Goal: Task Accomplishment & Management: Manage account settings

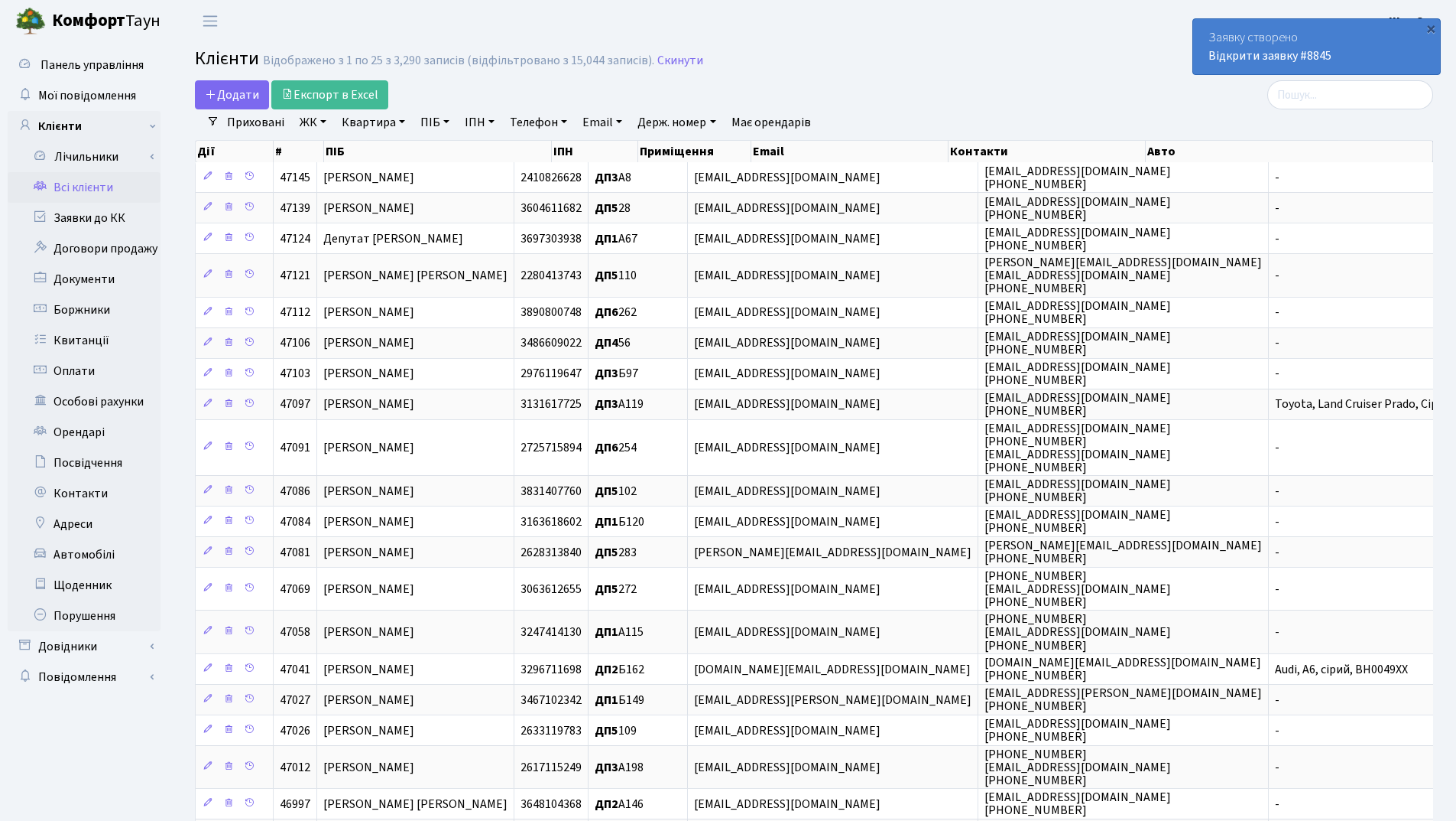
select select "25"
click at [1432, 30] on div "×" at bounding box center [1431, 29] width 15 height 15
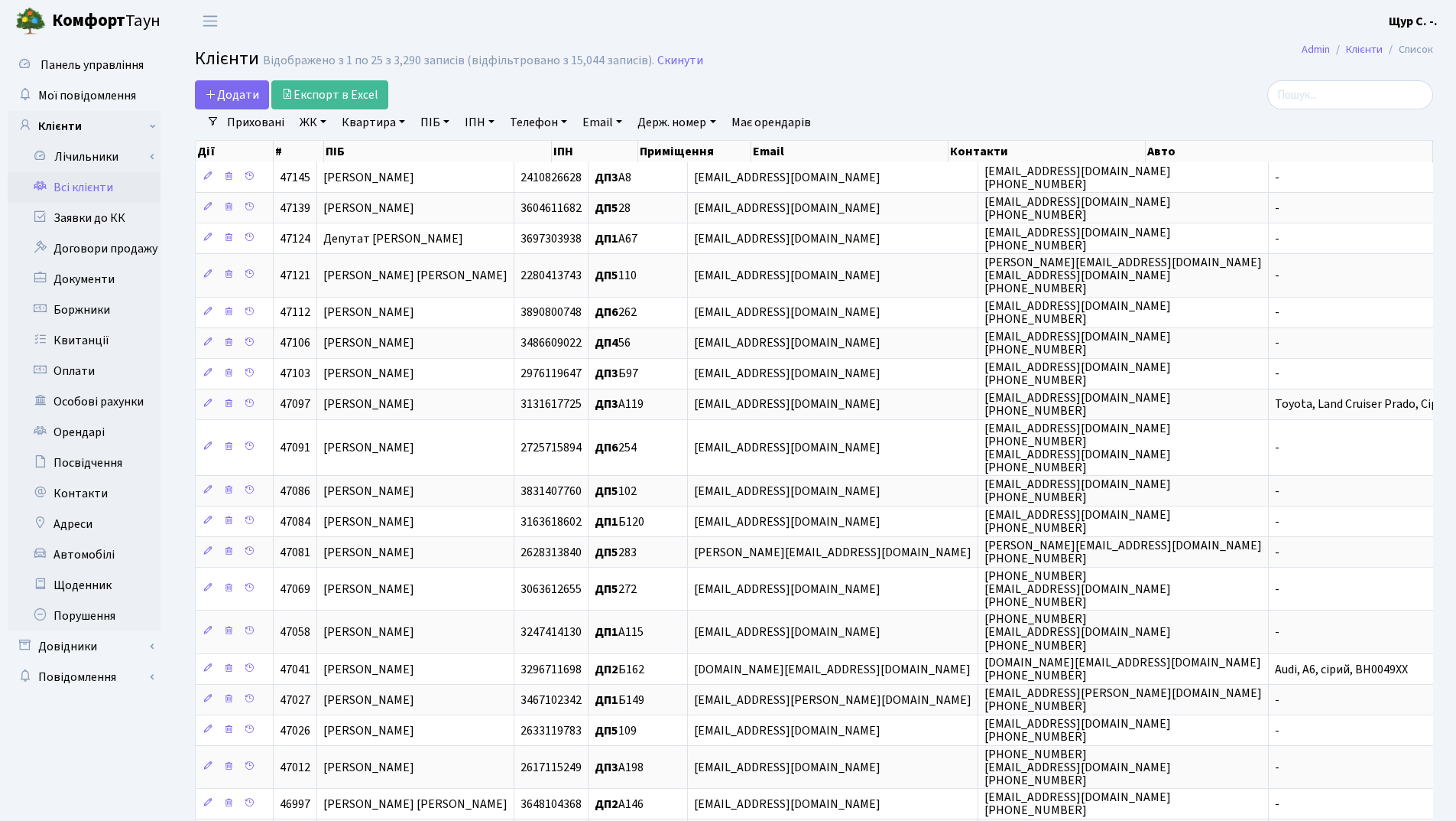
click at [438, 126] on link "ПІБ" at bounding box center [434, 122] width 41 height 26
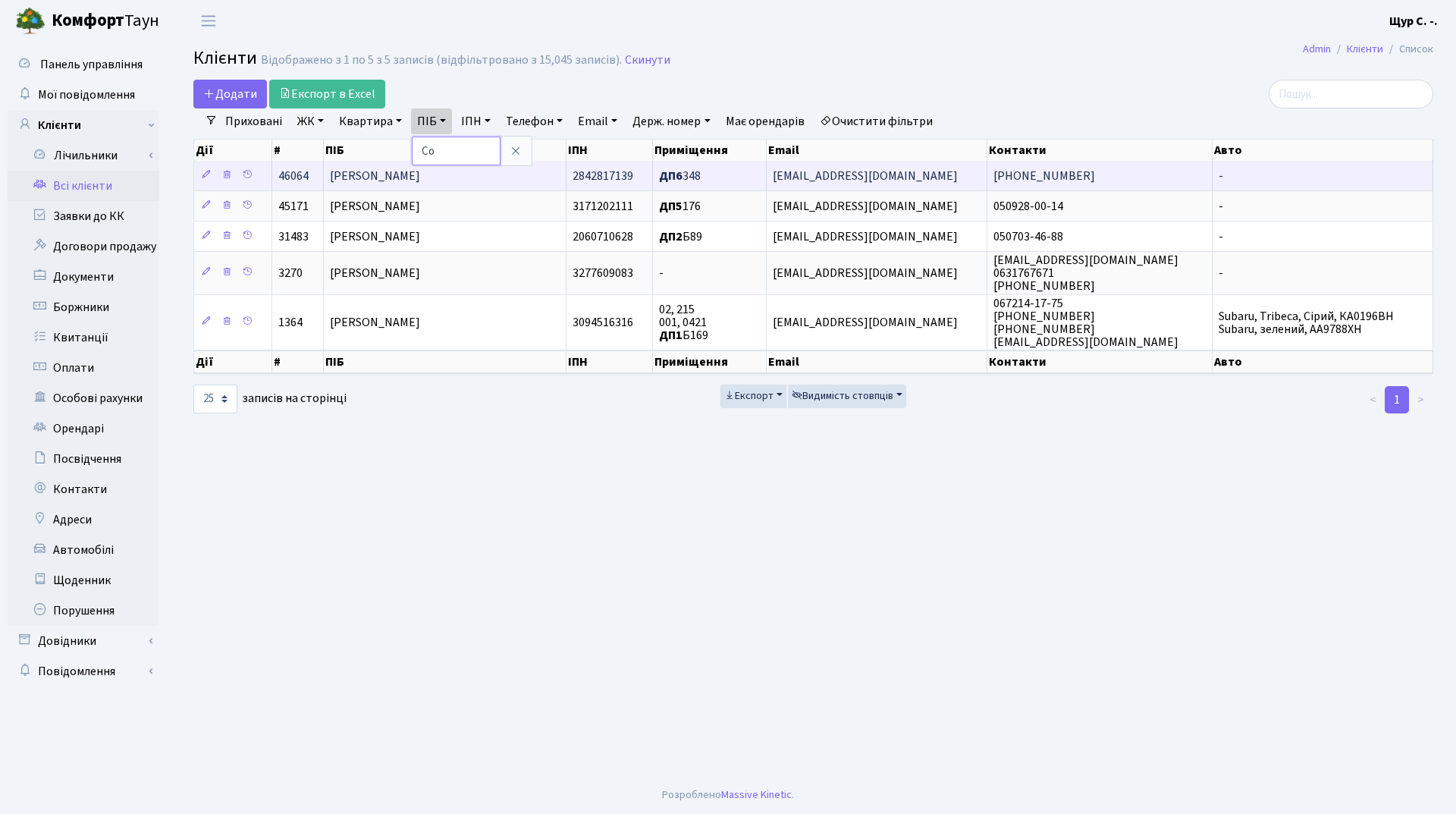
type input "С"
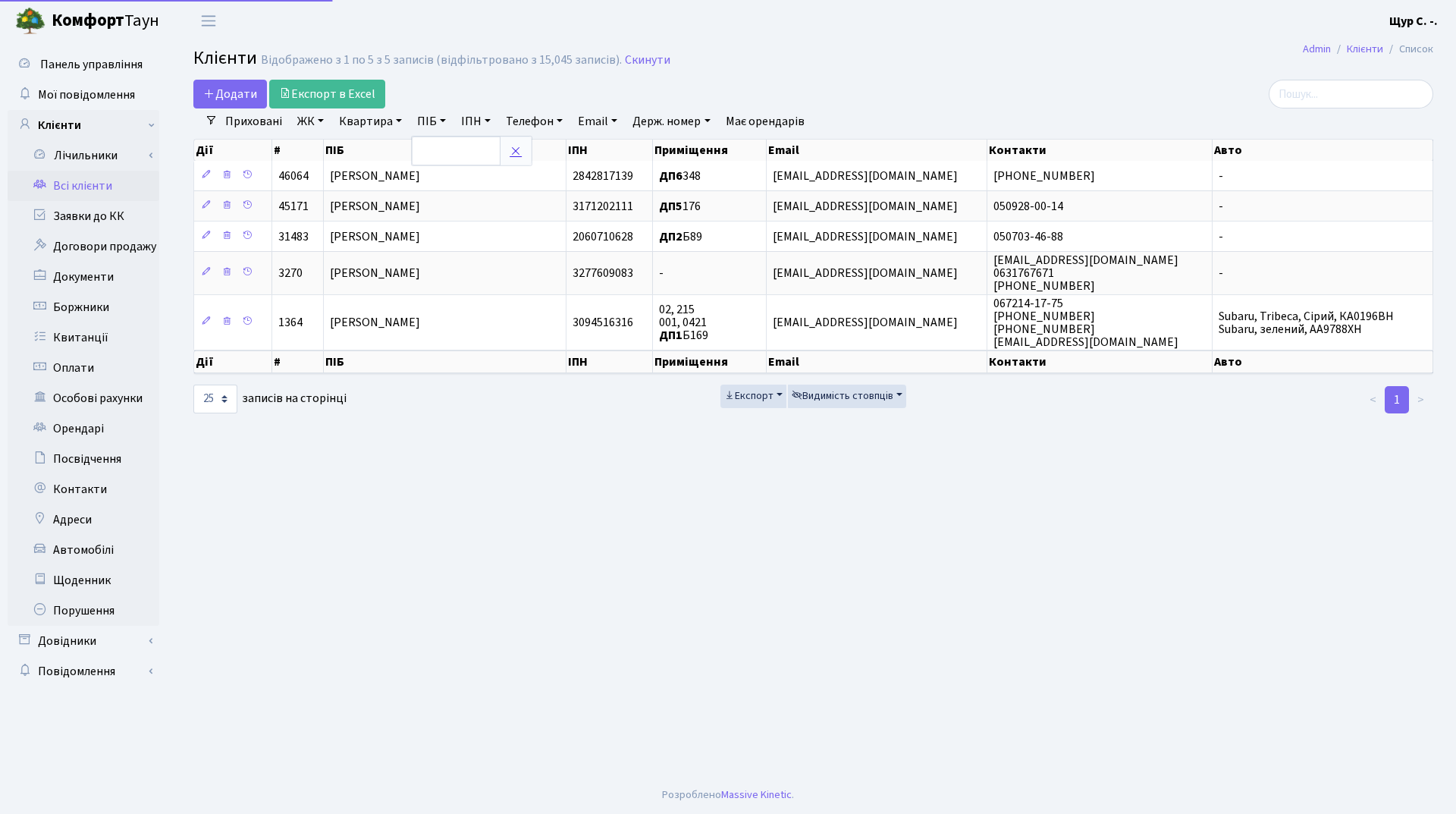
click at [513, 157] on link at bounding box center [515, 151] width 32 height 29
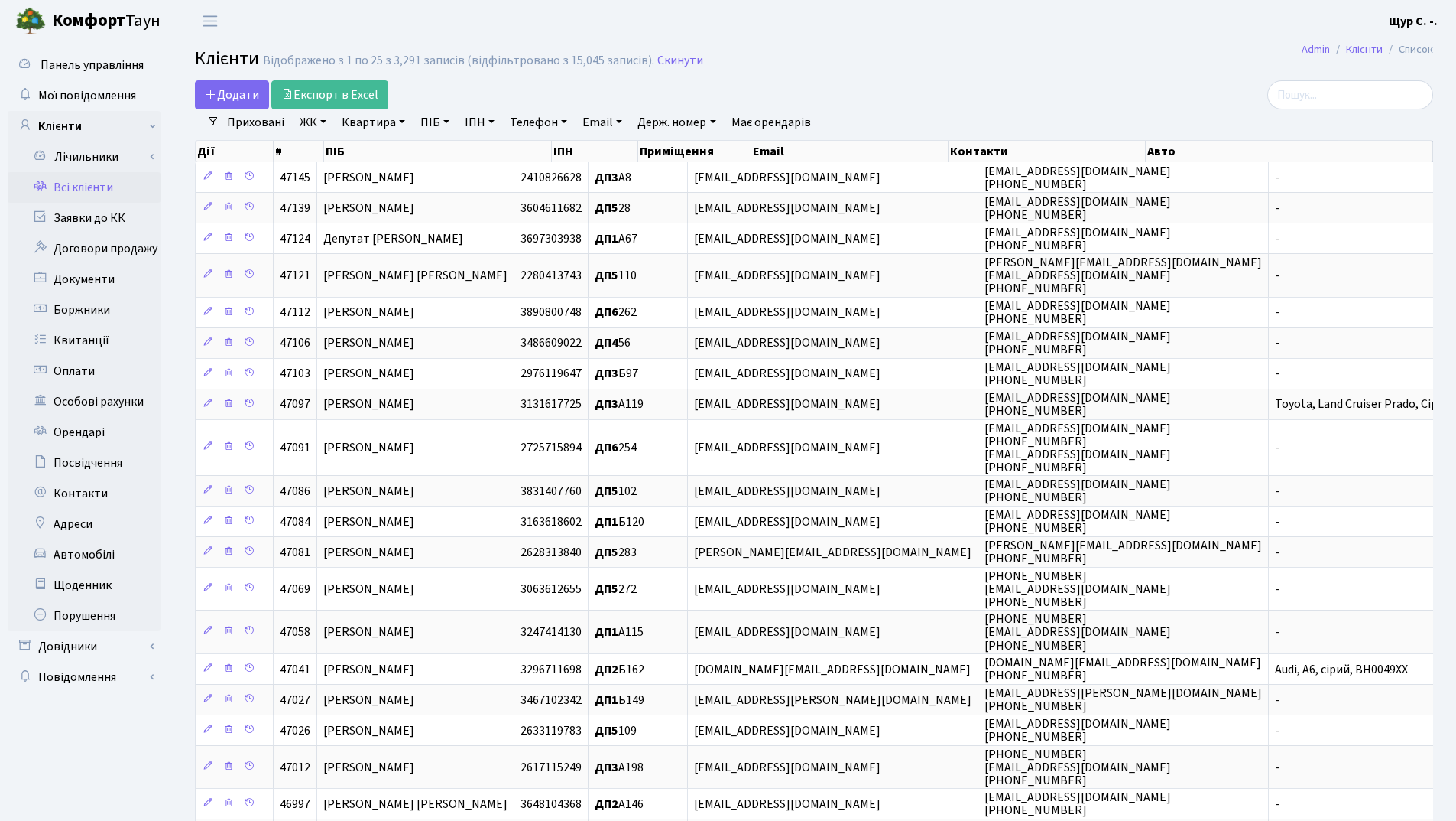
click at [372, 124] on link "Квартира" at bounding box center [373, 122] width 76 height 26
type input "а146"
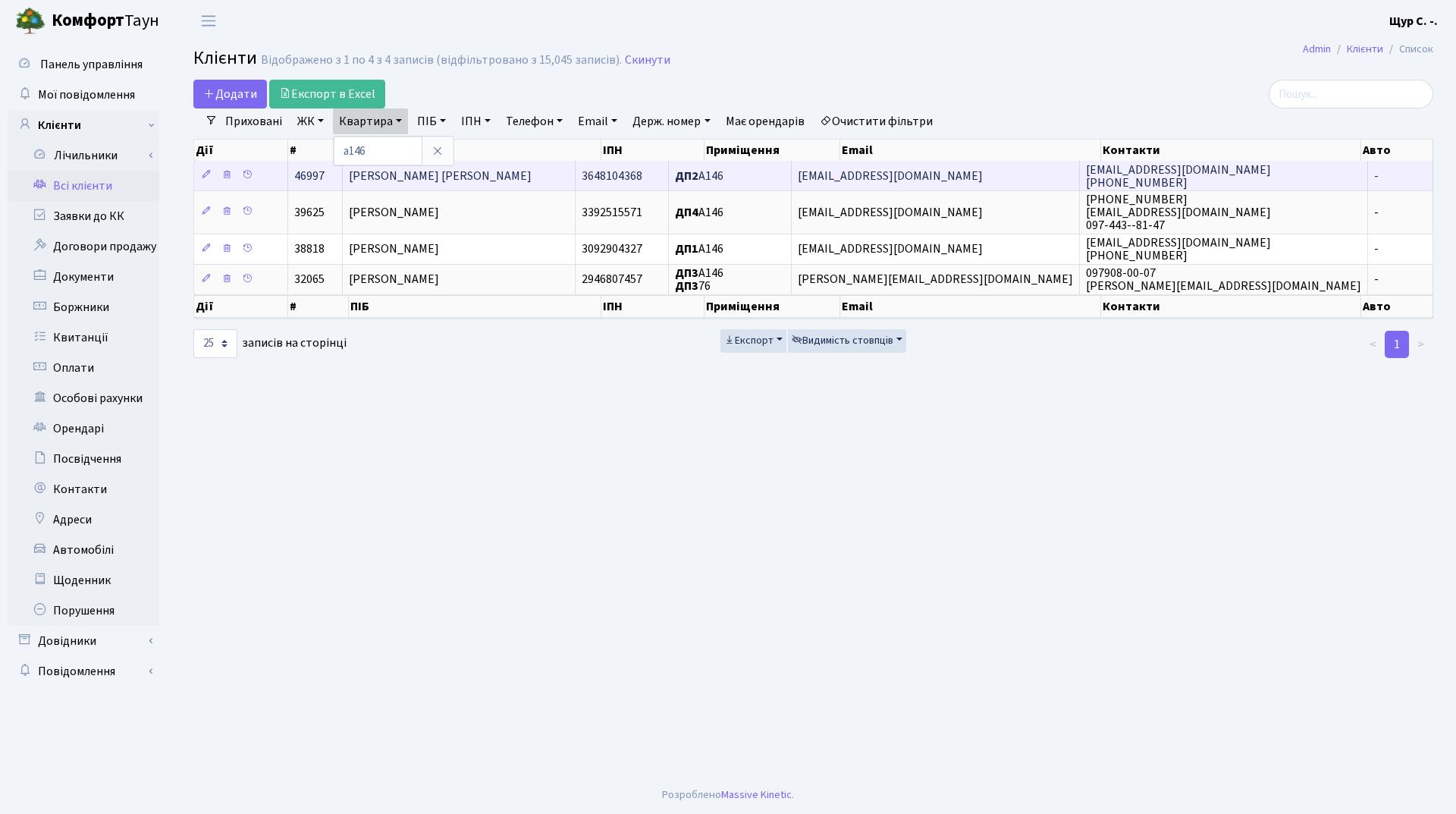
click at [479, 168] on span "Ягничук Ірина Олегівна" at bounding box center [440, 176] width 183 height 17
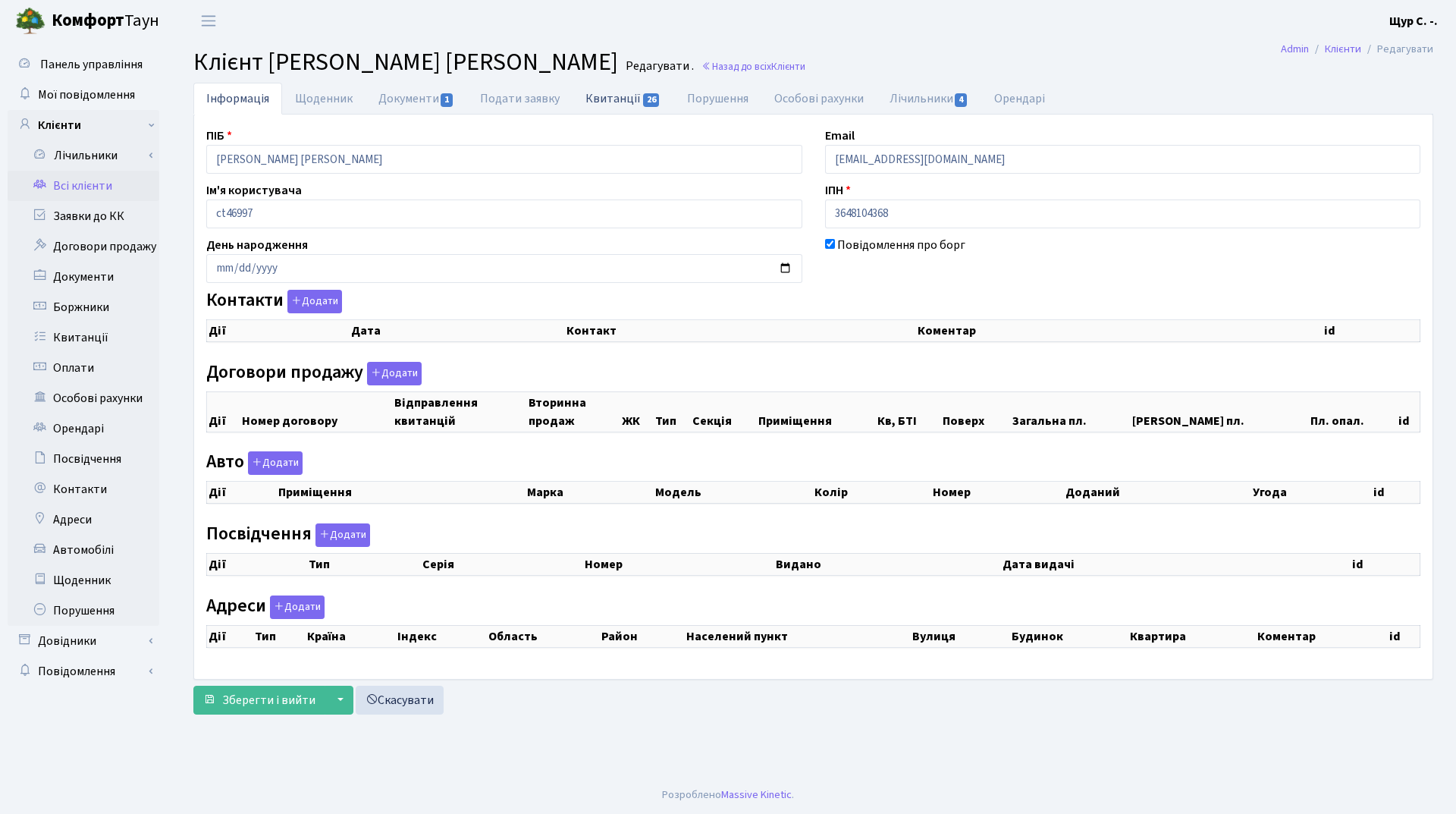
checkbox input "true"
select select "25"
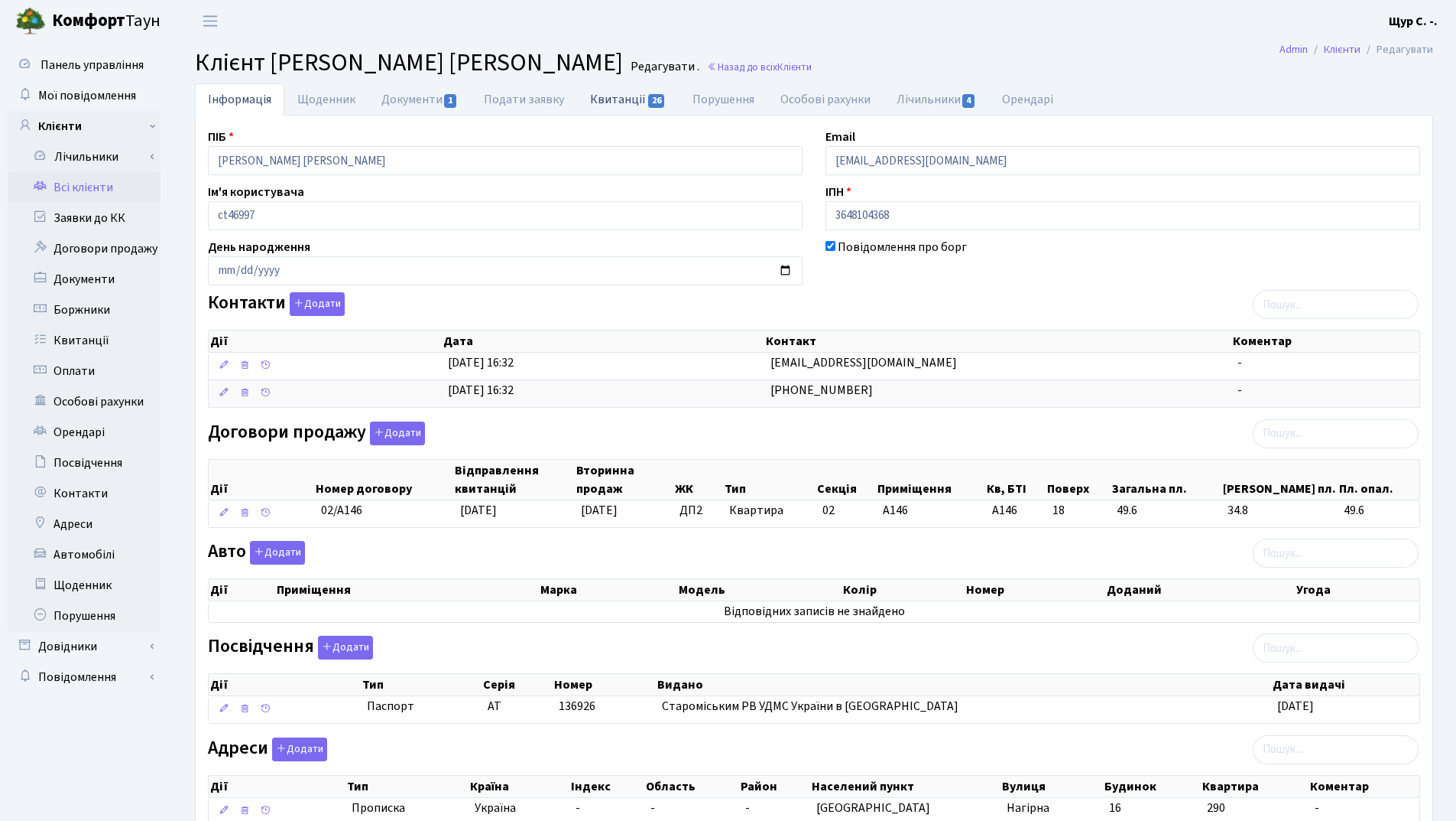
click at [602, 104] on link "Квитанції 26" at bounding box center [628, 99] width 102 height 31
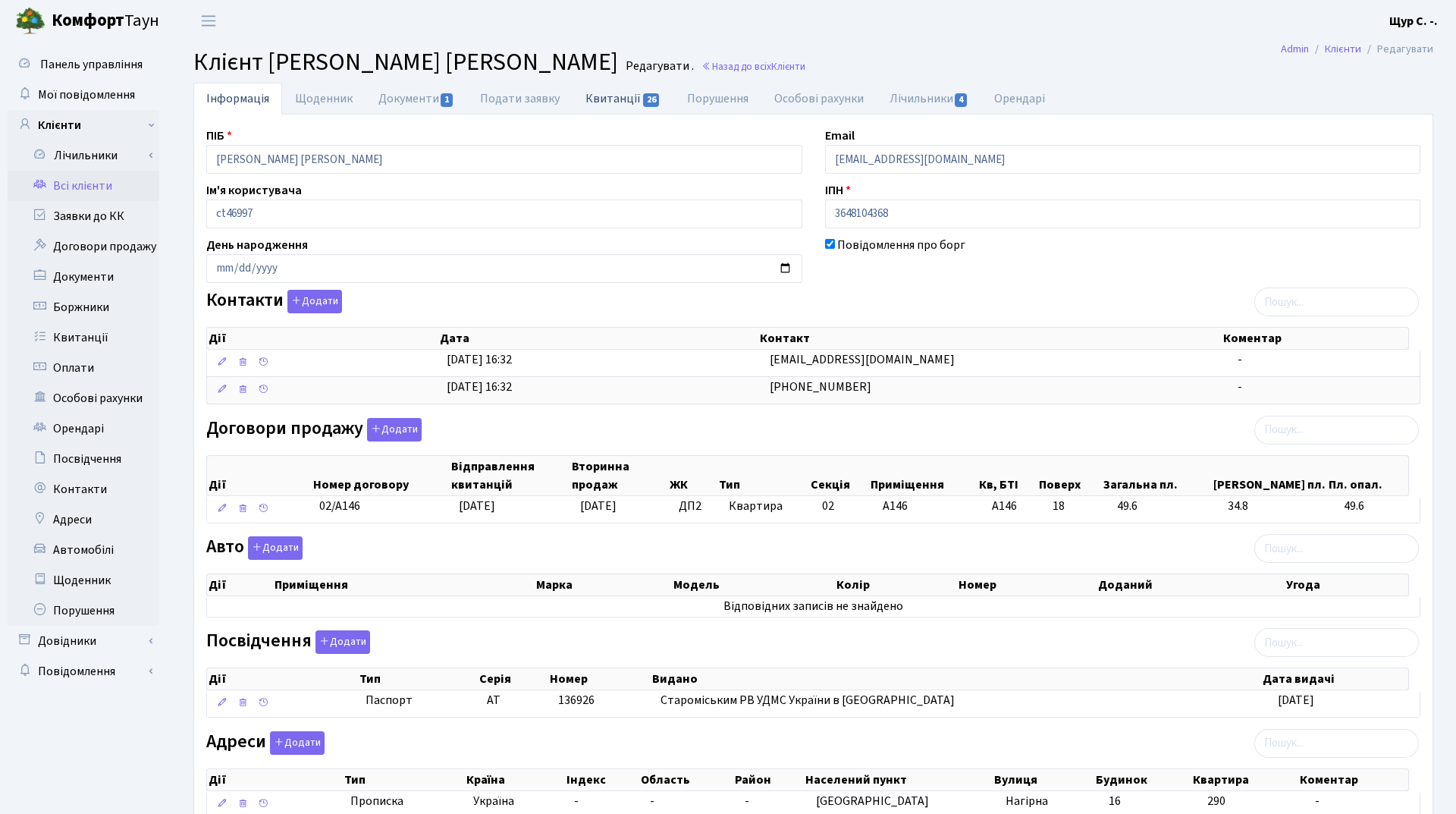
select select "25"
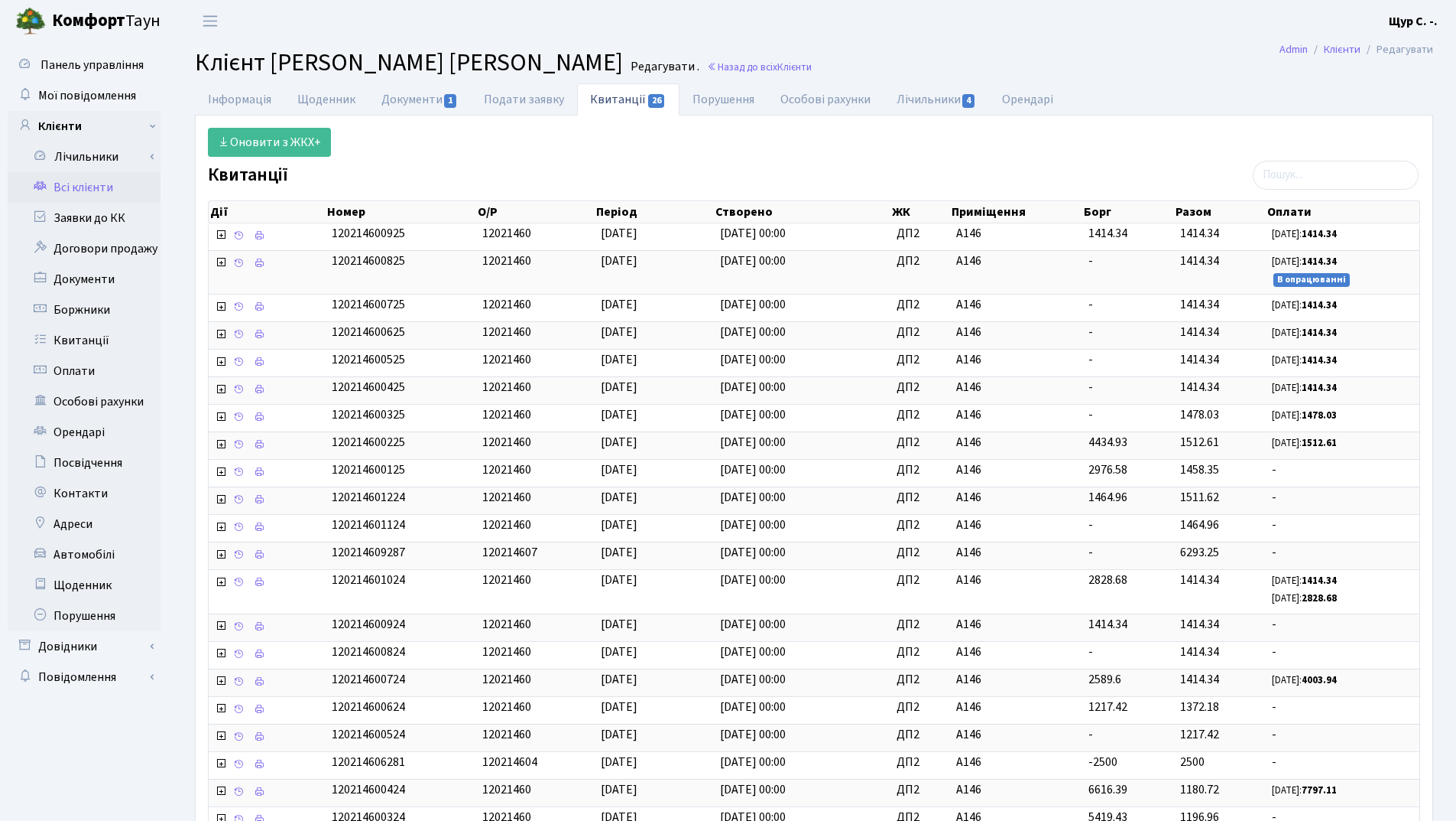
click at [107, 190] on link "Всі клієнти" at bounding box center [84, 187] width 153 height 30
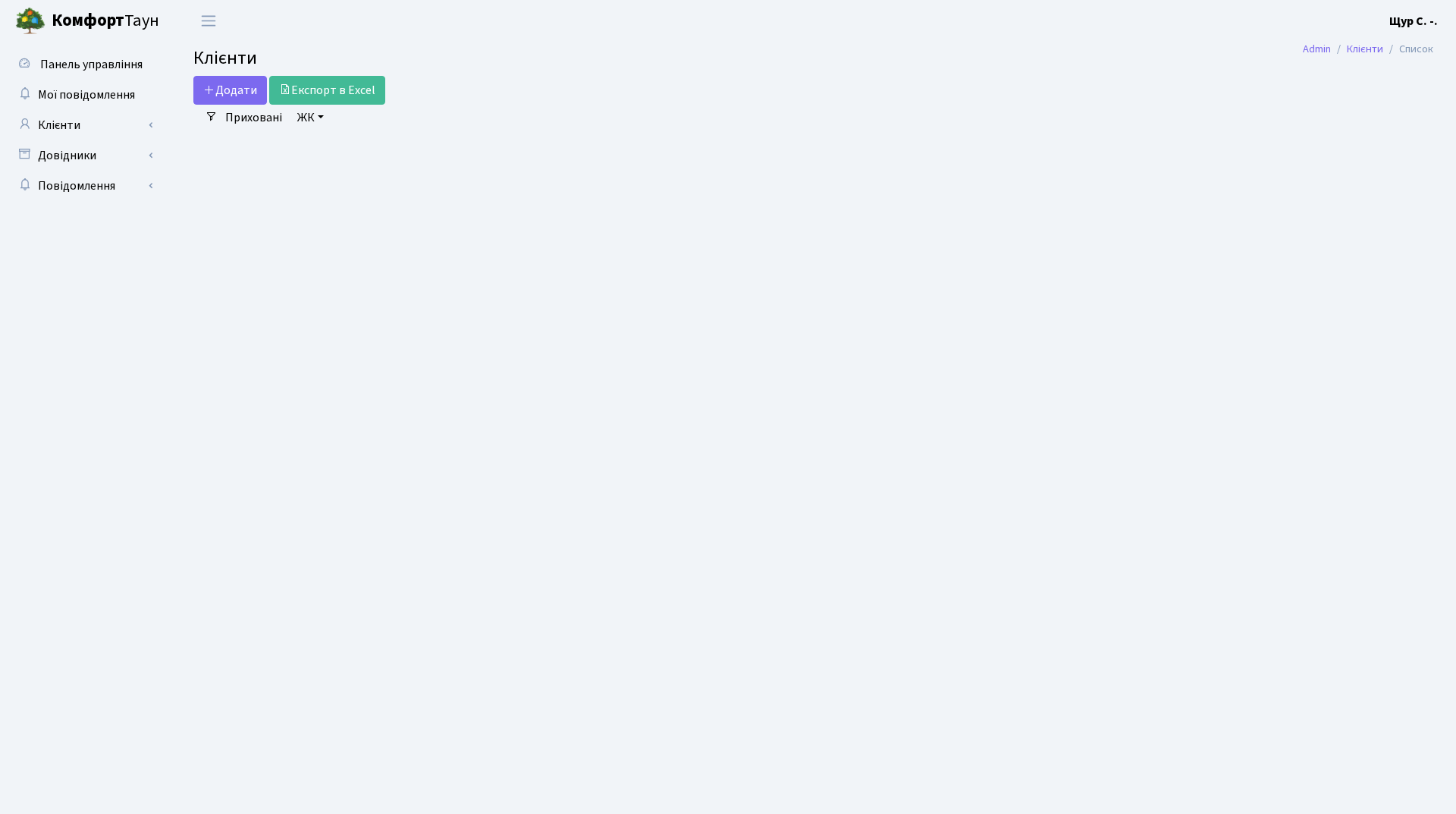
select select "25"
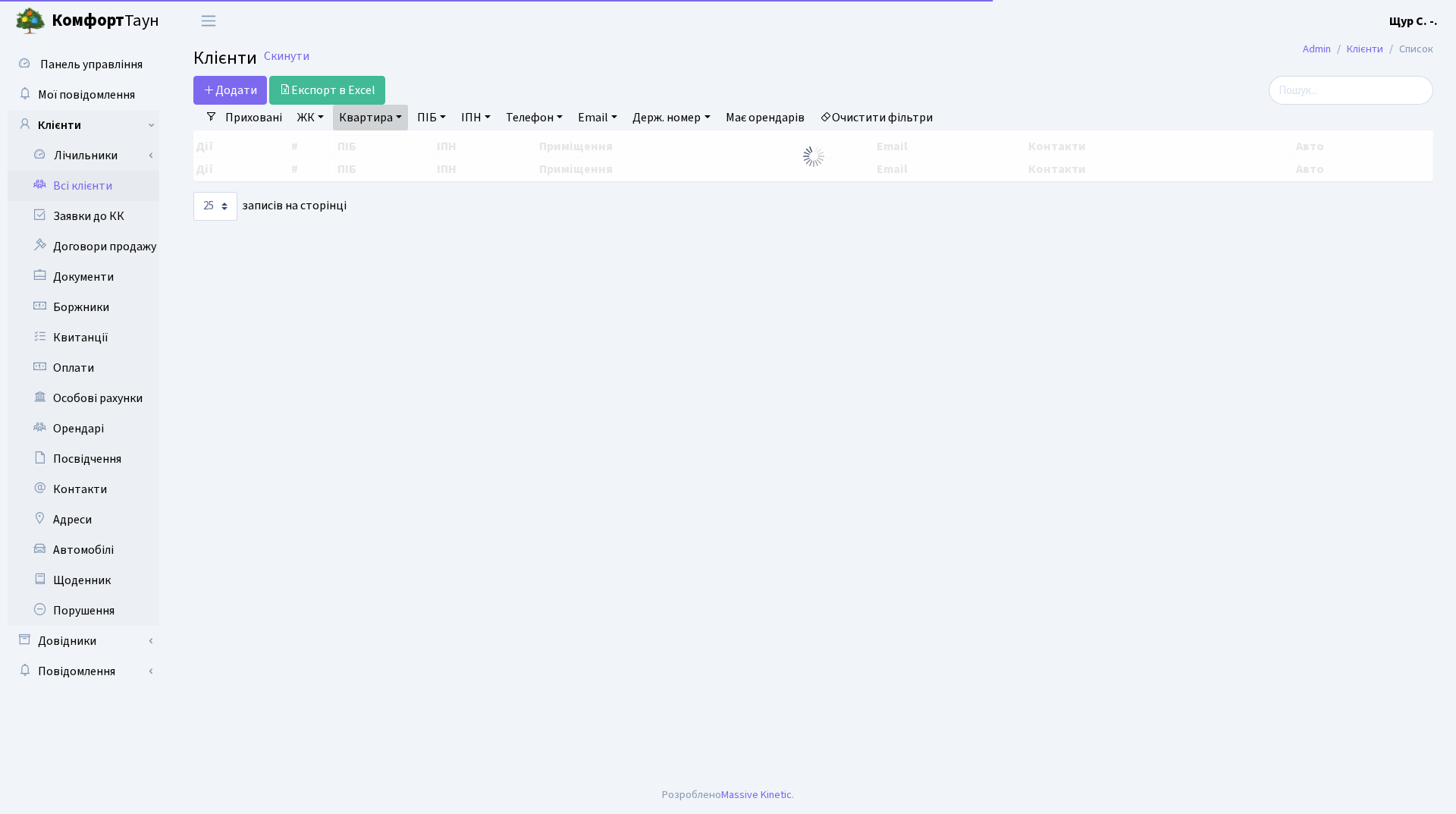
click at [397, 118] on link "Квартира" at bounding box center [370, 117] width 75 height 25
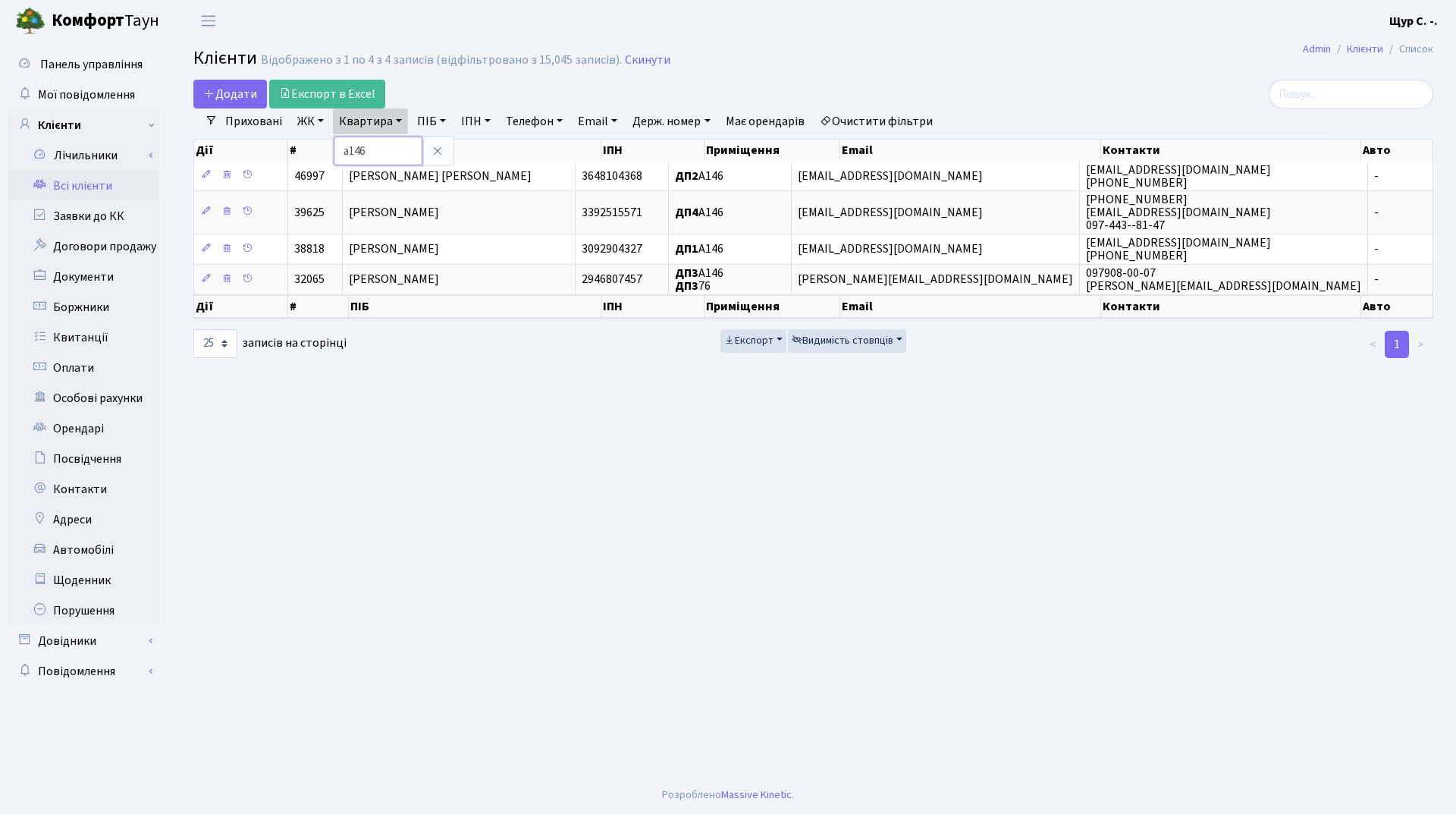
click at [389, 156] on input "а146" at bounding box center [378, 151] width 89 height 29
type input "[PERSON_NAME]"
type input "31"
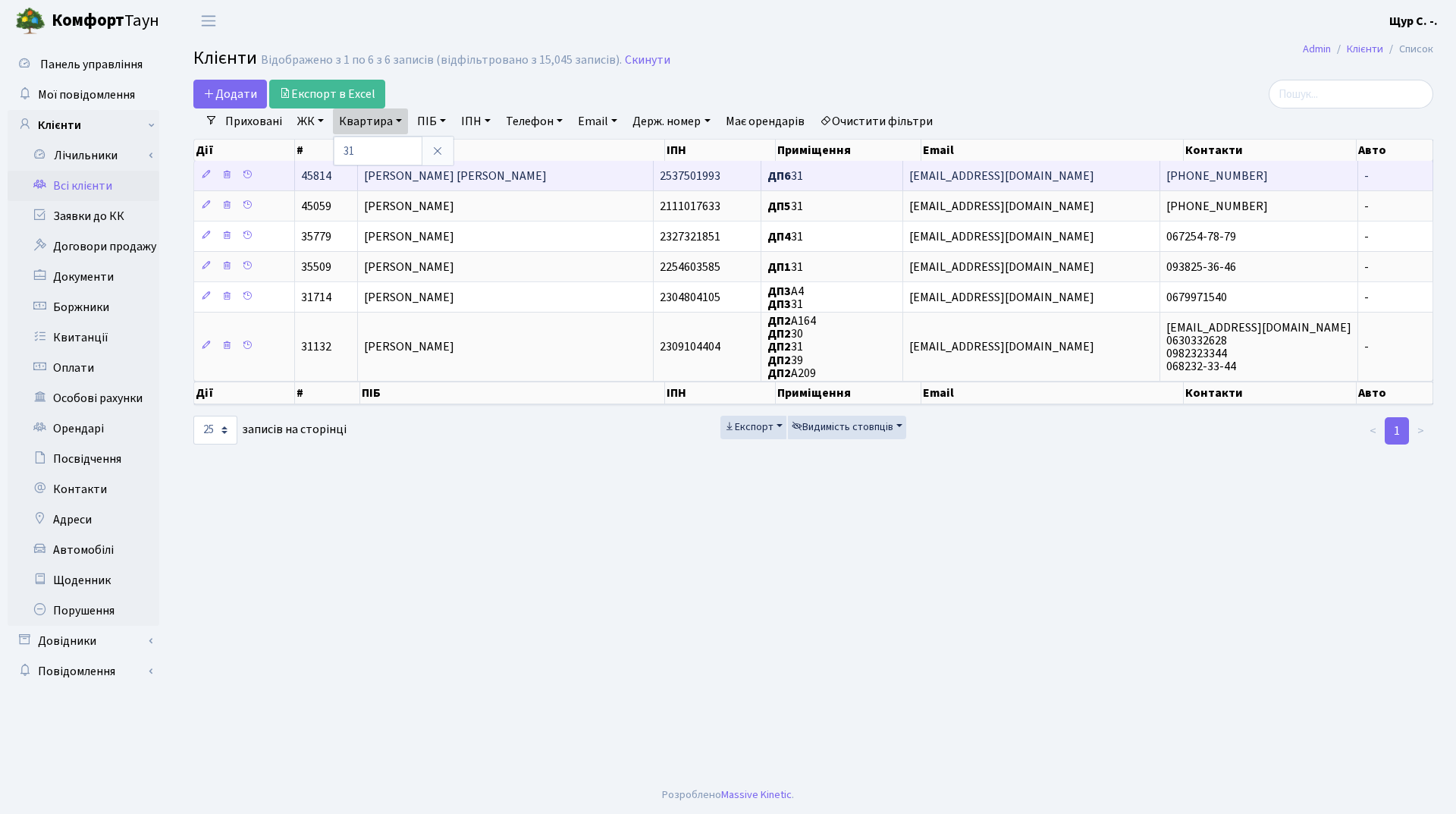
click at [586, 171] on td "Вангеласт Сергій Миколайович" at bounding box center [506, 175] width 296 height 29
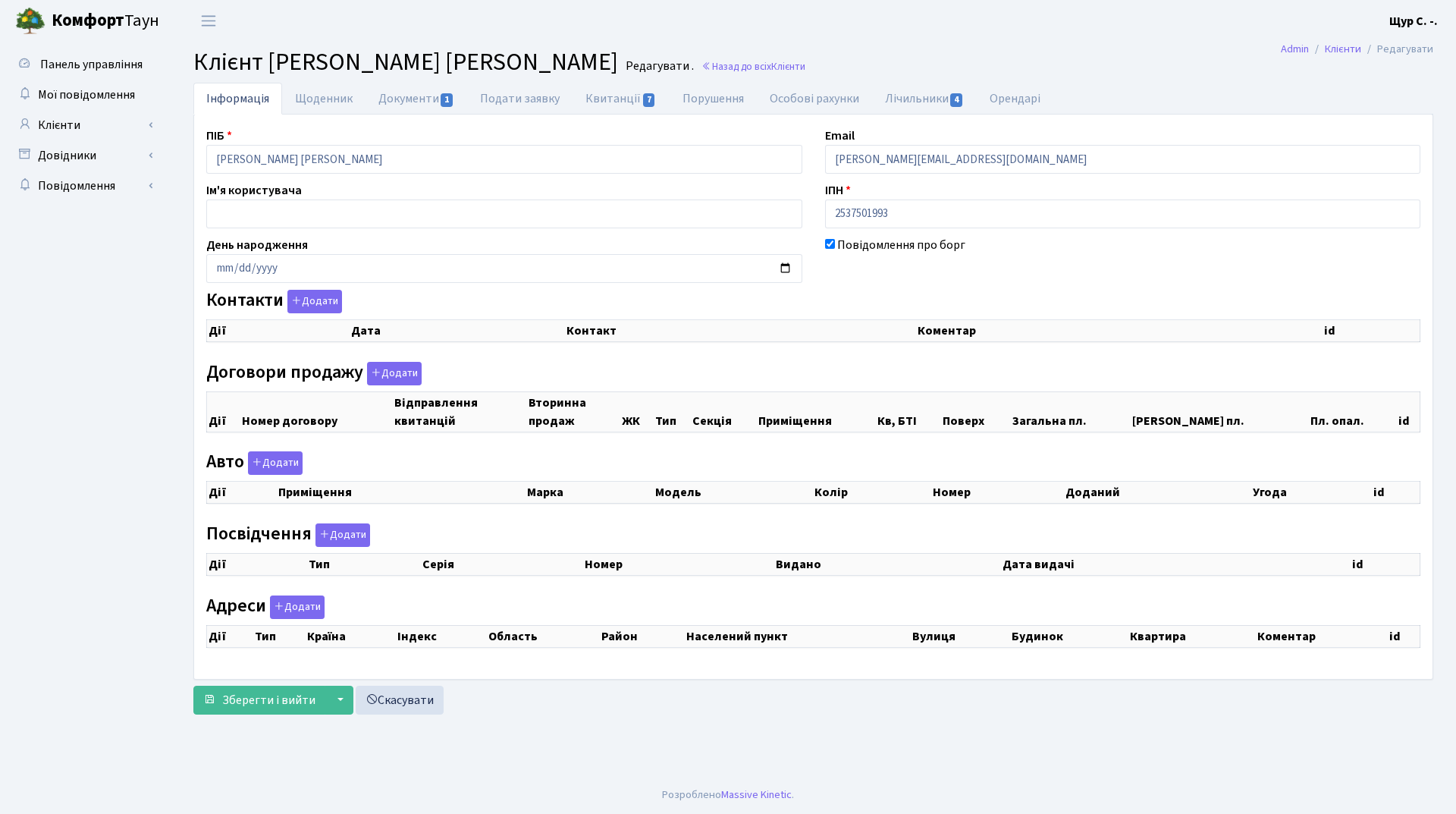
checkbox input "true"
select select "25"
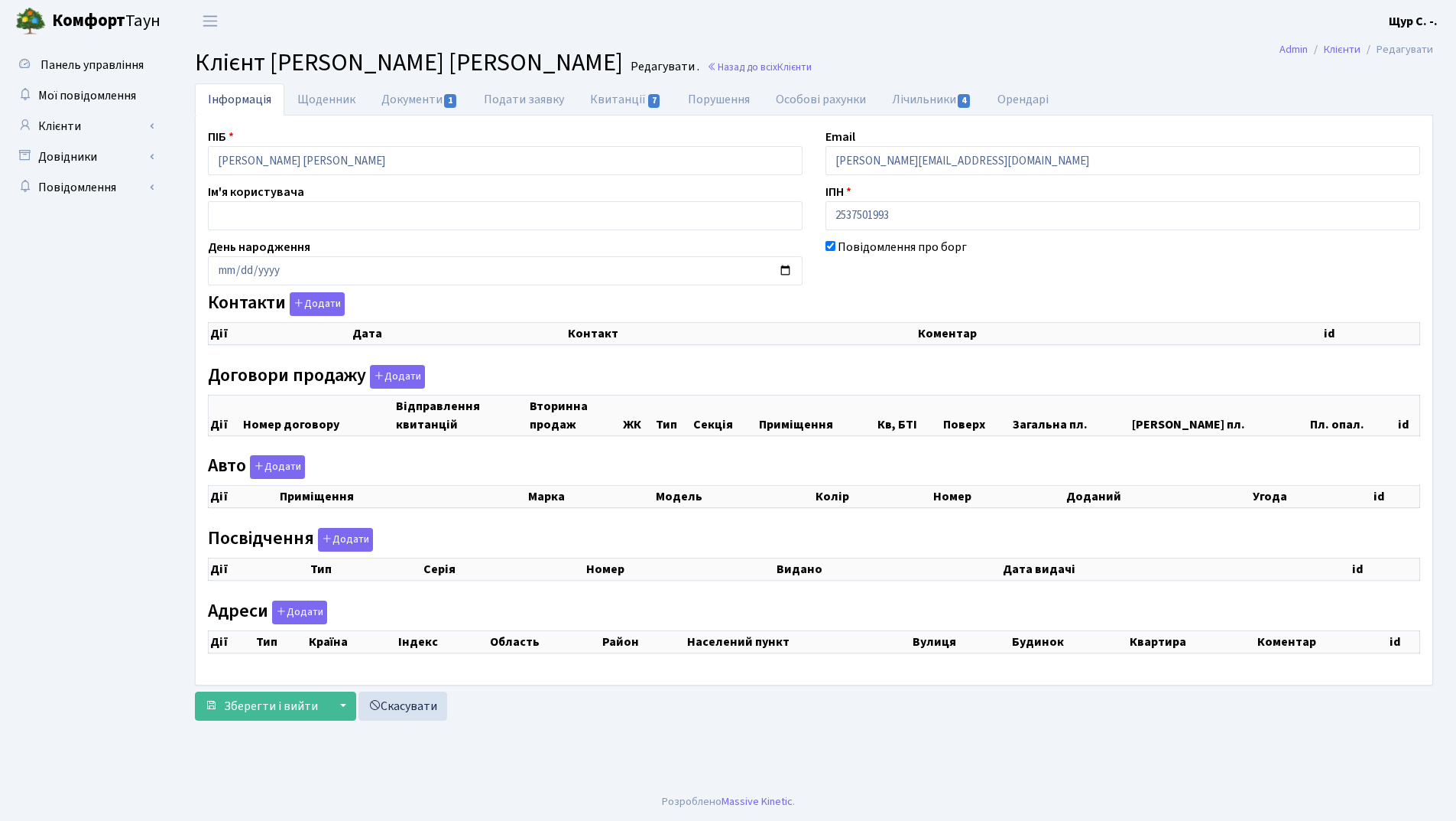
select select "25"
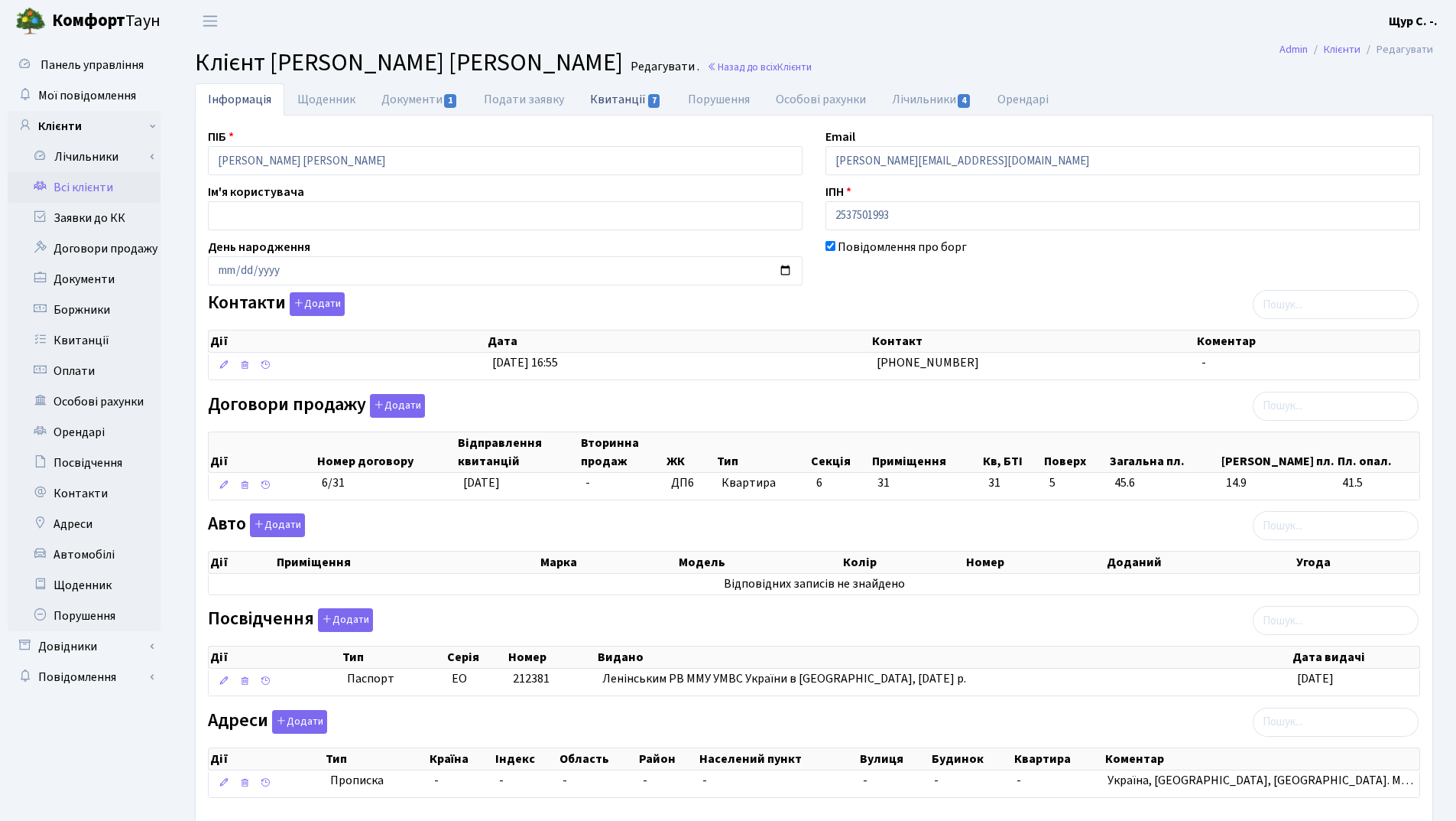
click at [621, 96] on link "Квитанції 7" at bounding box center [626, 99] width 97 height 31
select select "25"
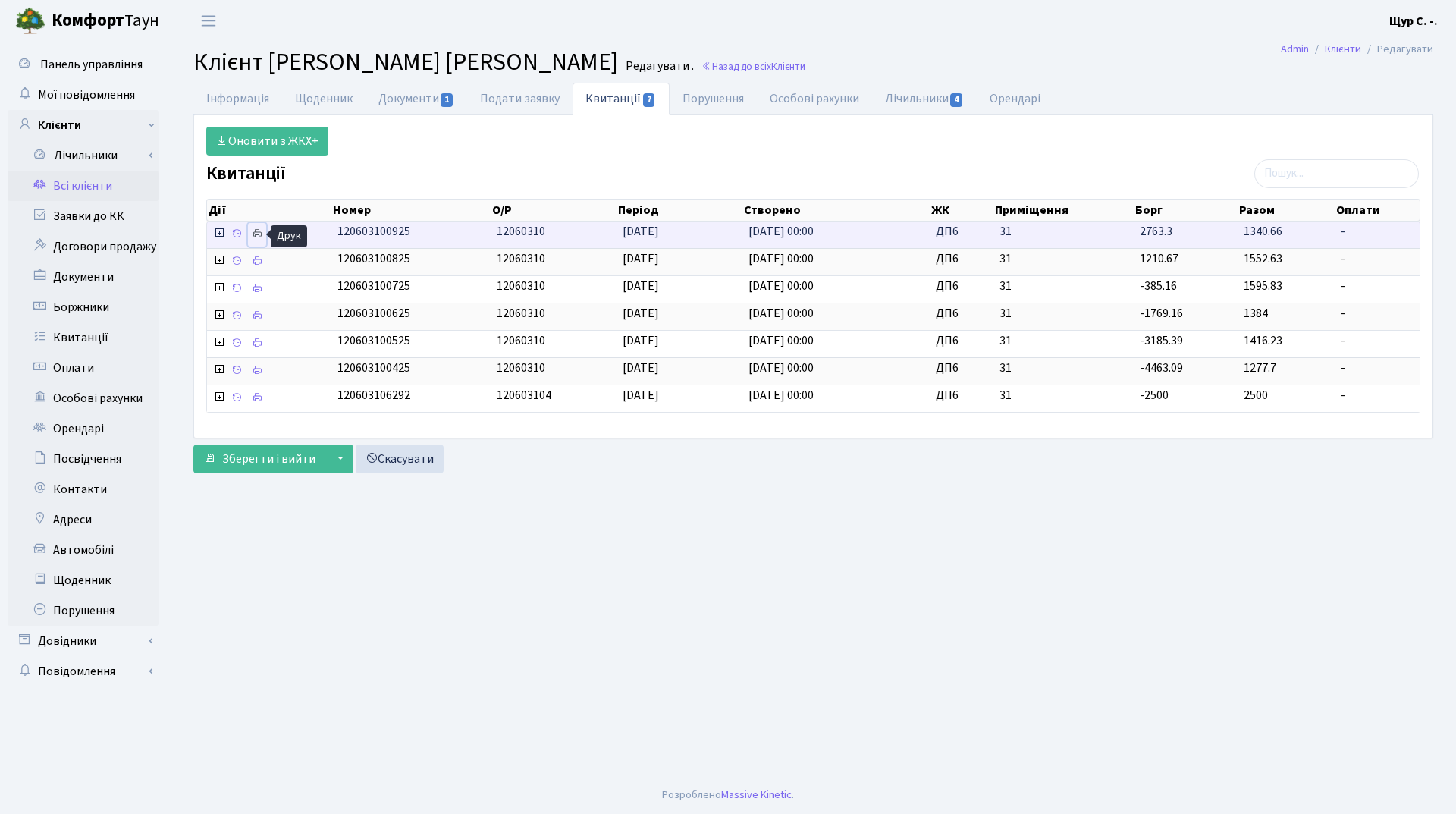
click at [255, 235] on icon at bounding box center [256, 233] width 10 height 10
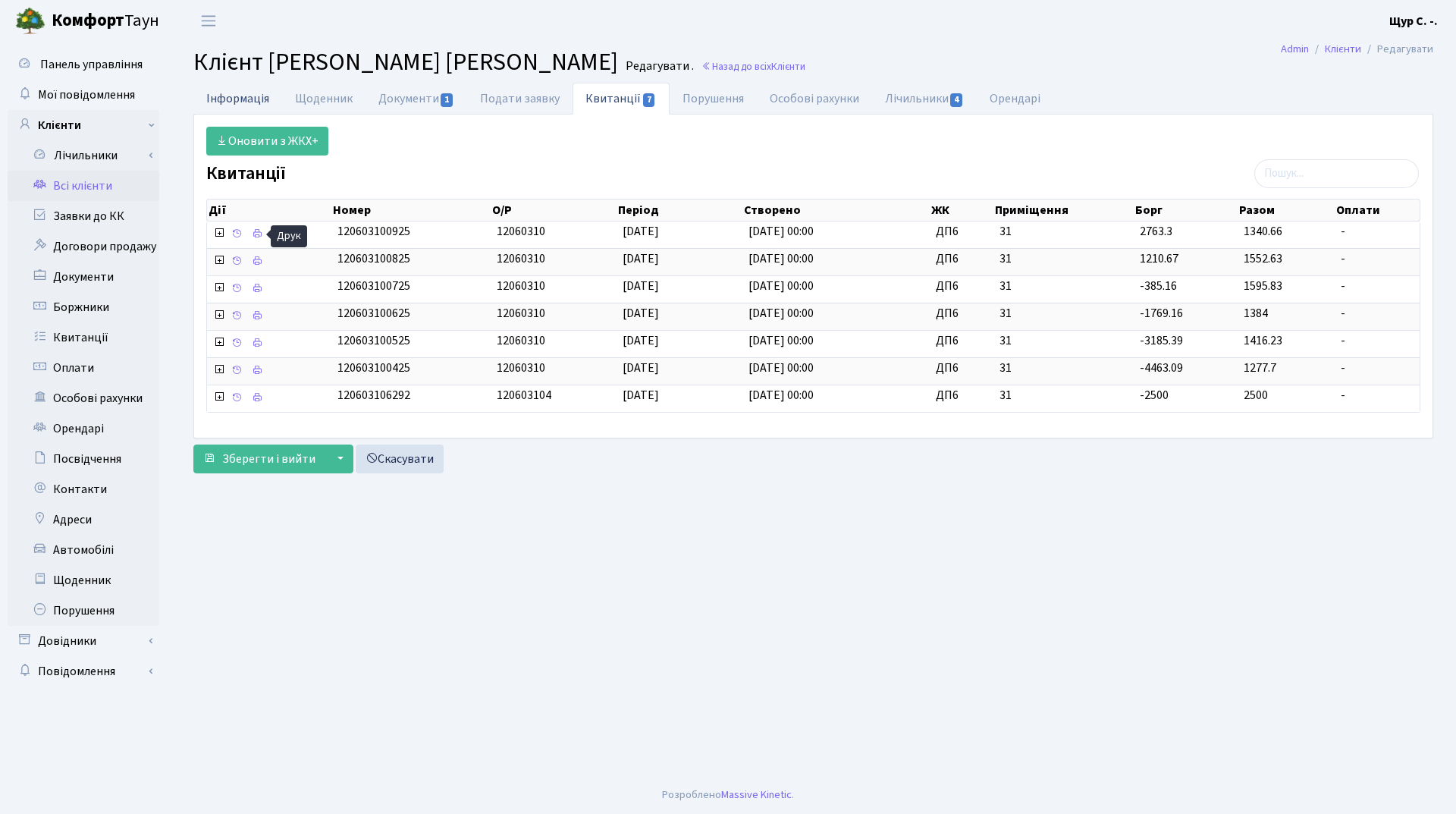
click at [227, 103] on link "Інформація" at bounding box center [237, 98] width 89 height 31
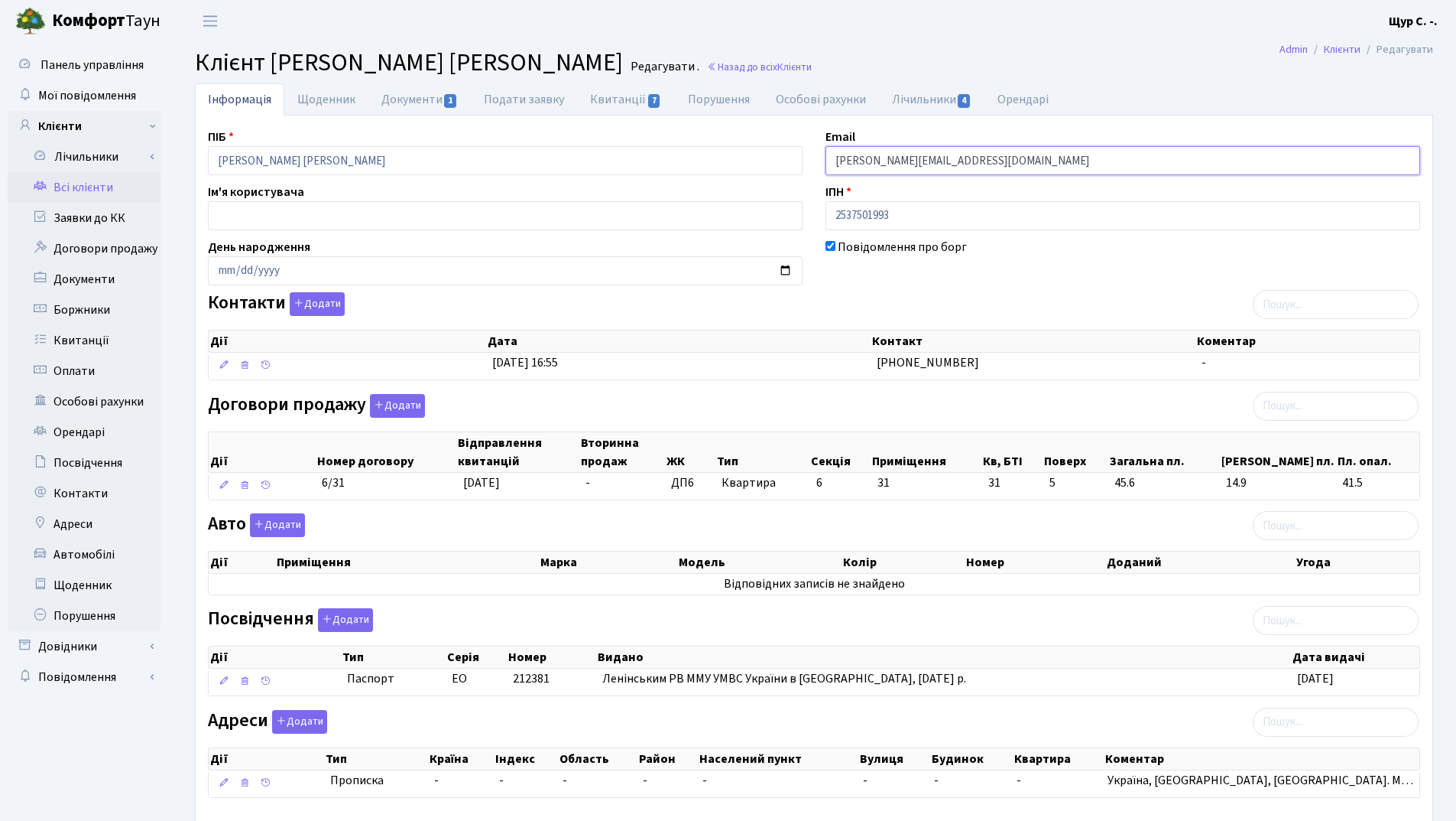
click at [844, 159] on input "krina@ukr.net" at bounding box center [1123, 161] width 595 height 29
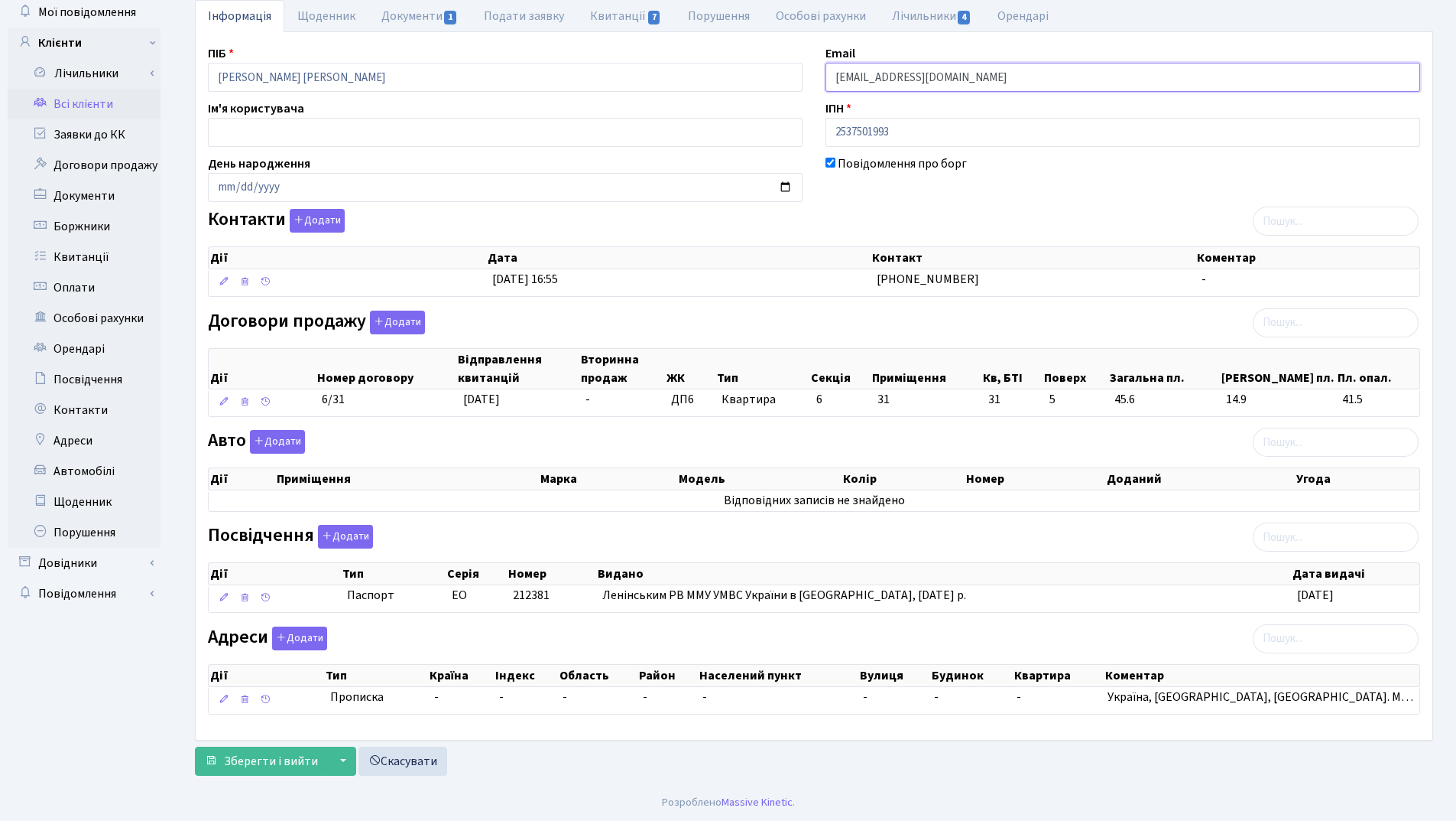
scroll to position [85, 0]
type input "ktina@ukr.net"
click at [279, 753] on span "Зберегти і вийти" at bounding box center [271, 760] width 94 height 17
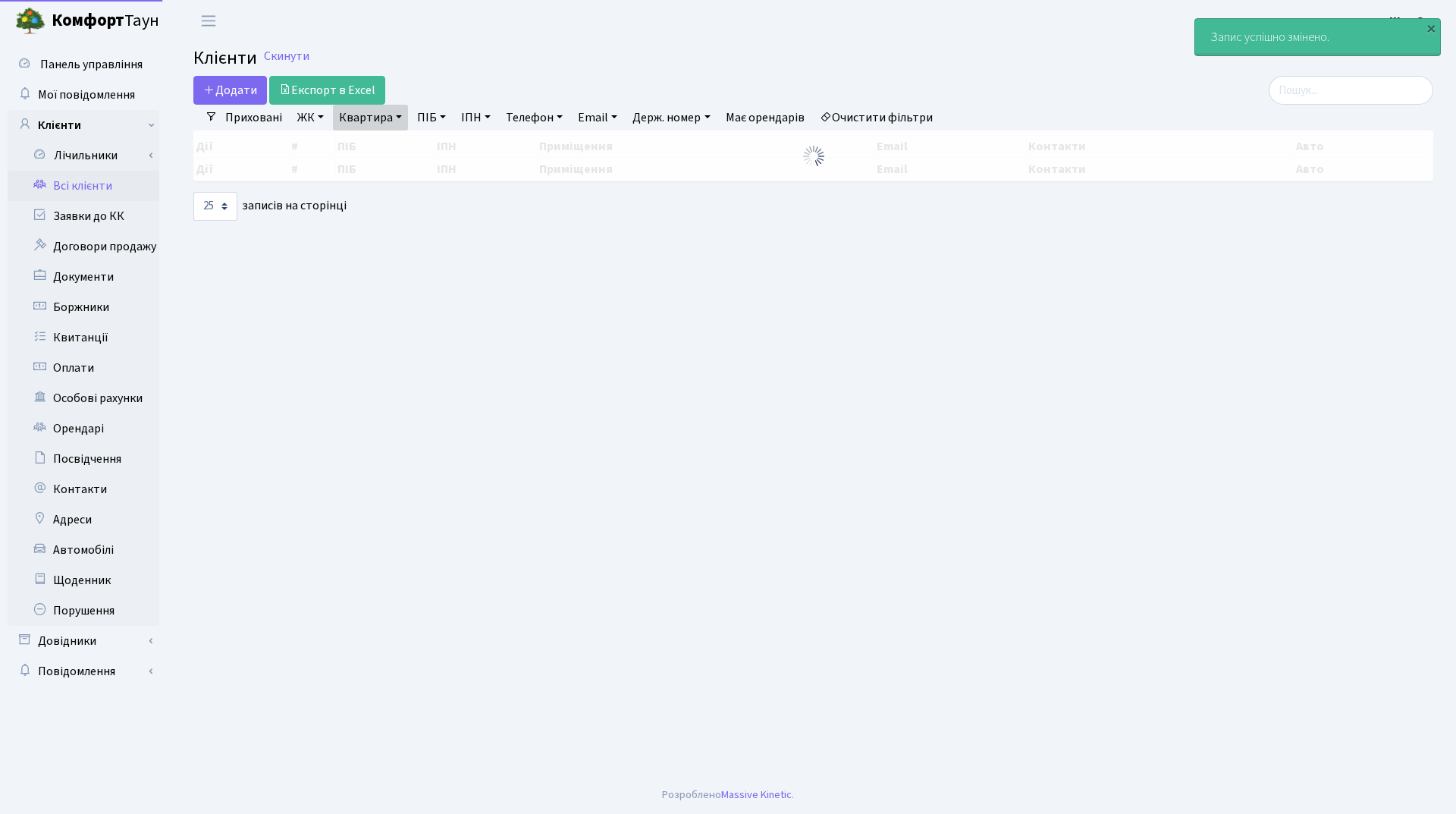
select select "25"
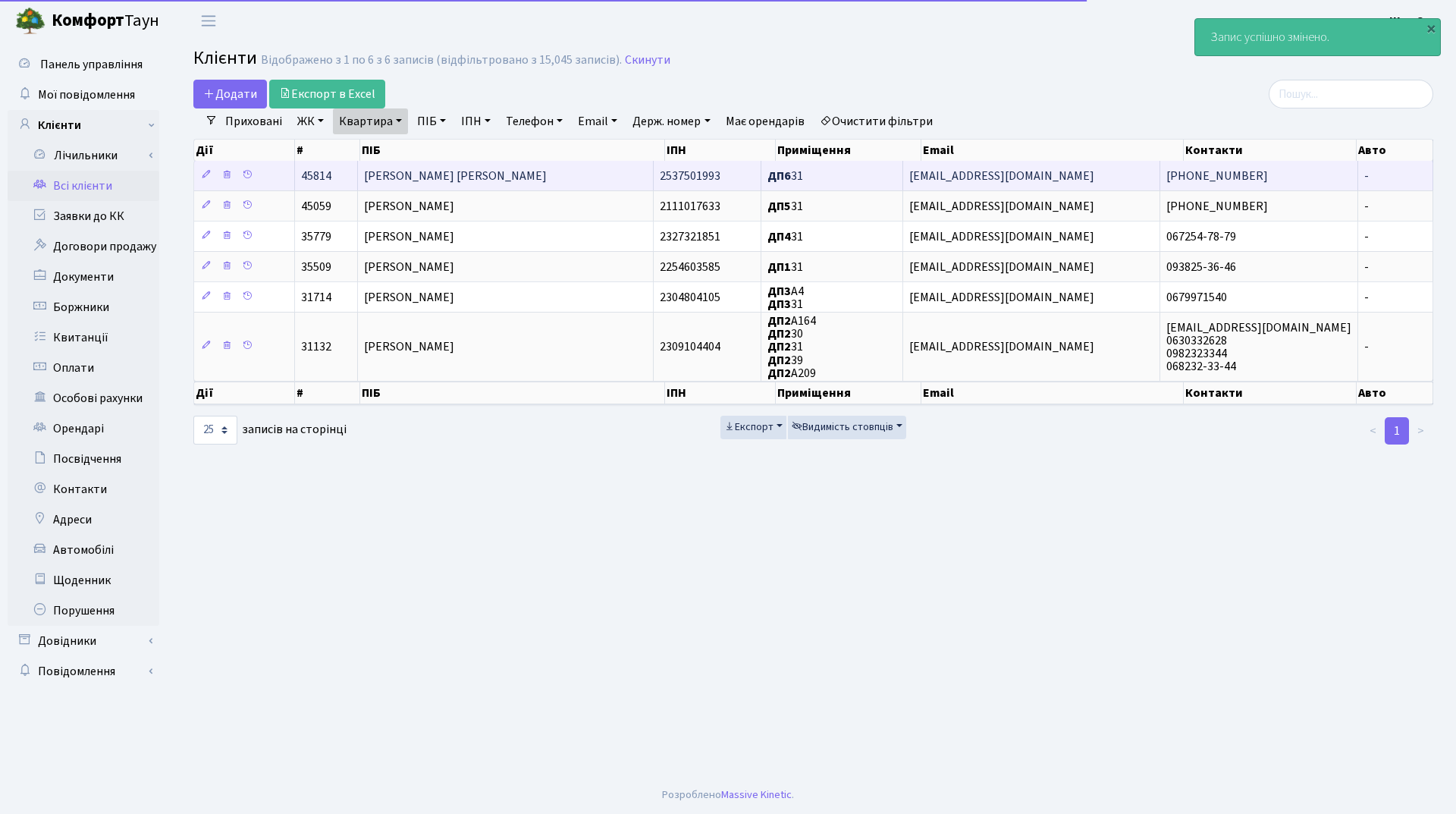
click at [584, 170] on td "[PERSON_NAME] [PERSON_NAME]" at bounding box center [506, 175] width 296 height 29
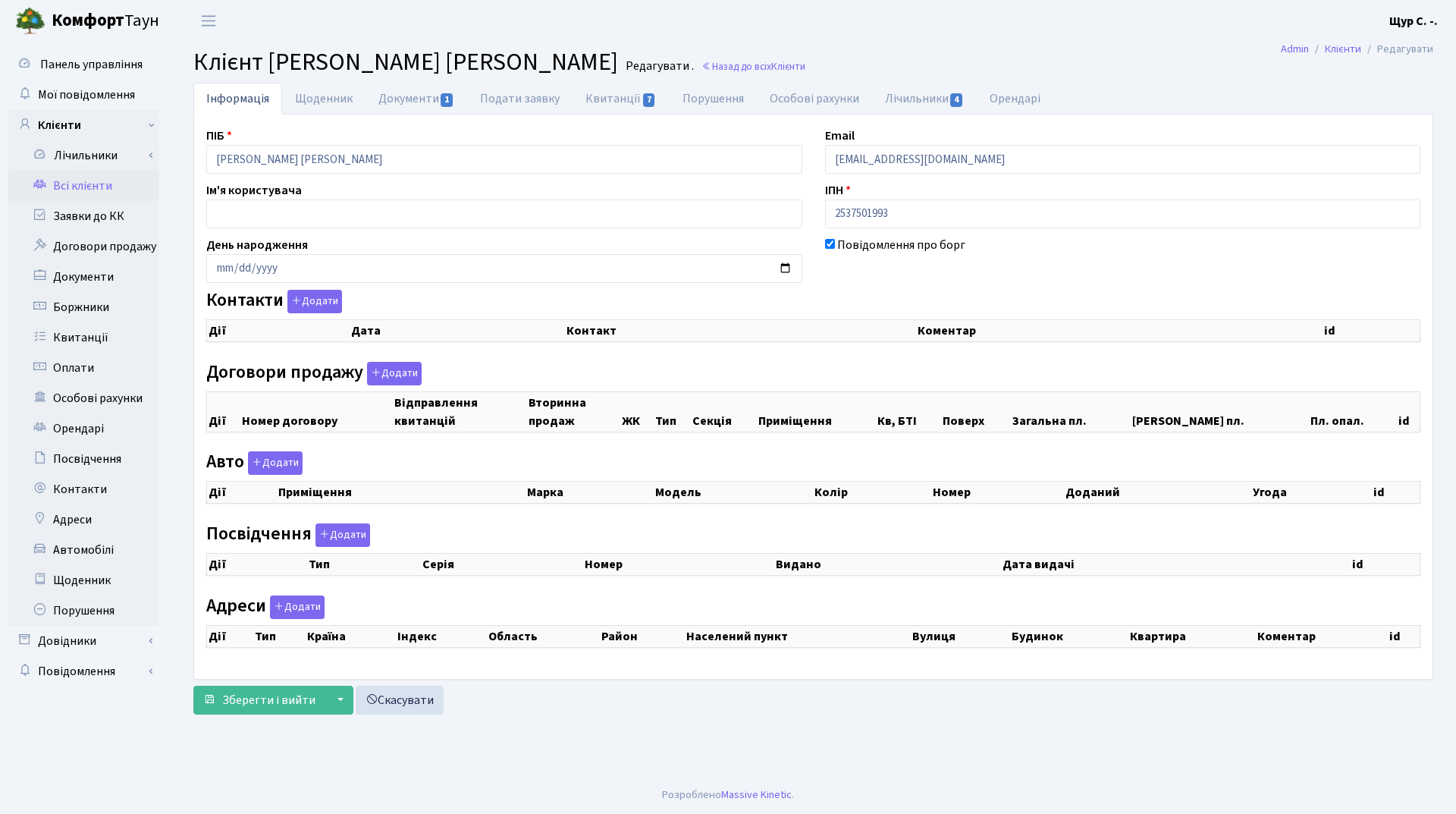
checkbox input "true"
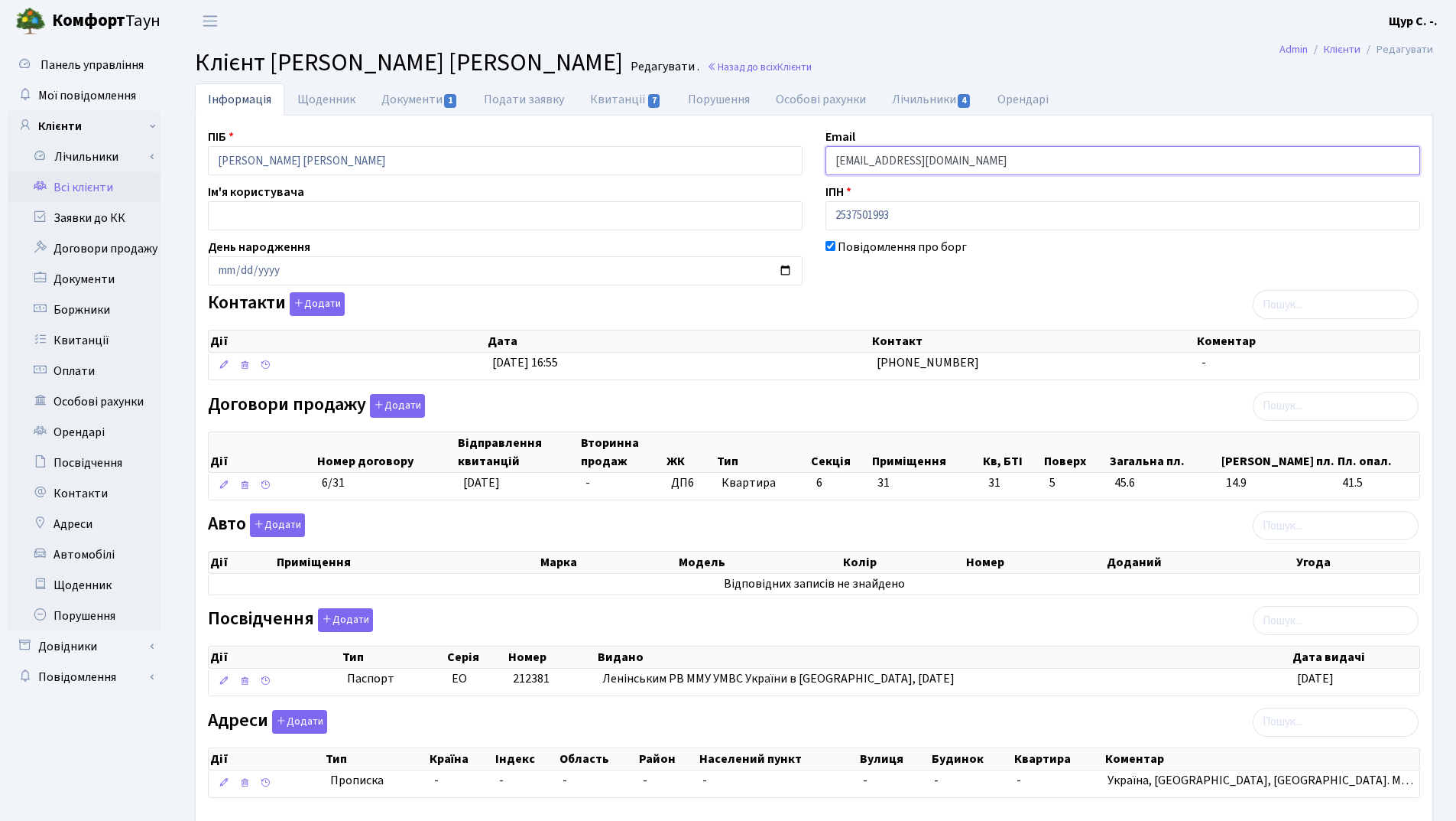
drag, startPoint x: 919, startPoint y: 157, endPoint x: 809, endPoint y: 163, distance: 110.2
click at [809, 163] on div "ПІБ [PERSON_NAME] [PERSON_NAME] Email [EMAIL_ADDRESS][DOMAIN_NAME] Ім'я користу…" at bounding box center [814, 468] width 1236 height 683
click at [620, 103] on link "Квитанції 7" at bounding box center [626, 99] width 97 height 31
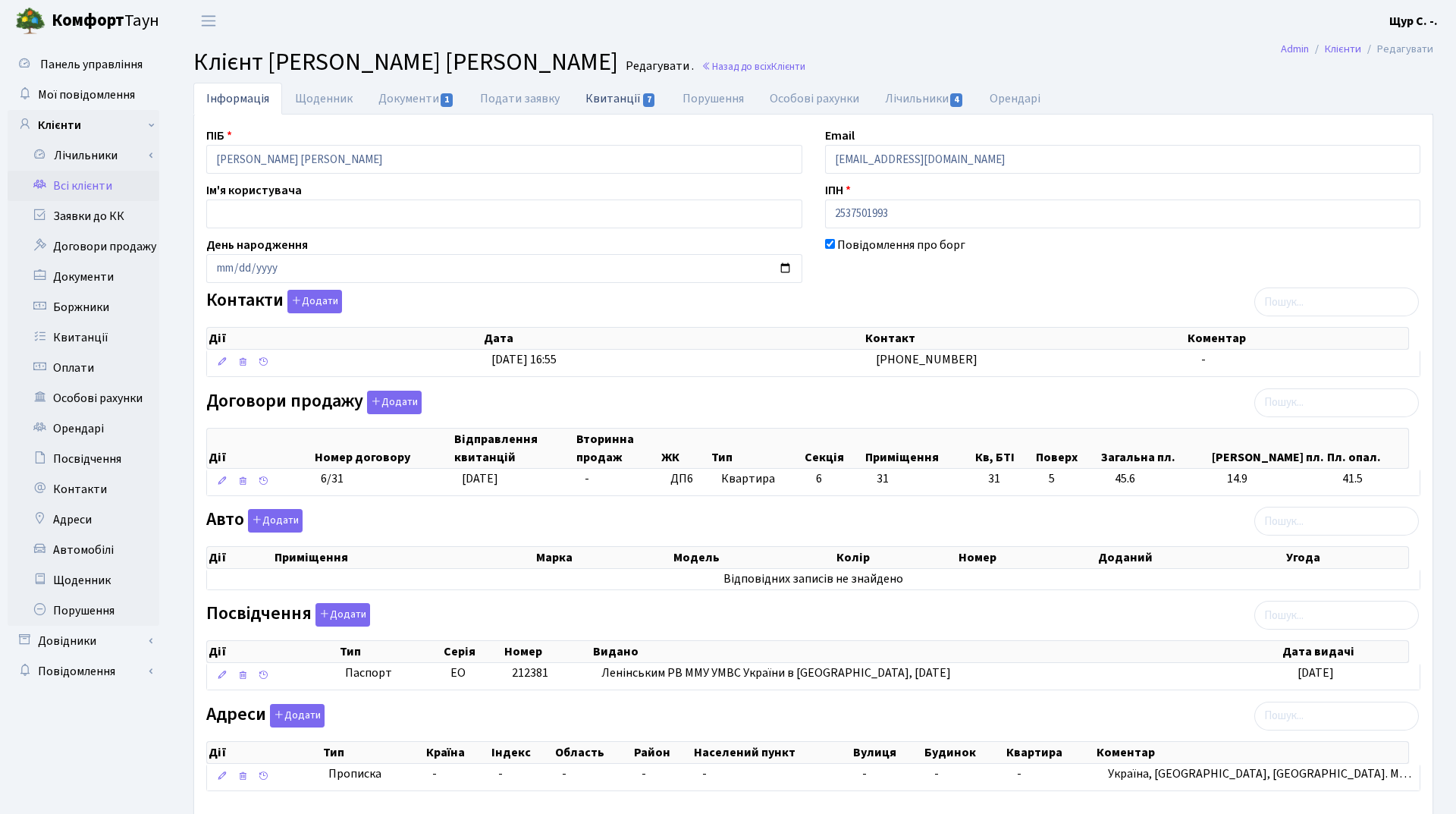
select select "25"
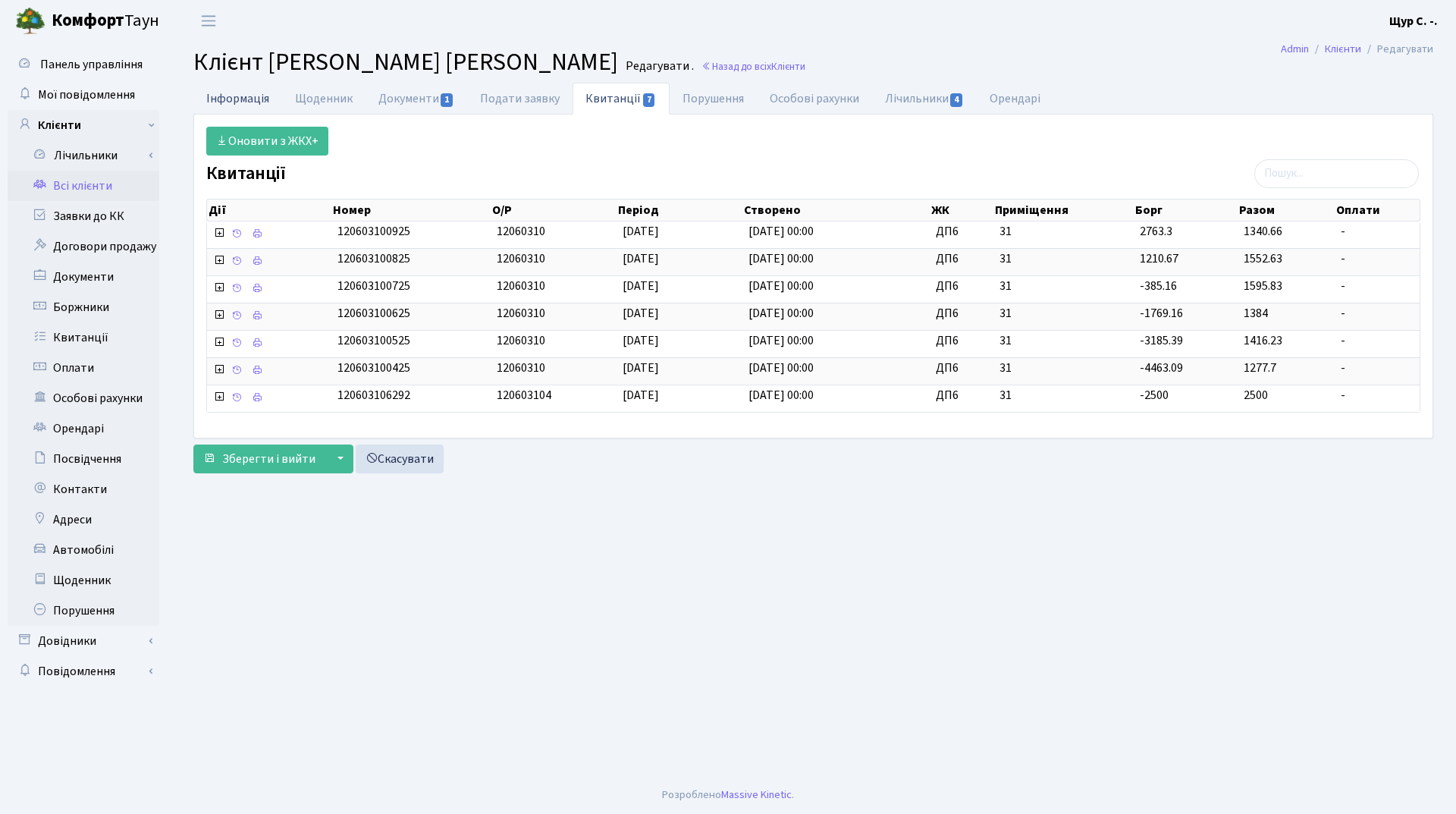
click at [234, 98] on link "Інформація" at bounding box center [237, 98] width 89 height 31
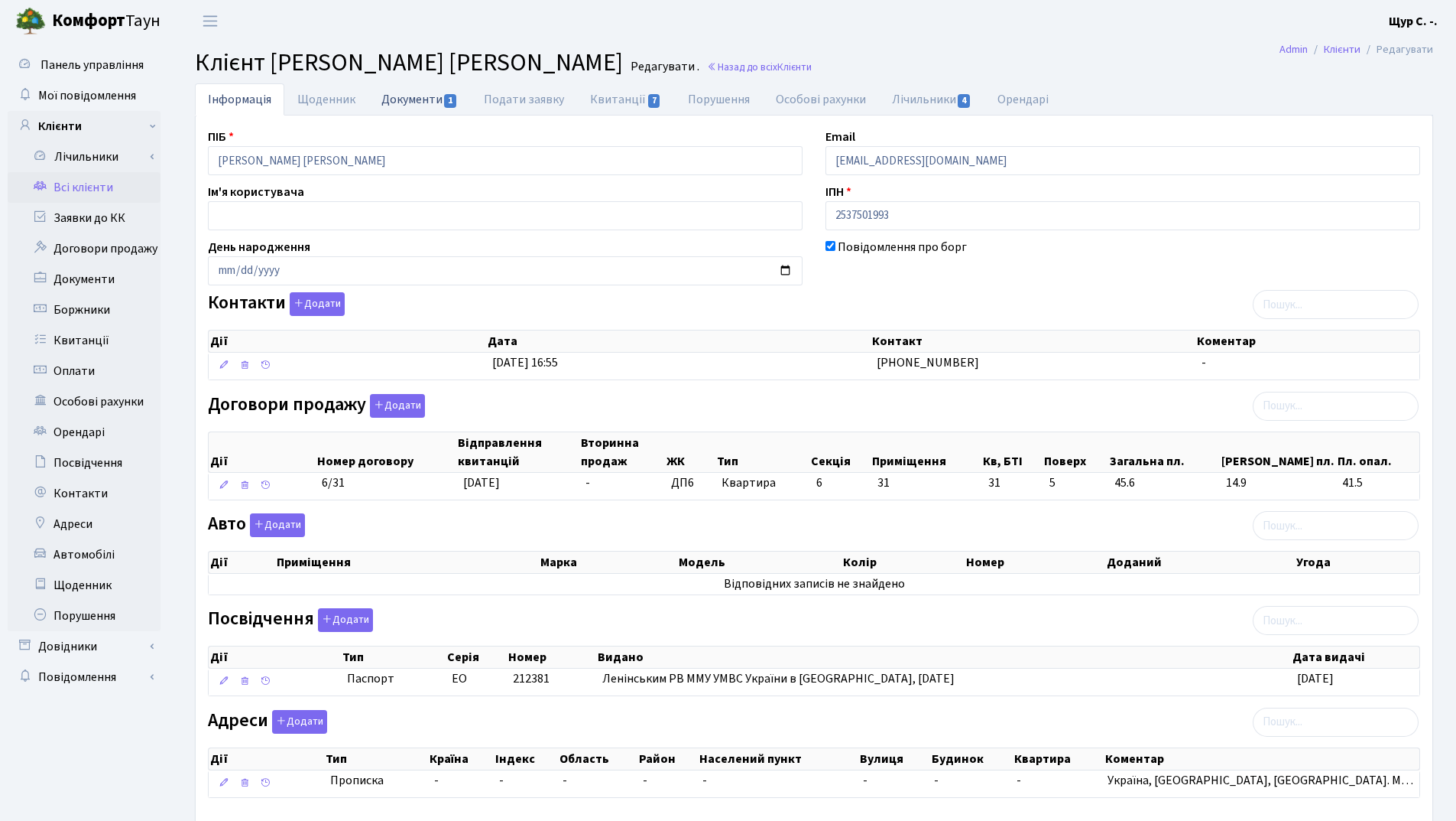
click at [405, 94] on link "Документи 1" at bounding box center [420, 99] width 103 height 31
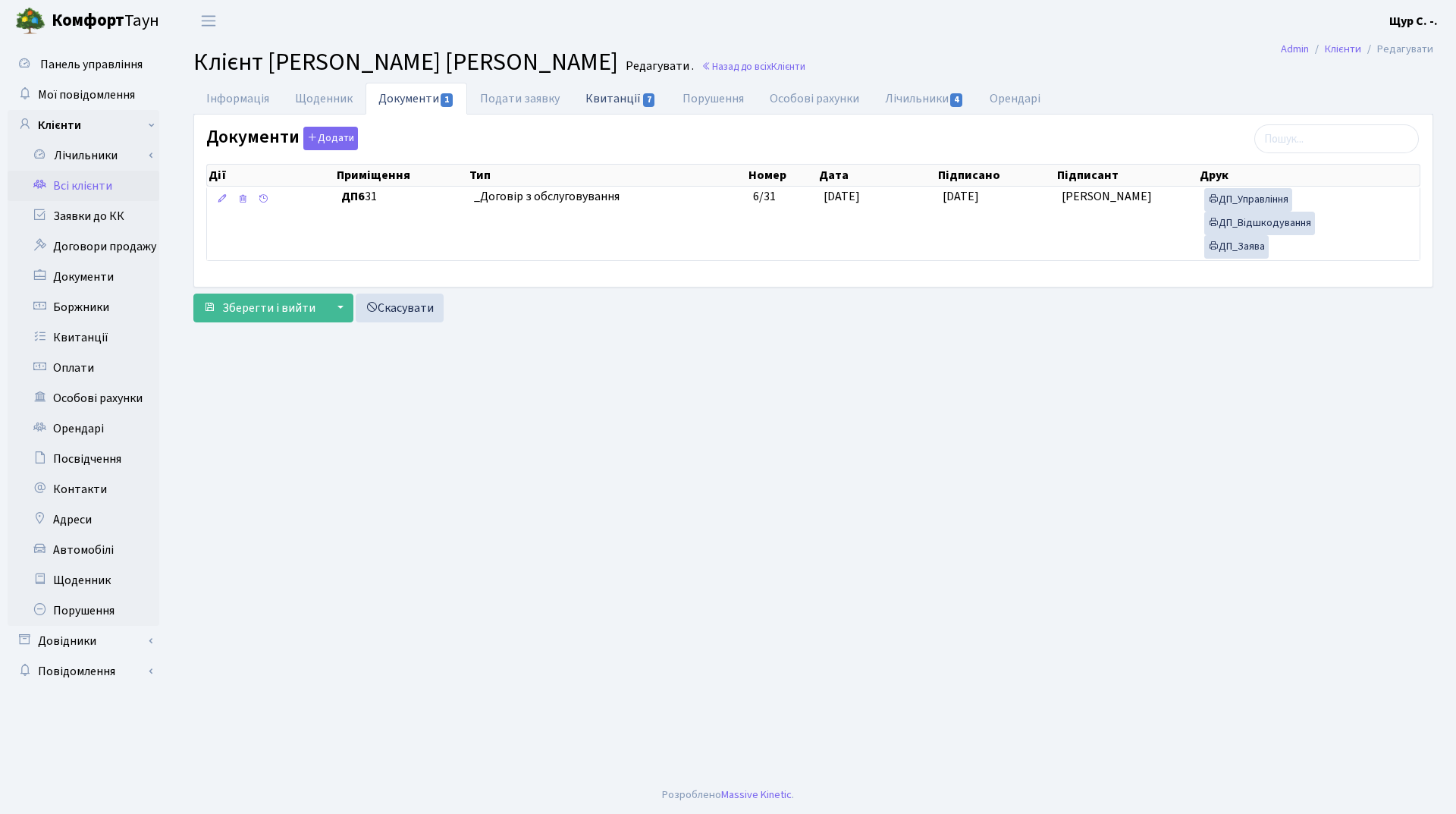
click at [617, 102] on link "Квитанції 7" at bounding box center [621, 98] width 96 height 31
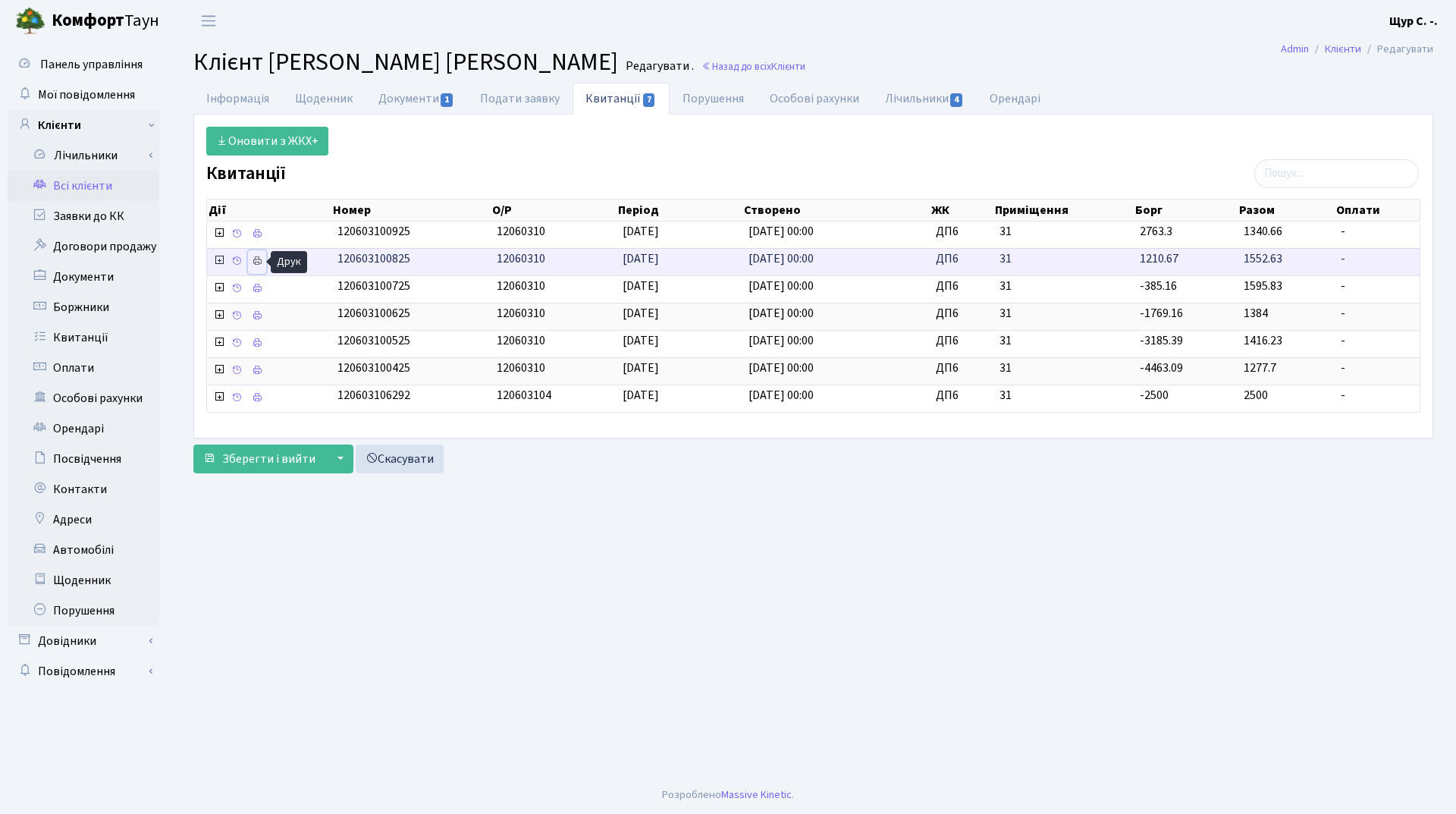
click at [260, 260] on icon at bounding box center [256, 260] width 10 height 10
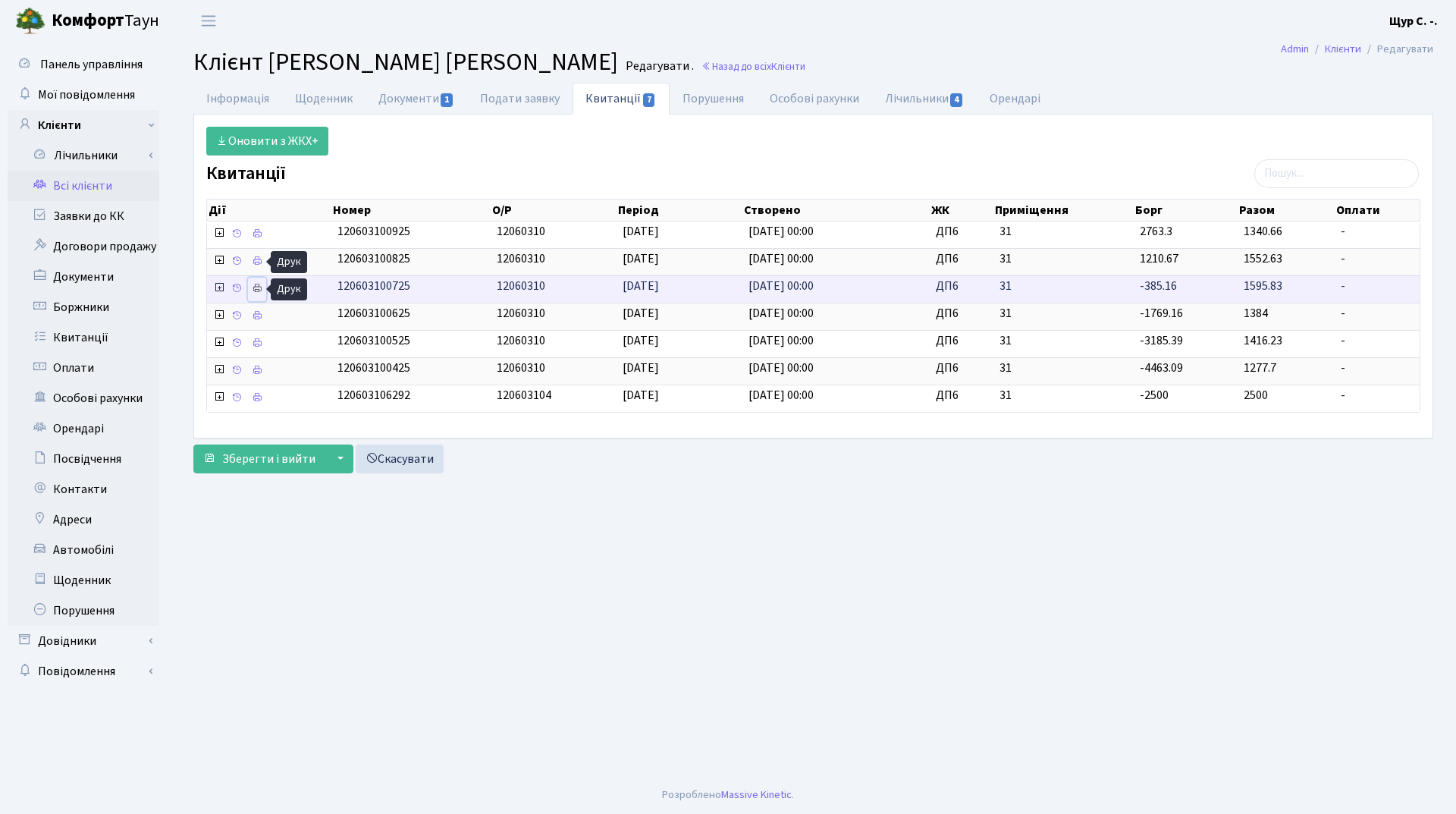
click at [254, 289] on icon at bounding box center [256, 287] width 10 height 10
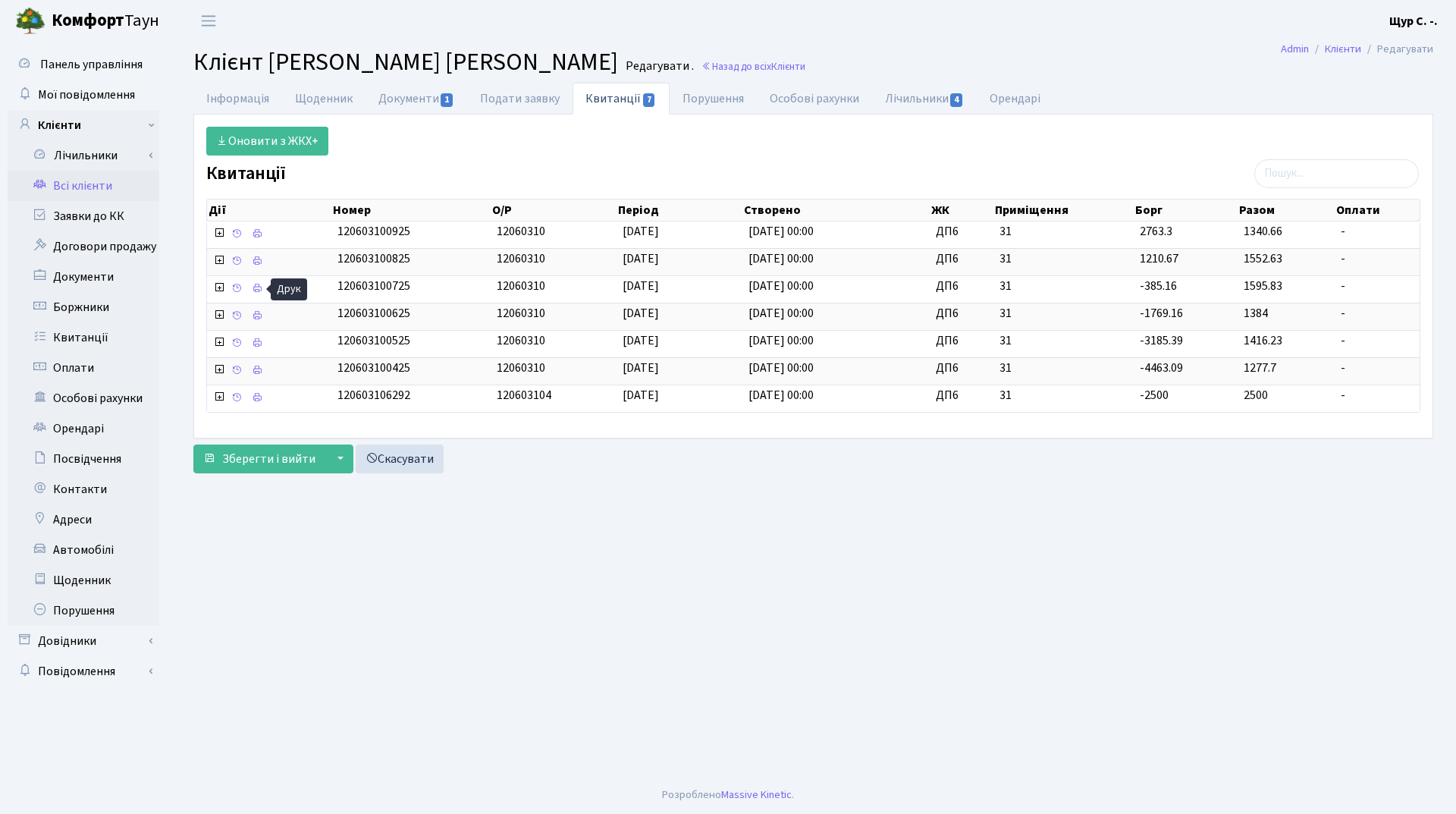
click at [89, 190] on link "Всі клієнти" at bounding box center [83, 186] width 152 height 30
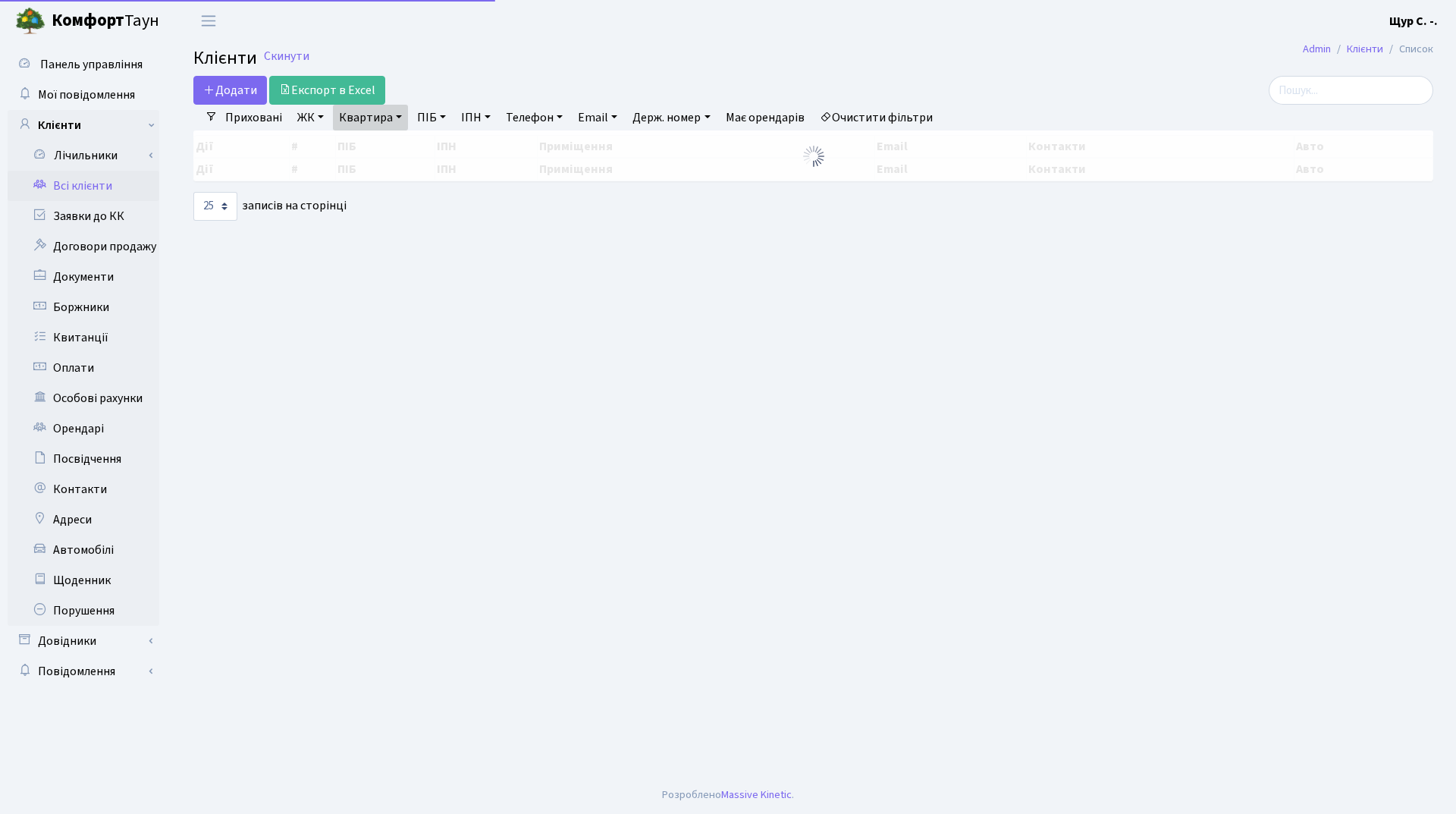
select select "25"
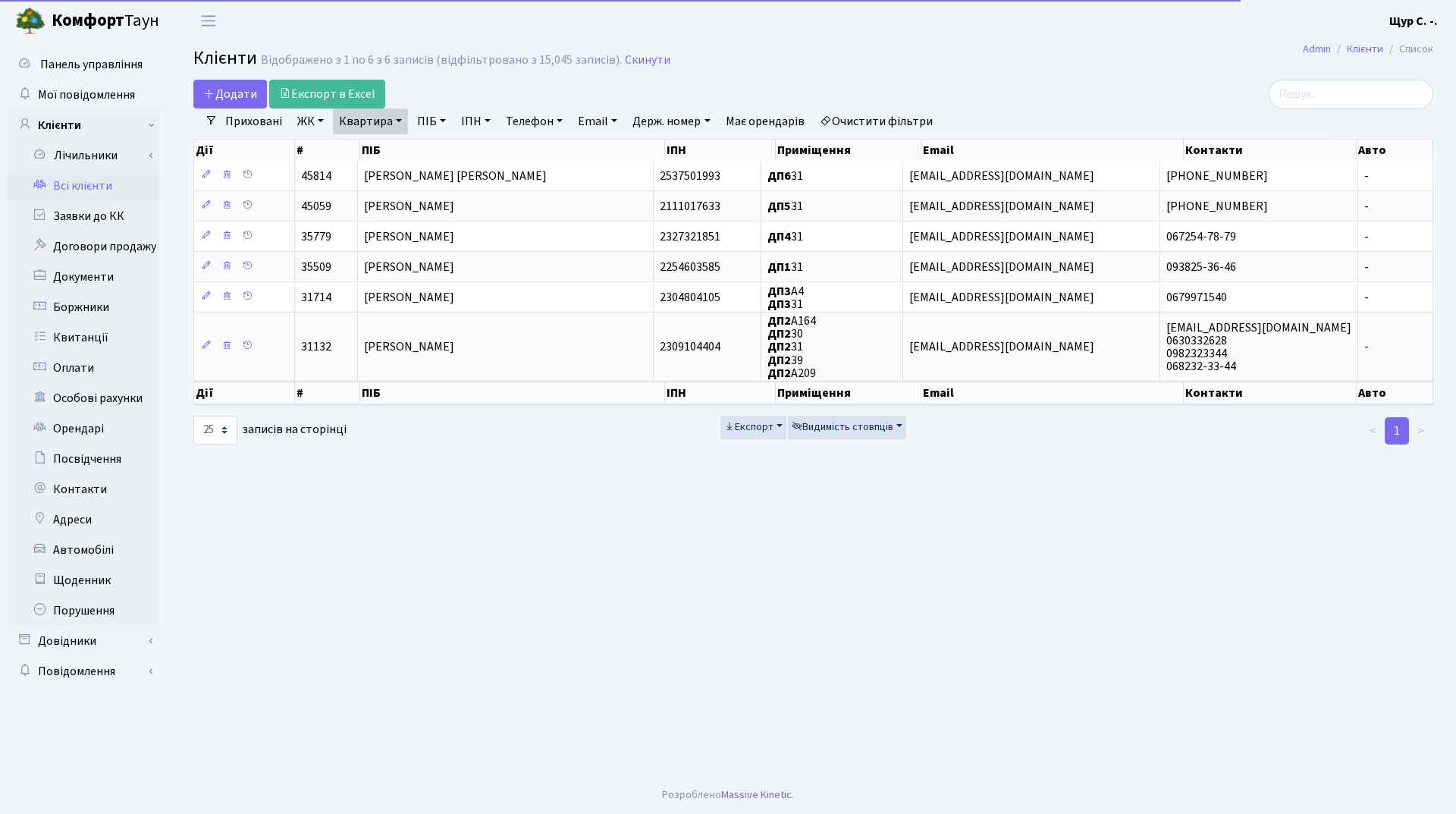
click at [397, 121] on link "Квартира" at bounding box center [370, 121] width 75 height 25
click at [379, 150] on input "31" at bounding box center [378, 151] width 89 height 29
type input "3"
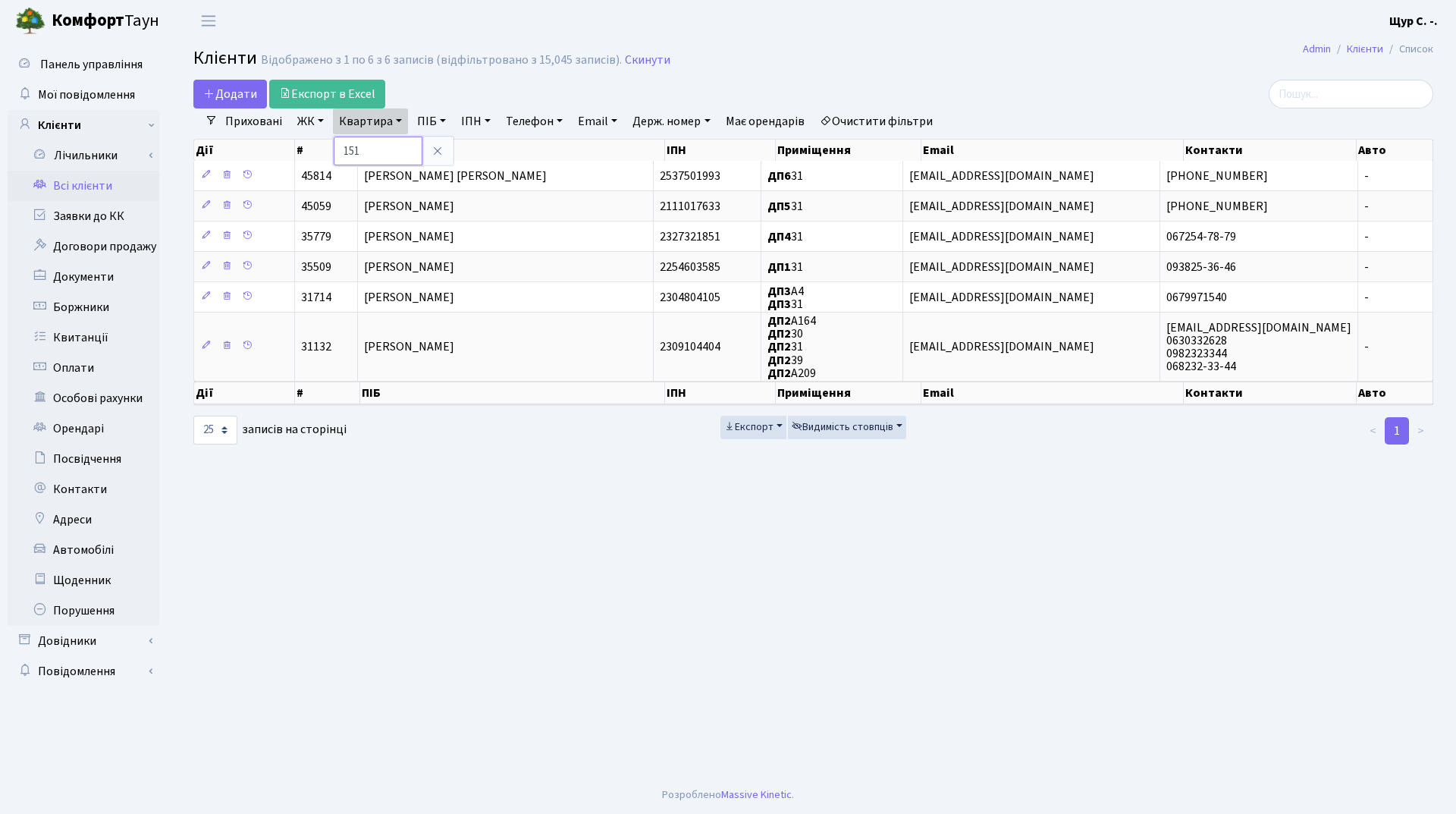
type input "151"
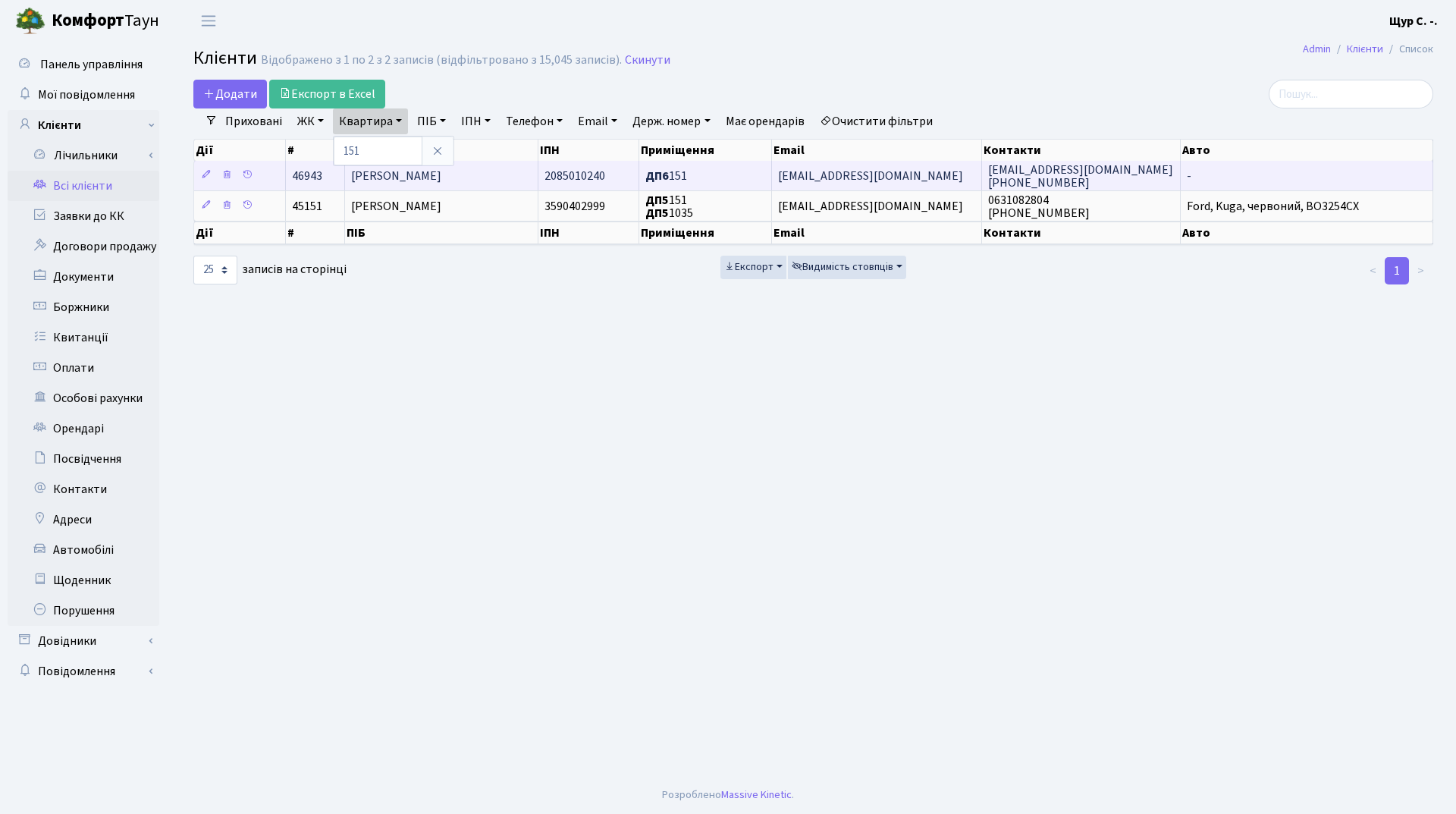
click at [422, 172] on span "[PERSON_NAME]" at bounding box center [397, 176] width 90 height 17
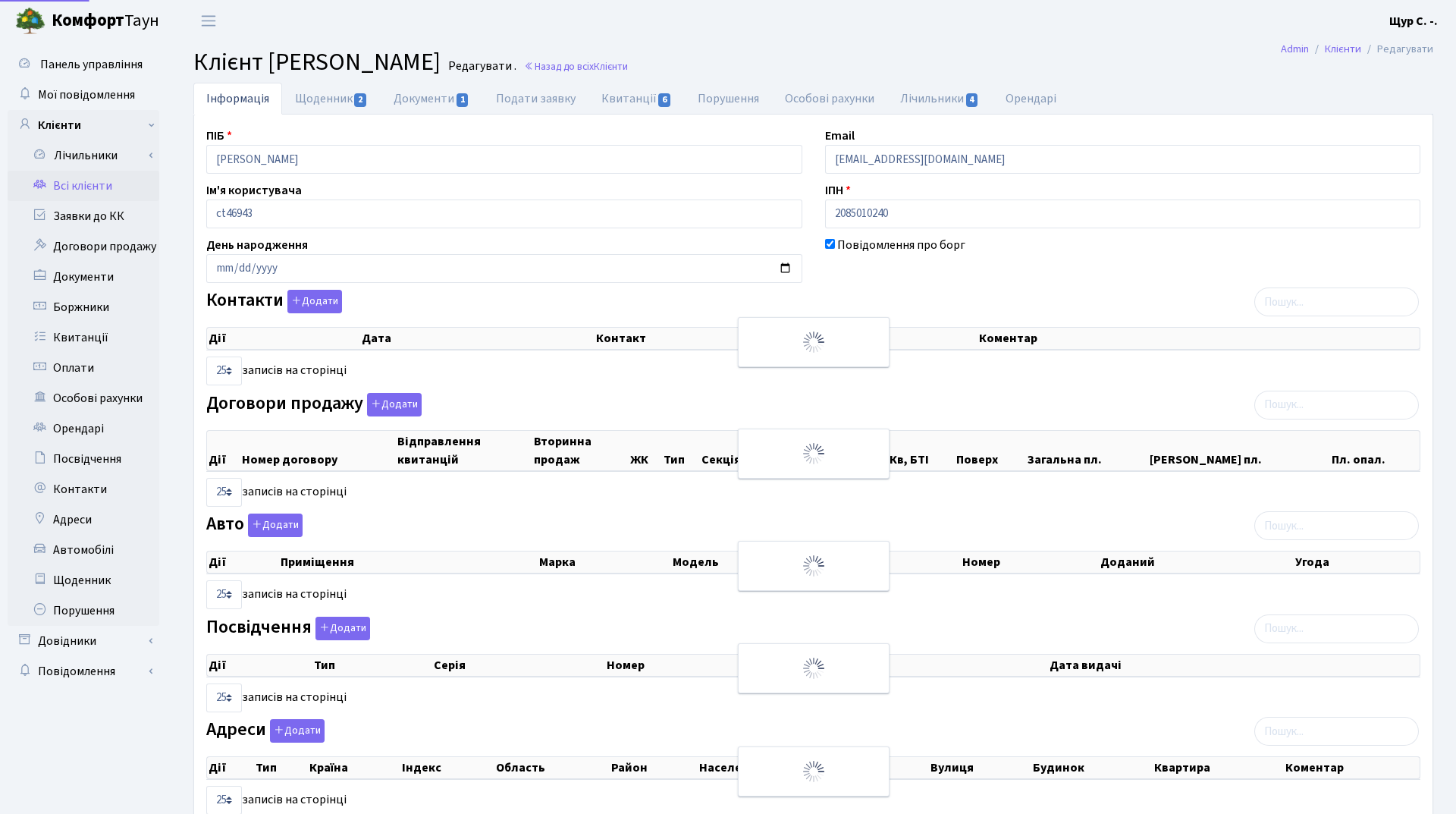
select select "25"
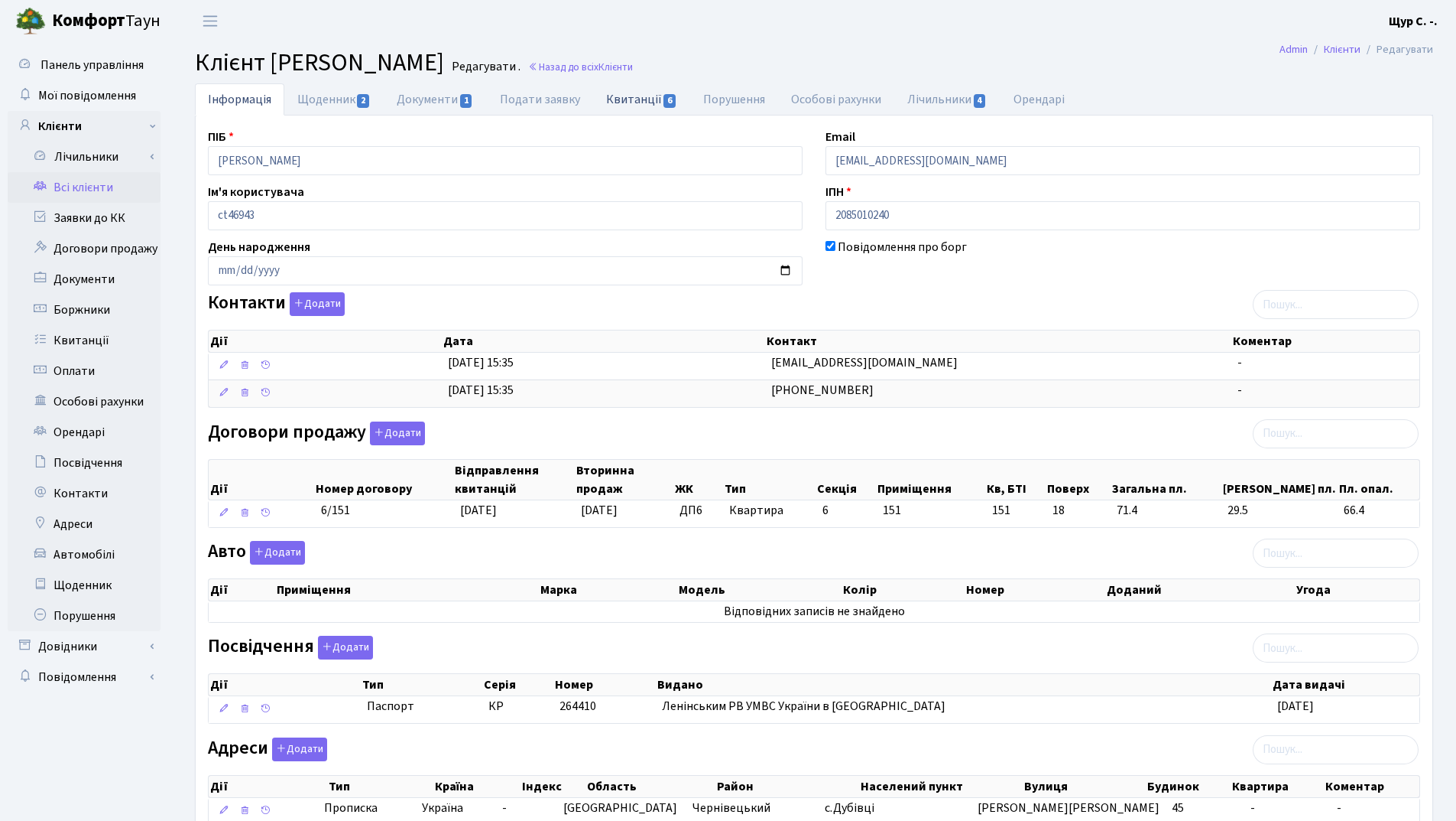
click at [633, 97] on link "Квитанції 6" at bounding box center [642, 99] width 97 height 31
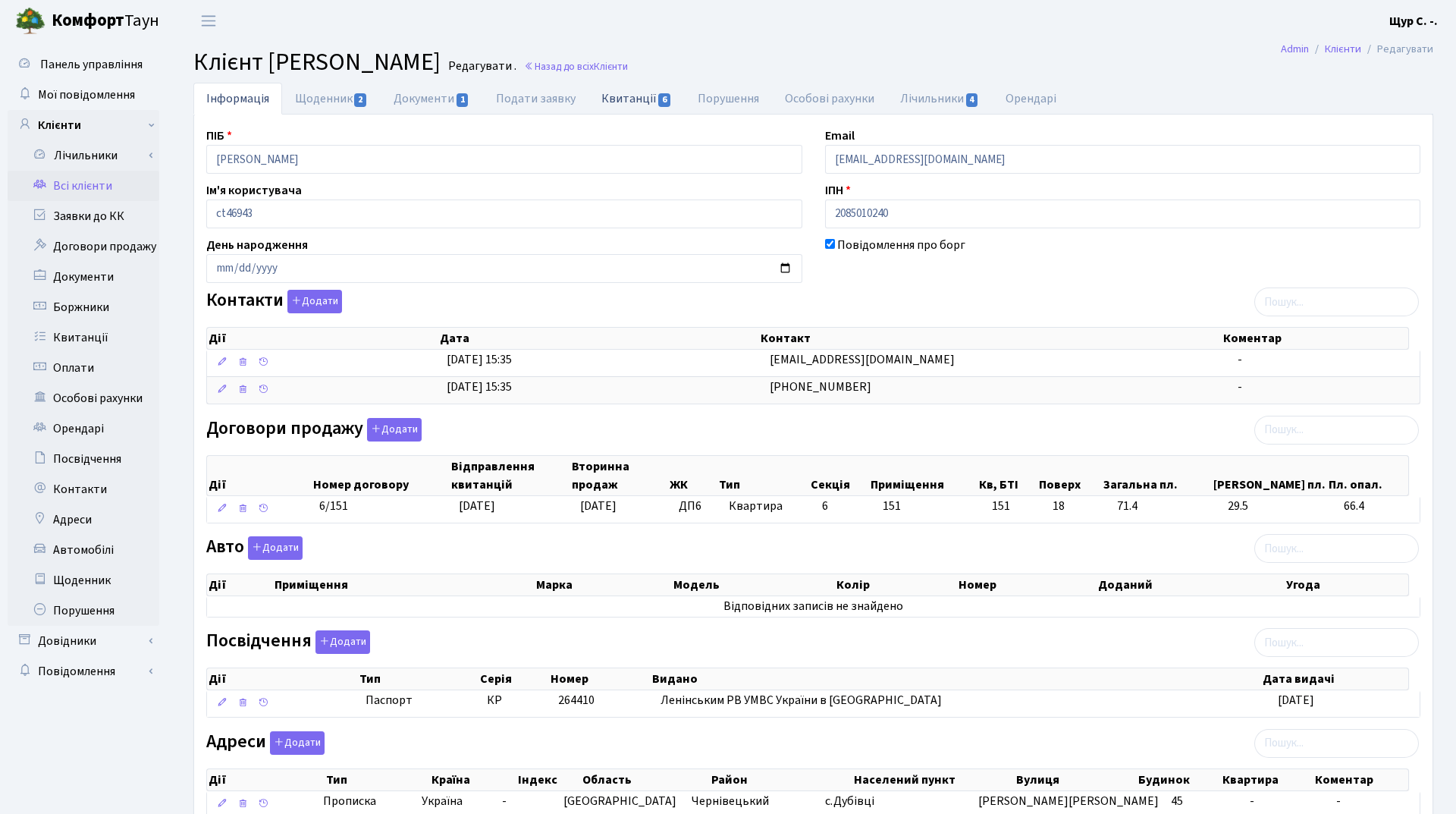
select select "25"
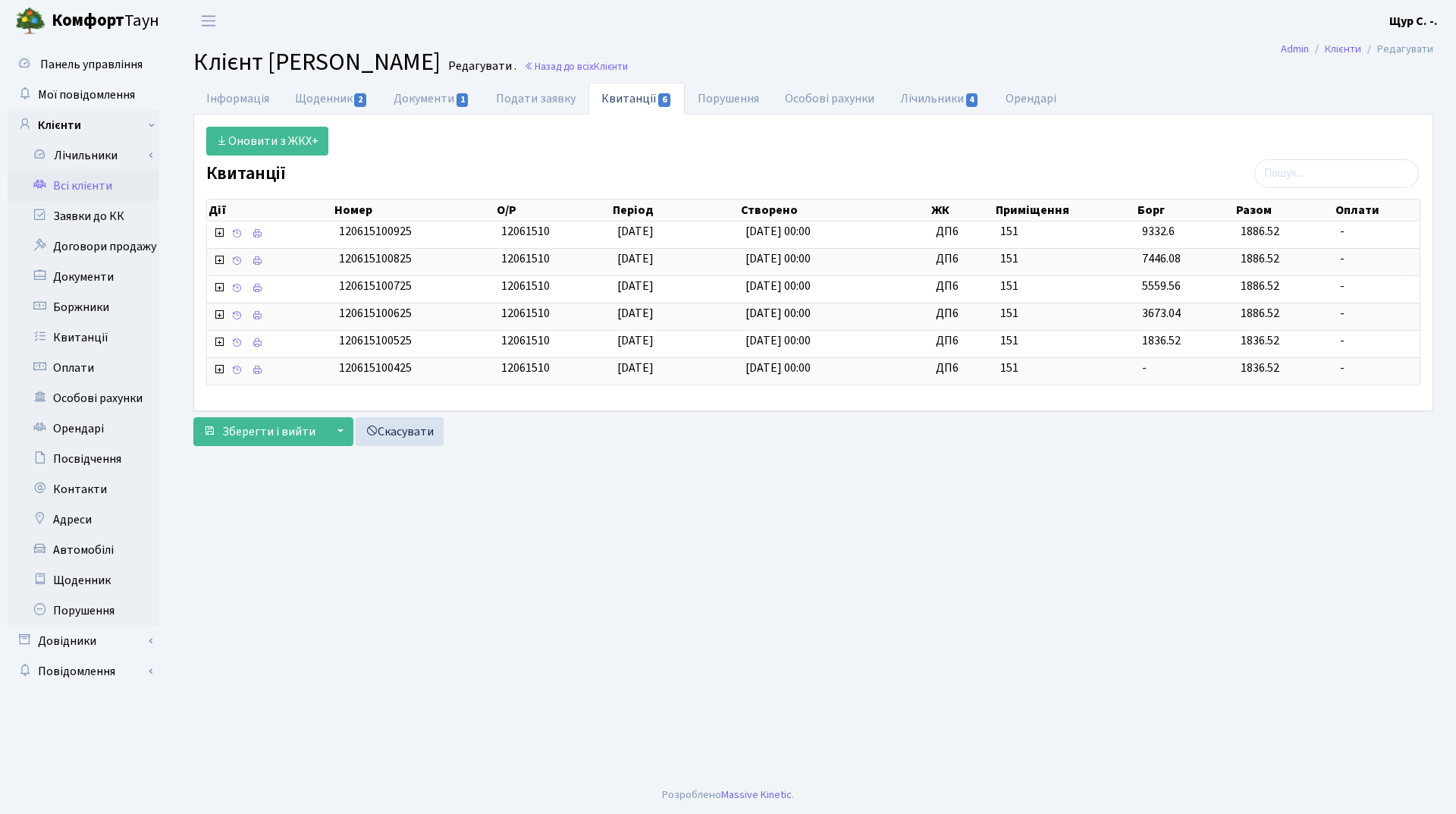
click at [95, 188] on link "Всі клієнти" at bounding box center [83, 186] width 152 height 30
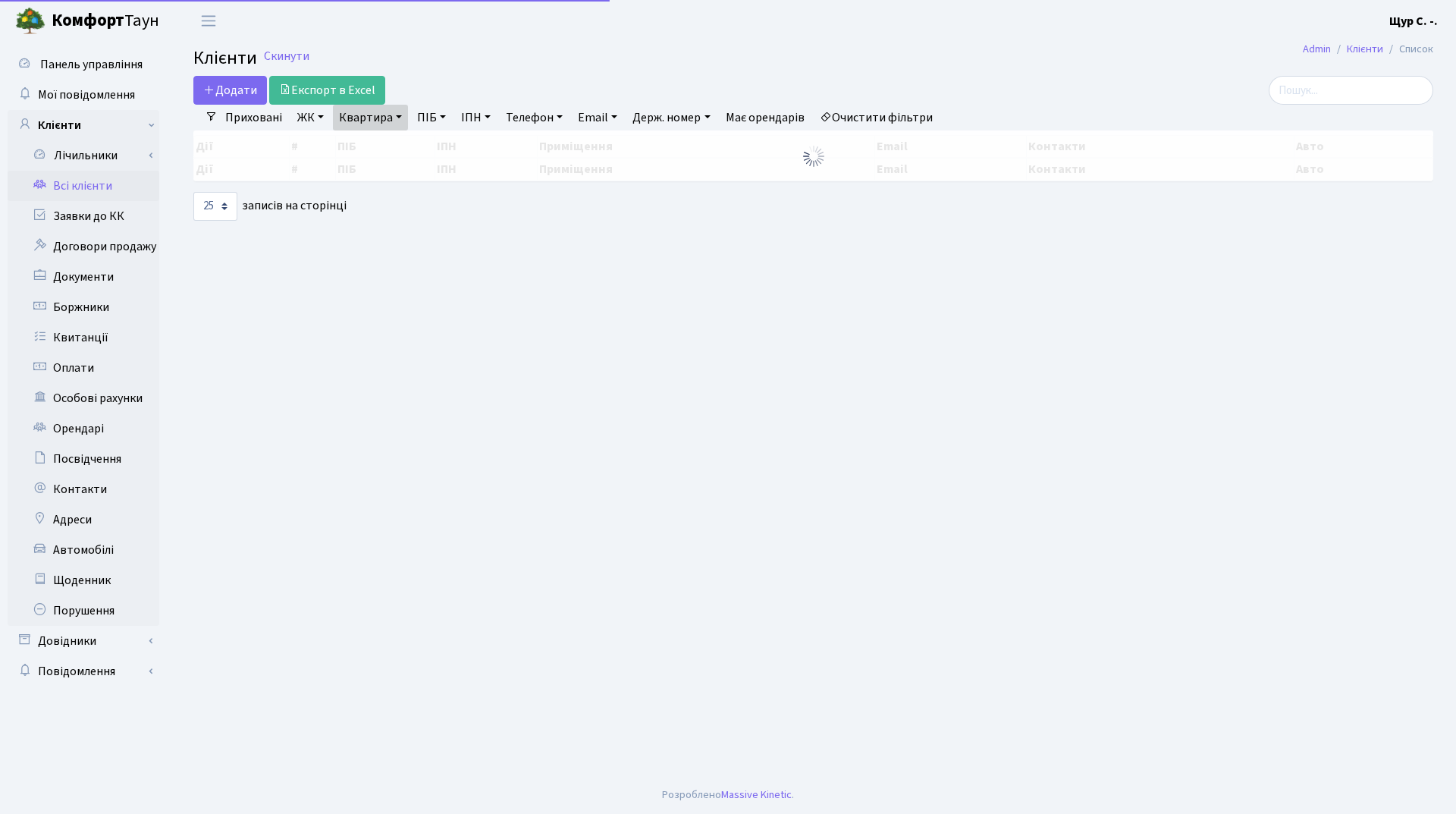
select select "25"
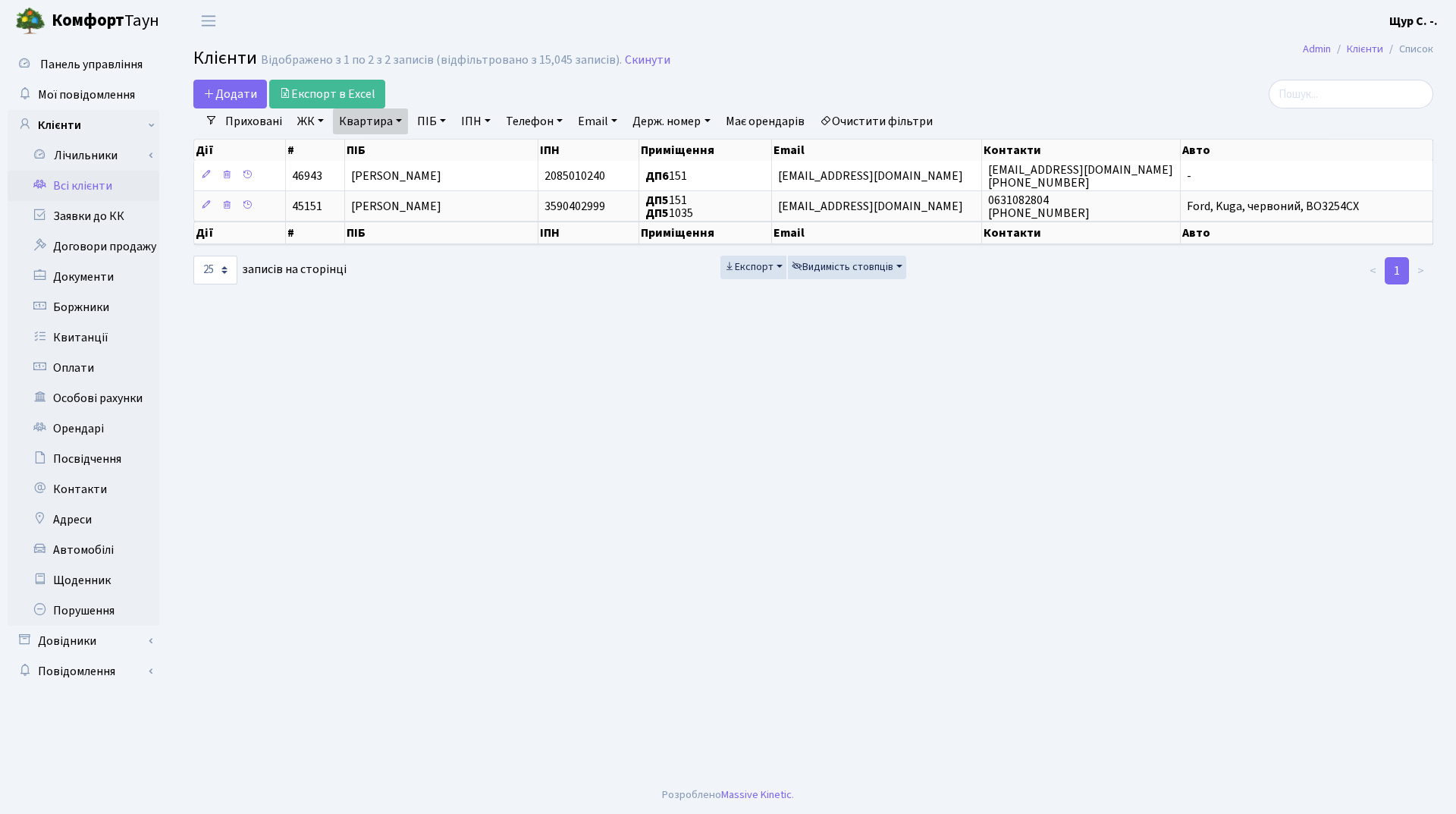
click at [399, 118] on link "Квартира" at bounding box center [370, 121] width 75 height 25
click at [394, 146] on input "151" at bounding box center [378, 151] width 89 height 29
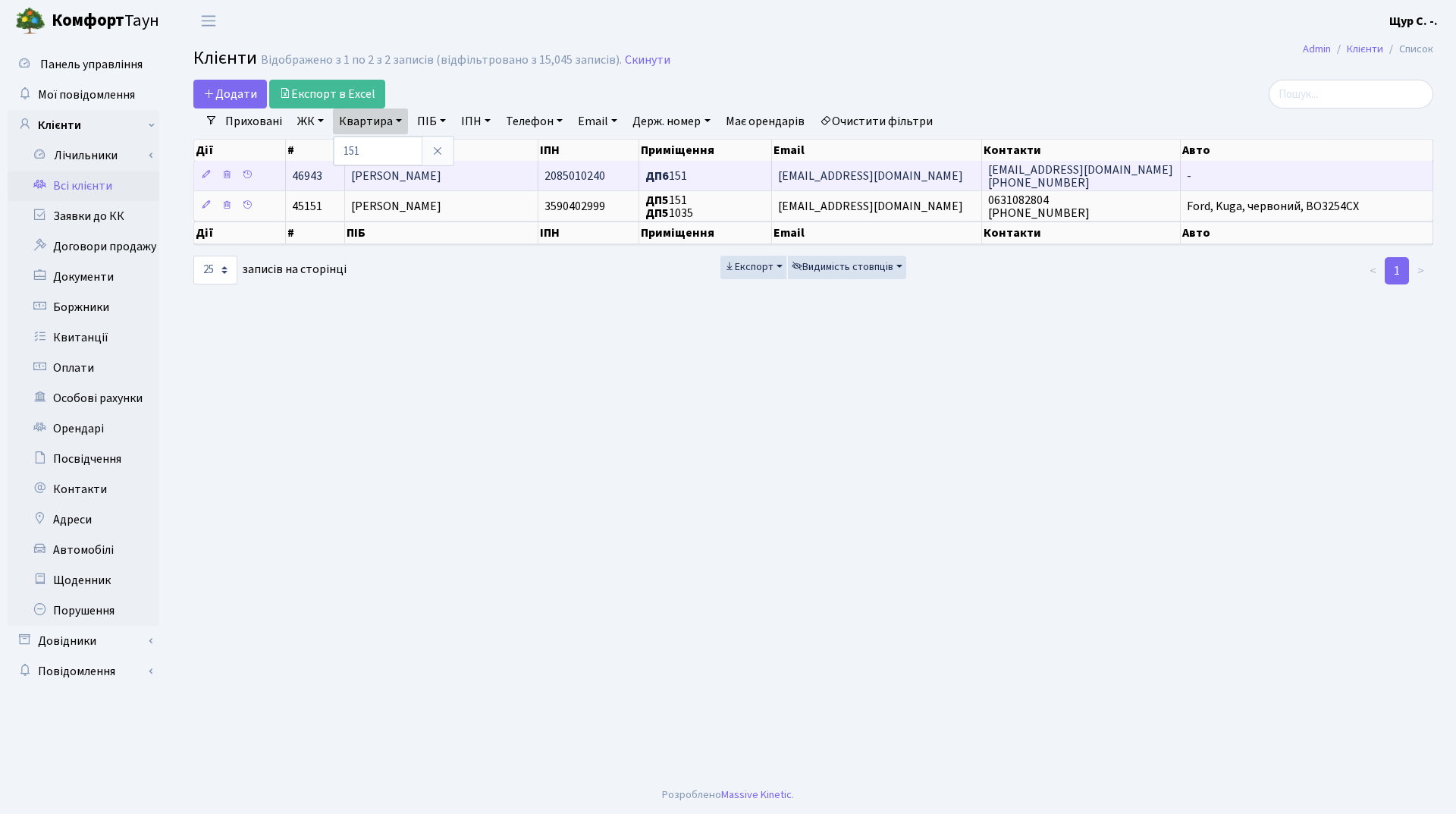
click at [426, 181] on span "Тріска Галина Павлівна" at bounding box center [397, 176] width 90 height 17
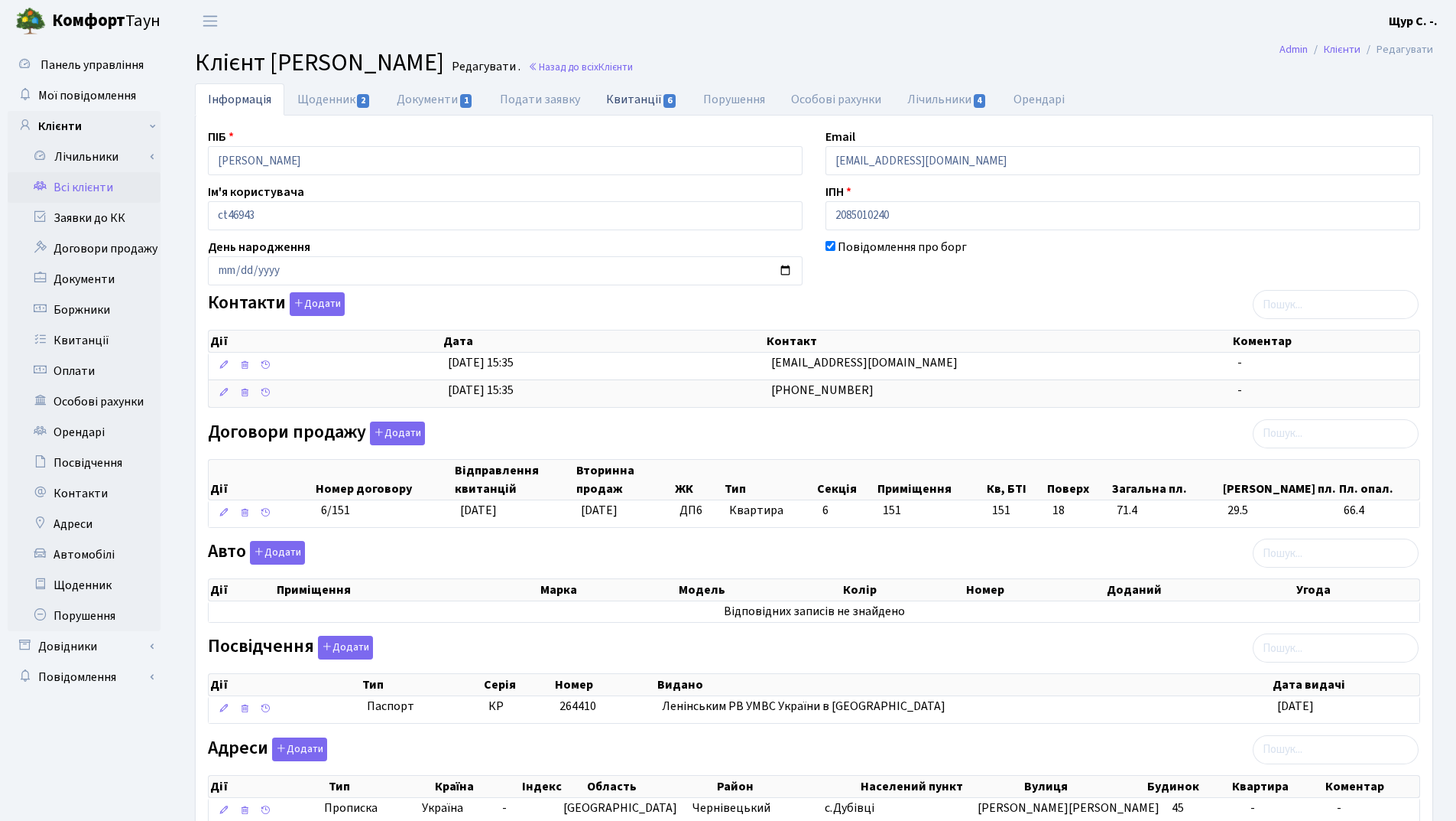
click at [641, 97] on link "Квитанції 6" at bounding box center [642, 99] width 97 height 31
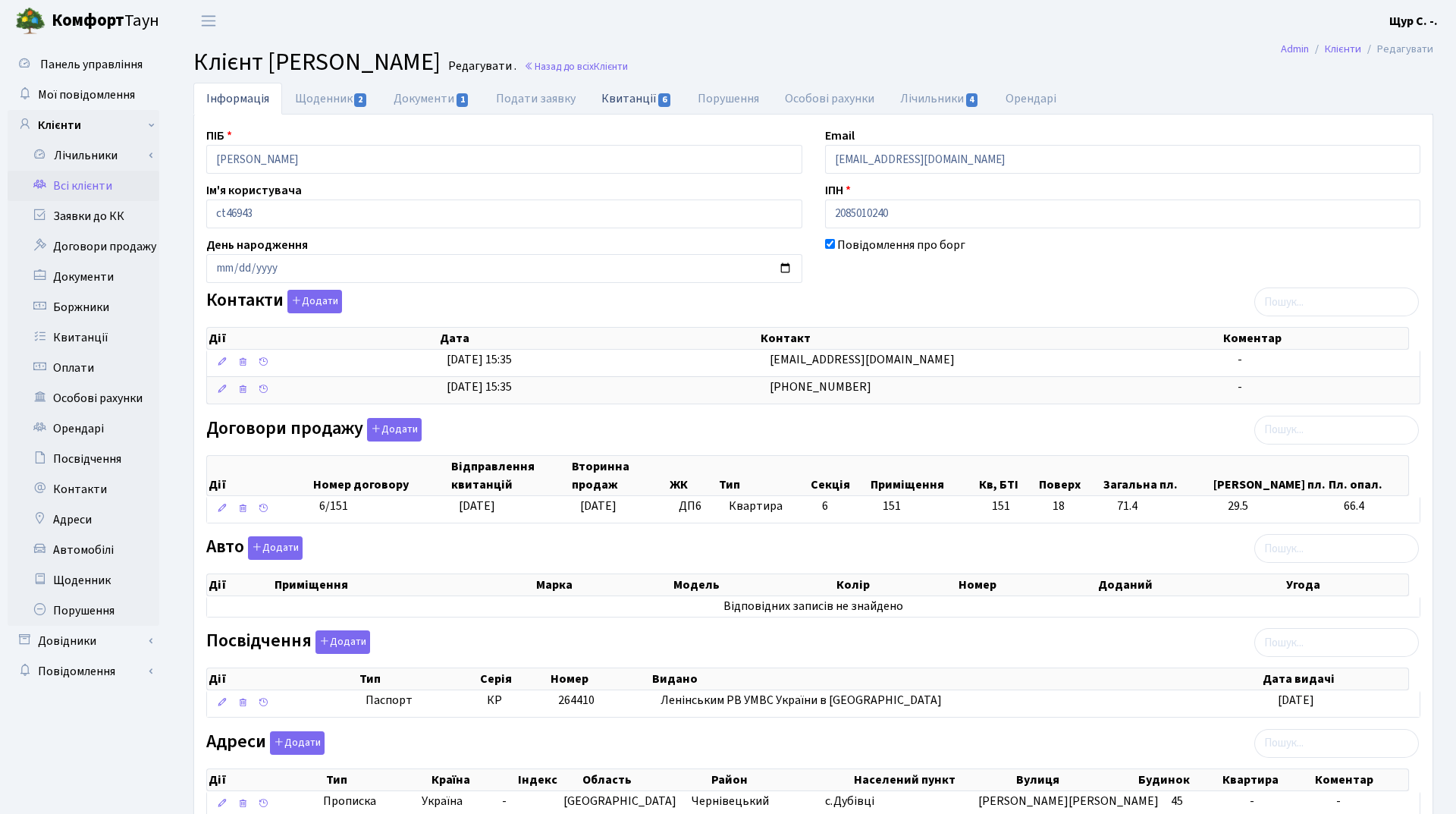
select select "25"
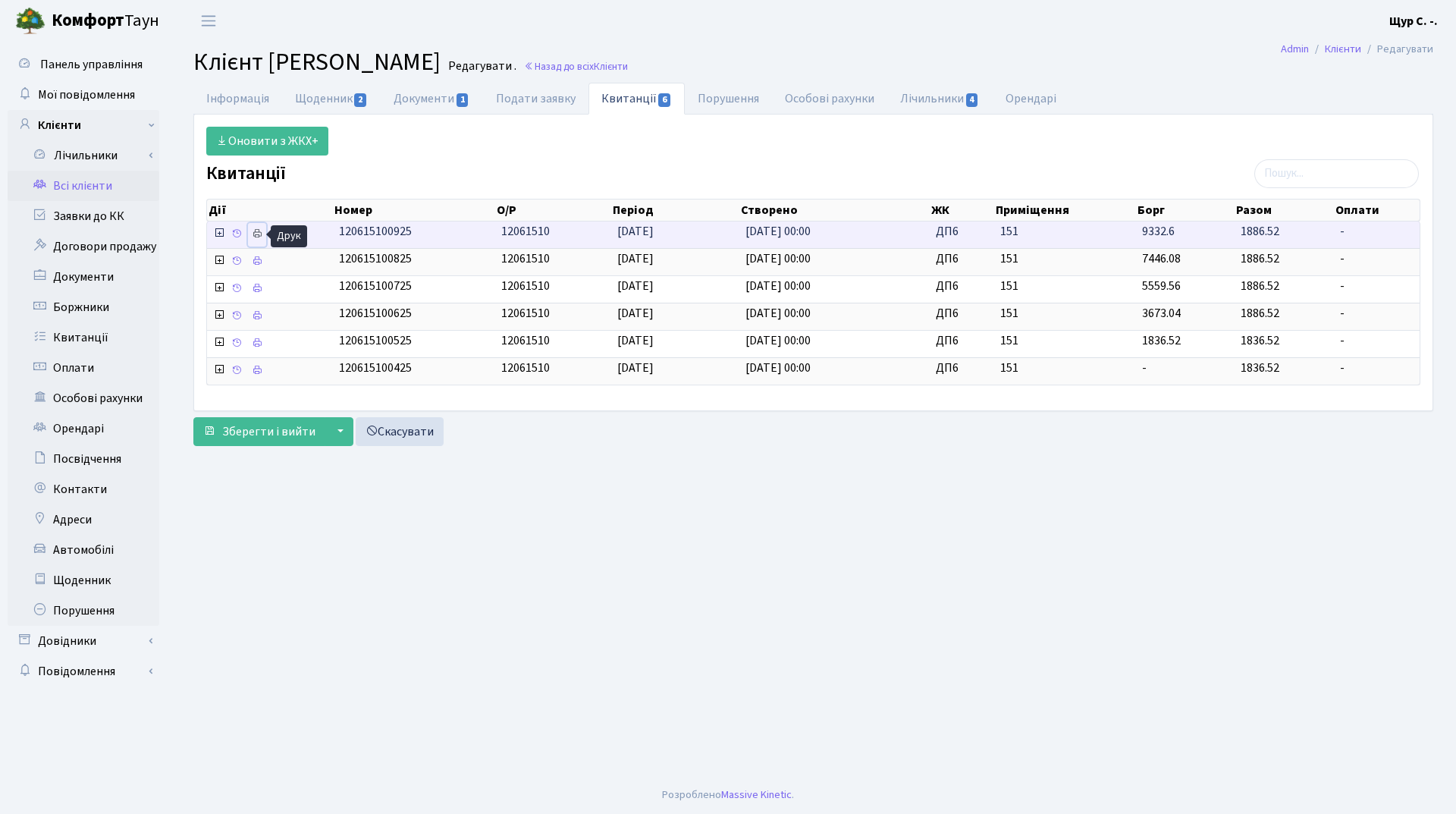
click at [258, 228] on icon at bounding box center [256, 233] width 10 height 10
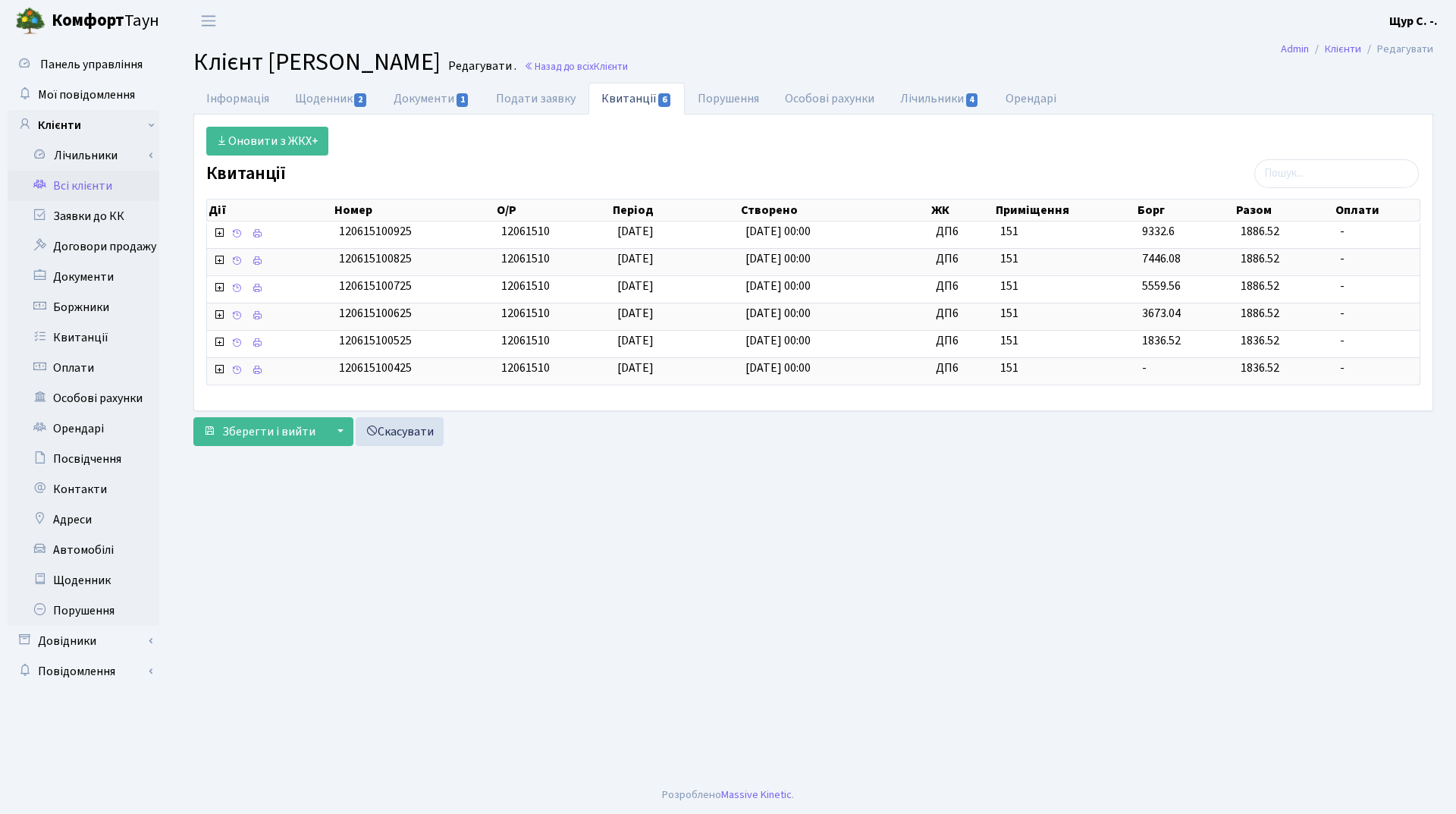
click at [105, 192] on link "Всі клієнти" at bounding box center [83, 186] width 152 height 30
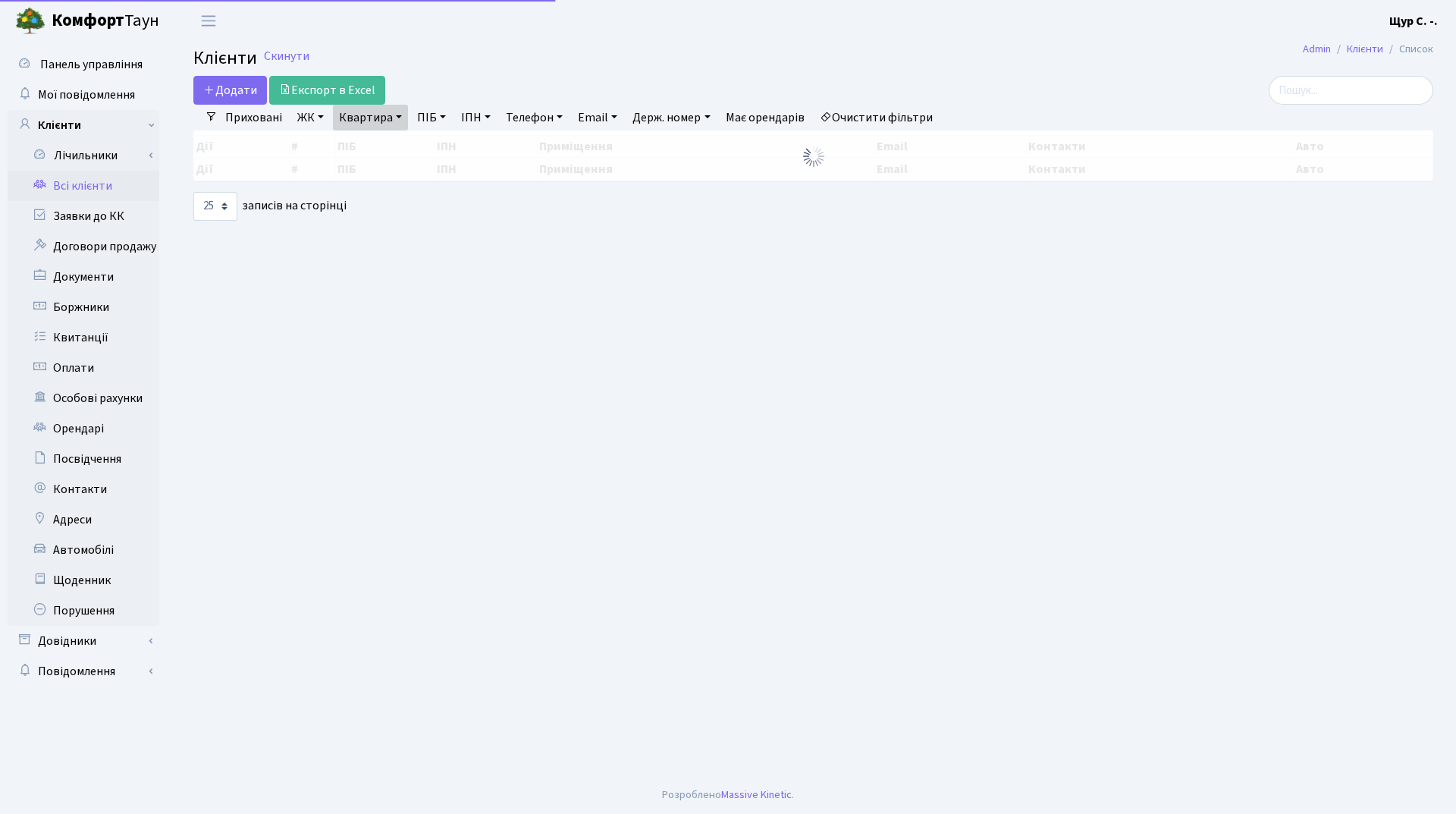
select select "25"
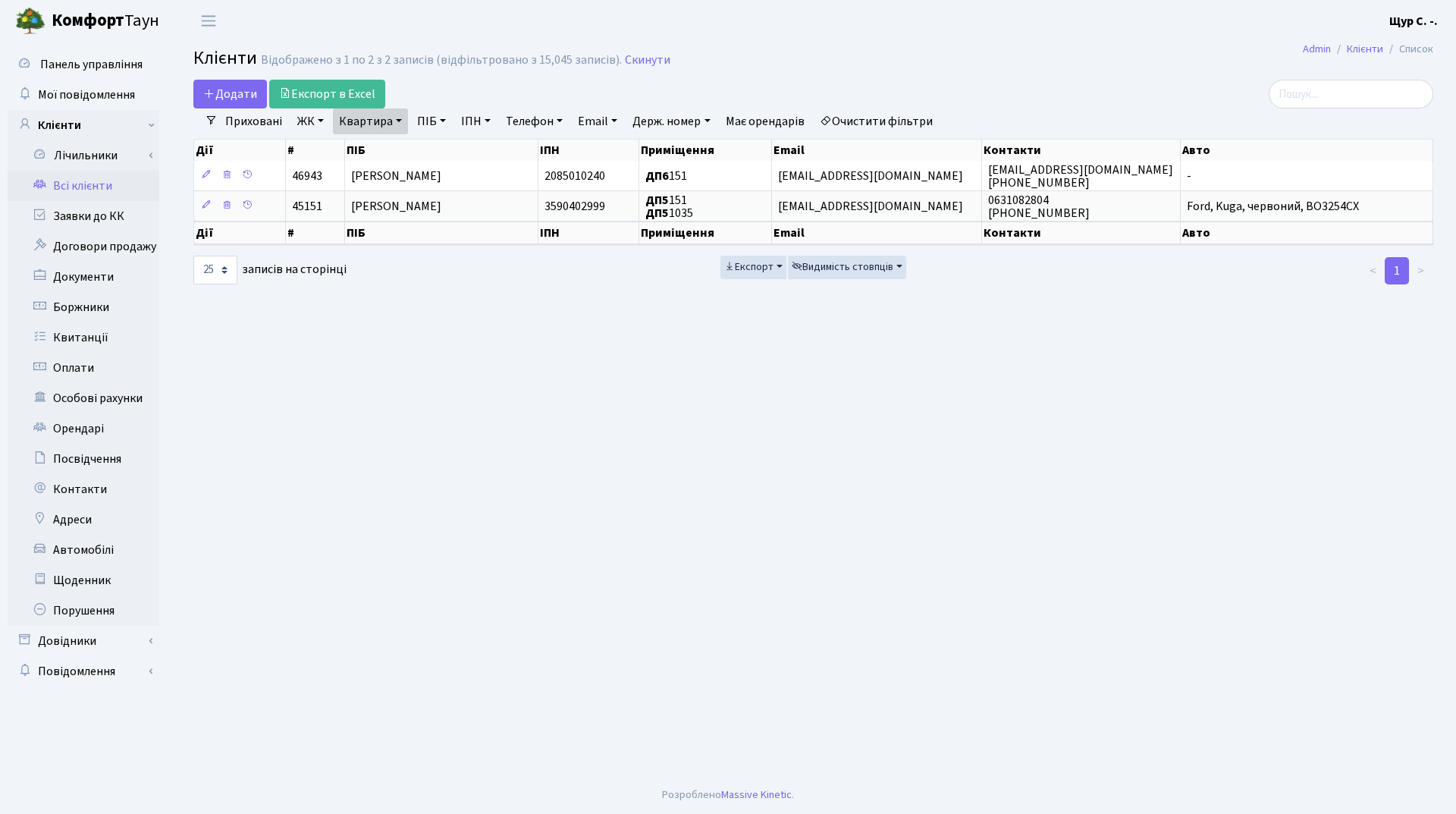
click at [402, 122] on link "Квартира" at bounding box center [370, 121] width 75 height 25
click at [399, 149] on input "151" at bounding box center [378, 151] width 89 height 29
type input "1"
type input "72"
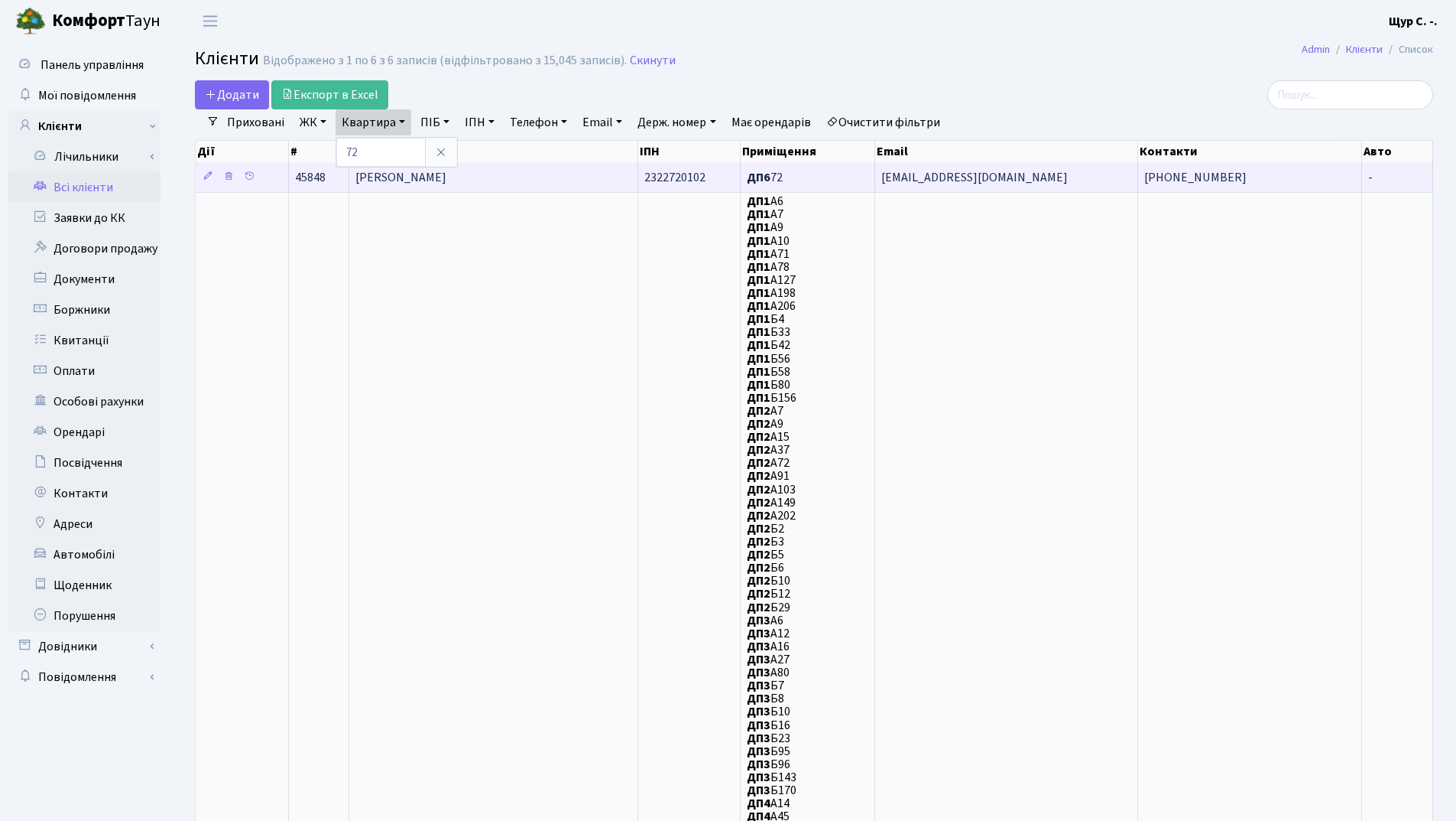
click at [444, 171] on span "[PERSON_NAME]" at bounding box center [401, 178] width 91 height 17
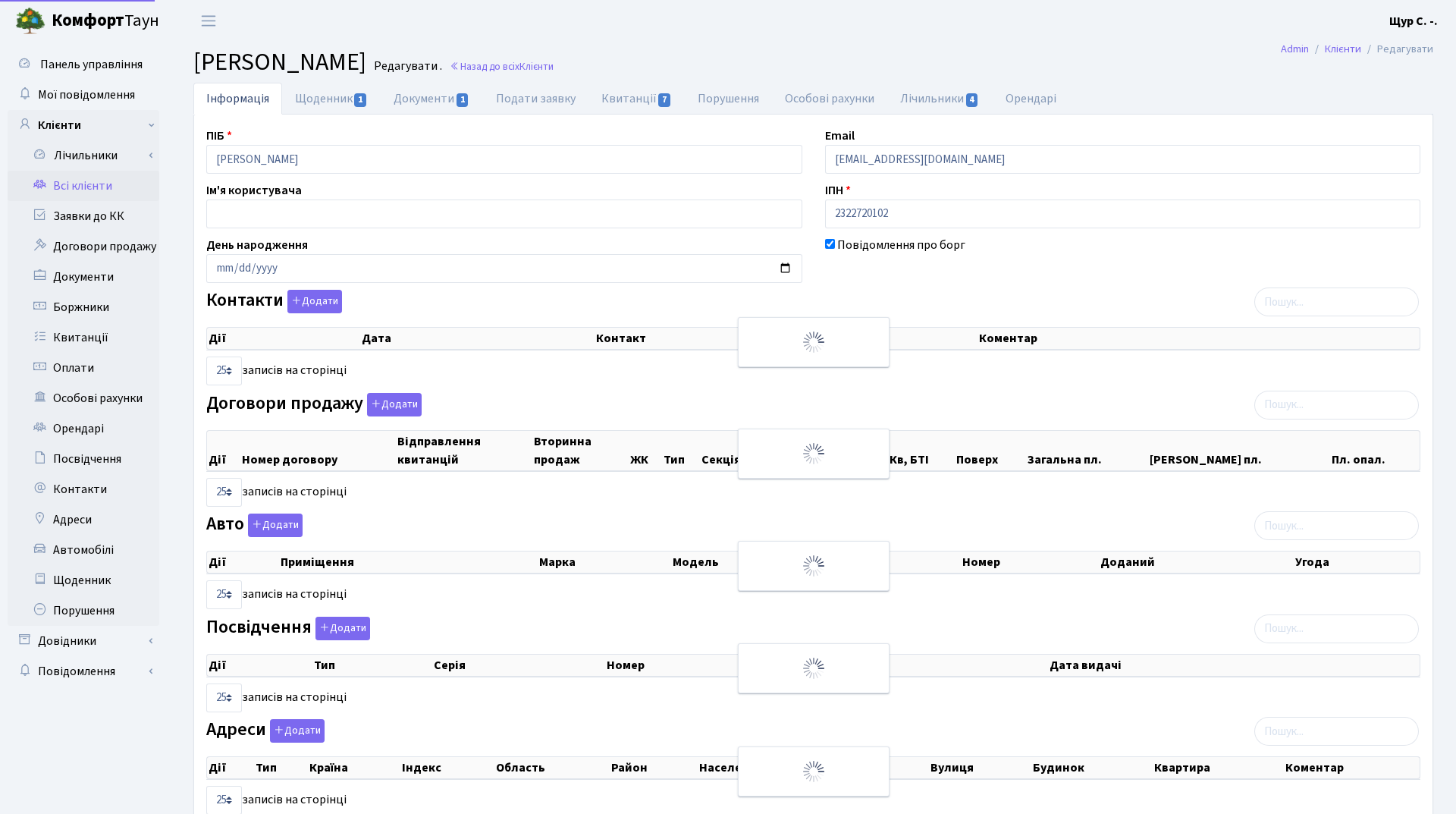
select select "25"
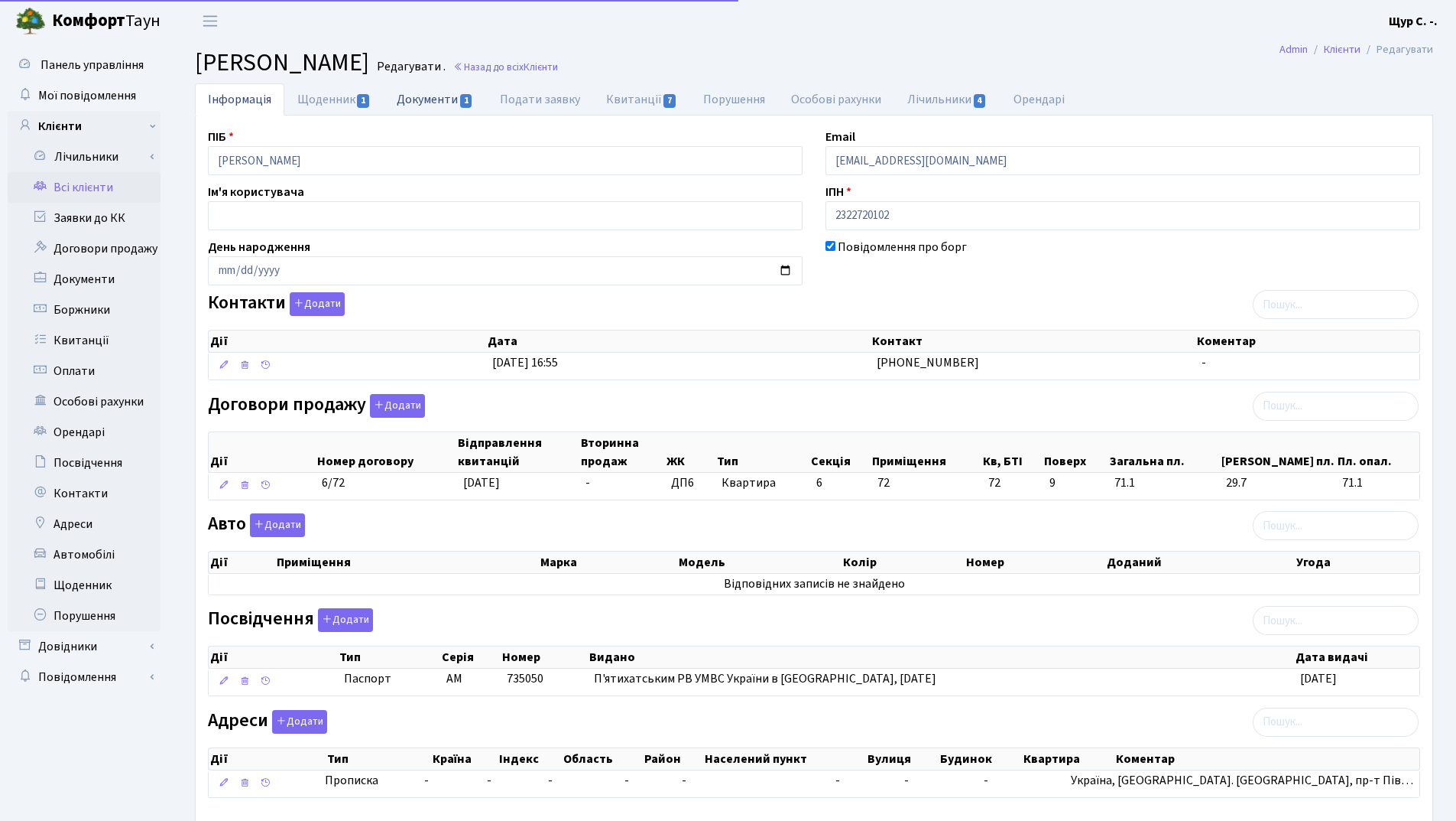
click at [429, 96] on link "Документи 1" at bounding box center [435, 99] width 103 height 31
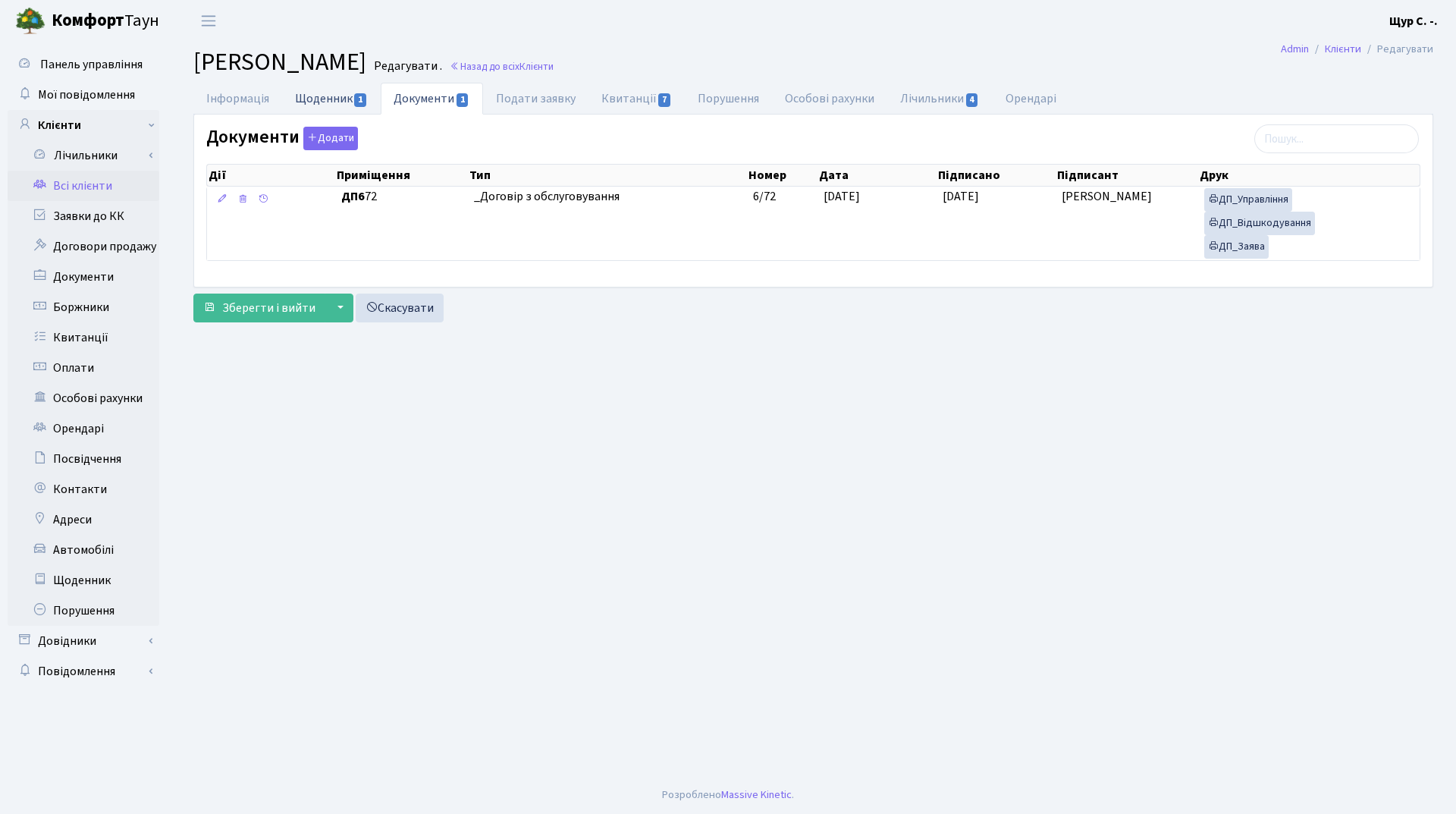
click at [319, 105] on link "Щоденник 1" at bounding box center [331, 98] width 99 height 31
select select "25"
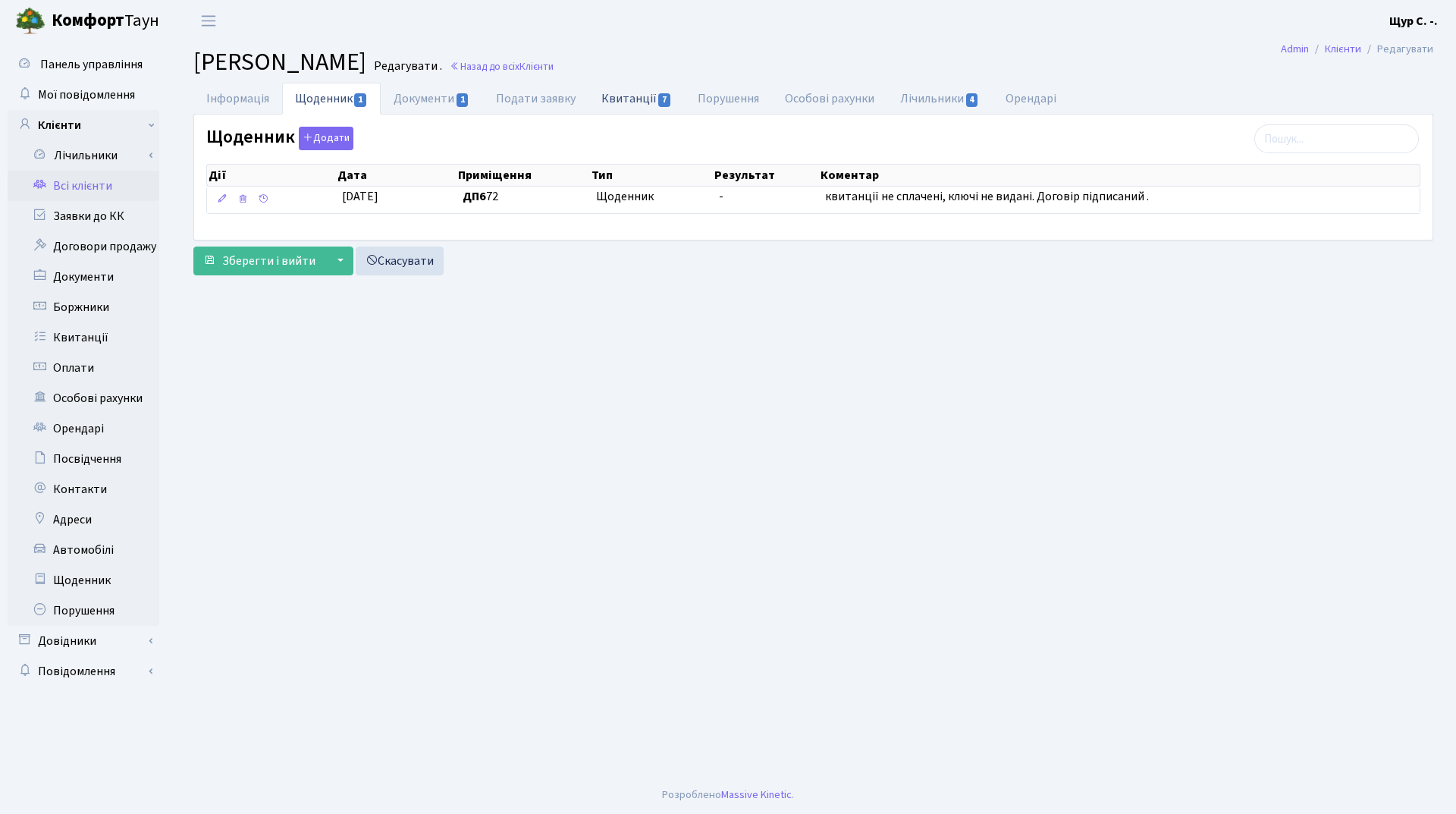
click at [632, 95] on link "Квитанції 7" at bounding box center [637, 98] width 96 height 31
select select "25"
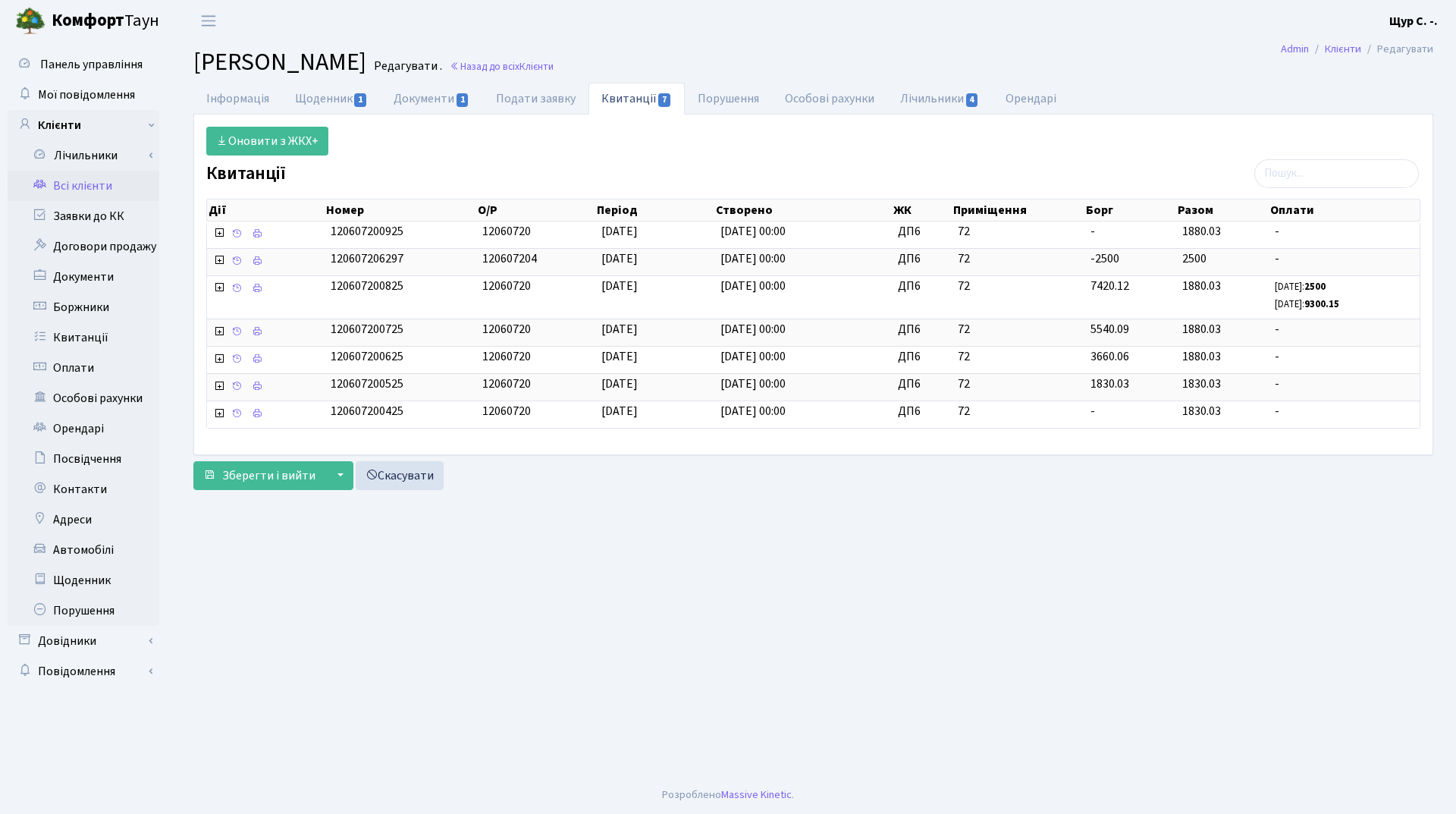
click at [90, 188] on link "Всі клієнти" at bounding box center [83, 186] width 152 height 30
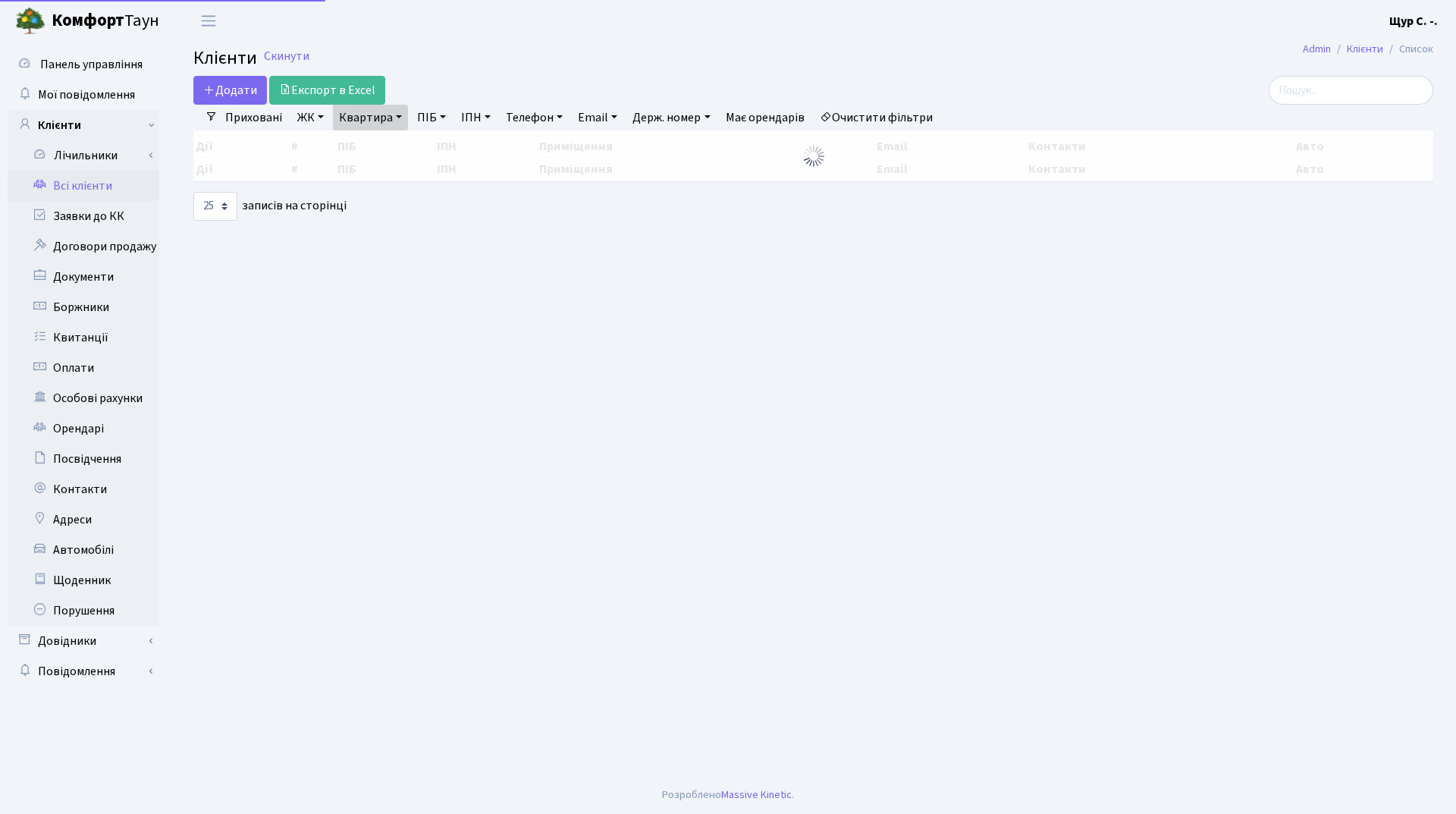
select select "25"
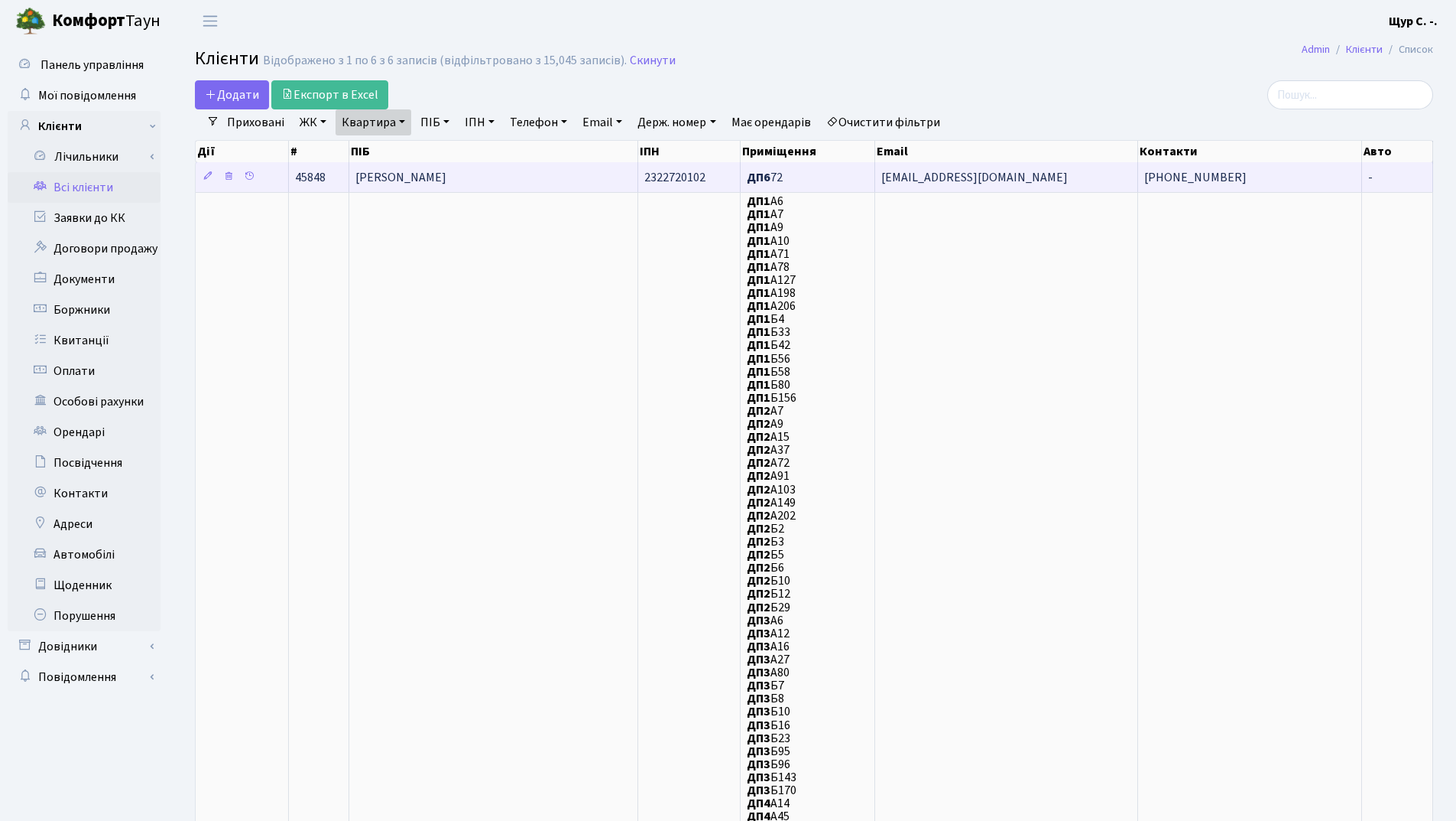
click at [436, 170] on span "[PERSON_NAME]" at bounding box center [401, 178] width 91 height 17
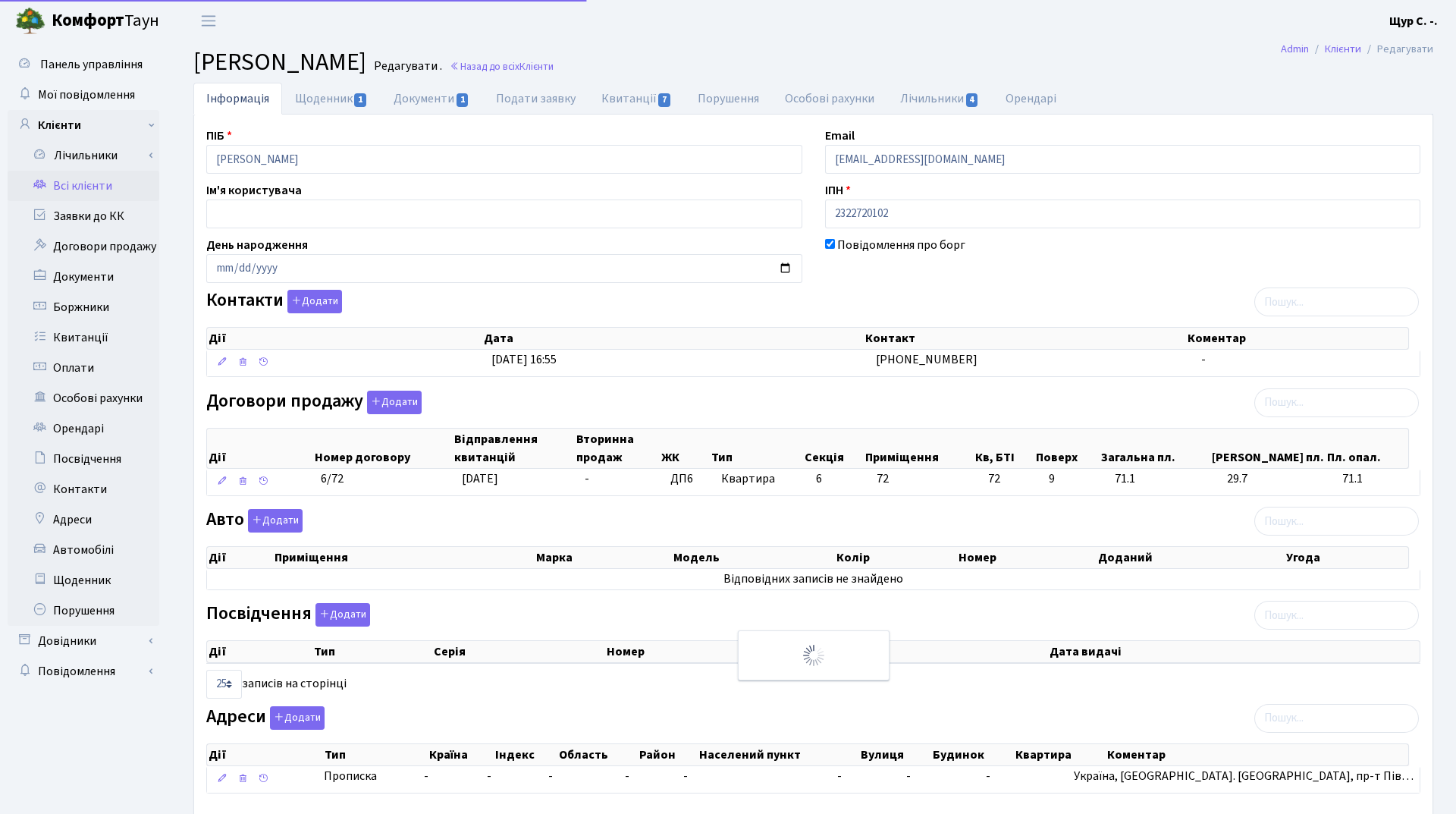
select select "25"
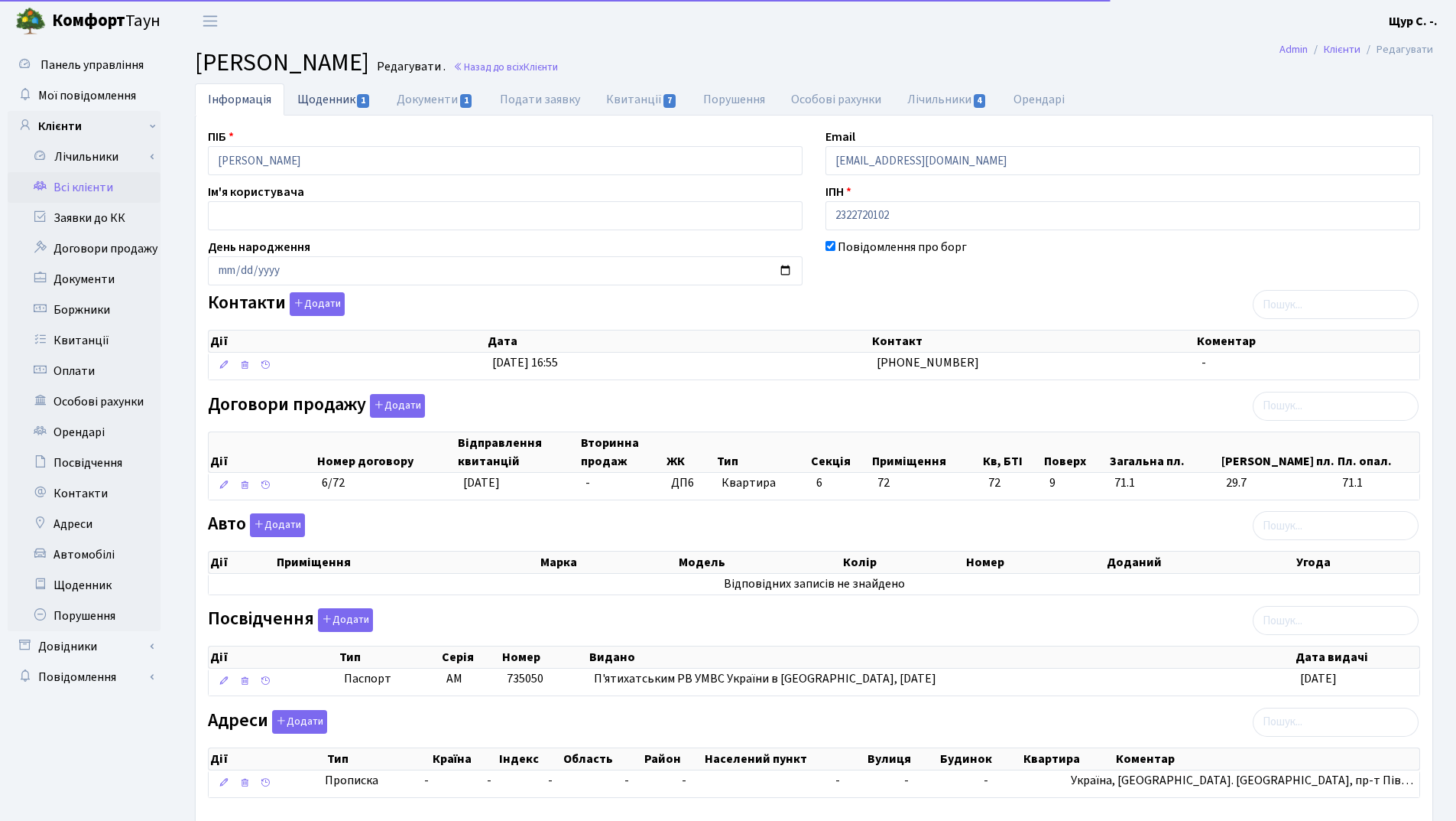
click at [321, 102] on link "Щоденник 1" at bounding box center [333, 99] width 100 height 31
select select "25"
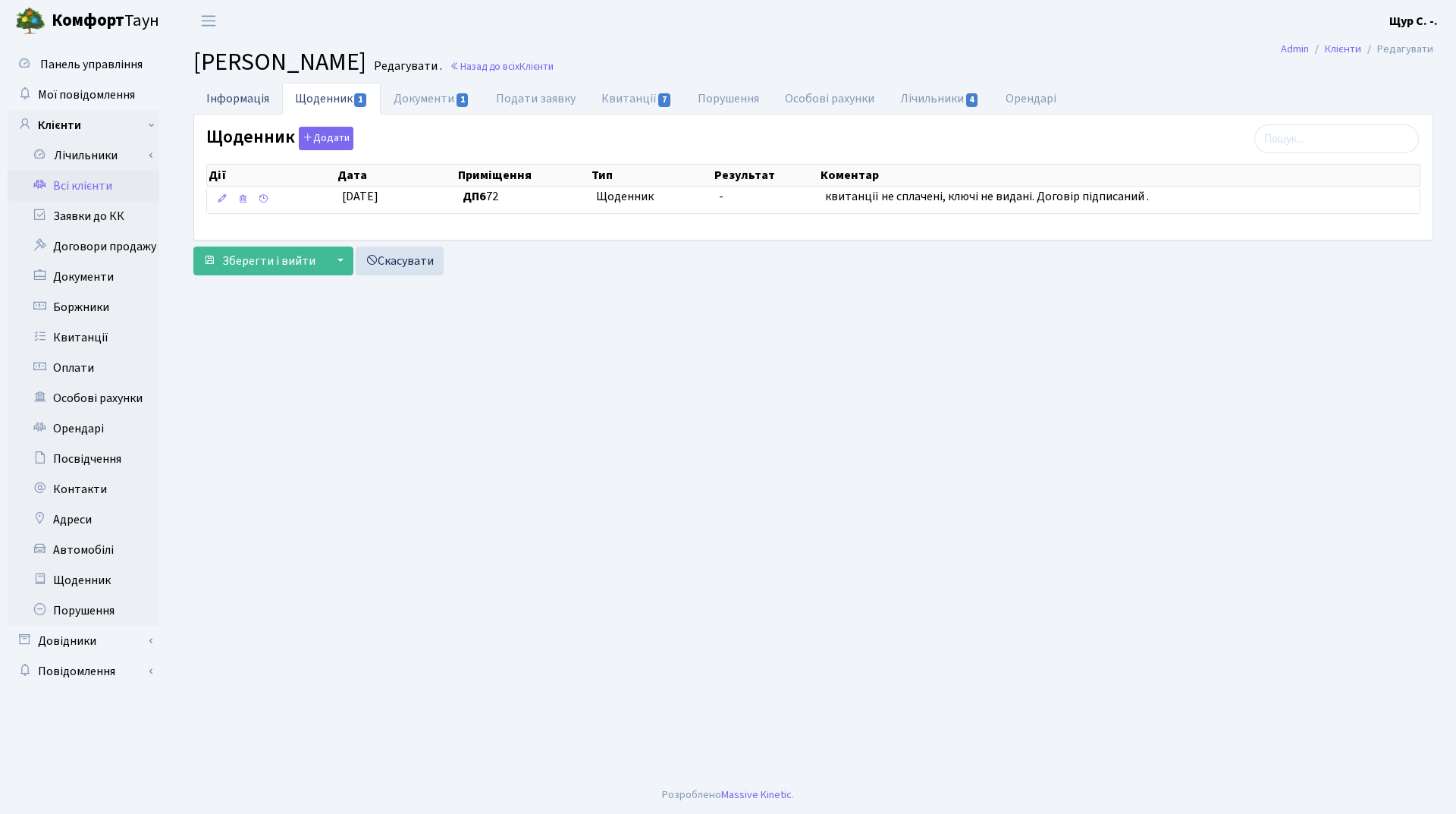
click at [254, 98] on link "Інформація" at bounding box center [237, 98] width 89 height 31
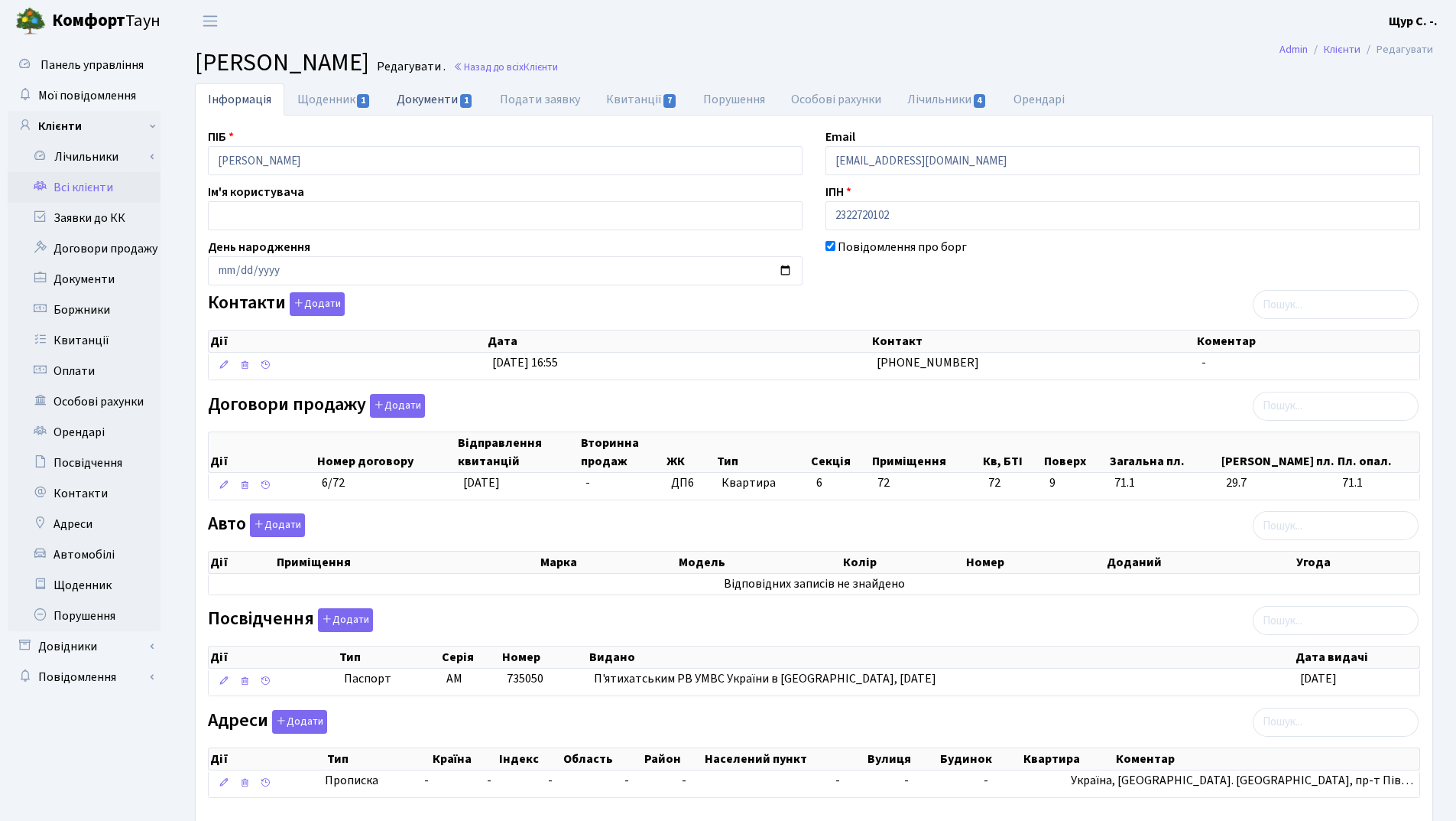
click at [453, 107] on link "Документи 1" at bounding box center [435, 99] width 103 height 31
select select "25"
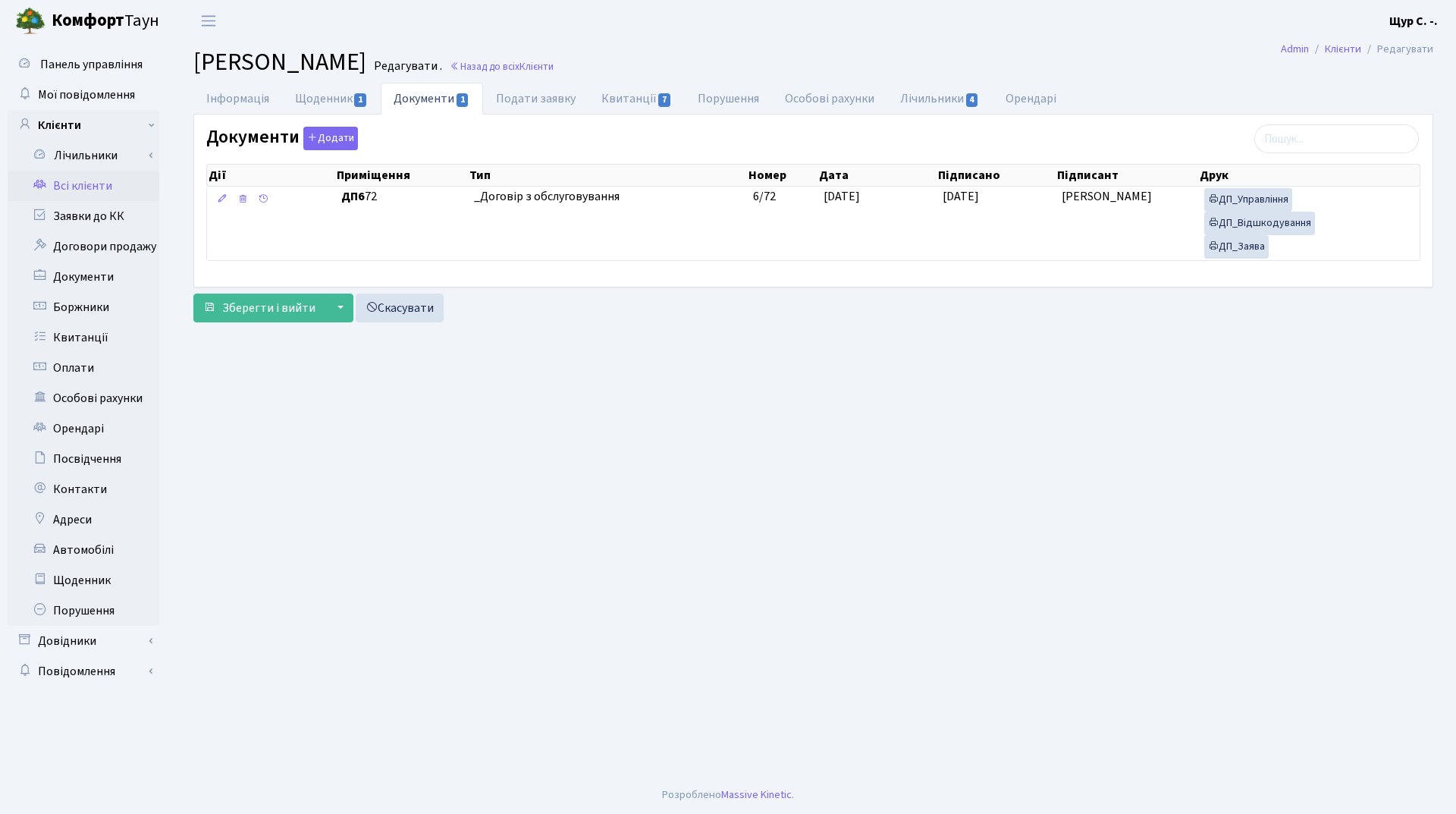
click at [95, 192] on link "Всі клієнти" at bounding box center [83, 186] width 152 height 30
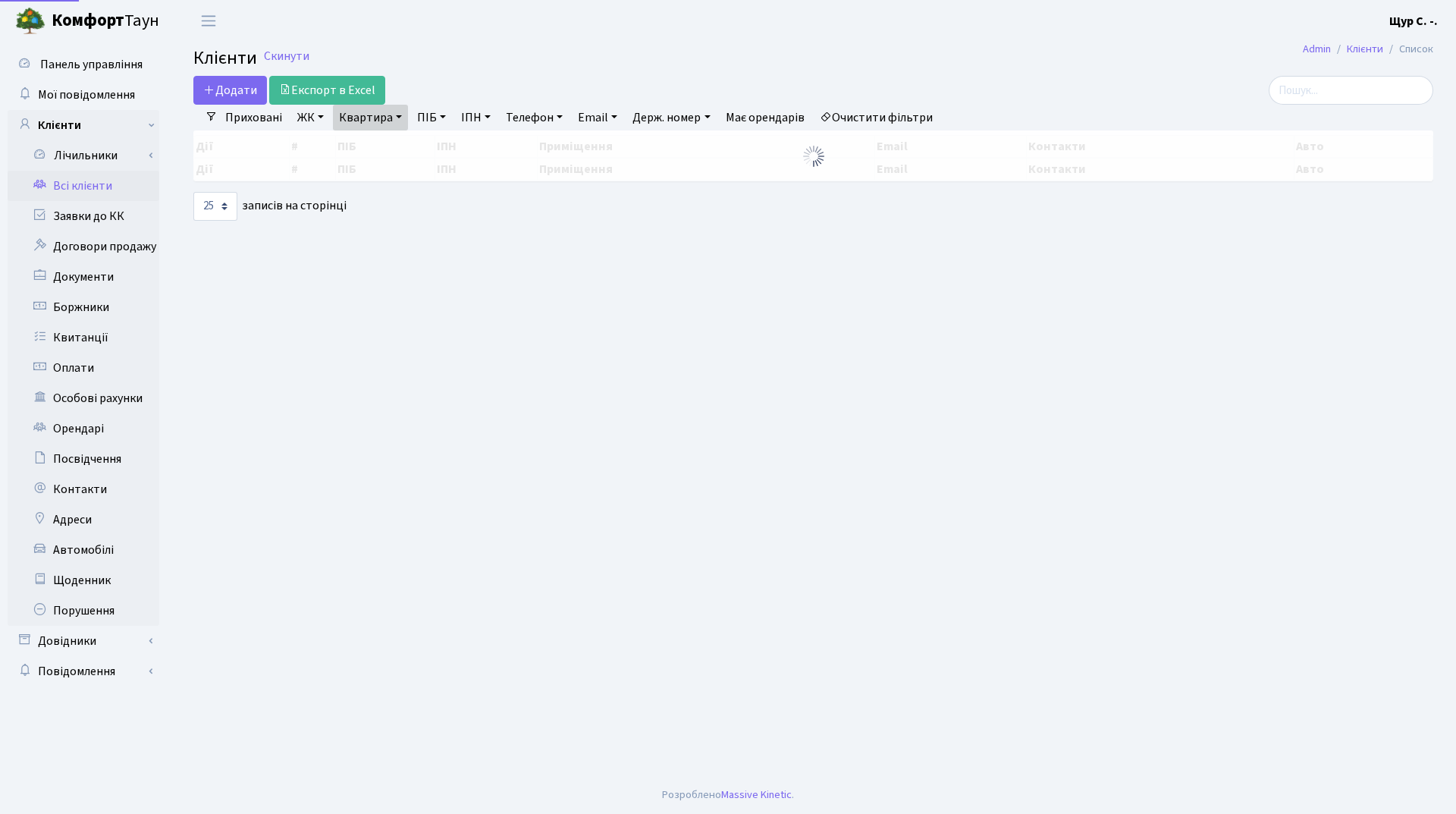
select select "25"
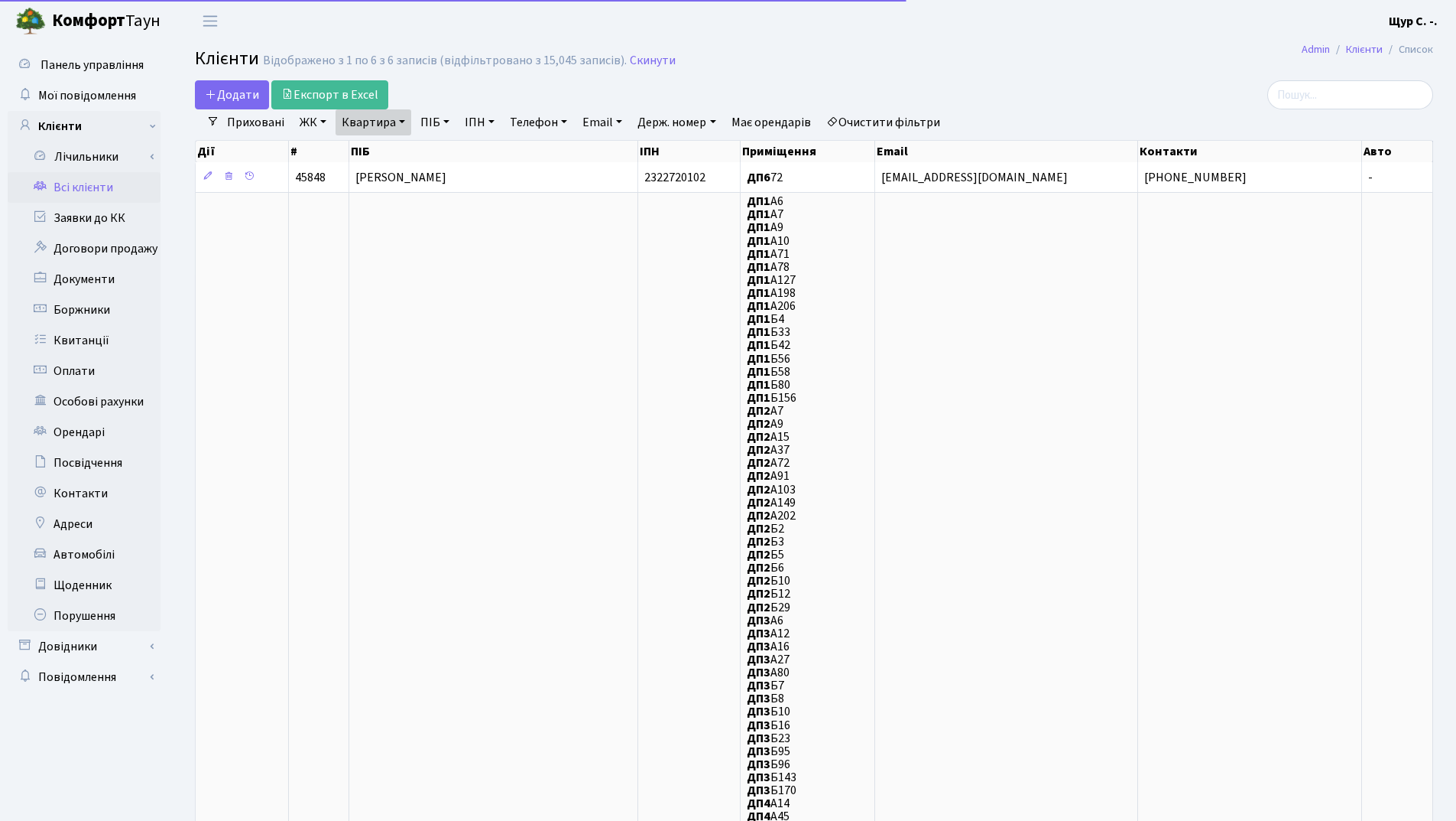
click at [399, 127] on link "Квартира" at bounding box center [373, 122] width 76 height 26
click at [396, 162] on input "72" at bounding box center [381, 152] width 89 height 29
type input "7"
type input "а146"
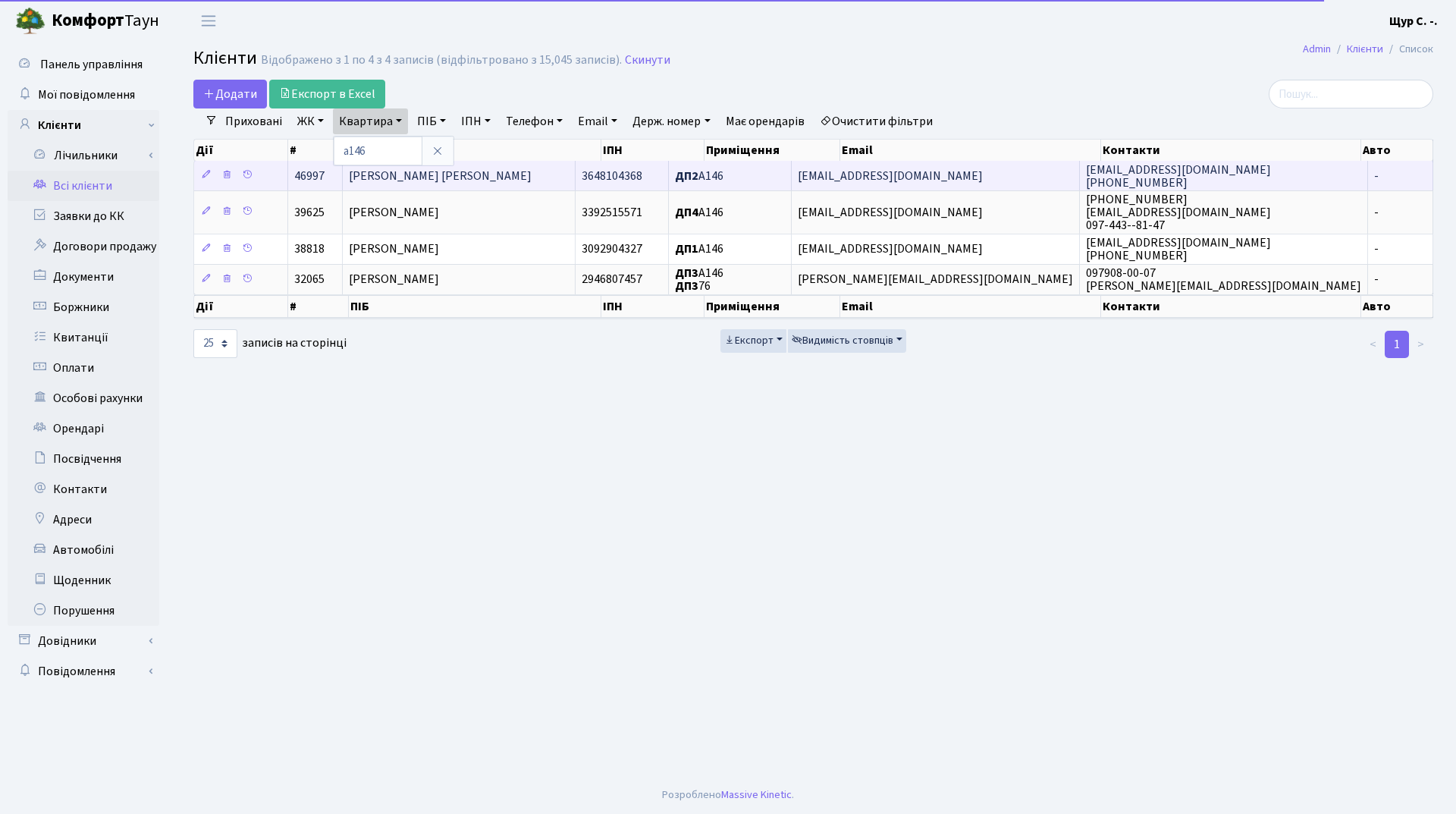
click at [414, 185] on span "[PERSON_NAME] [PERSON_NAME]" at bounding box center [440, 176] width 183 height 17
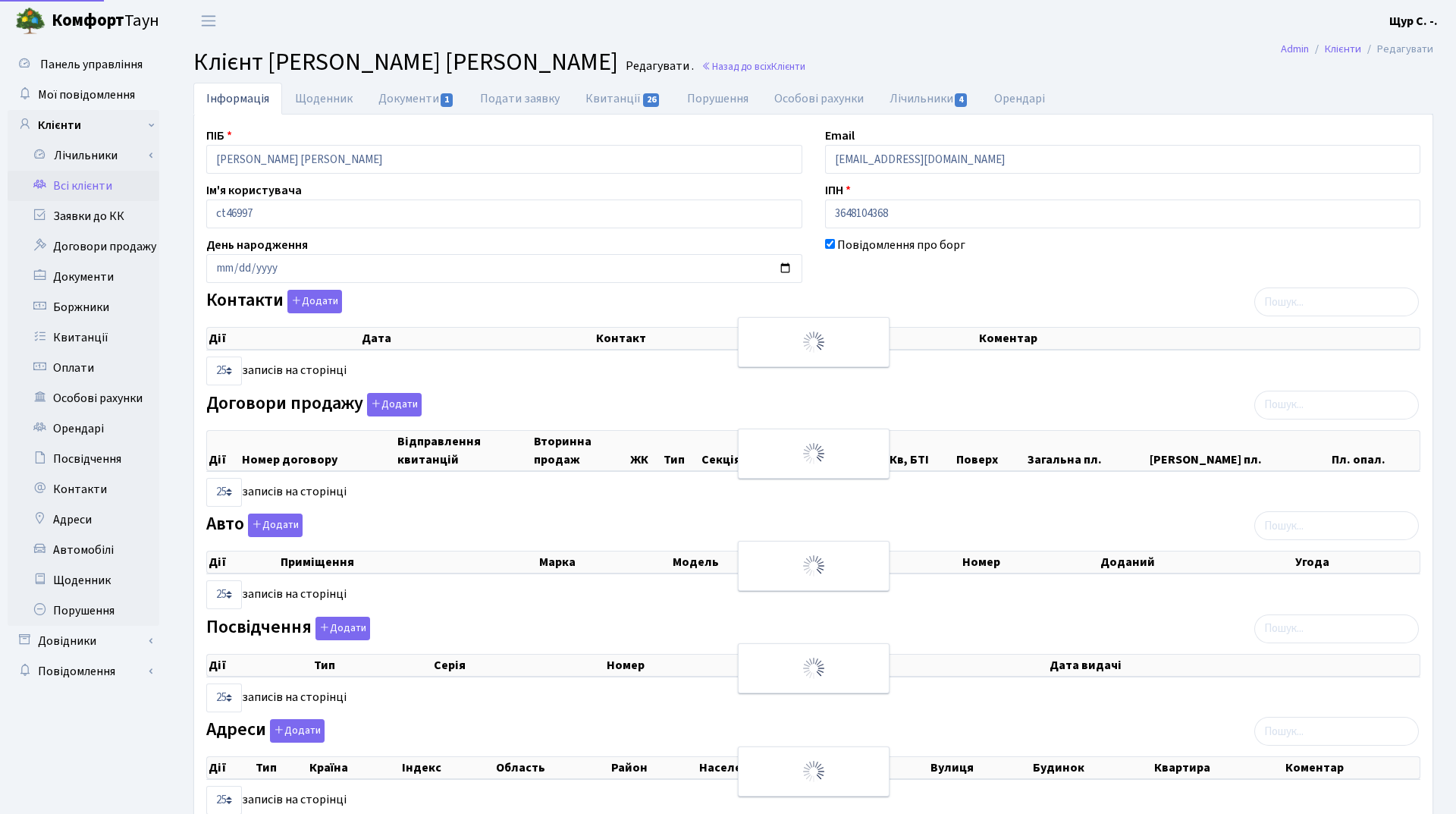
select select "25"
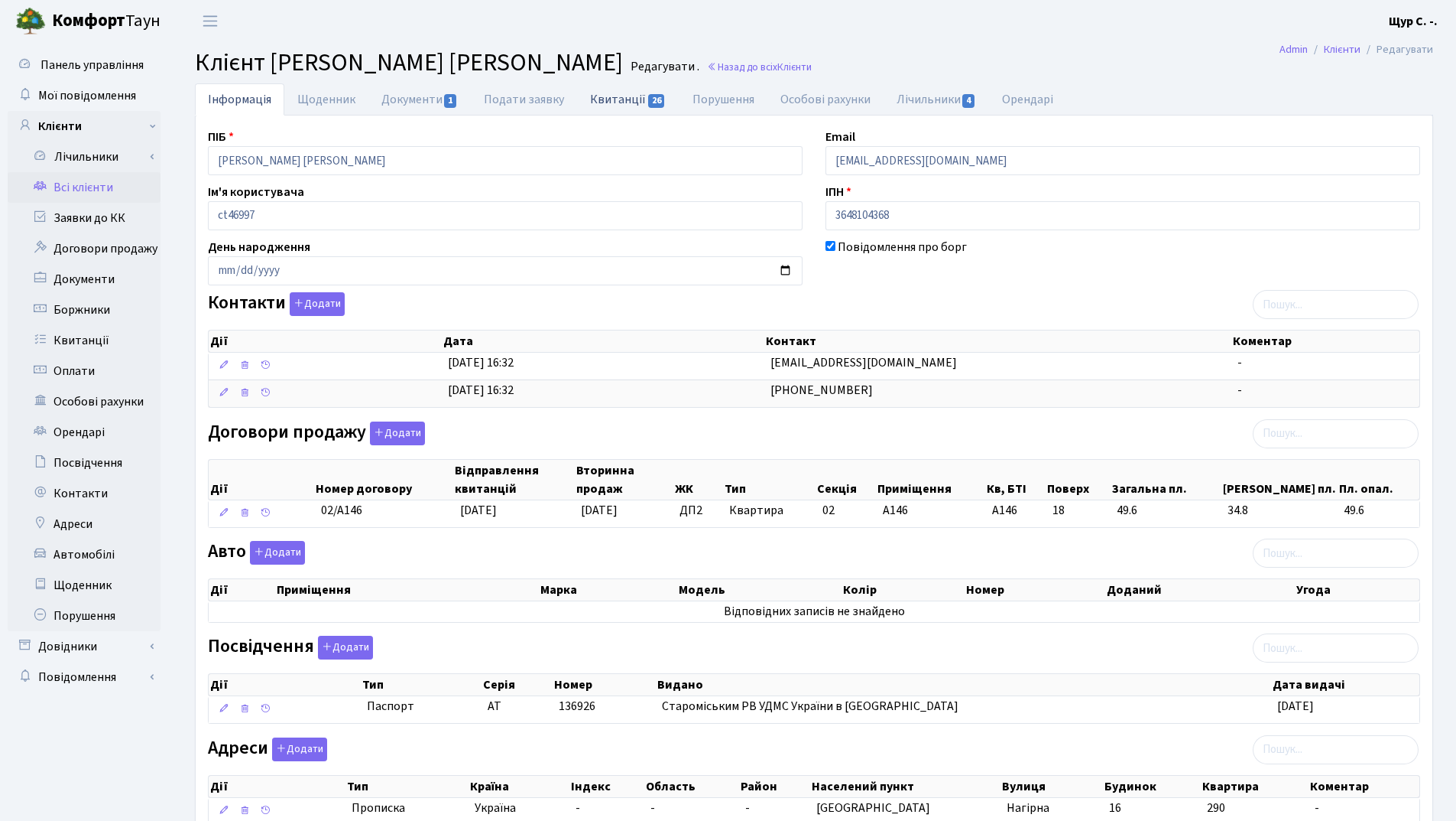
click at [617, 110] on link "Квитанції 26" at bounding box center [628, 99] width 102 height 31
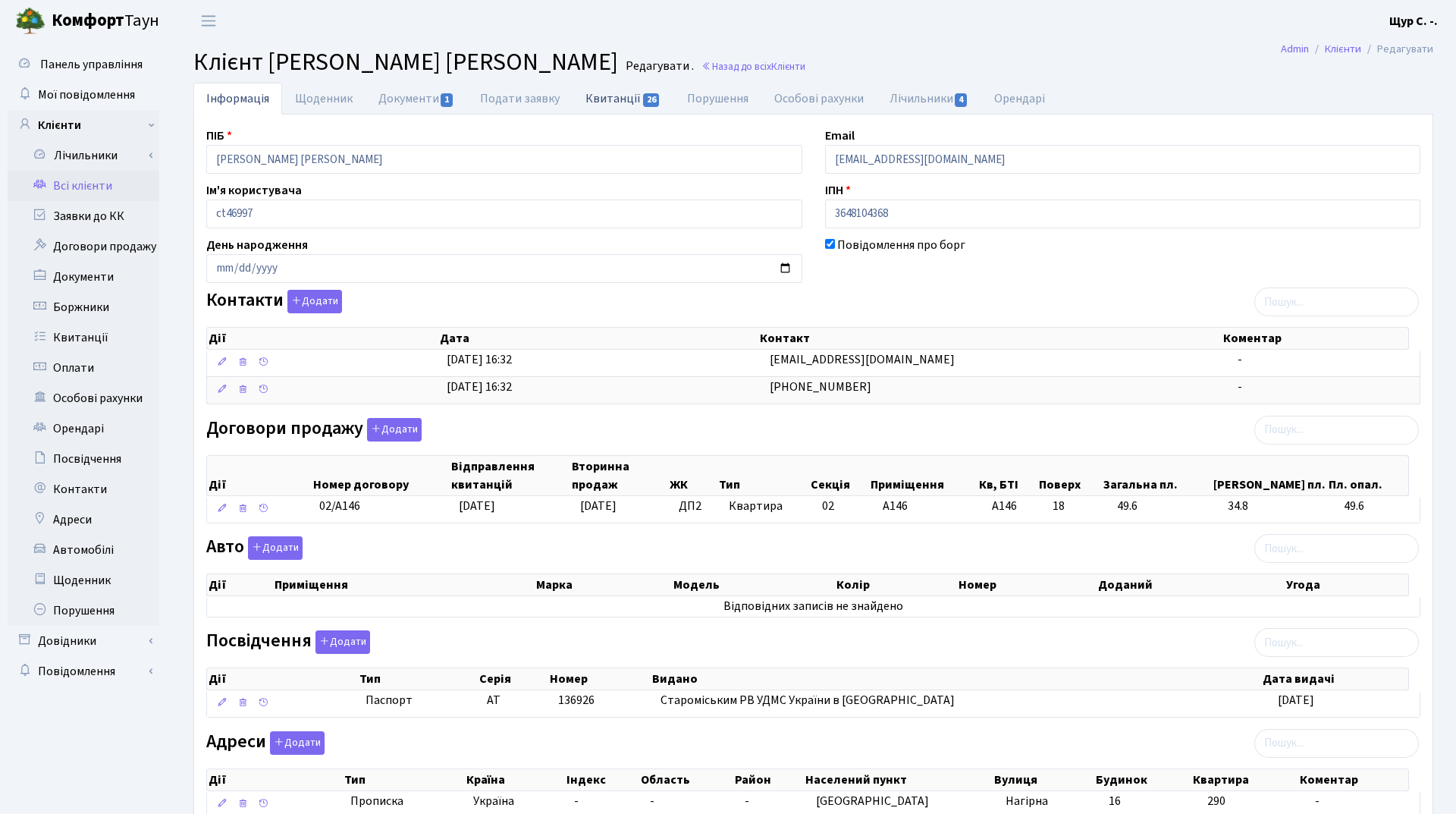
select select "25"
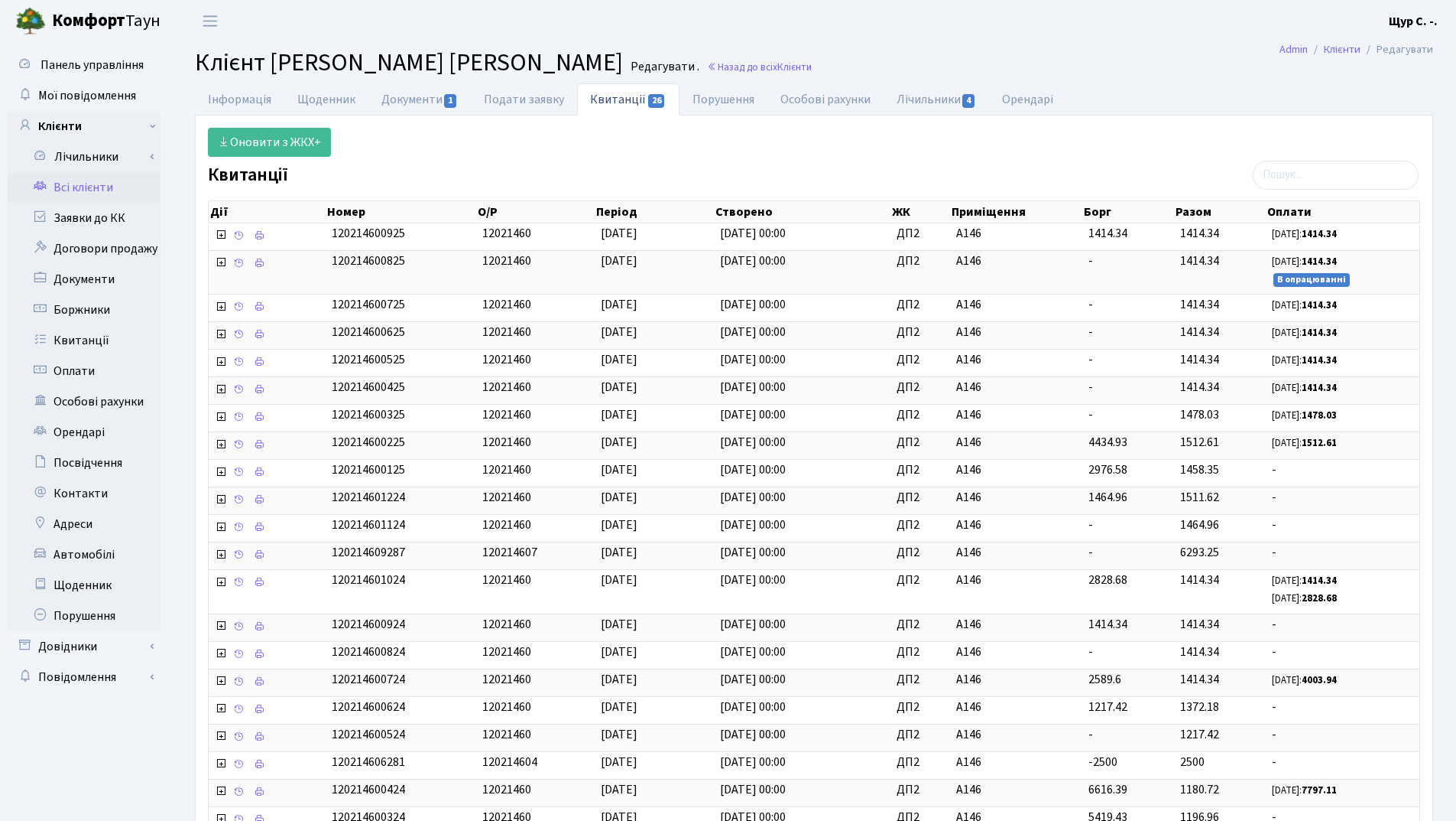
click at [86, 196] on link "Всі клієнти" at bounding box center [84, 187] width 153 height 30
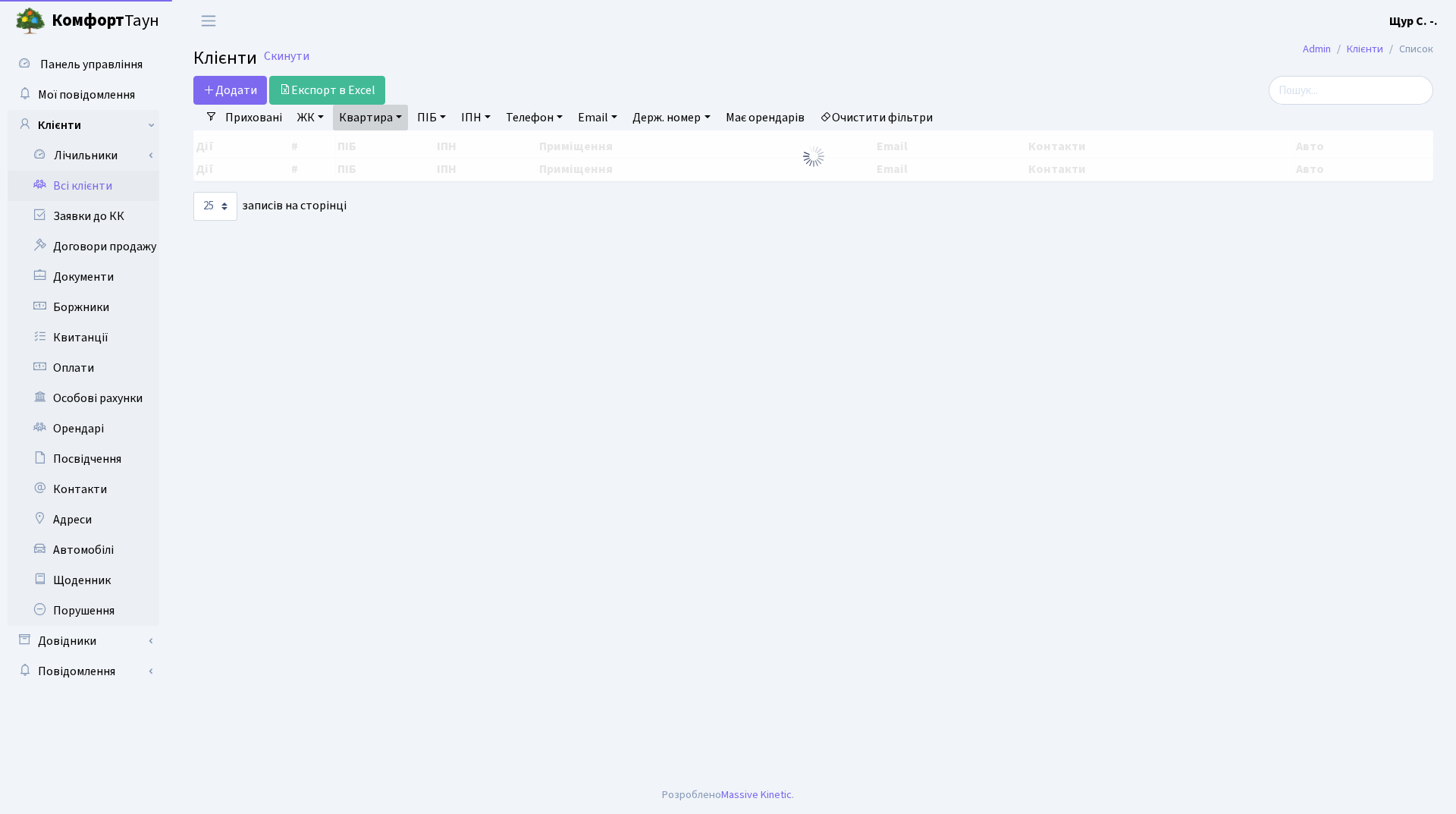
select select "25"
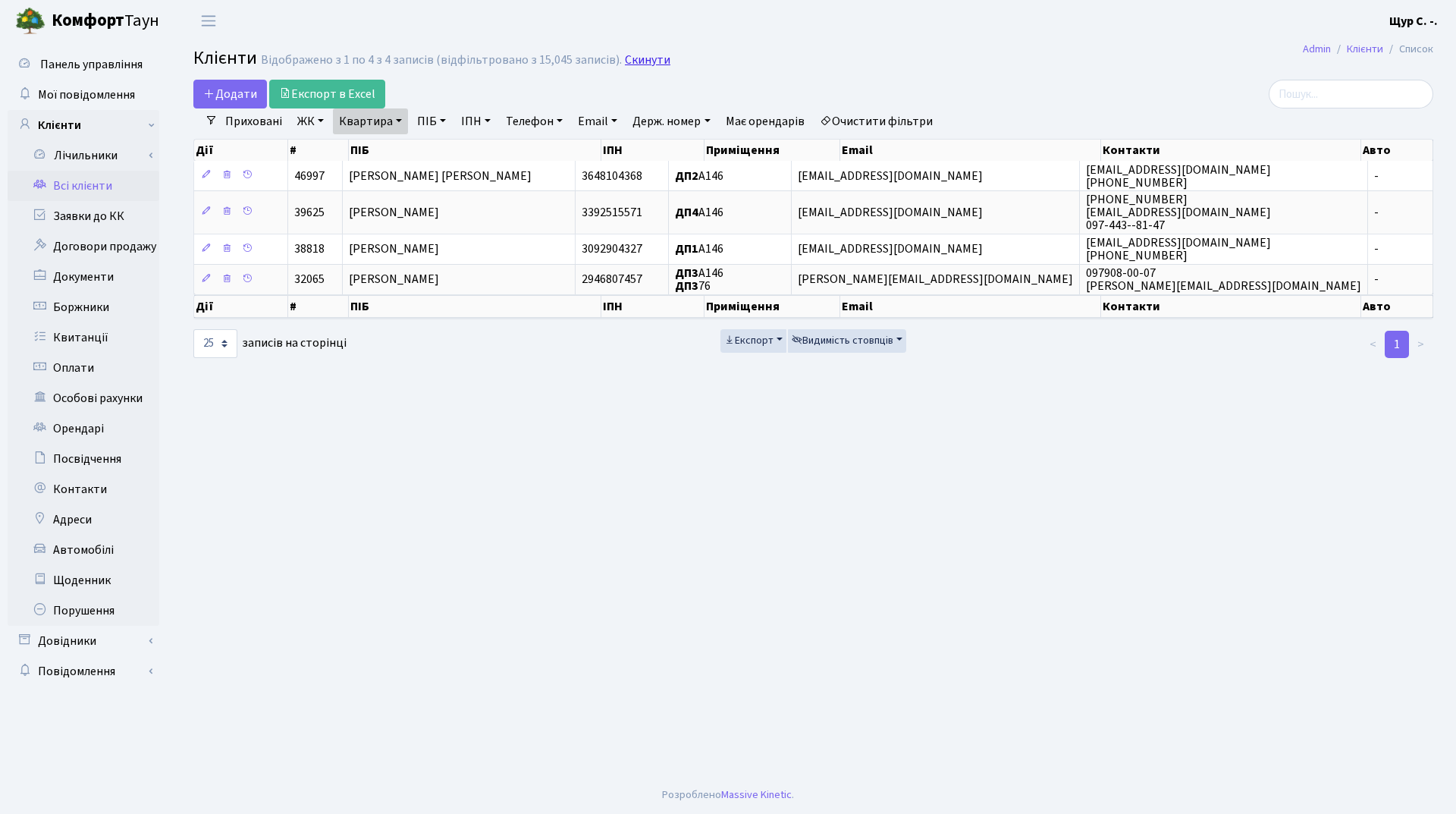
click at [638, 59] on link "Скинути" at bounding box center [647, 59] width 45 height 14
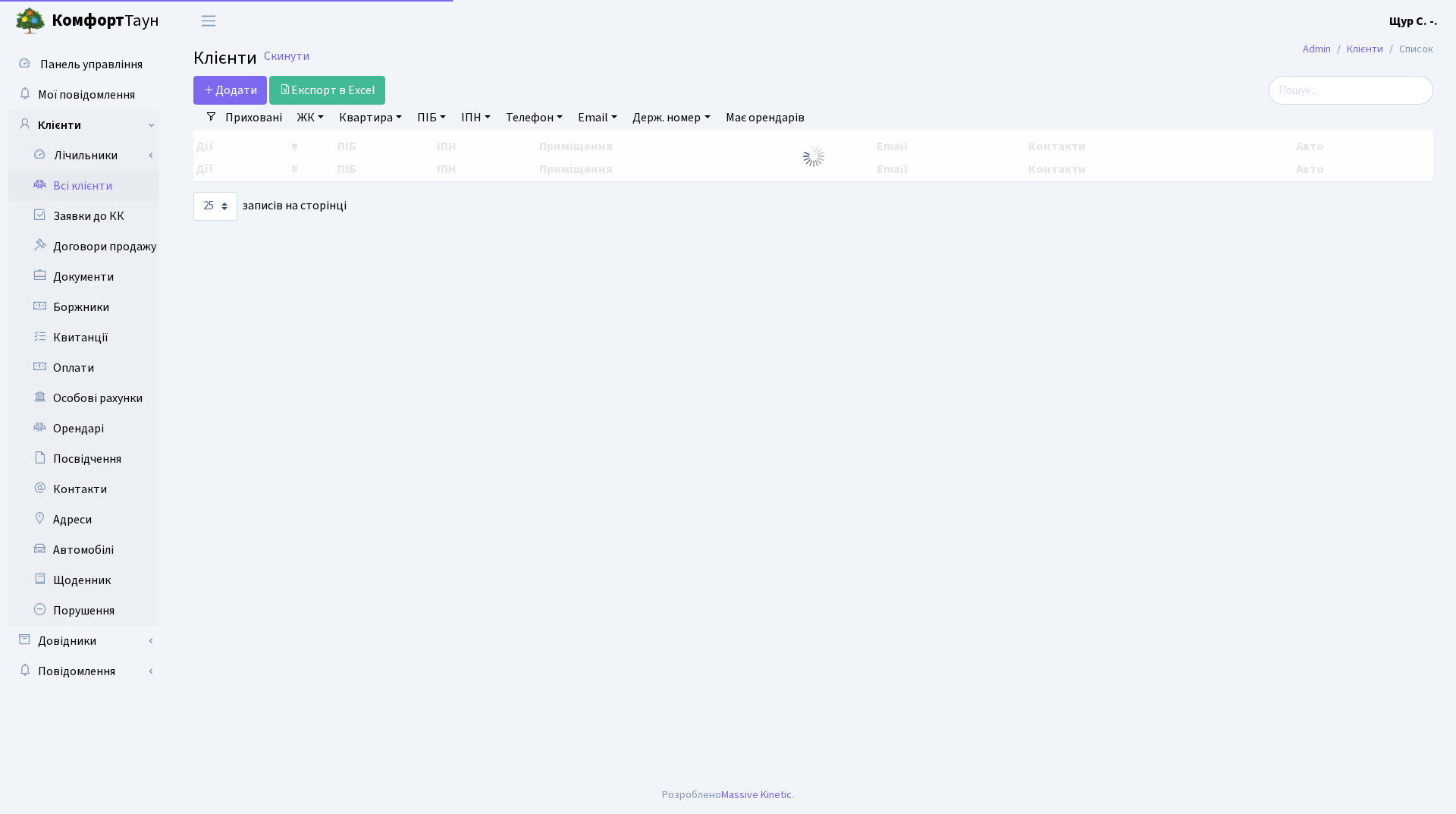
select select "25"
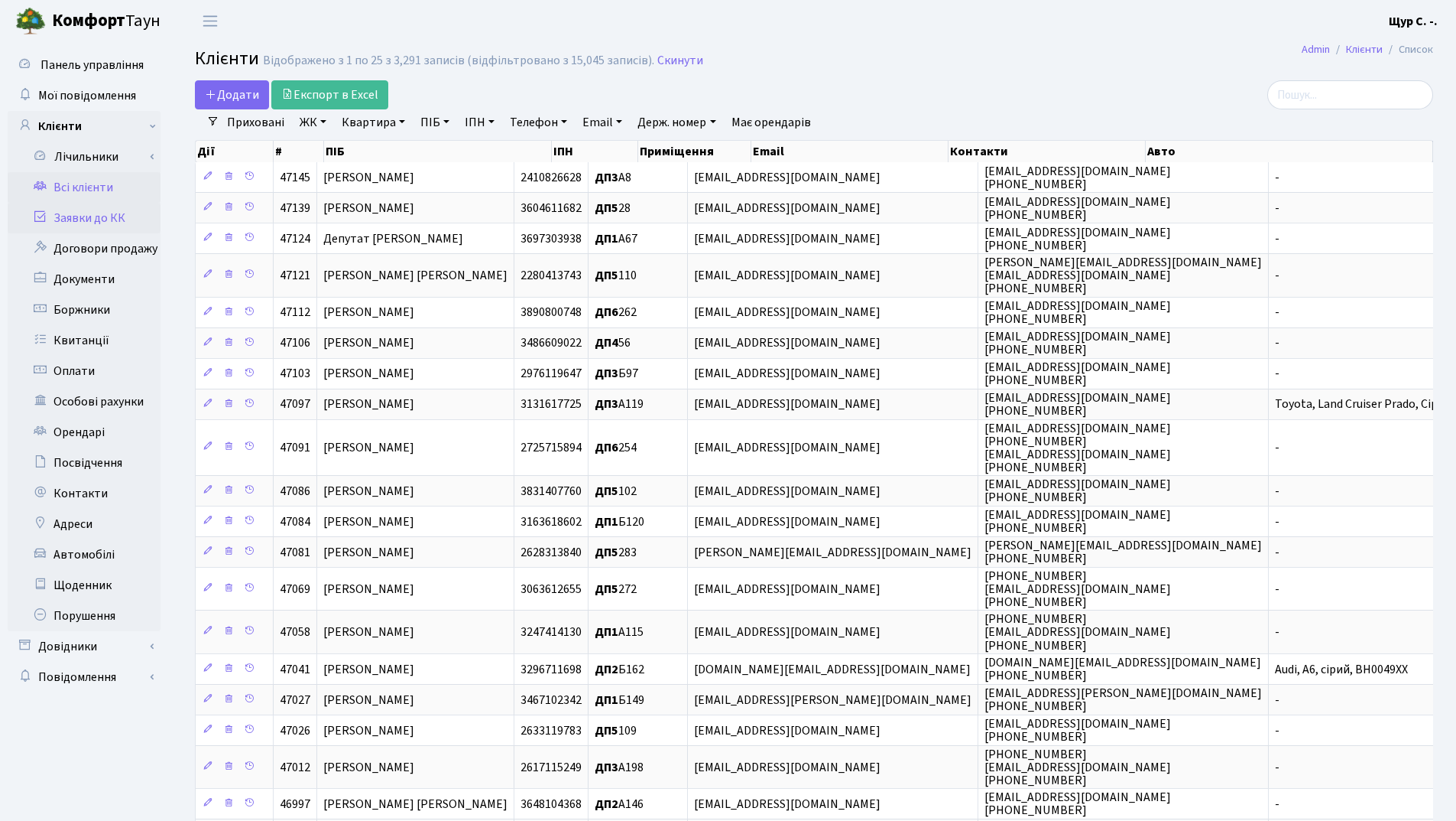
click at [112, 218] on link "Заявки до КК" at bounding box center [84, 218] width 153 height 30
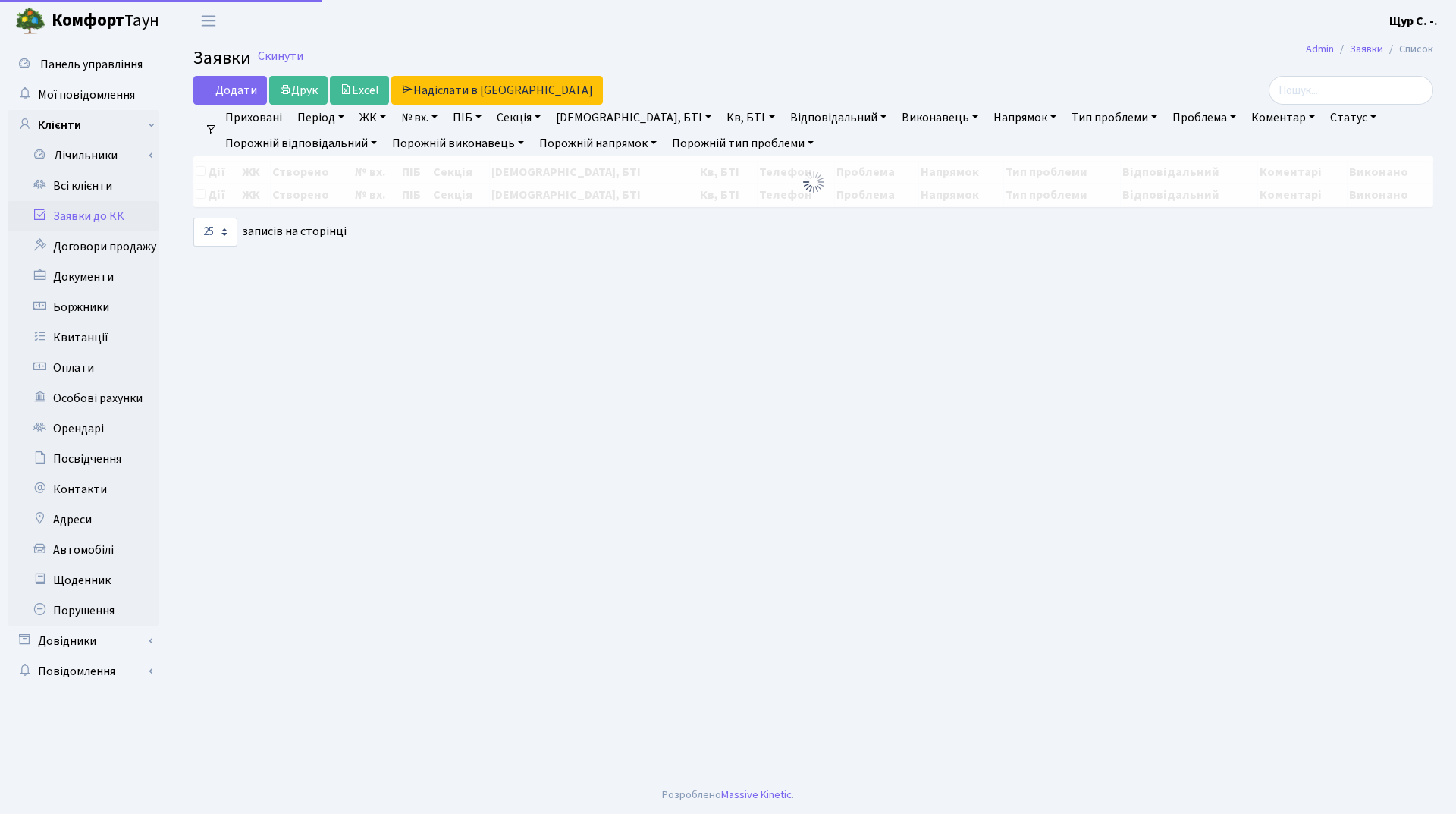
select select "25"
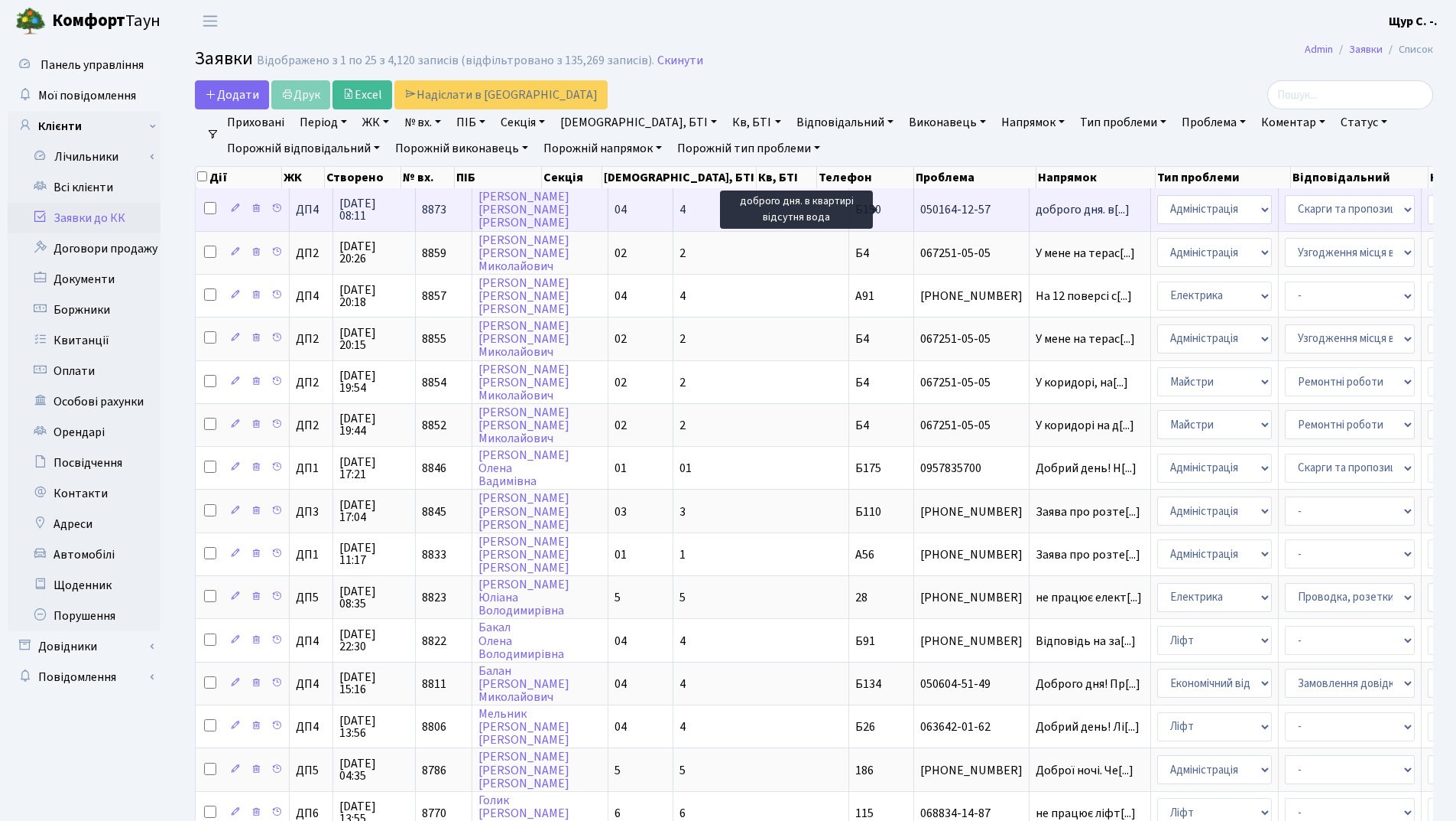
click at [1036, 210] on span "доброго дня. в[...]" at bounding box center [1083, 210] width 94 height 17
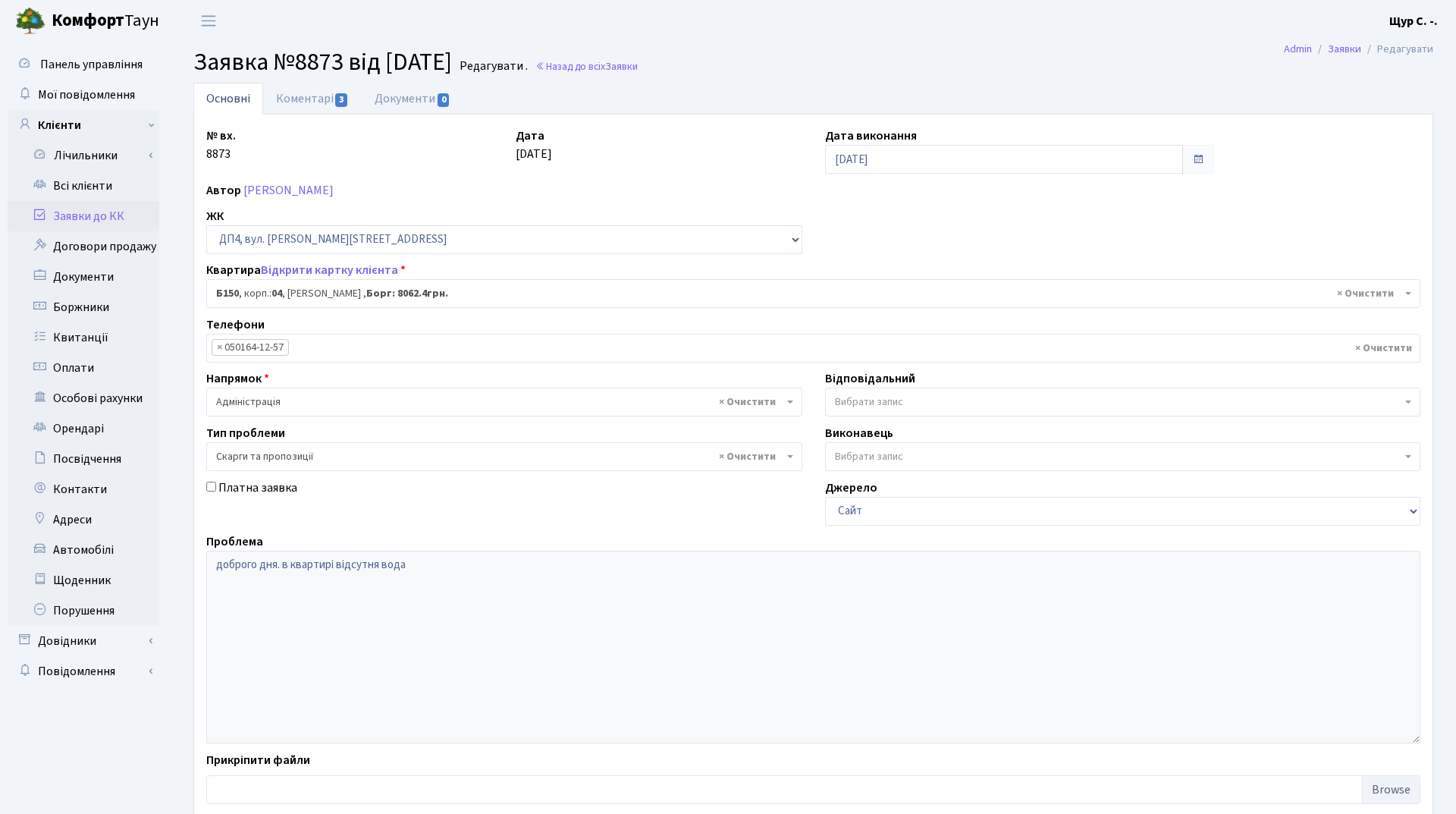
select select "33937"
select select "55"
click at [325, 95] on link "Коментарі 3" at bounding box center [312, 98] width 99 height 31
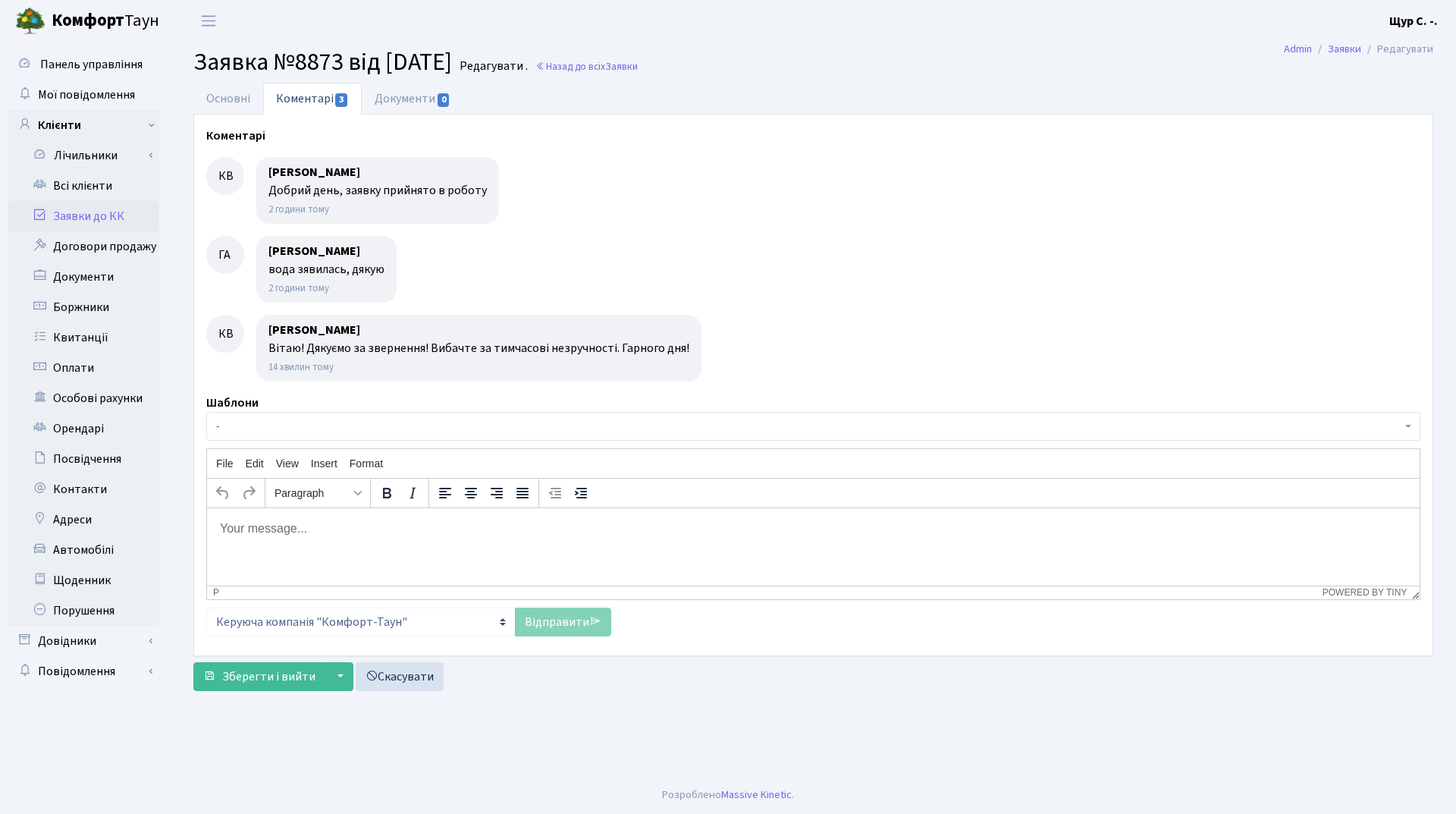
click at [80, 217] on link "Заявки до КК" at bounding box center [83, 216] width 152 height 30
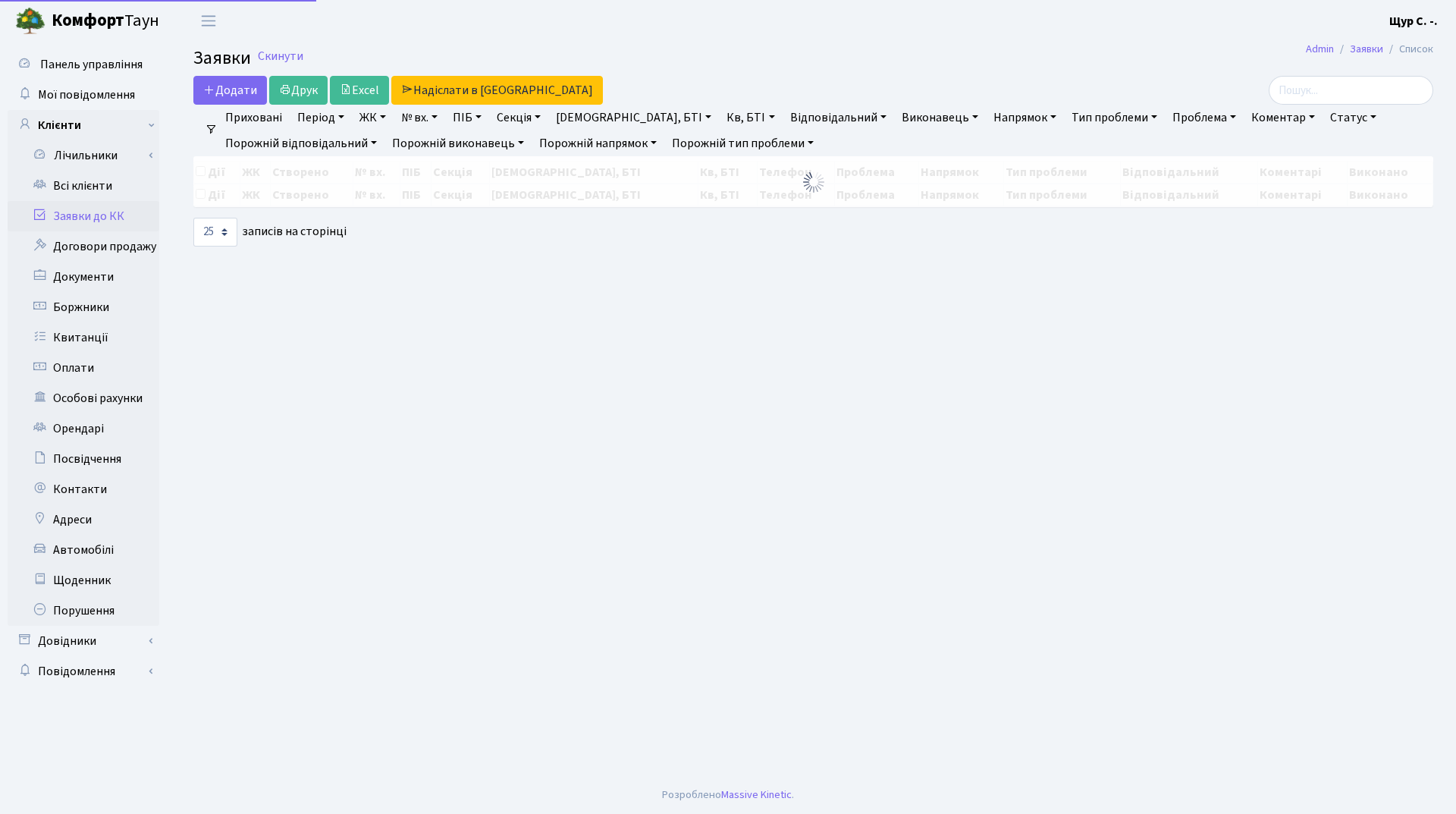
select select "25"
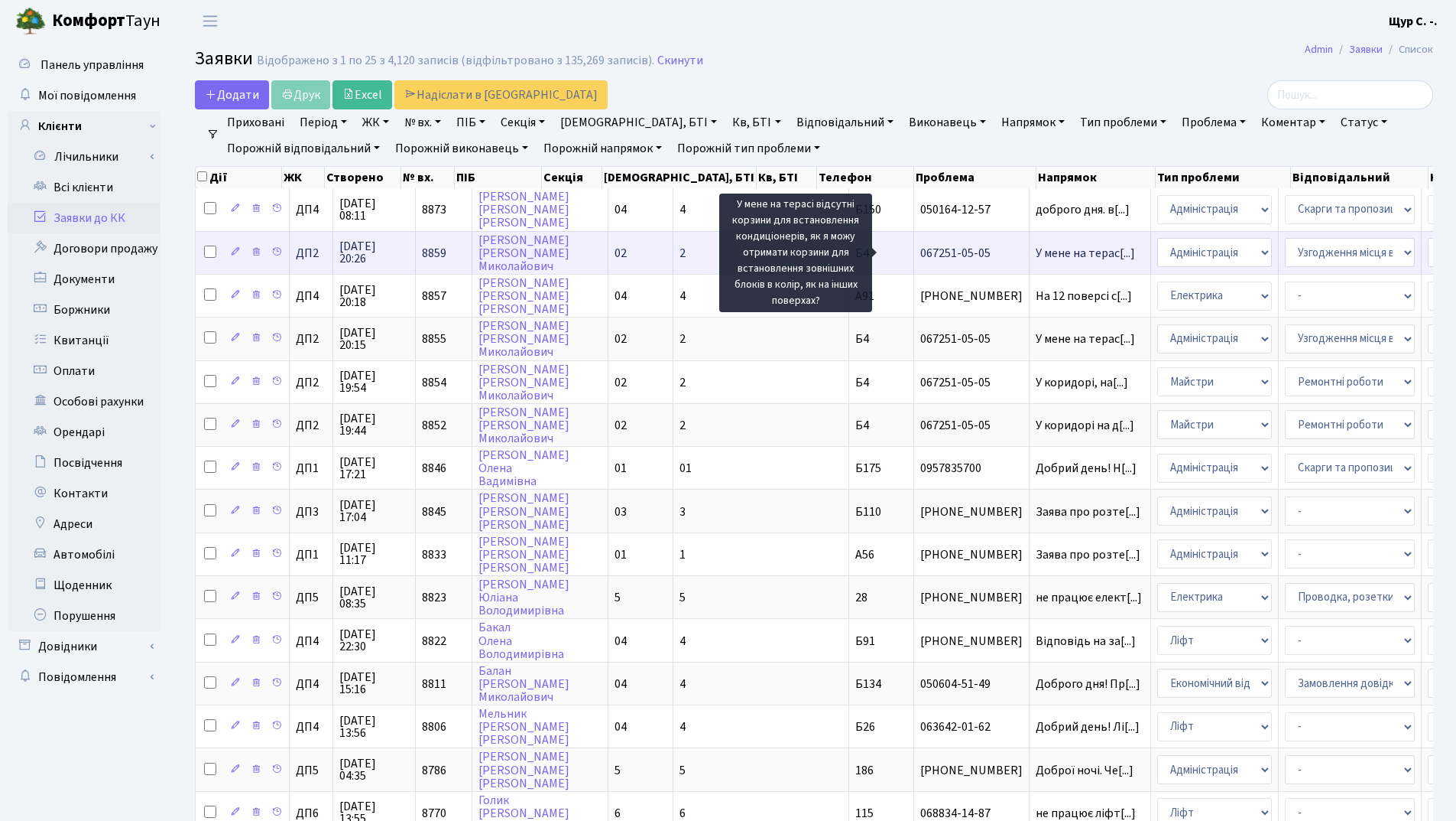
click at [1036, 253] on span "У мене на терас[...]" at bounding box center [1086, 254] width 100 height 17
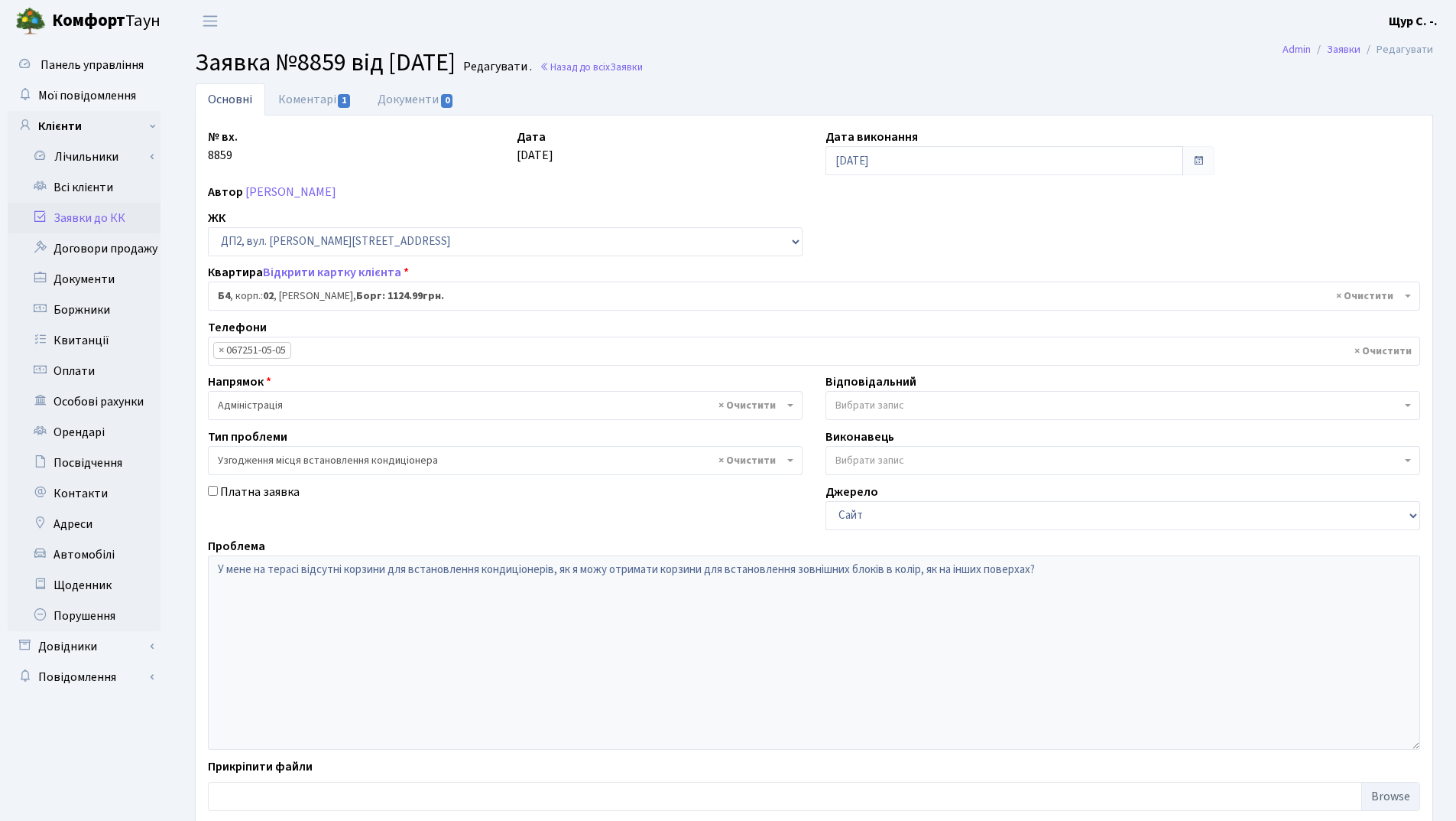
select select "31213"
select select "9"
click at [295, 100] on link "Коментарі 1" at bounding box center [314, 99] width 100 height 31
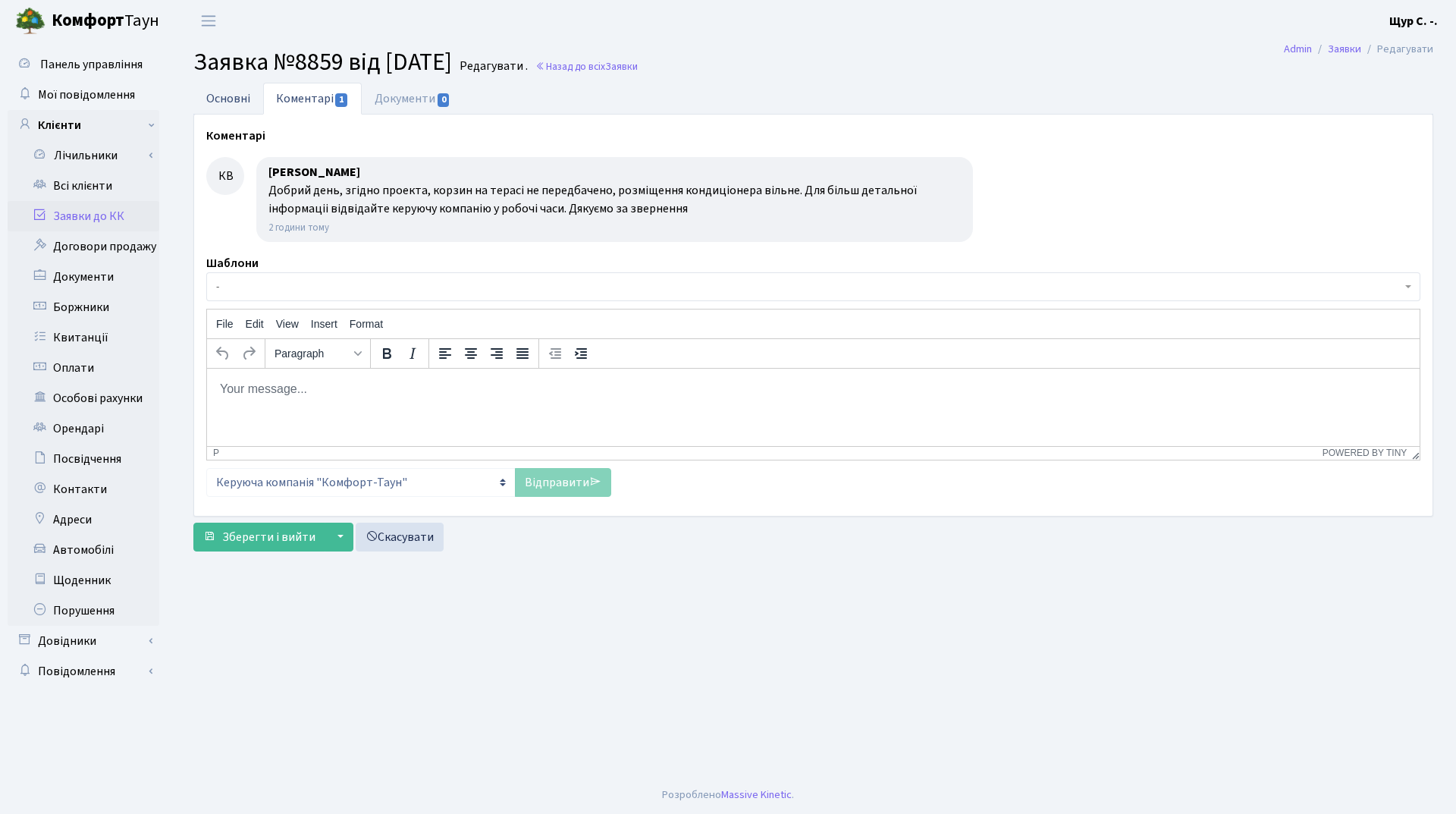
click at [227, 103] on link "Основні" at bounding box center [228, 98] width 70 height 31
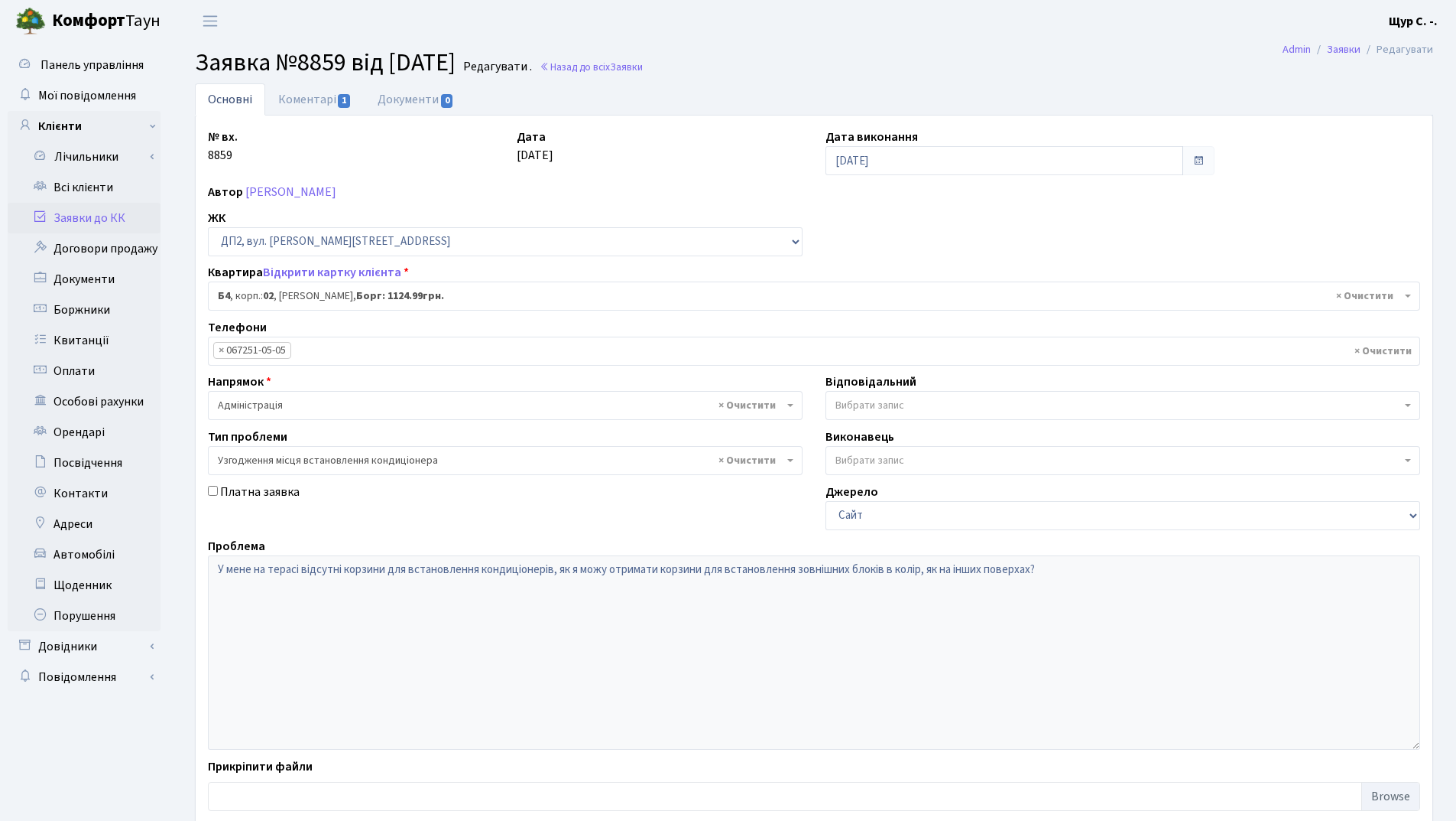
click at [98, 224] on link "Заявки до КК" at bounding box center [84, 218] width 153 height 30
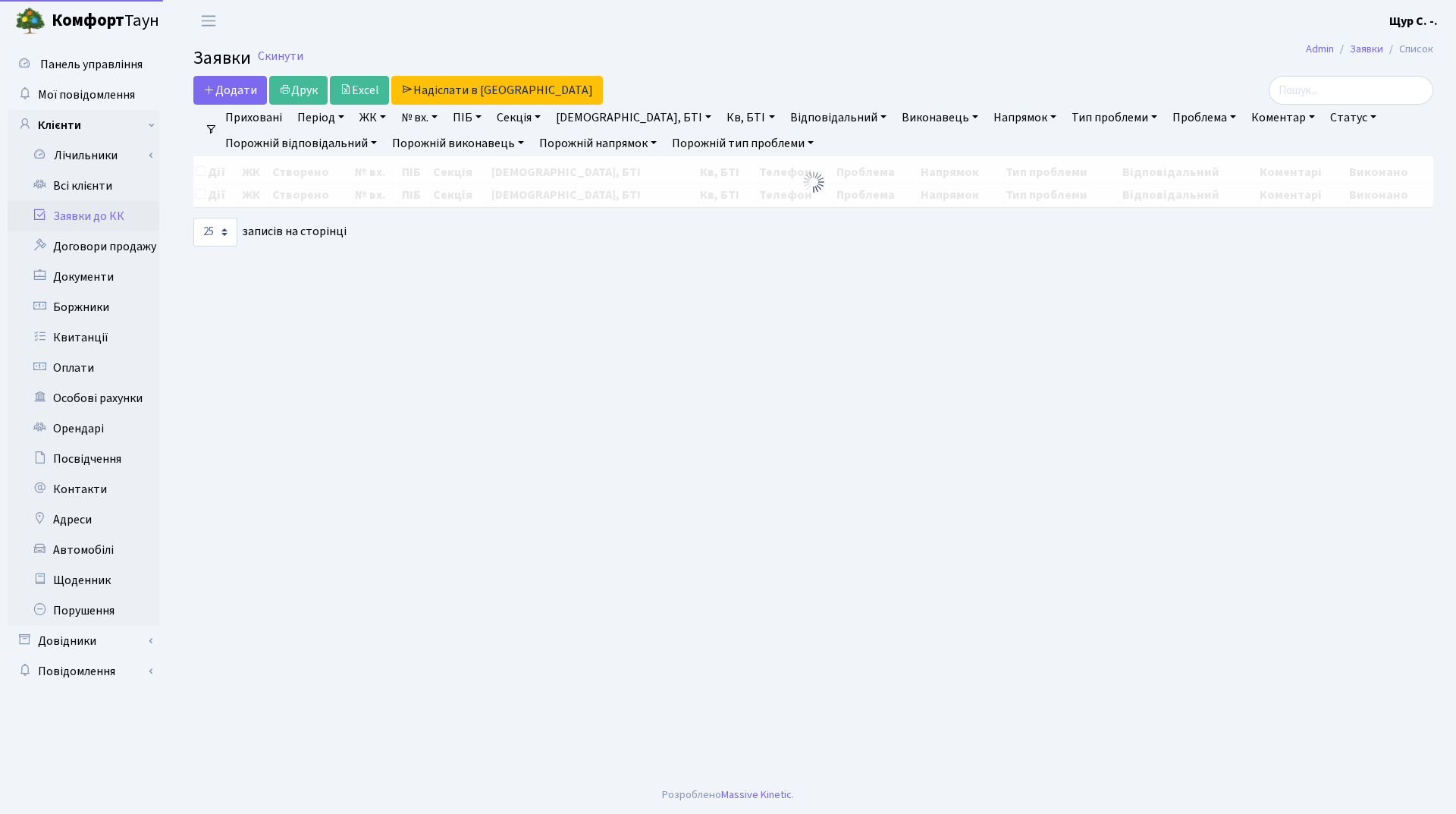
select select "25"
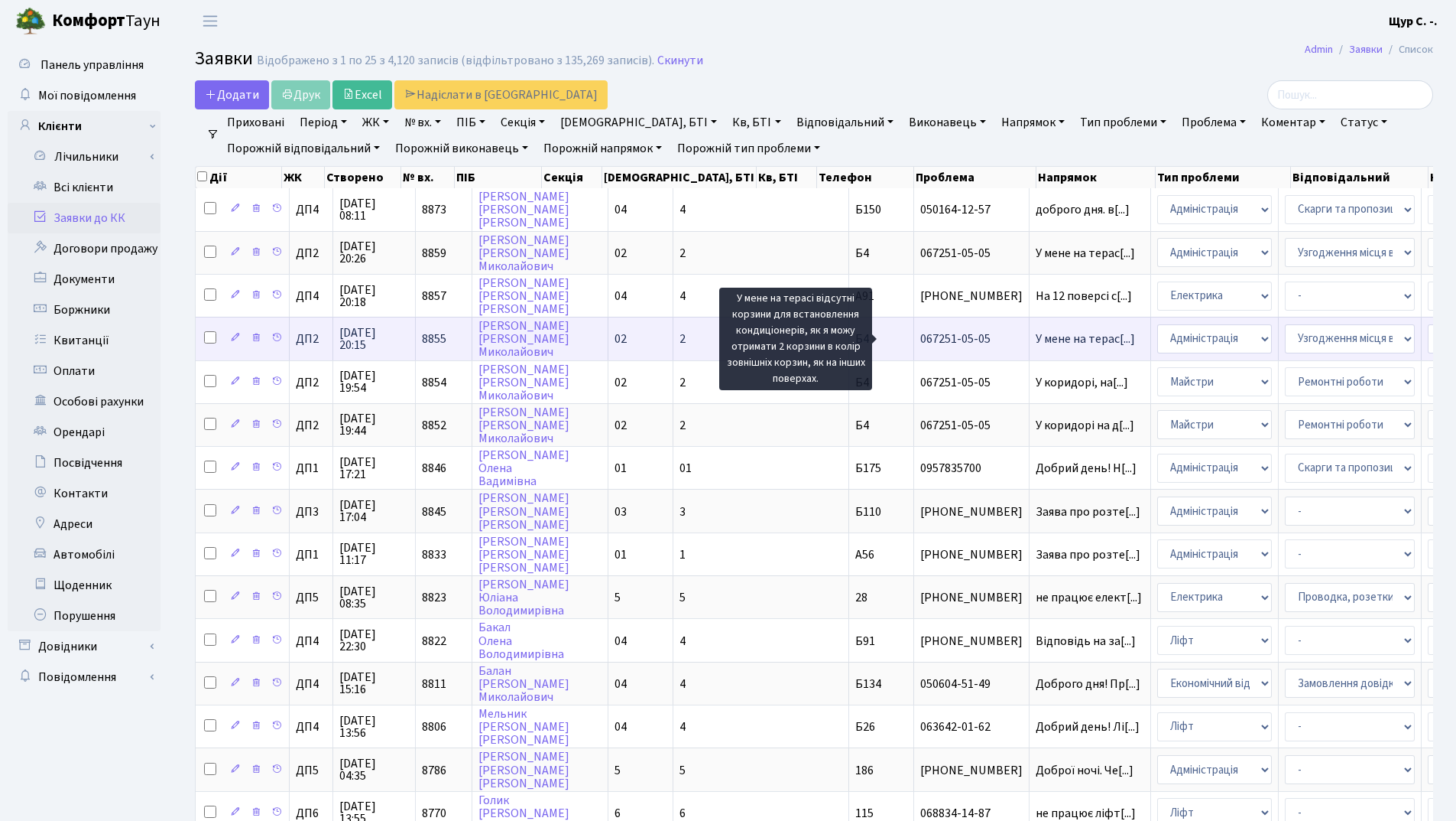
click at [1036, 339] on span "У мене на терас[...]" at bounding box center [1086, 339] width 100 height 17
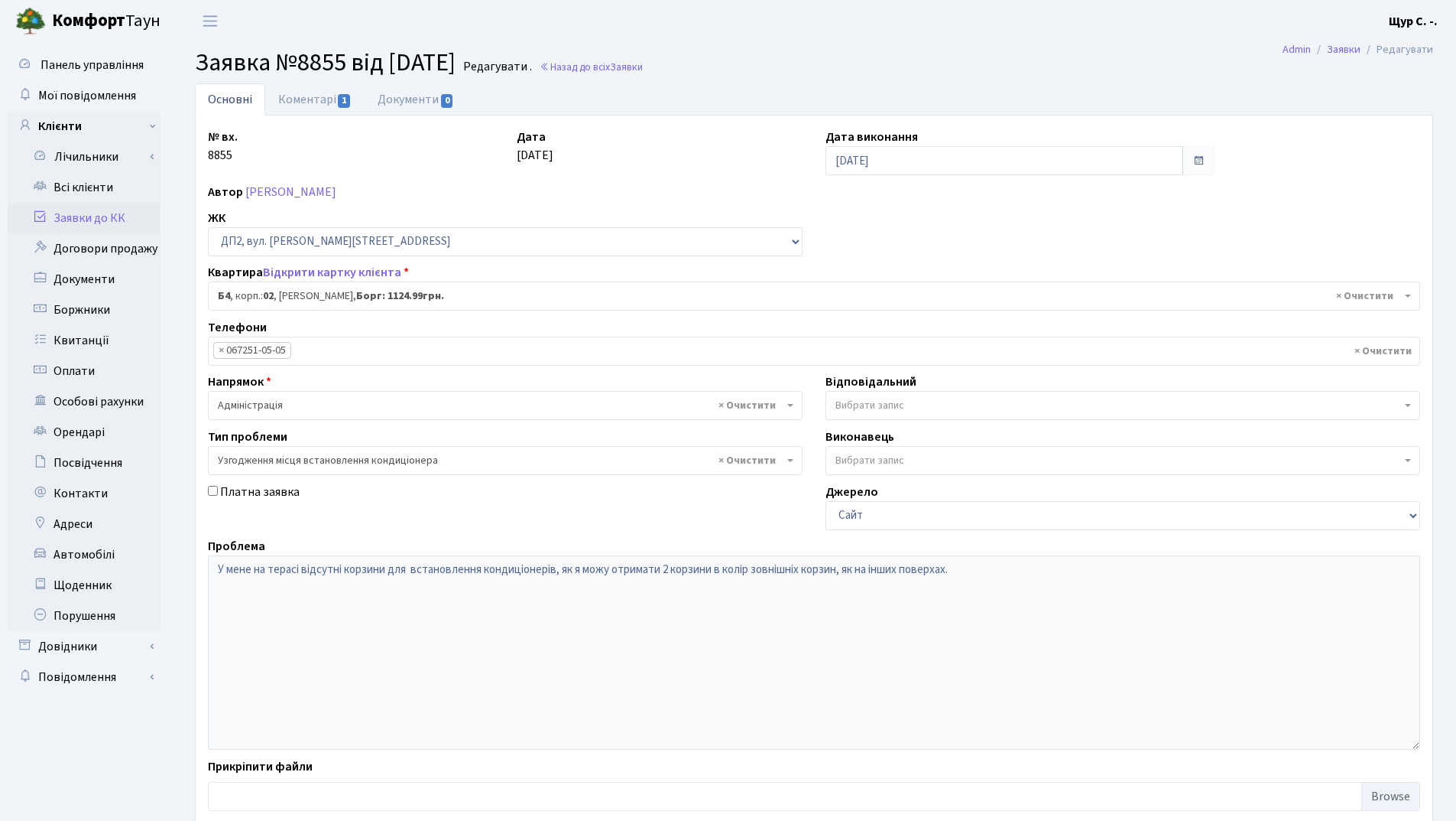
select select "31213"
select select "9"
click at [330, 93] on link "Коментарі 1" at bounding box center [314, 99] width 100 height 31
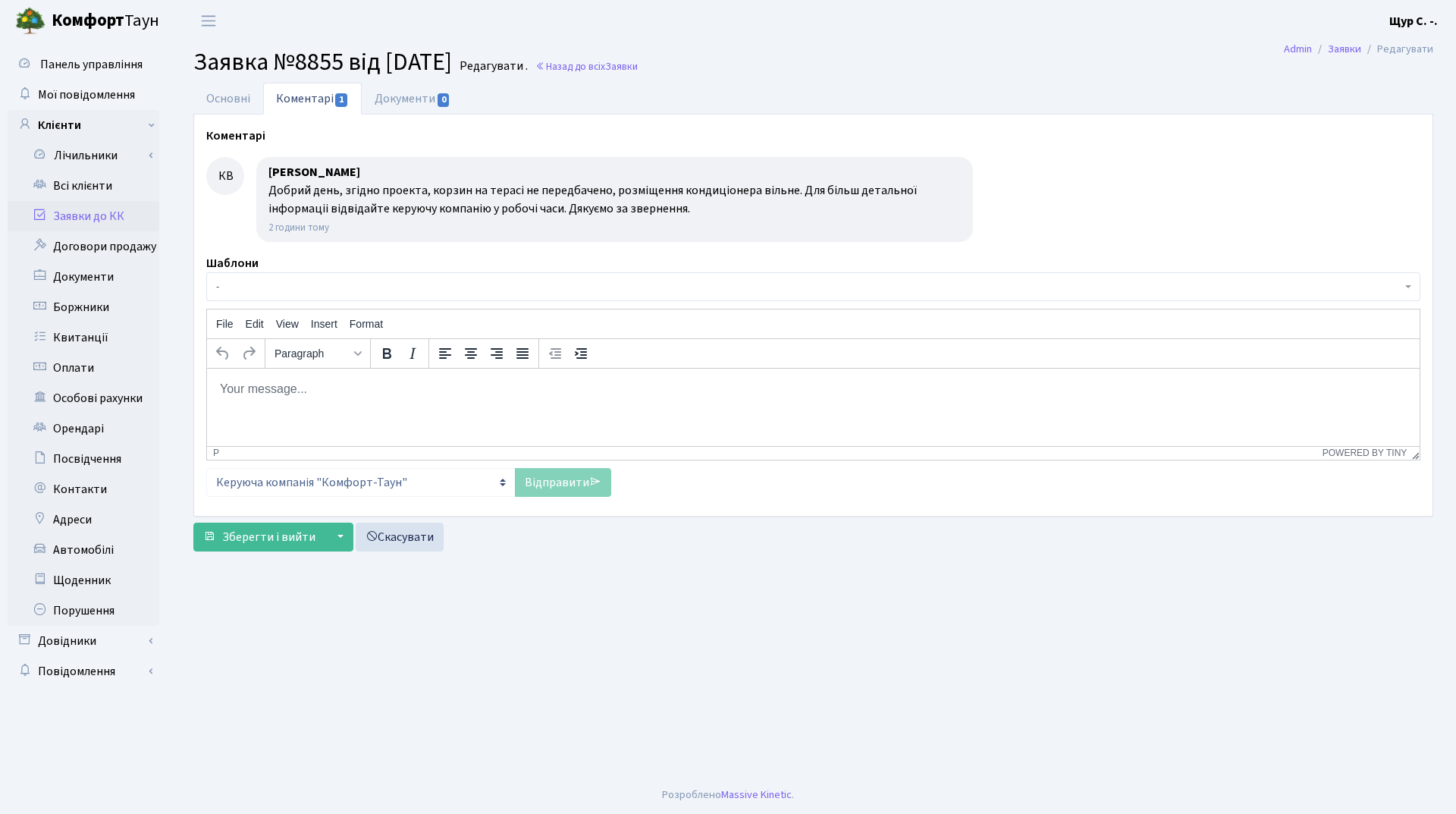
click at [99, 209] on link "Заявки до КК" at bounding box center [83, 216] width 152 height 30
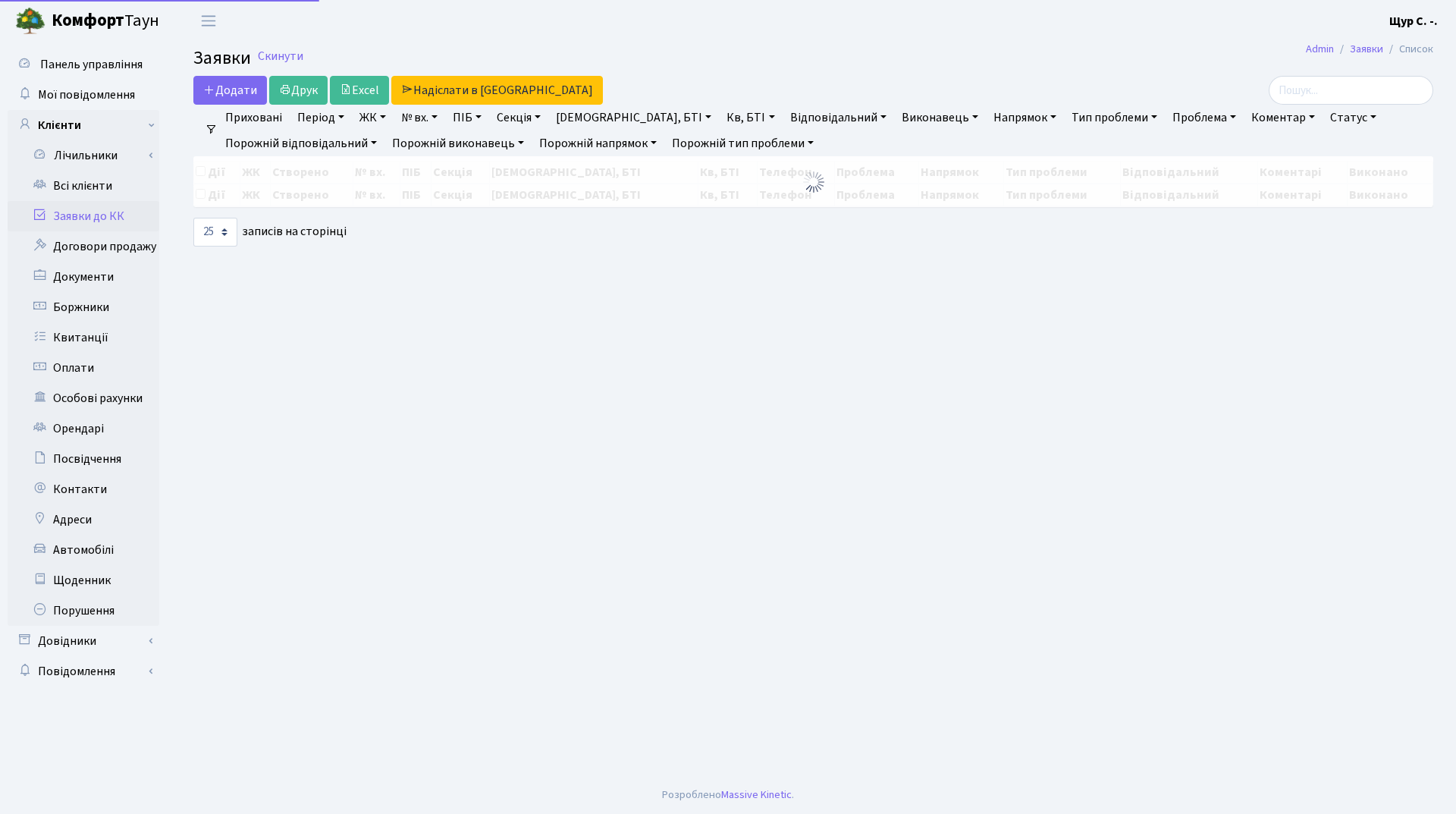
select select "25"
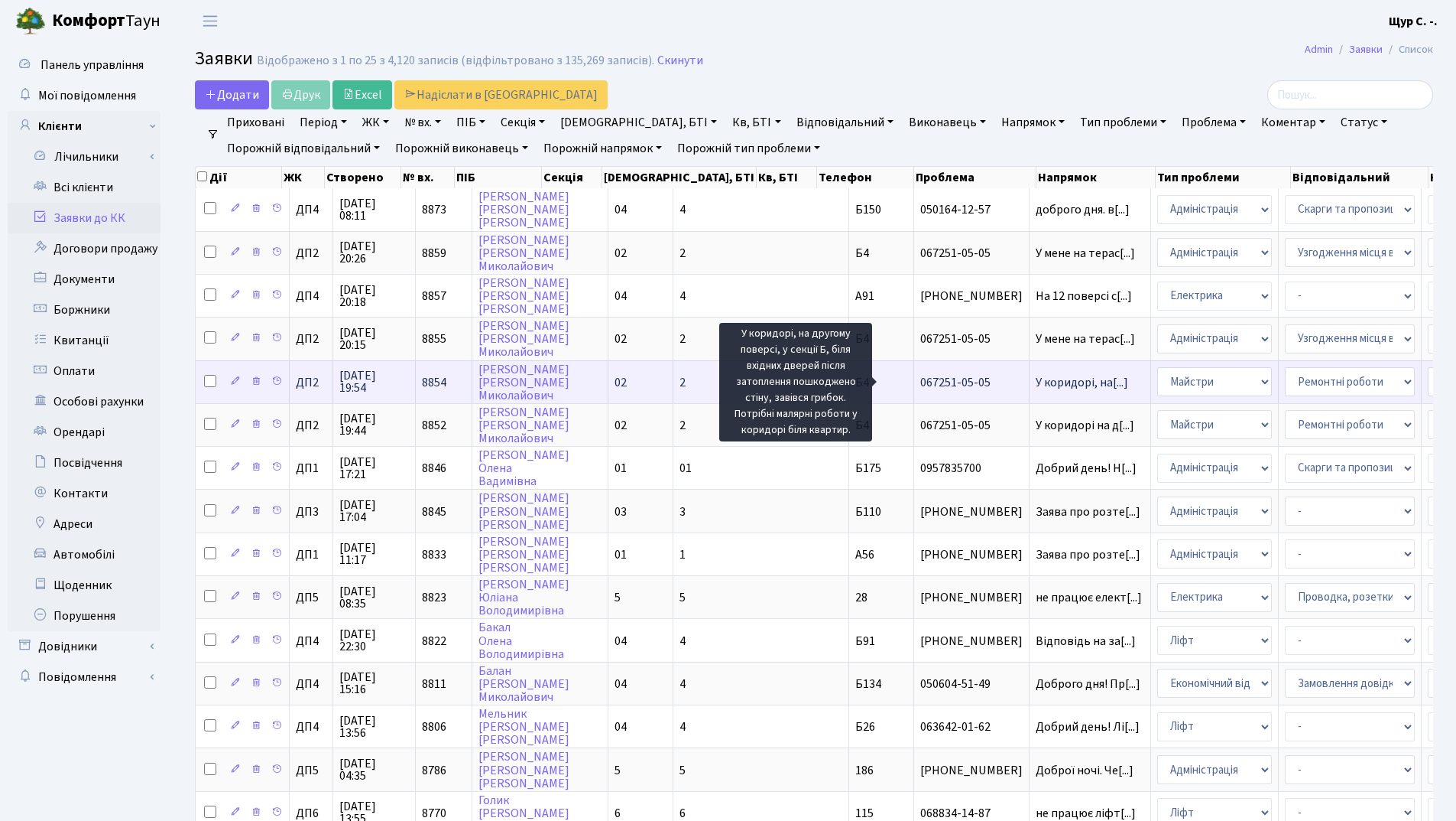
click at [1036, 384] on span "У коридорі, на[...]" at bounding box center [1082, 383] width 92 height 17
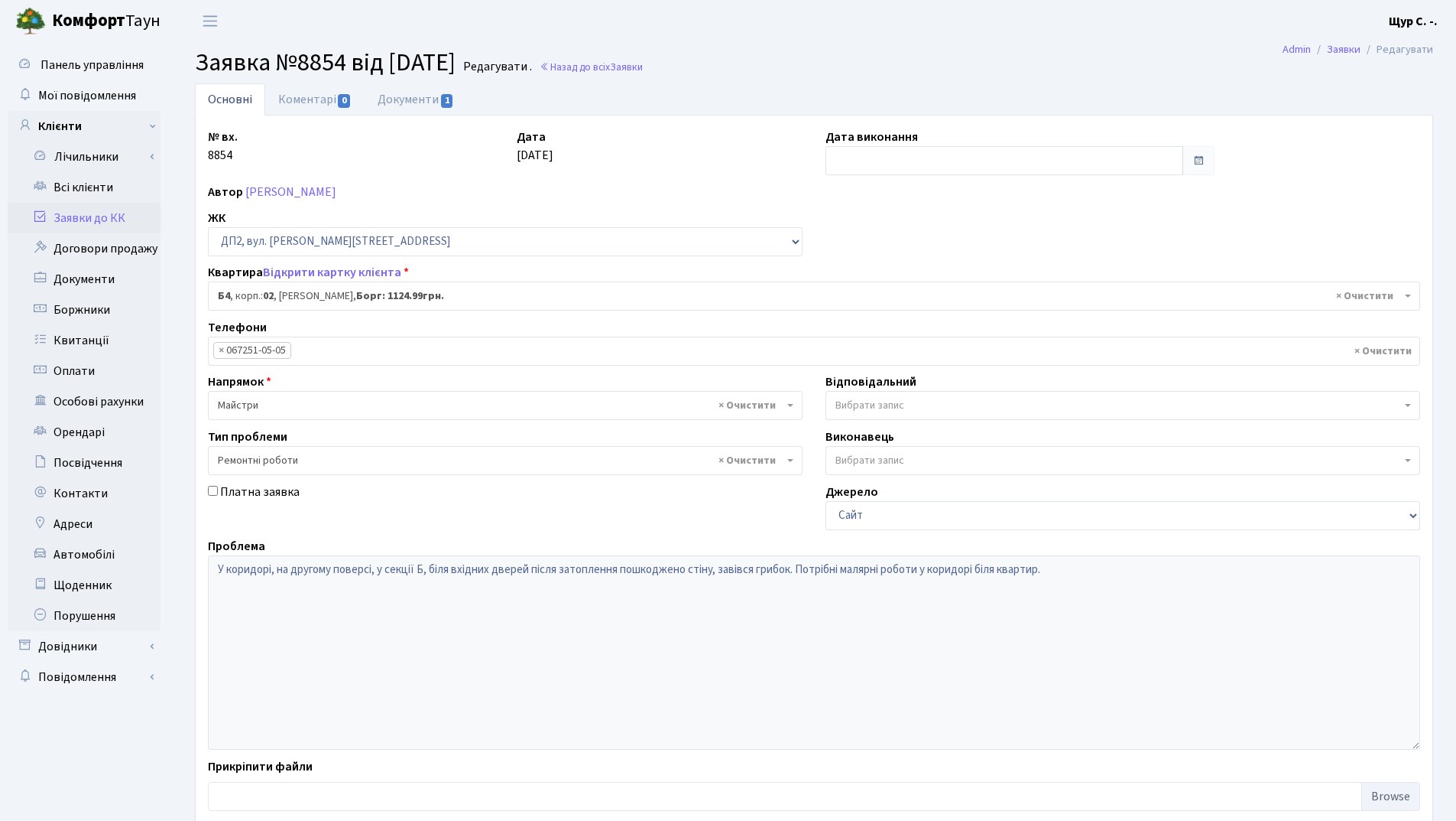
select select "31213"
select select "62"
click at [100, 194] on link "Всі клієнти" at bounding box center [84, 187] width 153 height 30
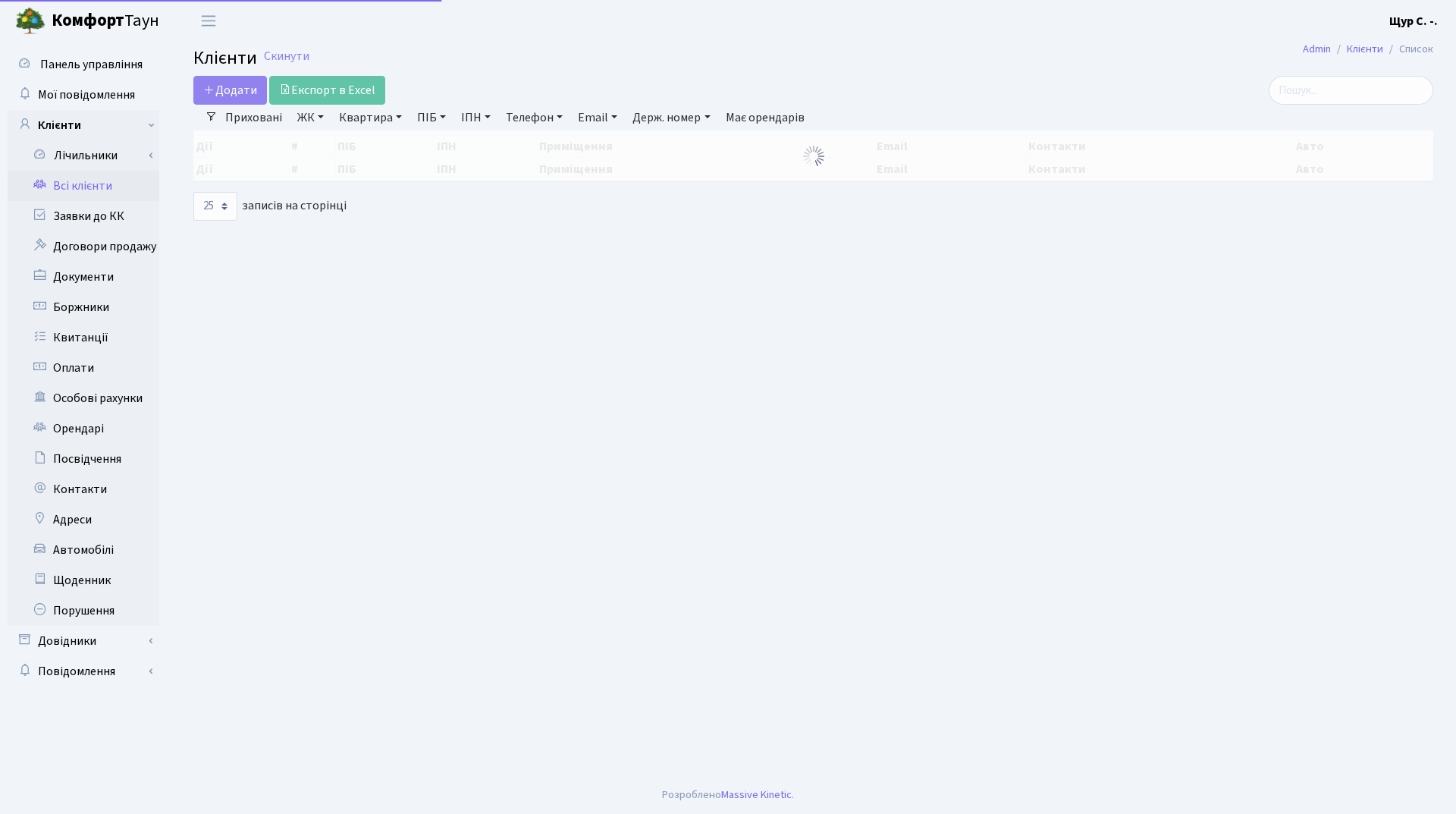
select select "25"
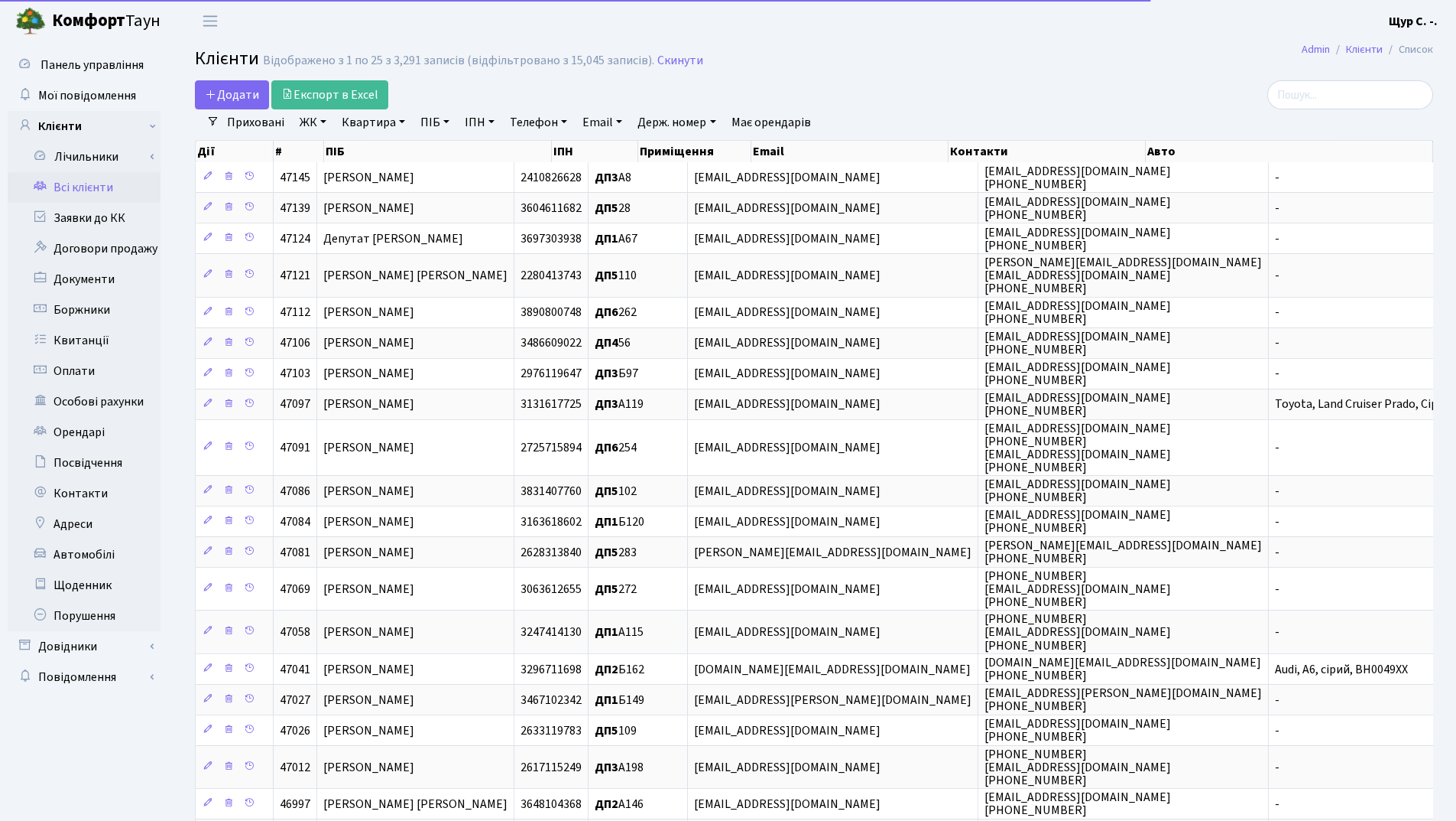
click at [386, 124] on link "Квартира" at bounding box center [373, 122] width 76 height 26
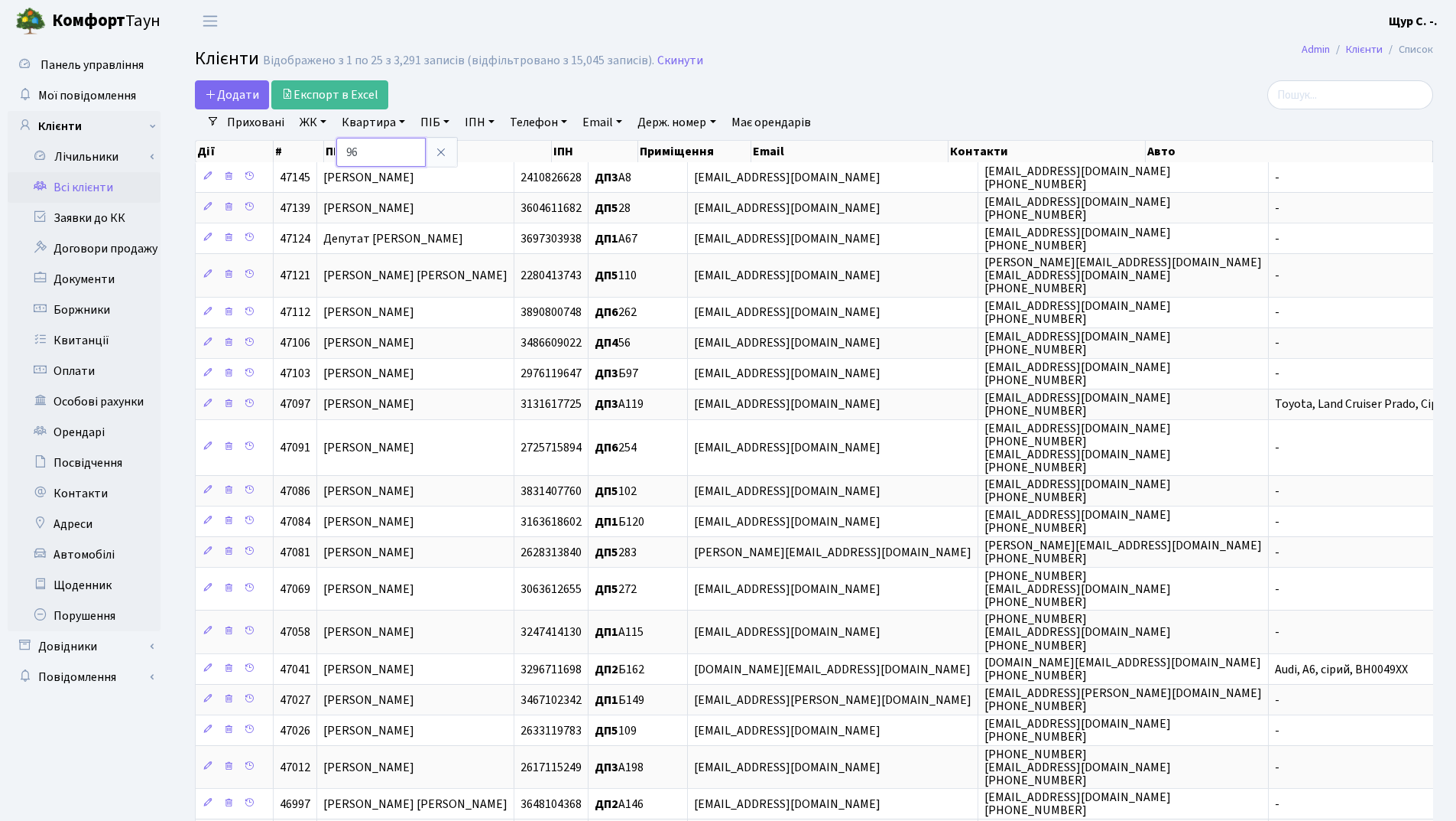
type input "96"
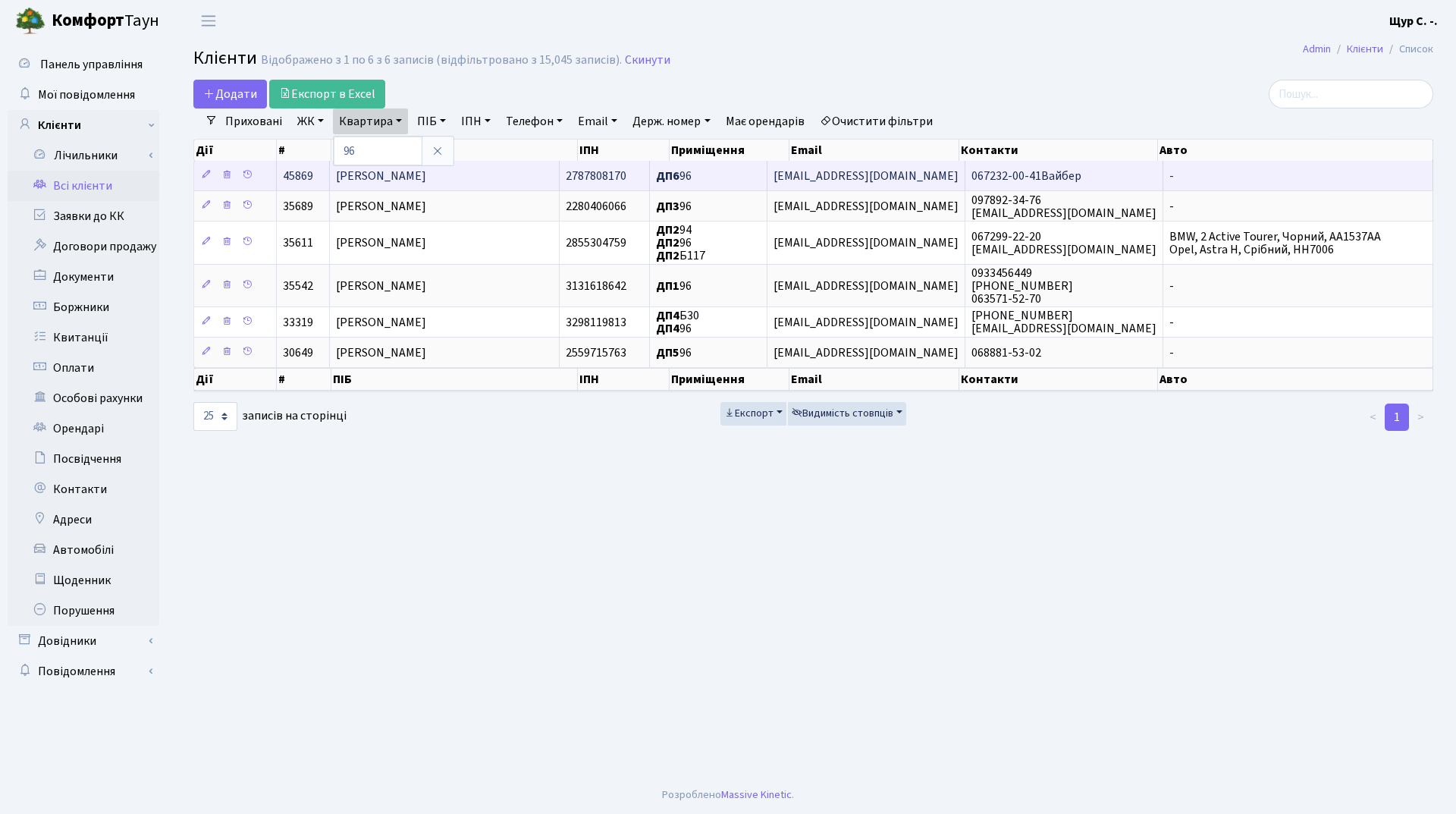
click at [426, 173] on span "[PERSON_NAME]" at bounding box center [382, 176] width 90 height 17
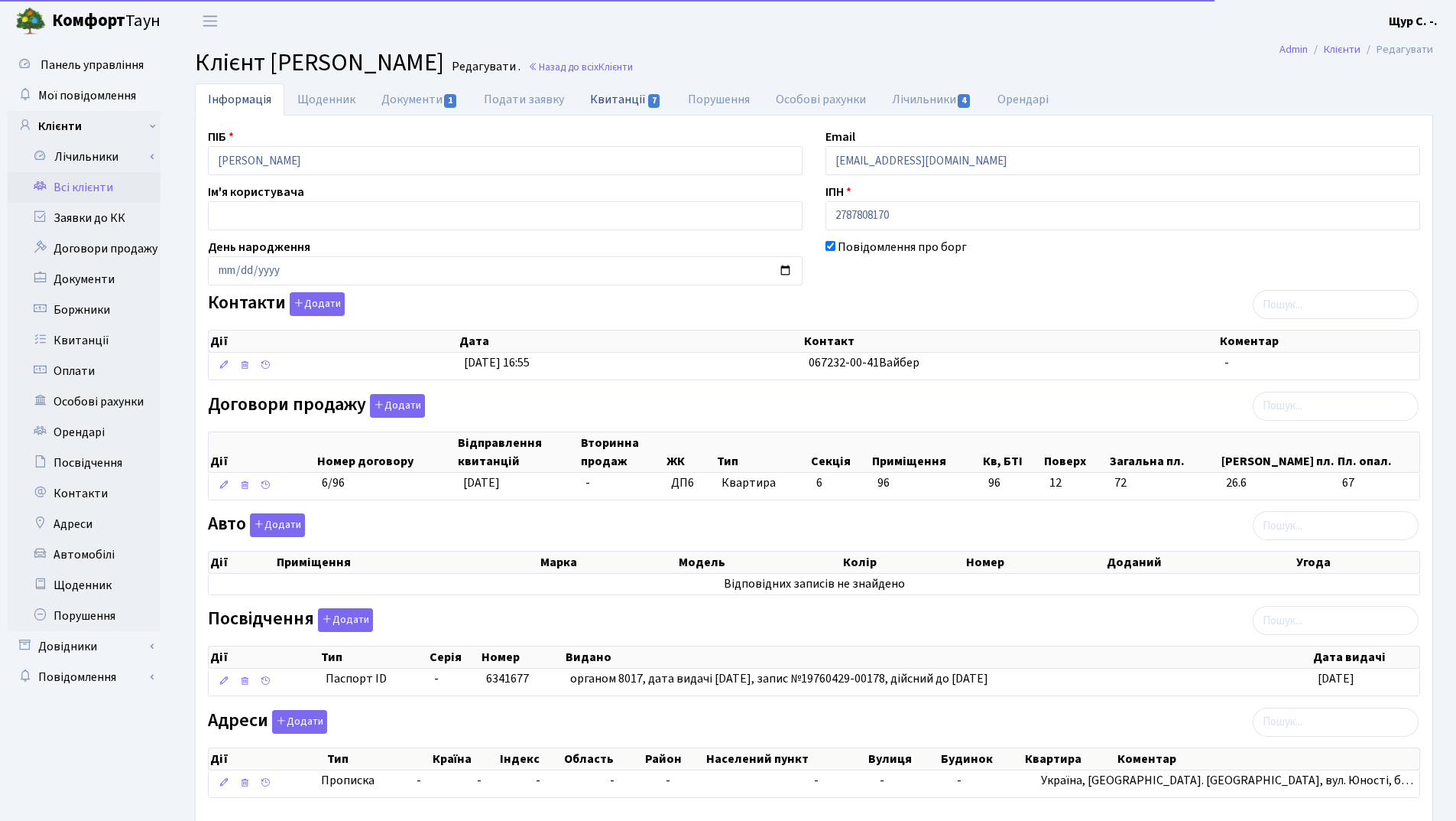
click at [612, 98] on link "Квитанції 7" at bounding box center [626, 99] width 97 height 31
select select "25"
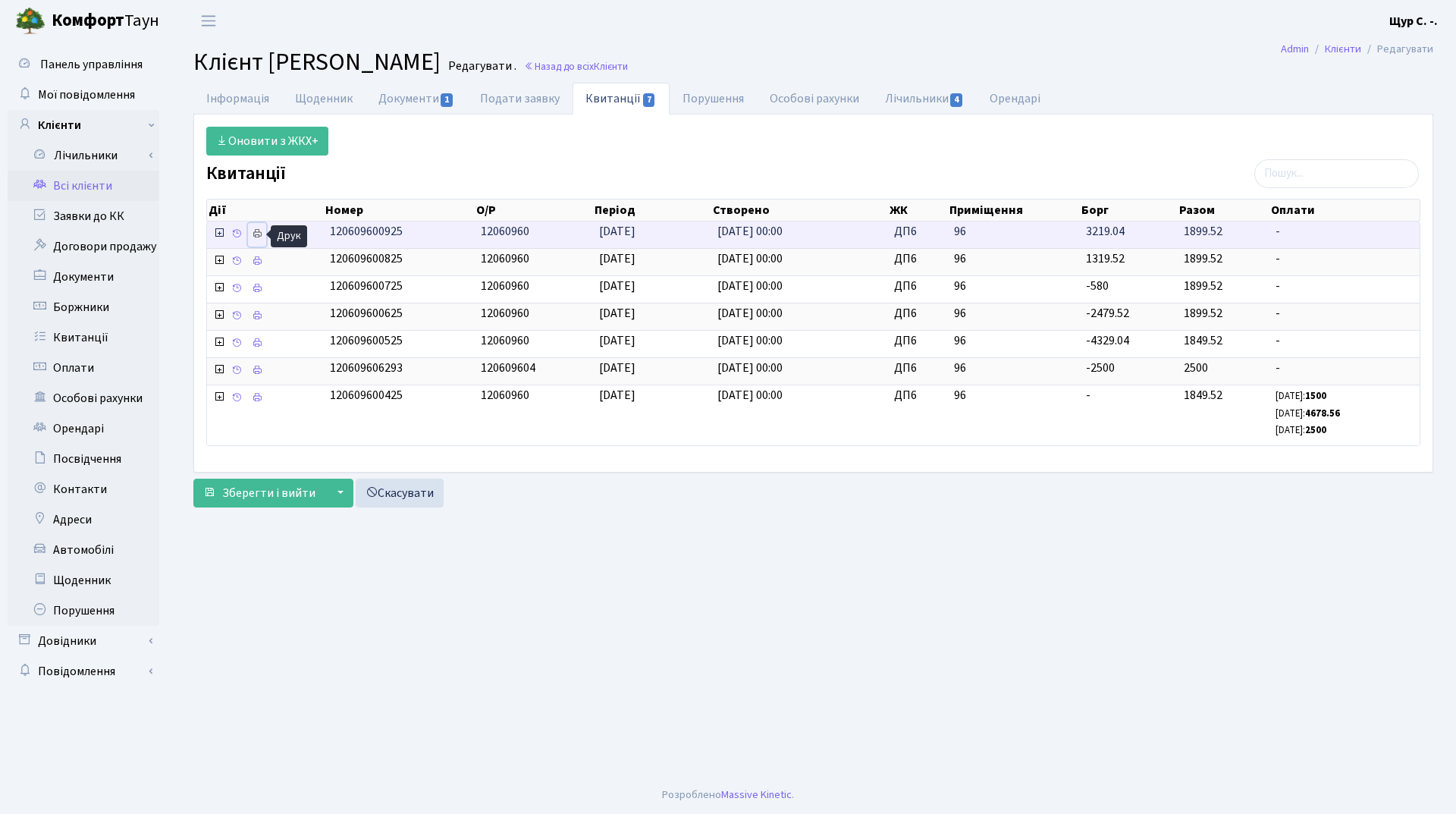
click at [259, 231] on icon at bounding box center [256, 233] width 10 height 10
click at [423, 95] on link "Документи 1" at bounding box center [417, 98] width 102 height 31
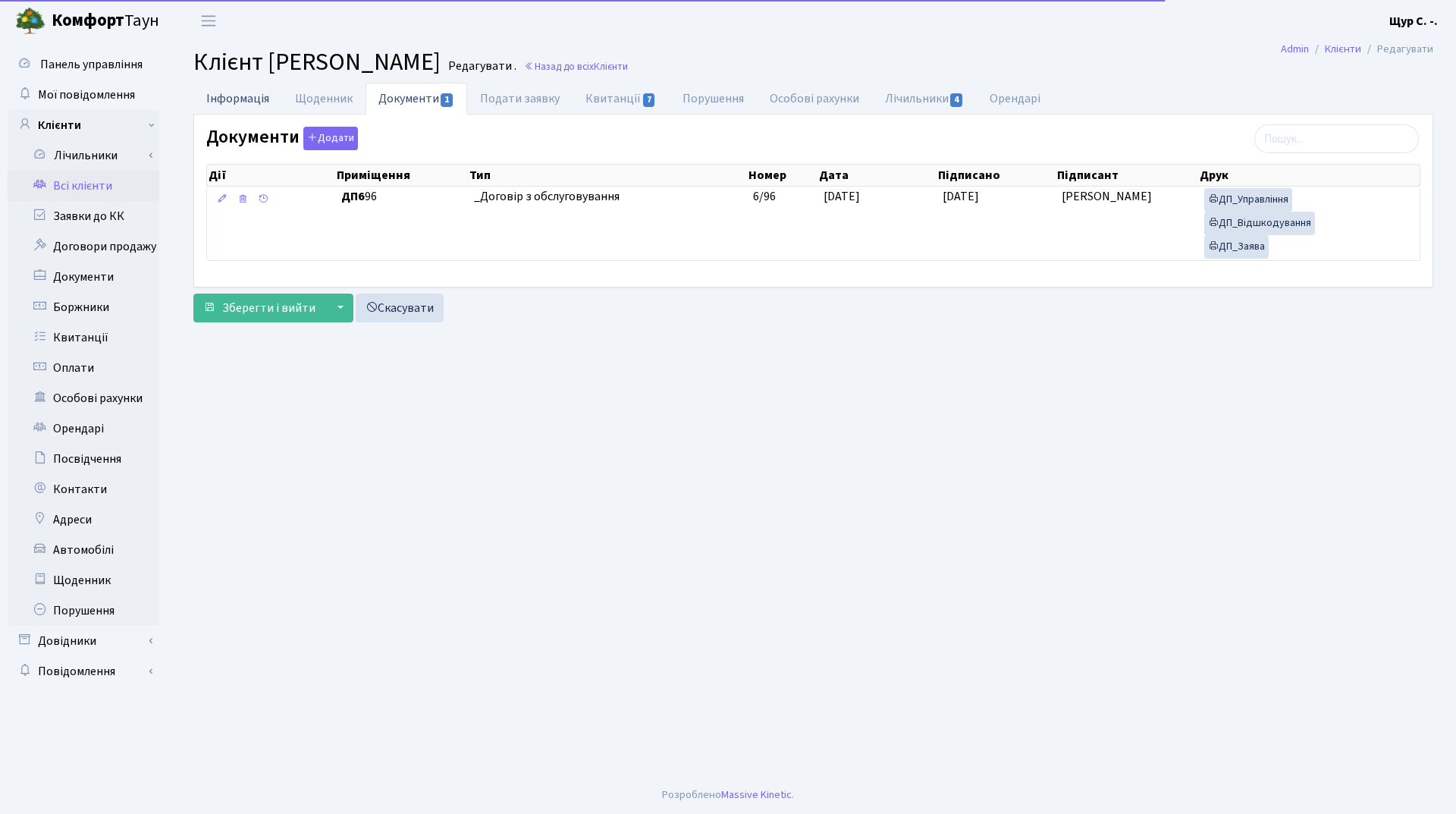
click at [203, 98] on link "Інформація" at bounding box center [237, 98] width 89 height 31
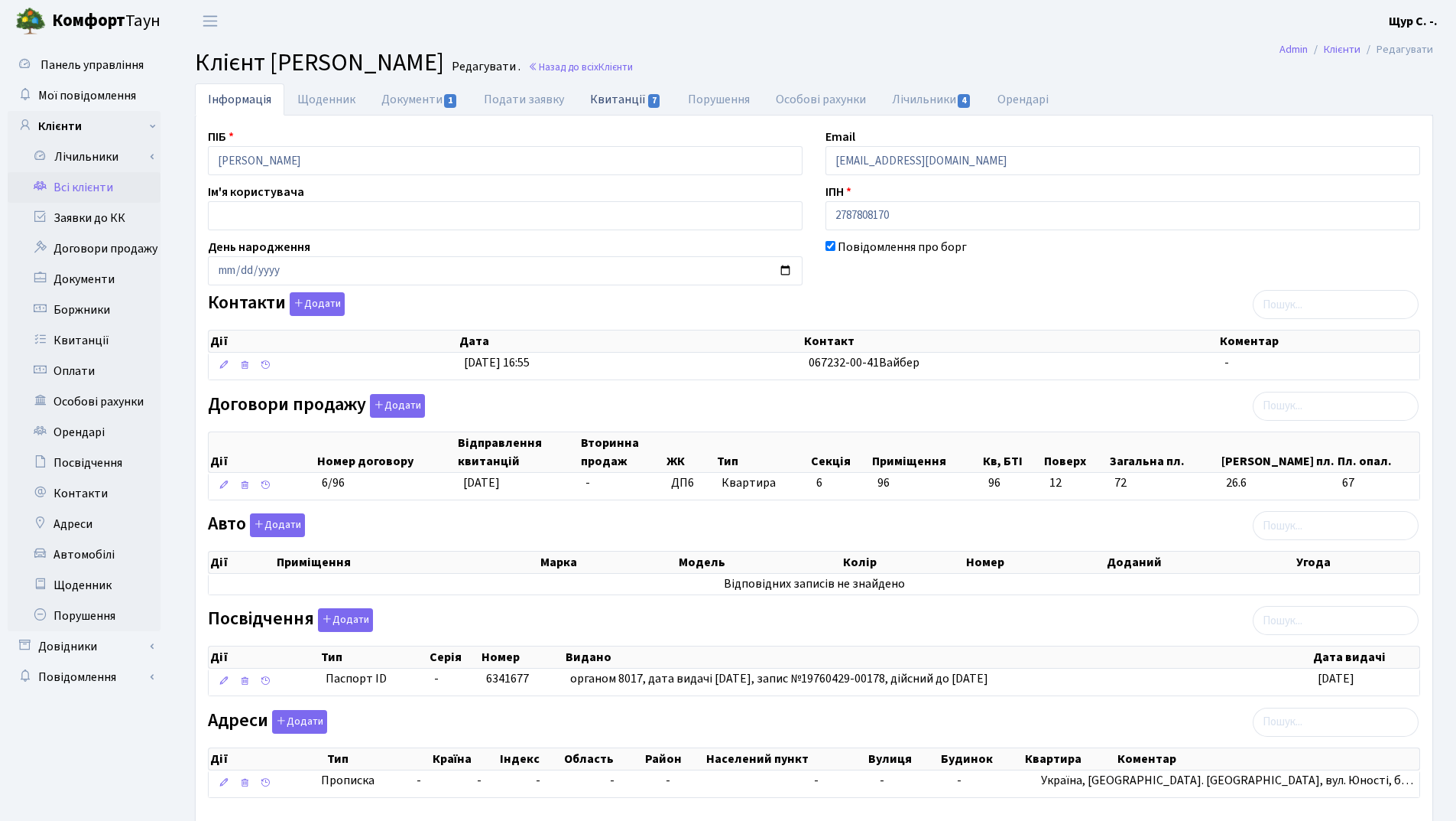
click at [607, 103] on link "Квитанції 7" at bounding box center [626, 99] width 97 height 31
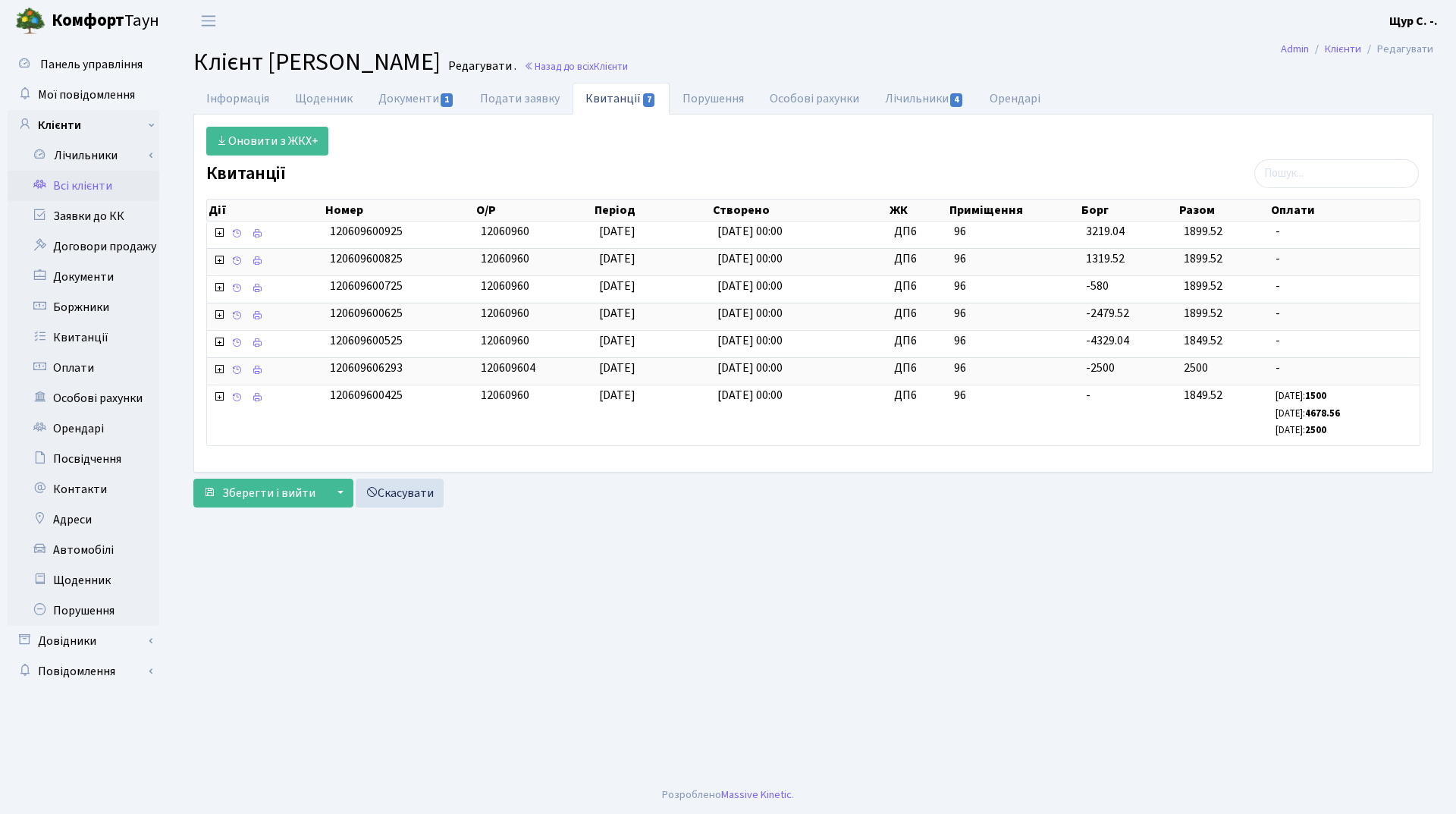
click at [89, 190] on link "Всі клієнти" at bounding box center [83, 186] width 152 height 30
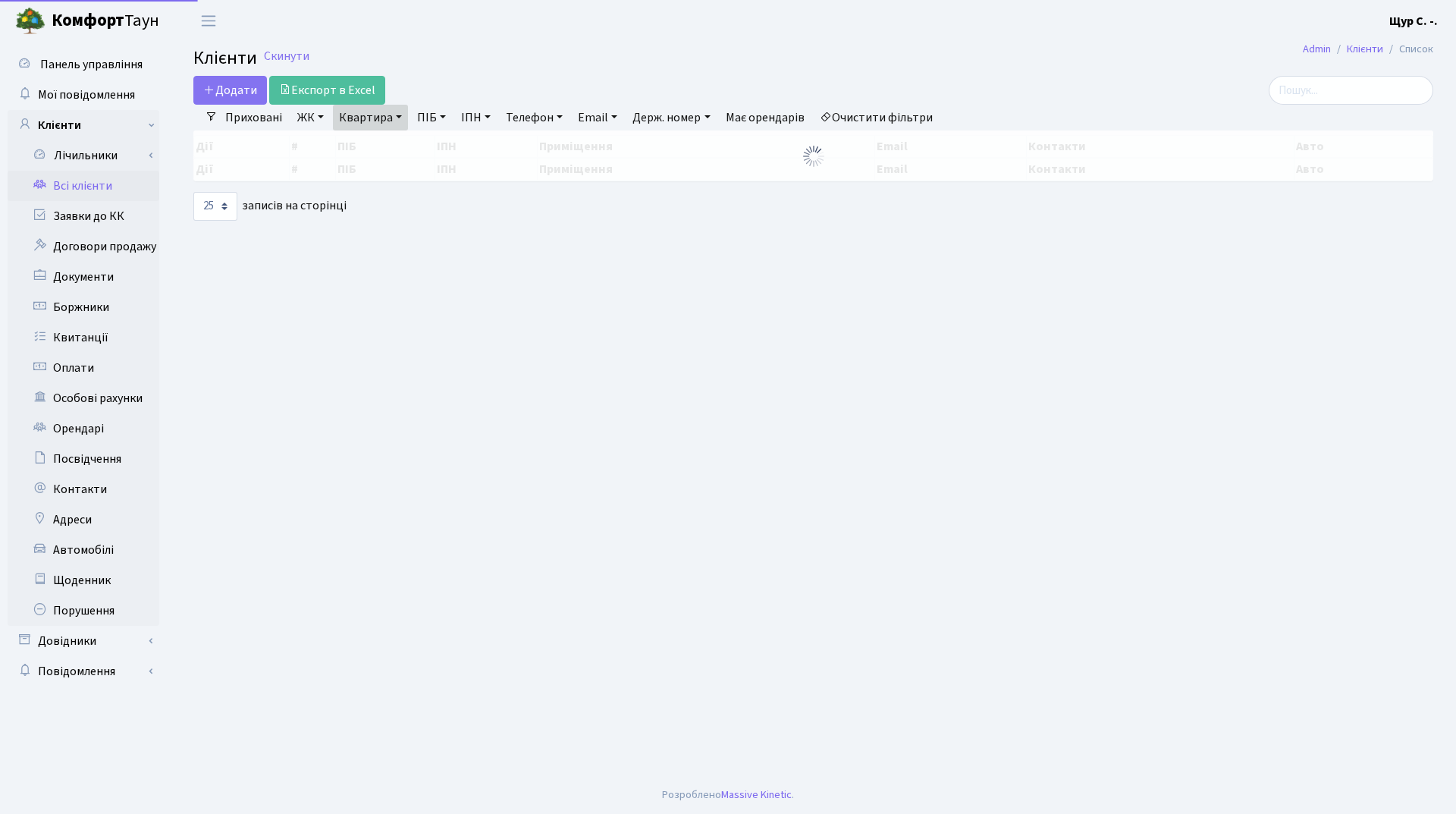
select select "25"
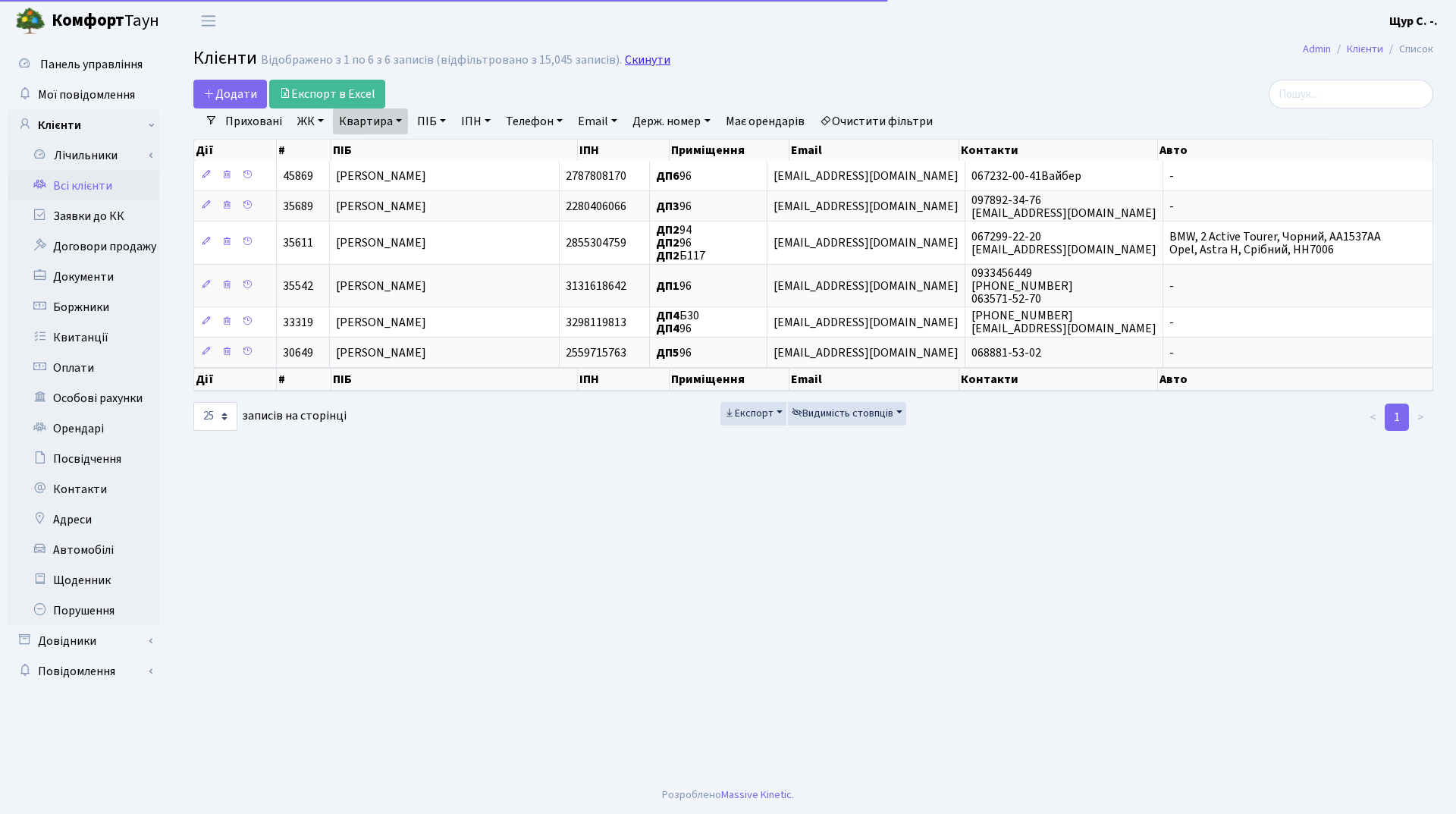
click at [631, 57] on link "Скинути" at bounding box center [647, 59] width 45 height 14
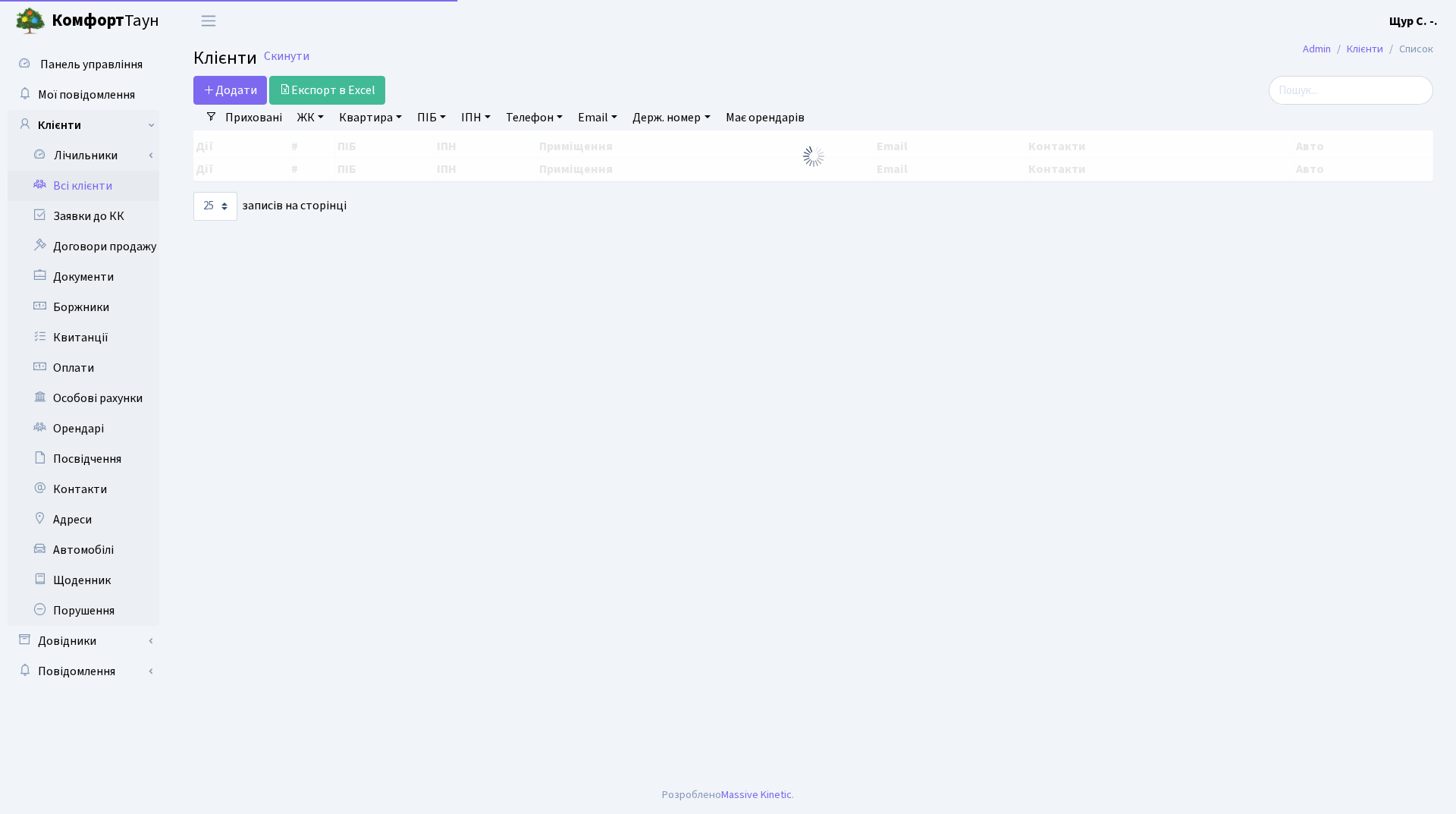
select select "25"
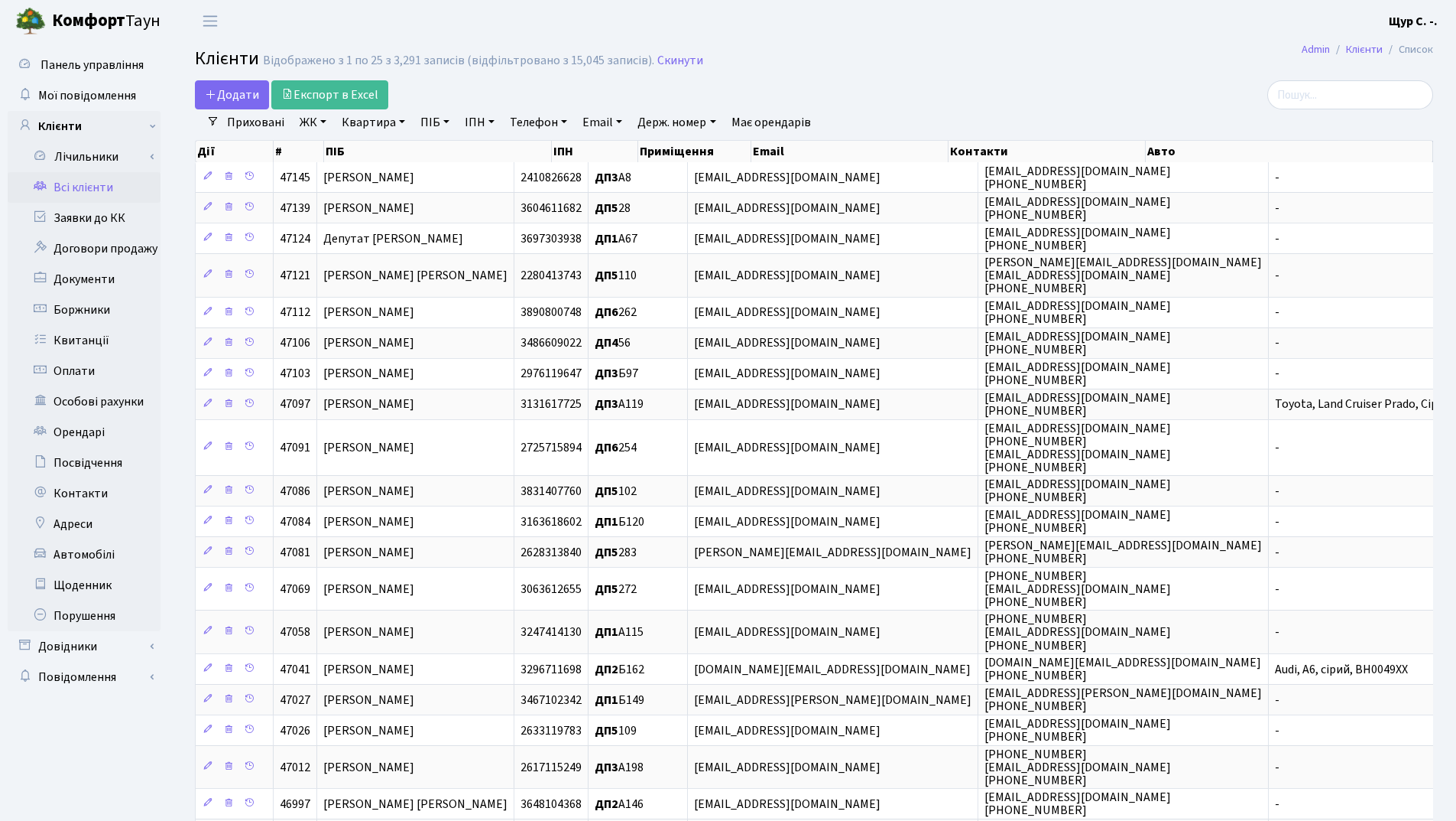
click at [359, 121] on link "Квартира" at bounding box center [373, 122] width 76 height 26
type input "б28"
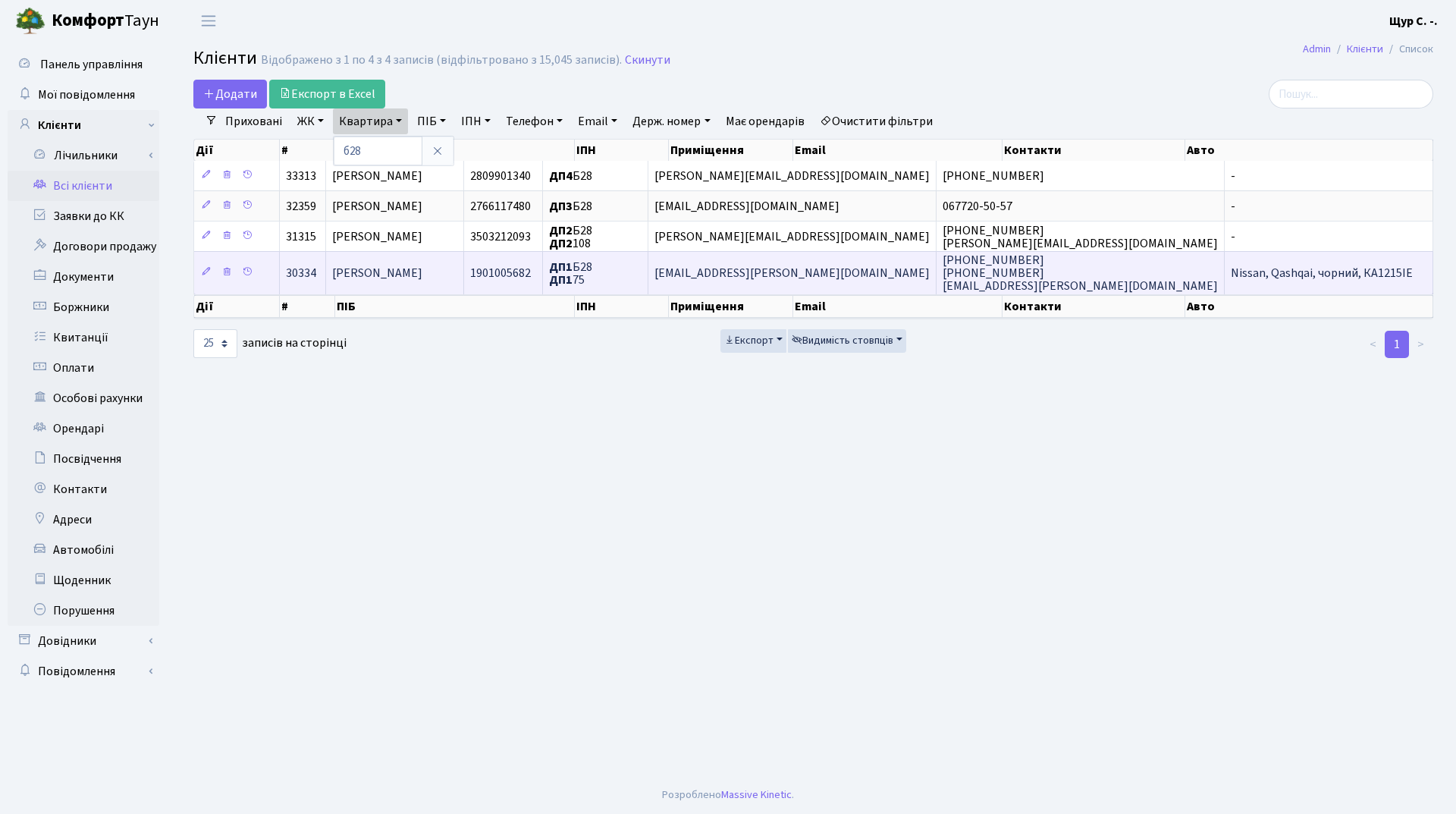
click at [399, 274] on span "[PERSON_NAME]" at bounding box center [378, 273] width 90 height 17
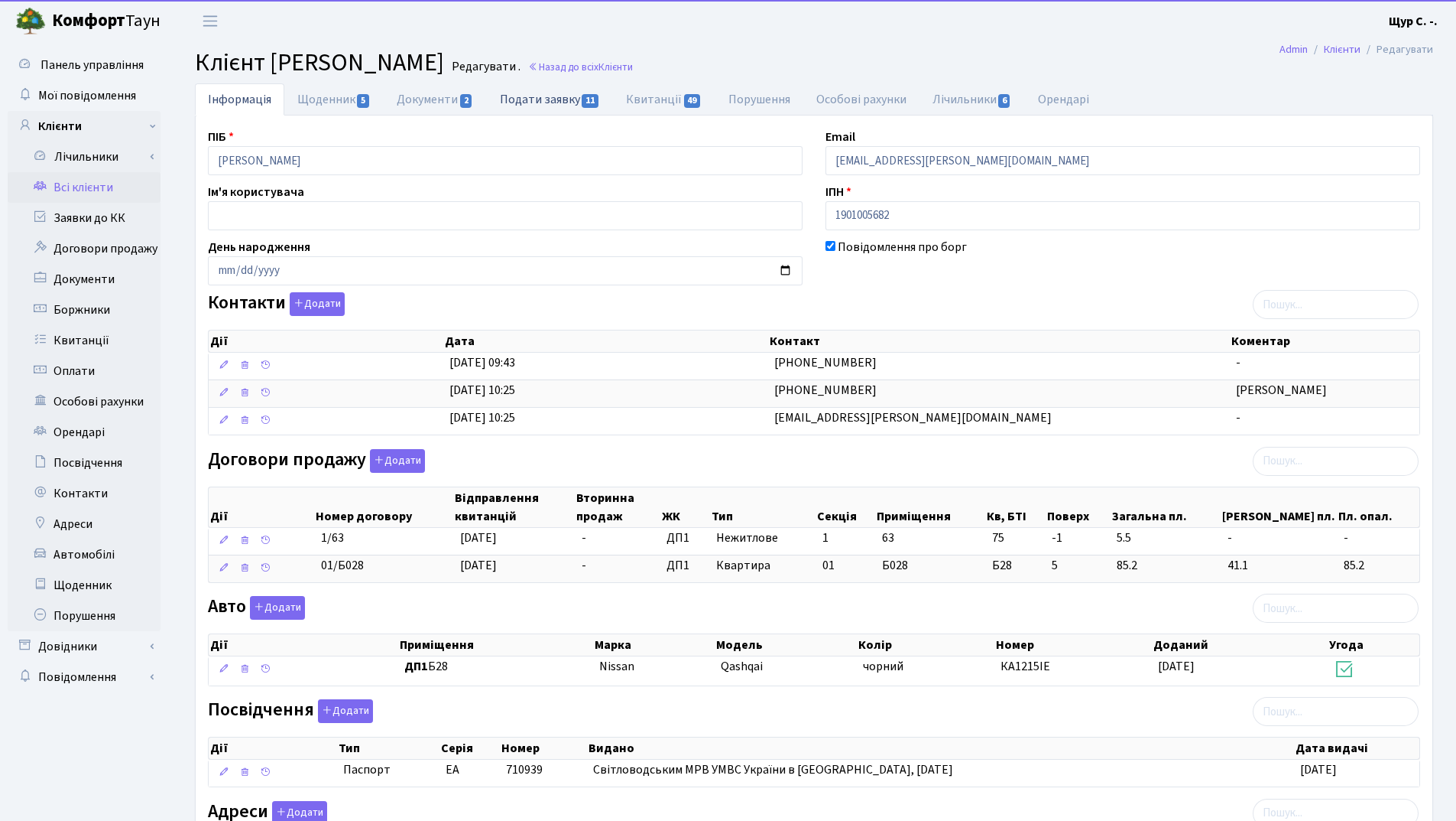
click at [555, 85] on link "Подати заявку 11" at bounding box center [550, 99] width 126 height 31
select select "25"
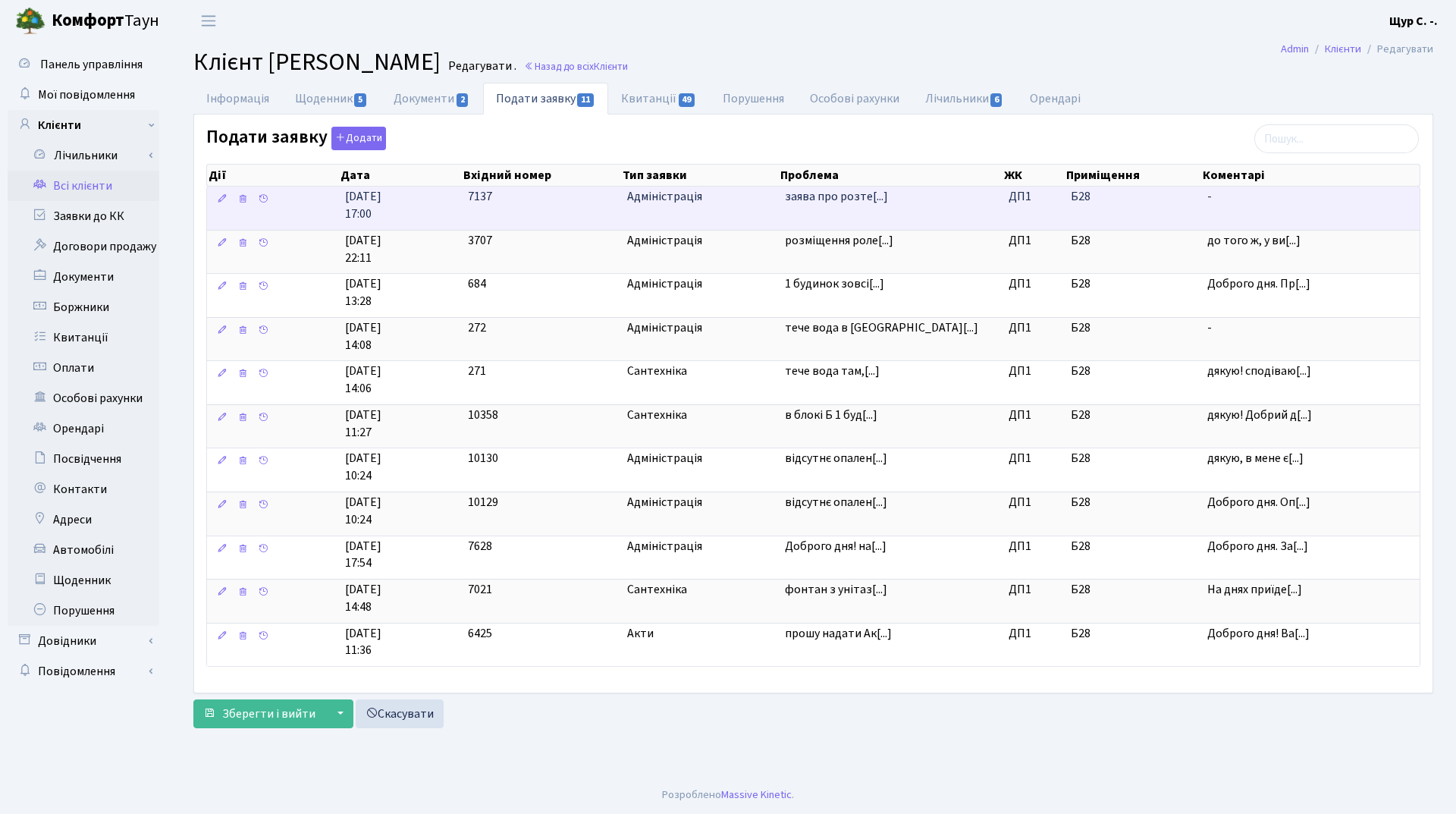
click at [585, 202] on td "7137" at bounding box center [541, 208] width 159 height 43
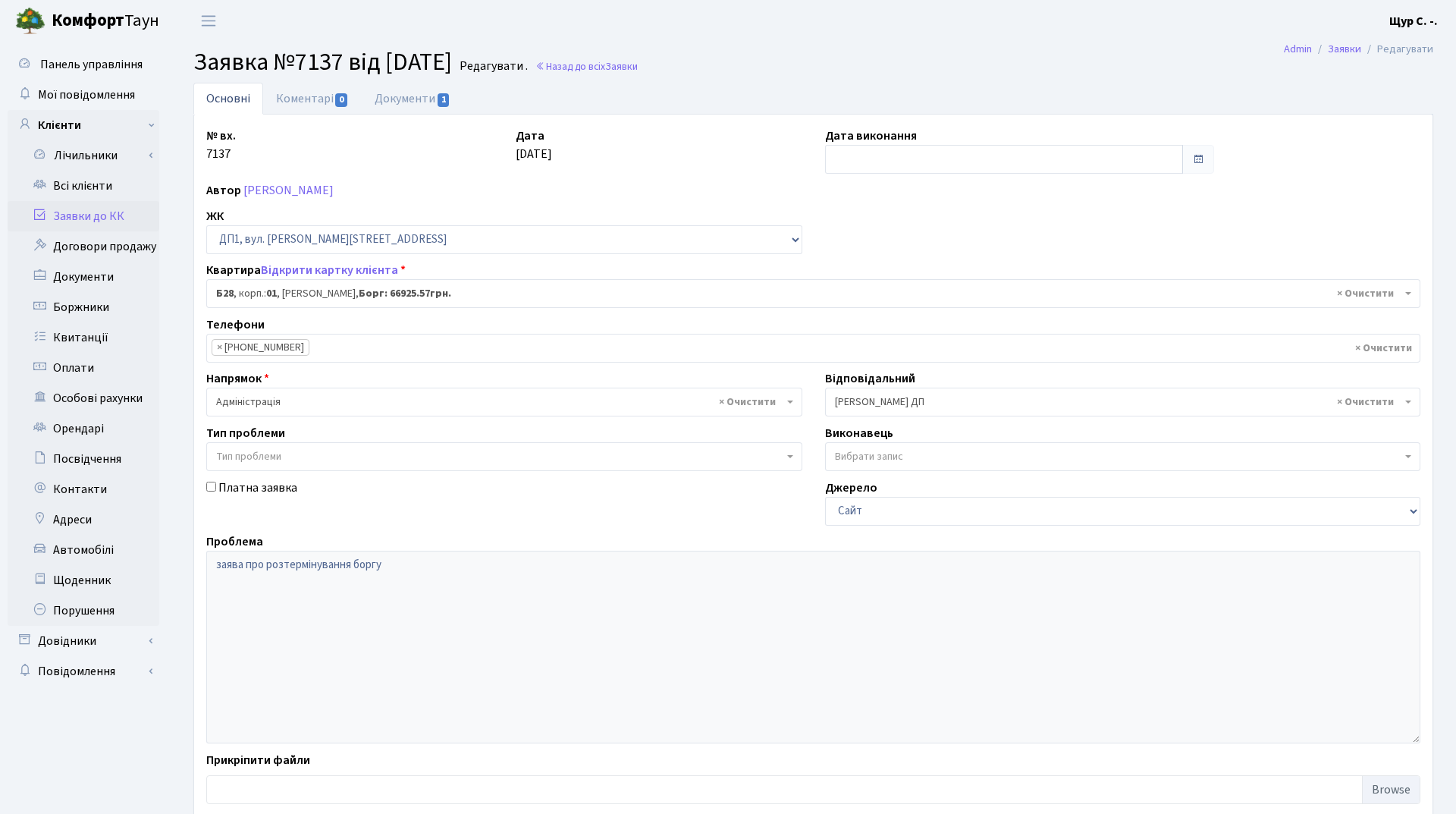
select select "30163"
click at [872, 160] on input "text" at bounding box center [996, 159] width 355 height 29
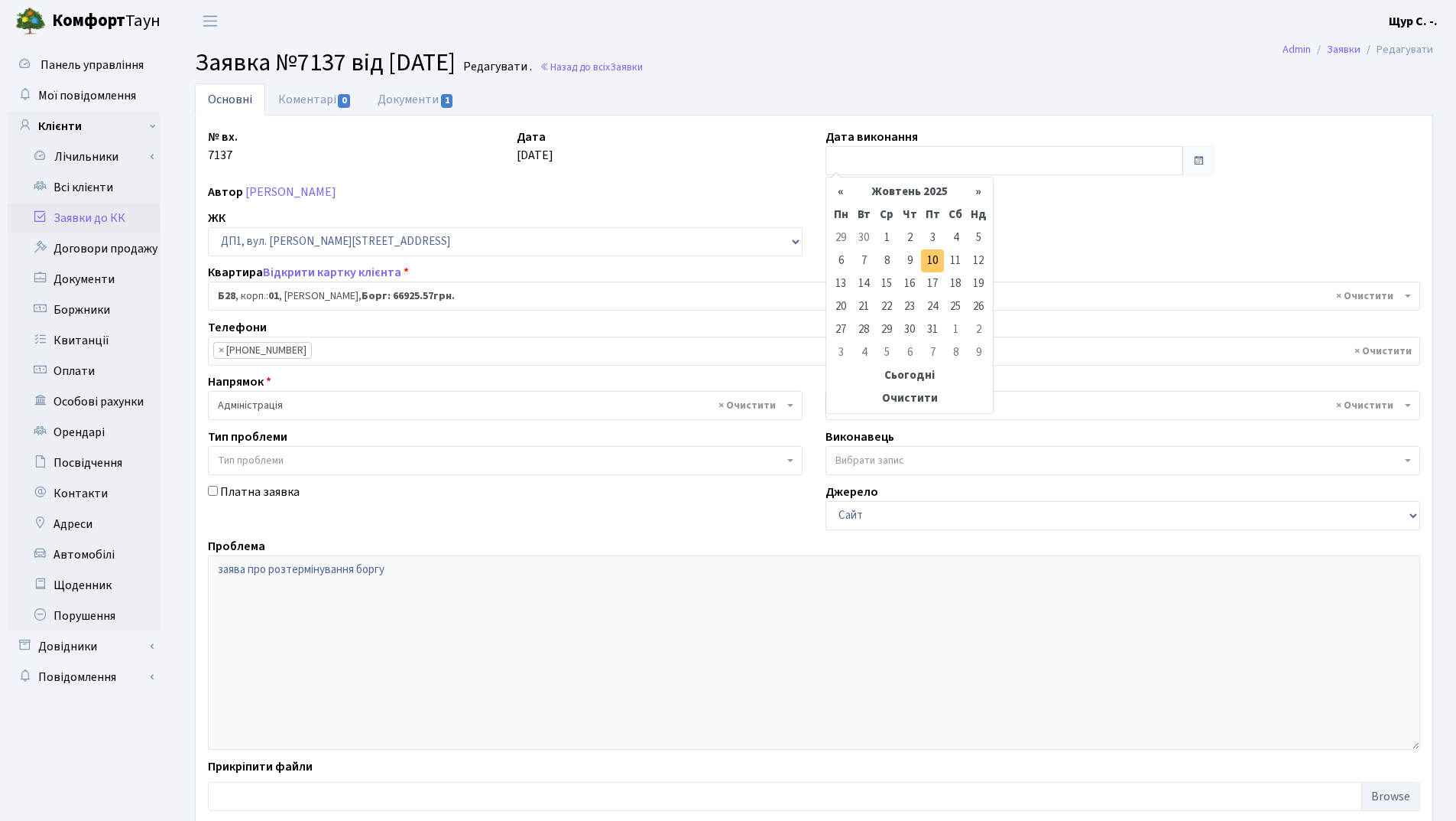
click at [935, 264] on td "10" at bounding box center [933, 260] width 23 height 23
type input "10.10.2025"
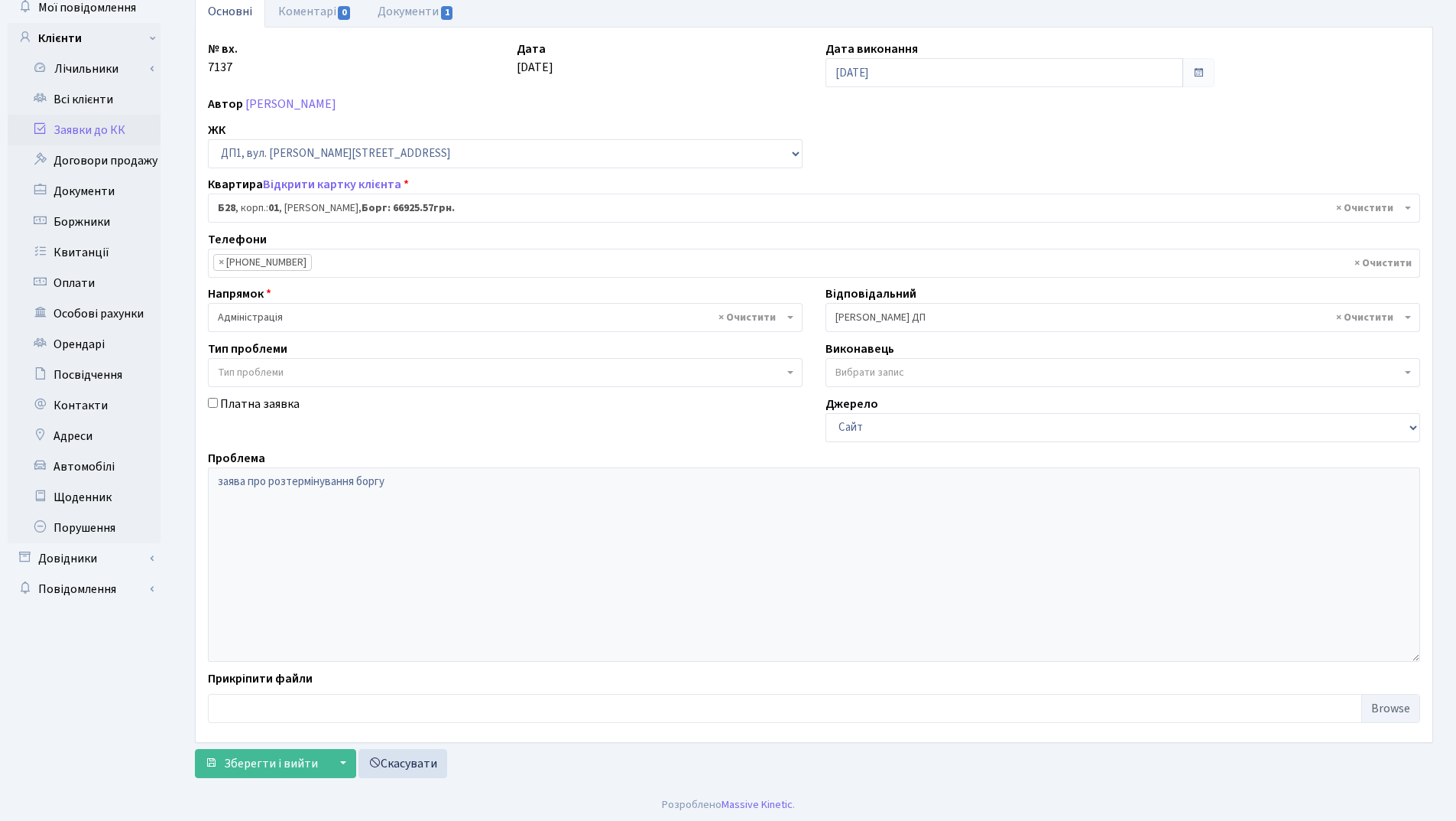
scroll to position [91, 0]
click at [275, 766] on span "Зберегти і вийти" at bounding box center [271, 760] width 94 height 17
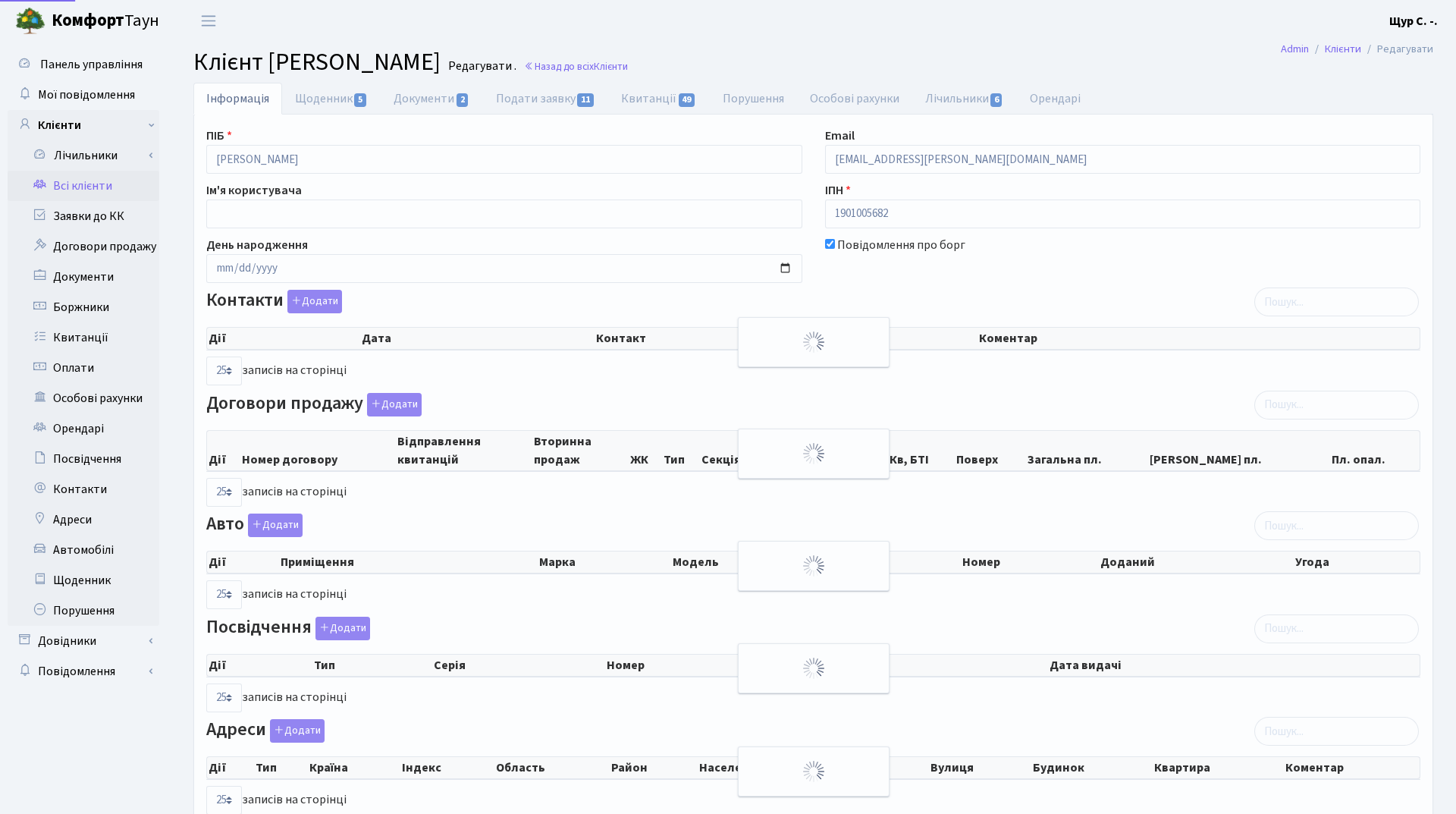
select select "25"
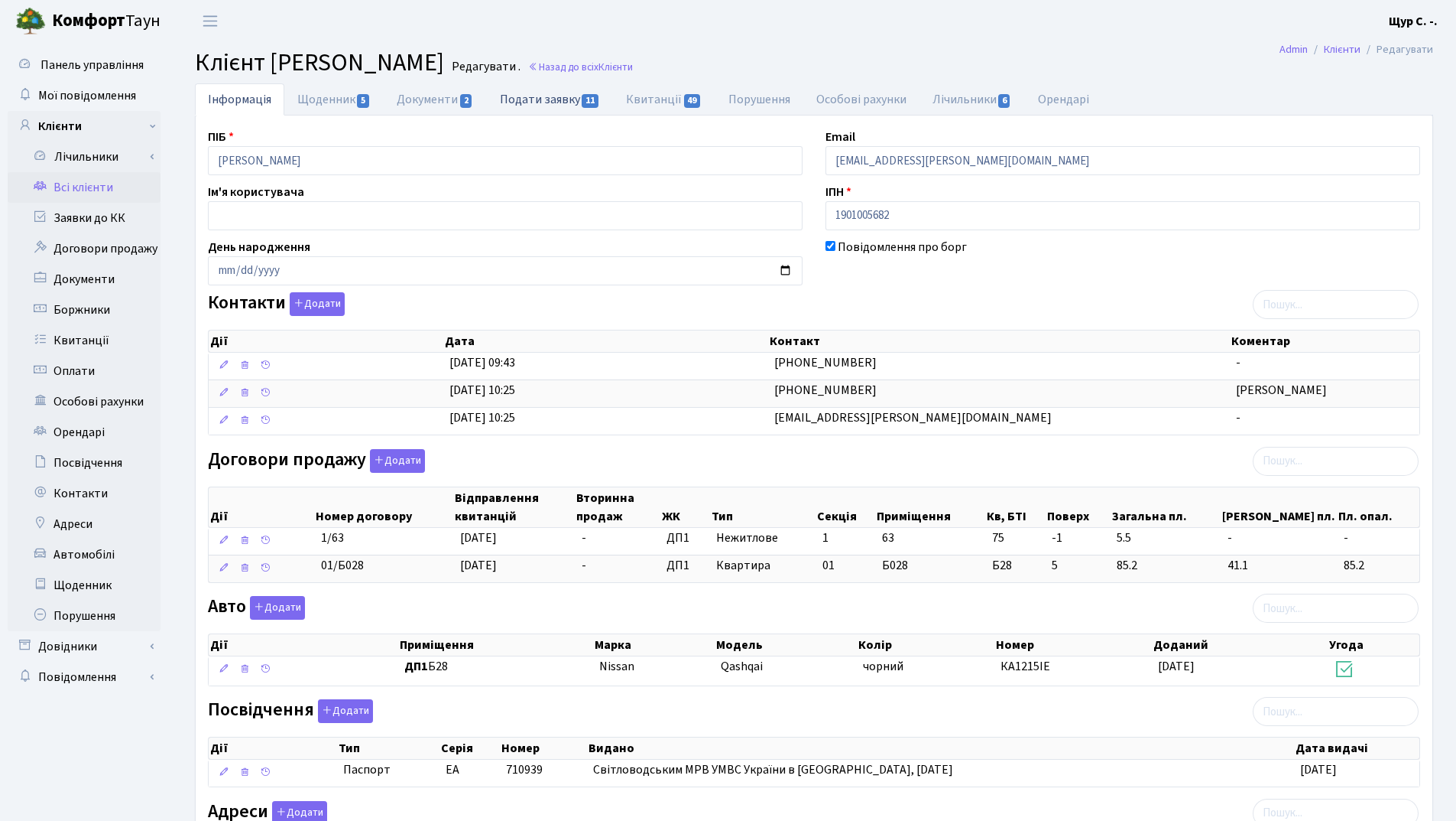
click at [551, 95] on link "Подати заявку 11" at bounding box center [550, 99] width 126 height 31
select select "25"
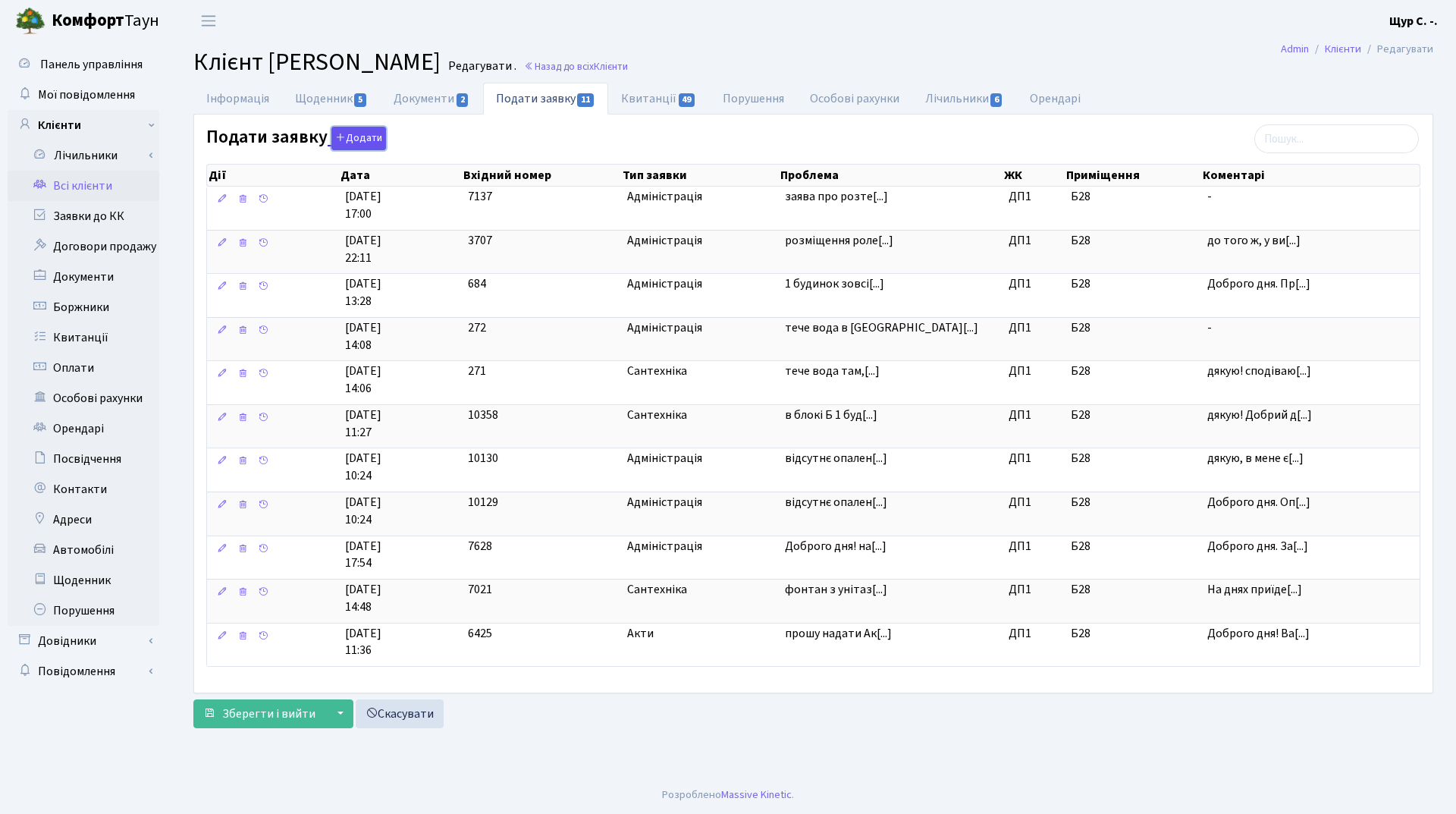
click at [343, 134] on icon "button" at bounding box center [340, 137] width 10 height 10
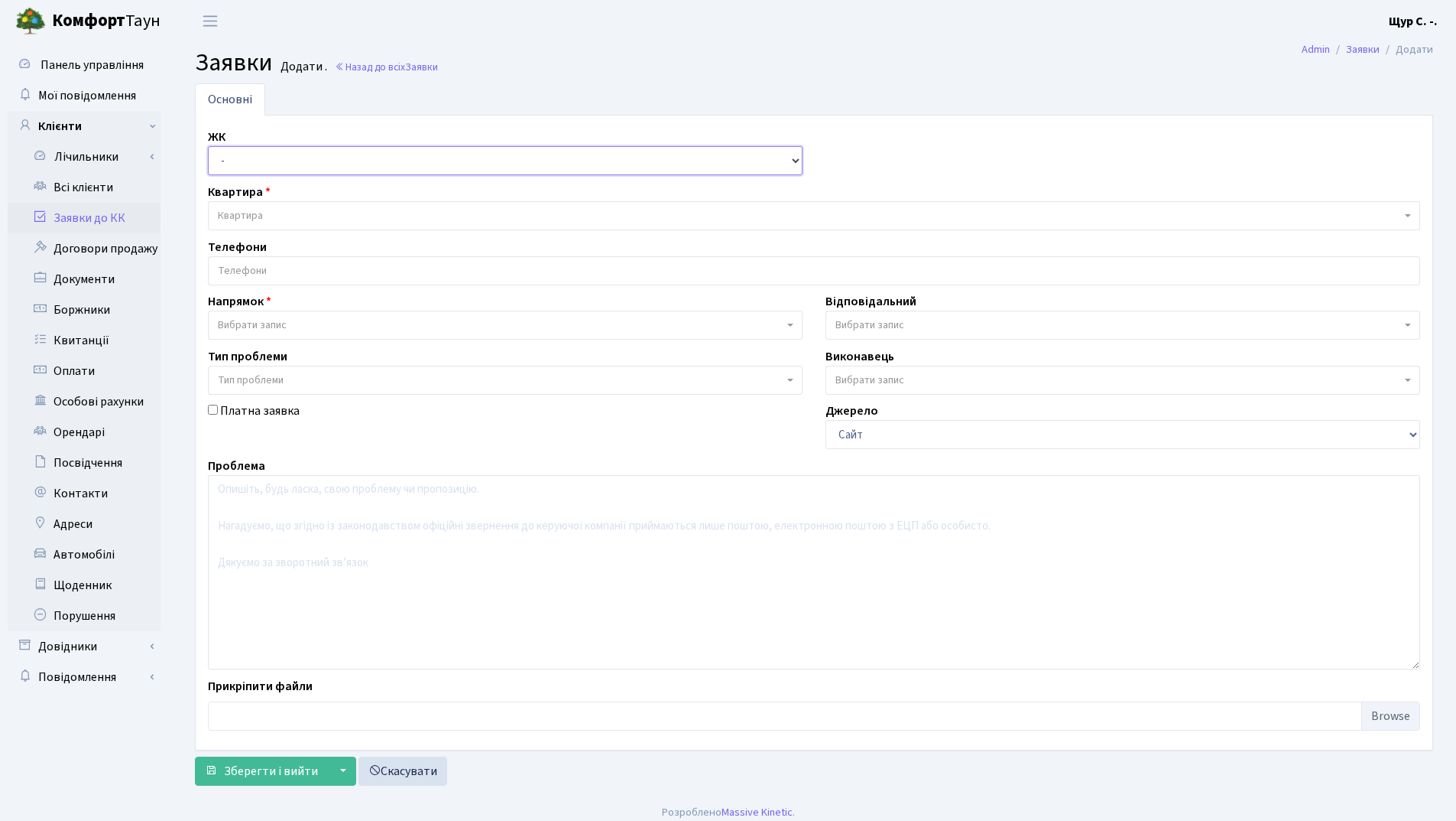
click at [317, 159] on select "- ДП1, вул. [PERSON_NAME][STREET_ADDRESS]. [PERSON_NAME][STREET_ADDRESS]. [PERS…" at bounding box center [505, 161] width 595 height 29
select select "310"
click at [208, 146] on select "- ДП1, вул. [PERSON_NAME][STREET_ADDRESS]. [PERSON_NAME][STREET_ADDRESS]. [PERS…" at bounding box center [505, 161] width 595 height 29
select select
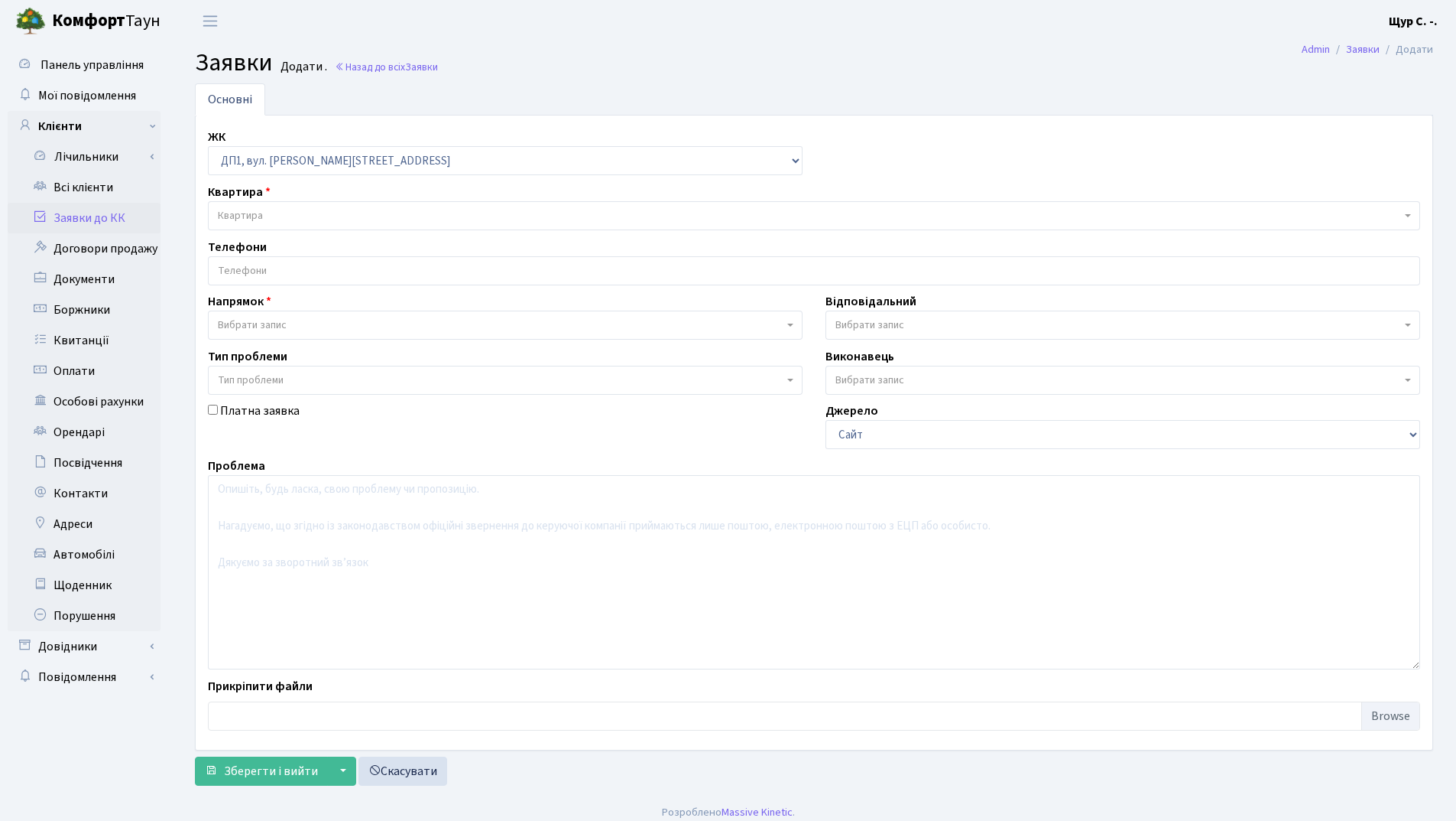
click at [315, 214] on span "Квартира" at bounding box center [809, 216] width 1183 height 15
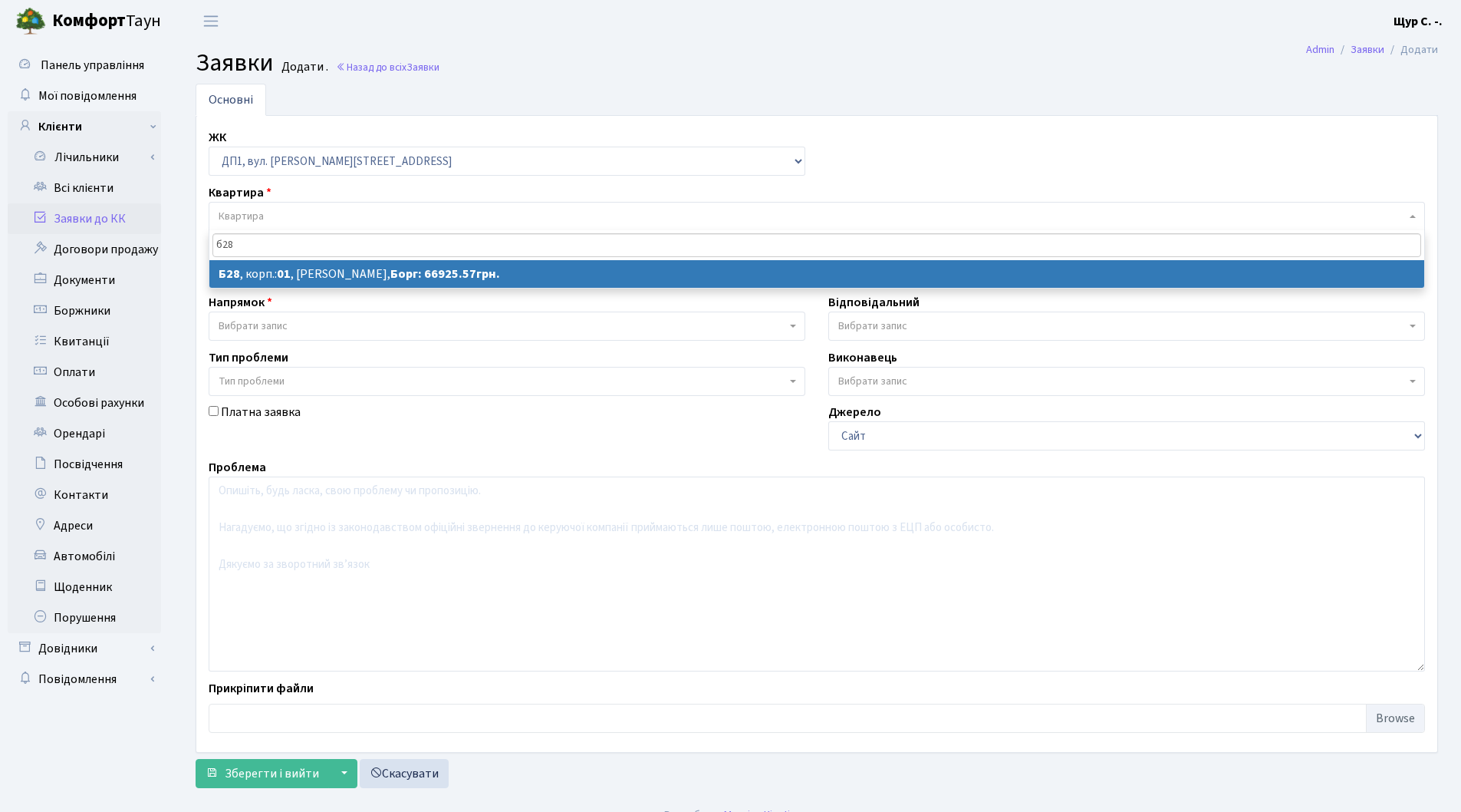
type input "б28"
select select
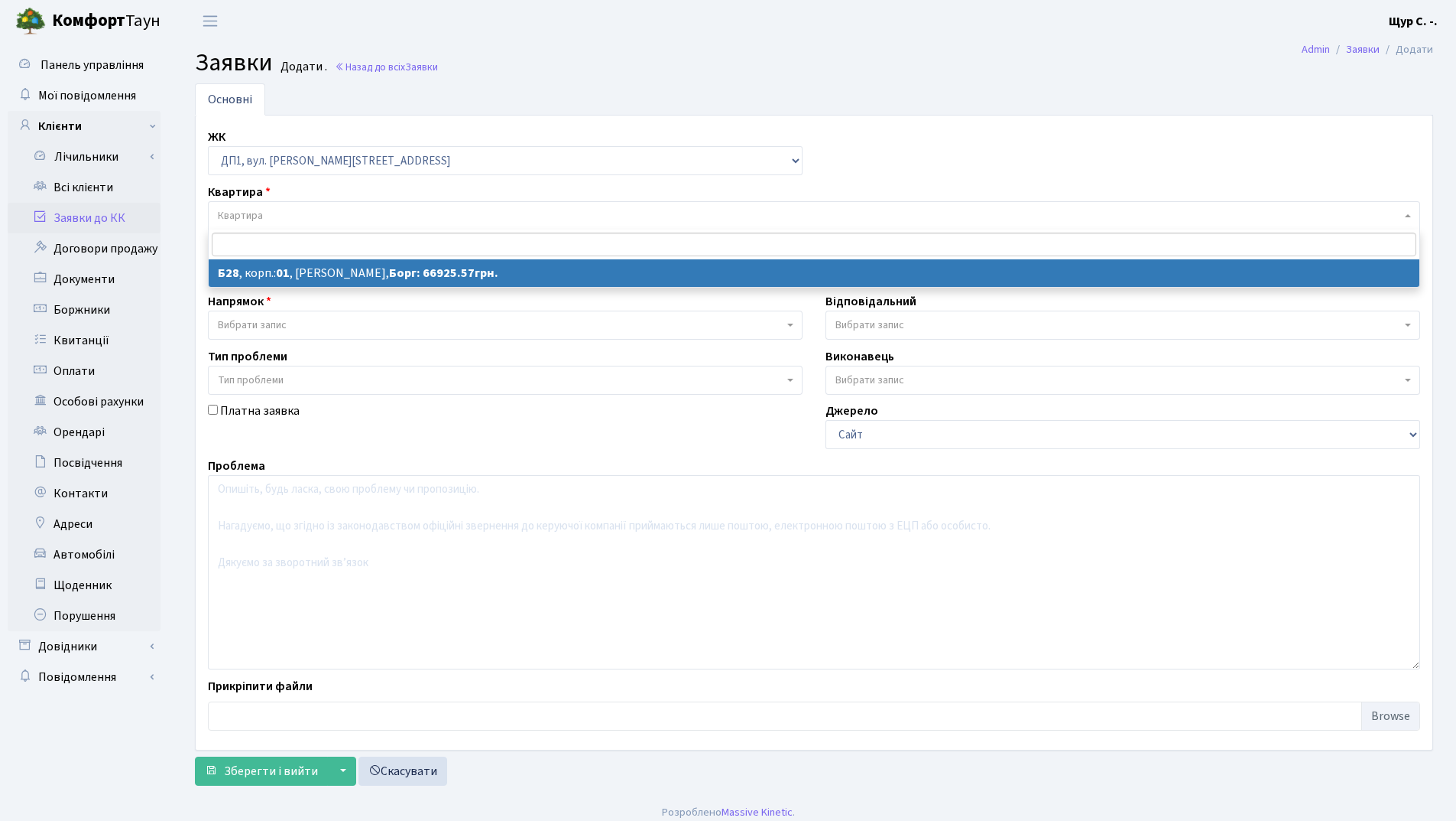
select select "30163"
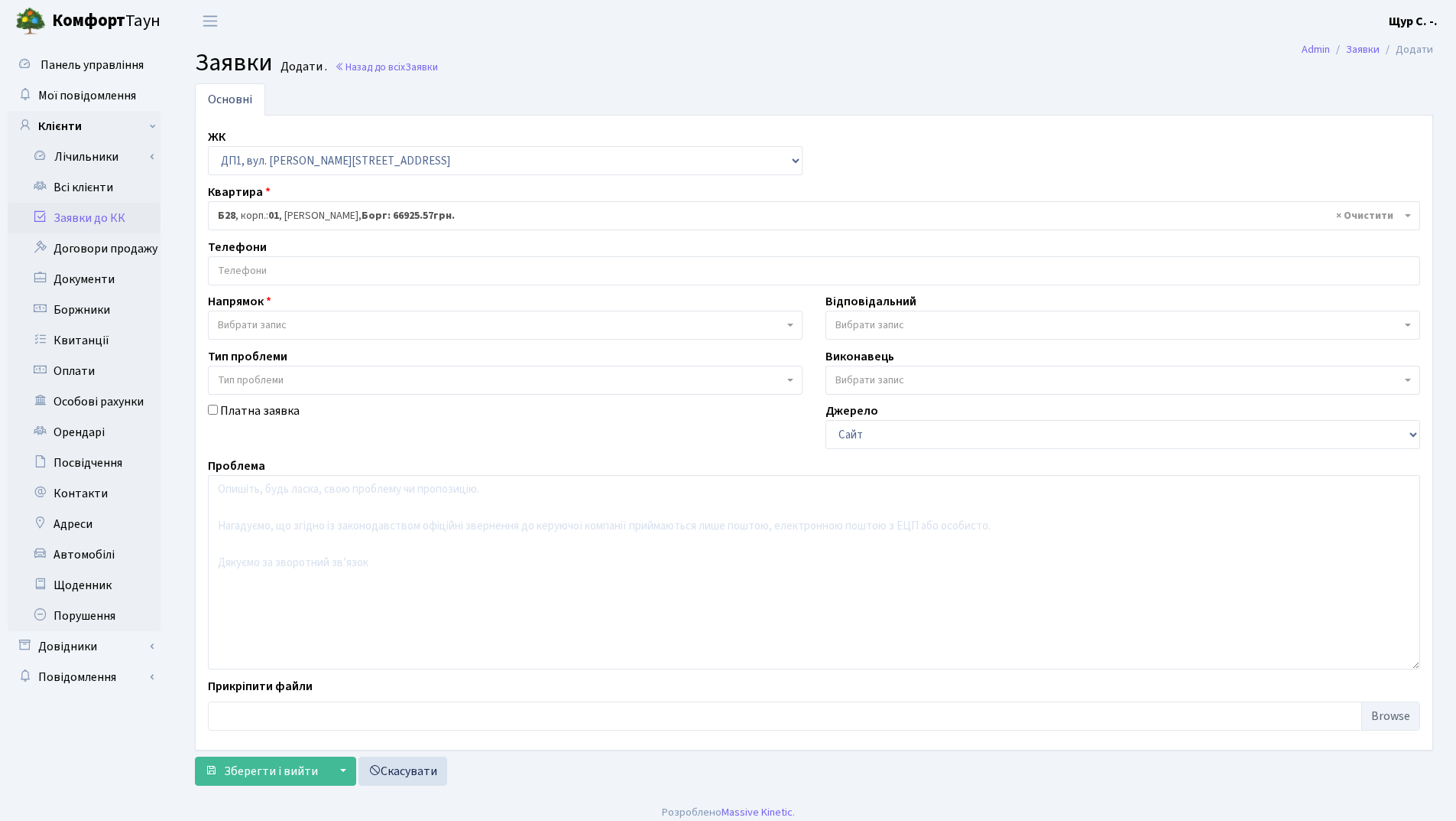
click at [302, 269] on input "search" at bounding box center [814, 270] width 1211 height 28
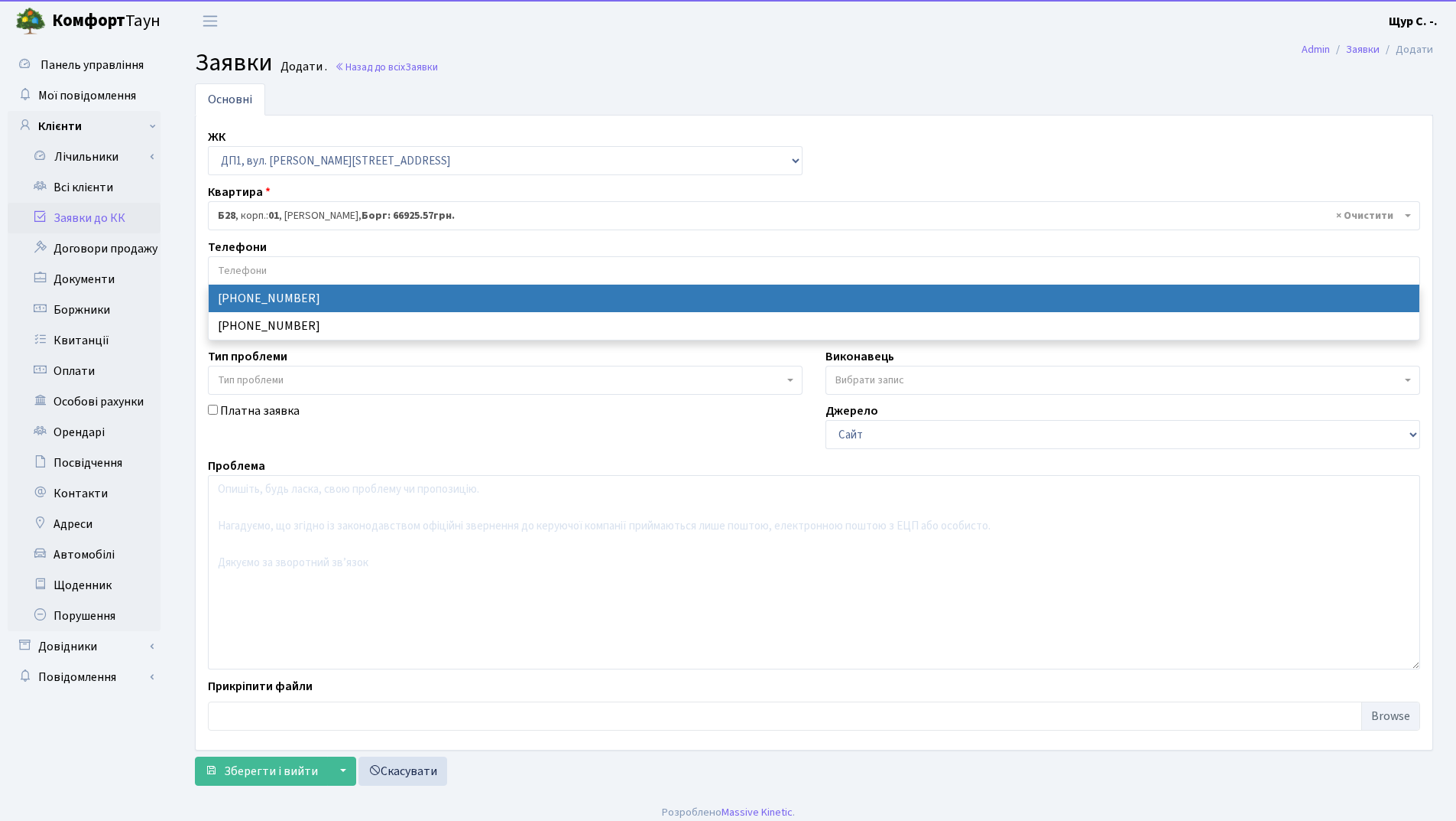
select select "126046"
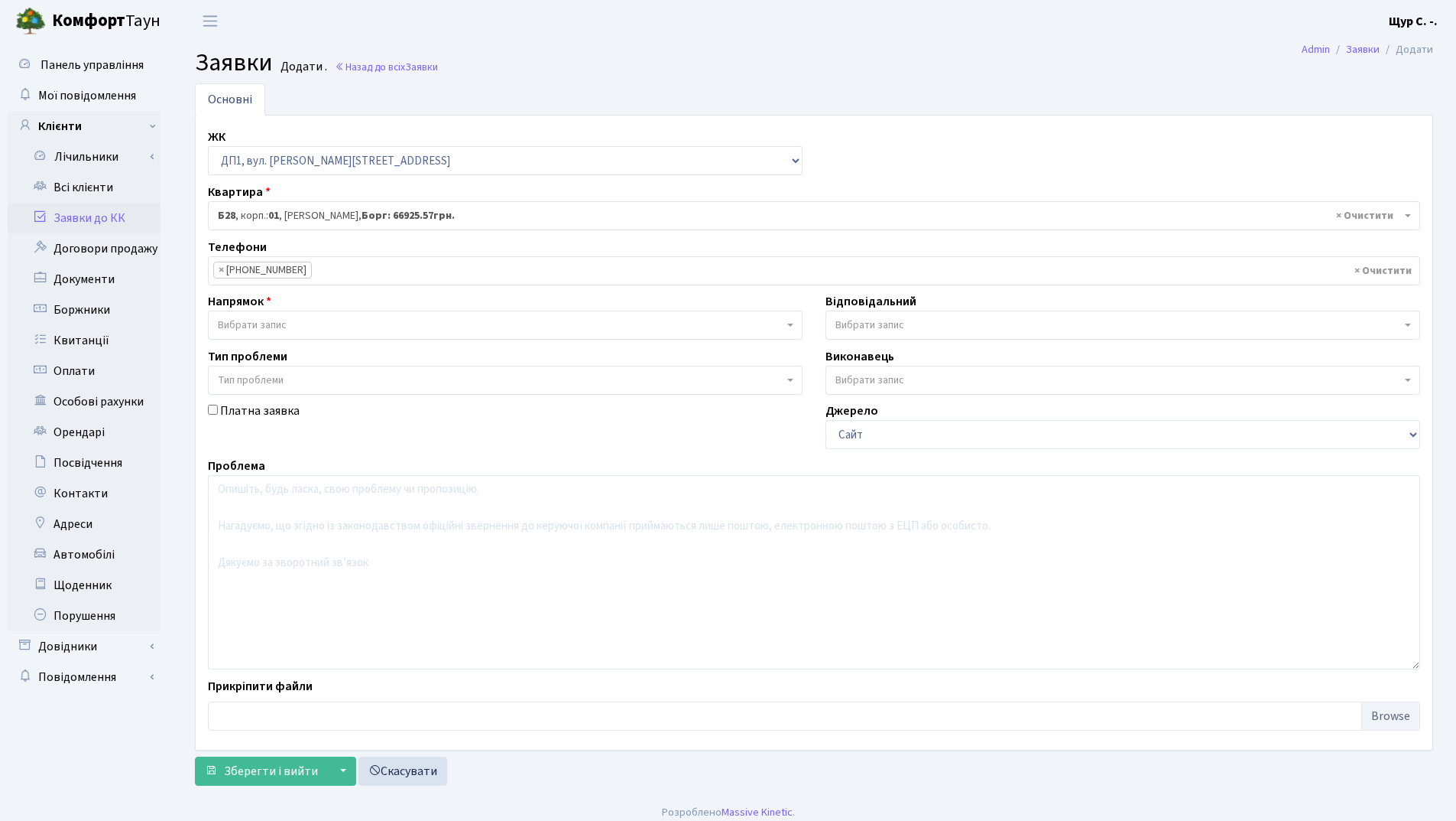
click at [293, 321] on span "Вибрати запис" at bounding box center [501, 325] width 566 height 15
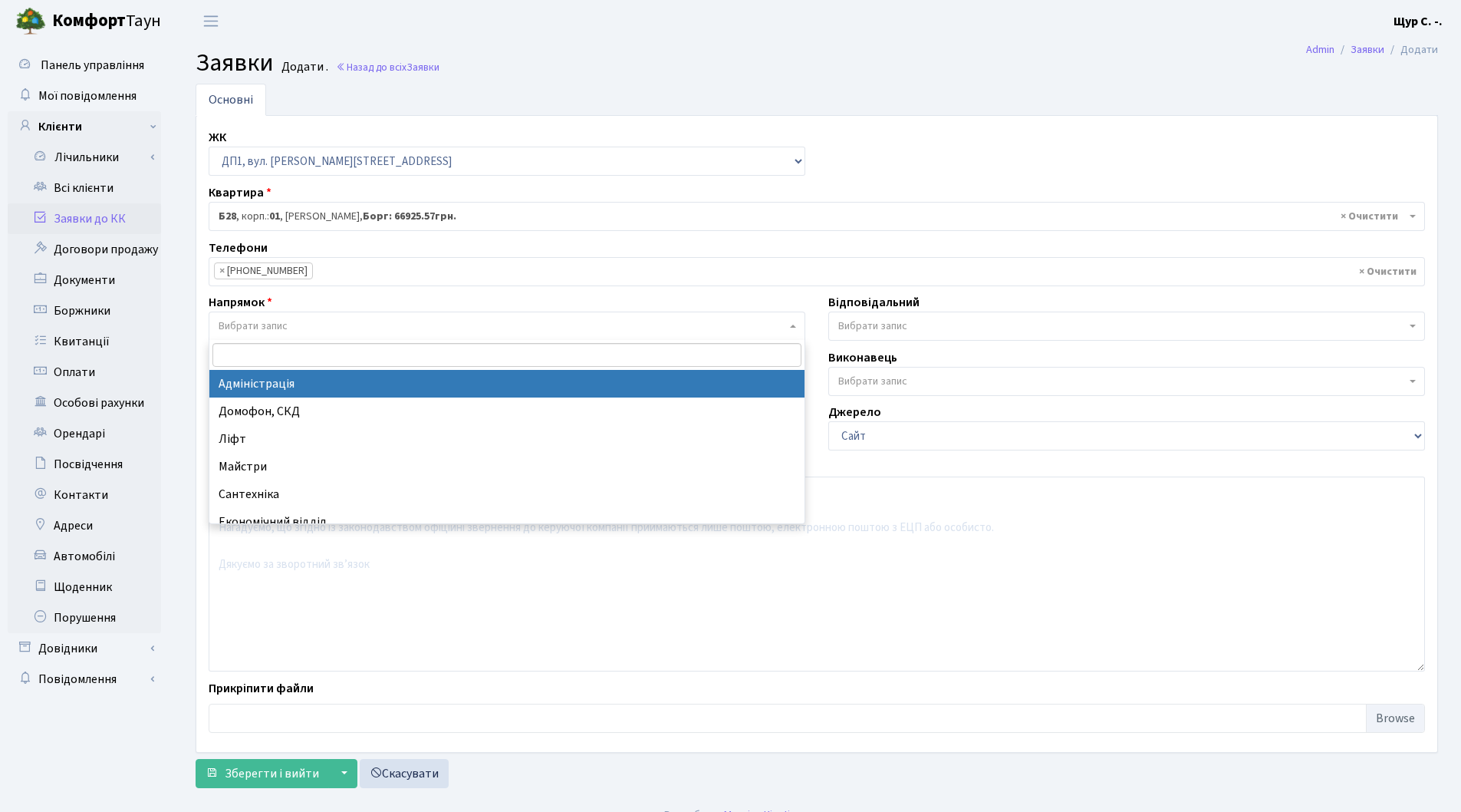
select select "5"
select select
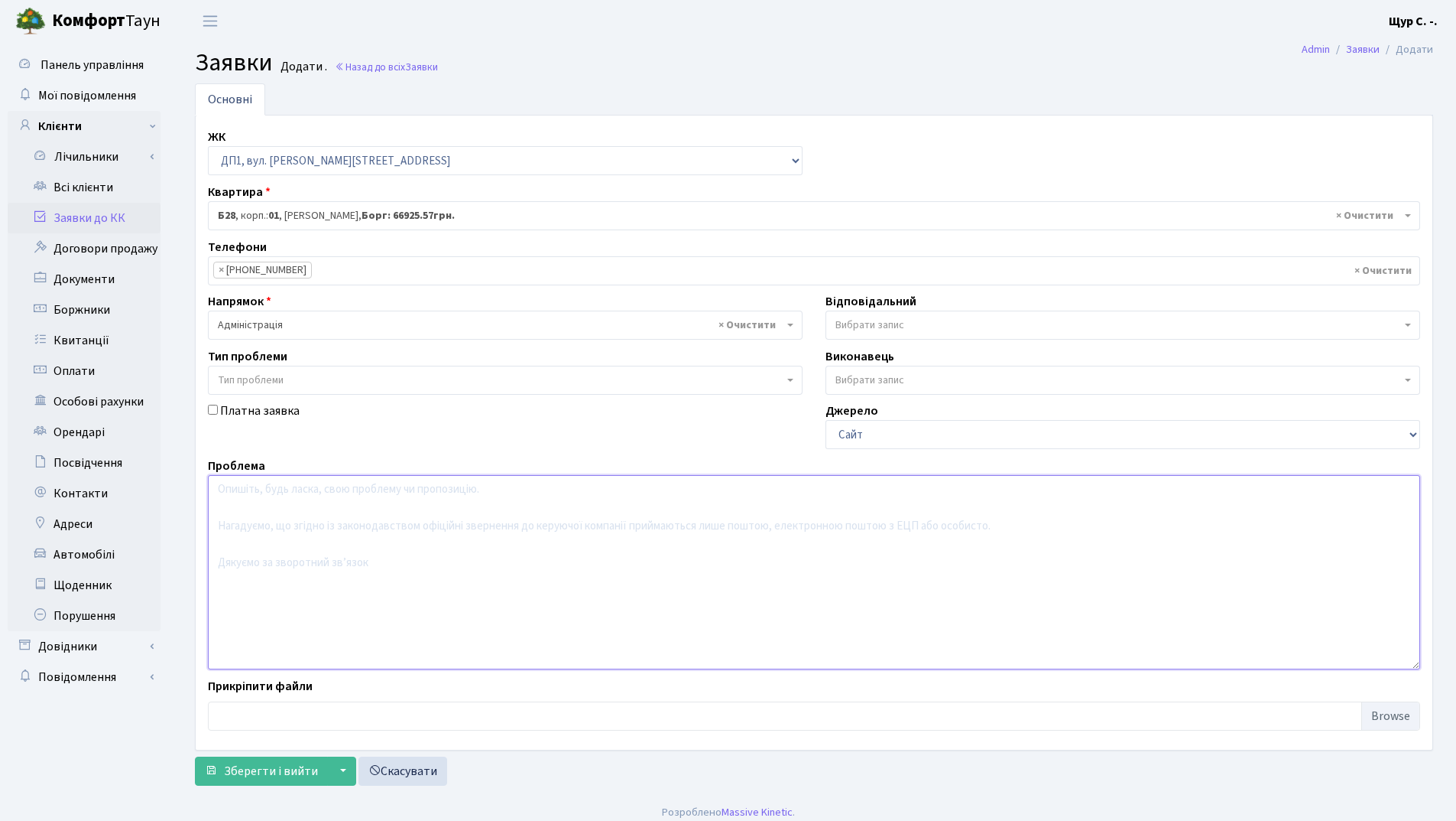
click at [233, 531] on textarea at bounding box center [814, 572] width 1213 height 194
type textarea "Заява про розтермінування боргу"
click at [285, 766] on span "Зберегти і вийти" at bounding box center [271, 771] width 94 height 17
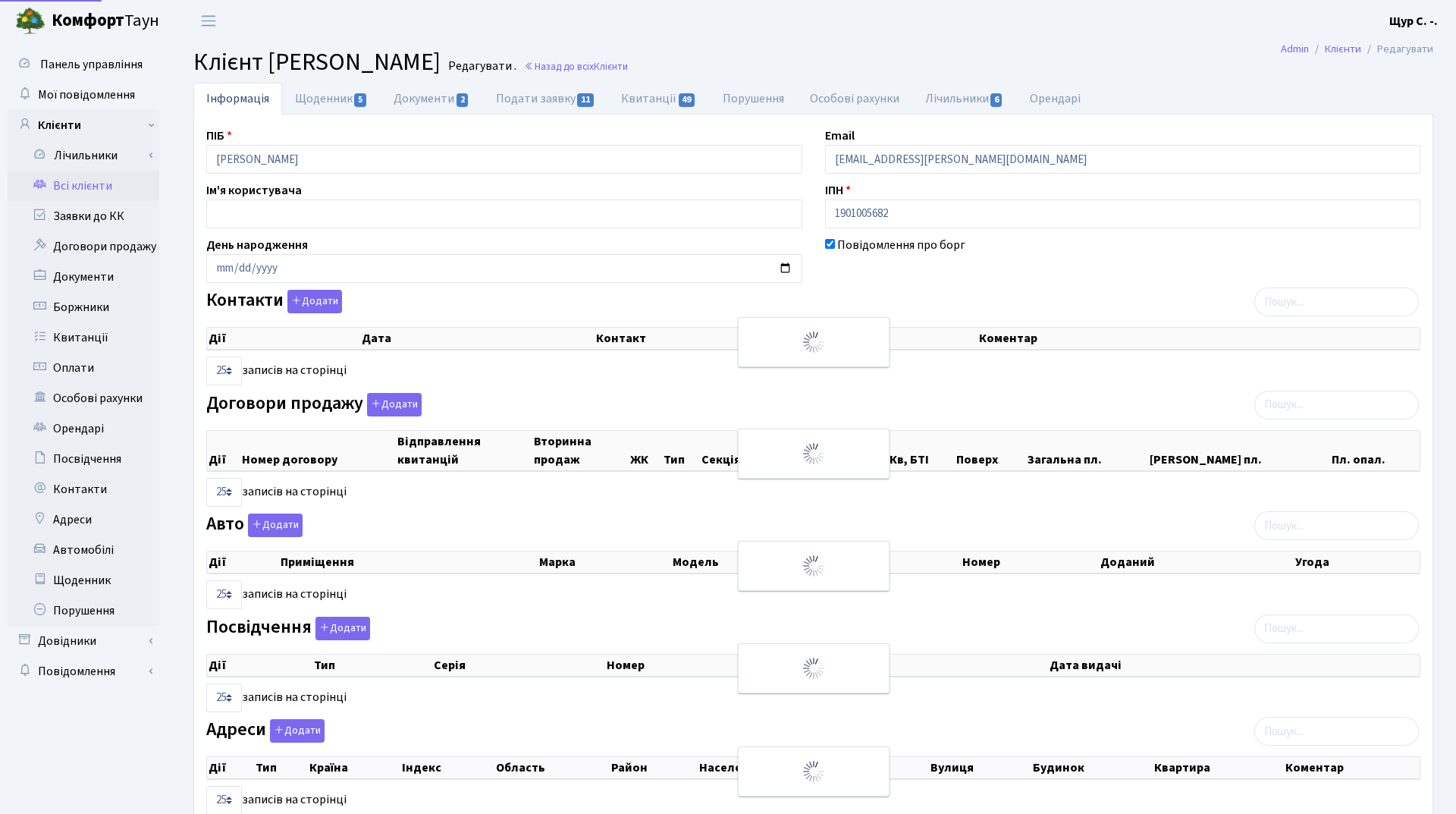
select select "25"
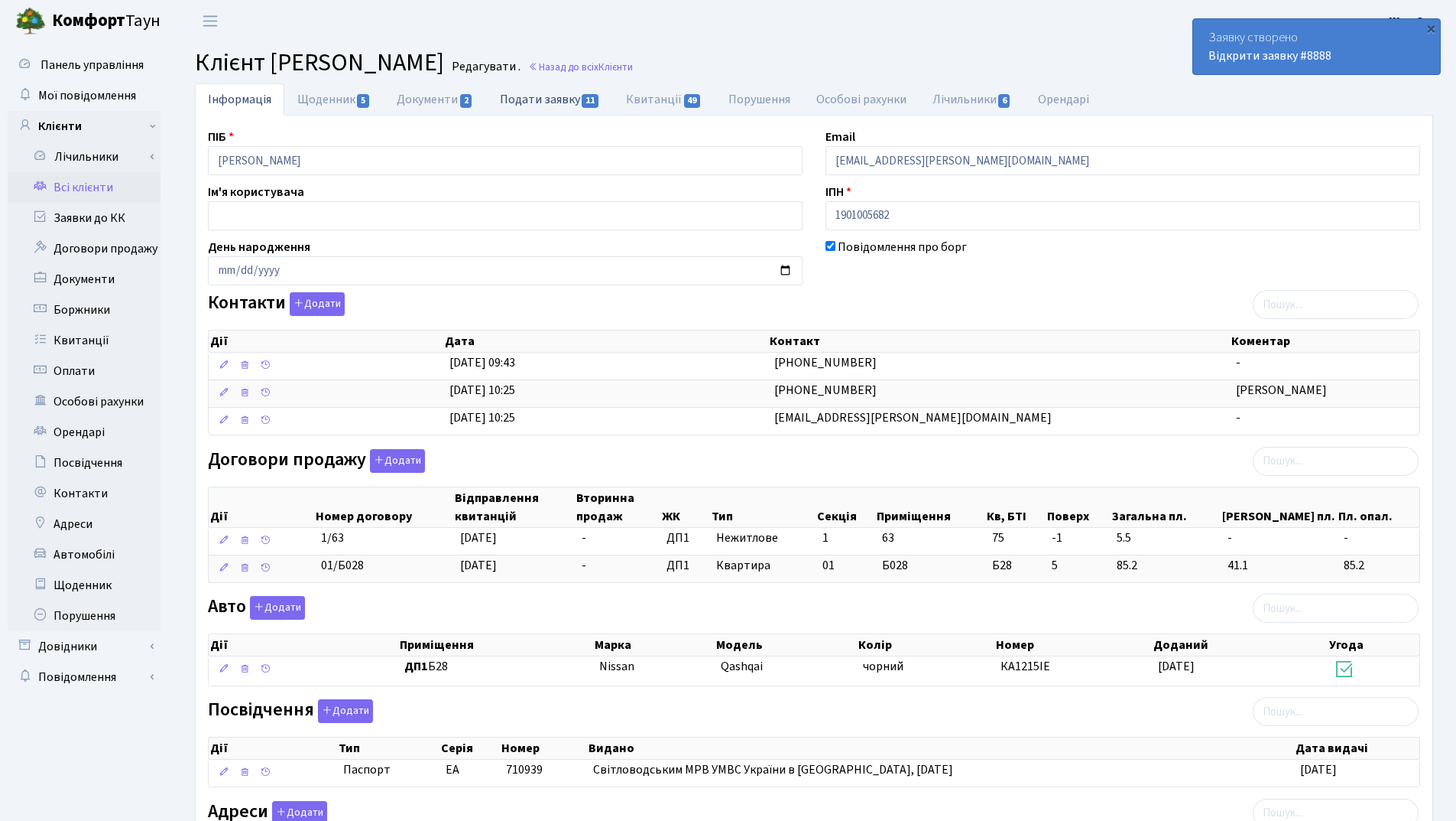
click at [559, 97] on link "Подати заявку 11" at bounding box center [550, 99] width 126 height 31
select select "25"
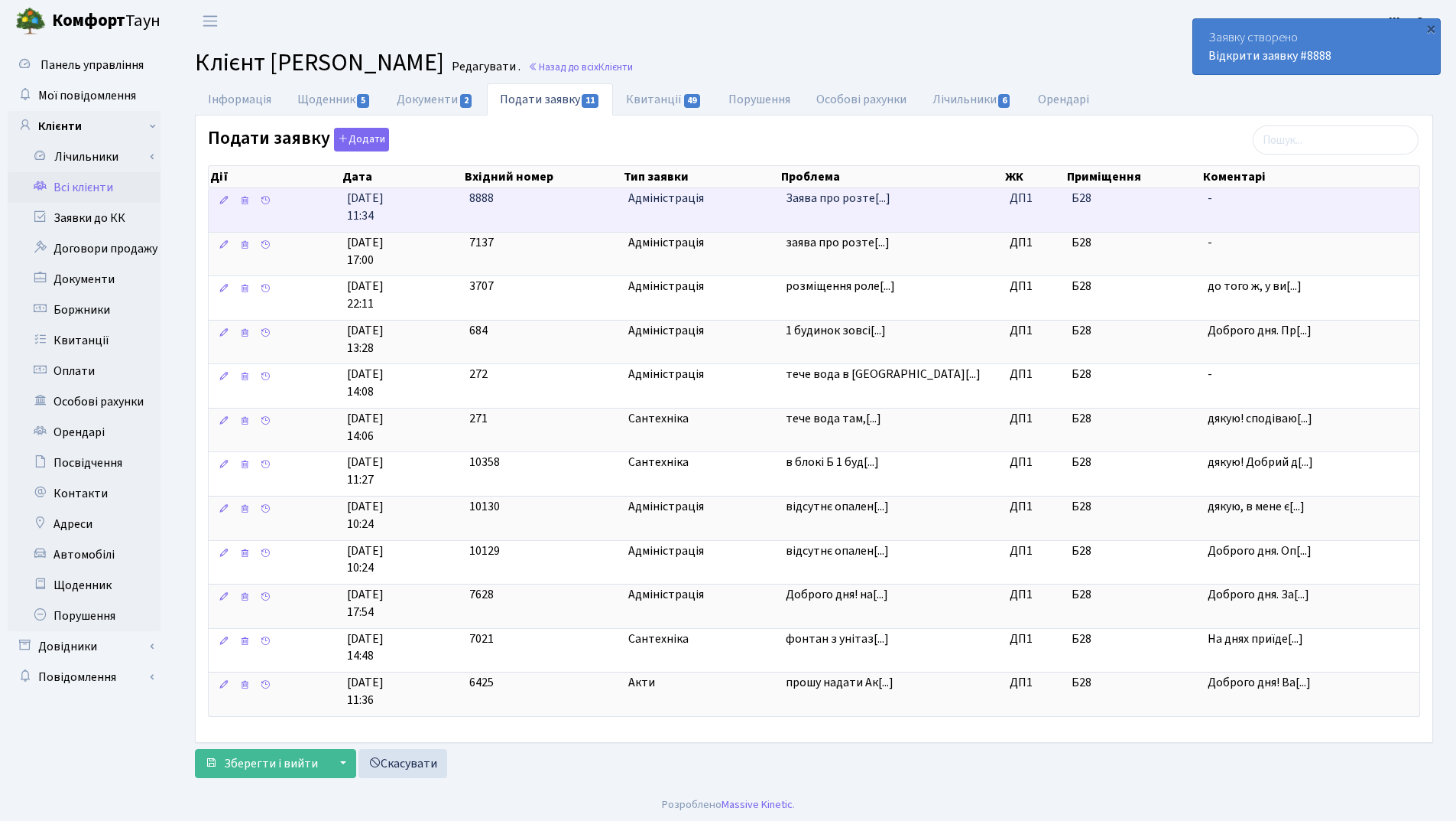
click at [684, 216] on td "Адміністрація" at bounding box center [701, 210] width 159 height 44
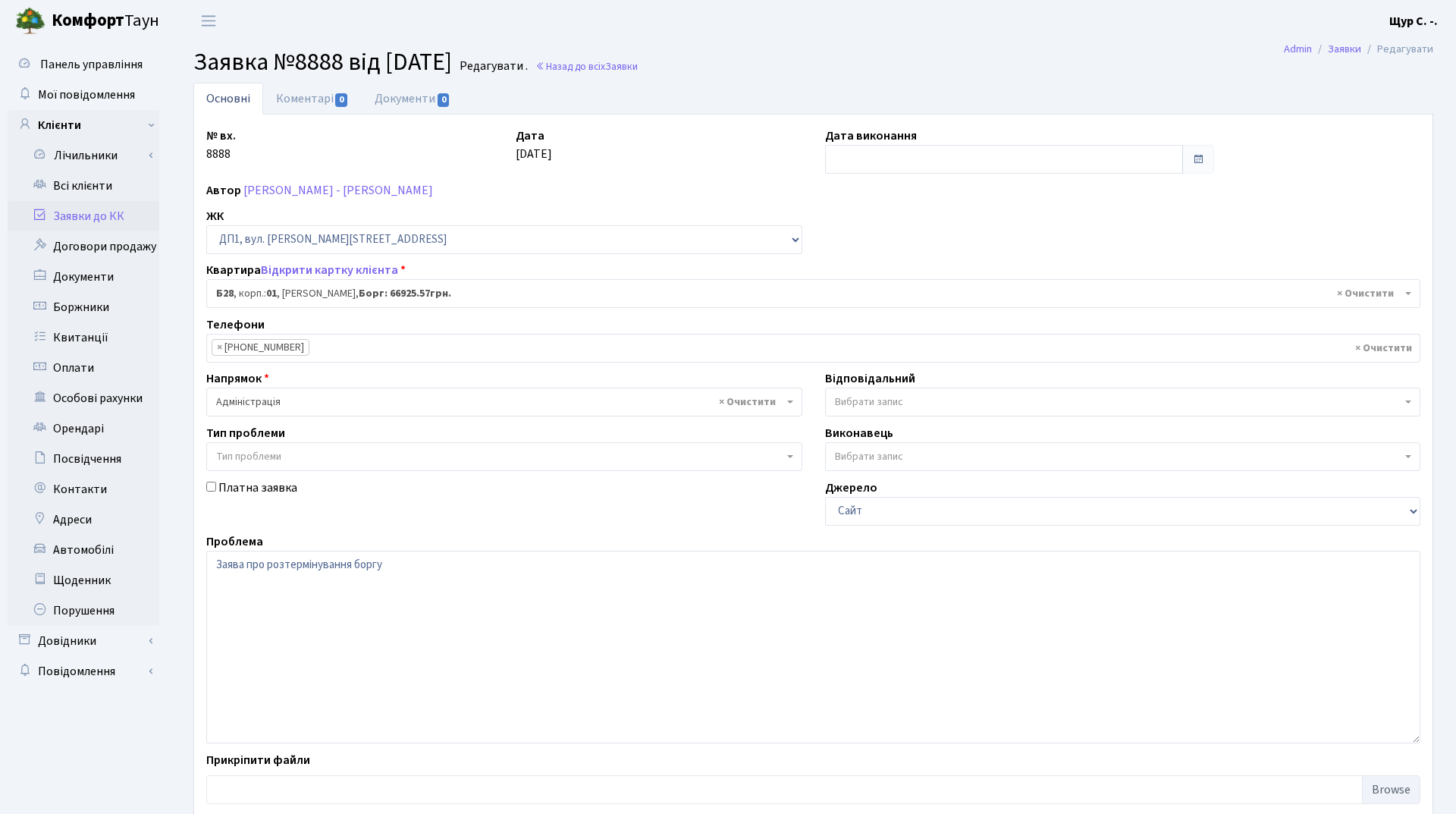
select select "30163"
click at [401, 95] on link "Документи 0" at bounding box center [413, 98] width 102 height 31
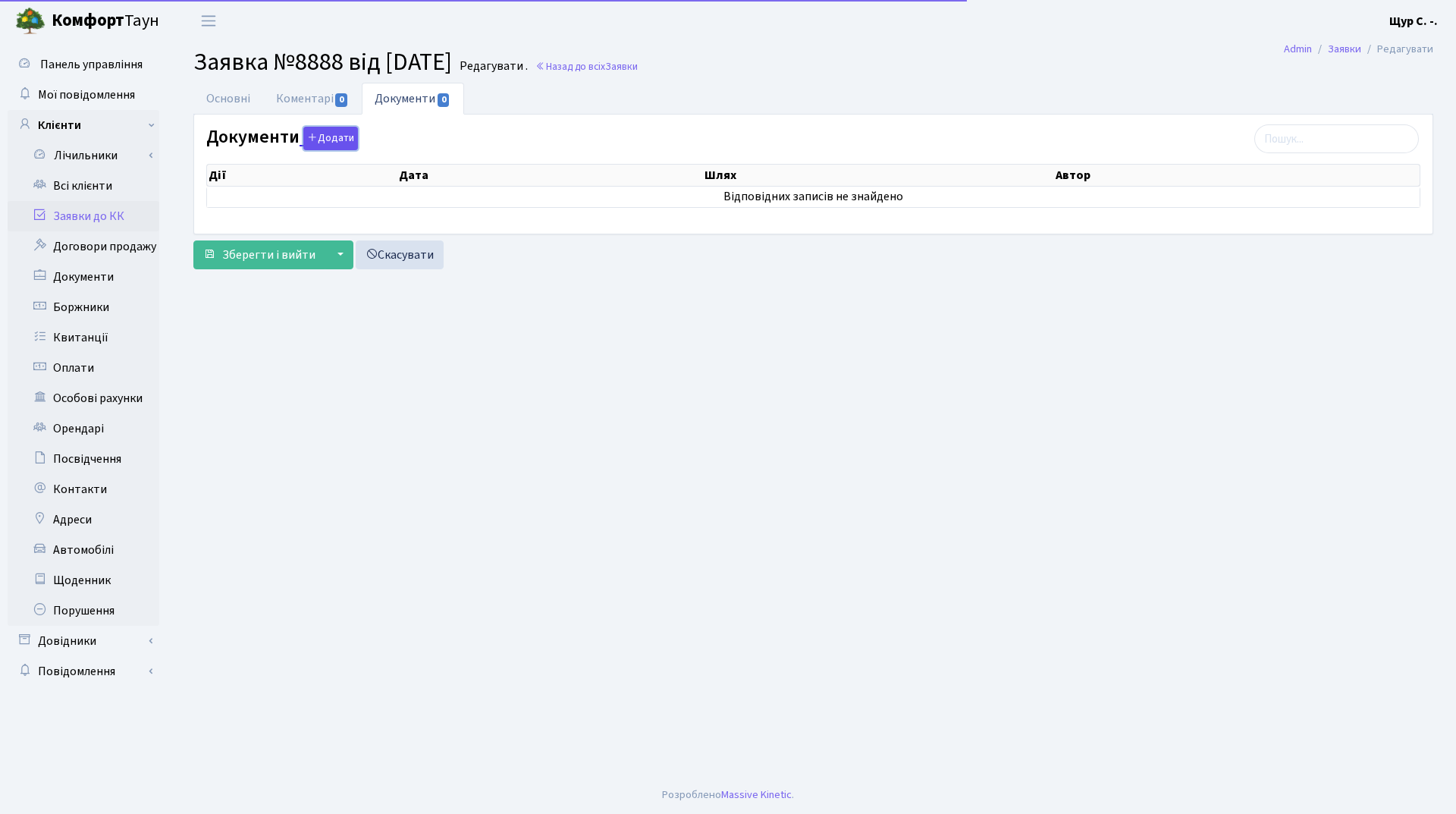
click at [339, 139] on button "Додати" at bounding box center [331, 138] width 55 height 24
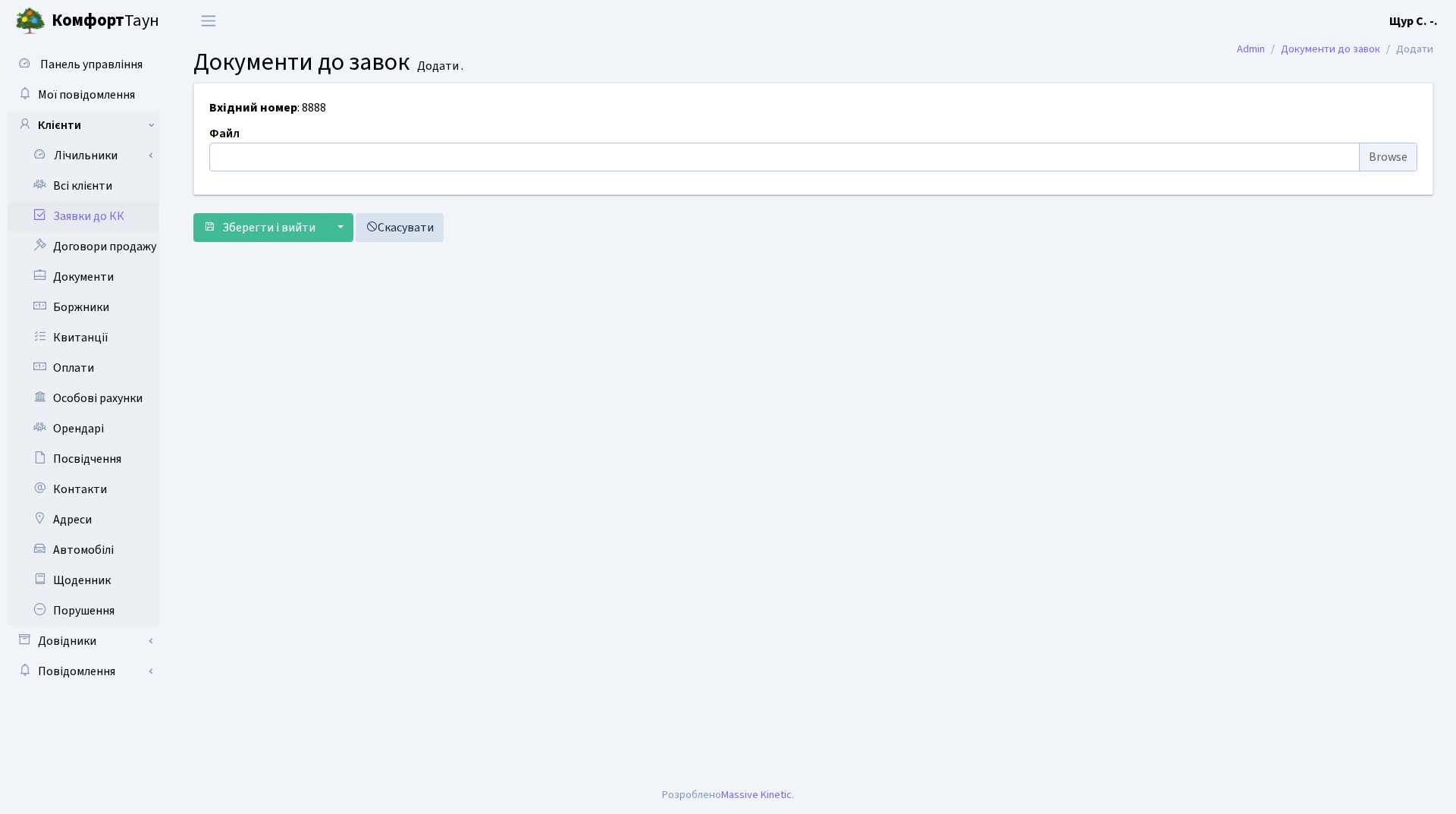
click at [328, 155] on input "file" at bounding box center [813, 156] width 1208 height 29
type input "C:\fakepath\Б28 буд.1 розтермінування.pdf"
click at [256, 227] on span "Зберегти і вийти" at bounding box center [269, 228] width 93 height 17
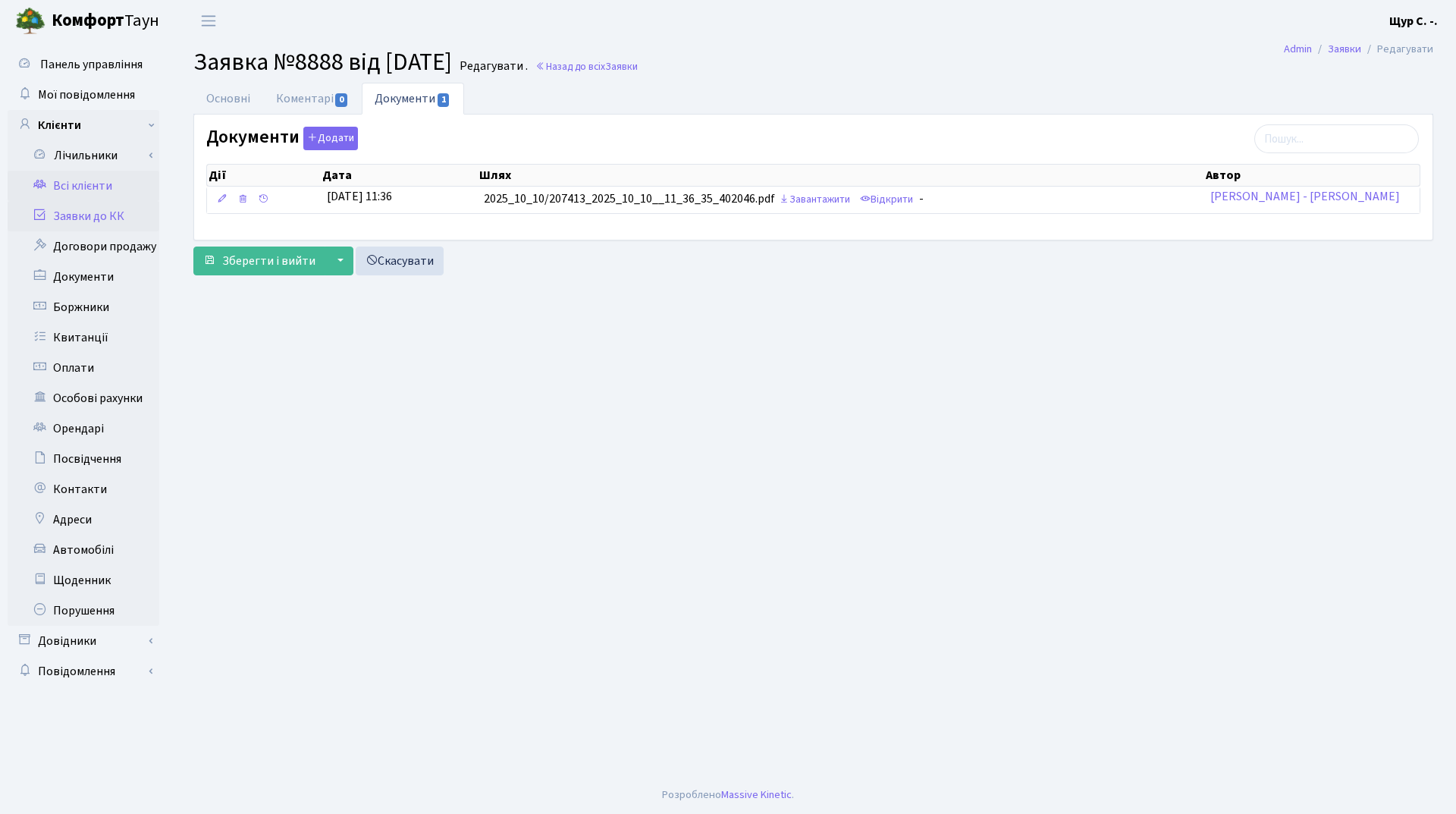
click at [108, 179] on link "Всі клієнти" at bounding box center [83, 186] width 152 height 30
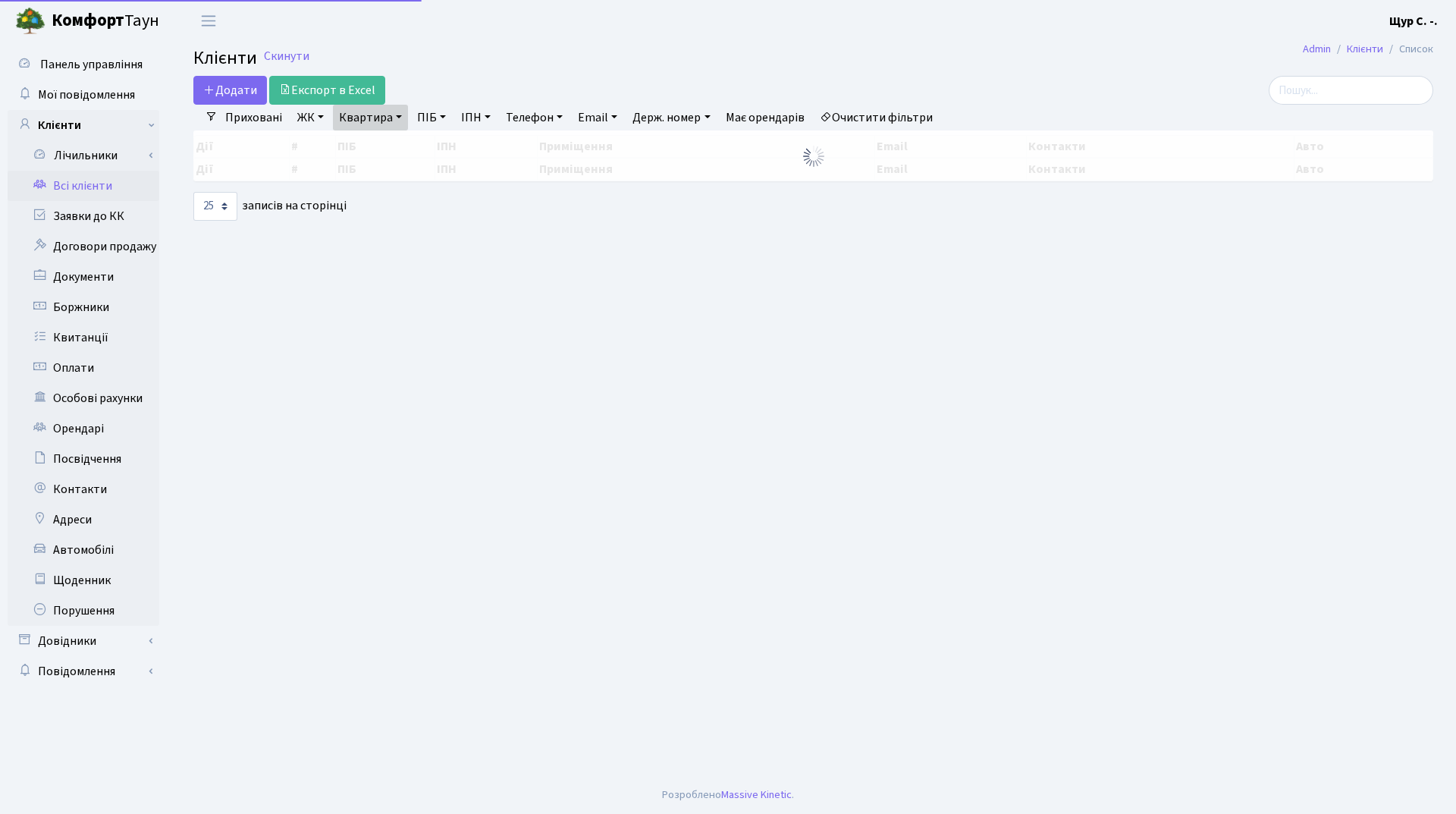
select select "25"
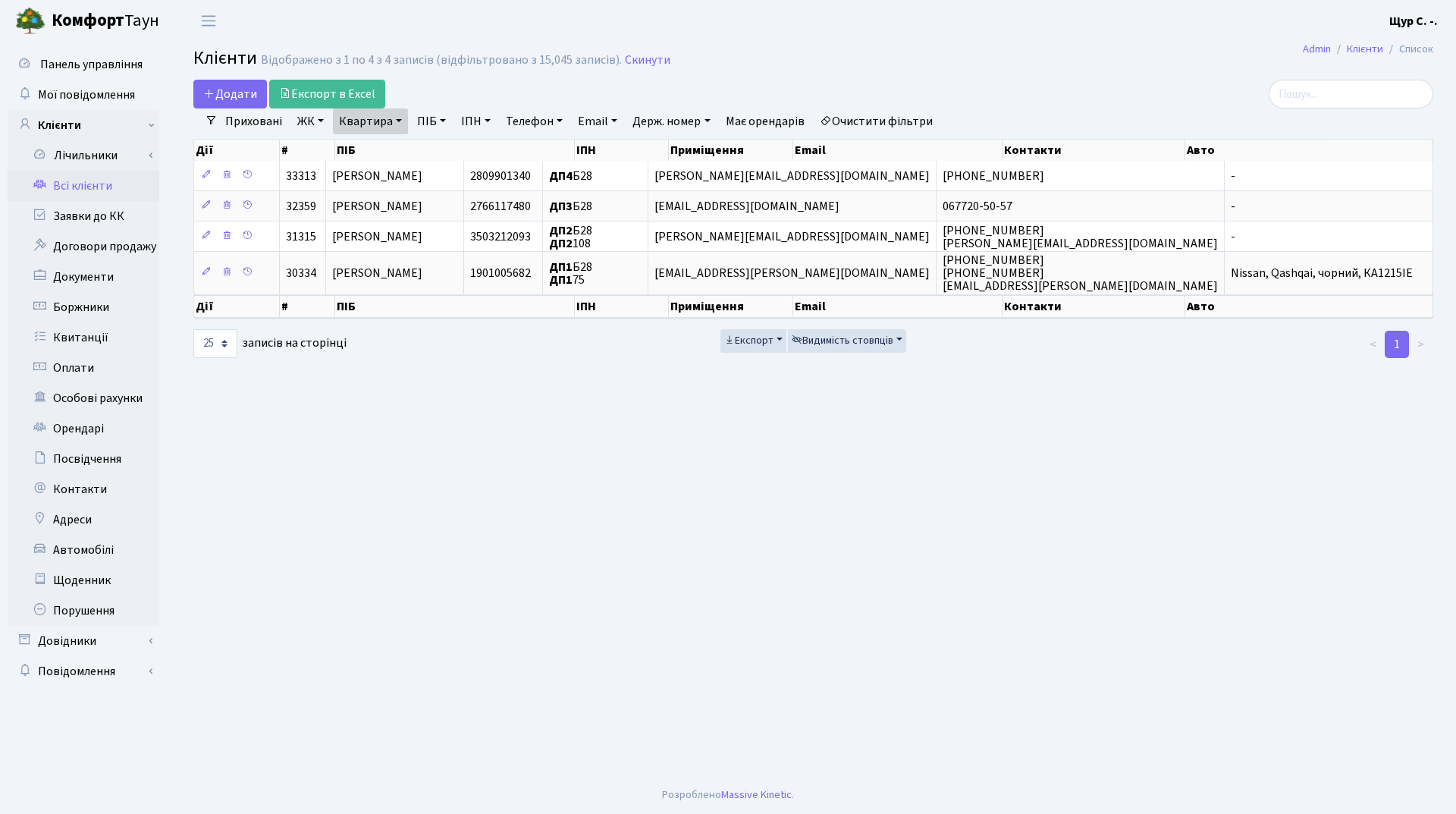
click at [390, 120] on link "Квартира" at bounding box center [370, 121] width 75 height 25
click at [392, 150] on input "б28" at bounding box center [378, 151] width 89 height 29
type input "б"
type input "а117"
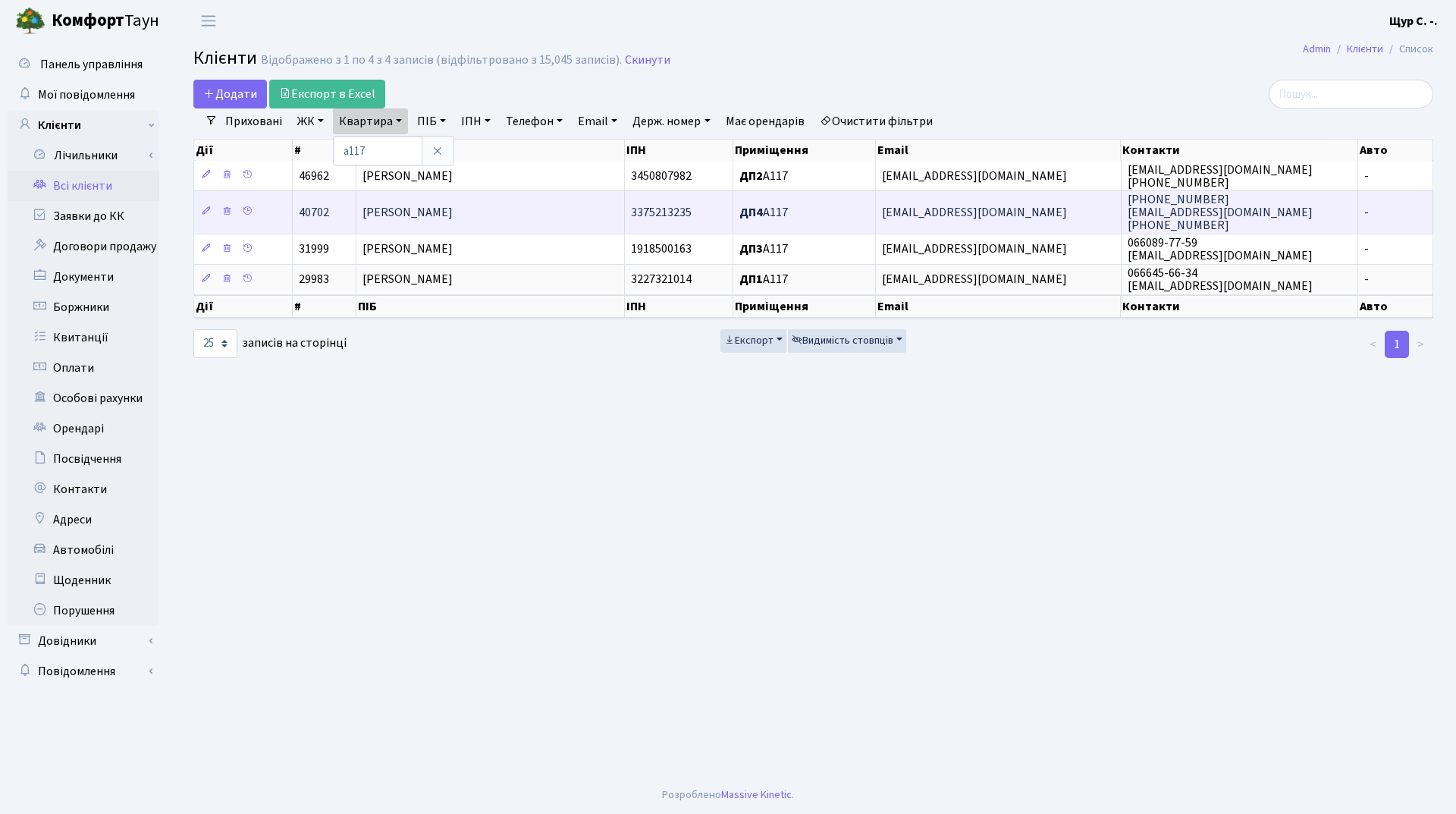
click at [453, 204] on span "Бахур Святослав Ігорович" at bounding box center [408, 213] width 90 height 17
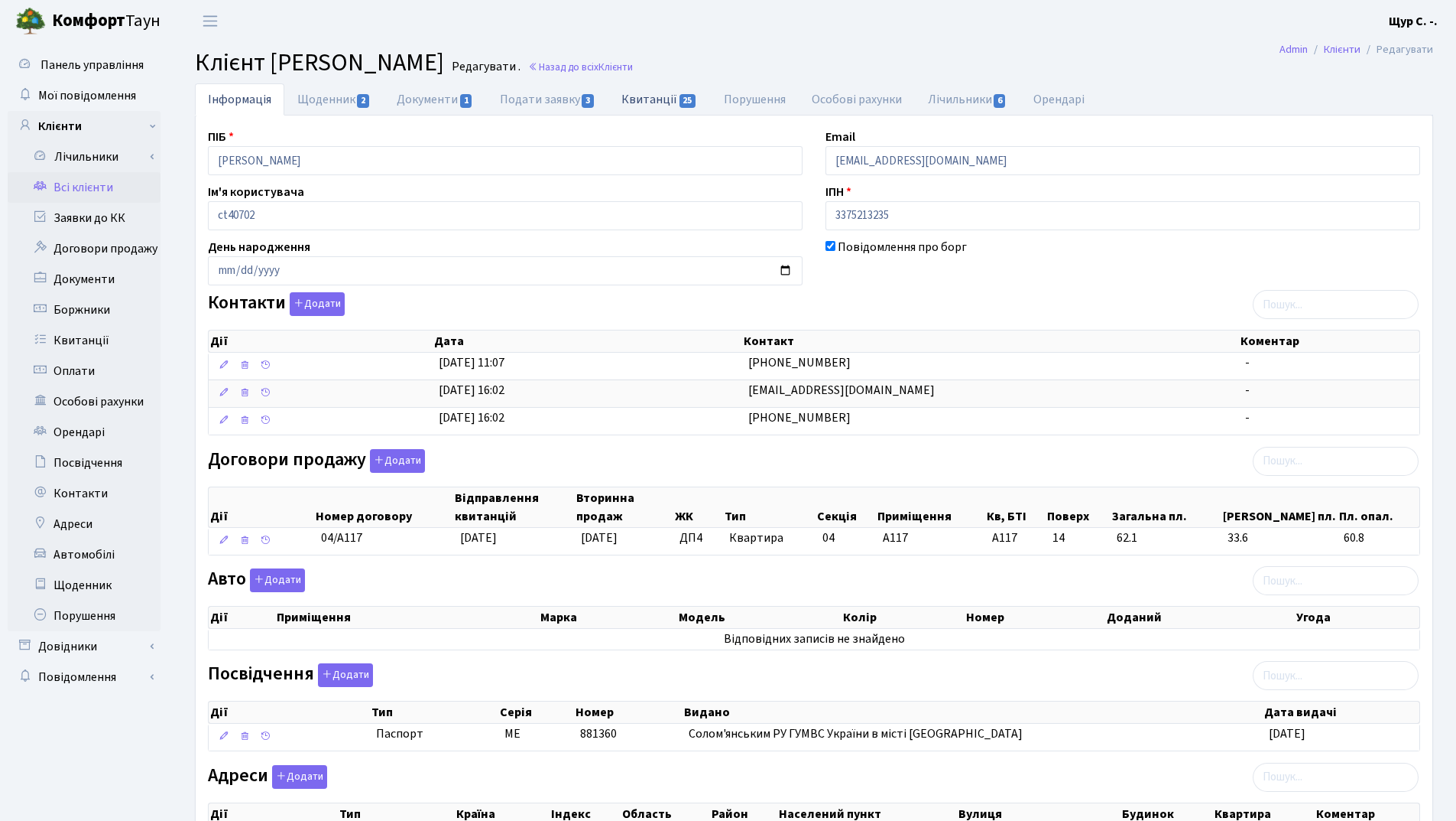
click at [668, 100] on link "Квитанції 25" at bounding box center [659, 99] width 102 height 31
select select "25"
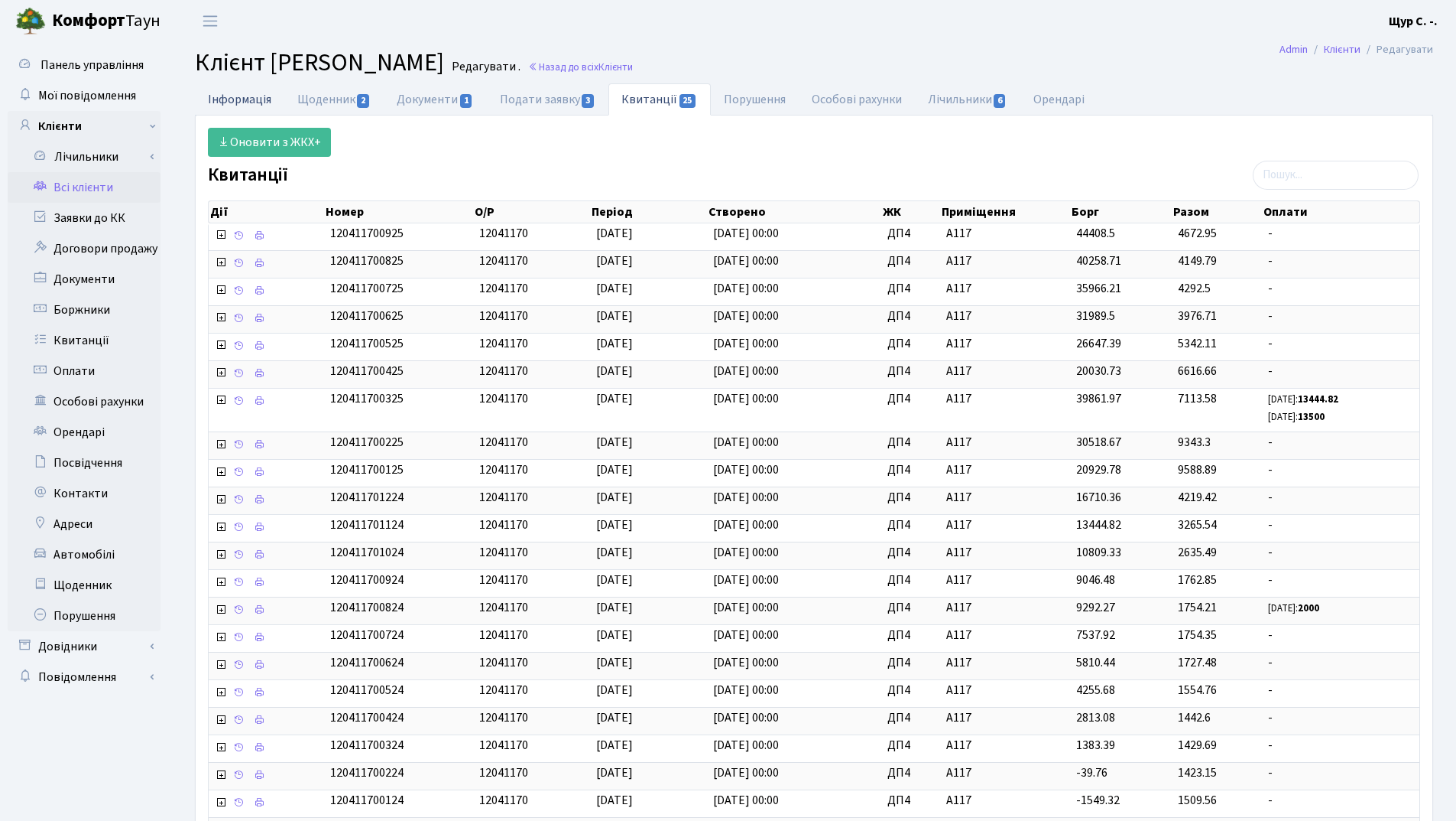
click at [225, 104] on link "Інформація" at bounding box center [239, 99] width 89 height 31
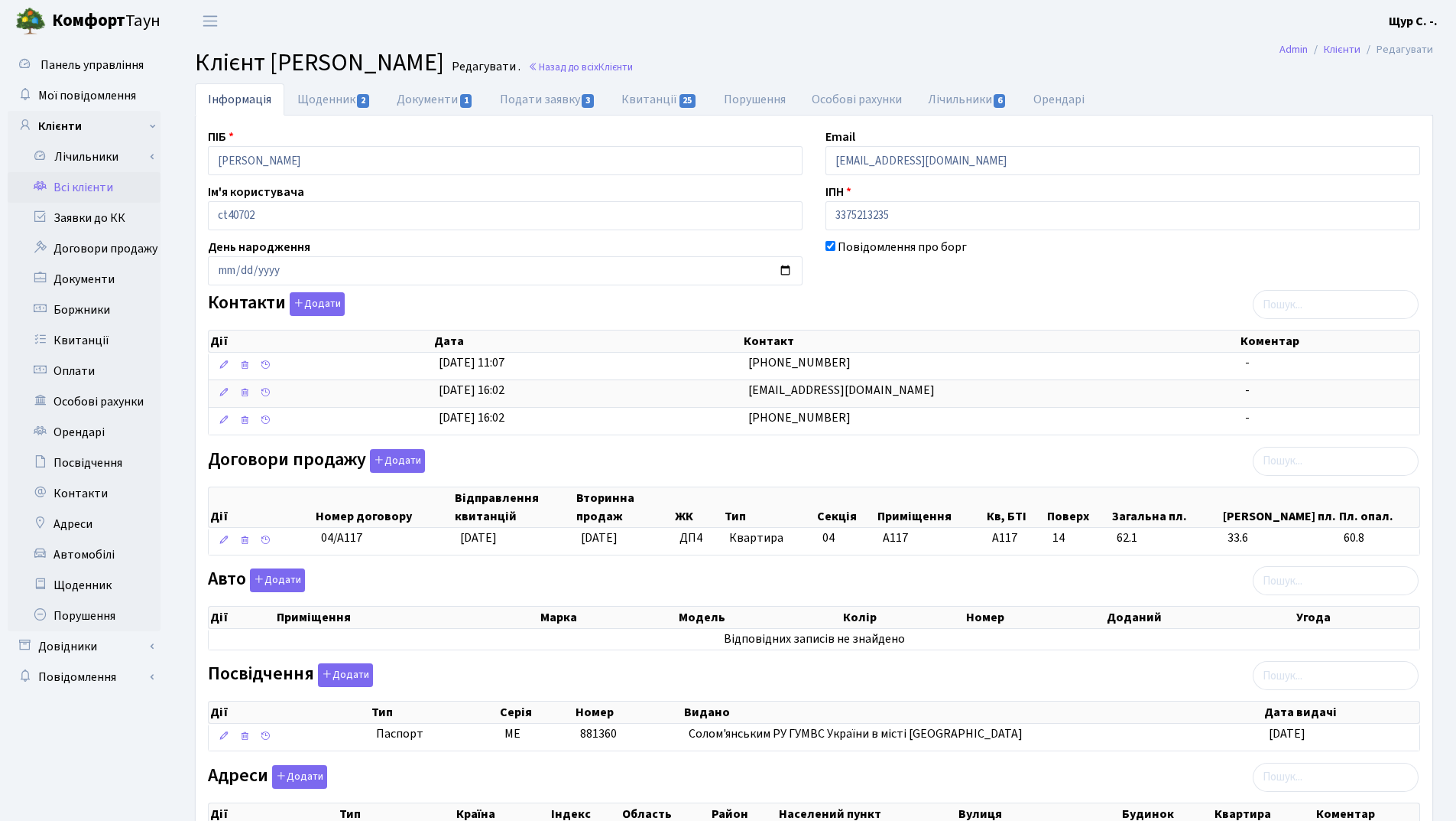
click at [92, 198] on link "Всі клієнти" at bounding box center [84, 187] width 153 height 30
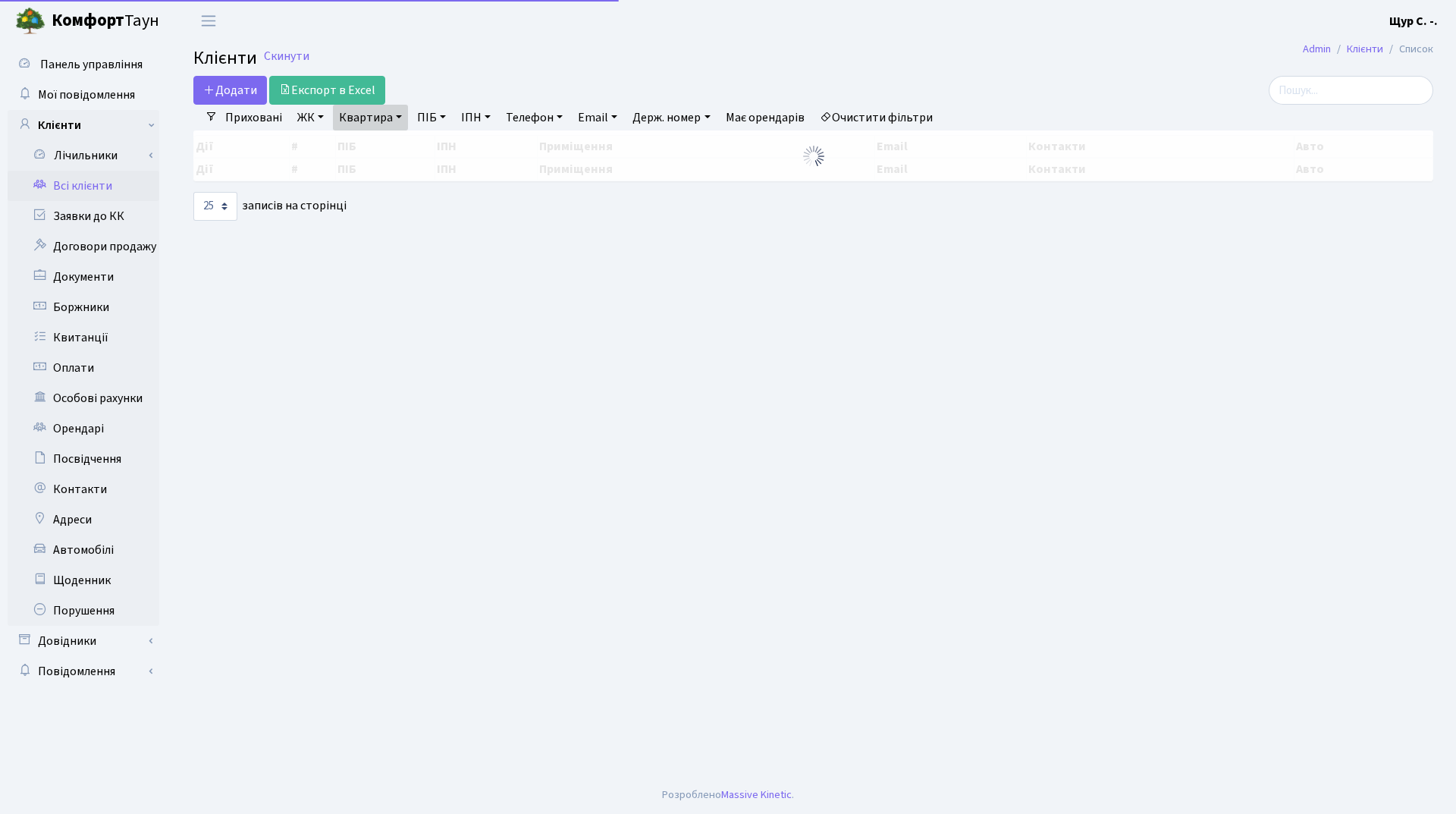
select select "25"
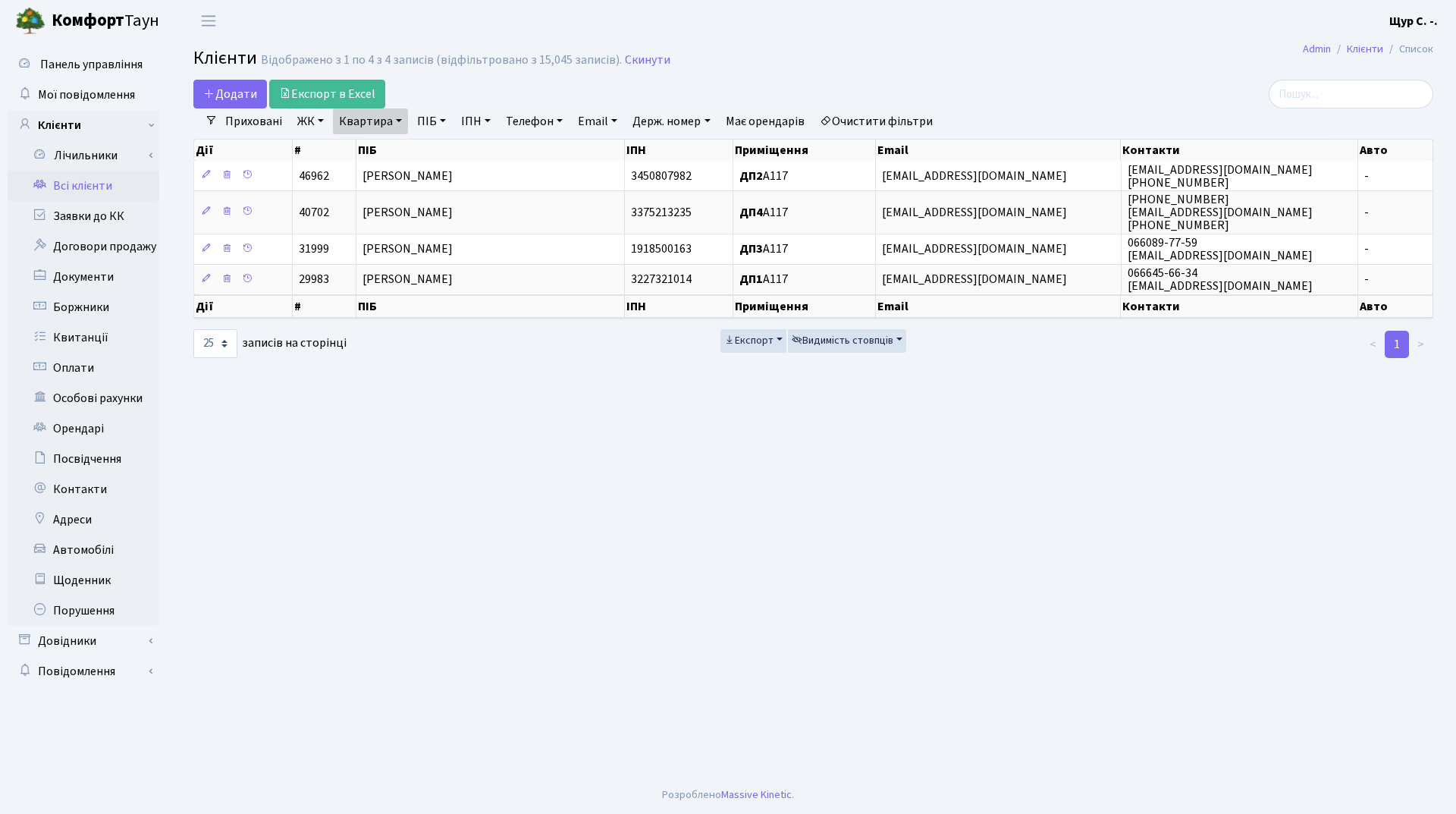
click at [400, 123] on link "Квартира" at bounding box center [370, 121] width 75 height 25
click at [400, 146] on input "а117" at bounding box center [378, 151] width 89 height 29
type input "а"
type input "11"
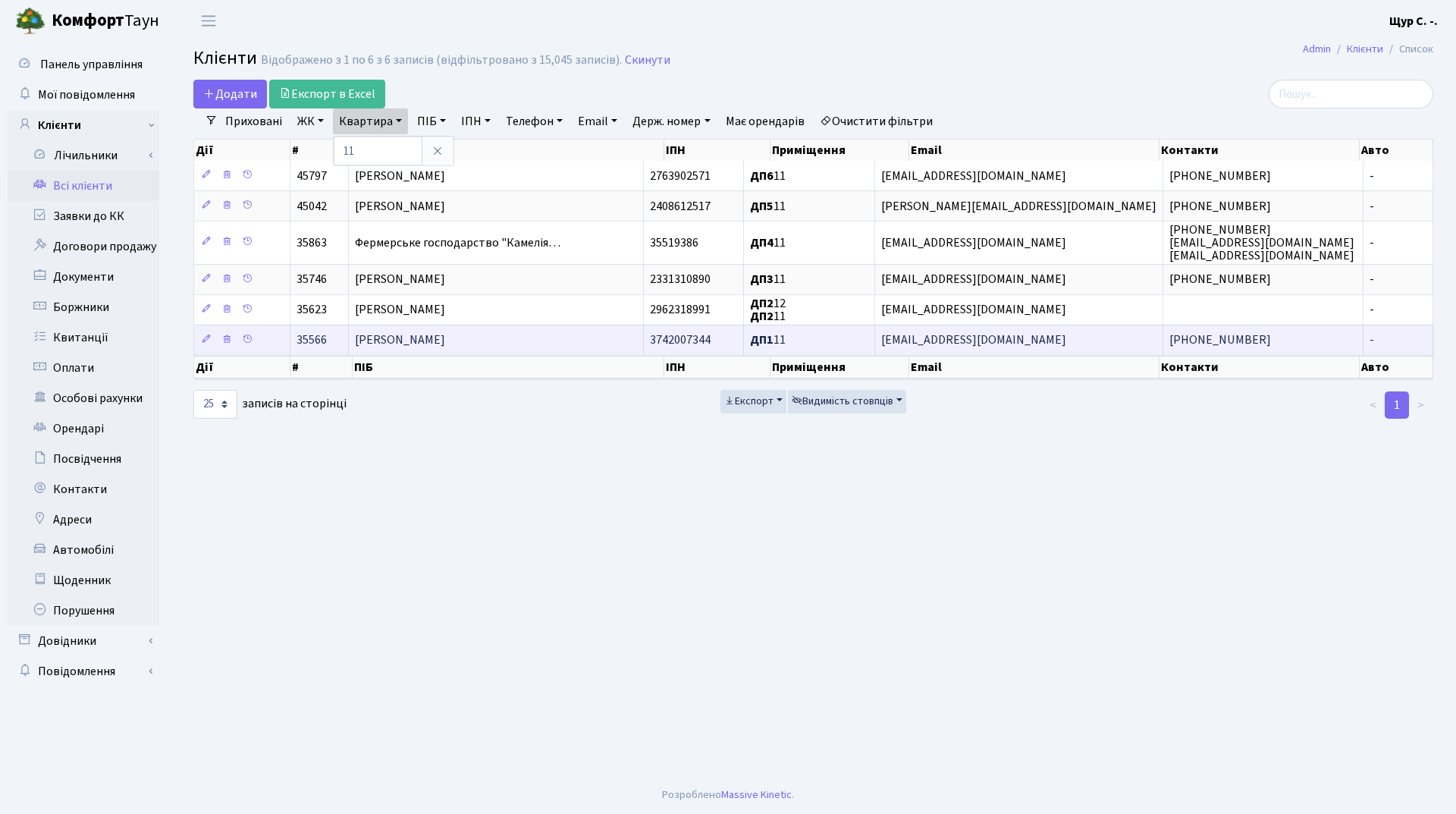
click at [436, 345] on span "Гросс Поліна Олегівна" at bounding box center [401, 341] width 90 height 17
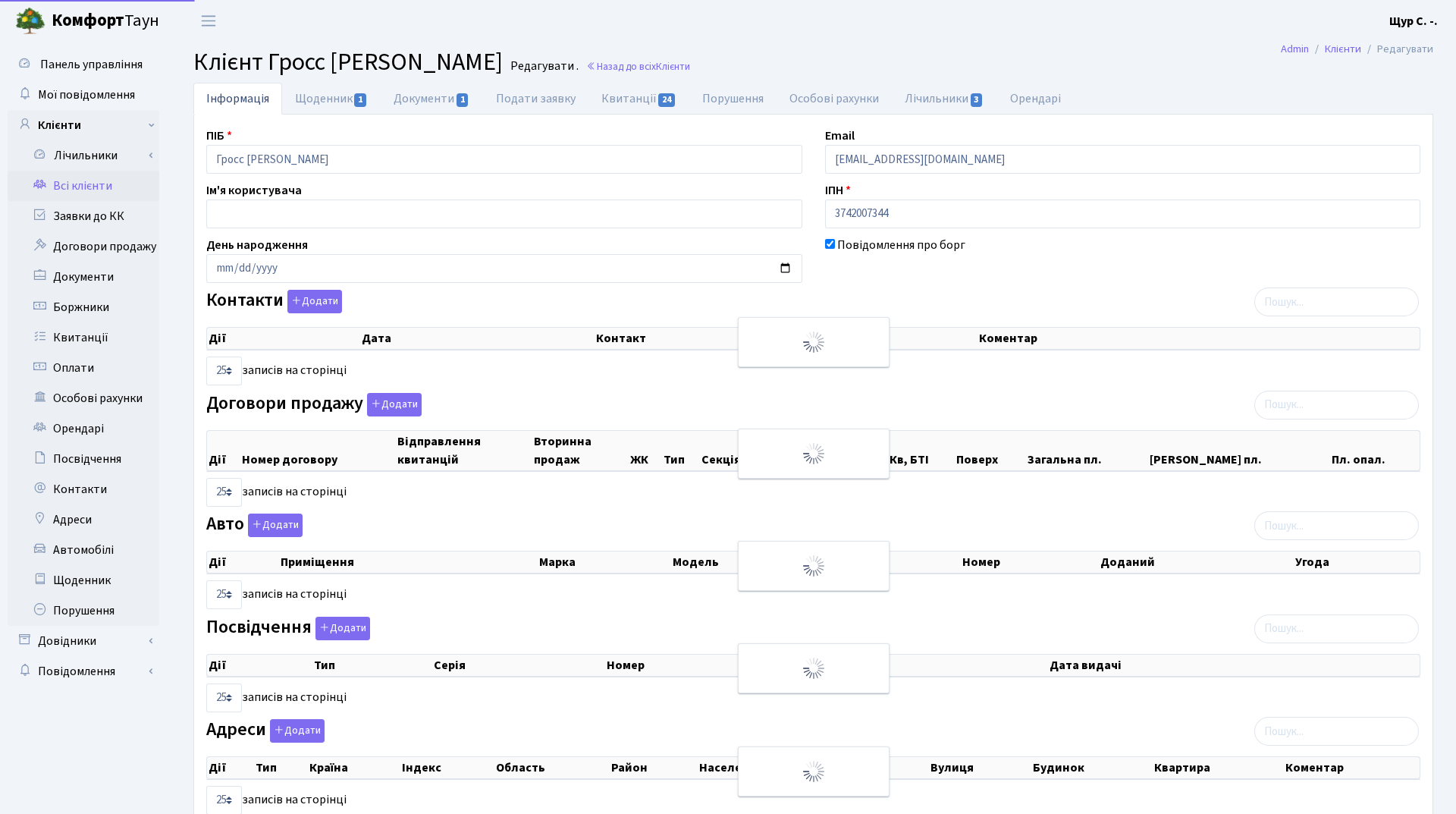
select select "25"
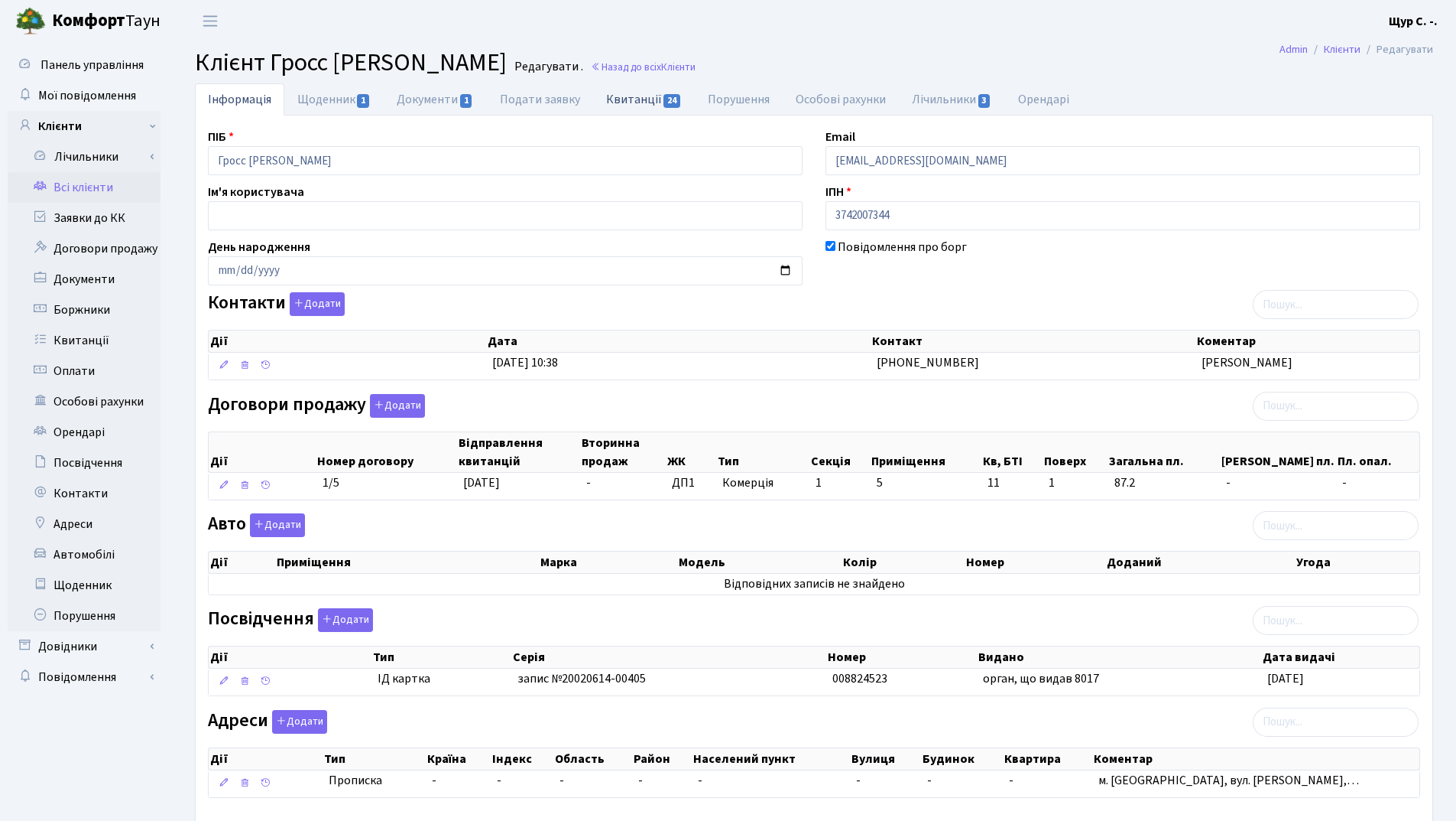
click at [642, 107] on link "Квитанції 24" at bounding box center [644, 99] width 102 height 31
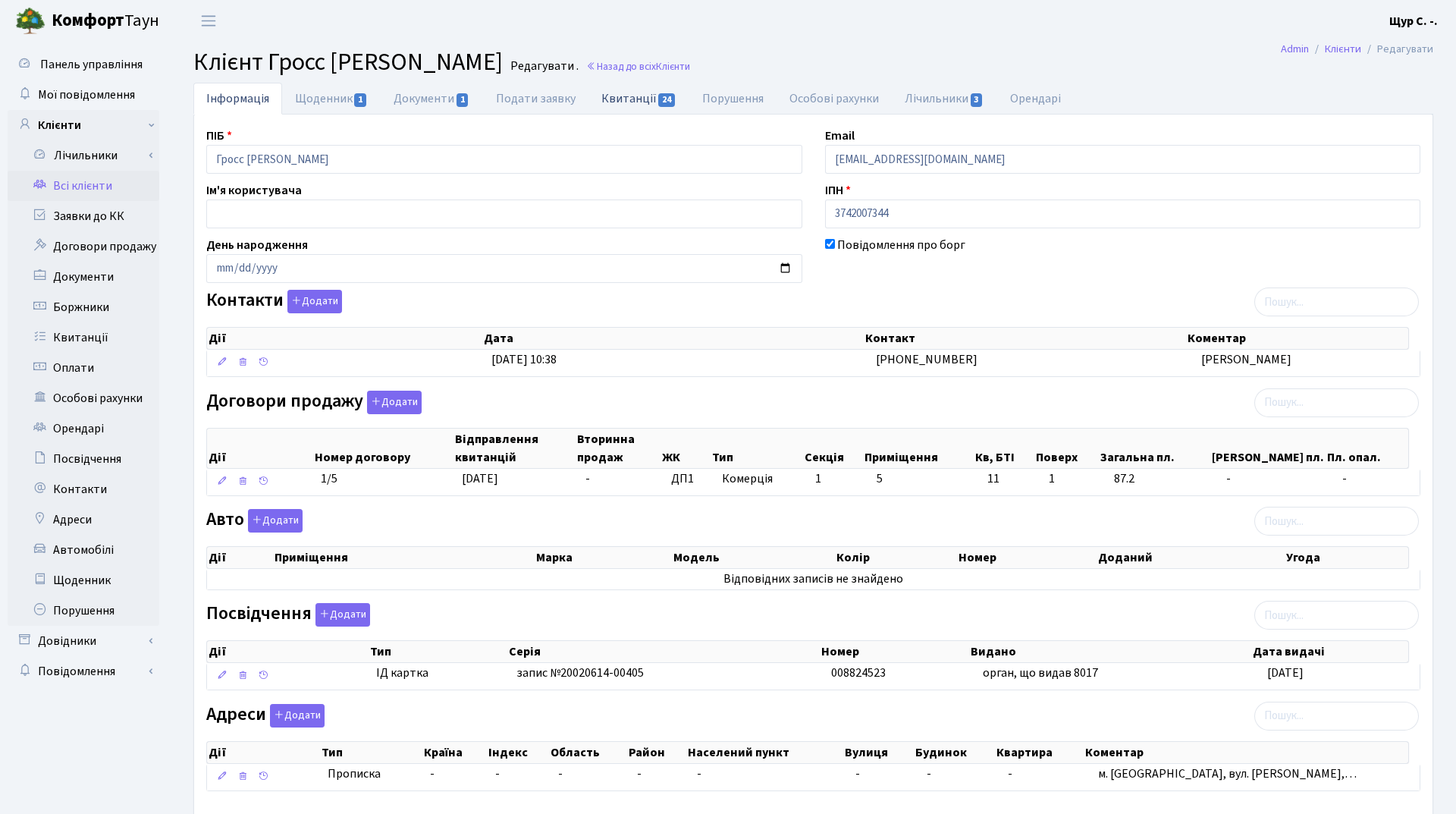
select select "25"
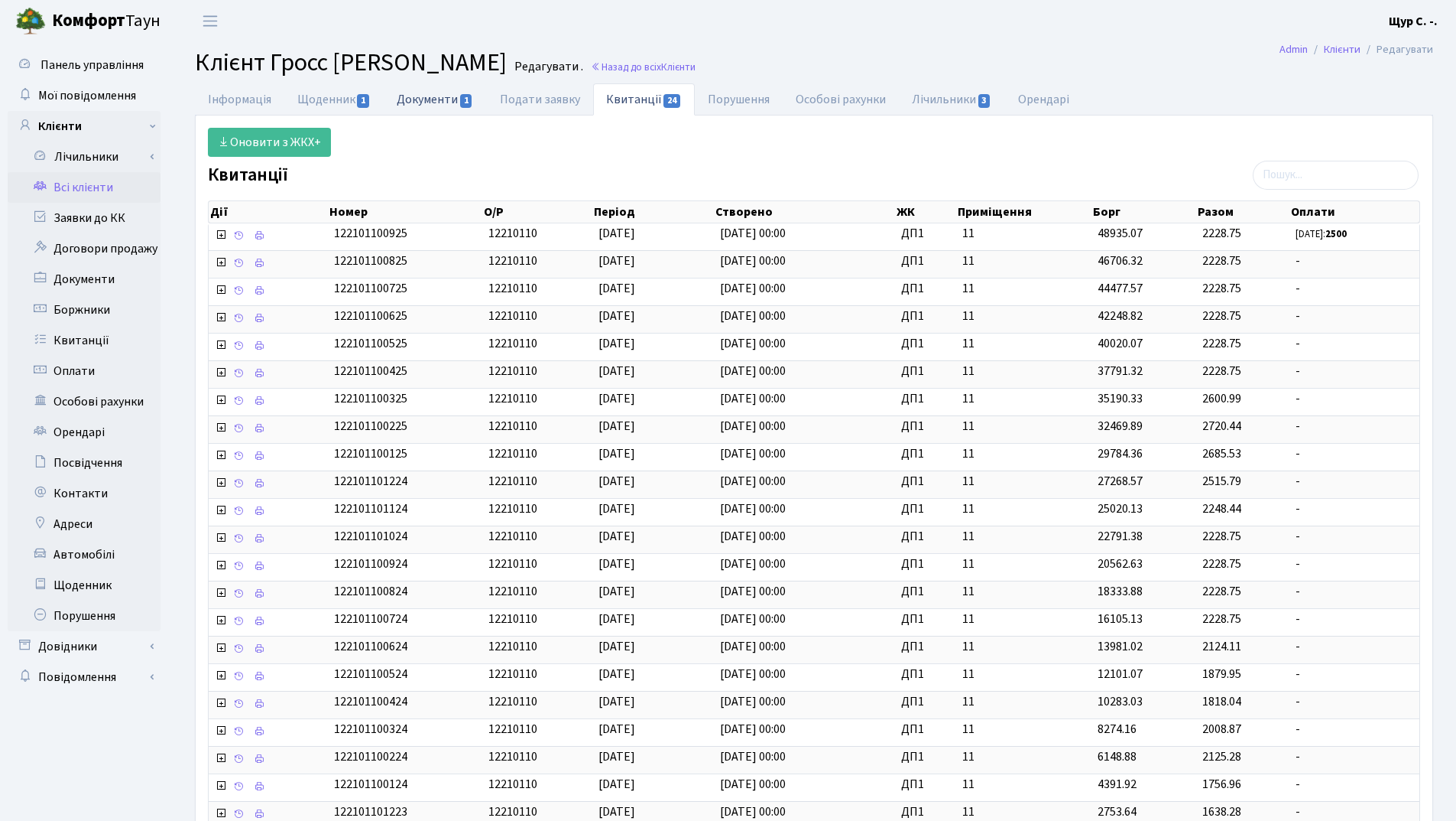
click at [444, 100] on link "Документи 1" at bounding box center [435, 99] width 103 height 31
select select "25"
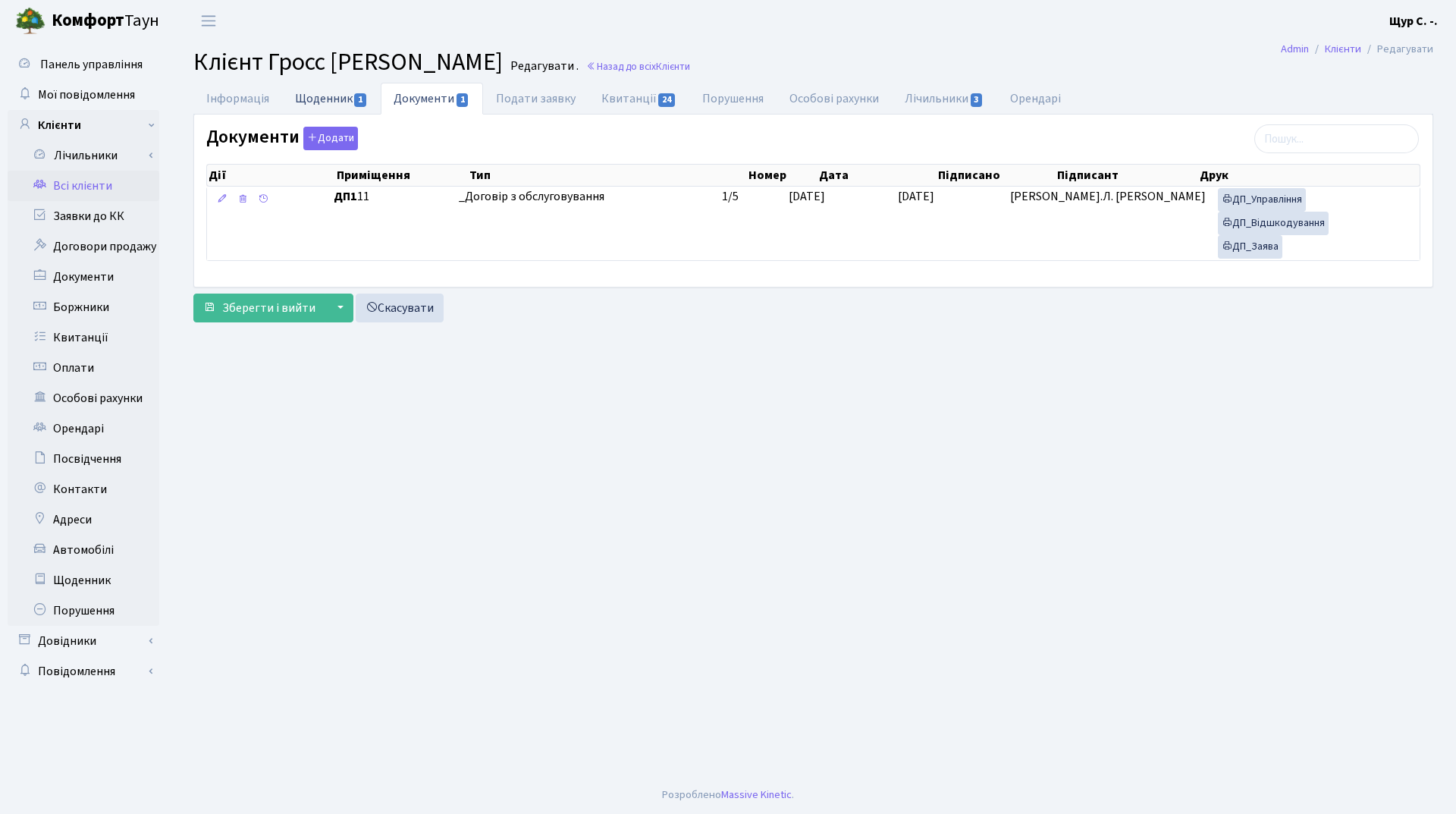
click at [320, 97] on link "Щоденник 1" at bounding box center [331, 98] width 99 height 31
select select "25"
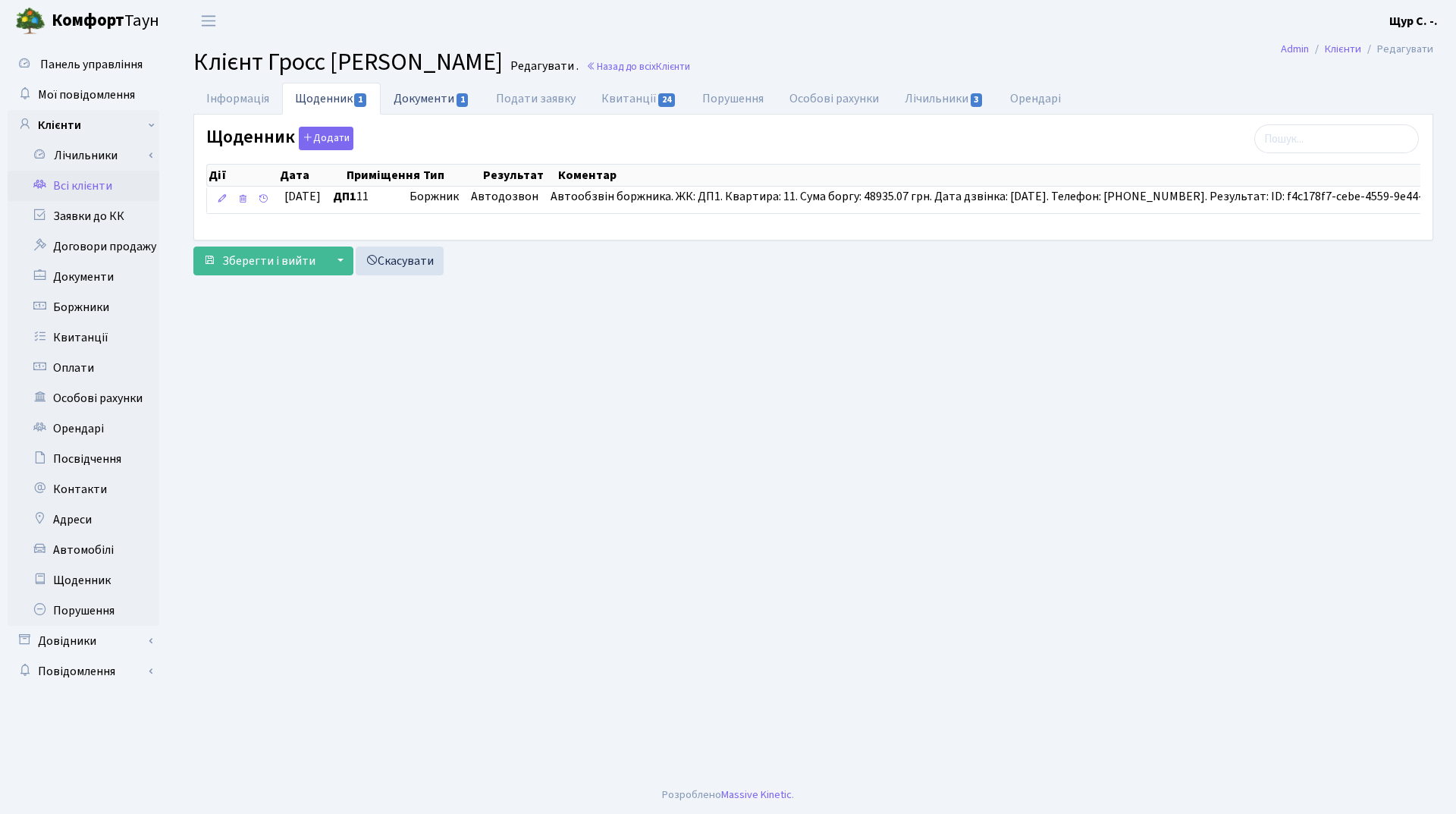
click at [426, 97] on link "Документи 1" at bounding box center [432, 98] width 102 height 31
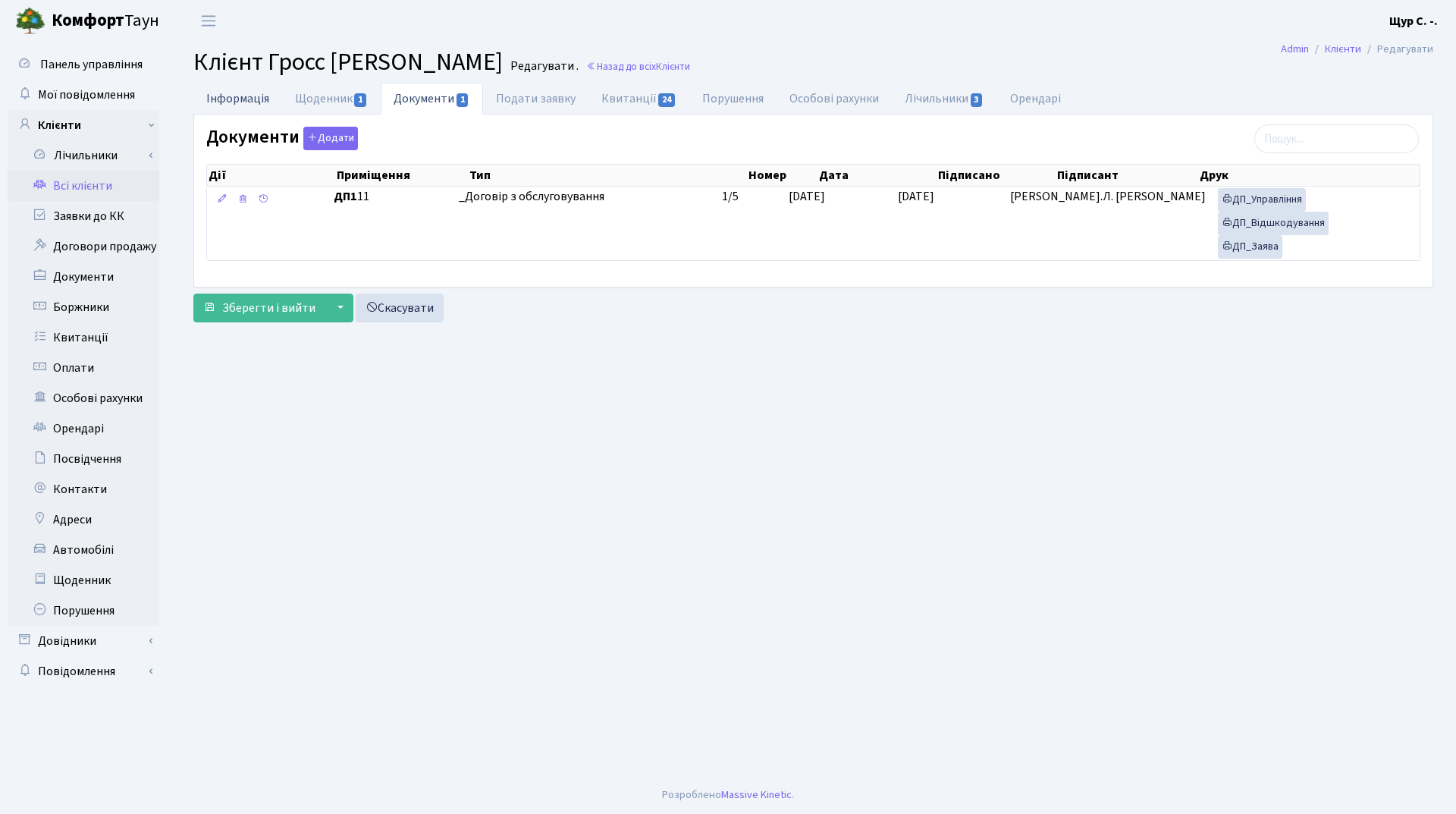
click at [230, 95] on link "Інформація" at bounding box center [237, 98] width 89 height 31
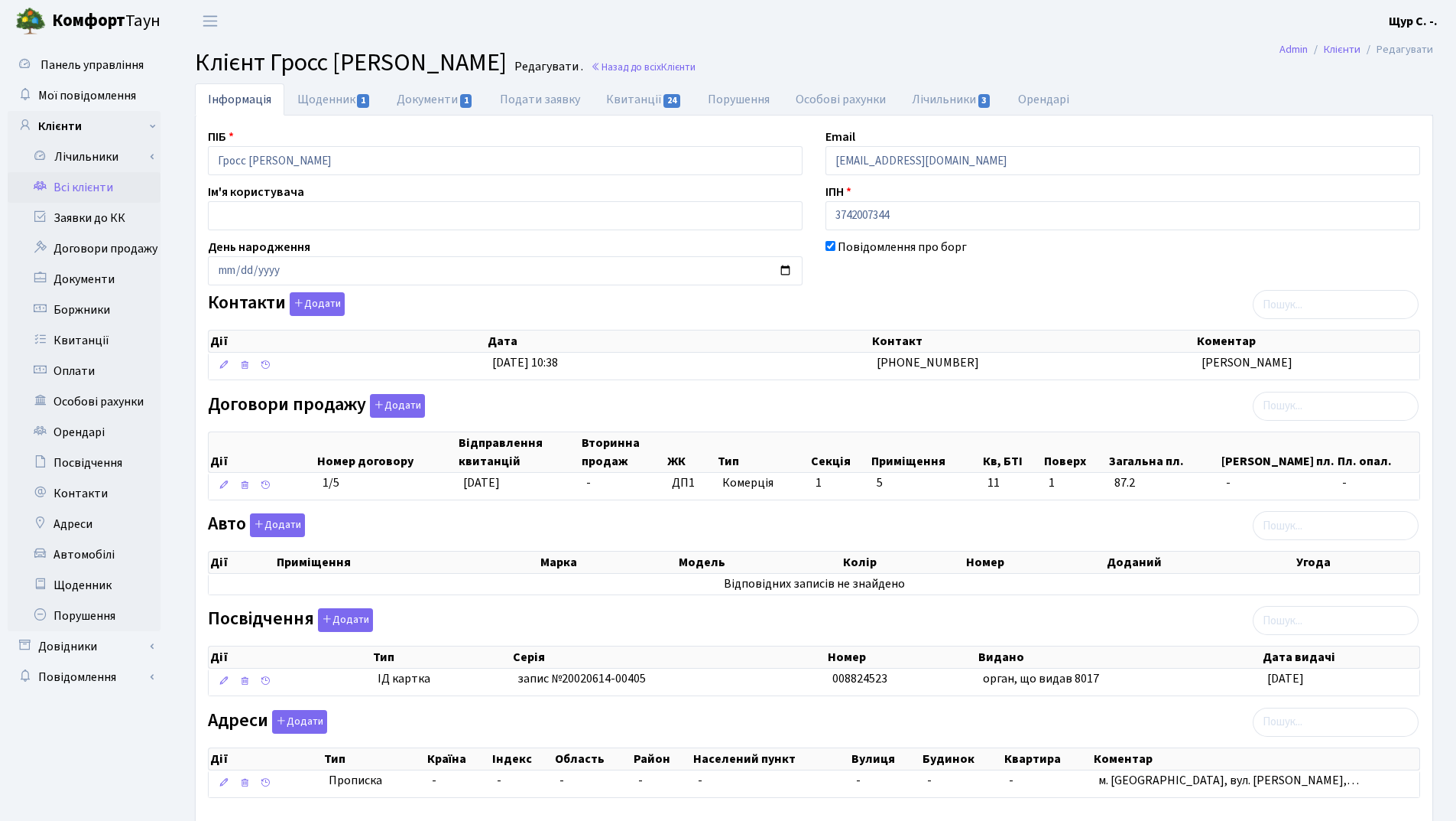
click at [116, 190] on link "Всі клієнти" at bounding box center [84, 187] width 153 height 30
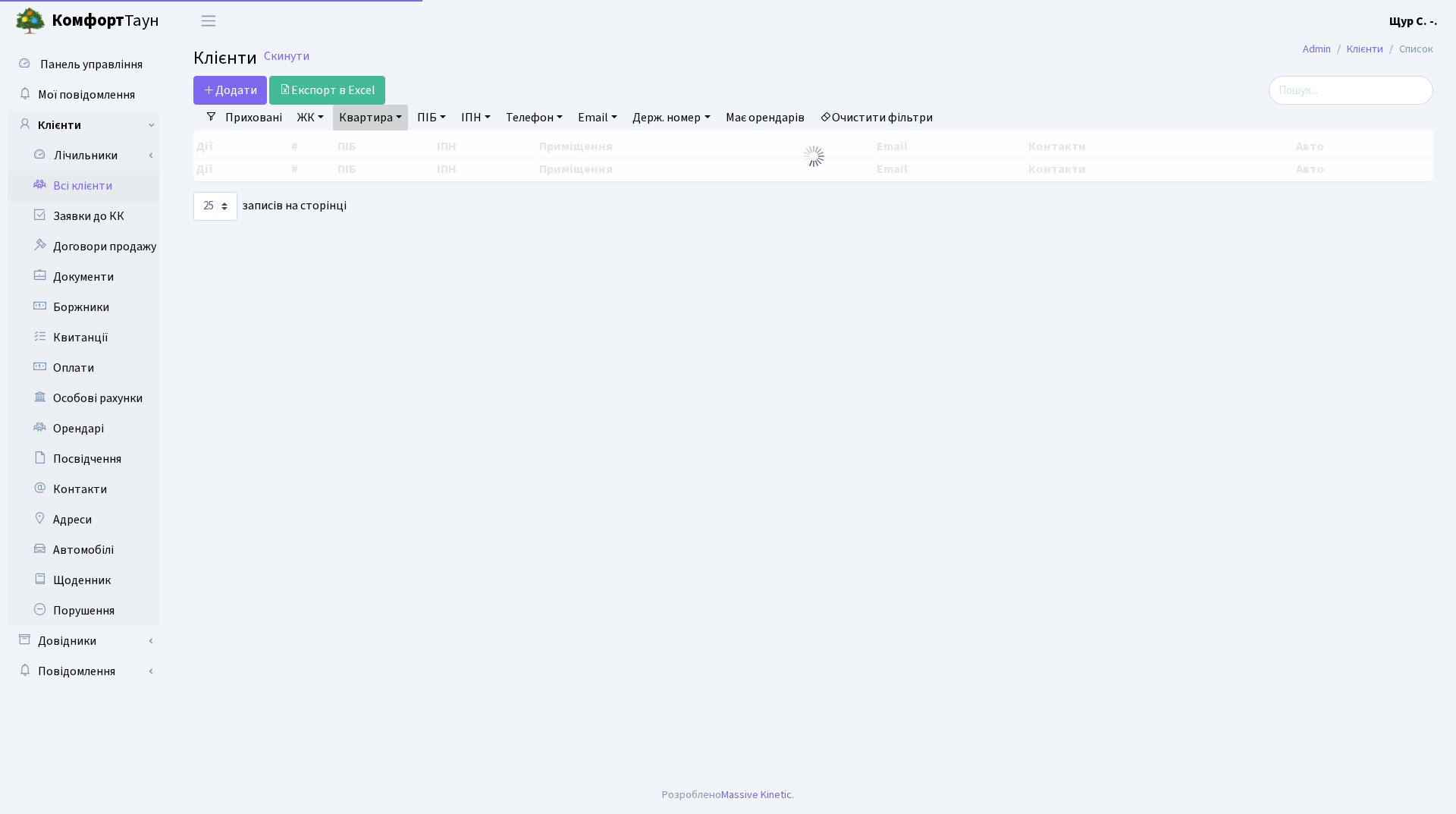
select select "25"
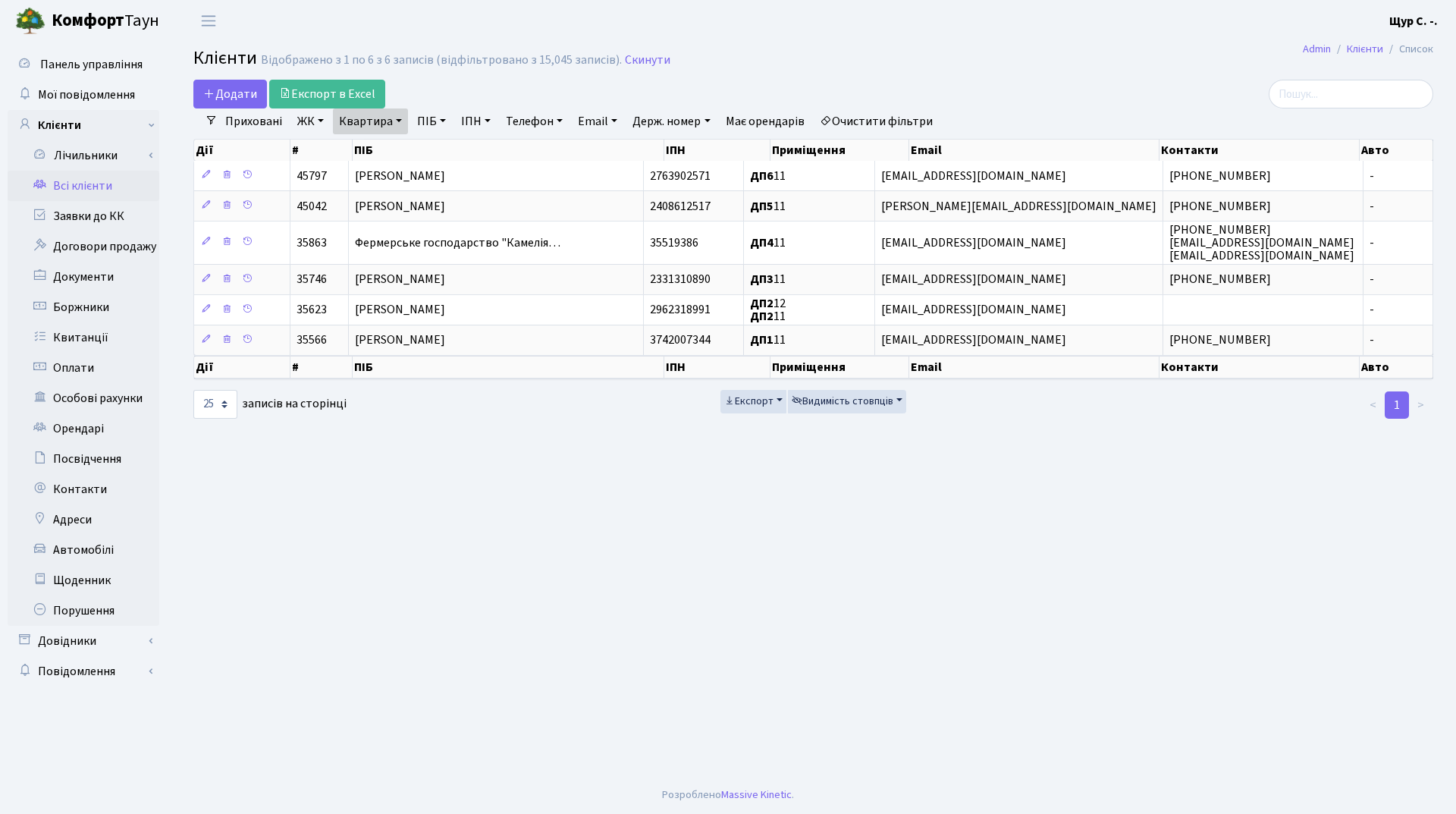
click at [403, 122] on link "Квартира" at bounding box center [370, 121] width 75 height 25
click at [389, 146] on input "11" at bounding box center [378, 151] width 89 height 29
type input "1"
type input "а205"
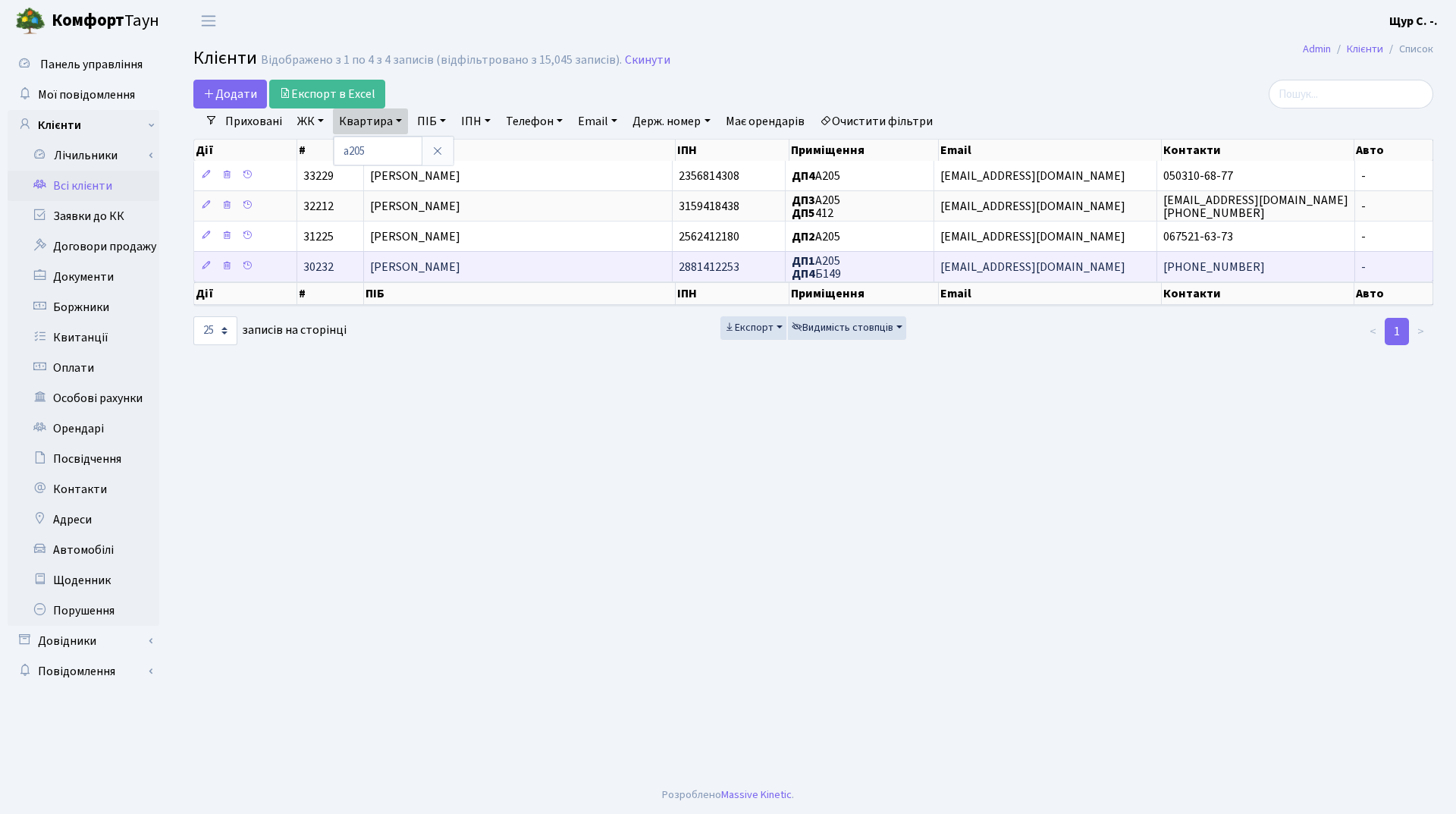
click at [461, 272] on span "[PERSON_NAME]" at bounding box center [416, 267] width 90 height 17
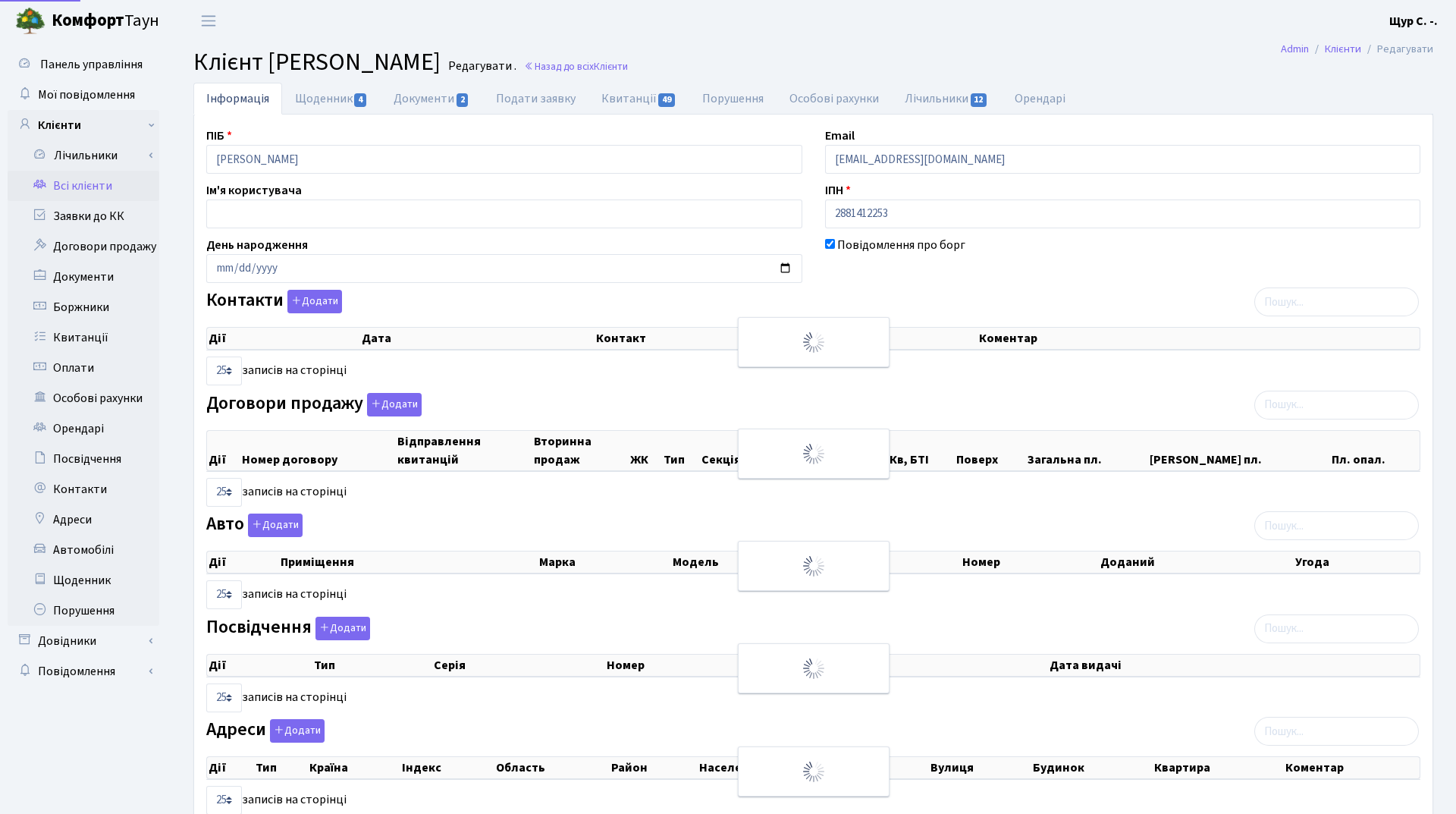
select select "25"
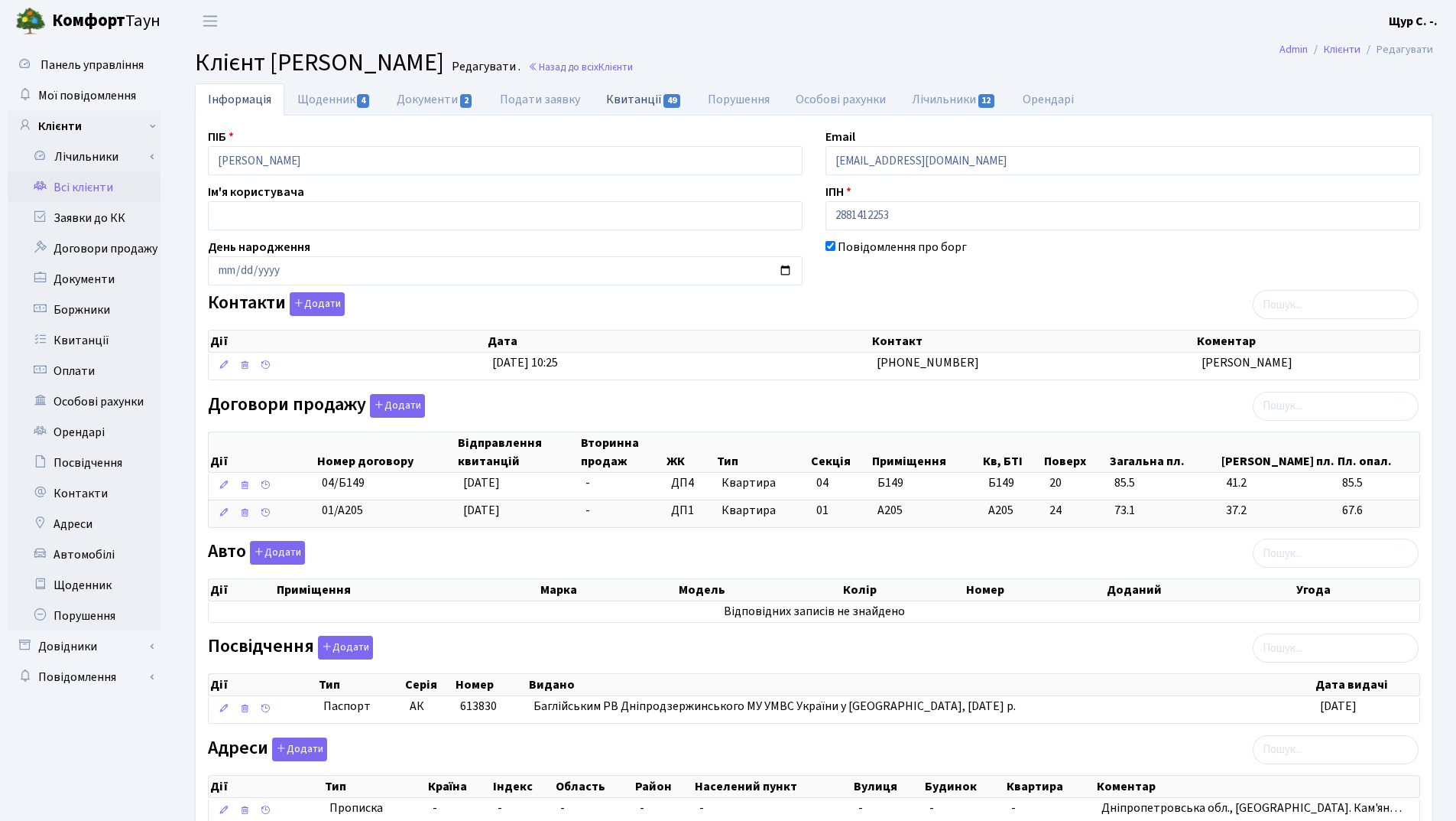
click at [639, 94] on link "Квитанції 49" at bounding box center [644, 99] width 102 height 31
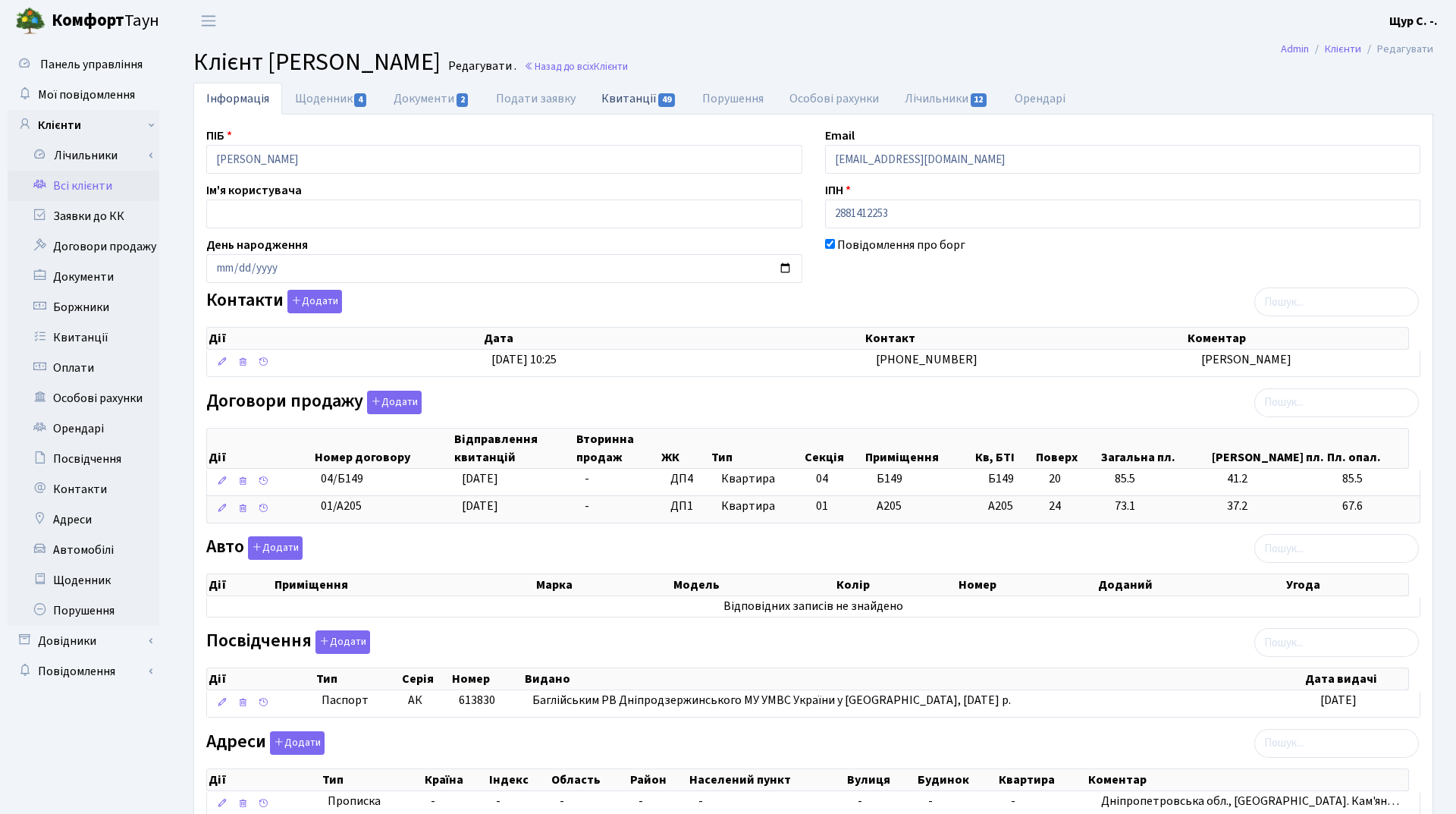
select select "25"
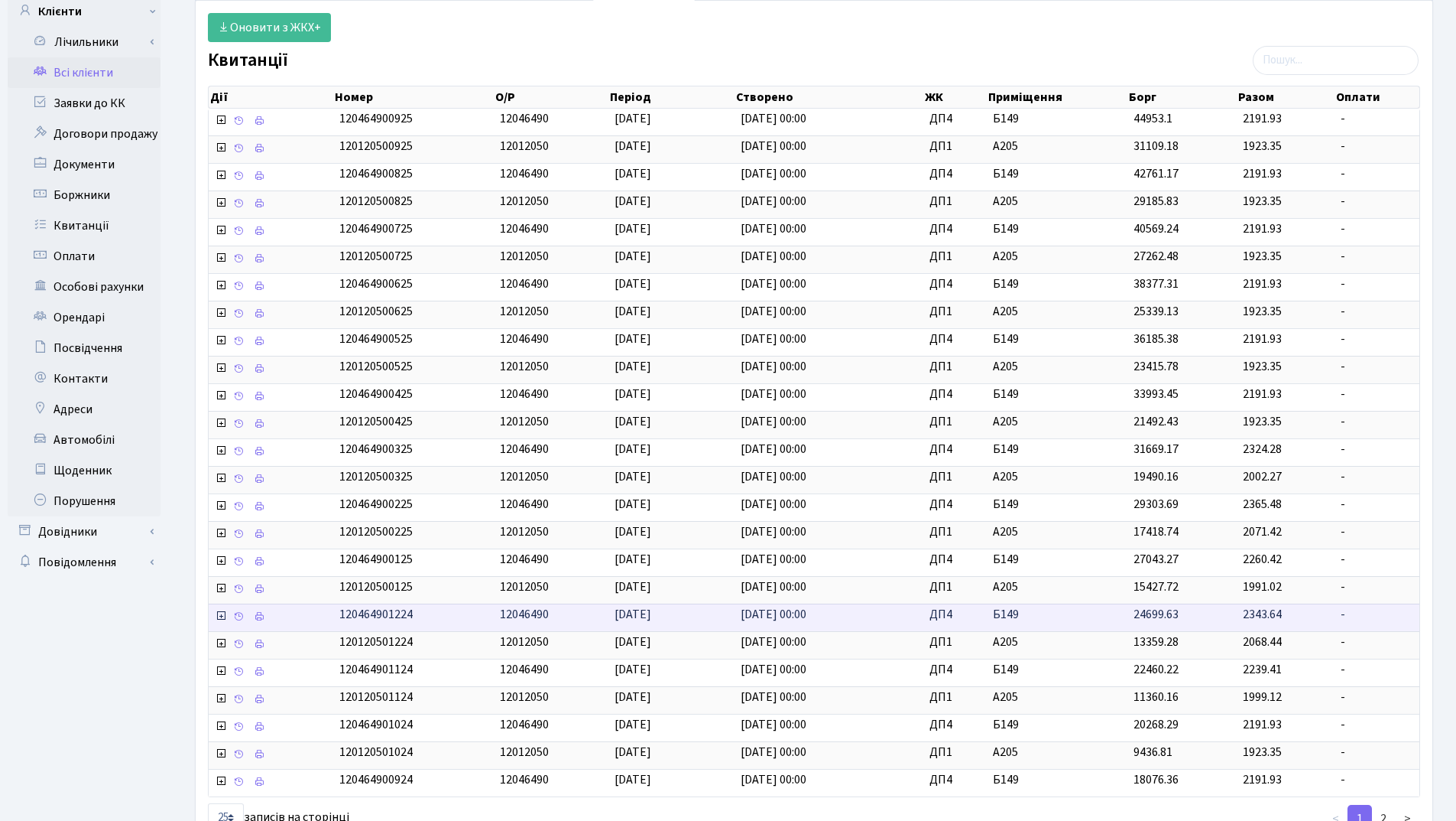
scroll to position [229, 0]
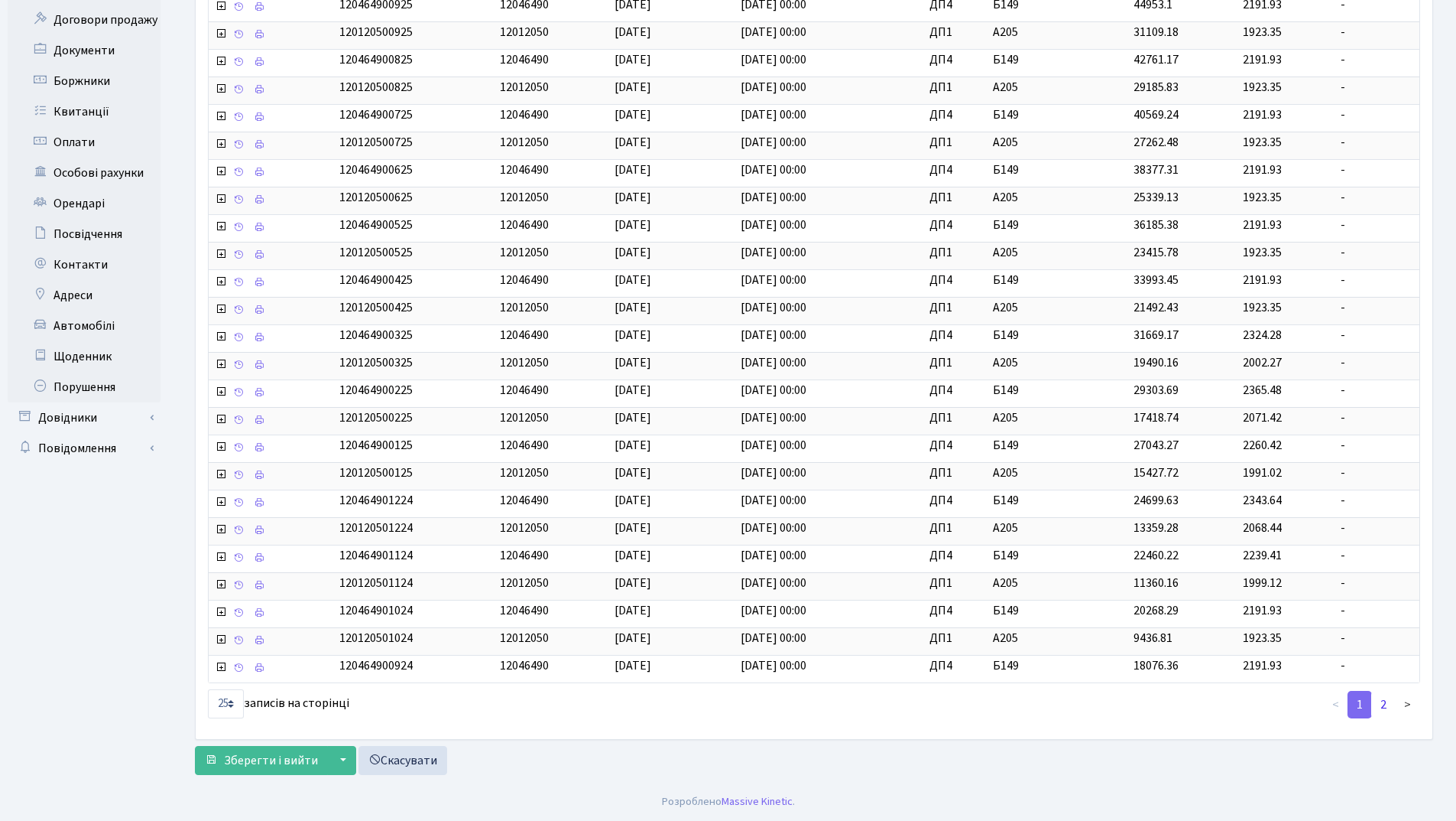
click at [1382, 704] on link "2" at bounding box center [1384, 704] width 25 height 28
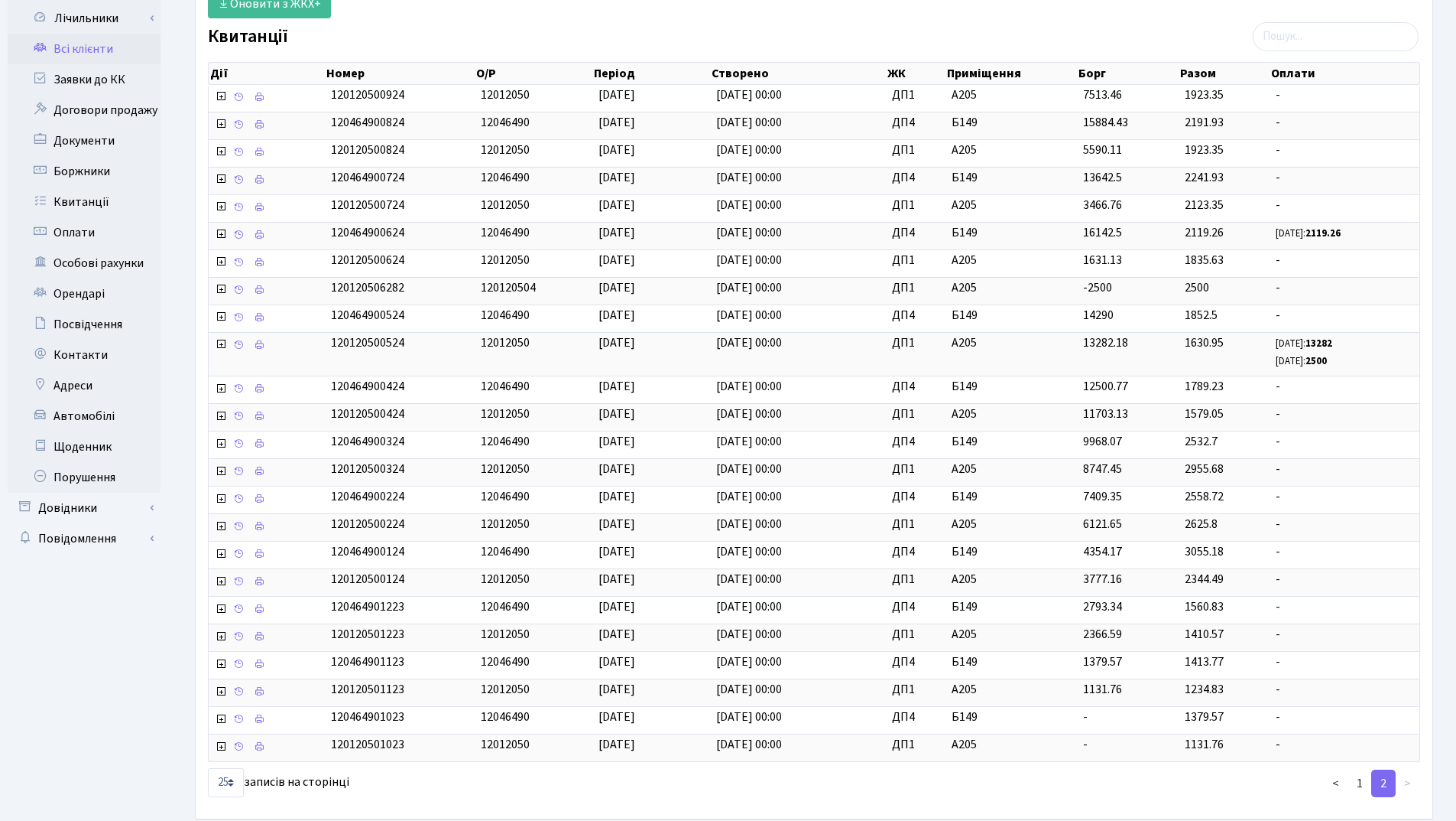
scroll to position [218, 0]
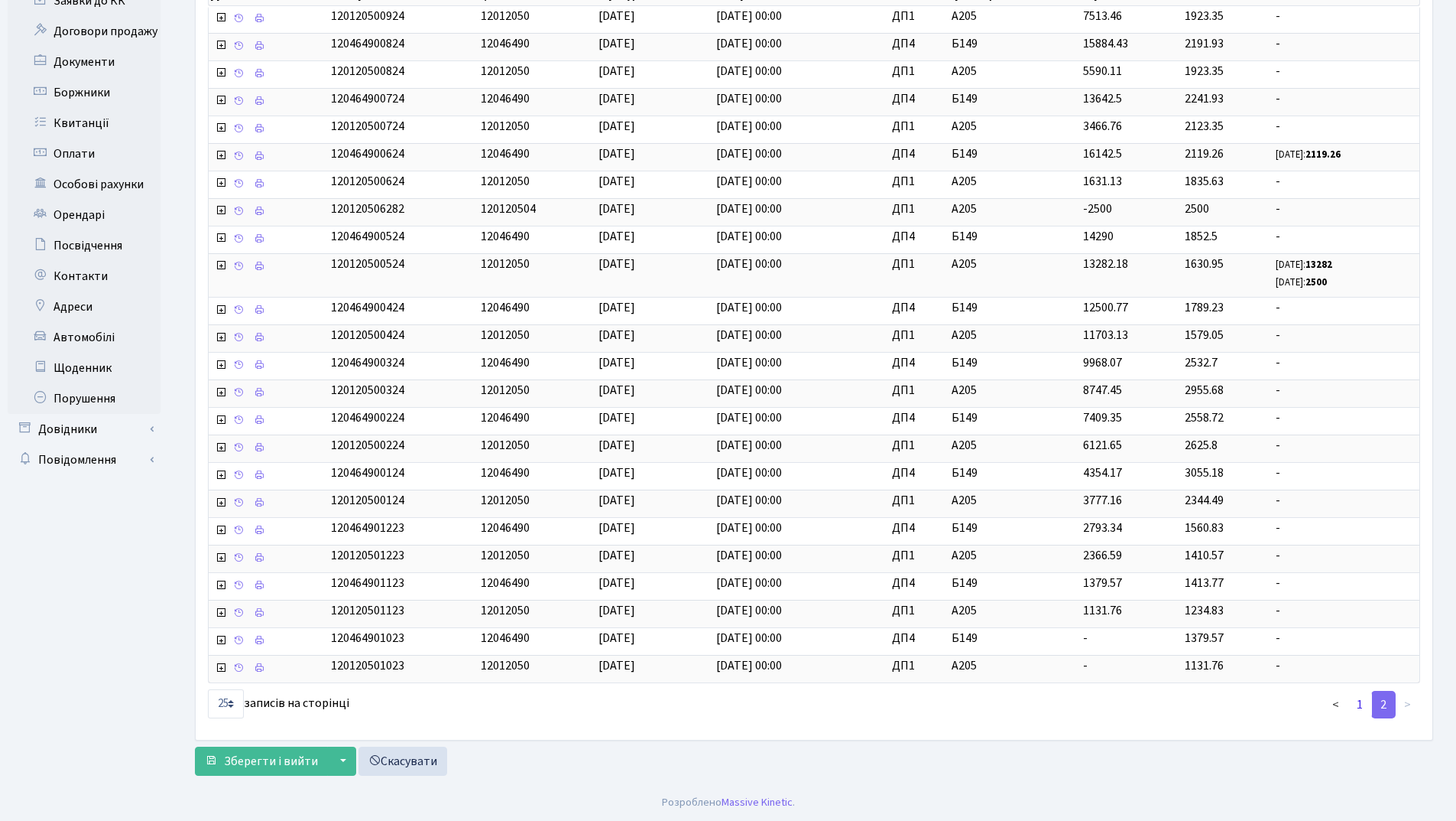
click at [1359, 702] on link "1" at bounding box center [1360, 704] width 25 height 28
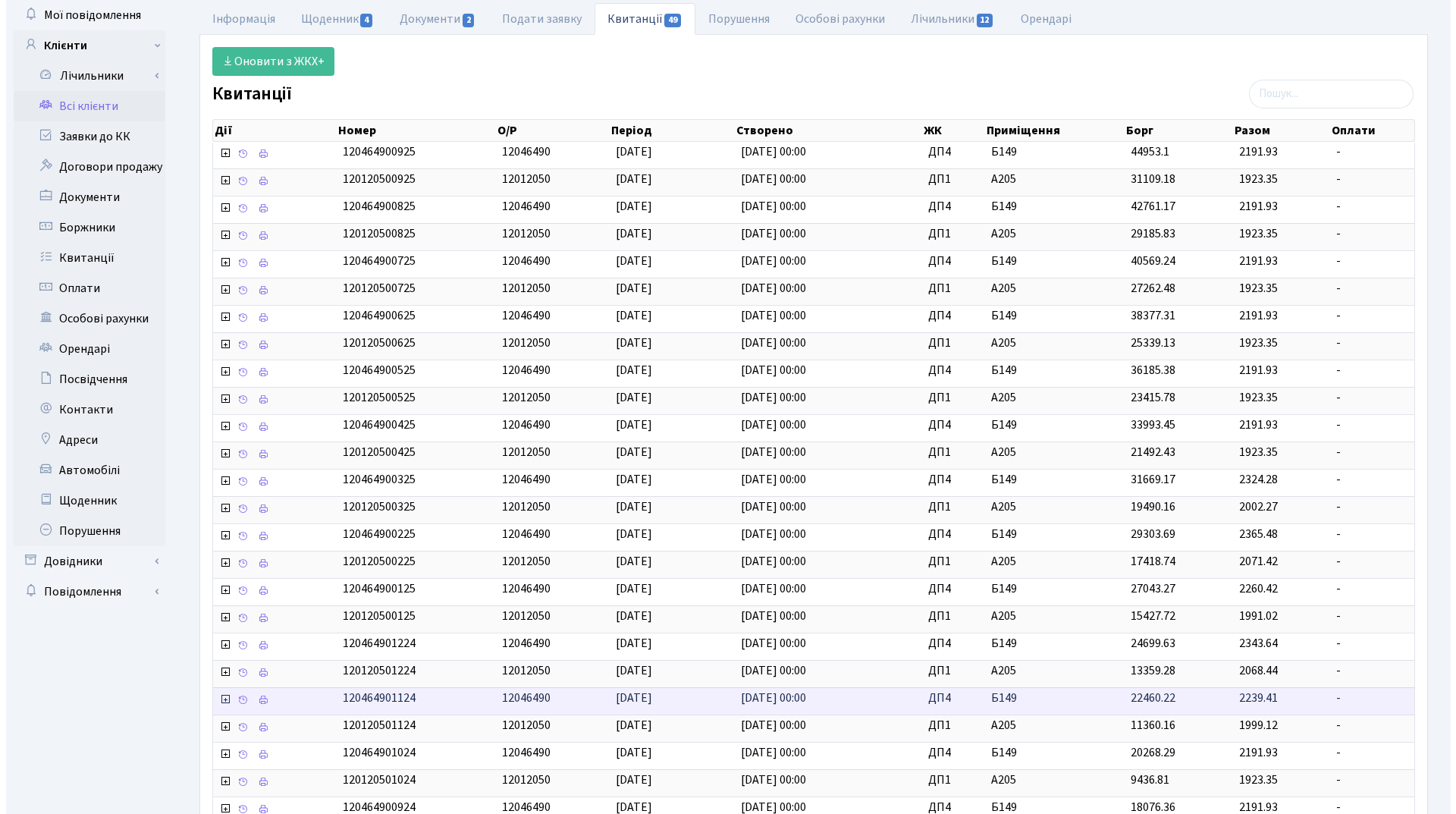
scroll to position [0, 0]
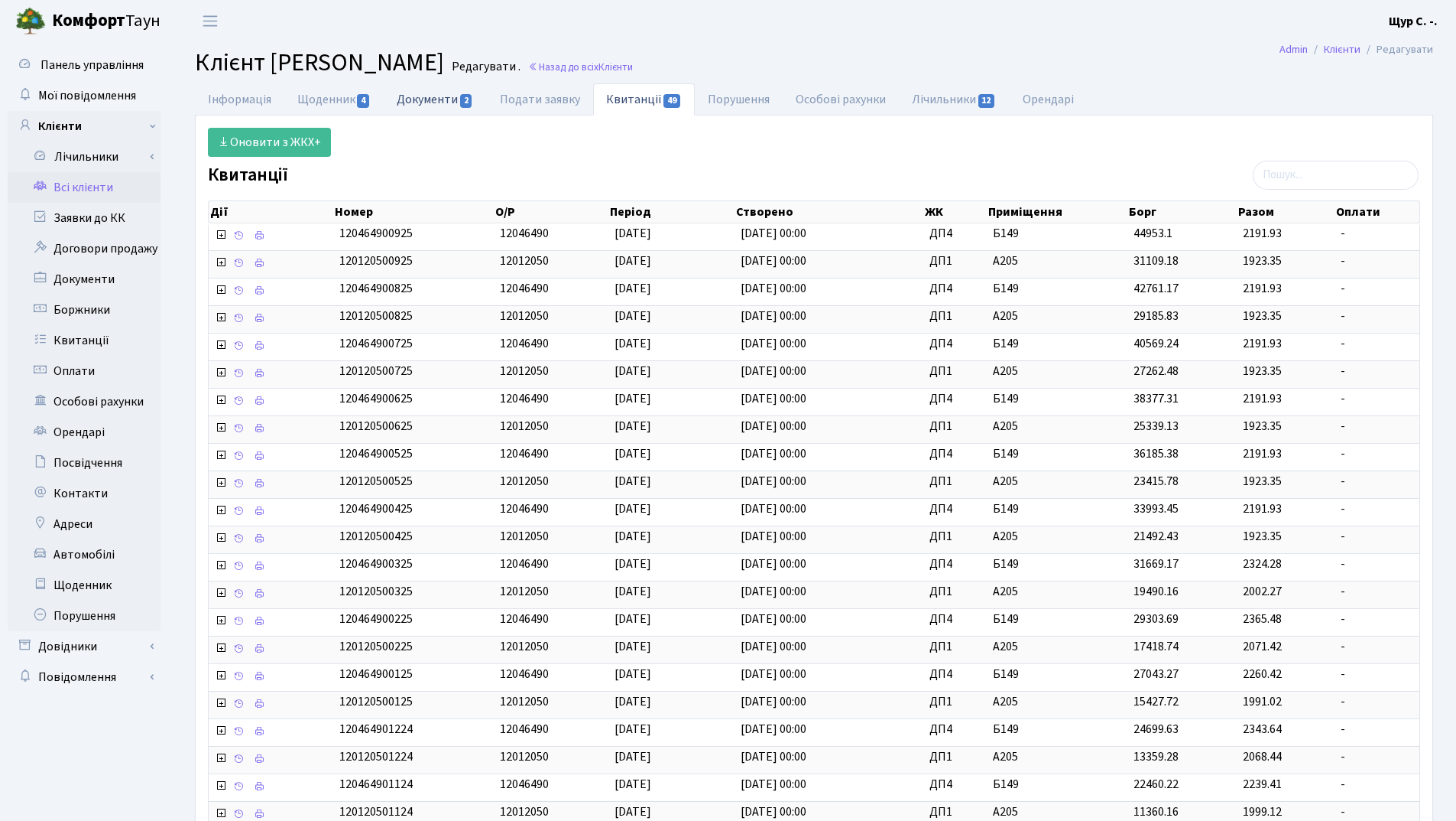
click at [425, 99] on link "Документи 2" at bounding box center [435, 99] width 103 height 31
select select "25"
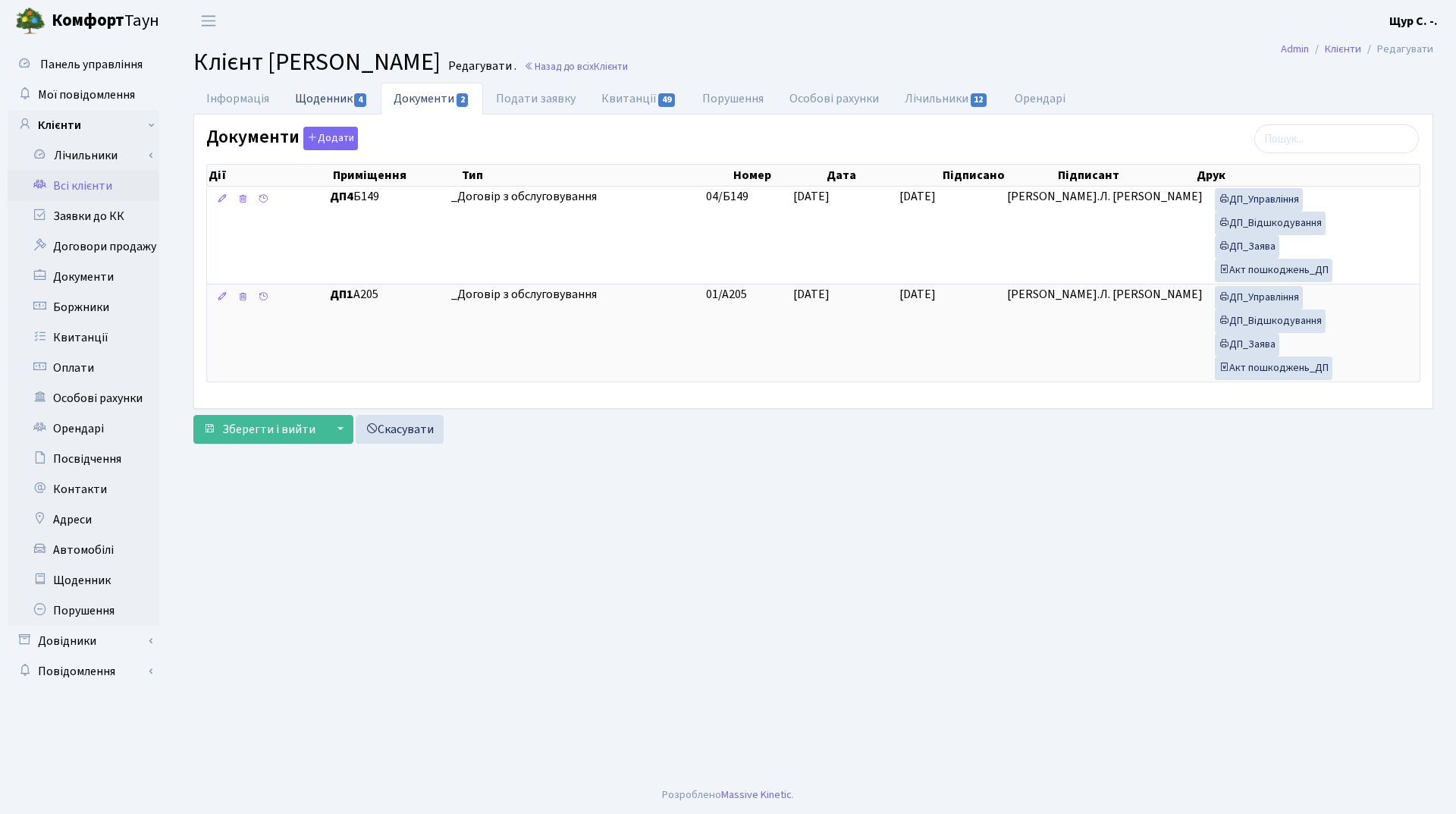
click at [320, 97] on link "Щоденник 4" at bounding box center [331, 98] width 99 height 31
select select "25"
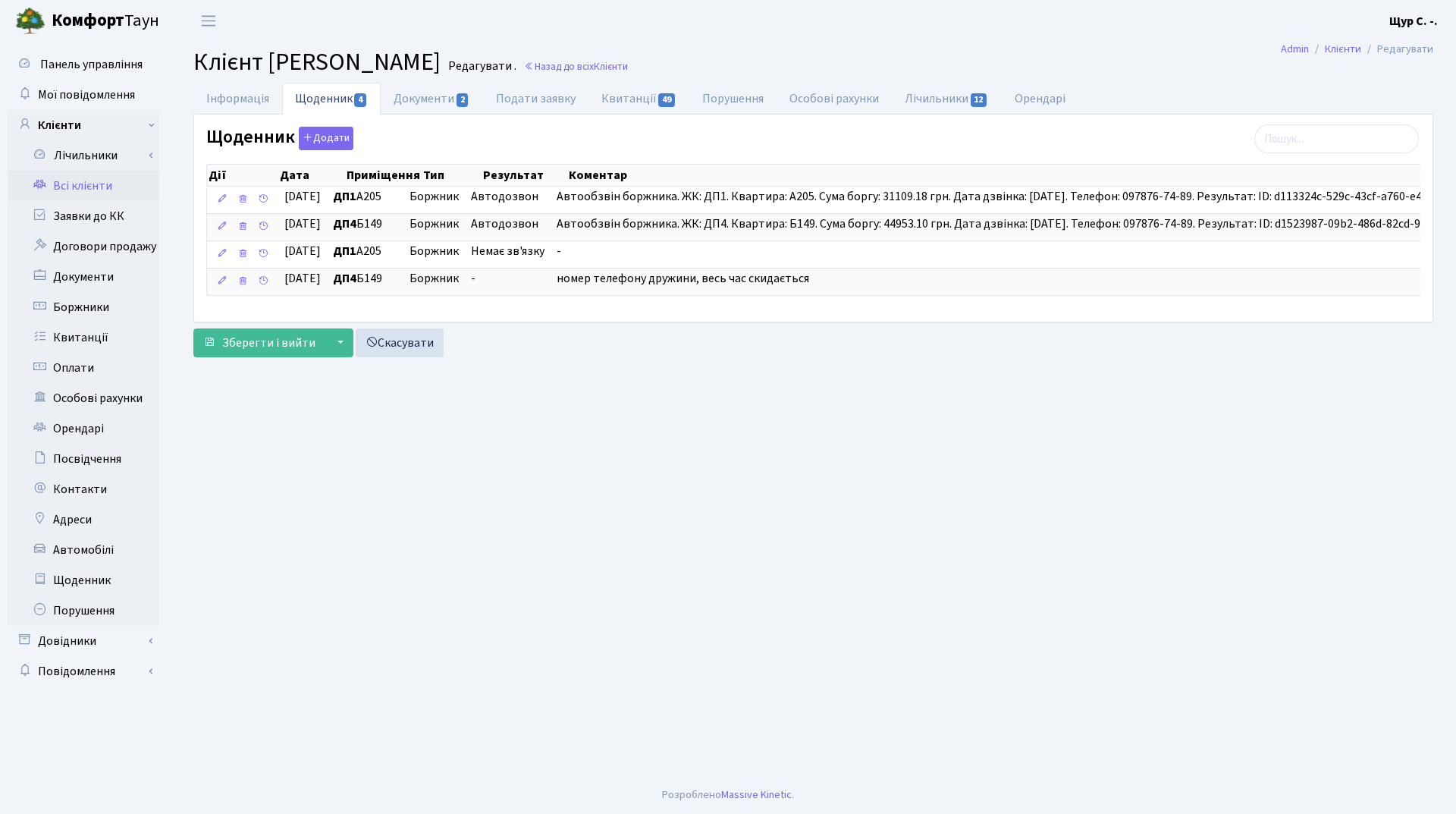
click at [88, 181] on link "Всі клієнти" at bounding box center [83, 186] width 152 height 30
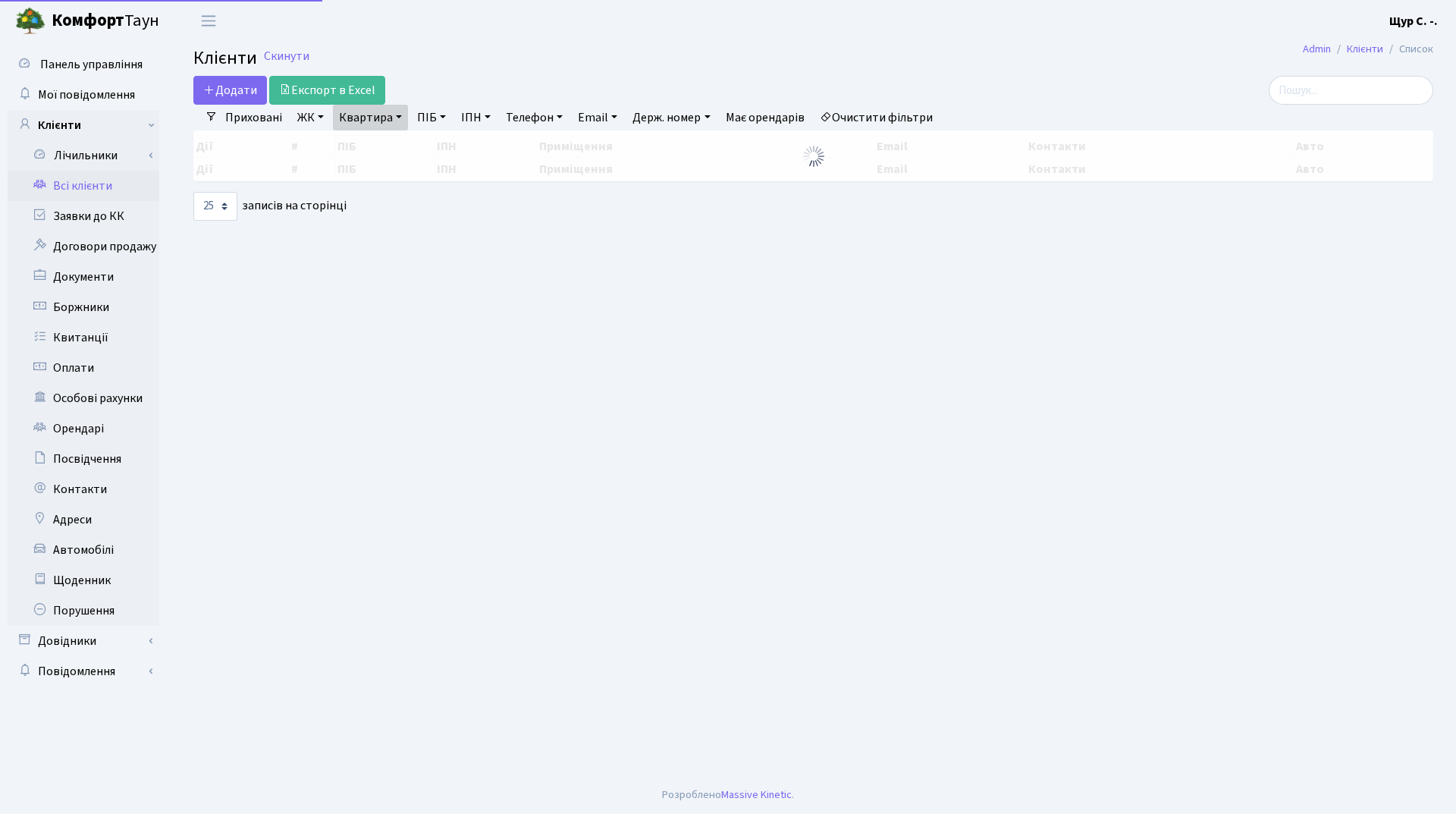
select select "25"
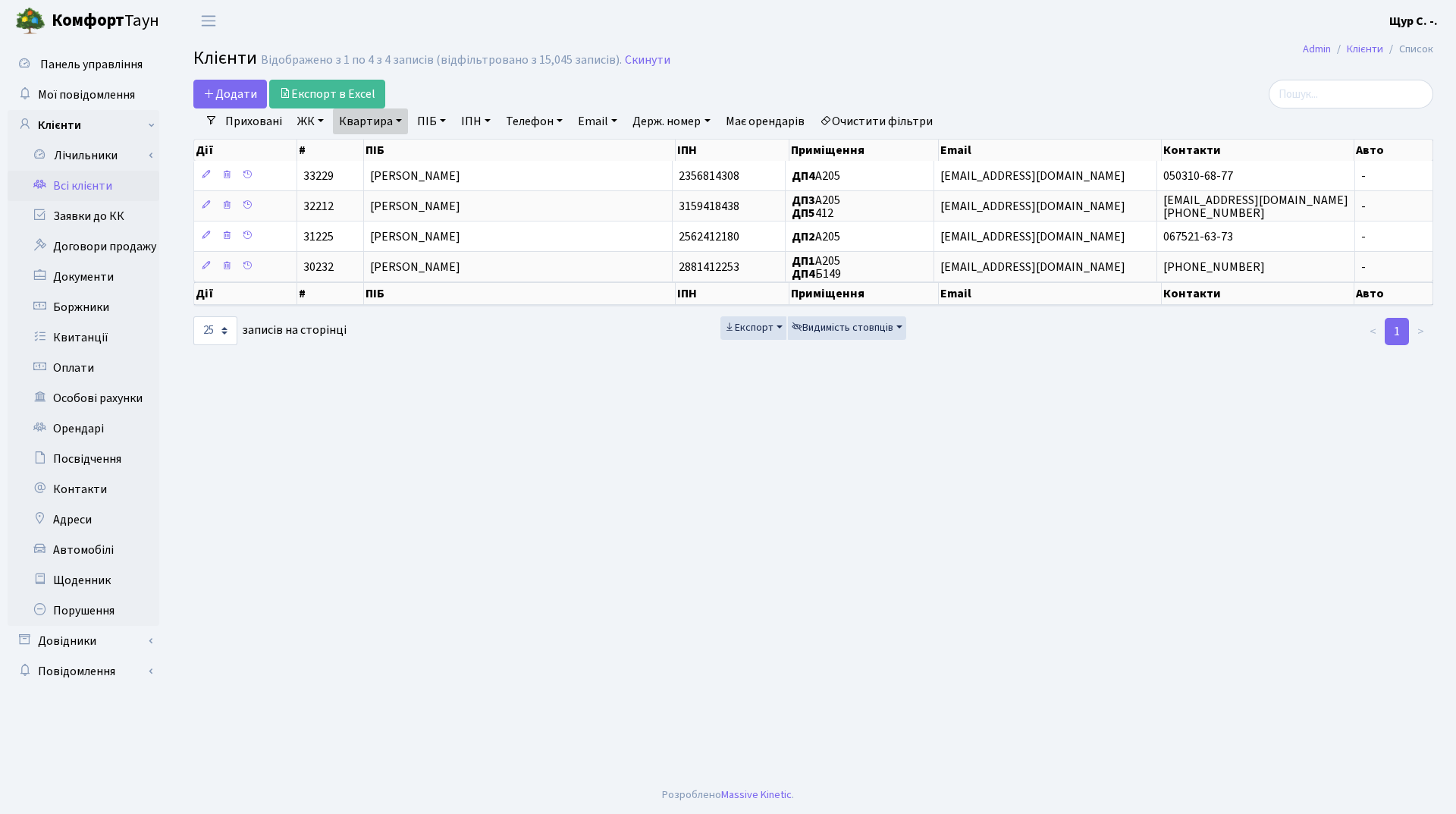
click at [399, 122] on link "Квартира" at bounding box center [370, 121] width 75 height 25
click at [394, 148] on input "а205" at bounding box center [378, 151] width 89 height 29
type input "а"
type input "а140"
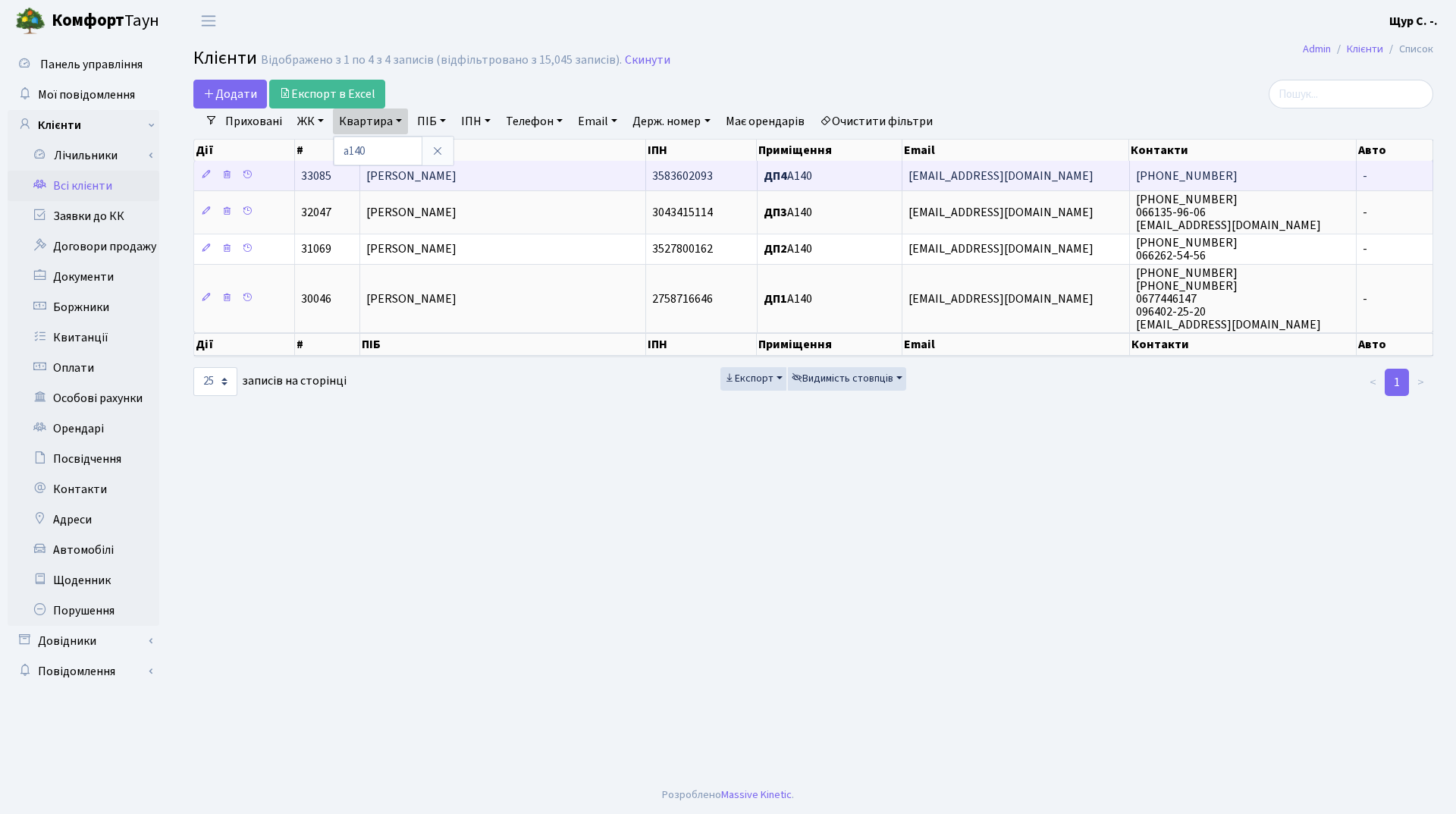
click at [457, 180] on span "[PERSON_NAME]" at bounding box center [412, 176] width 90 height 17
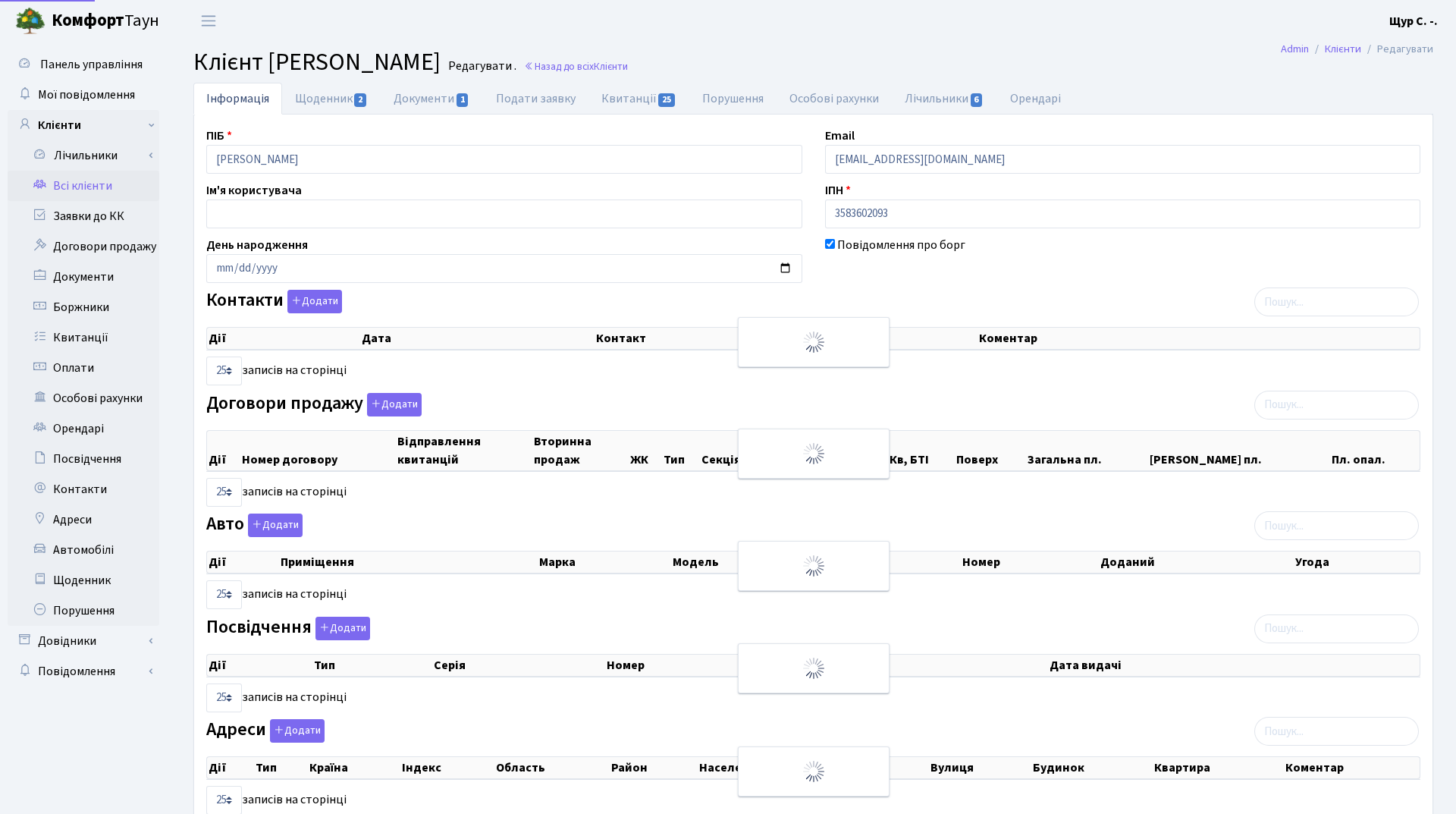
select select "25"
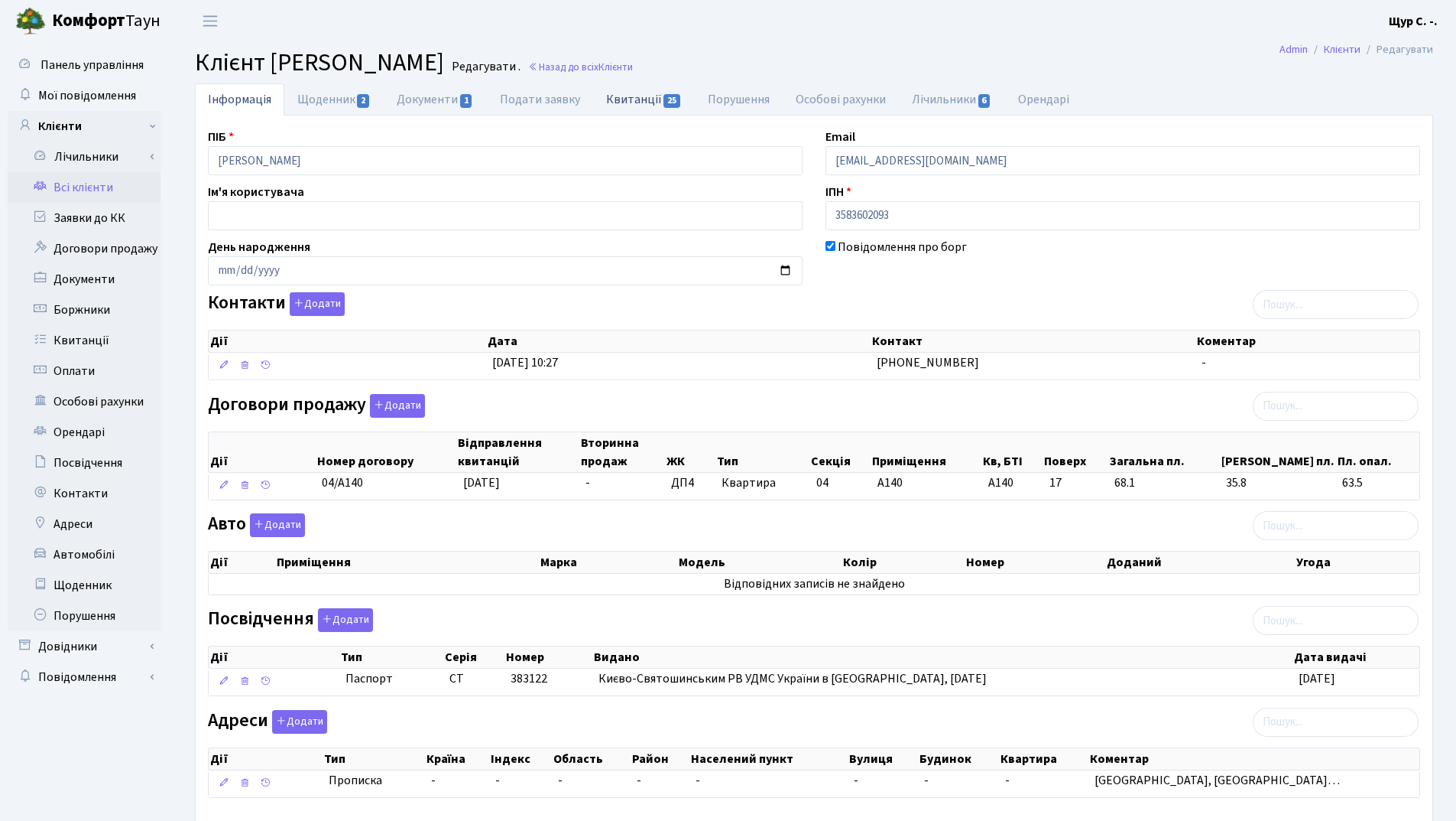
click at [638, 101] on link "Квитанції 25" at bounding box center [644, 99] width 102 height 31
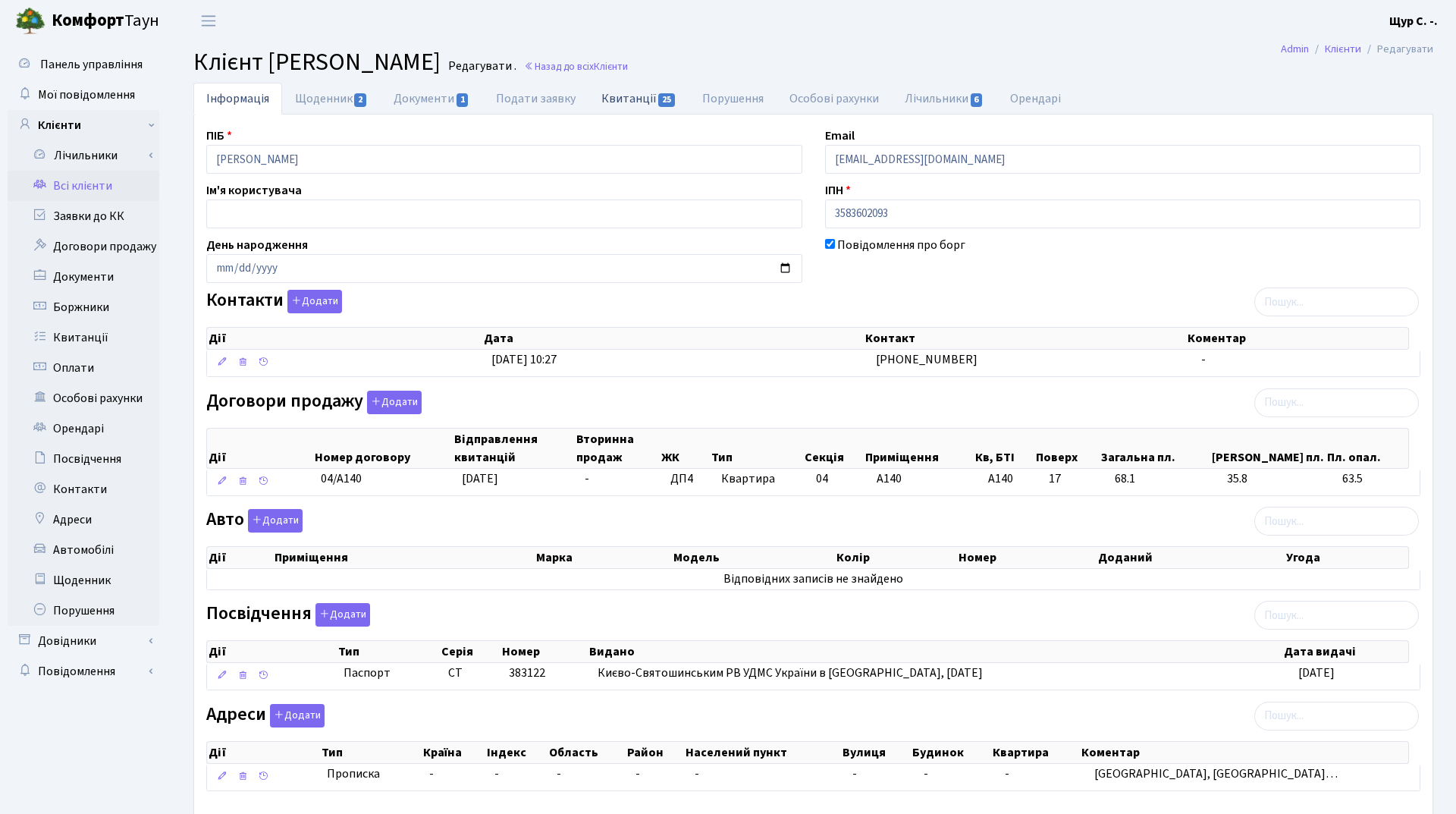
select select "25"
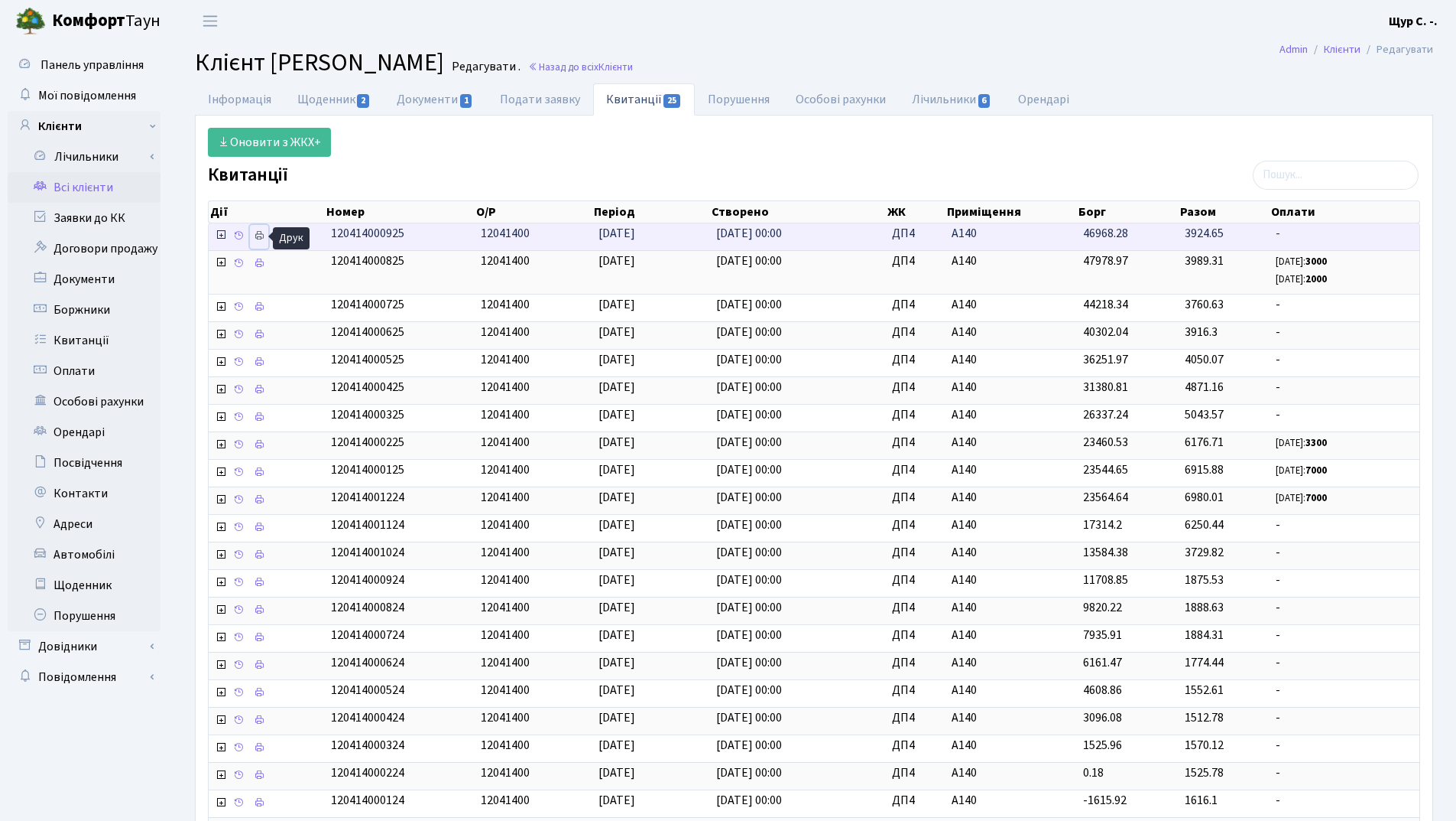
click at [260, 236] on icon at bounding box center [258, 235] width 10 height 10
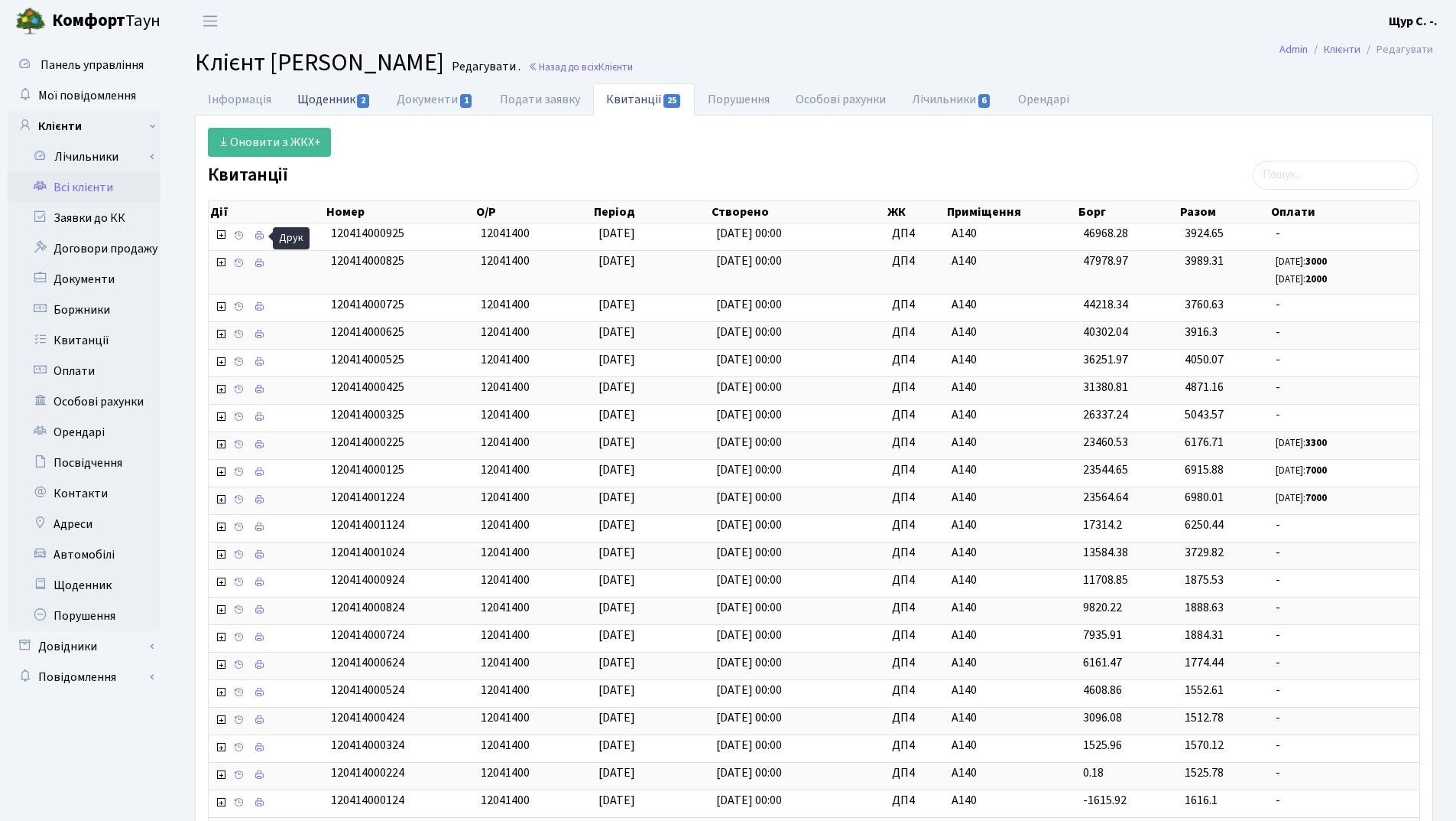
click at [317, 105] on link "Щоденник 2" at bounding box center [333, 99] width 100 height 31
select select "25"
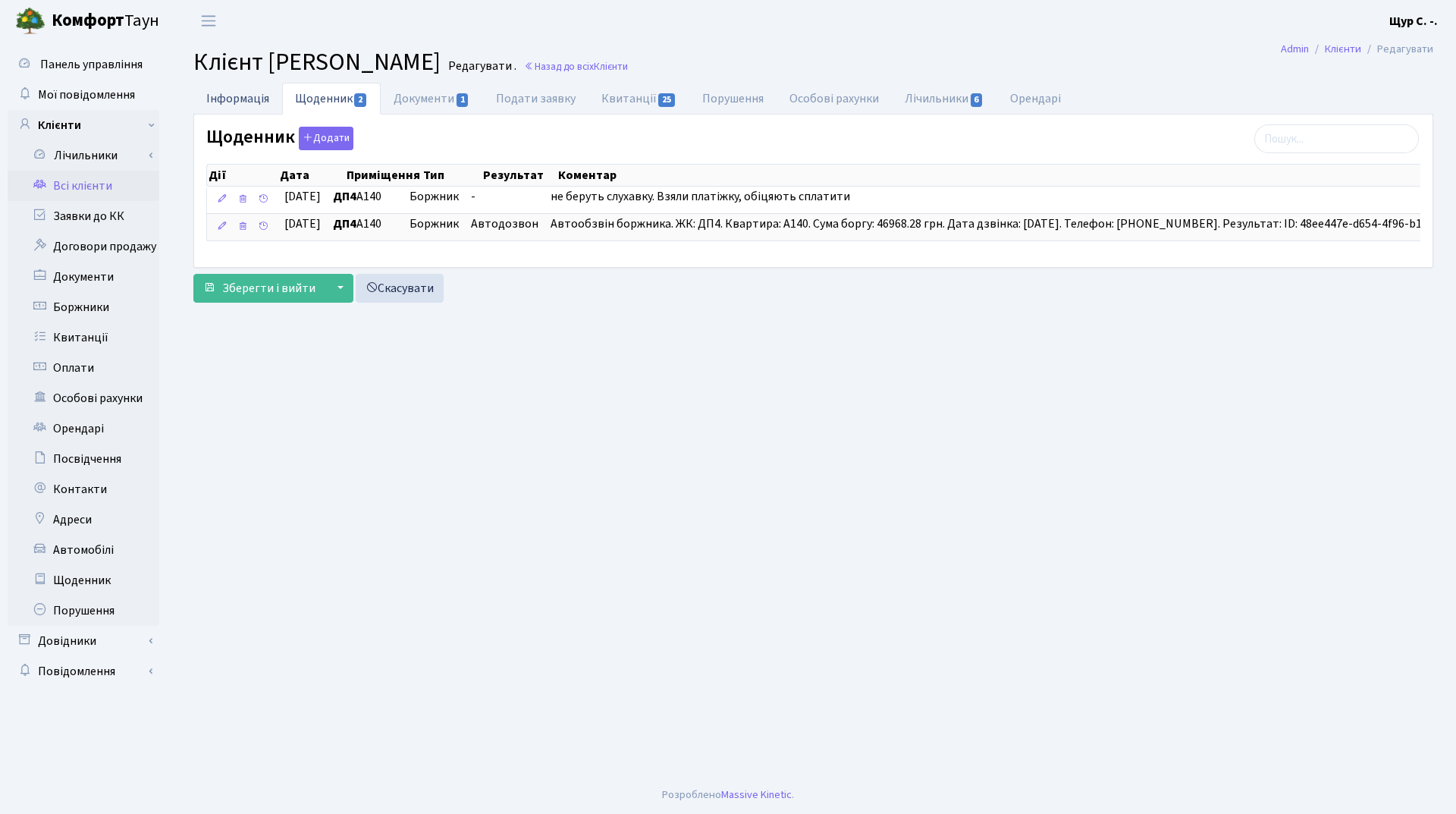
click at [242, 97] on link "Інформація" at bounding box center [237, 98] width 89 height 31
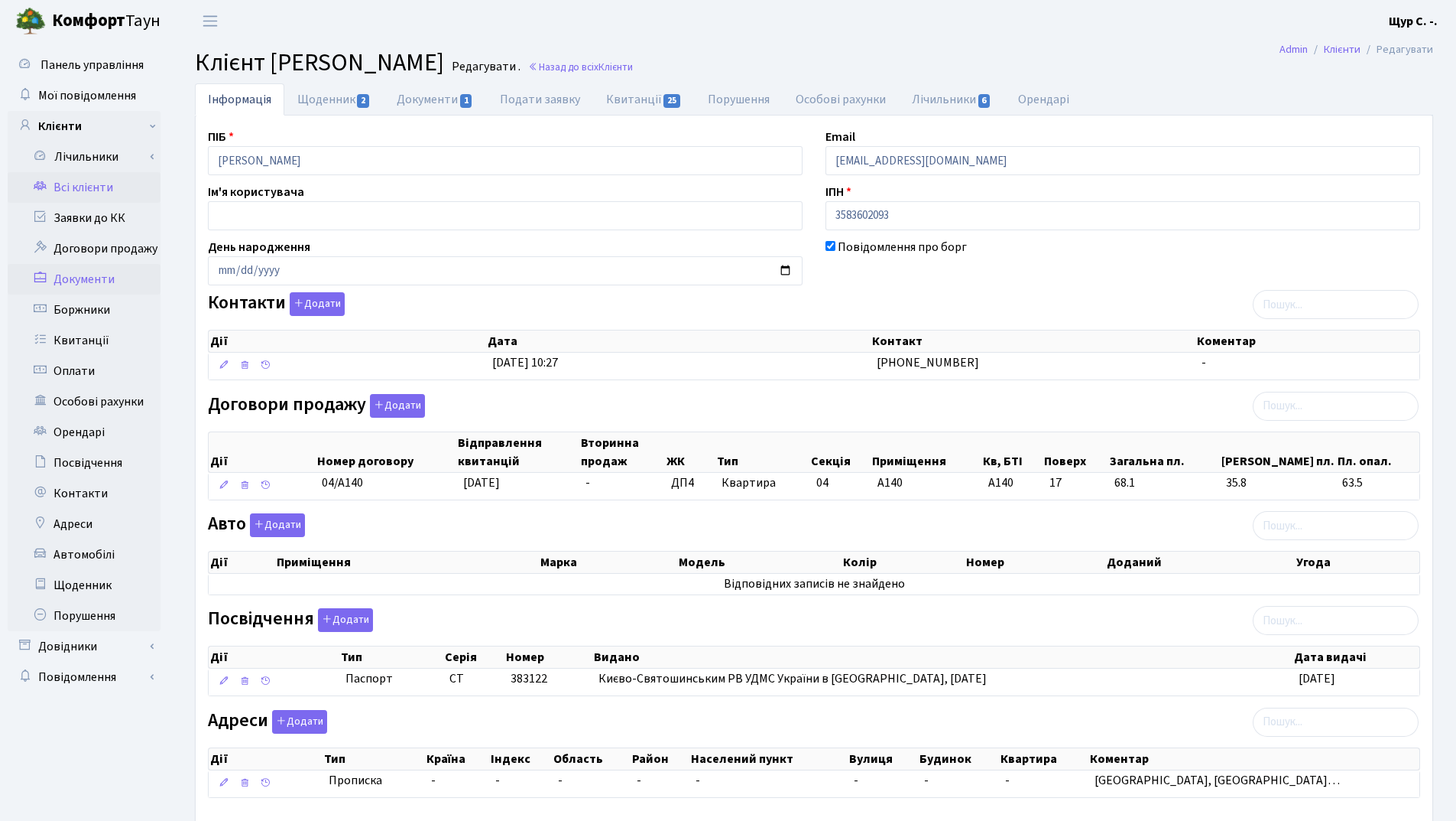
click at [88, 277] on link "Документи" at bounding box center [84, 279] width 153 height 30
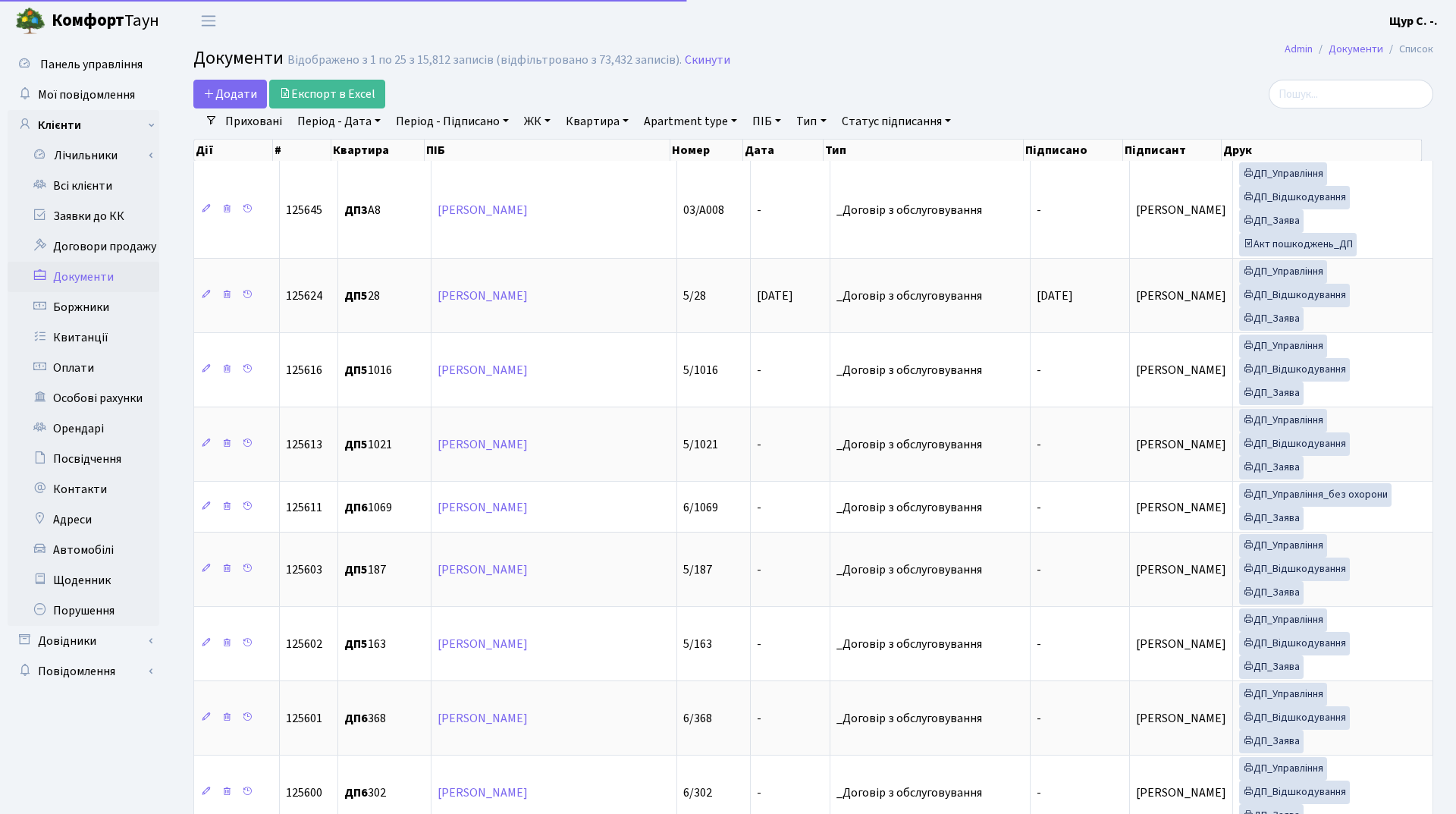
select select "25"
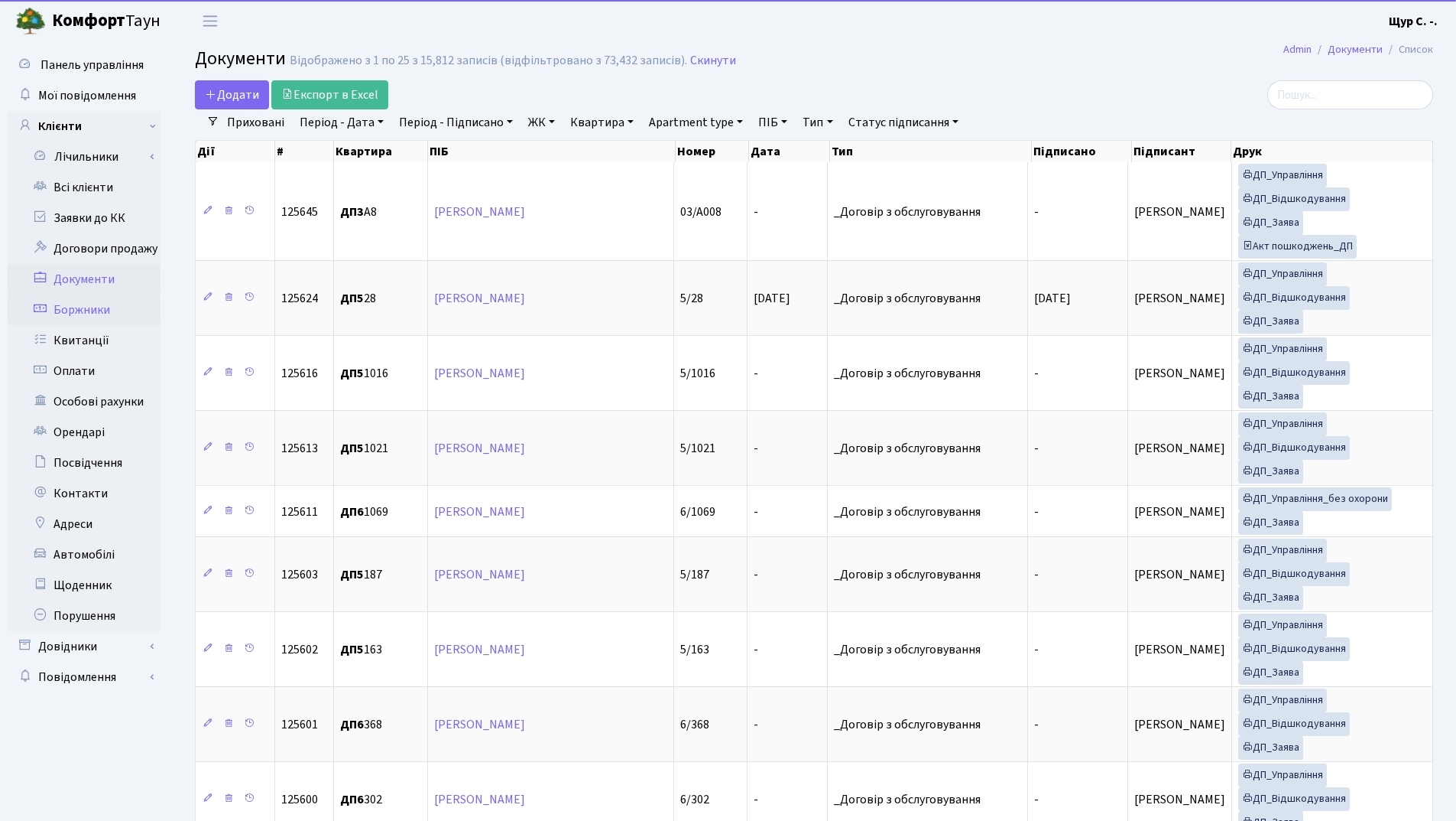
click at [110, 304] on link "Боржники" at bounding box center [84, 310] width 153 height 30
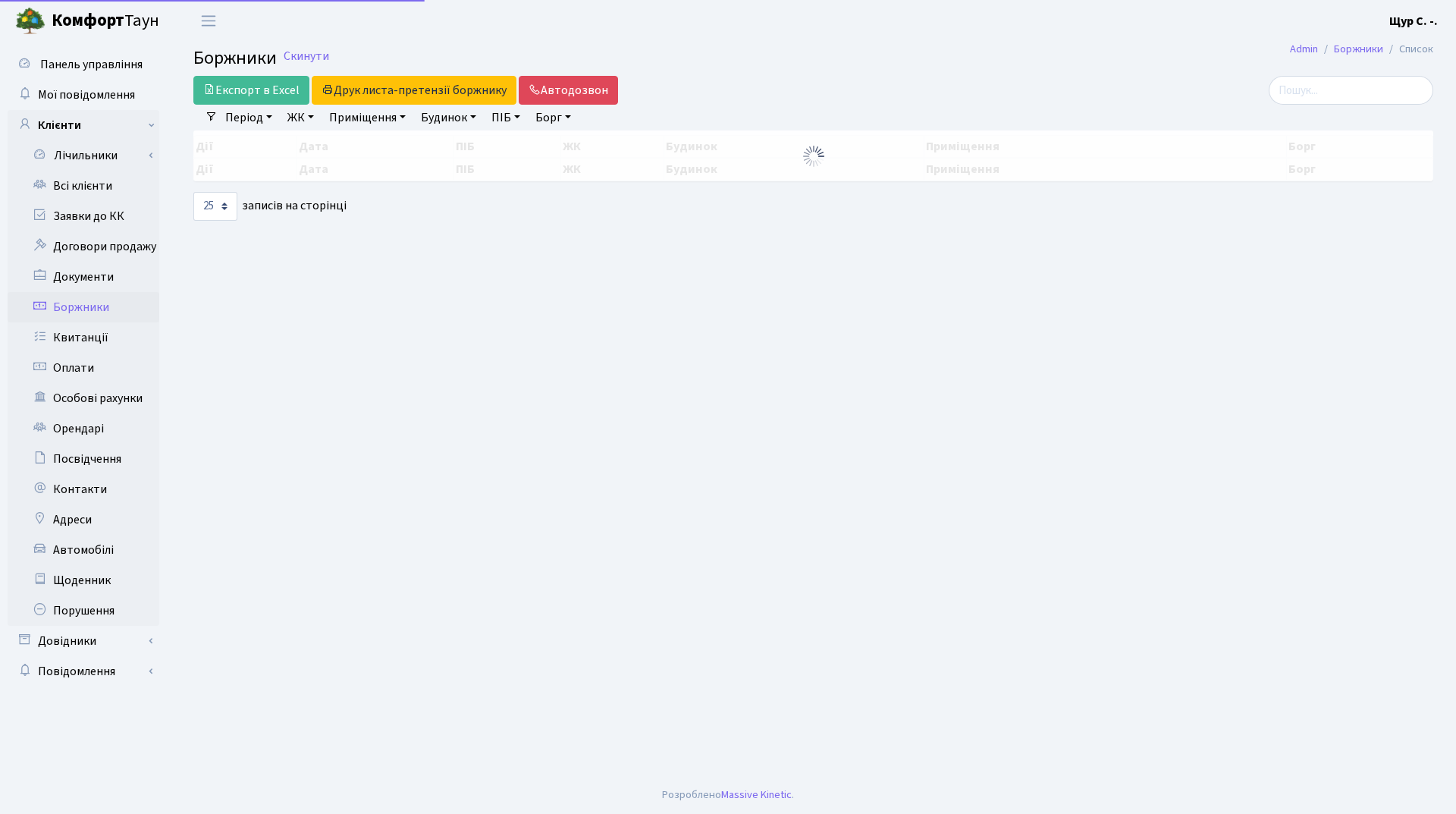
select select "25"
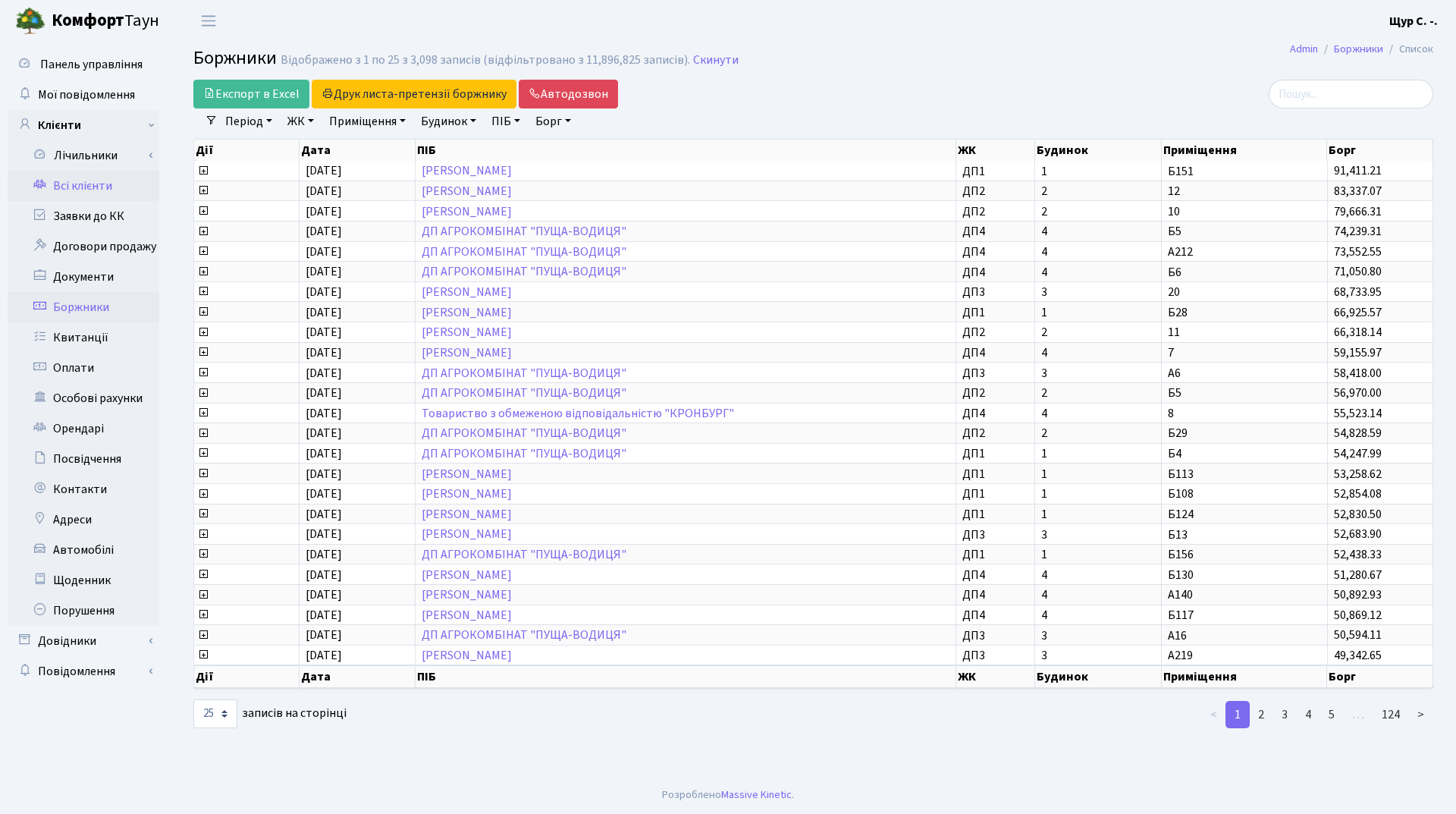
click at [88, 186] on link "Всі клієнти" at bounding box center [83, 186] width 152 height 30
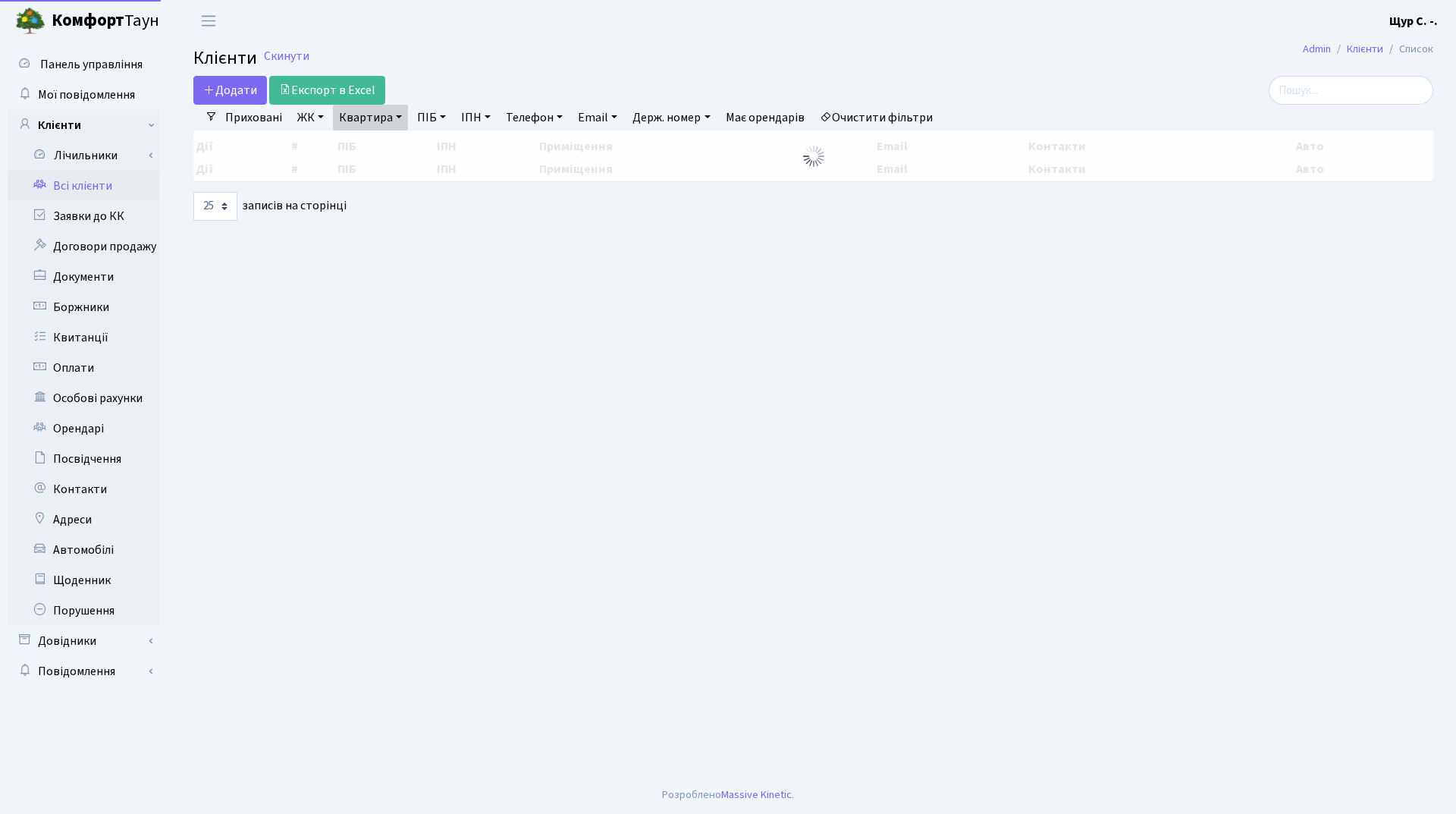
select select "25"
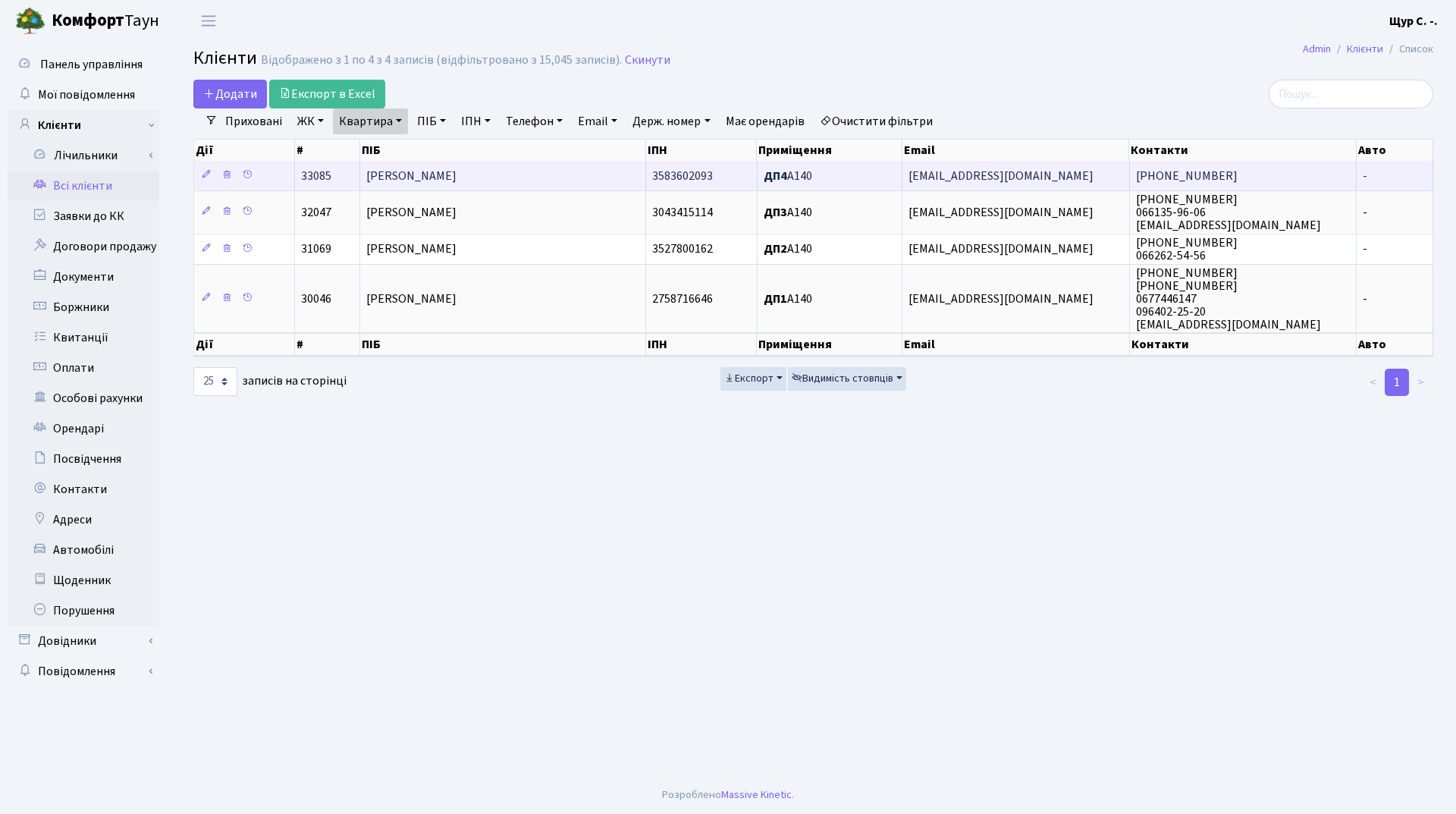
click at [434, 181] on span "[PERSON_NAME]" at bounding box center [412, 176] width 90 height 17
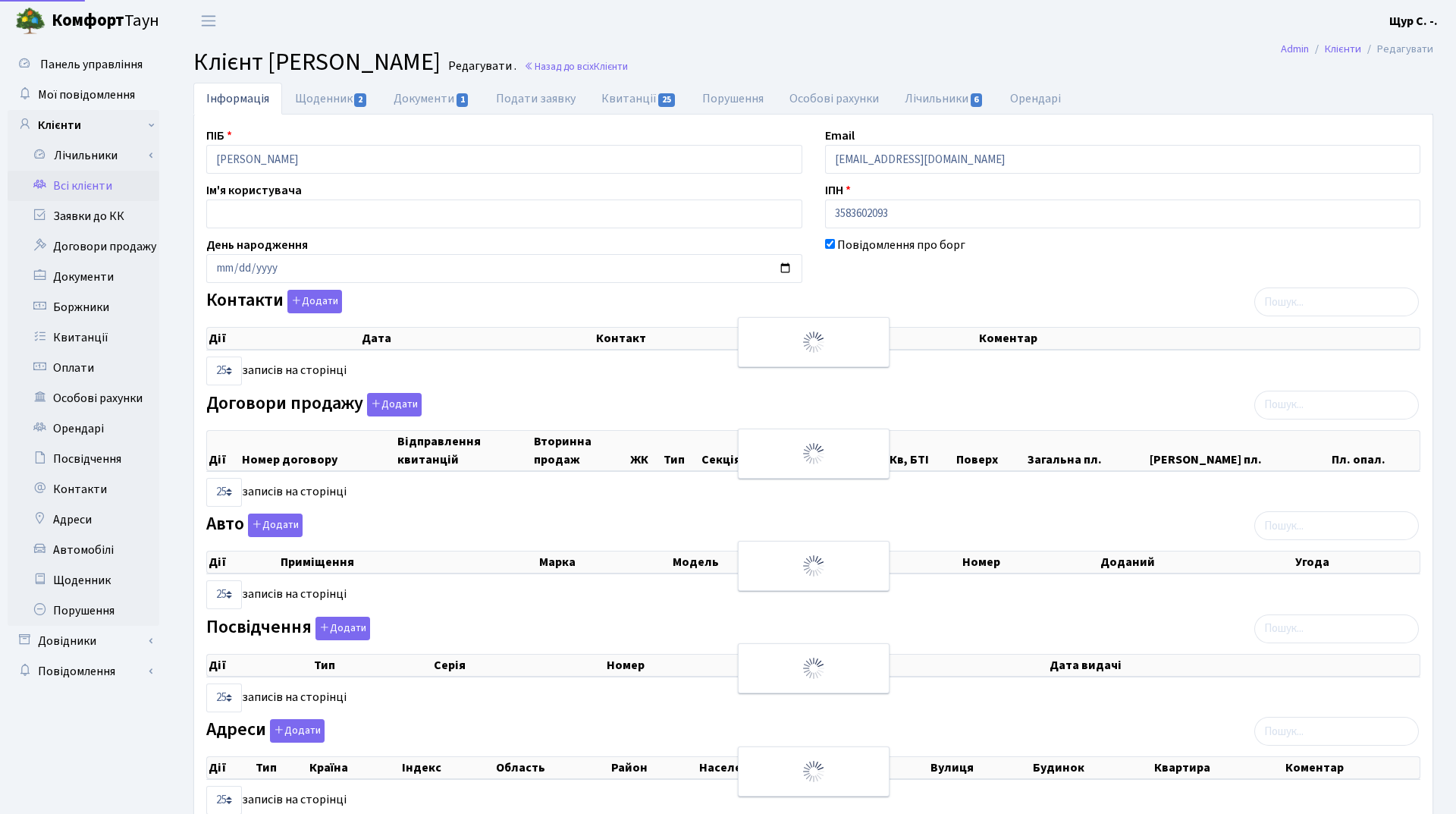
select select "25"
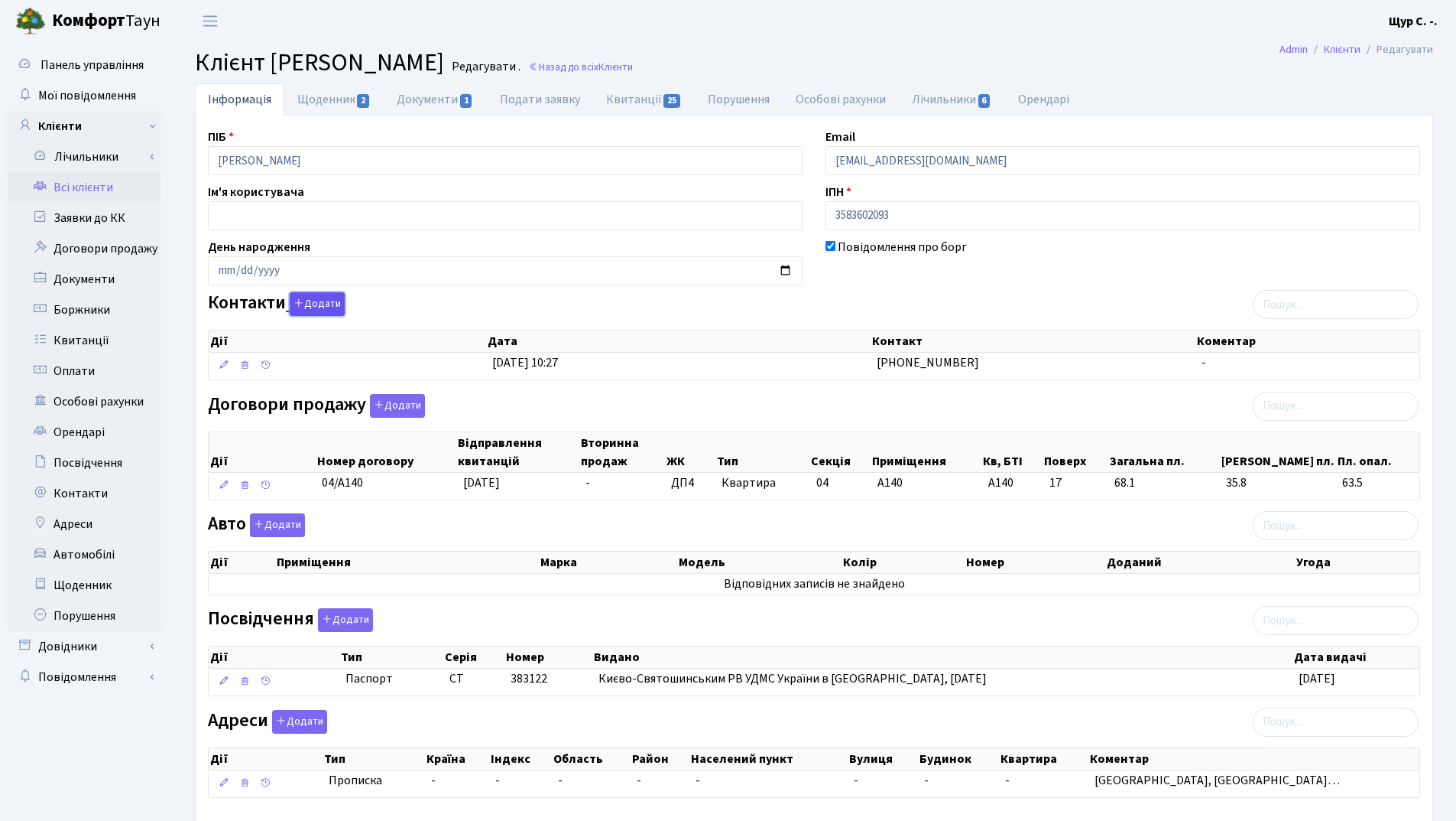
click at [335, 309] on button "Додати" at bounding box center [317, 303] width 55 height 24
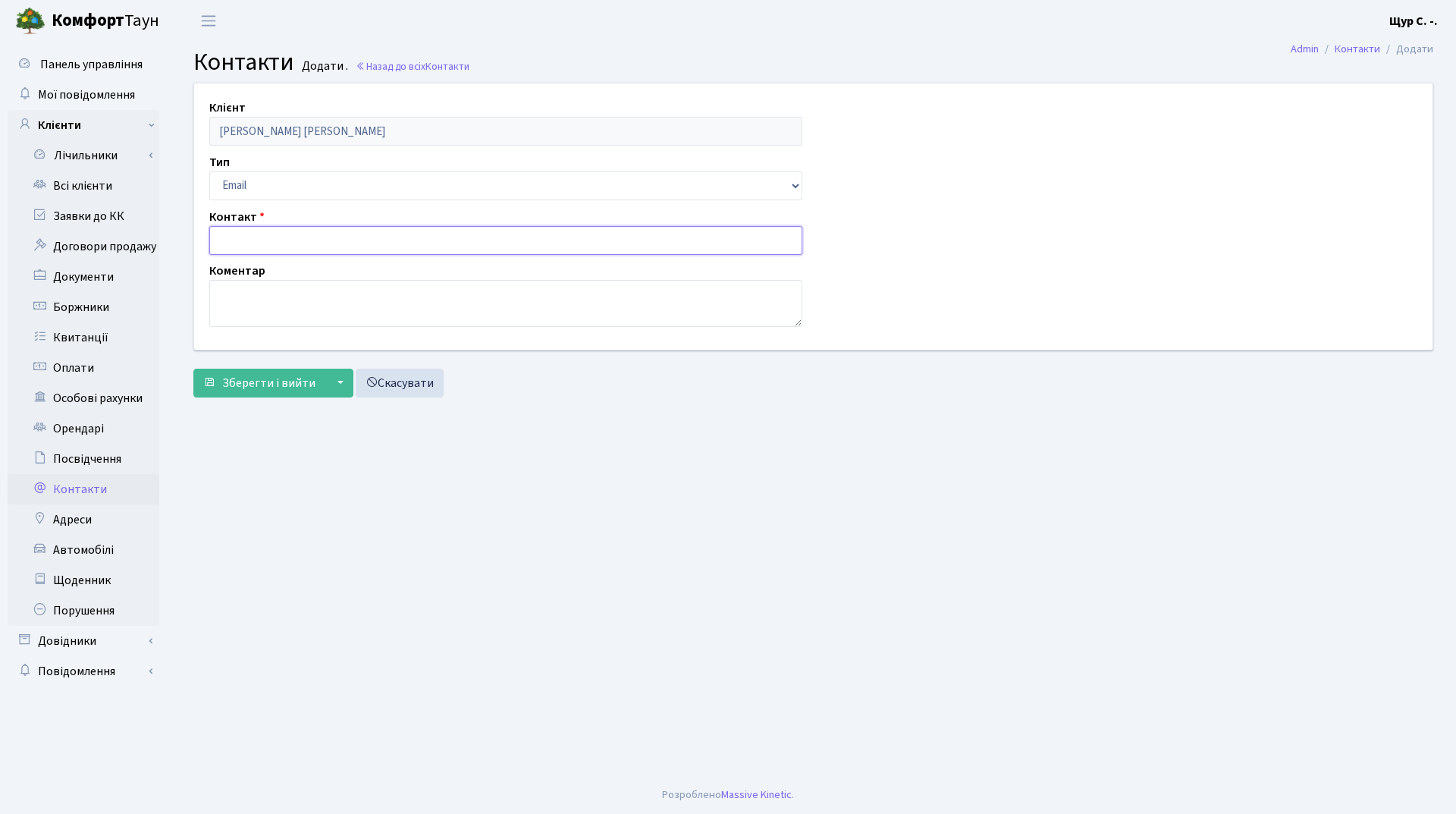
click at [267, 240] on input "text" at bounding box center [505, 240] width 593 height 29
type input "[EMAIL_ADDRESS][DOMAIN_NAME]"
click at [280, 383] on span "Зберегти і вийти" at bounding box center [269, 383] width 93 height 17
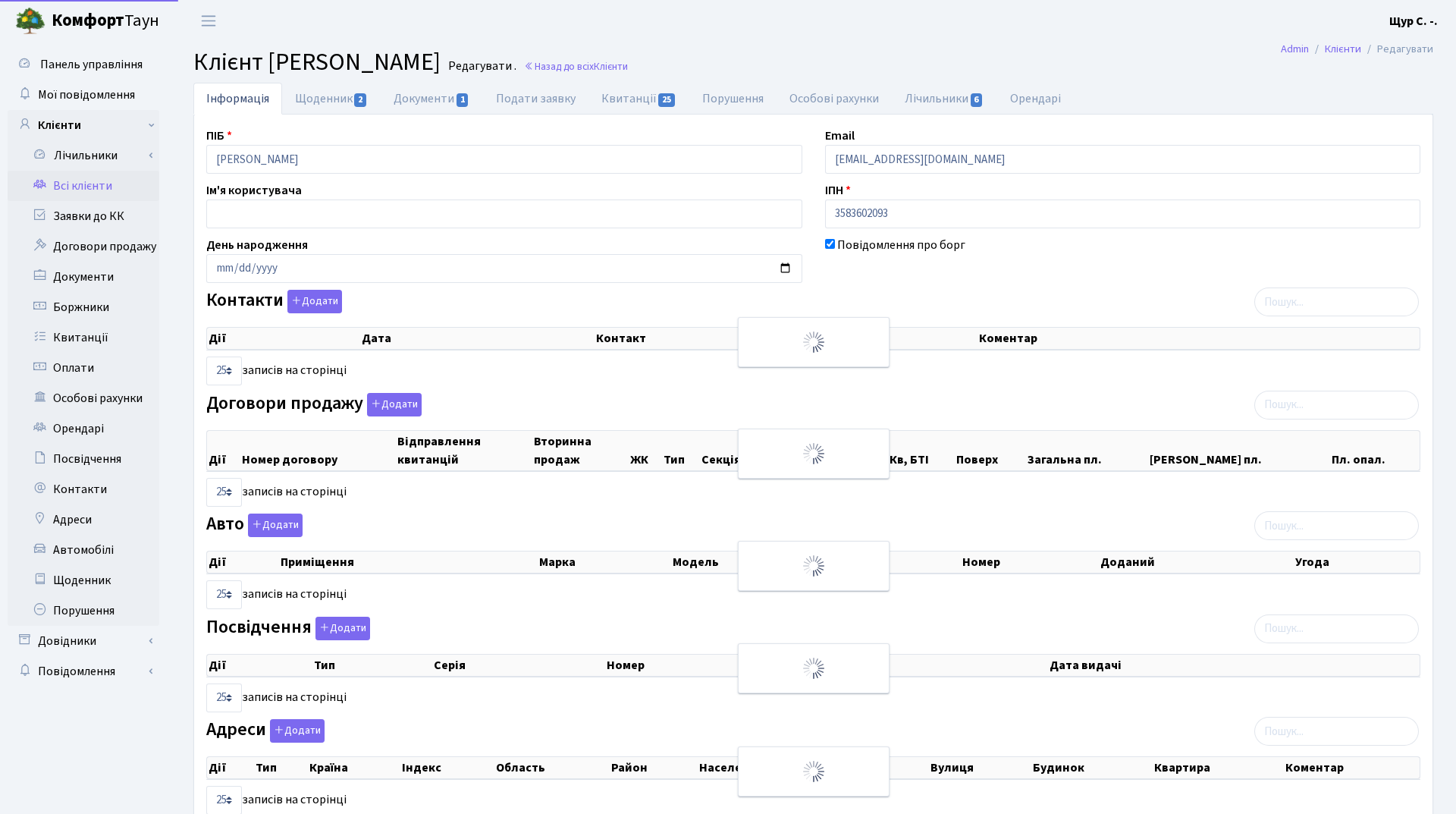
select select "25"
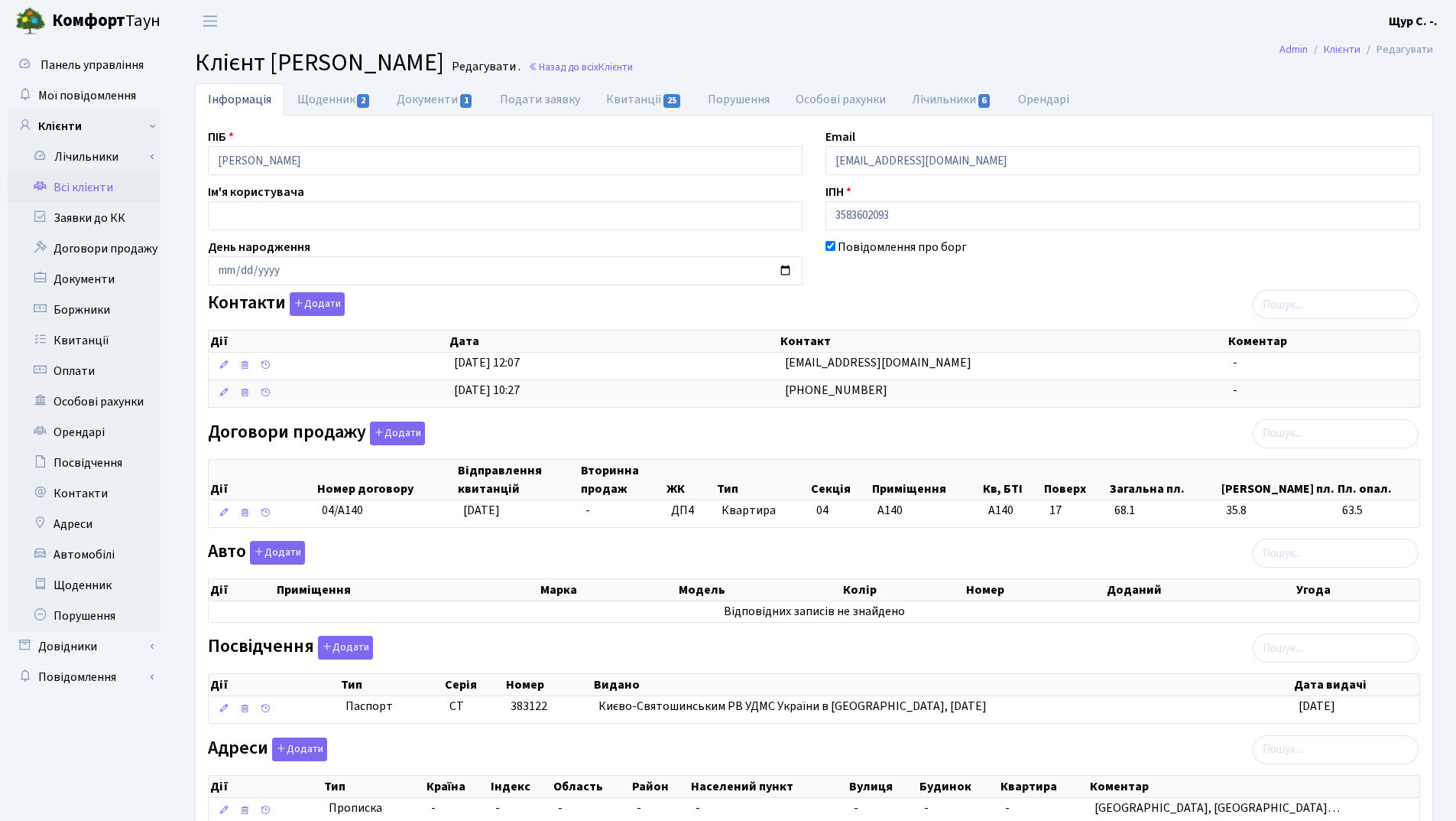
click at [104, 189] on link "Всі клієнти" at bounding box center [84, 187] width 153 height 30
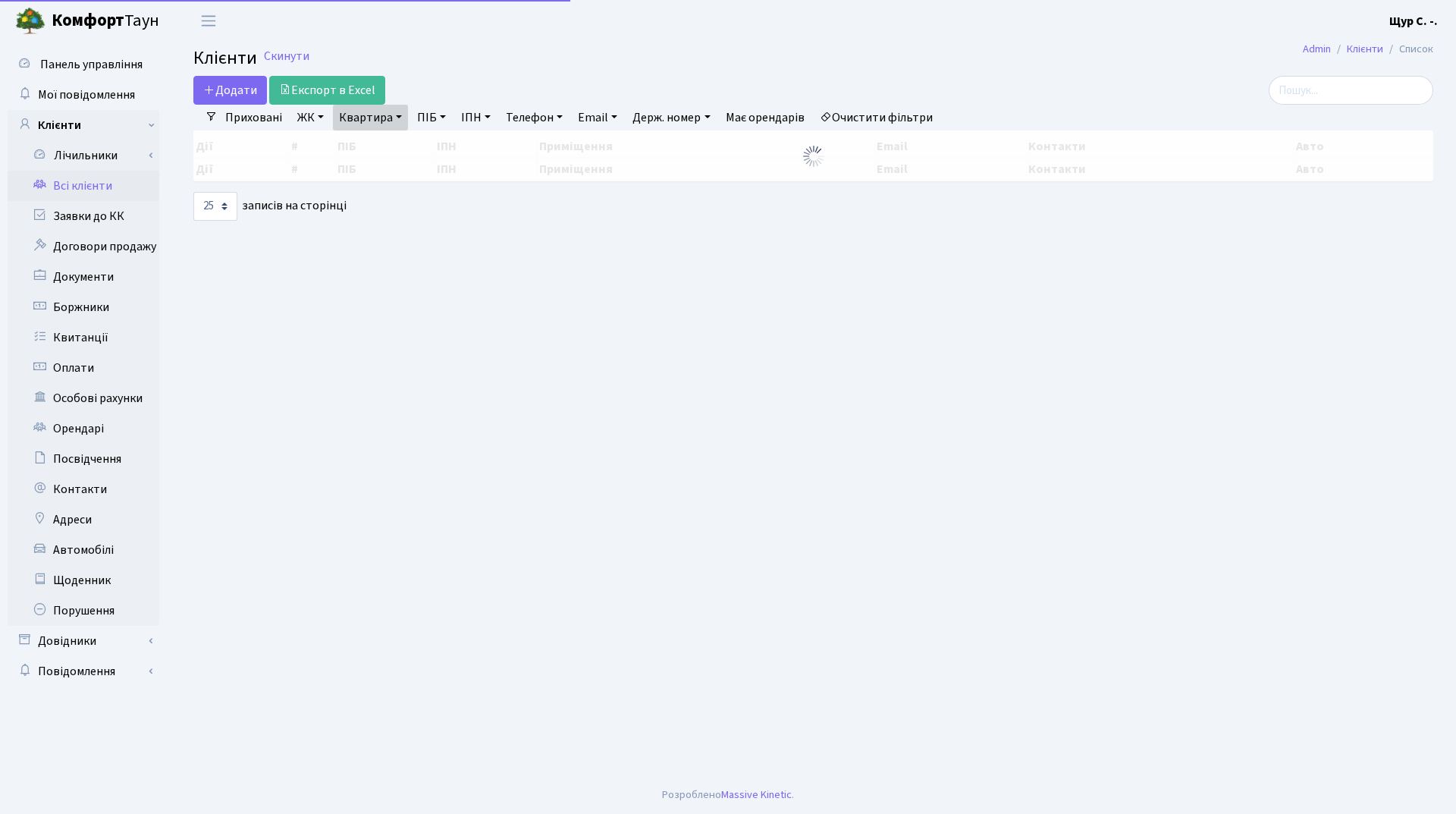
select select "25"
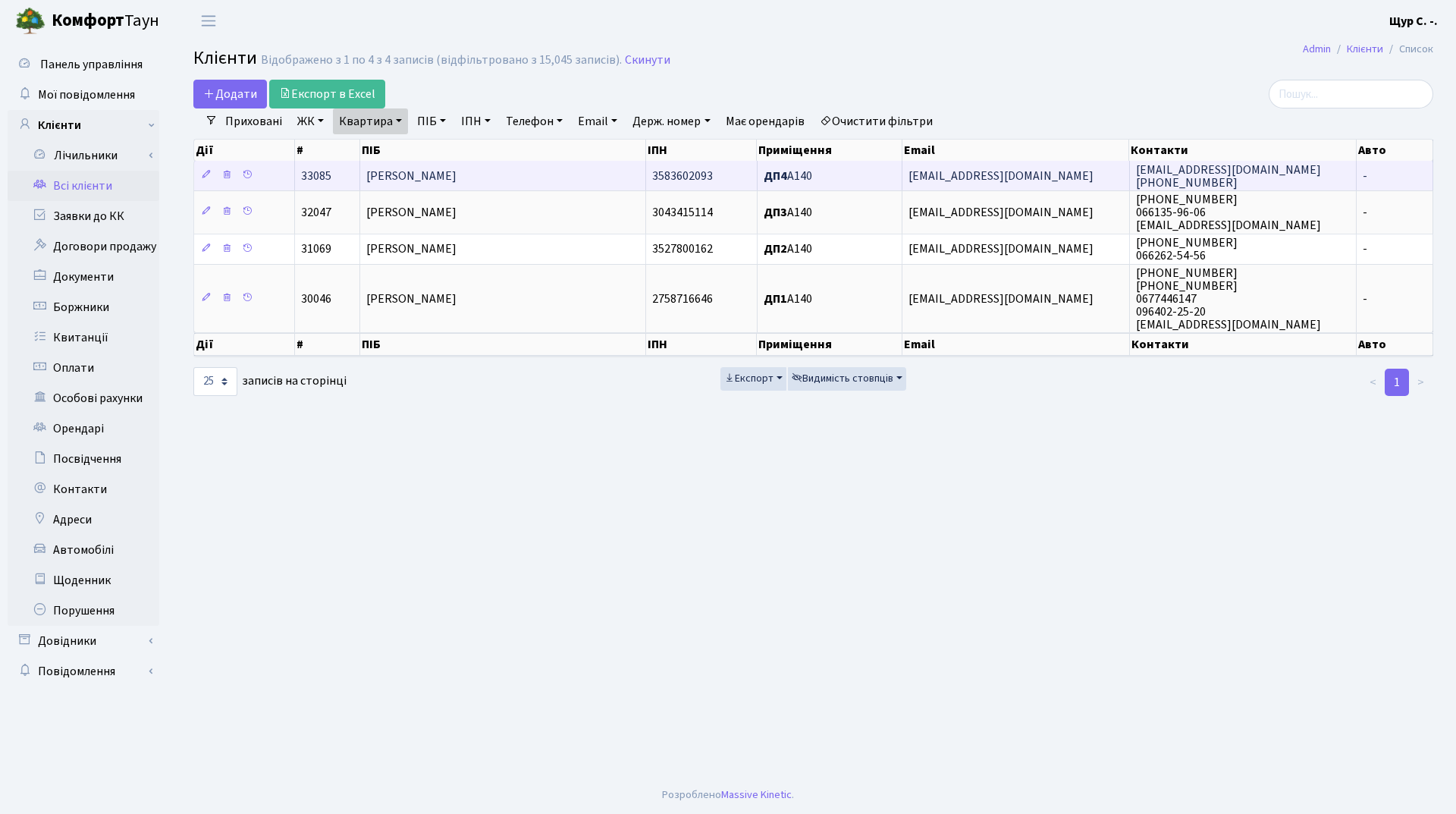
click at [451, 175] on span "[PERSON_NAME]" at bounding box center [412, 176] width 90 height 17
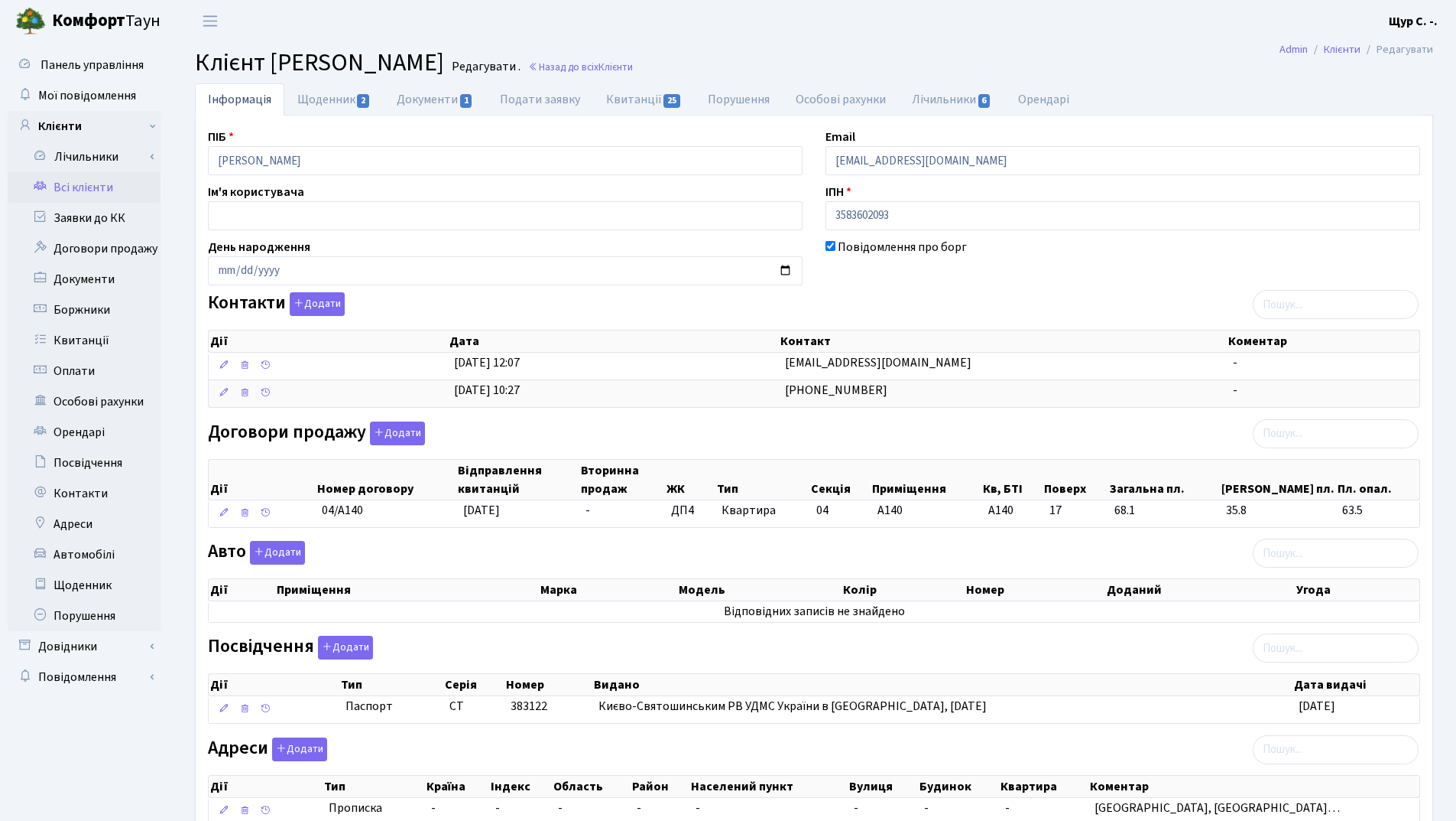
click at [102, 185] on link "Всі клієнти" at bounding box center [84, 187] width 153 height 30
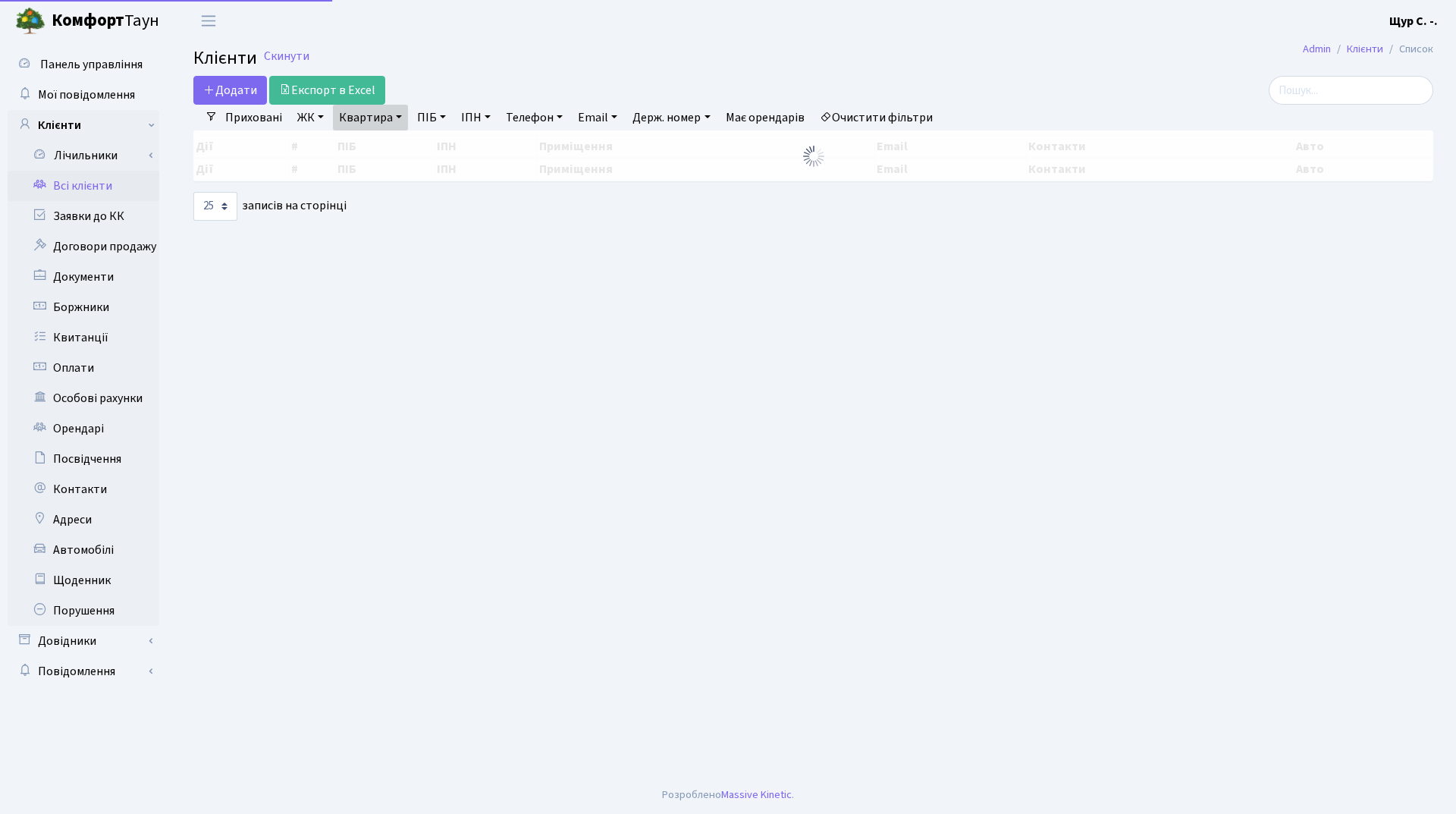
select select "25"
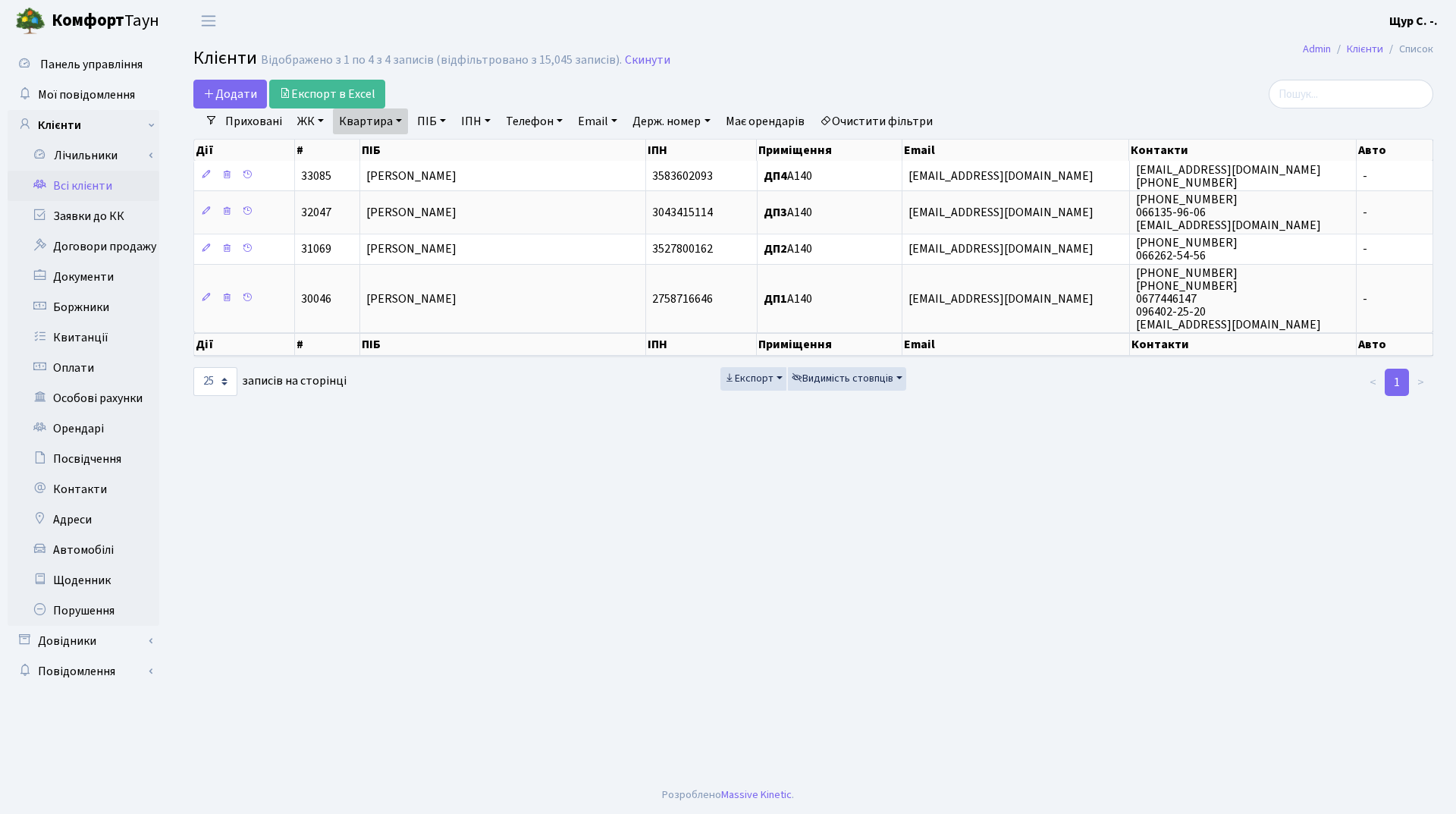
click at [398, 122] on link "Квартира" at bounding box center [370, 121] width 75 height 25
click at [397, 148] on input "а140" at bounding box center [378, 151] width 89 height 29
type input "[PERSON_NAME]"
click at [450, 147] on link at bounding box center [438, 151] width 32 height 29
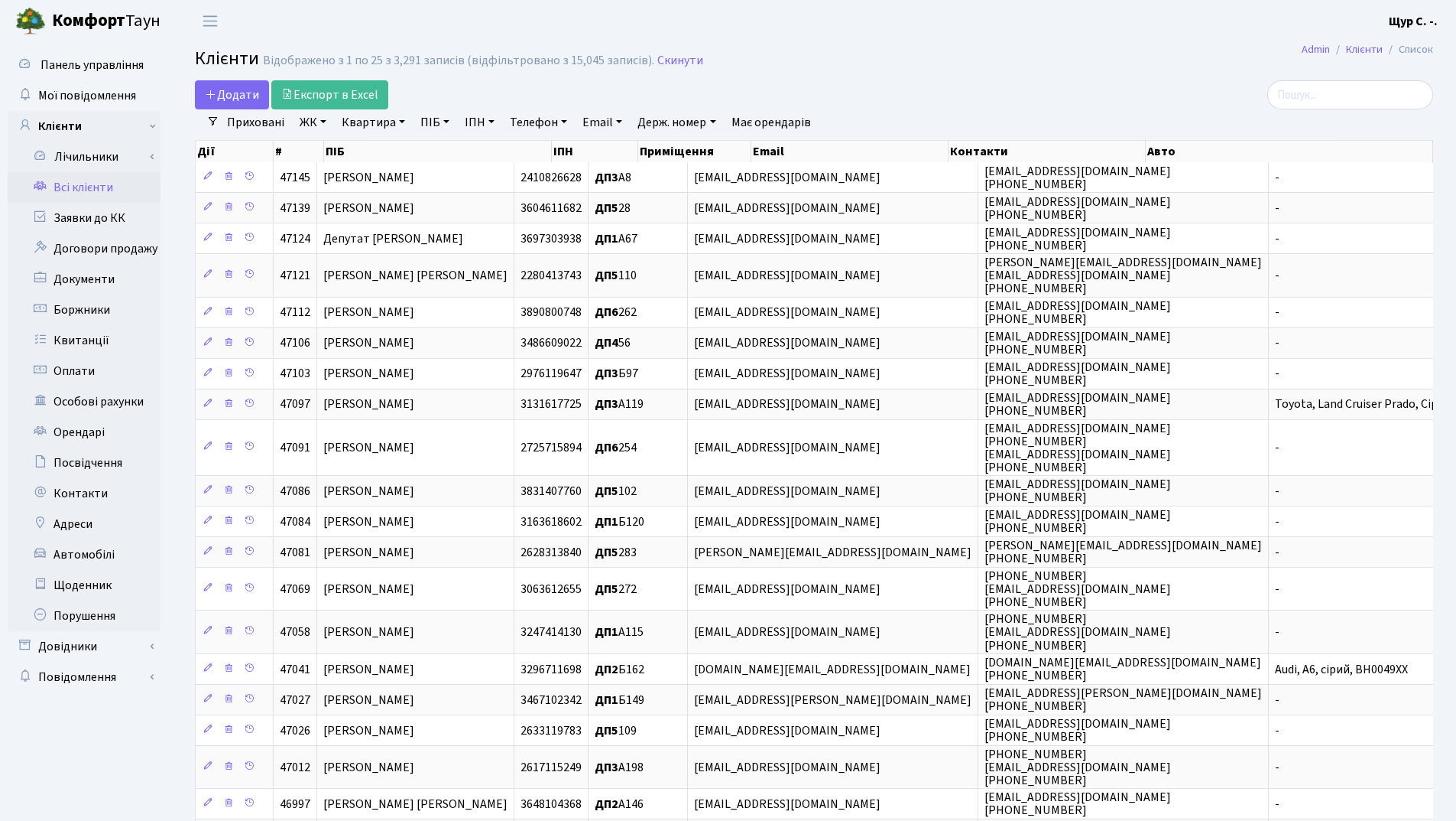
click at [537, 127] on link "Телефон" at bounding box center [538, 122] width 69 height 26
type input "0673534789"
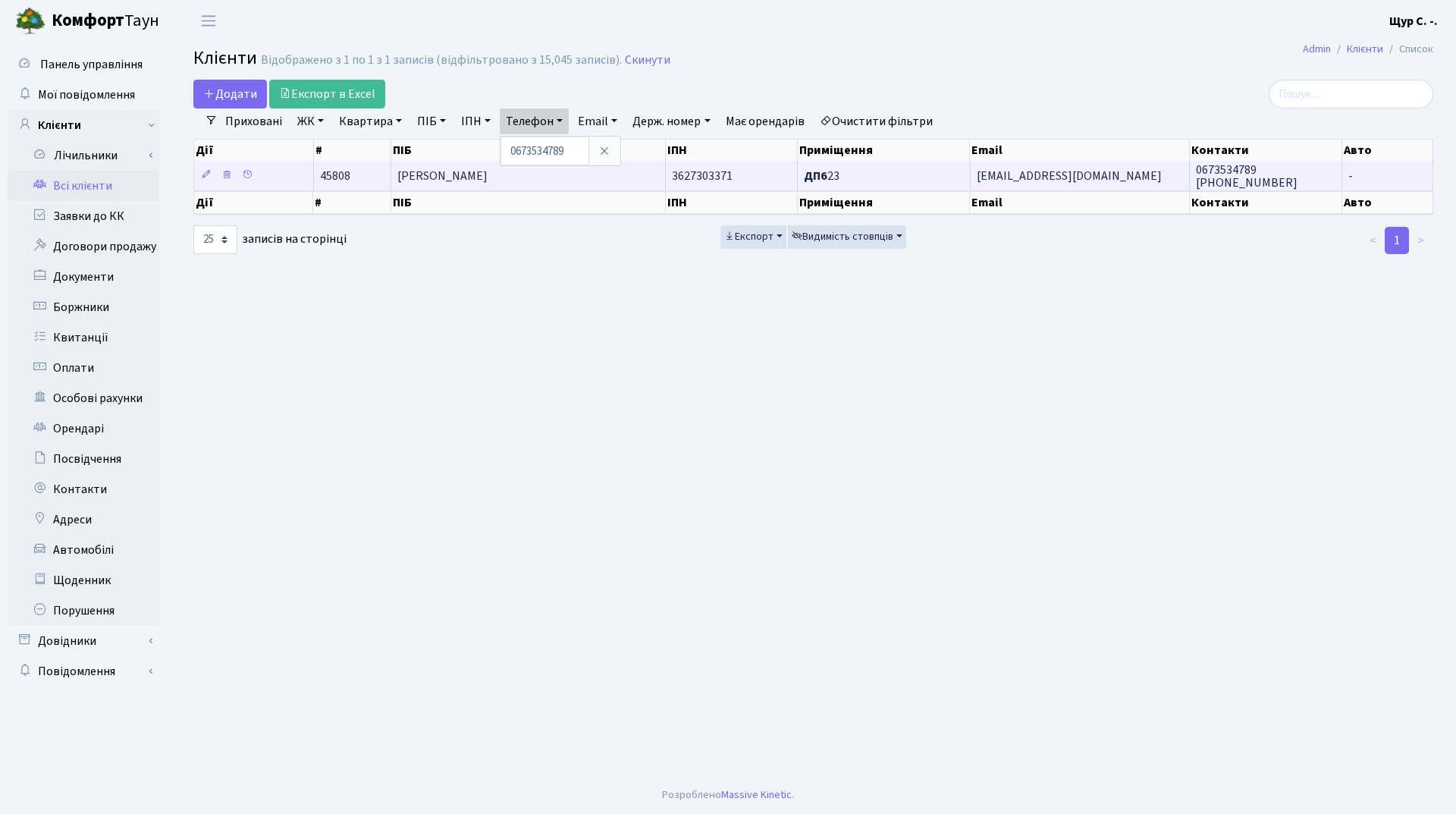
click at [488, 176] on span "Пасічник Борис Юрійович" at bounding box center [443, 176] width 90 height 17
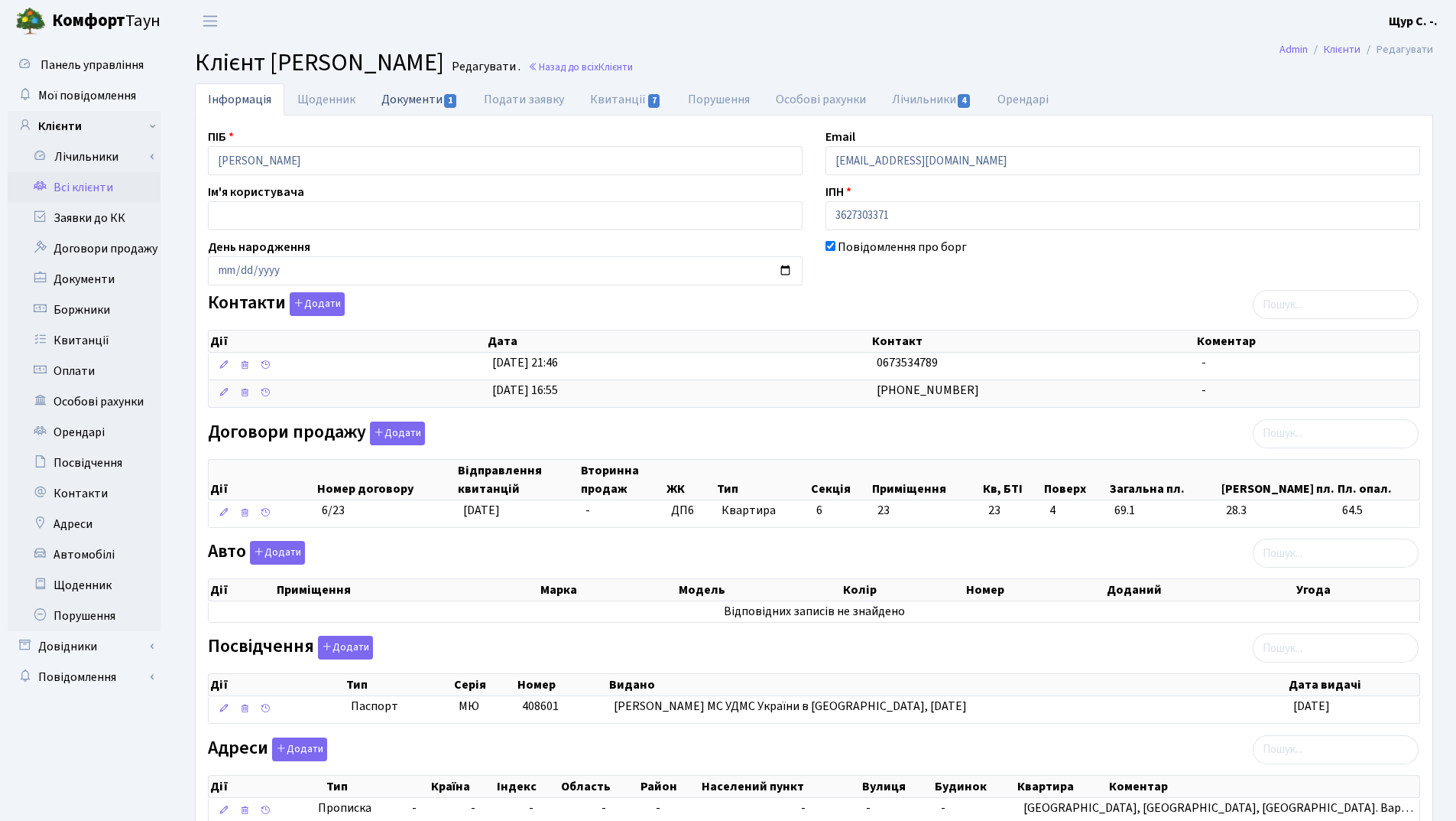
click at [416, 107] on link "Документи 1" at bounding box center [420, 99] width 103 height 31
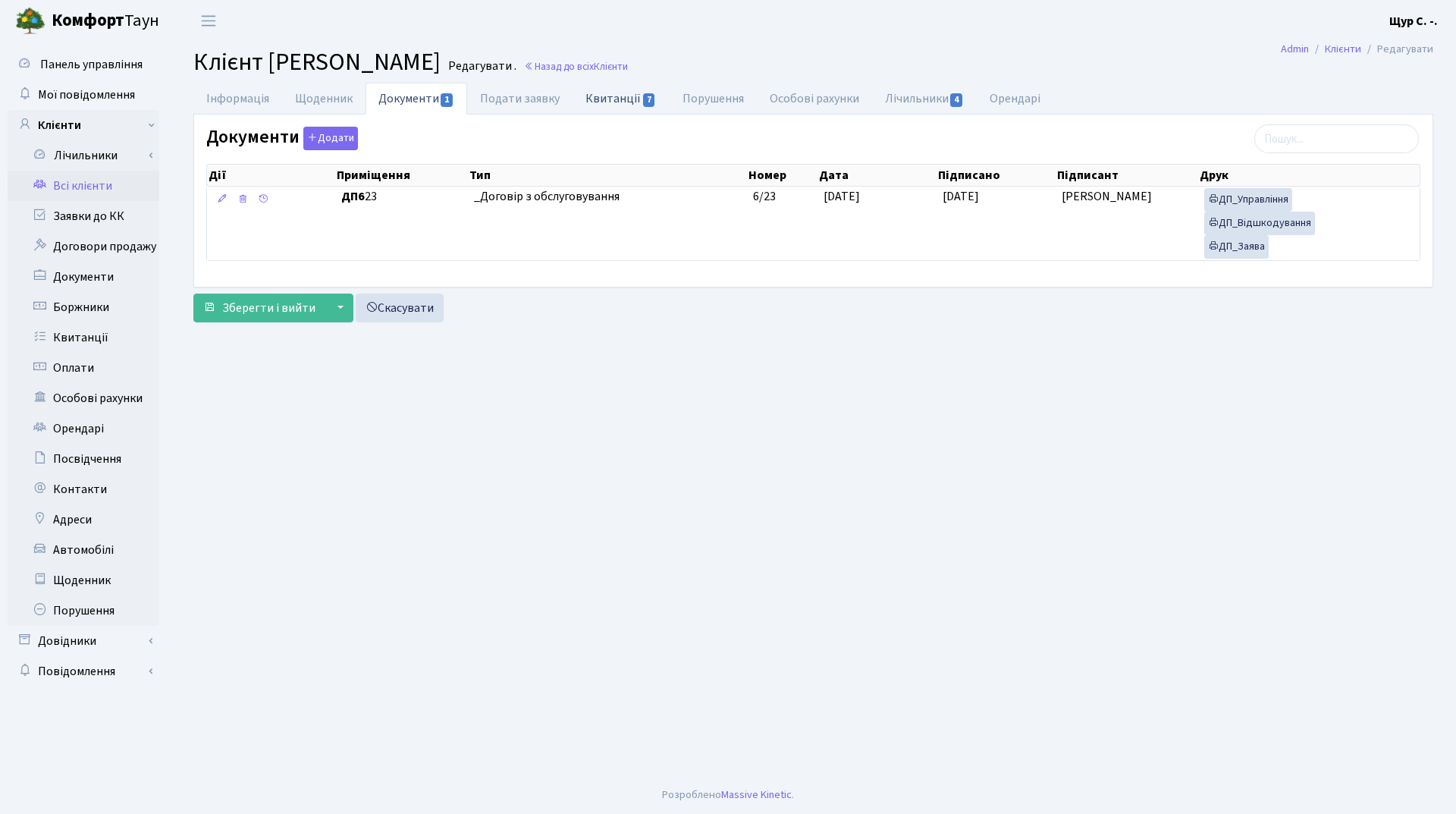
click at [609, 105] on link "Квитанції 7" at bounding box center [621, 98] width 96 height 31
select select "25"
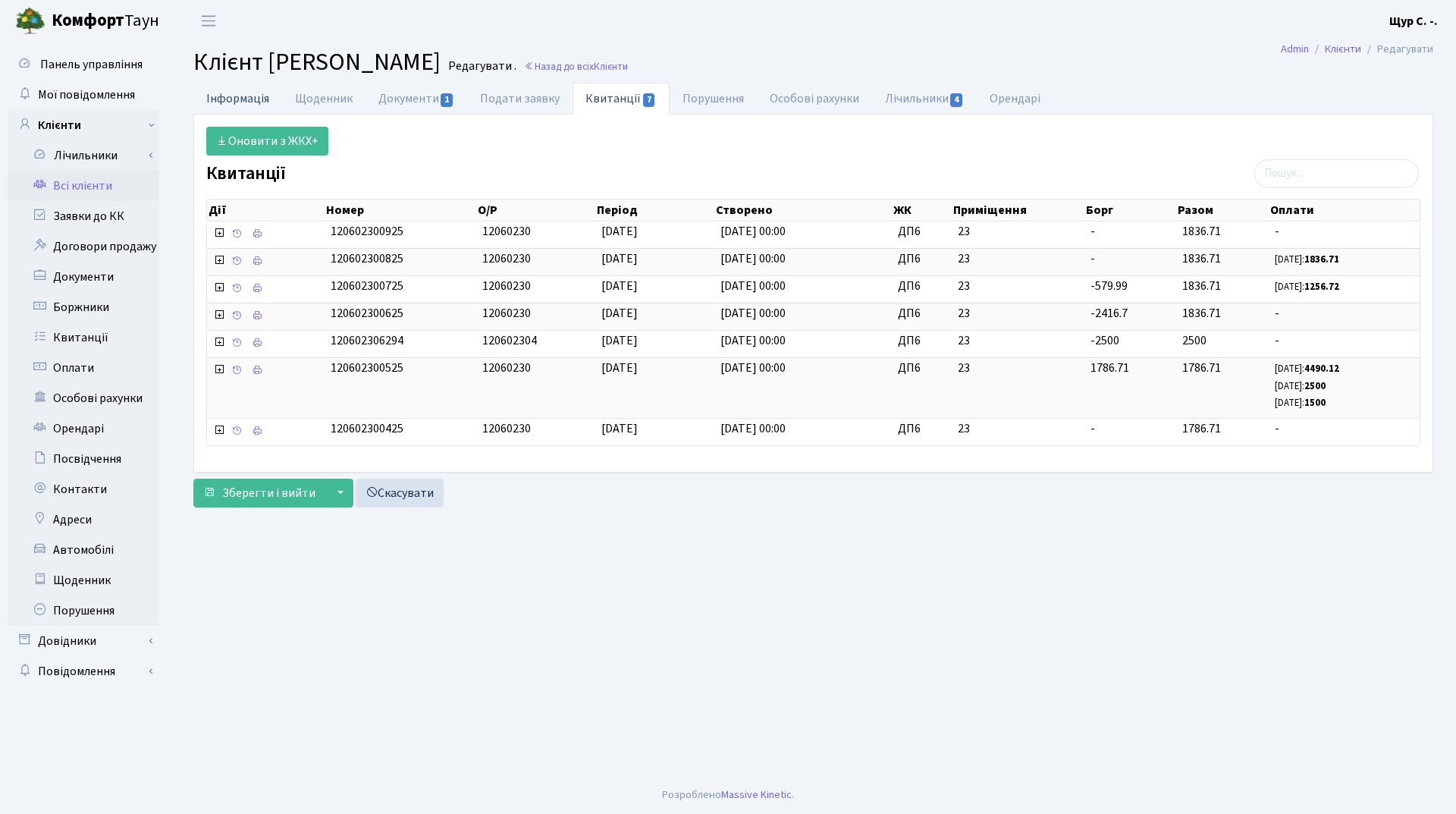
click at [254, 95] on link "Інформація" at bounding box center [237, 98] width 89 height 31
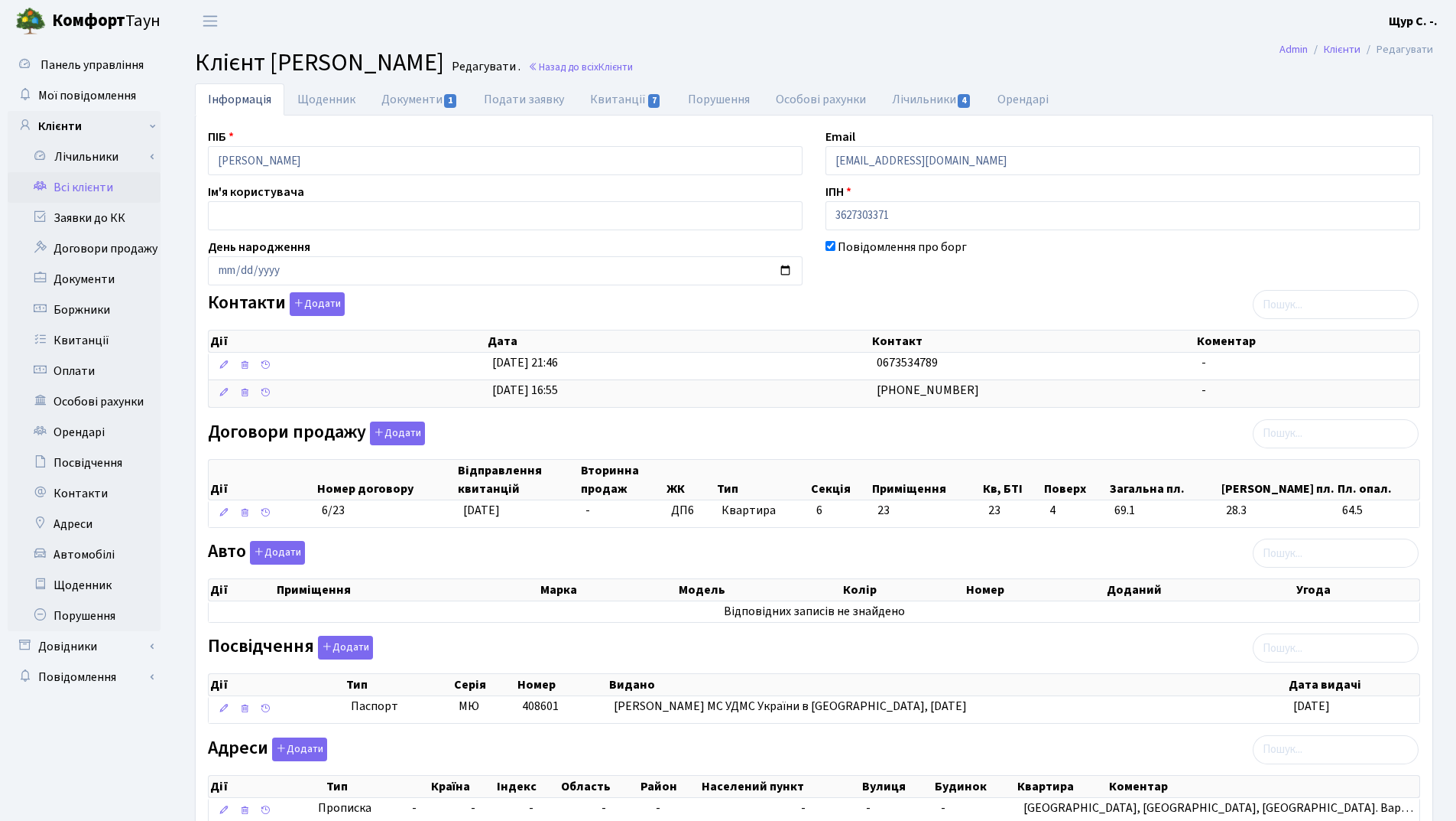
click at [75, 190] on link "Всі клієнти" at bounding box center [84, 187] width 153 height 30
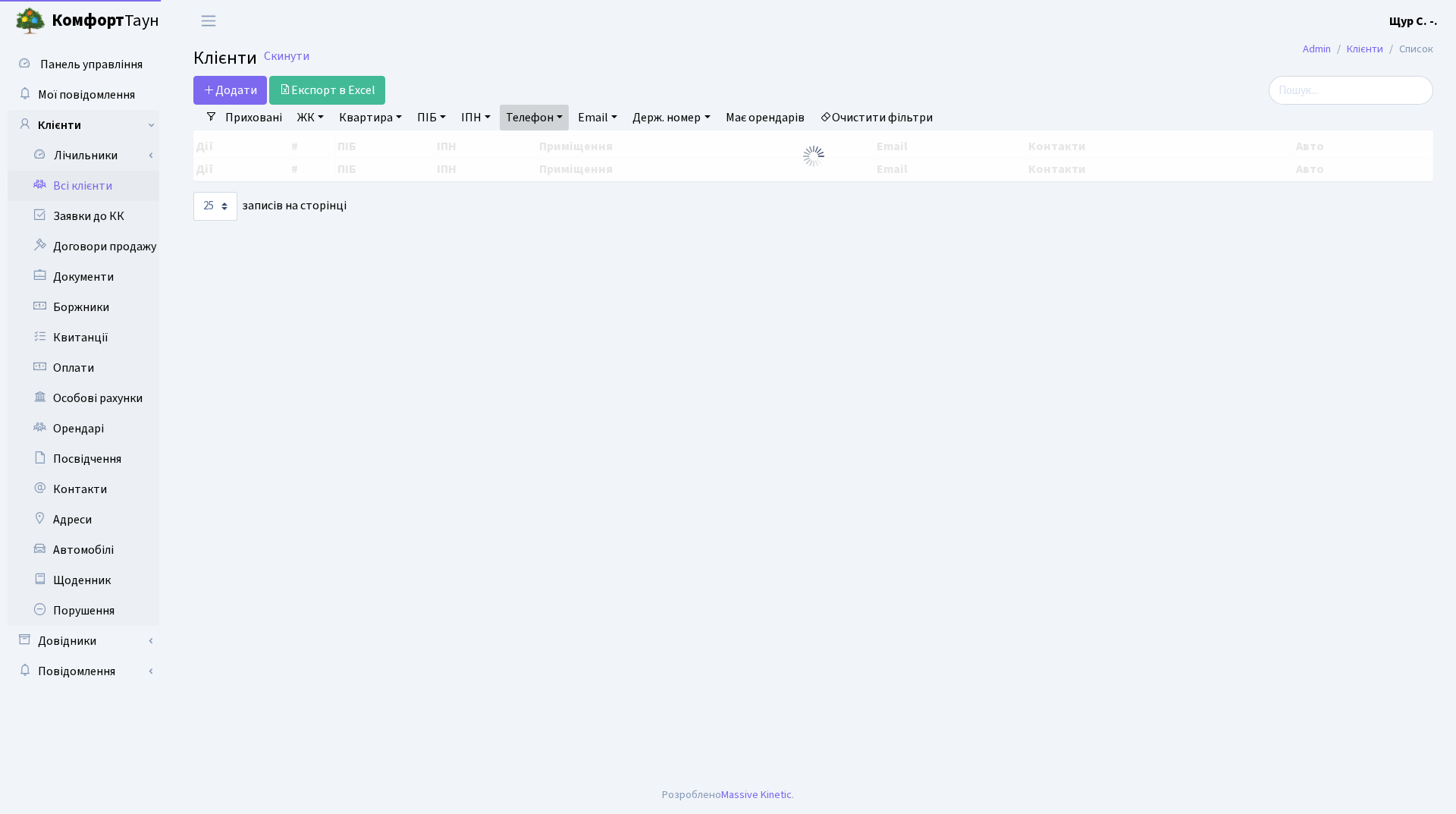
select select "25"
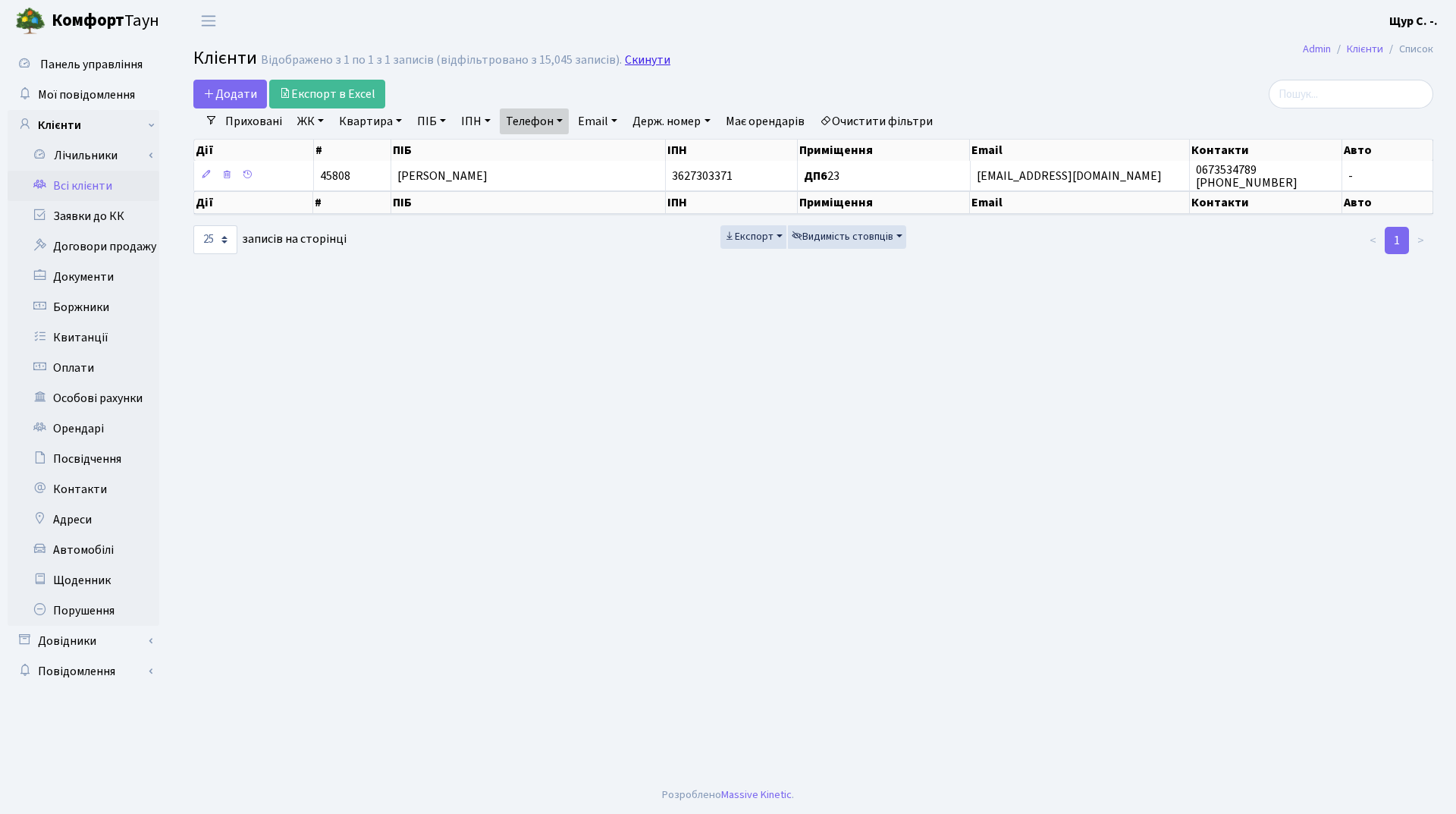
click at [649, 56] on link "Скинути" at bounding box center [647, 59] width 45 height 14
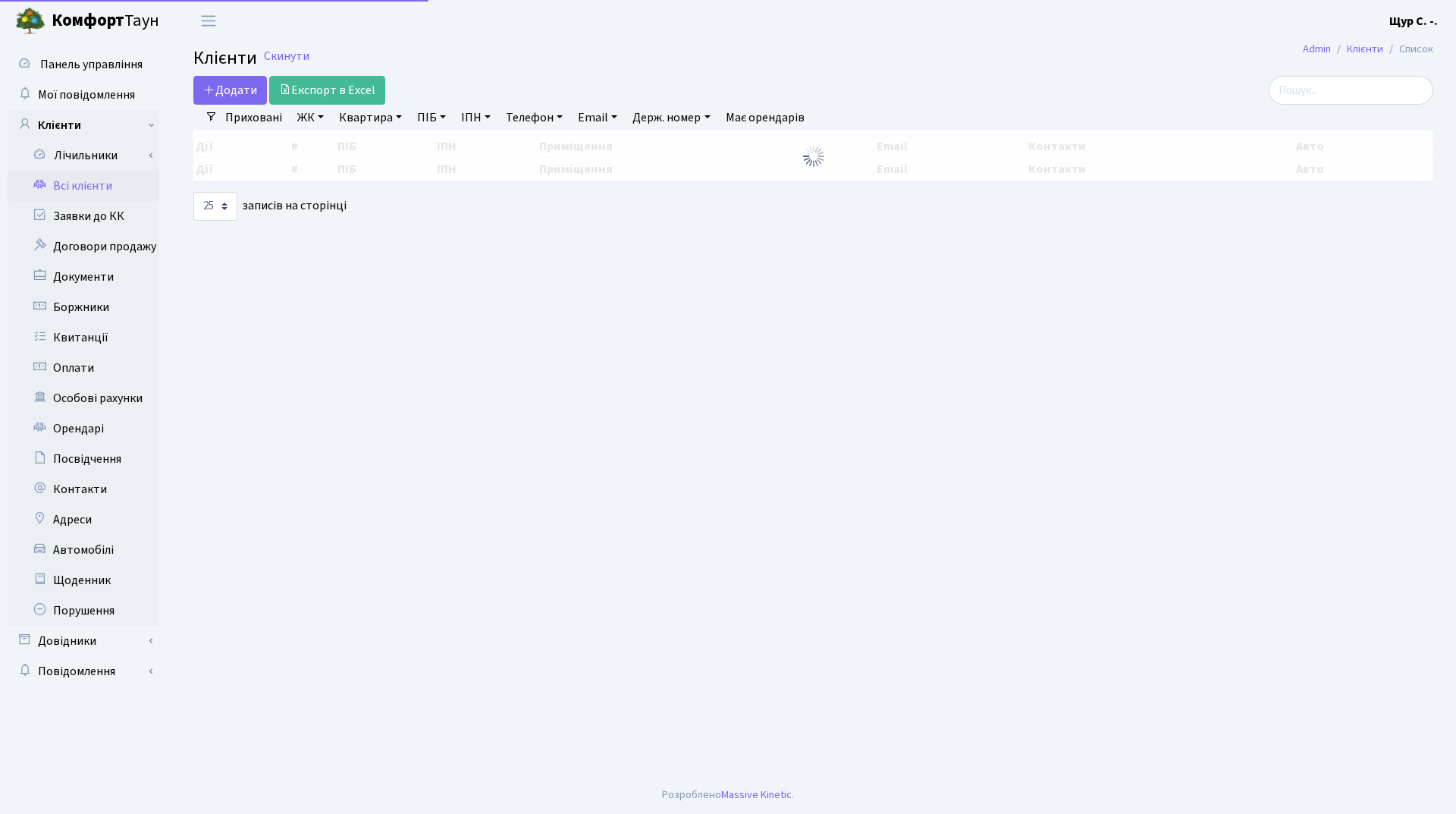
select select "25"
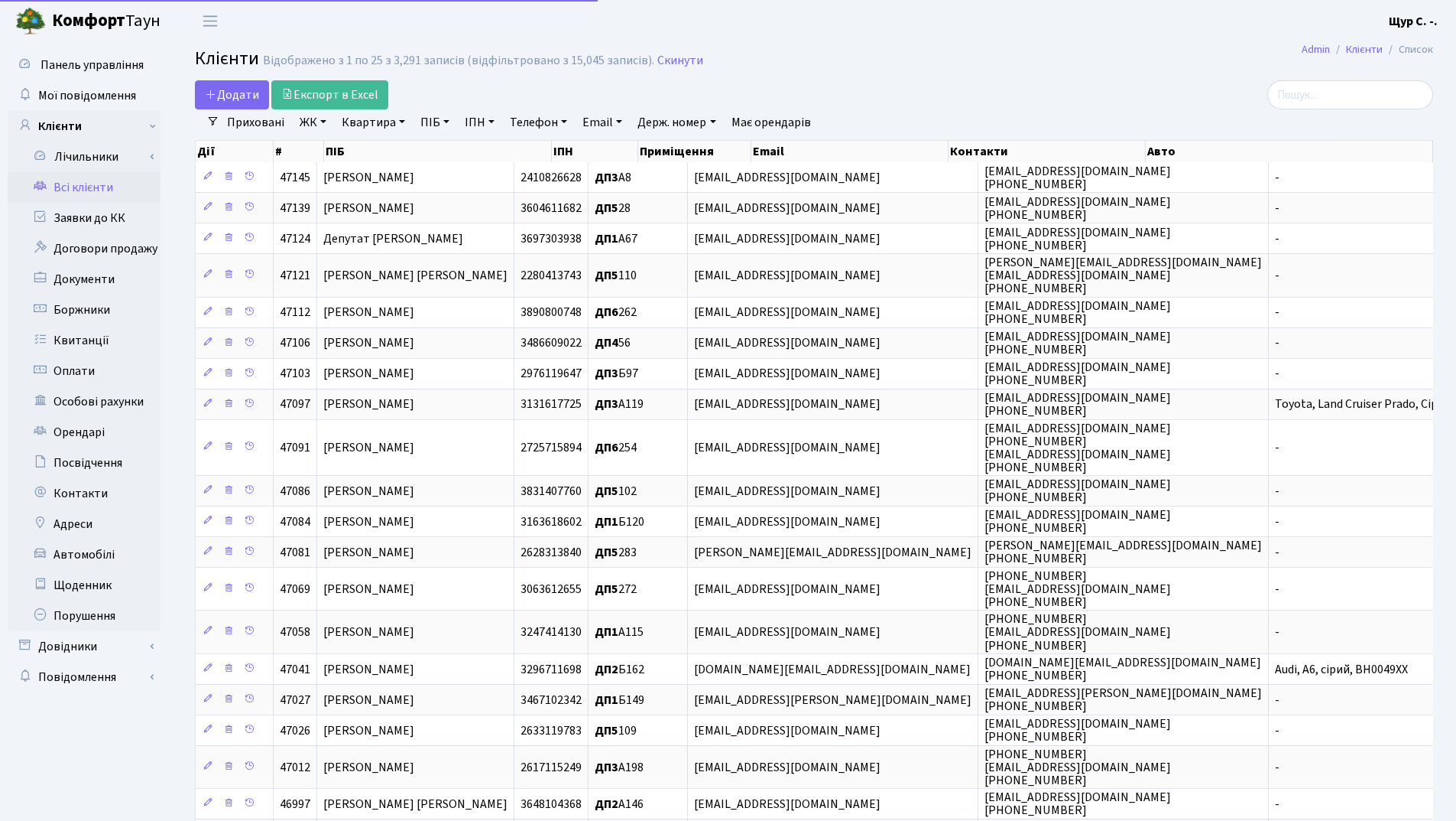
click at [434, 123] on link "ПІБ" at bounding box center [434, 122] width 41 height 26
type input "пасічник"
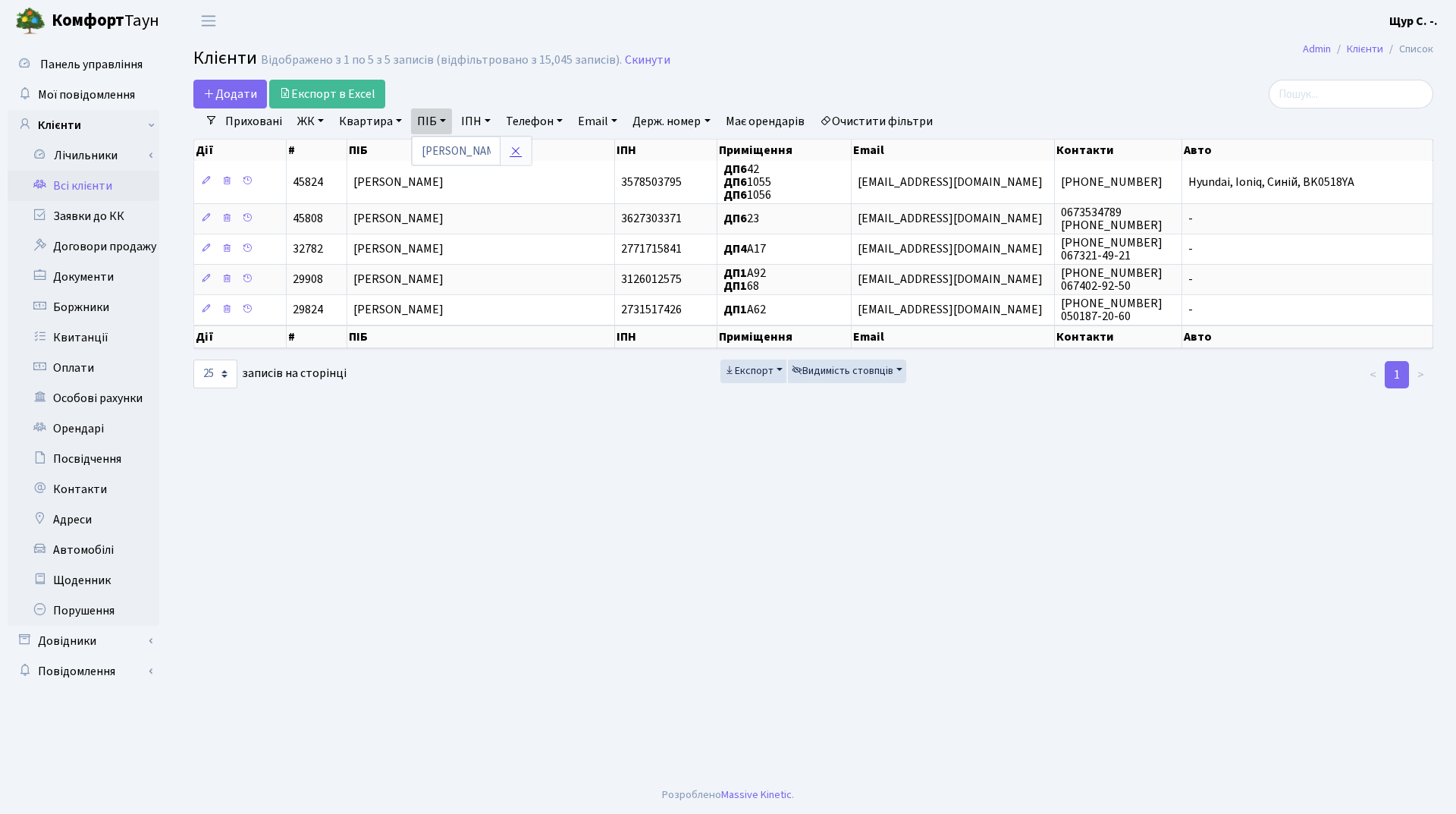
click at [506, 148] on link at bounding box center [515, 151] width 32 height 29
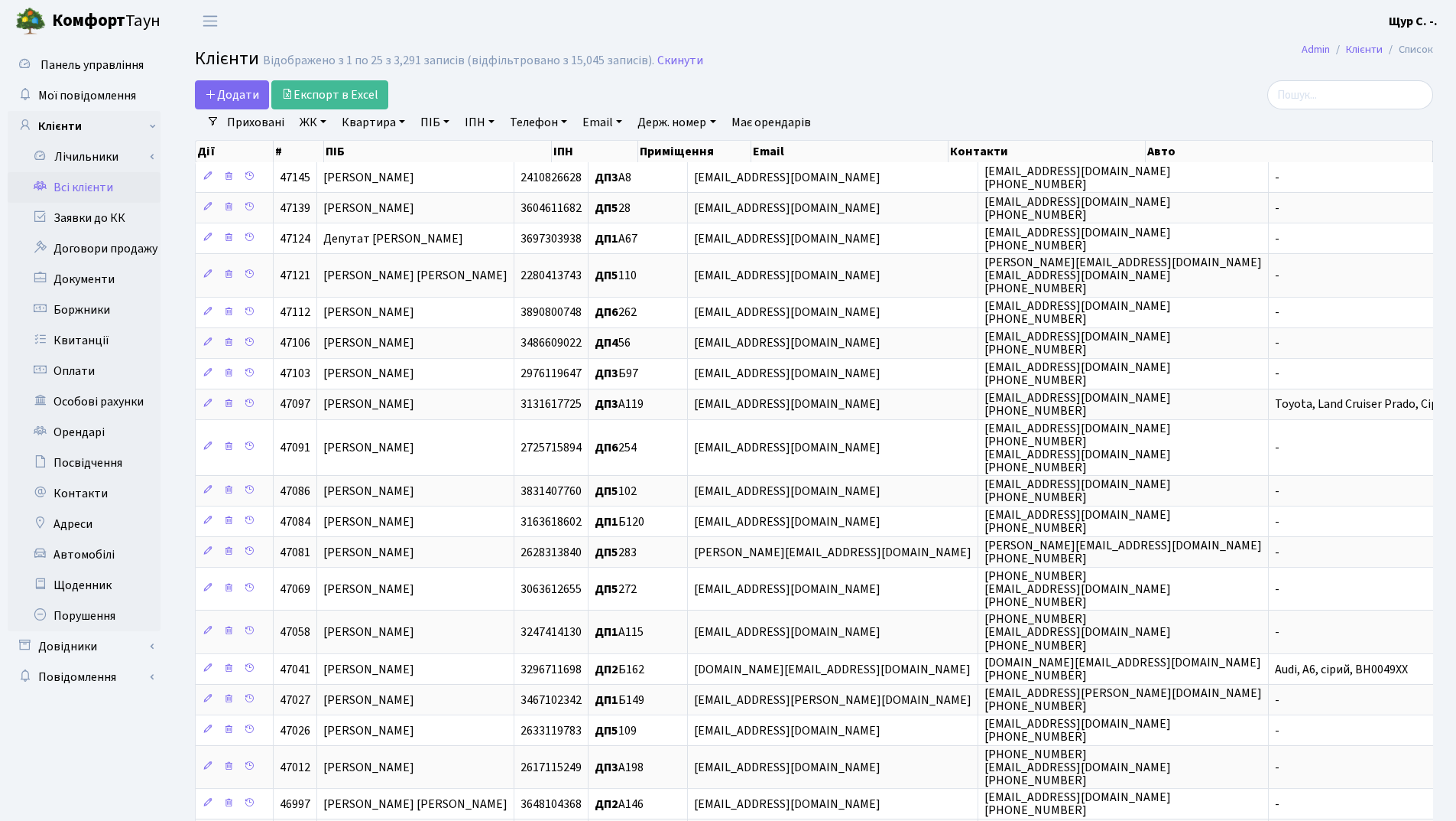
click at [365, 120] on link "Квартира" at bounding box center [373, 122] width 76 height 26
type input "балан"
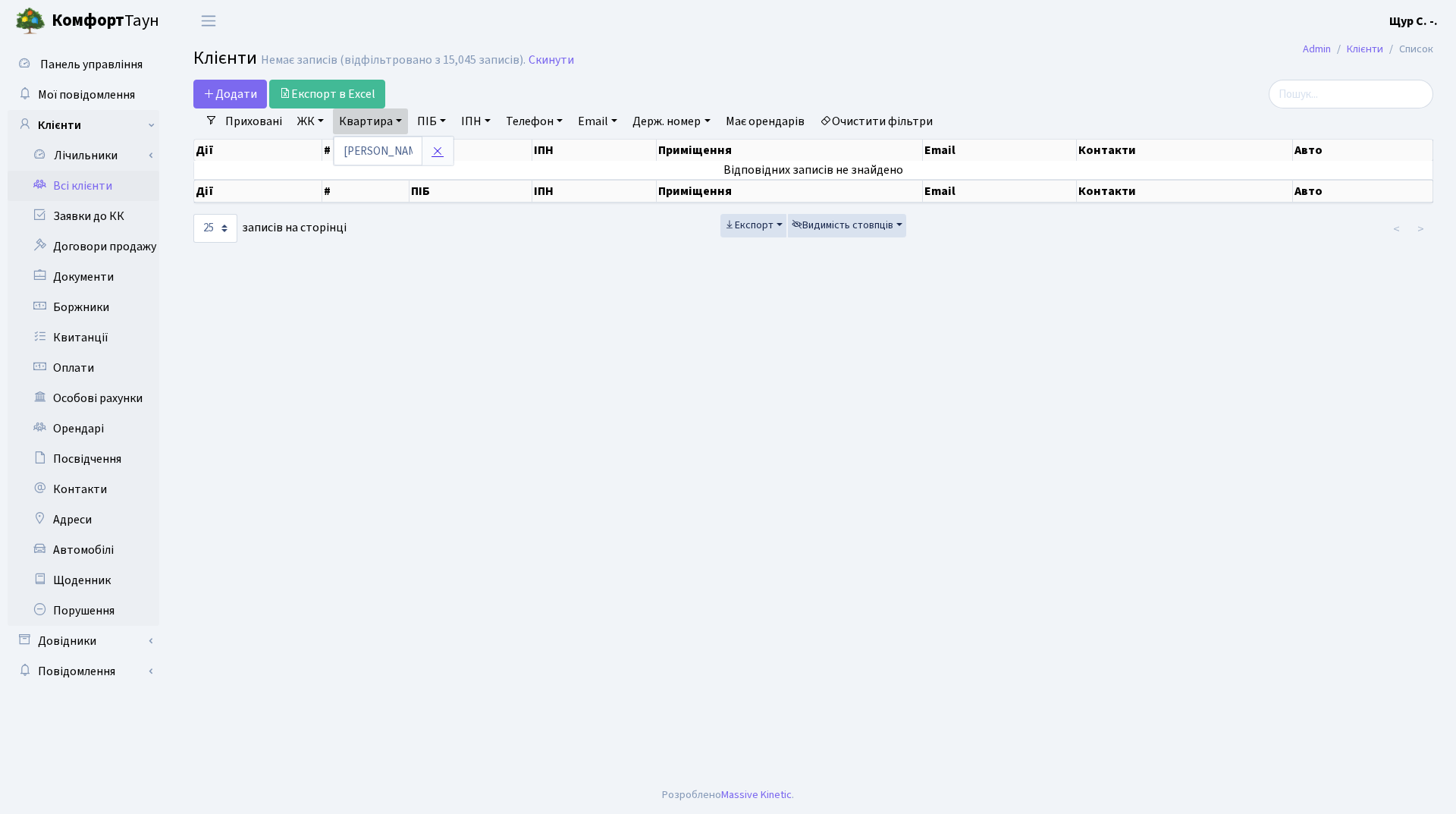
click at [443, 157] on link at bounding box center [438, 151] width 32 height 29
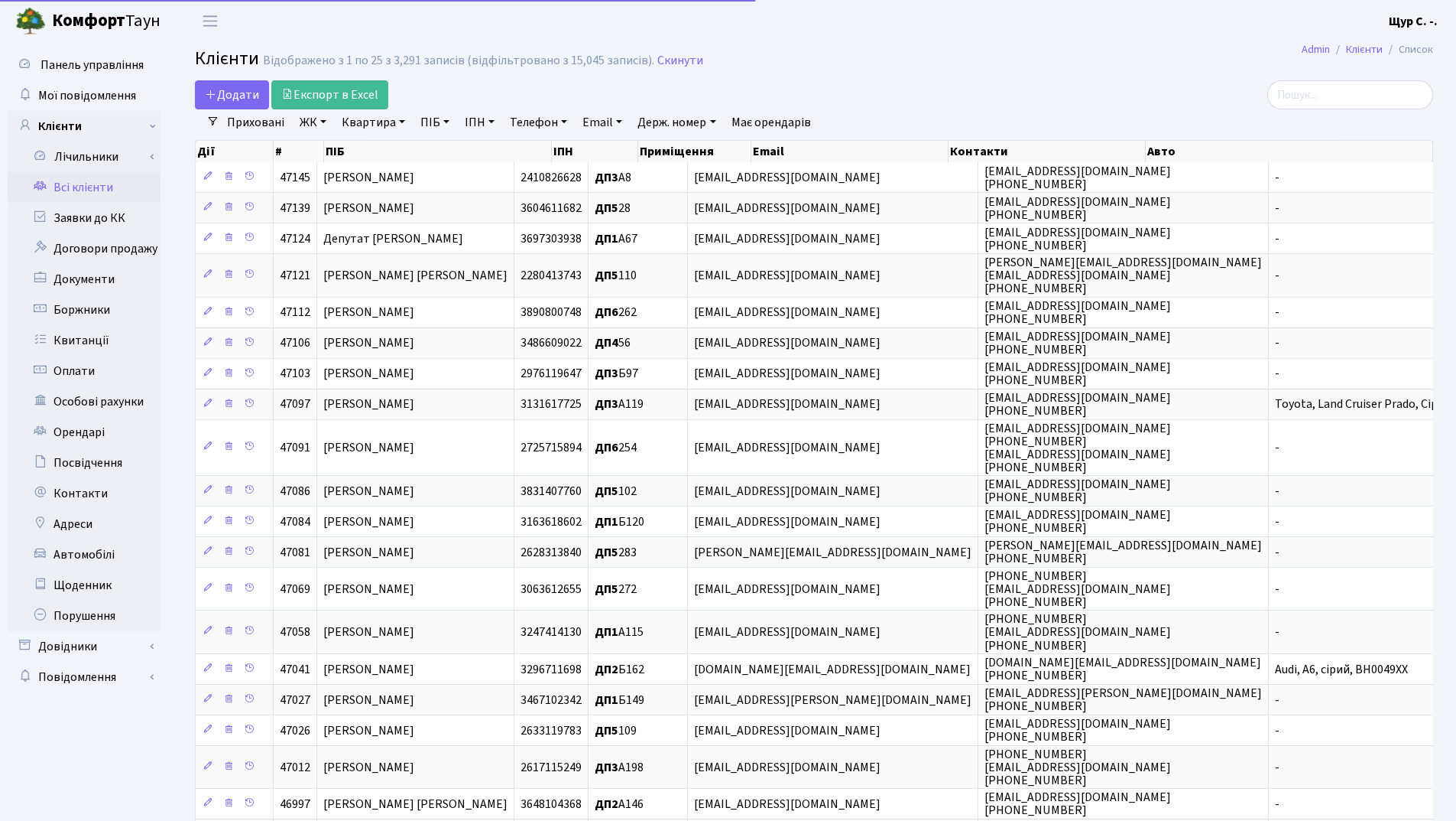
click at [433, 135] on link "ПІБ" at bounding box center [434, 122] width 41 height 26
click at [453, 154] on input "text" at bounding box center [460, 152] width 89 height 29
type input "балан"
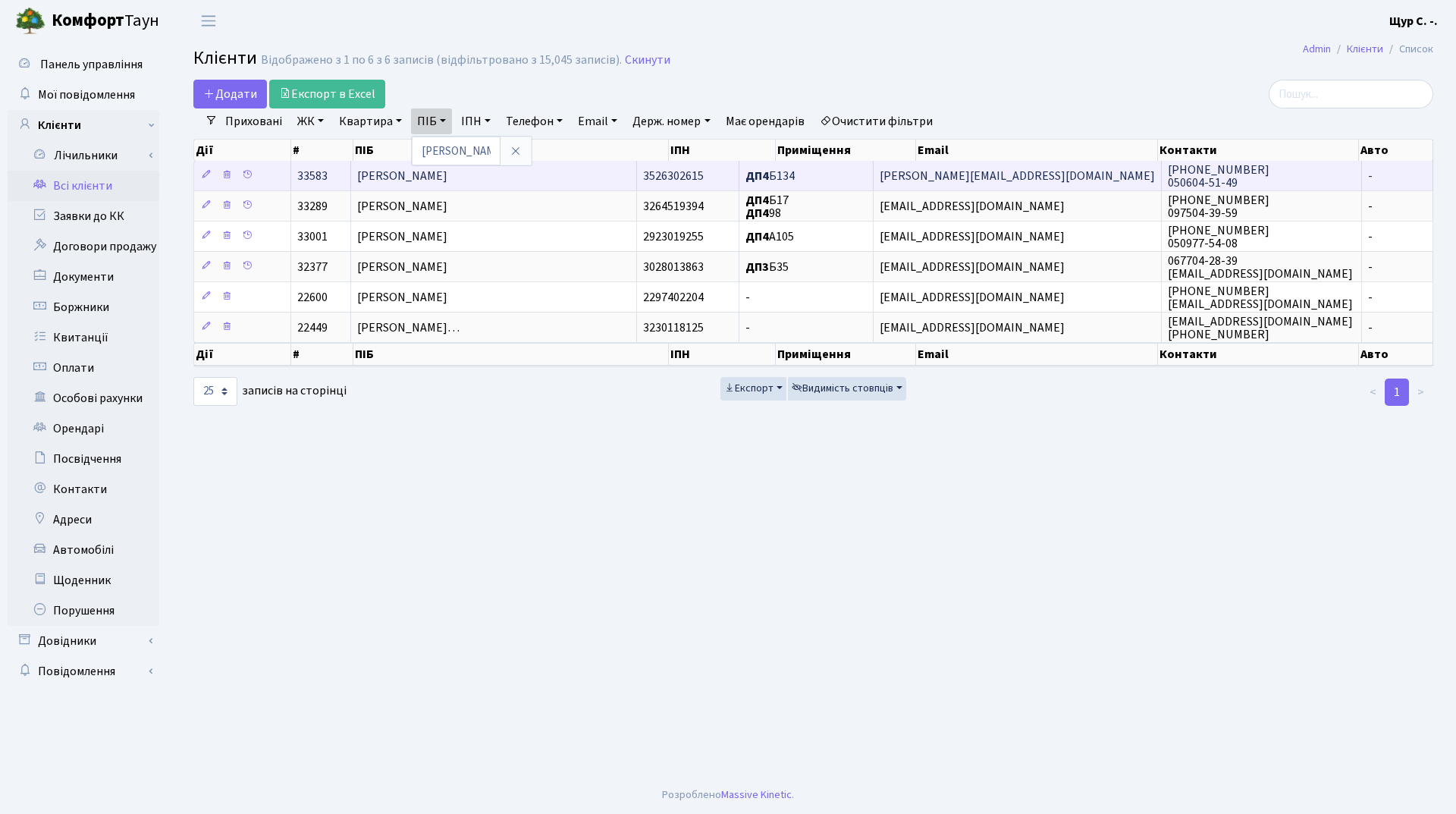
click at [448, 173] on span "Балан Віктор Миколайович" at bounding box center [402, 176] width 90 height 17
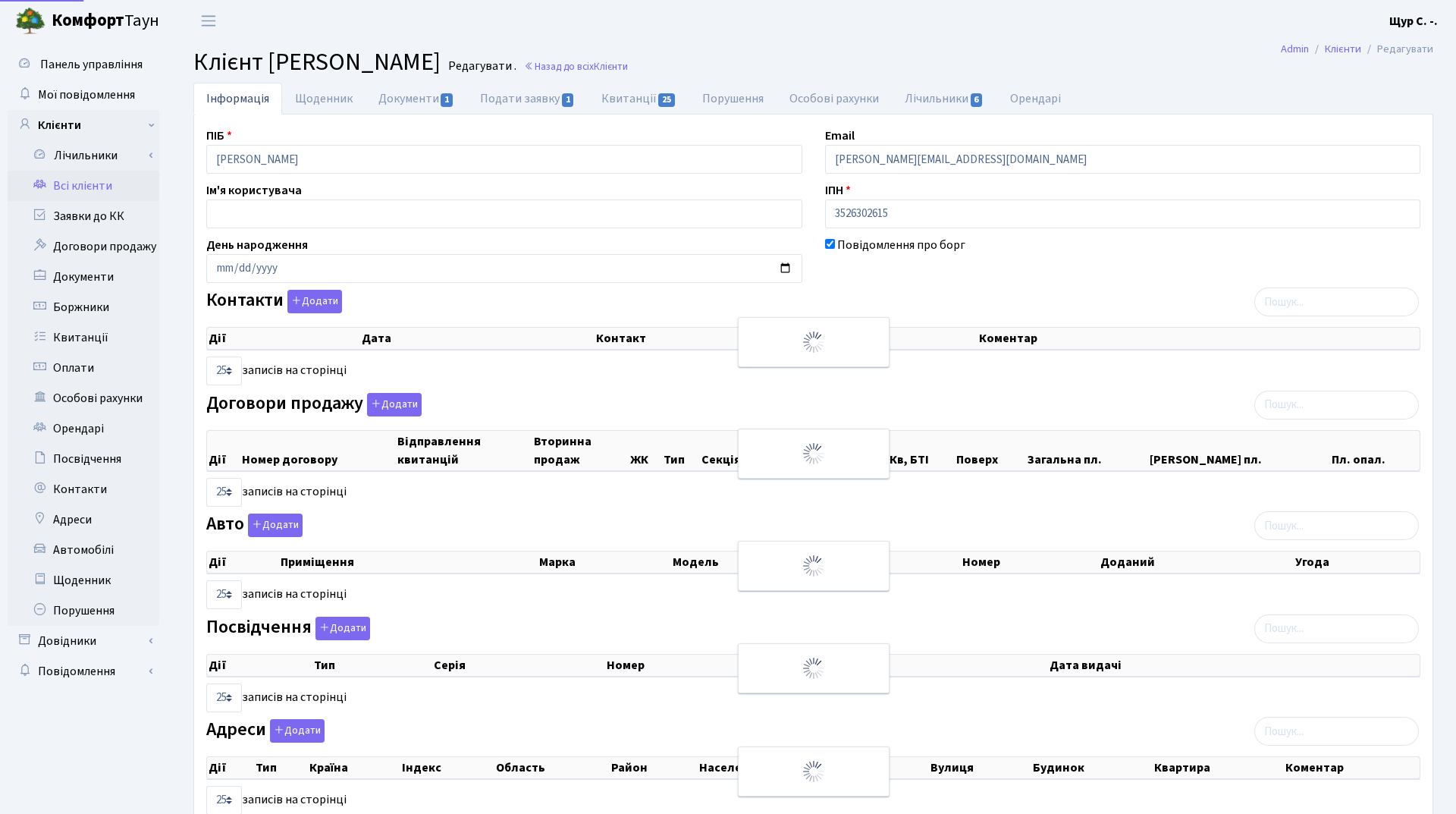
select select "25"
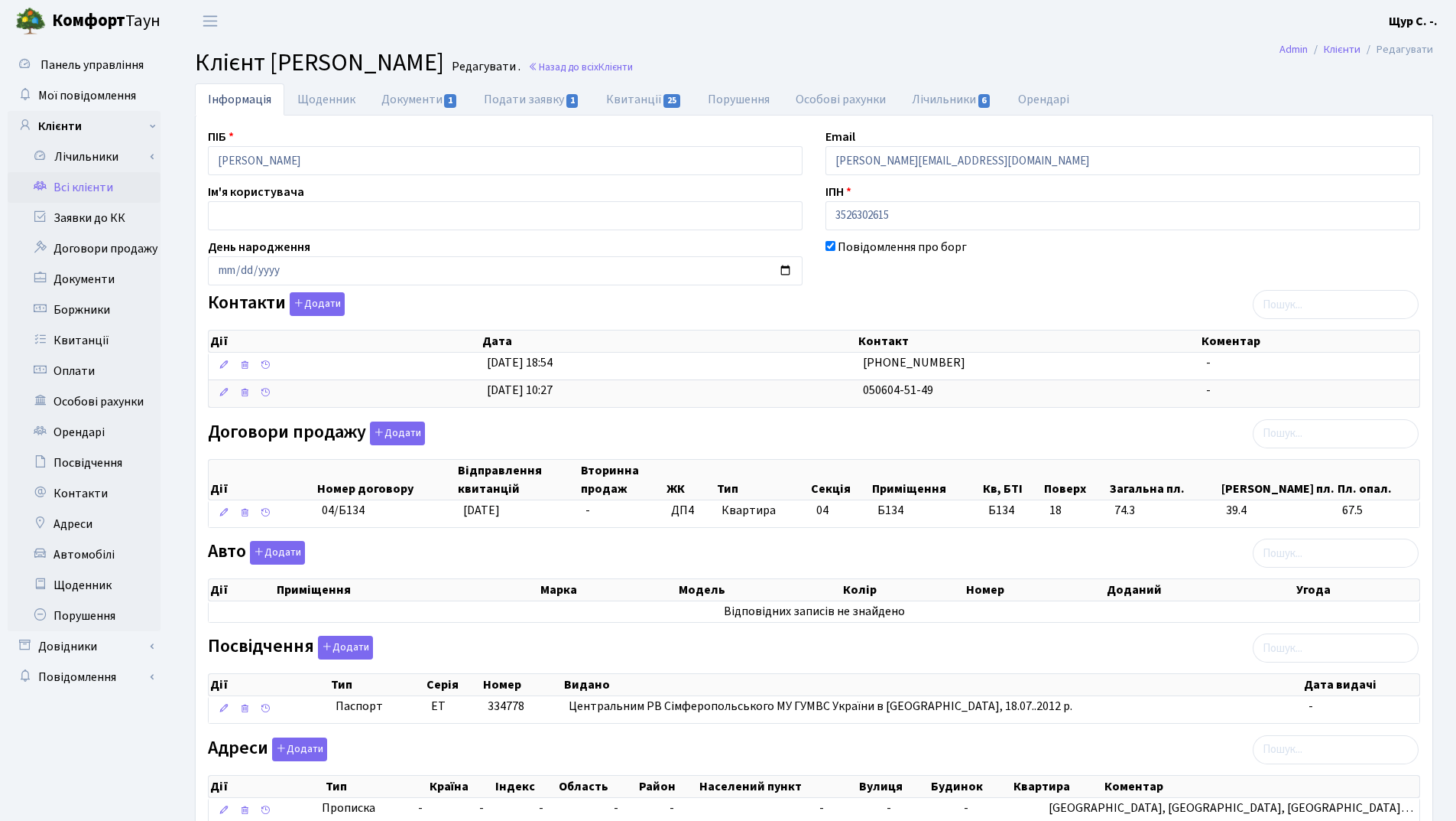
click at [122, 189] on link "Всі клієнти" at bounding box center [84, 187] width 153 height 30
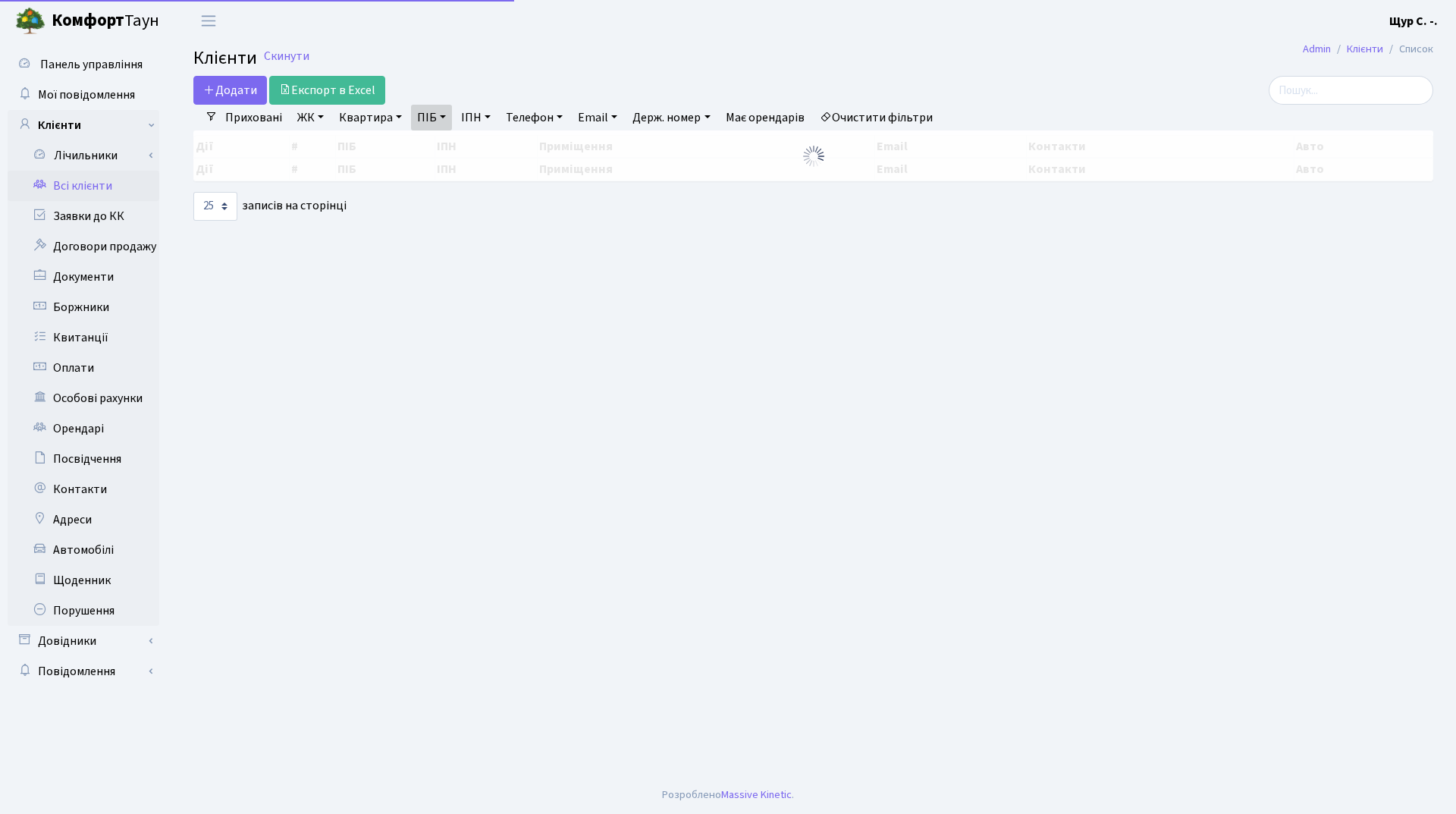
select select "25"
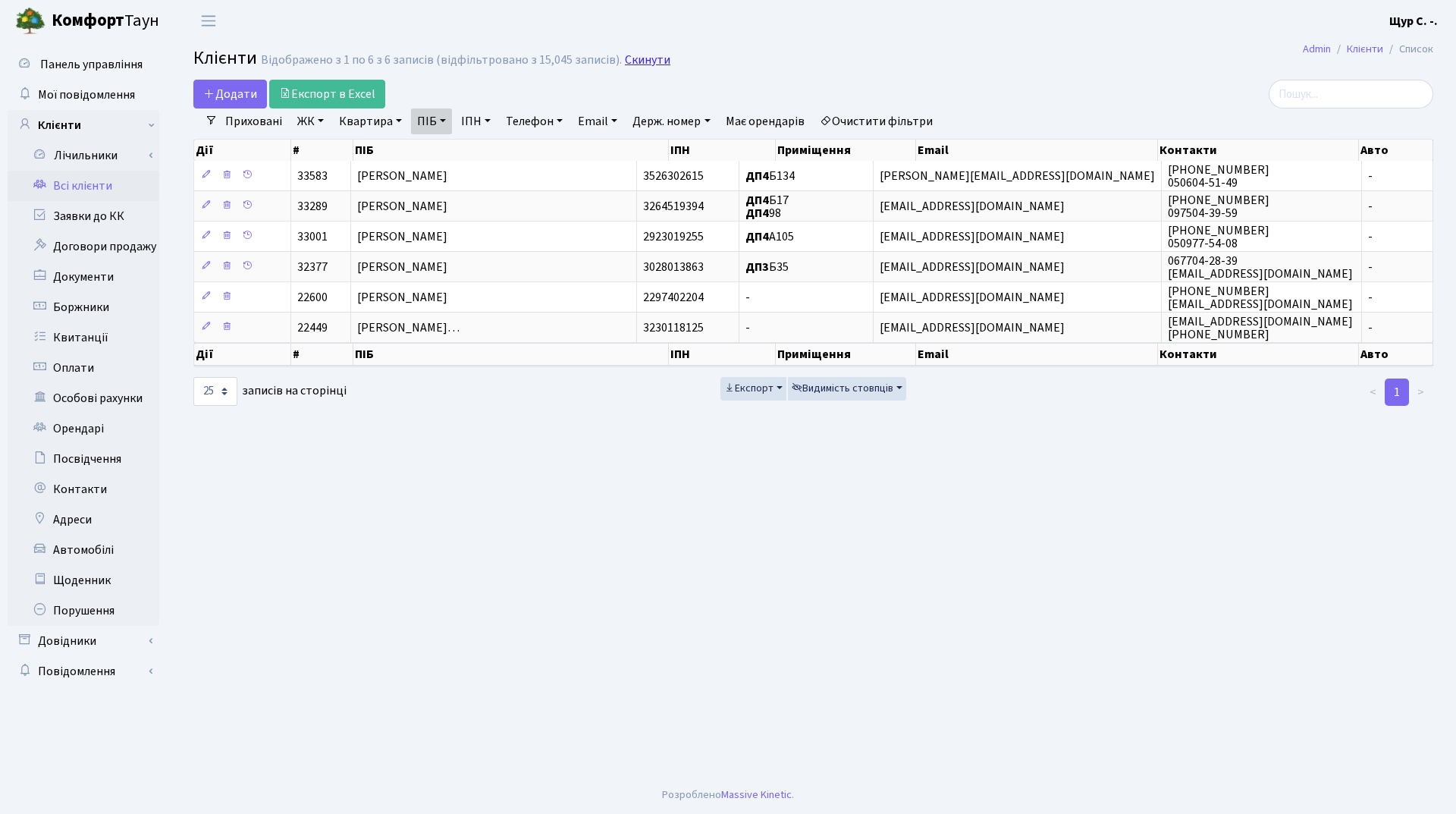
click at [642, 57] on link "Скинути" at bounding box center [647, 59] width 45 height 14
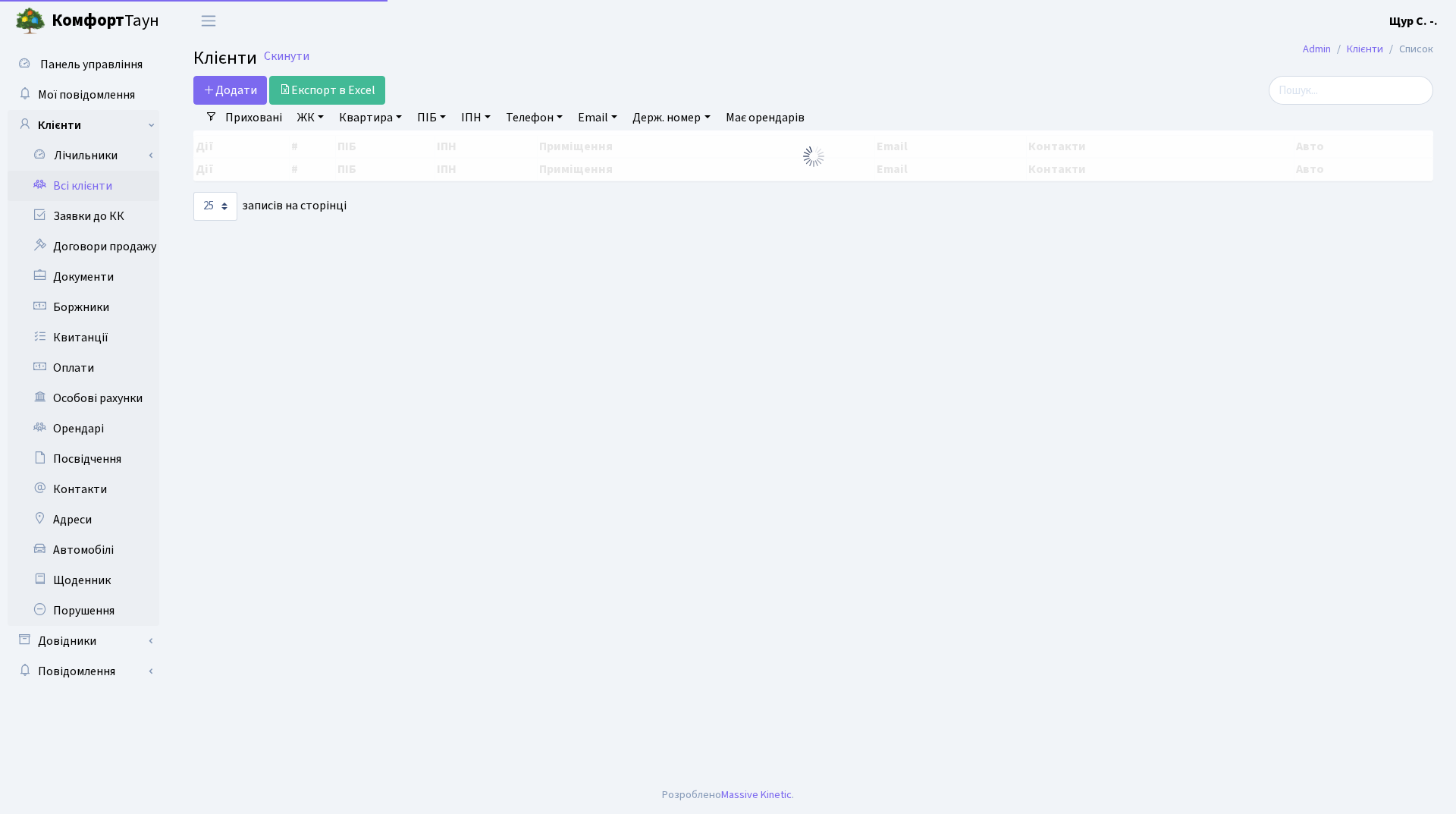
select select "25"
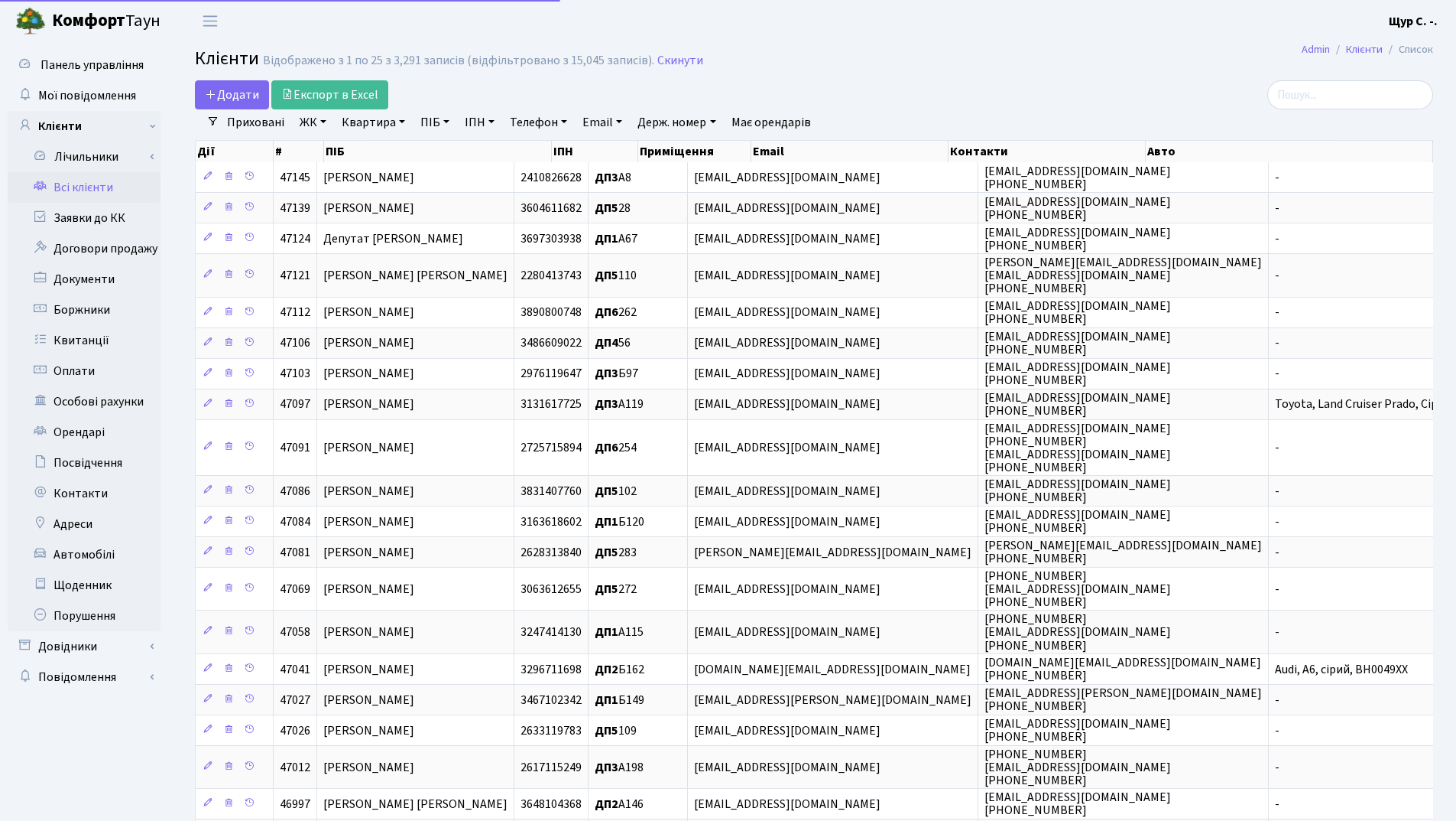
click at [427, 124] on link "ПІБ" at bounding box center [434, 122] width 41 height 26
type input "а"
type input "пасічник"
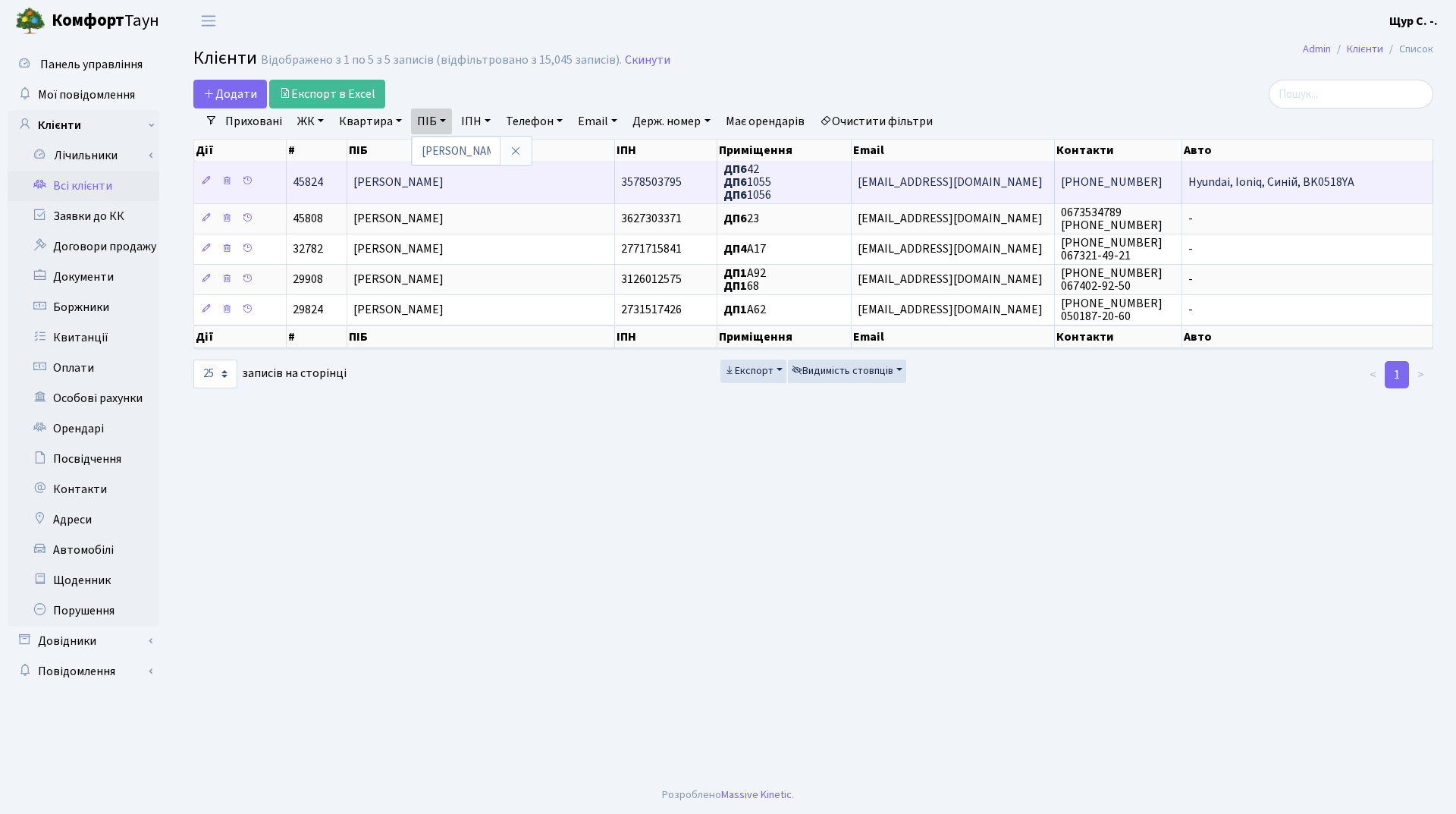
click at [514, 183] on td "[PERSON_NAME]" at bounding box center [482, 182] width 268 height 41
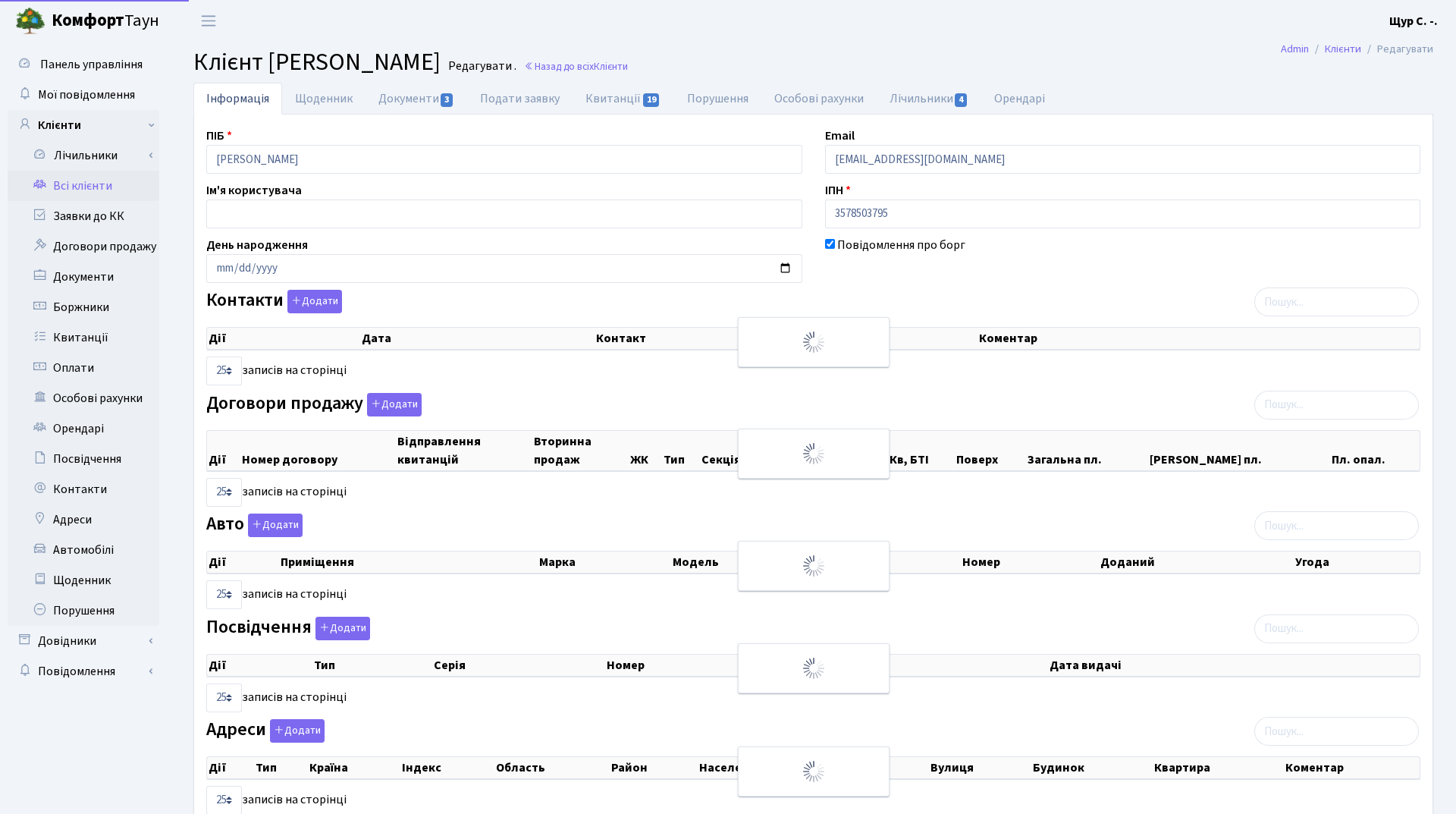
select select "25"
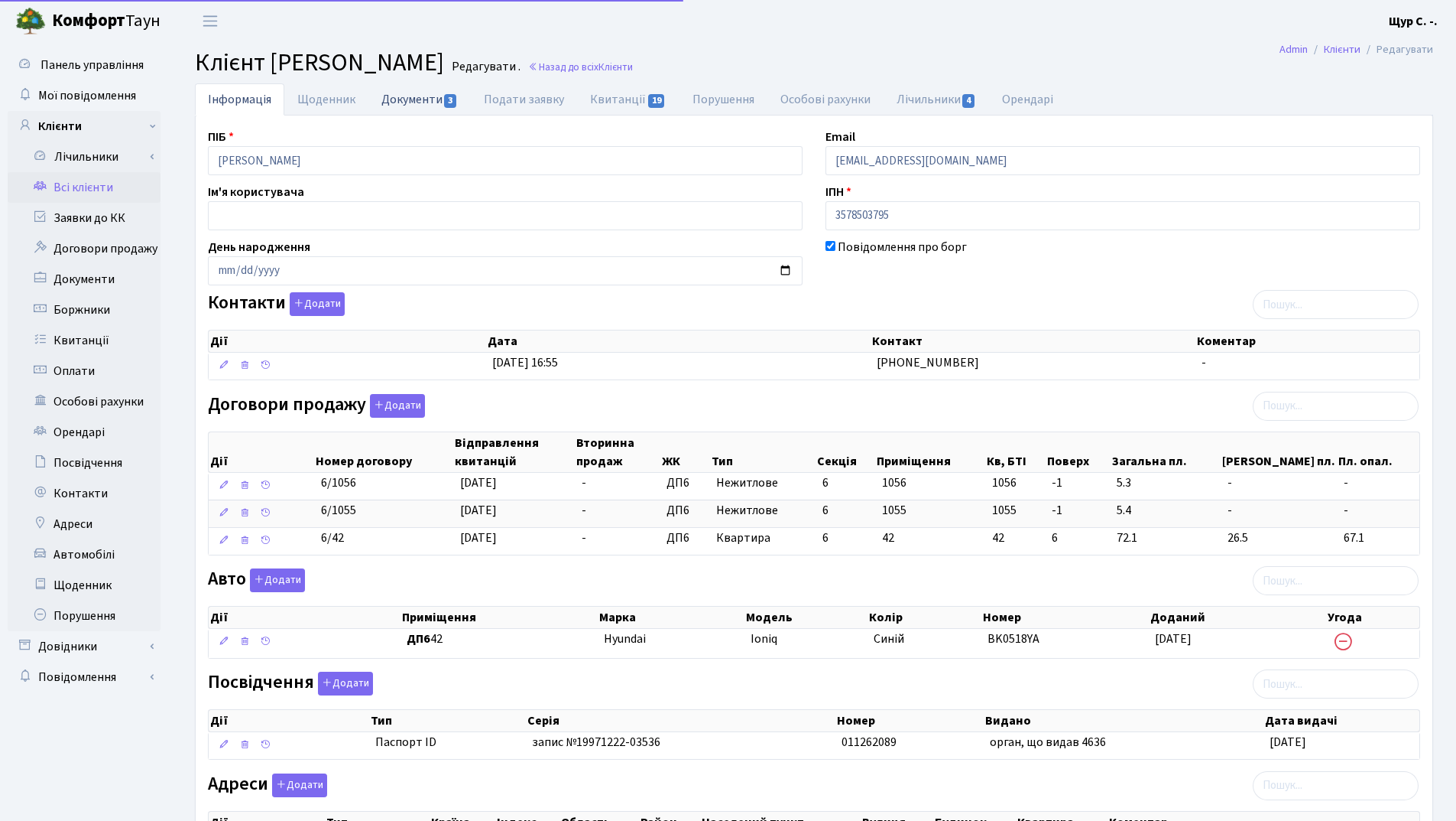
click at [412, 100] on link "Документи 3" at bounding box center [420, 99] width 103 height 31
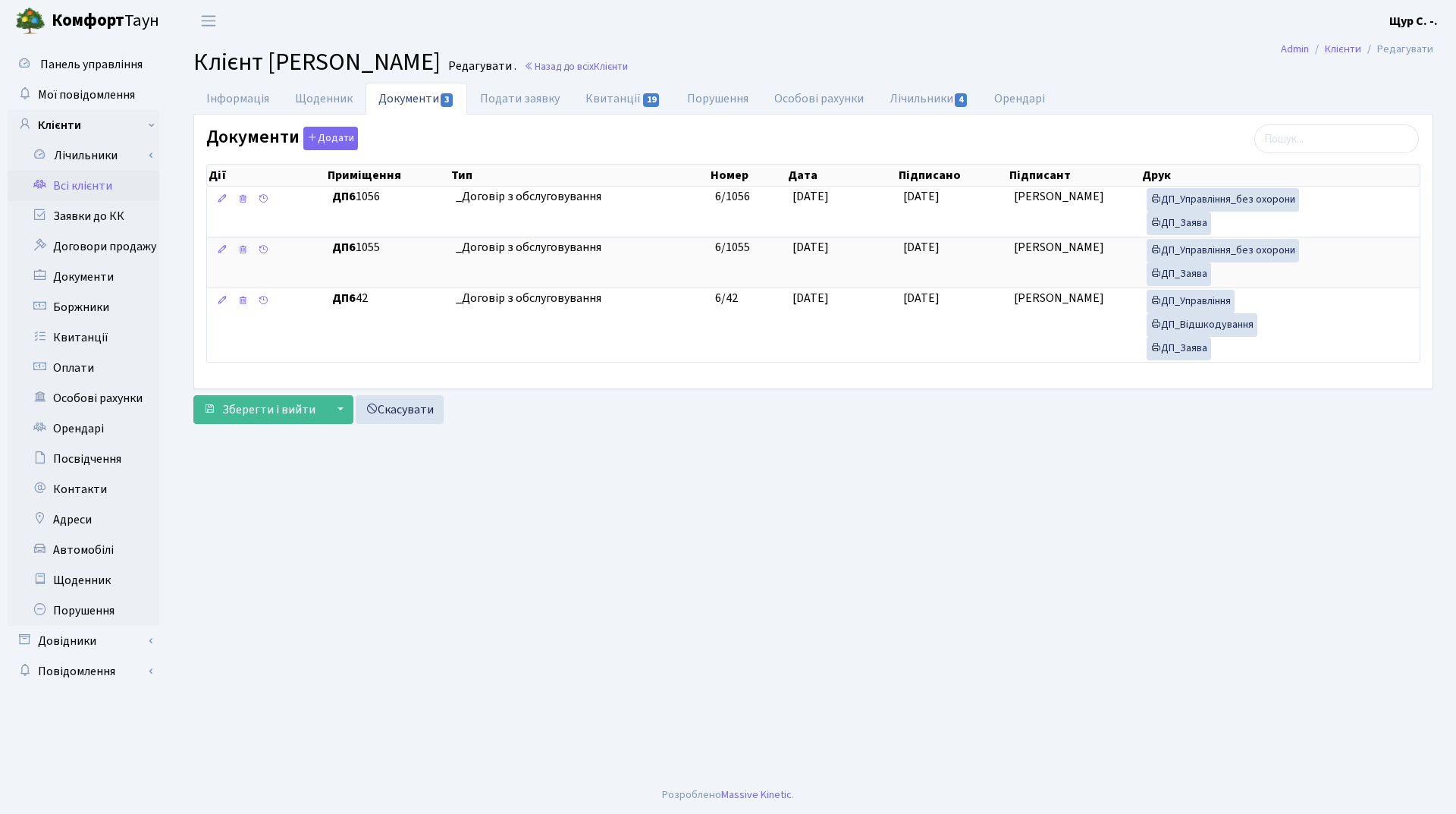
click at [99, 181] on link "Всі клієнти" at bounding box center [83, 186] width 152 height 30
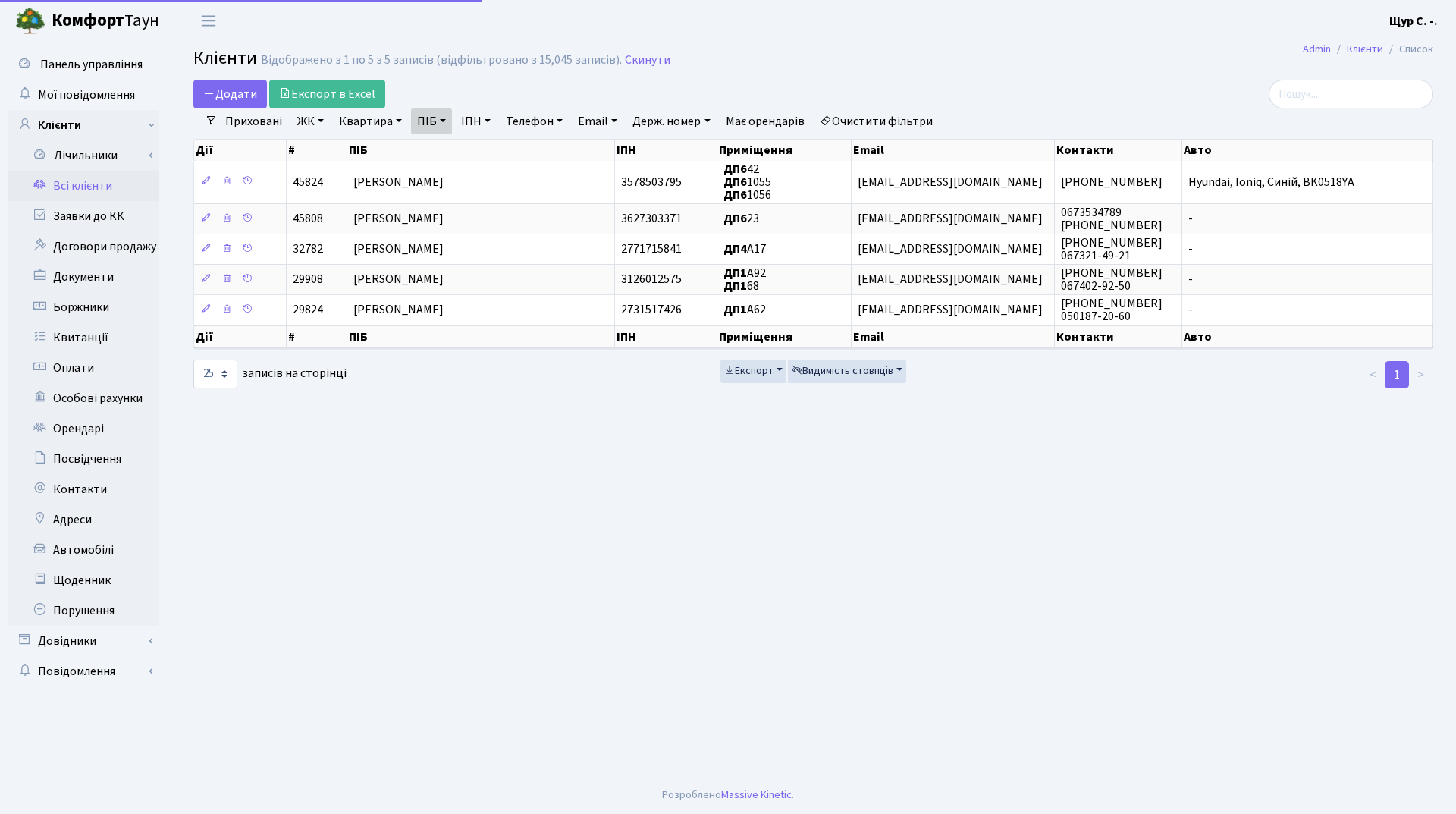
select select "25"
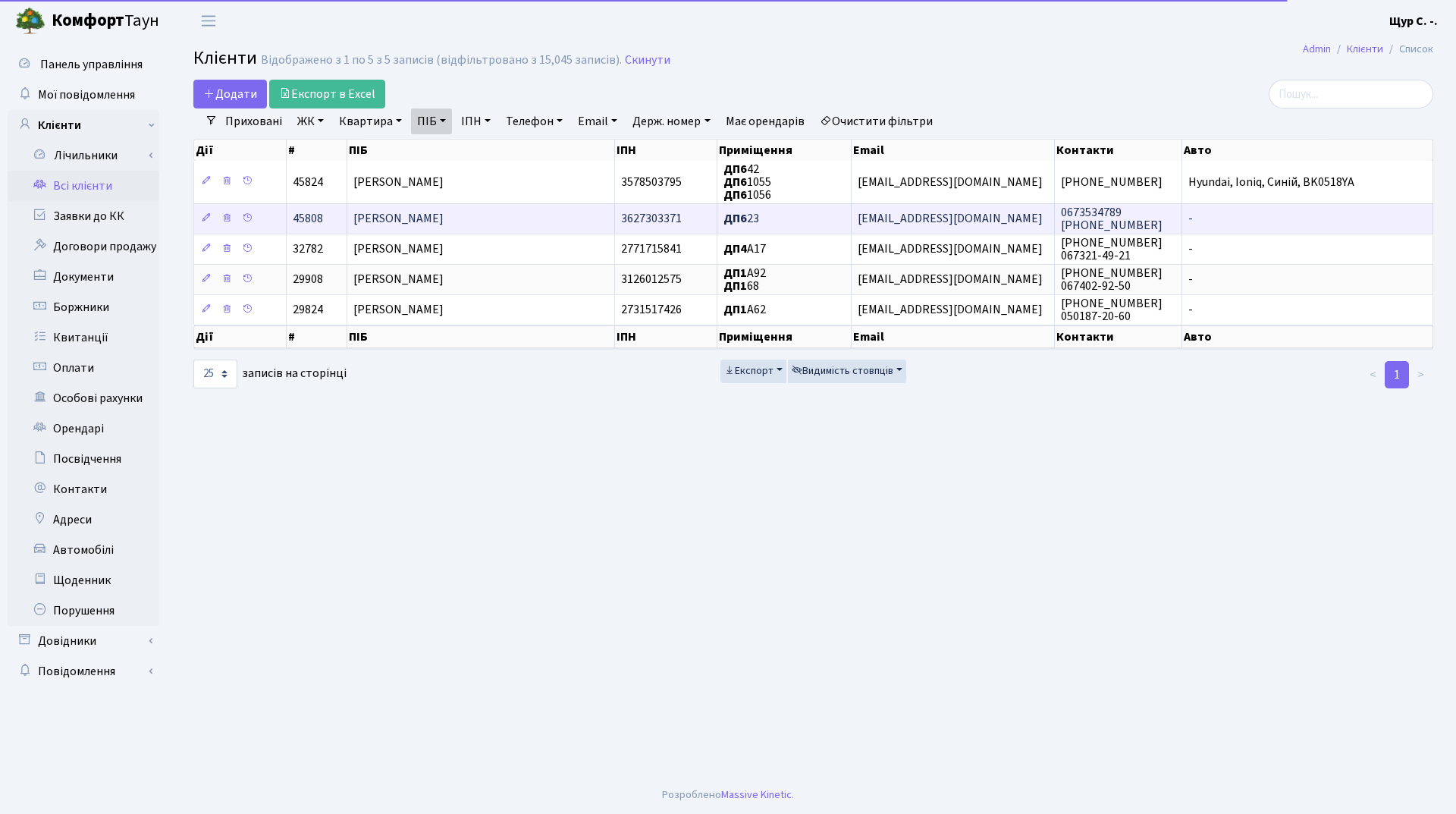
click at [499, 212] on td "[PERSON_NAME]" at bounding box center [482, 219] width 268 height 30
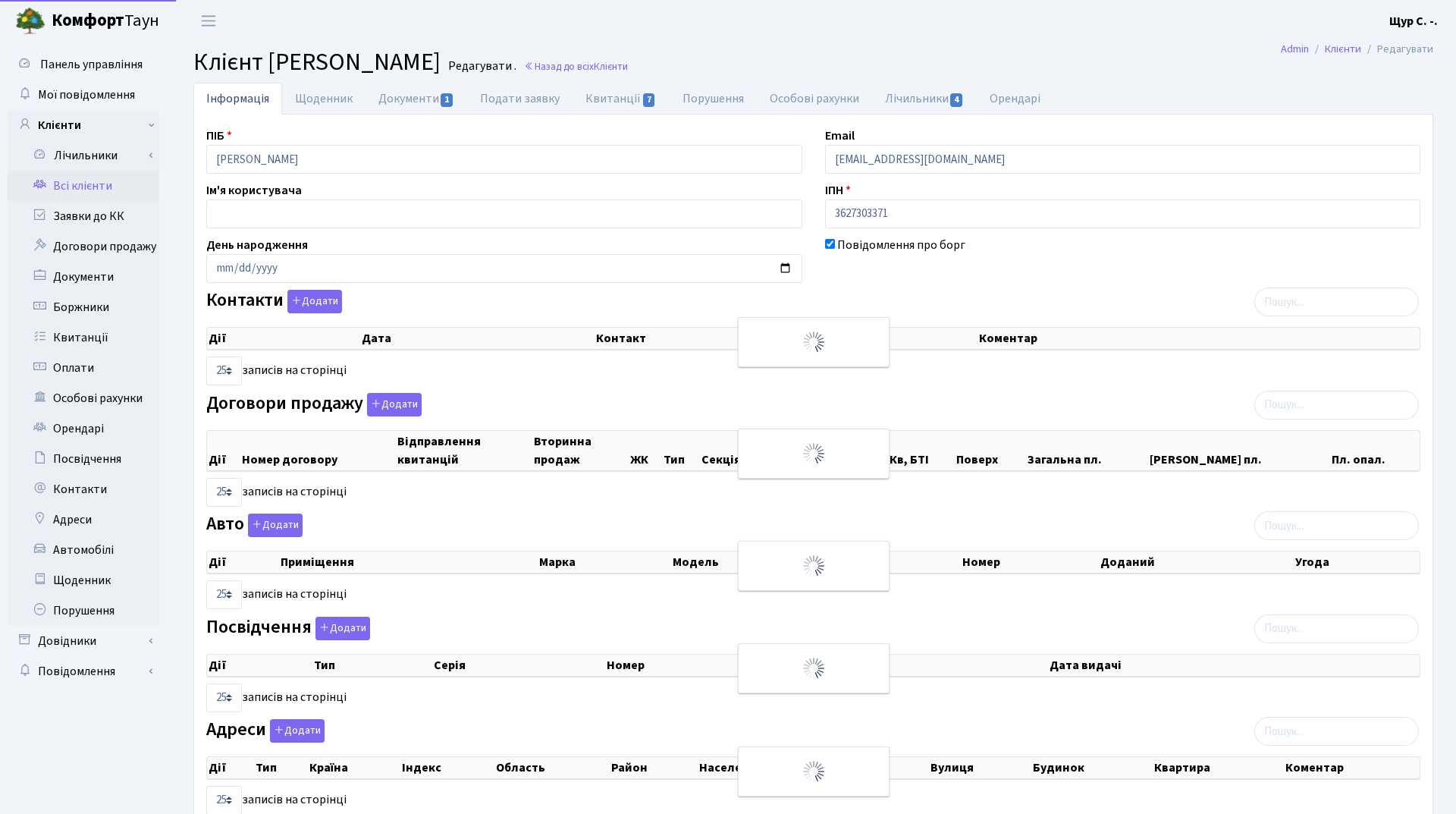
select select "25"
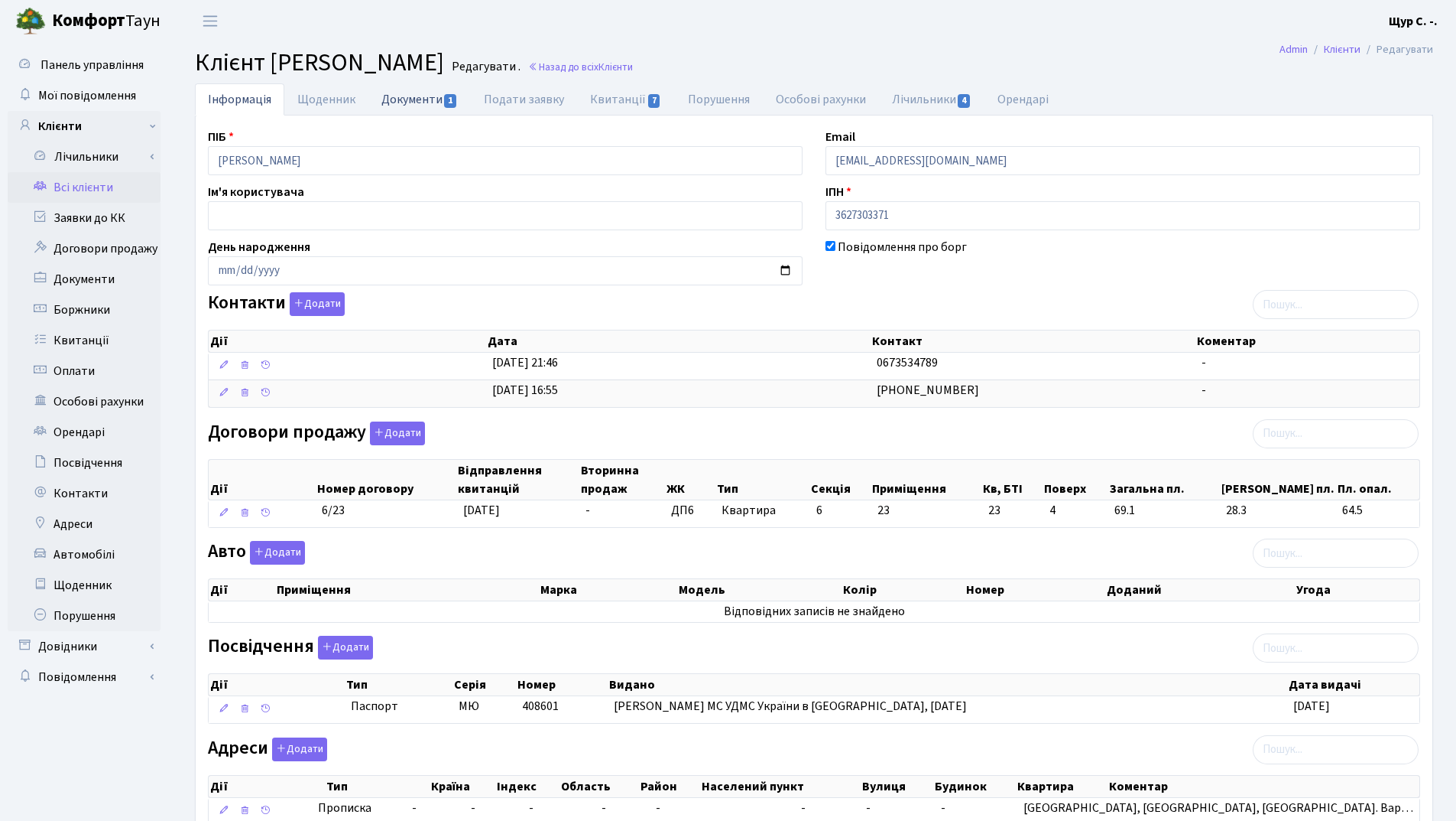
click at [393, 100] on link "Документи 1" at bounding box center [420, 99] width 103 height 31
select select "25"
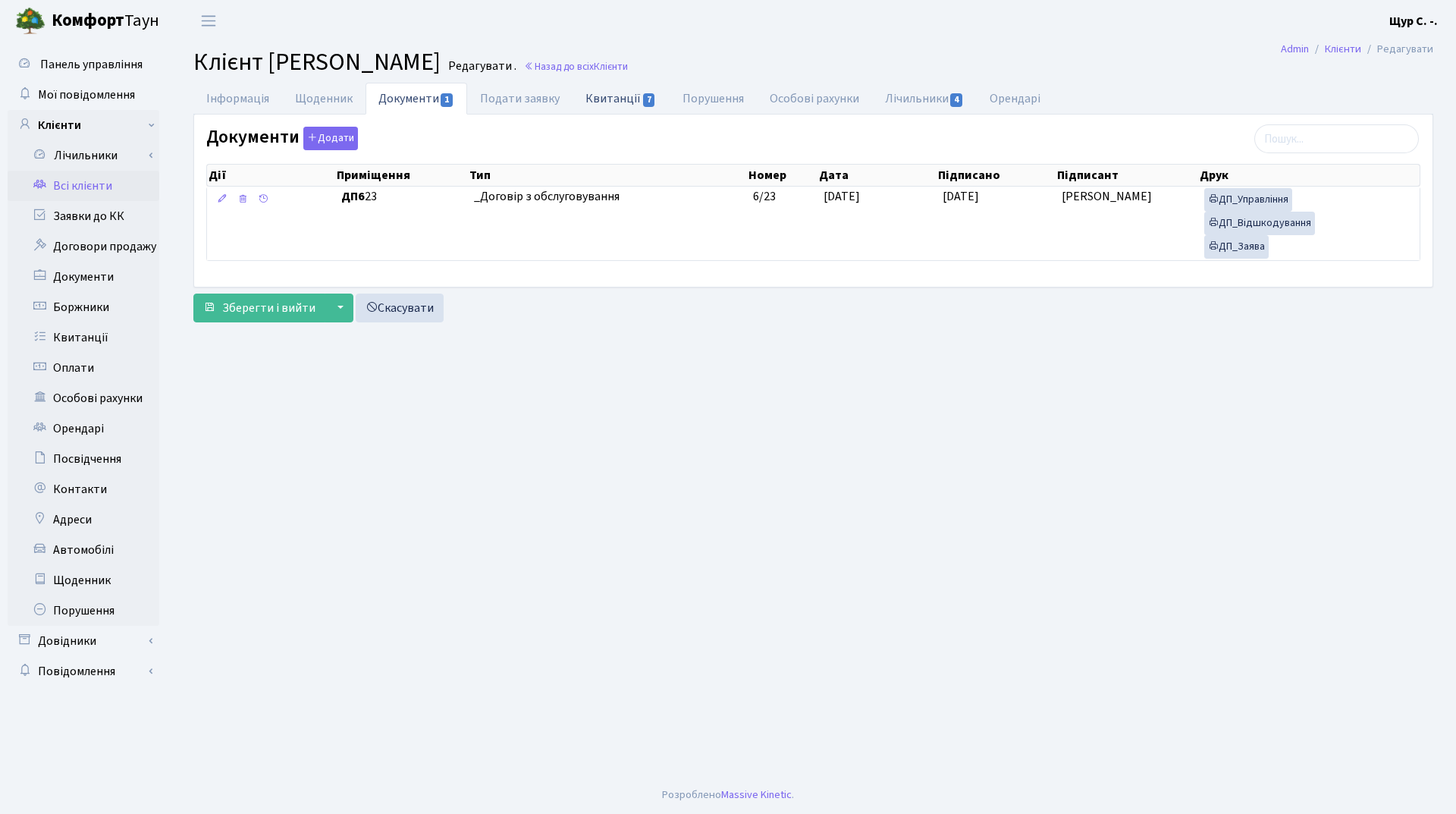
click at [620, 99] on link "Квитанції 7" at bounding box center [621, 98] width 96 height 31
select select "25"
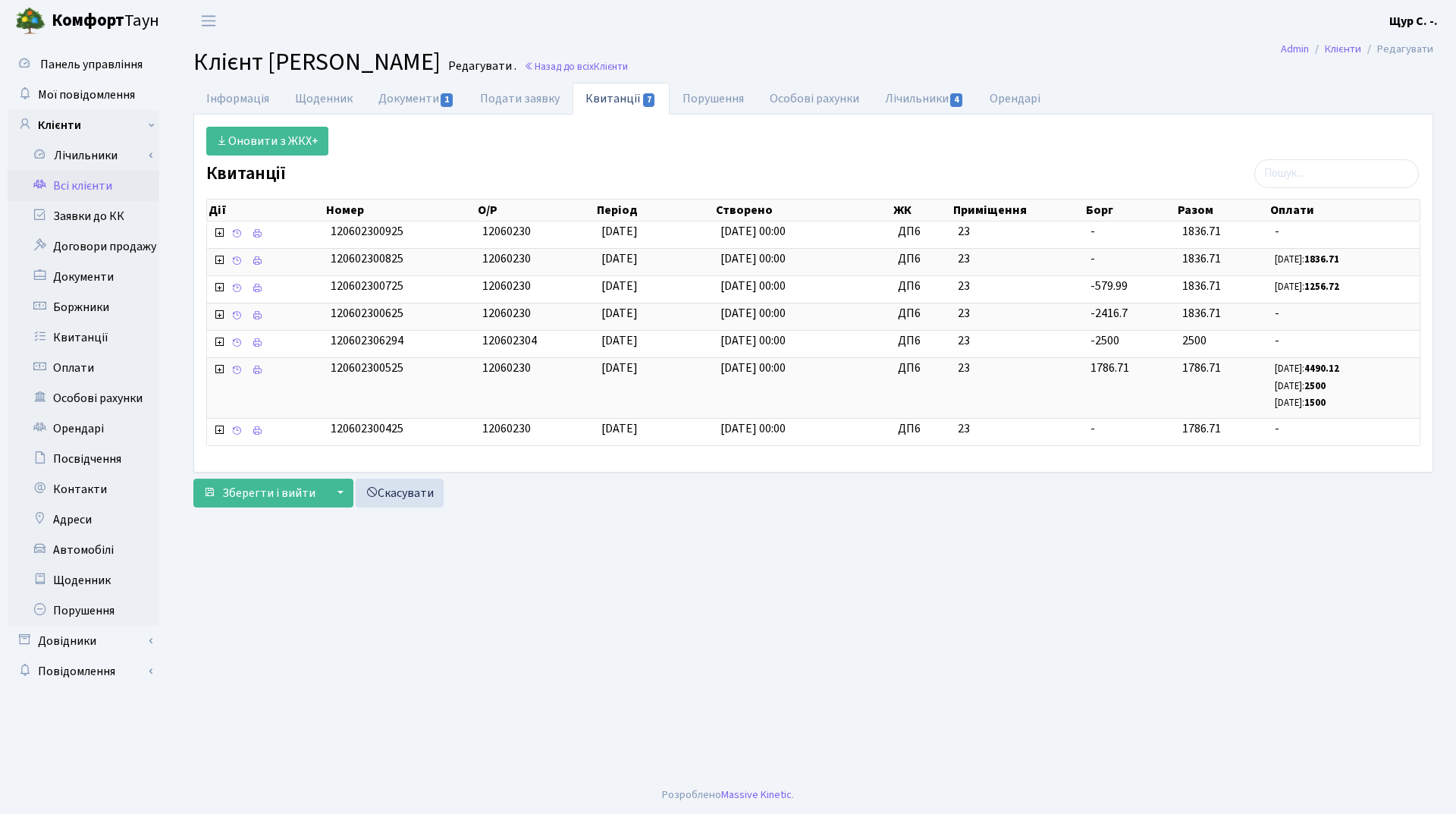
click at [119, 187] on link "Всі клієнти" at bounding box center [83, 186] width 152 height 30
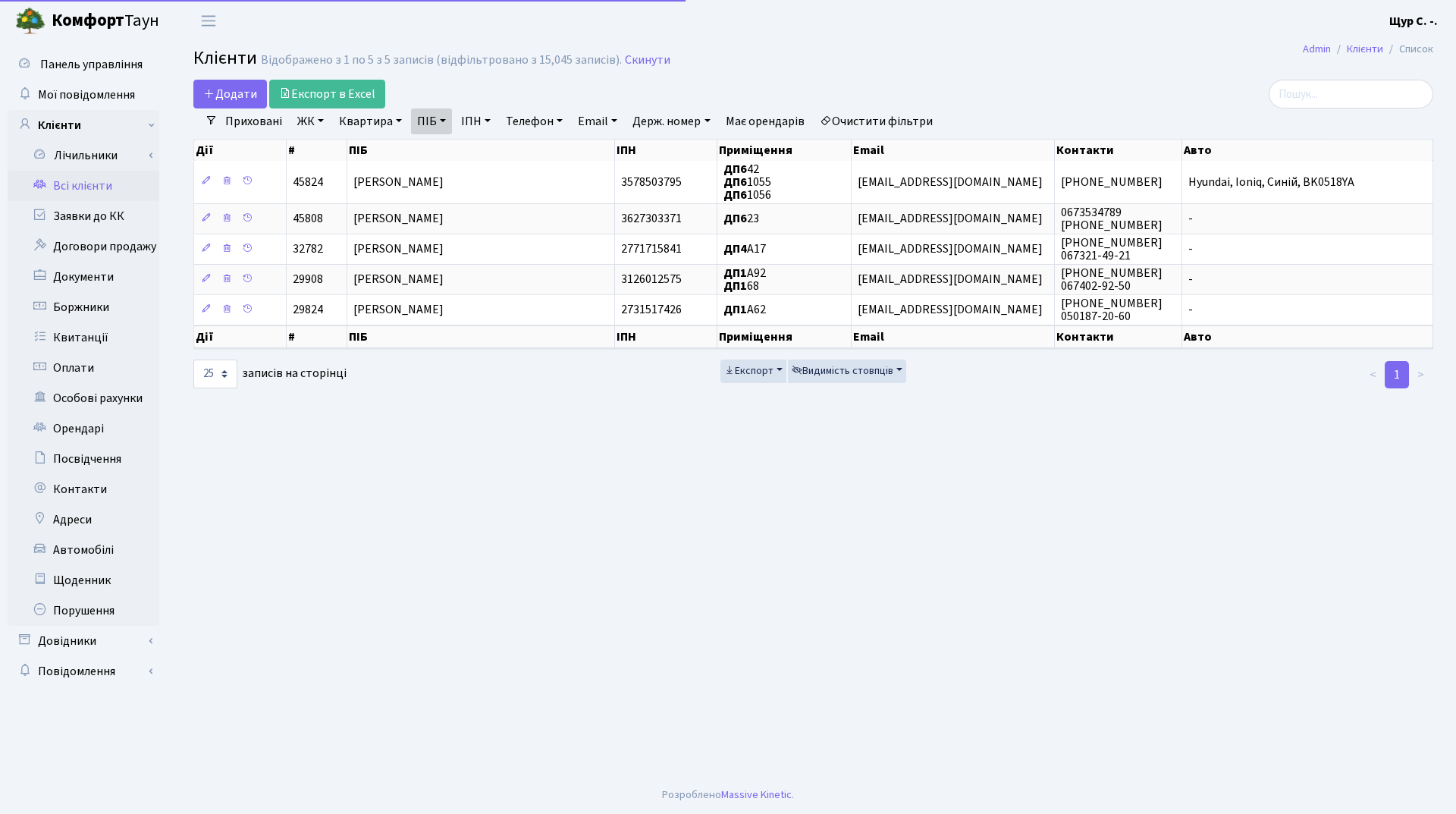
select select "25"
click at [648, 58] on link "Скинути" at bounding box center [647, 59] width 45 height 14
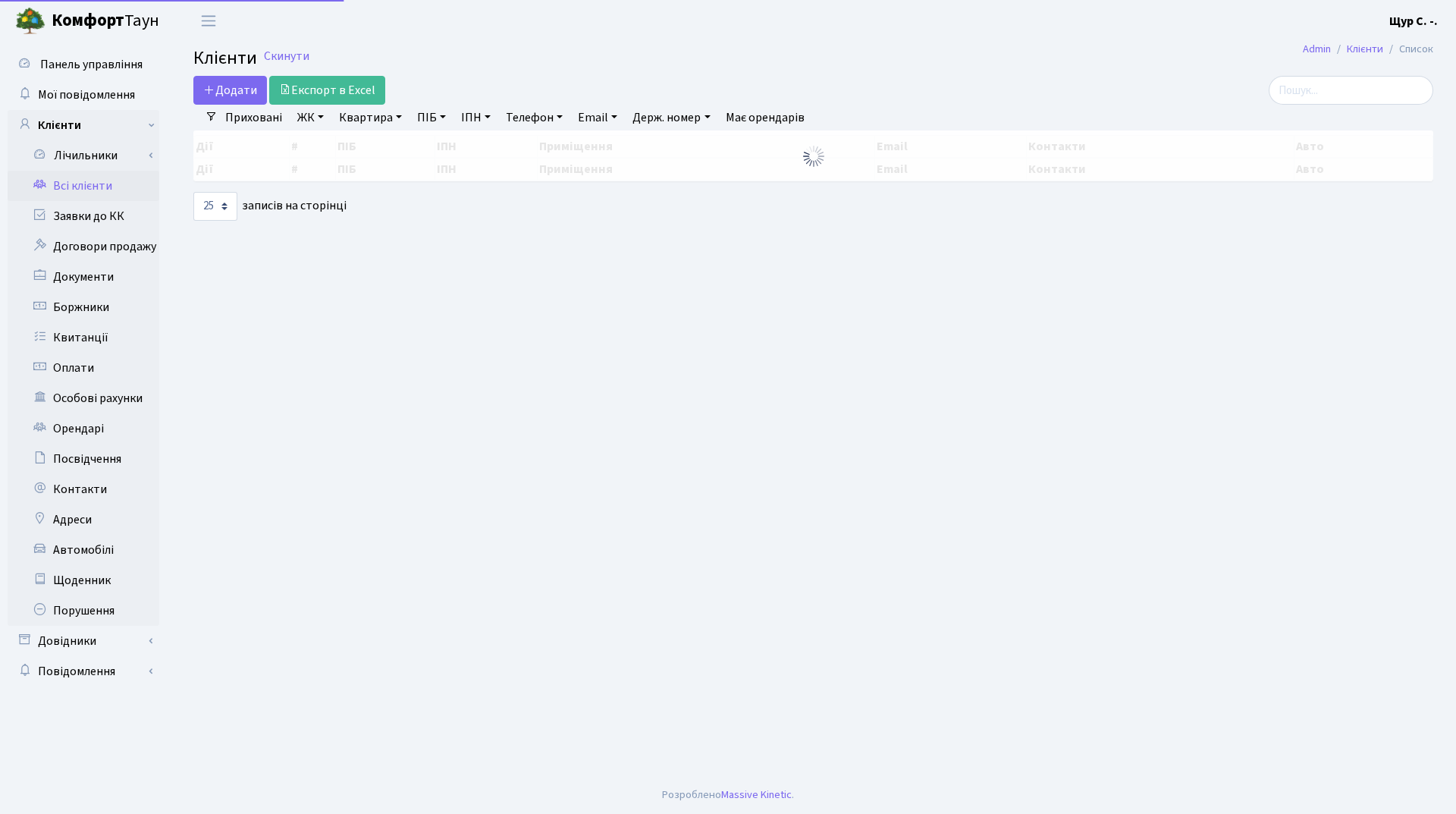
select select "25"
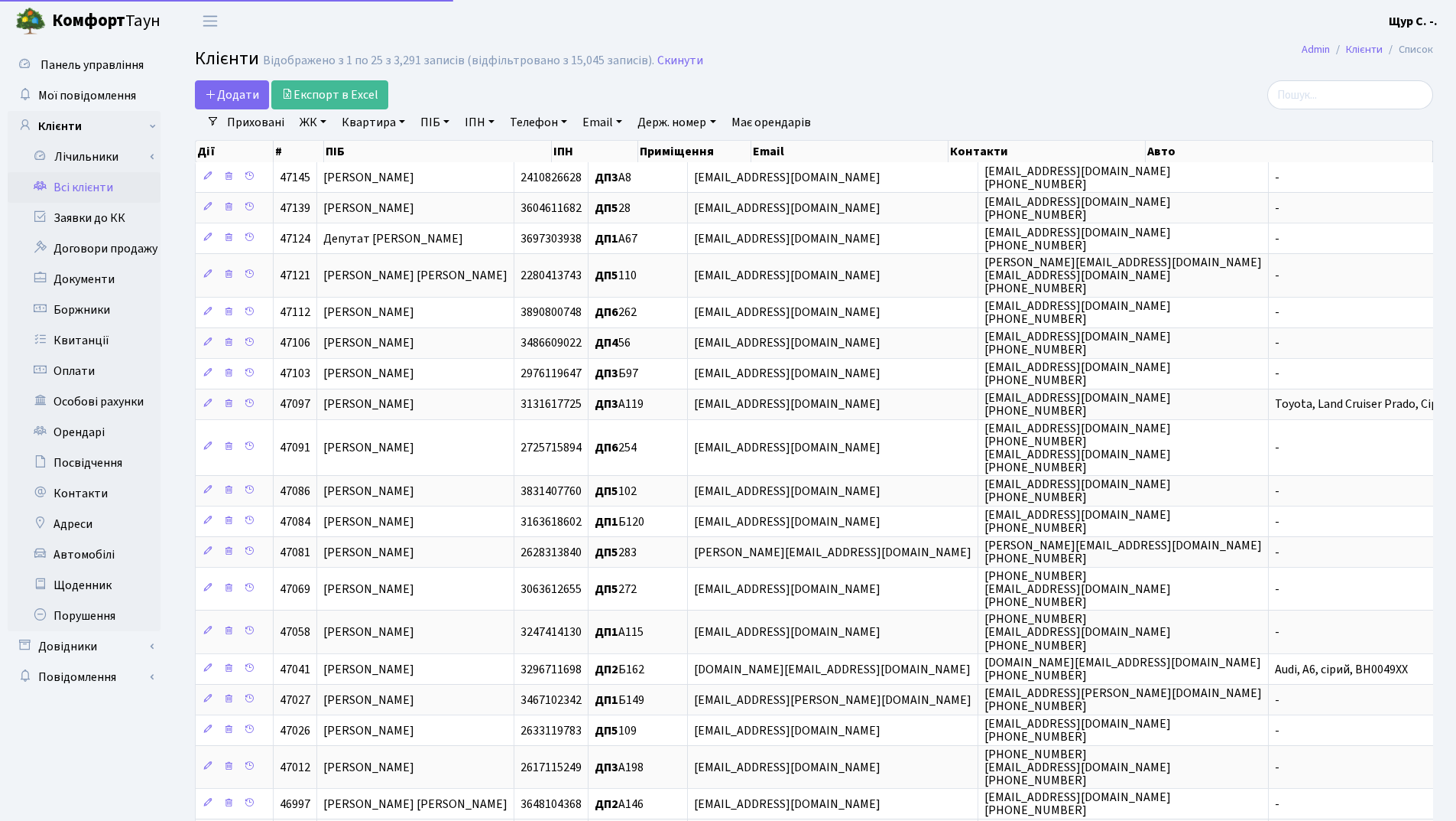
click at [363, 124] on link "Квартира" at bounding box center [373, 122] width 76 height 26
type input "б141"
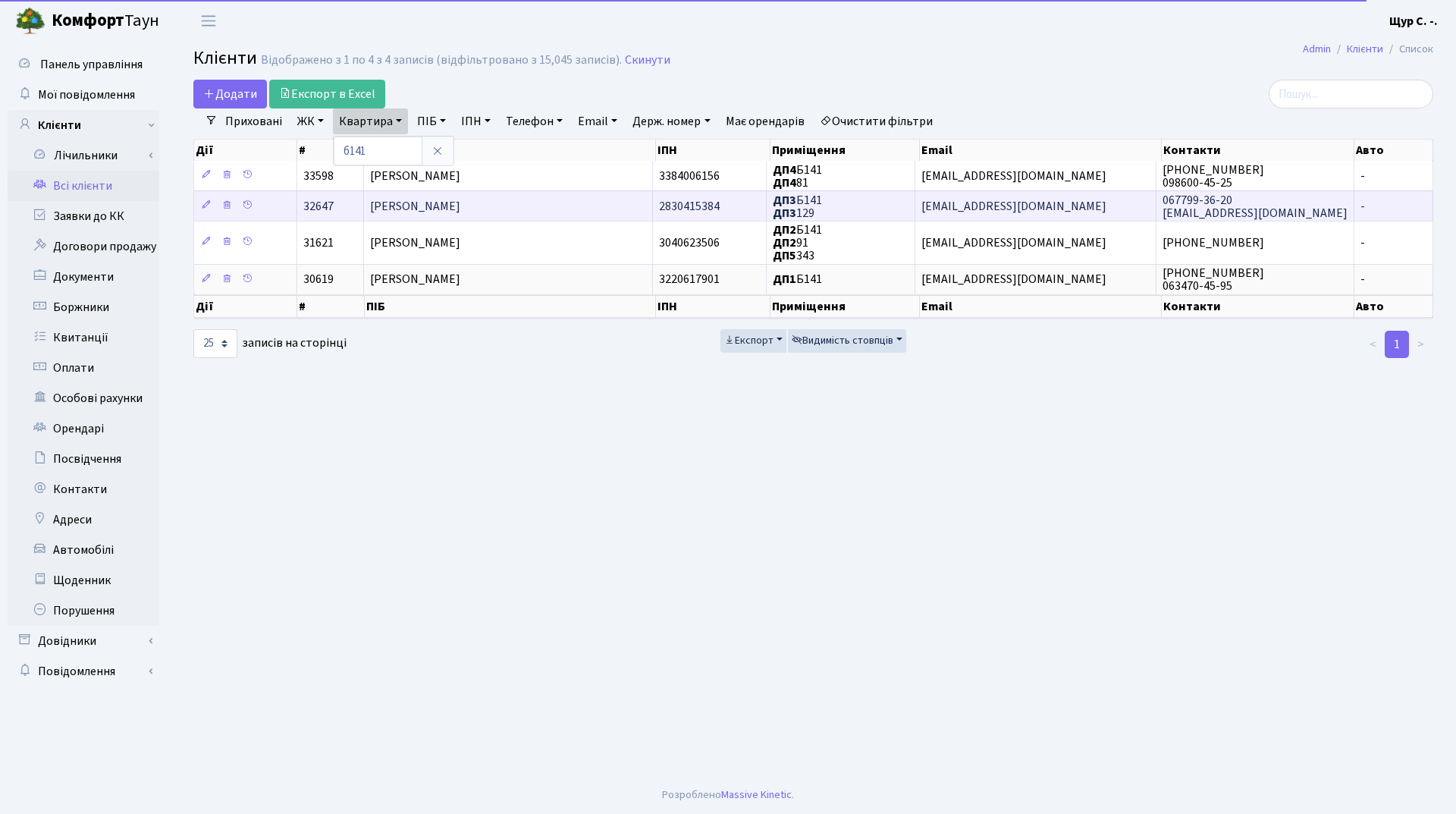
click at [461, 199] on span "[PERSON_NAME]" at bounding box center [416, 206] width 90 height 17
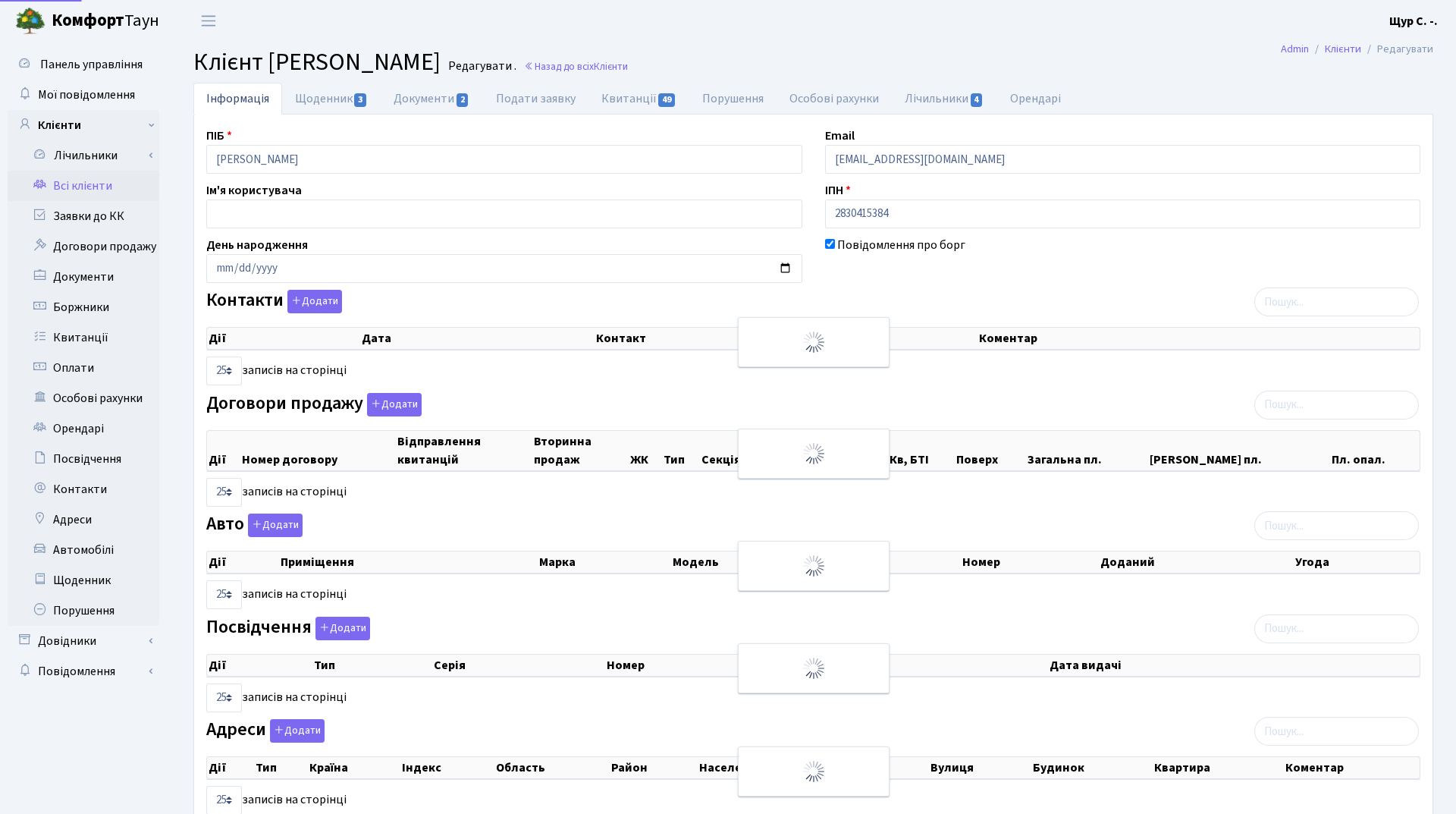
select select "25"
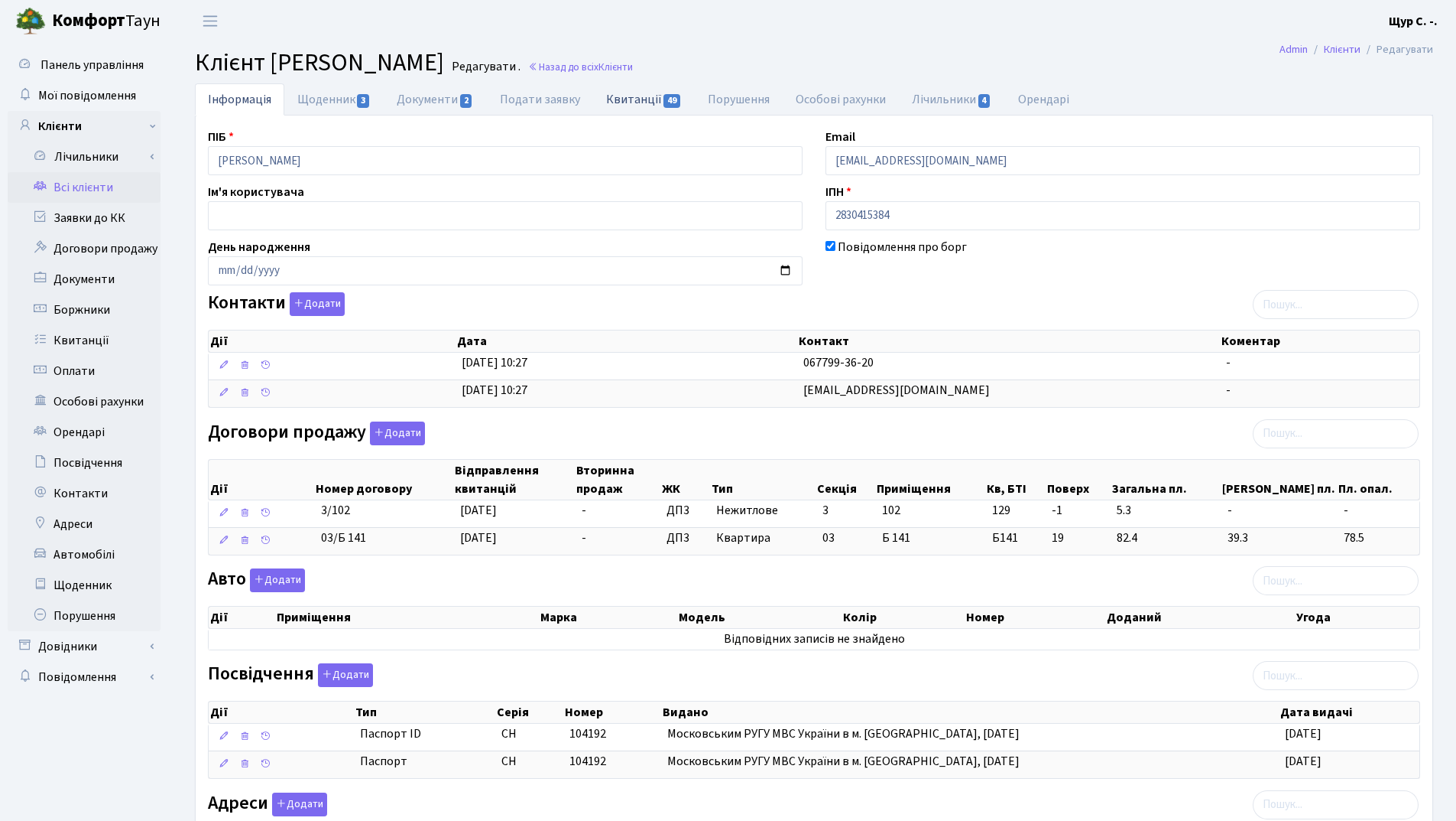
click at [630, 104] on link "Квитанції 49" at bounding box center [644, 99] width 102 height 31
select select "25"
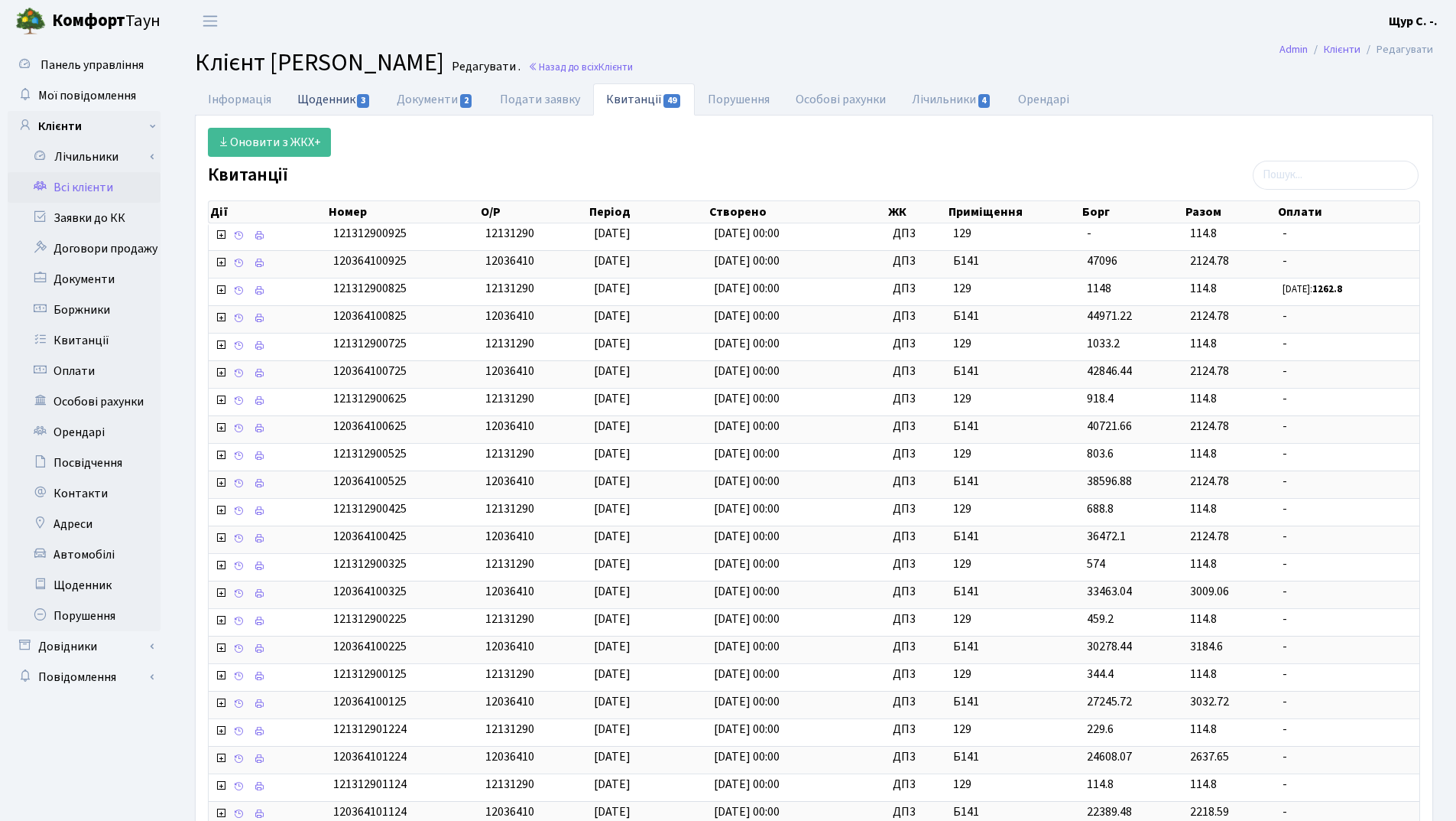
click at [339, 98] on link "Щоденник 3" at bounding box center [333, 99] width 100 height 31
select select "25"
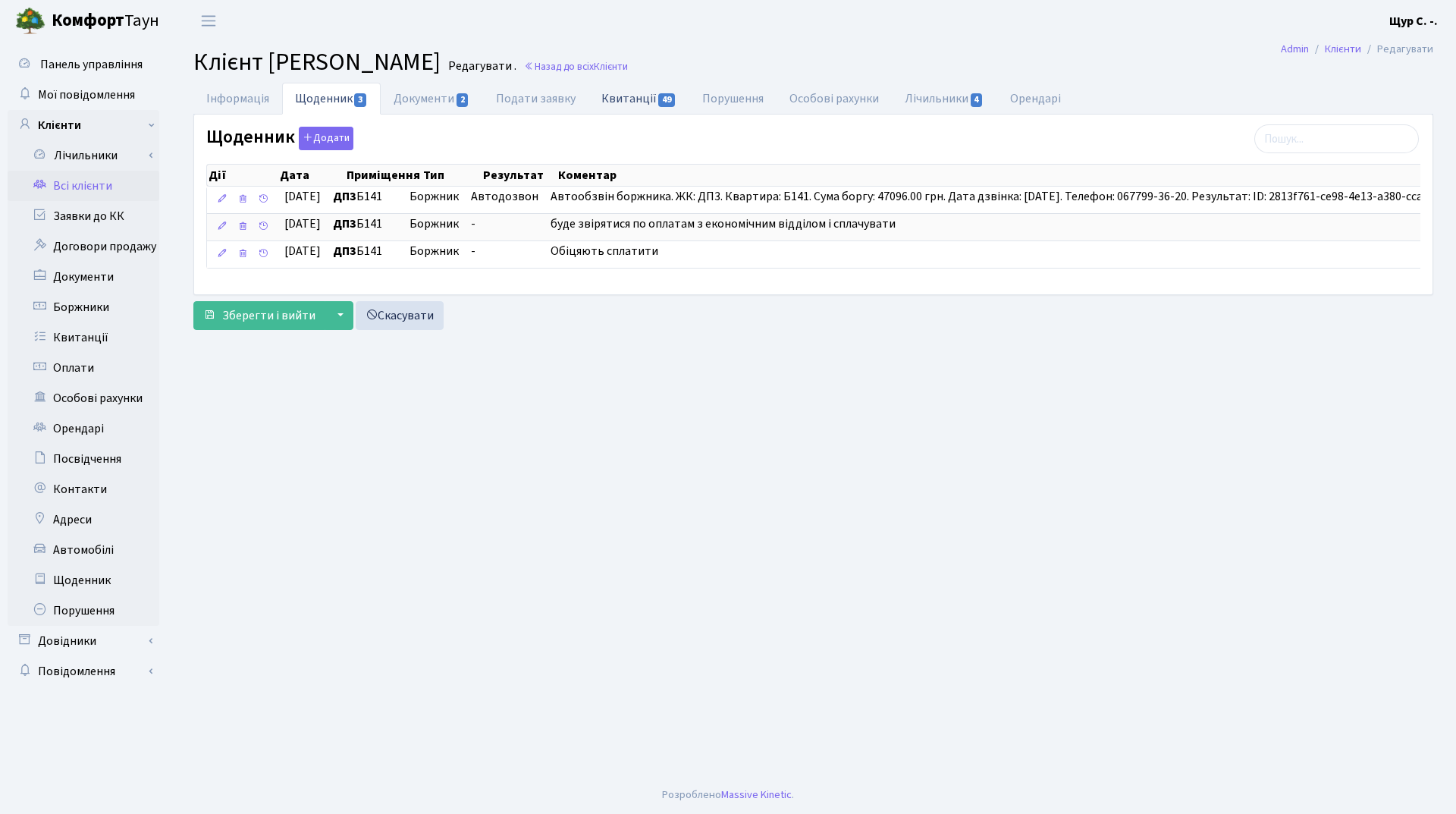
click at [620, 94] on link "Квитанції 49" at bounding box center [639, 98] width 101 height 31
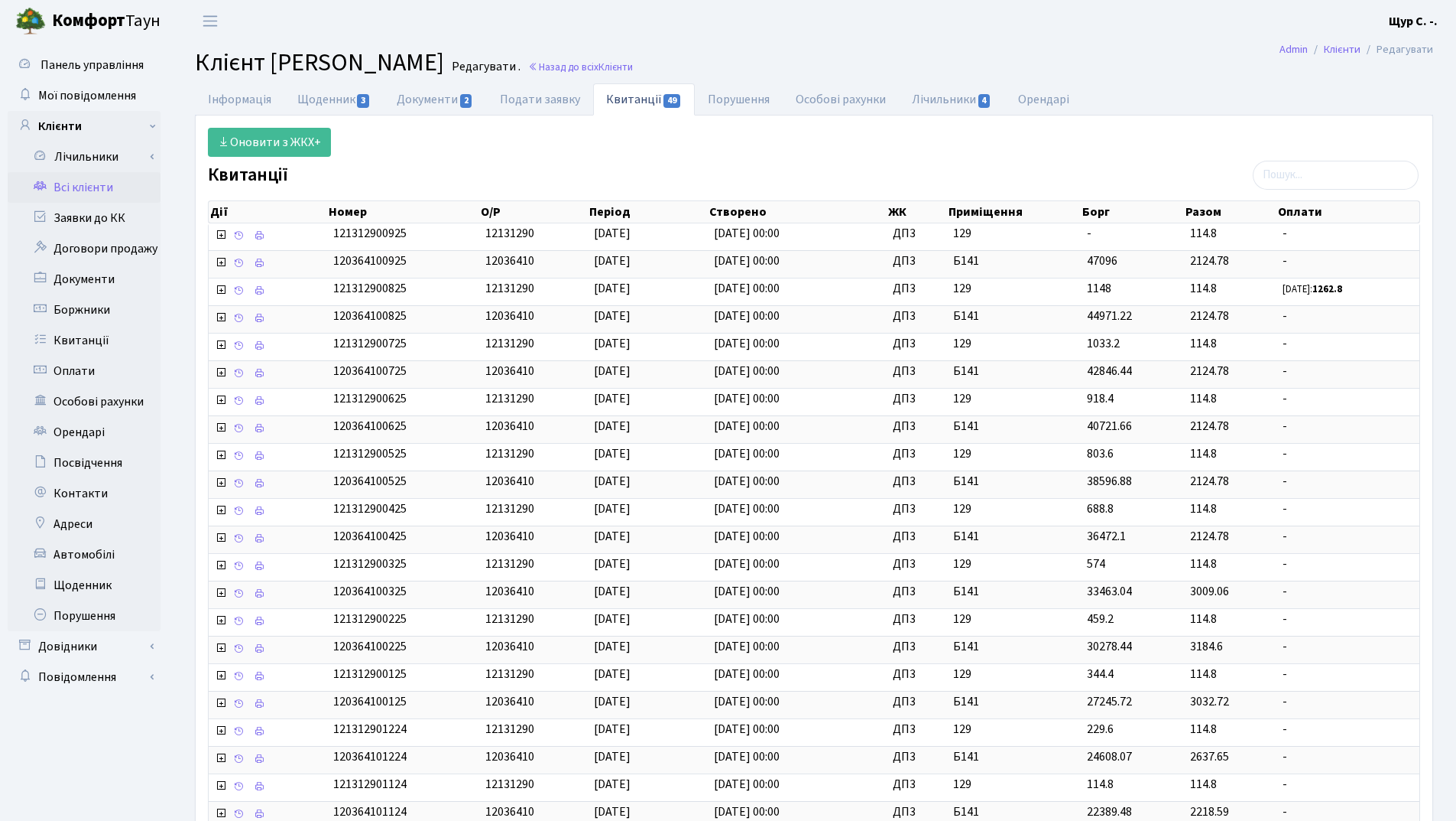
click at [85, 190] on link "Всі клієнти" at bounding box center [84, 187] width 153 height 30
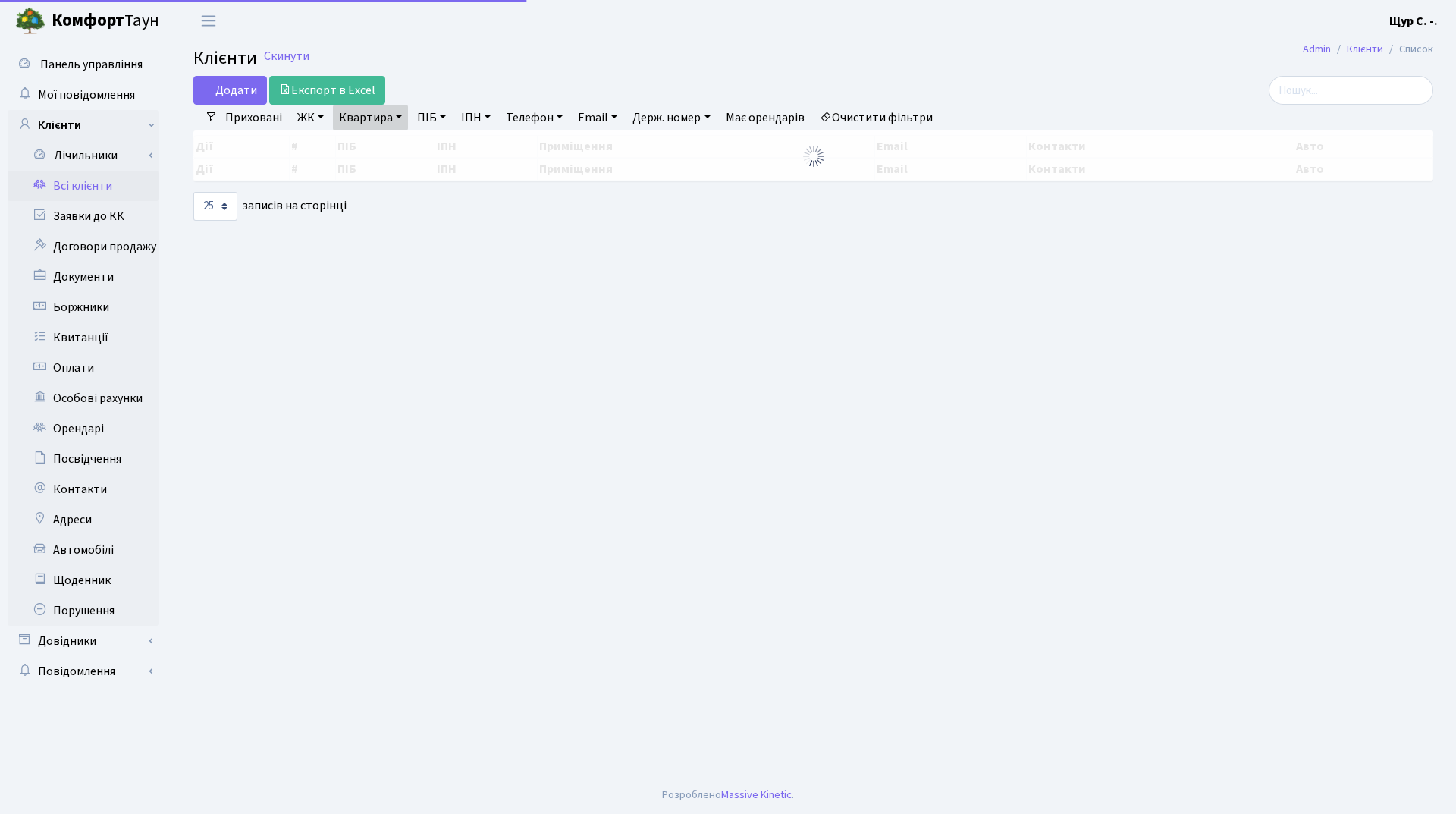
select select "25"
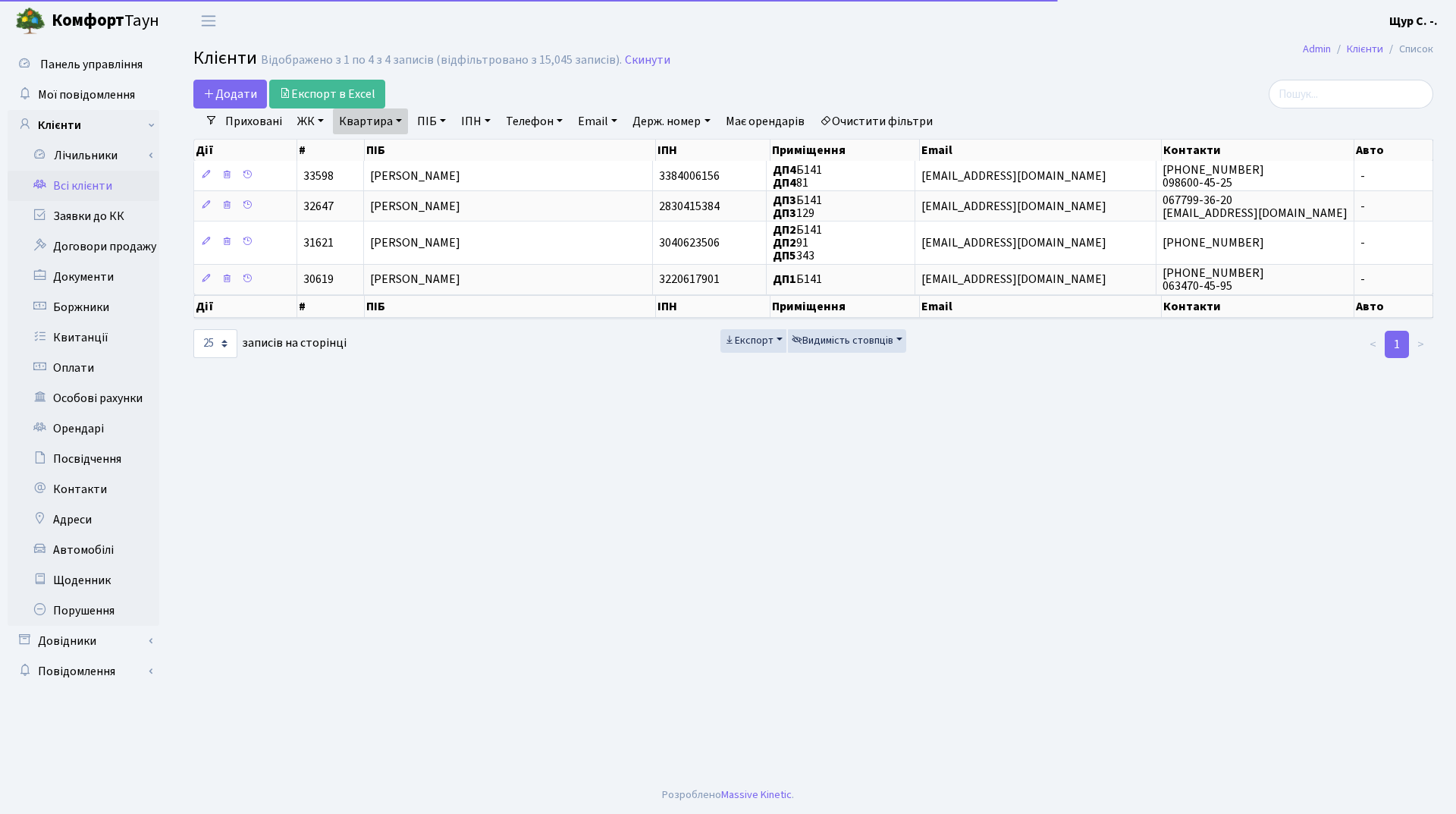
click at [395, 120] on link "Квартира" at bounding box center [370, 121] width 75 height 25
click at [381, 155] on input "б141" at bounding box center [378, 151] width 89 height 29
type input "б28"
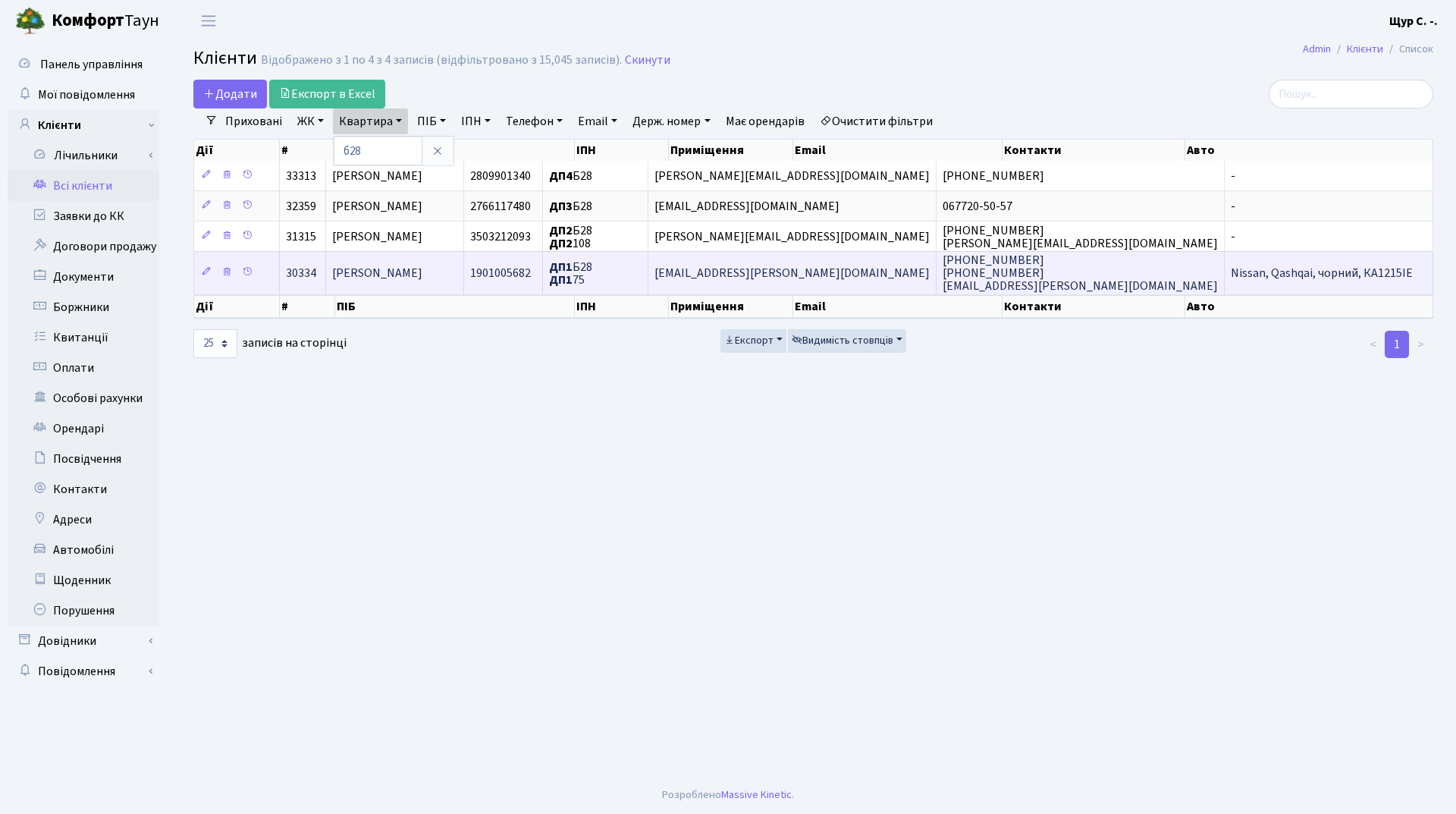
click at [395, 281] on span "Забігай Любов Сергіївна" at bounding box center [378, 273] width 90 height 17
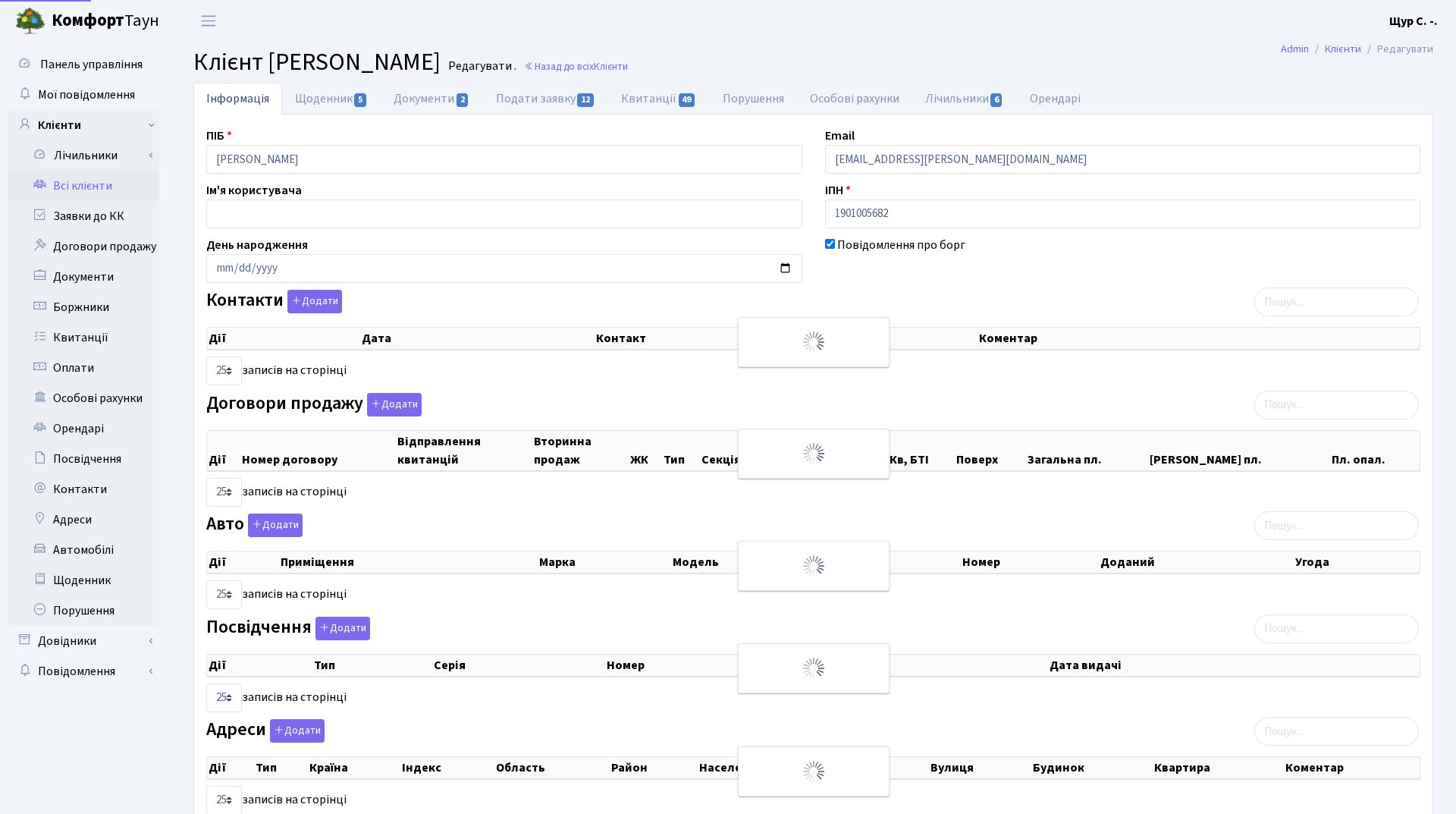
select select "25"
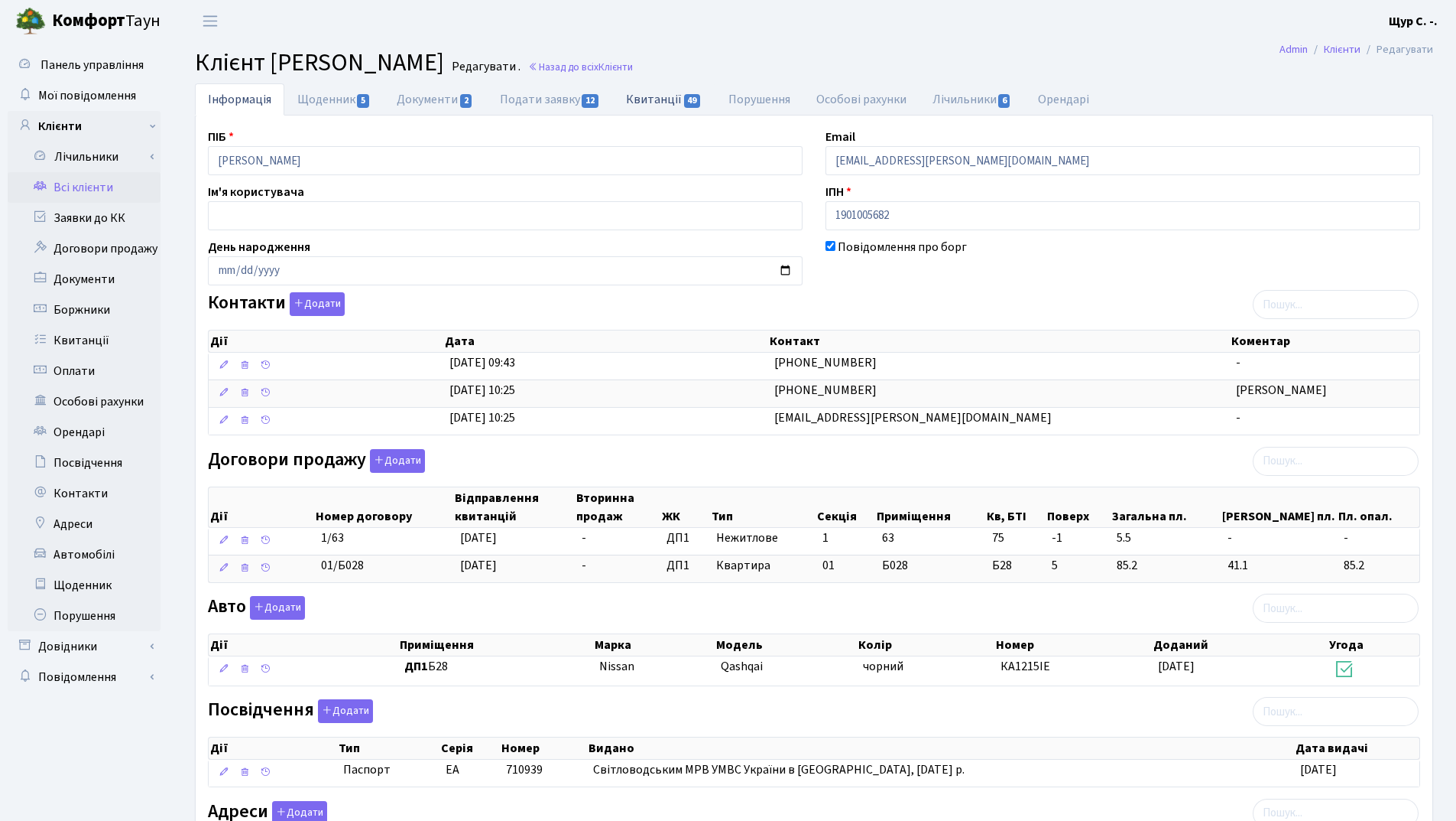
click at [652, 93] on link "Квитанції 49" at bounding box center [664, 99] width 102 height 31
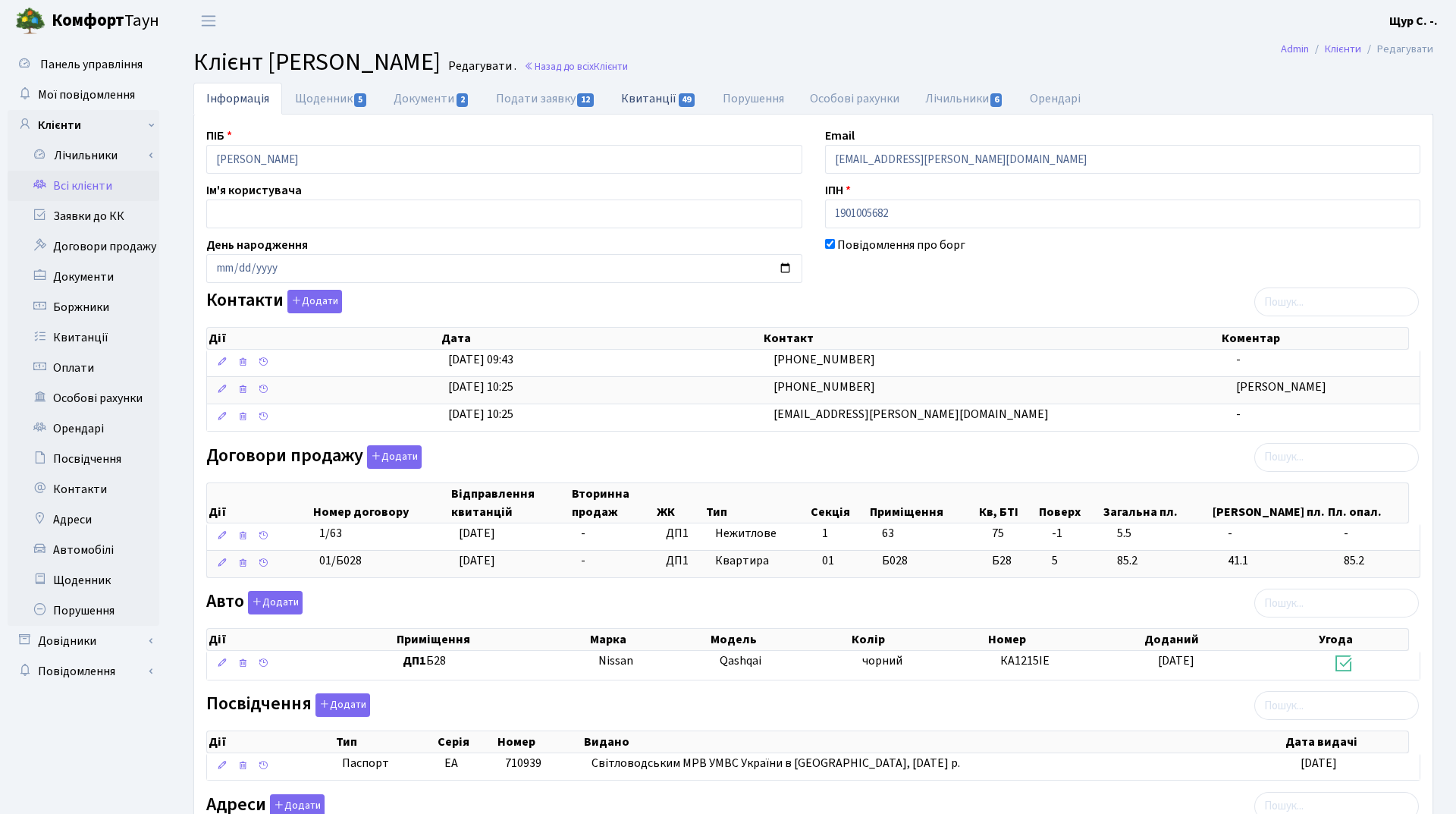
select select "25"
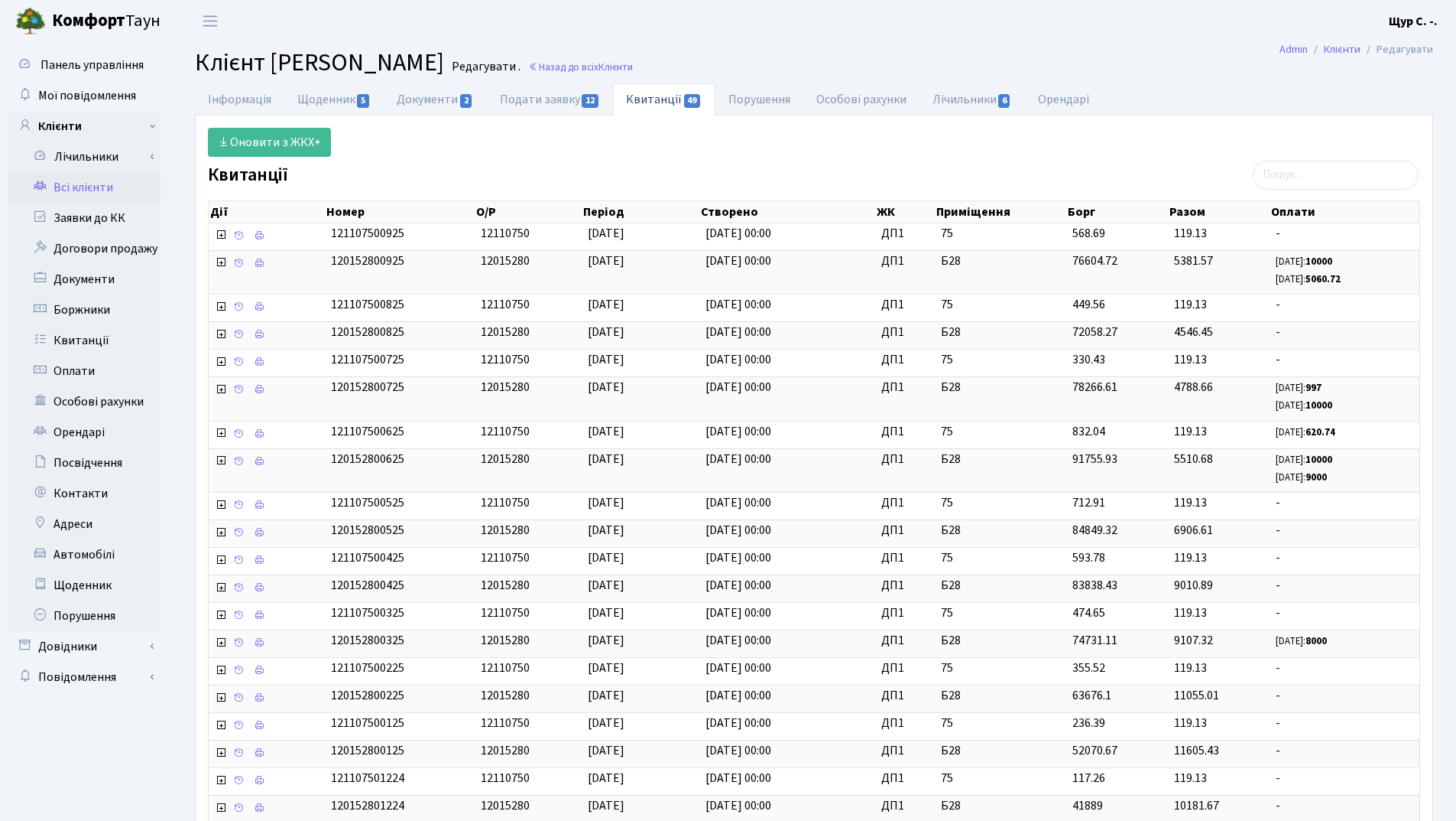
click at [76, 192] on link "Всі клієнти" at bounding box center [84, 187] width 153 height 30
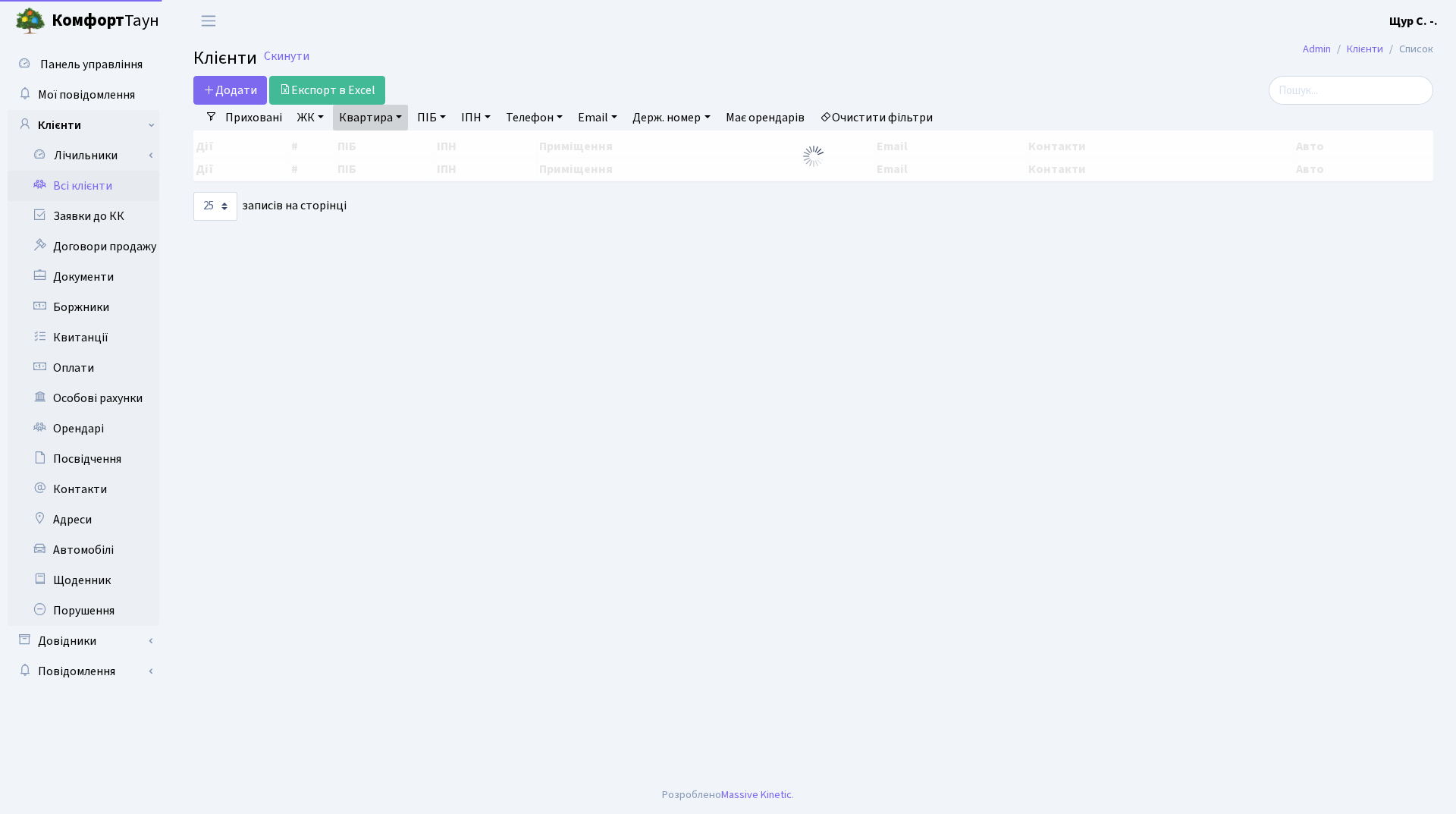
select select "25"
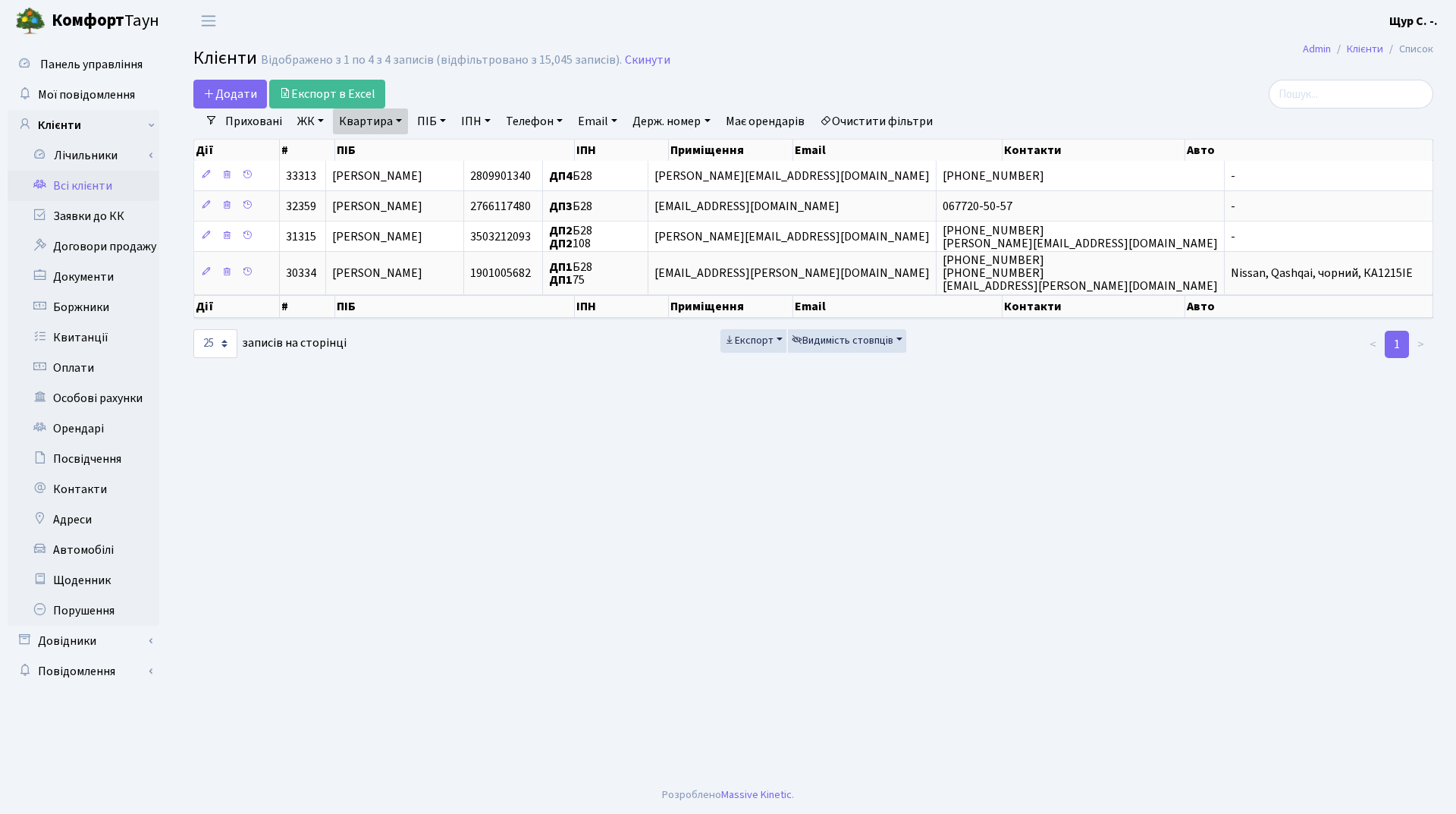
click at [401, 121] on link "Квартира" at bounding box center [370, 121] width 75 height 25
click at [388, 154] on input "б28" at bounding box center [378, 151] width 89 height 29
type input "б"
type input "а210"
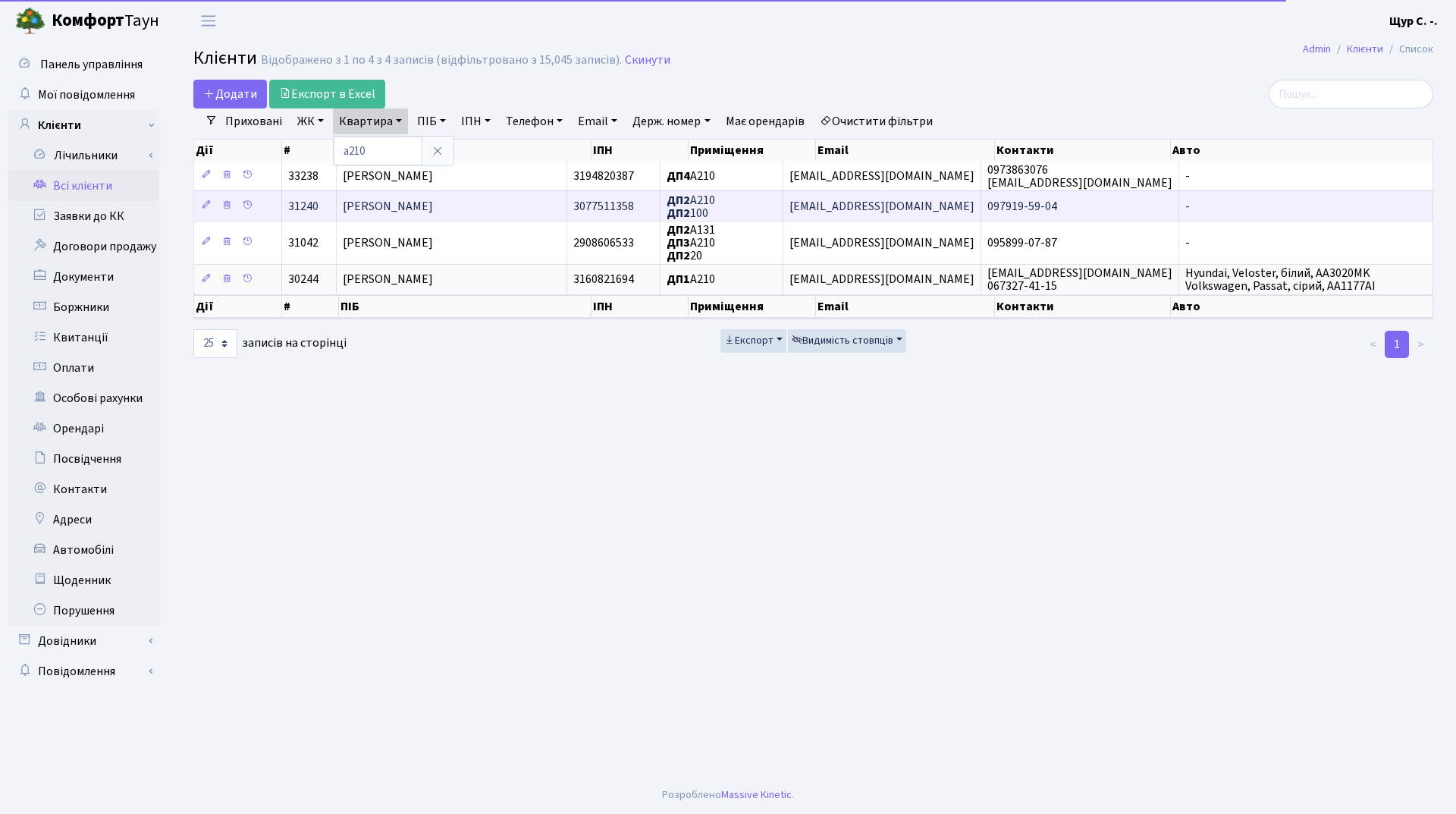
click at [416, 214] on span "Рахильчук Олександр Вікторович" at bounding box center [388, 206] width 90 height 17
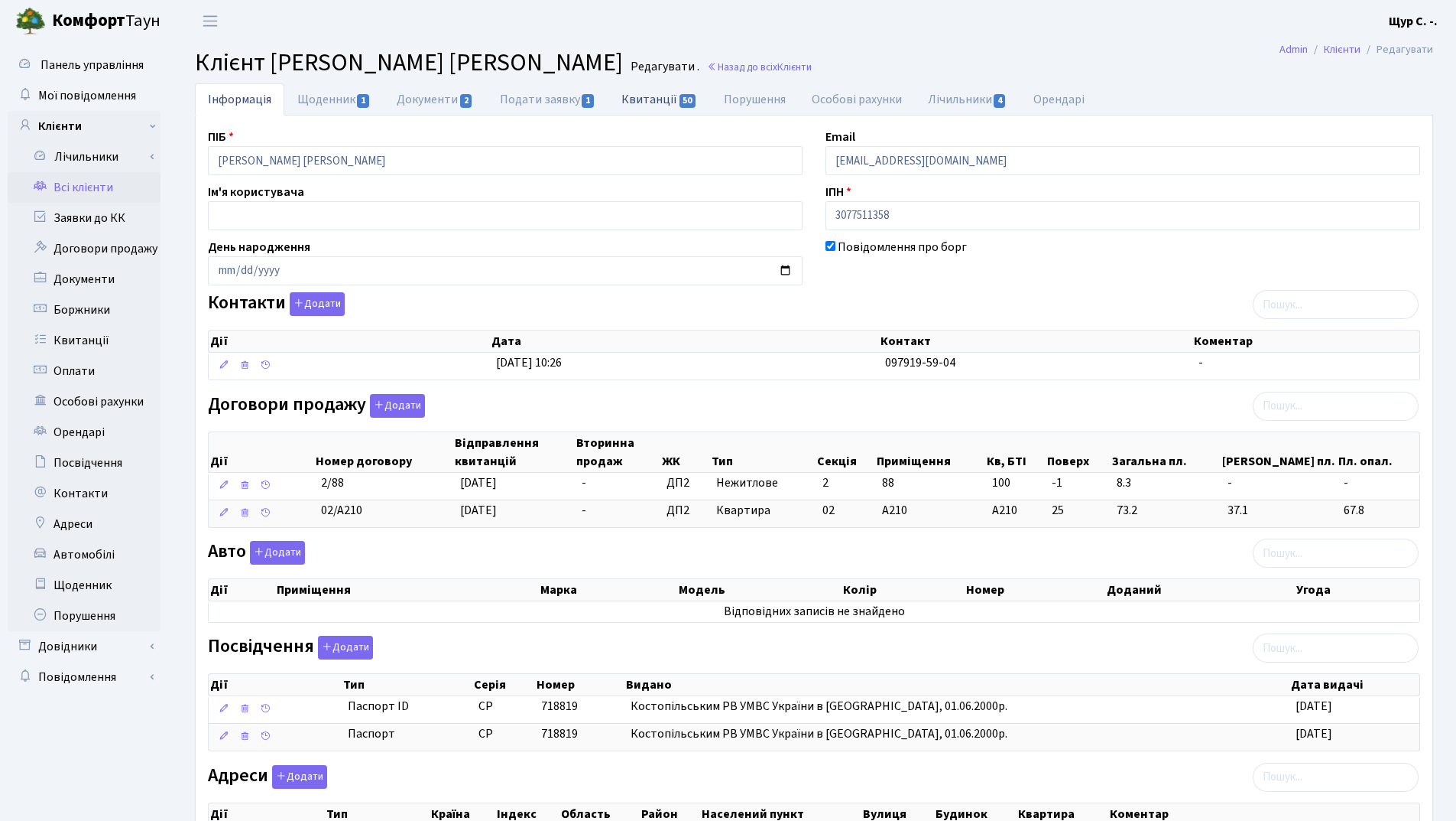
click at [658, 96] on link "Квитанції 50" at bounding box center [659, 99] width 102 height 31
select select "25"
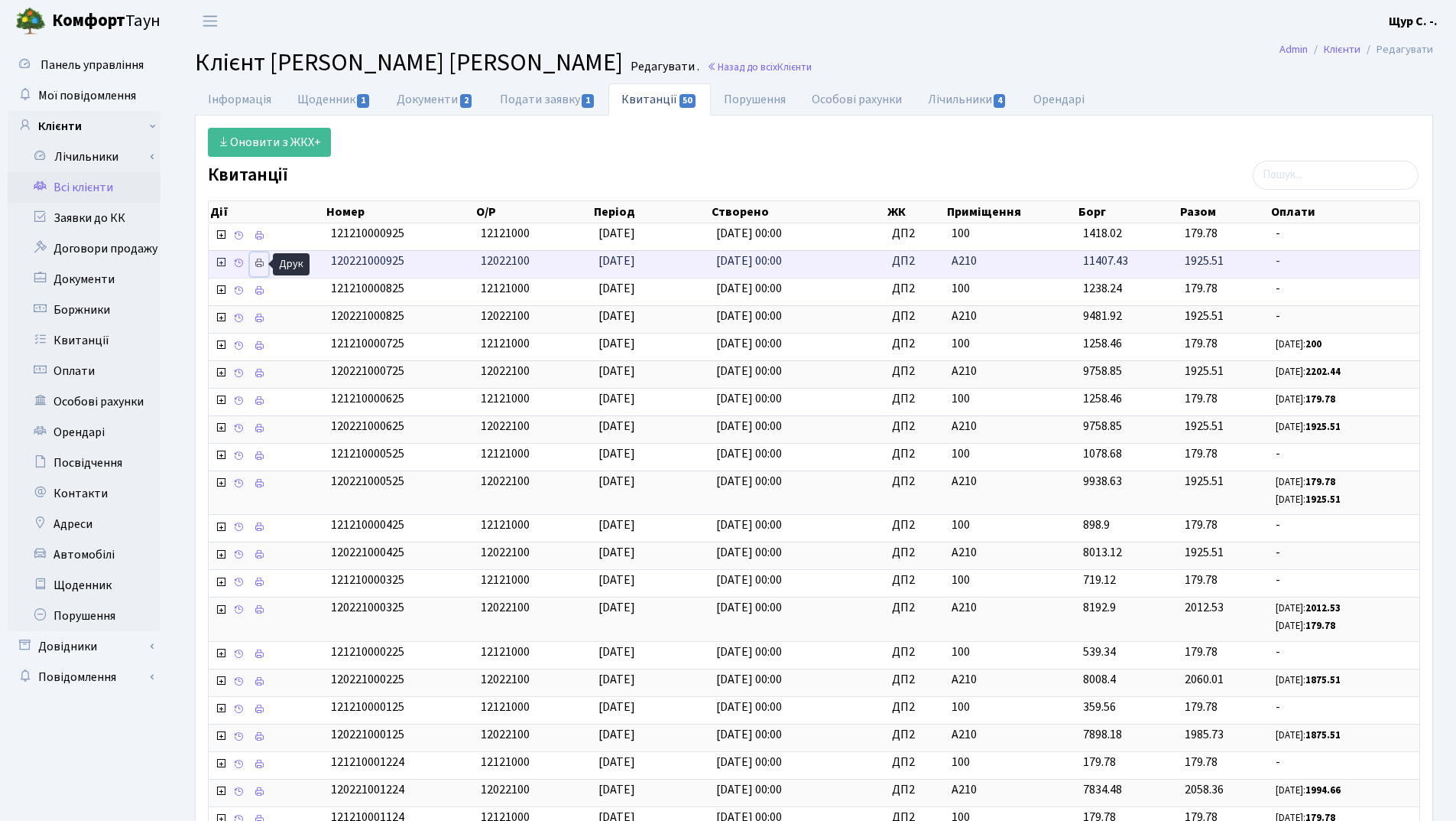
click at [262, 264] on icon at bounding box center [258, 262] width 10 height 10
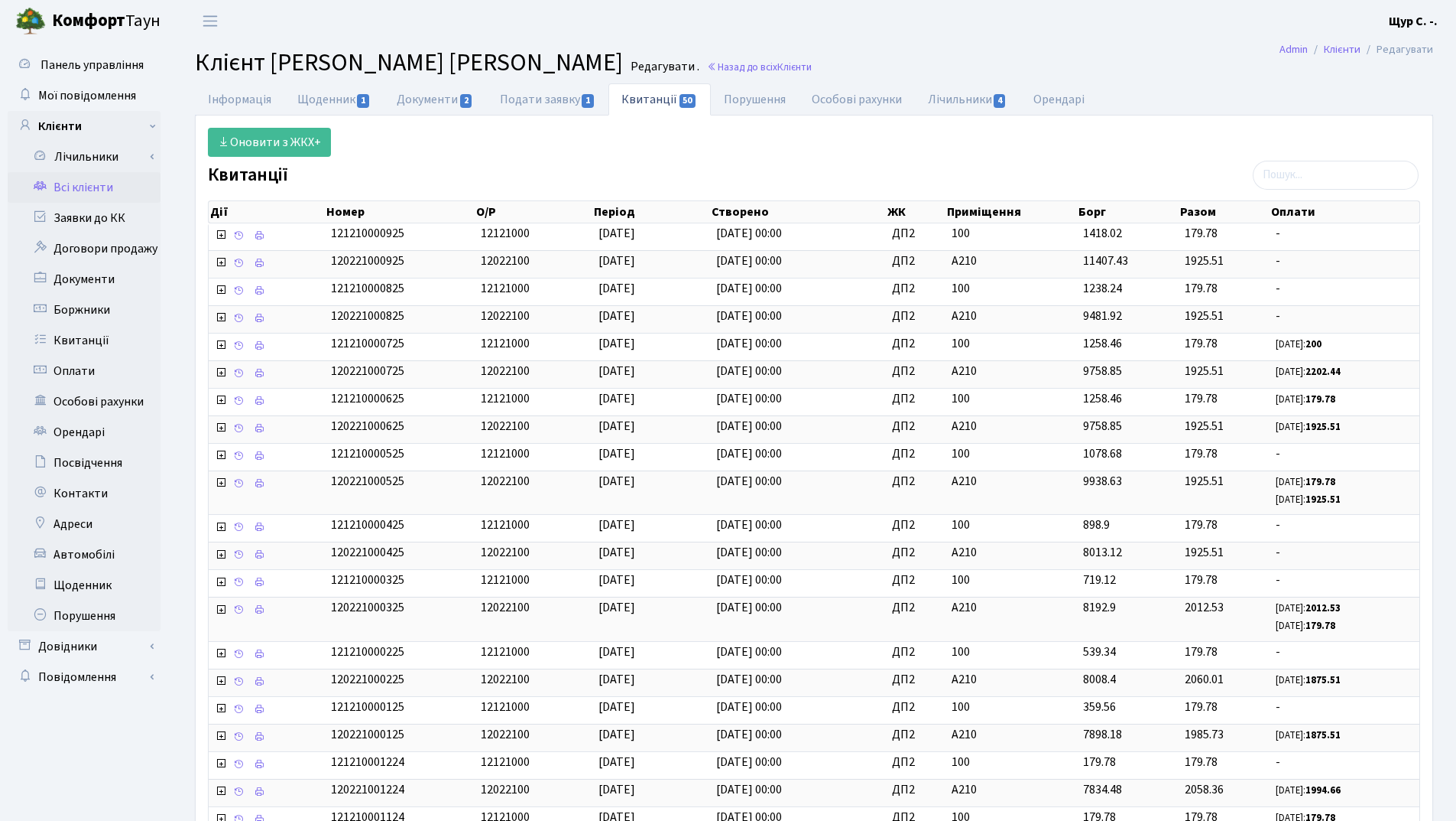
click at [92, 193] on link "Всі клієнти" at bounding box center [84, 187] width 153 height 30
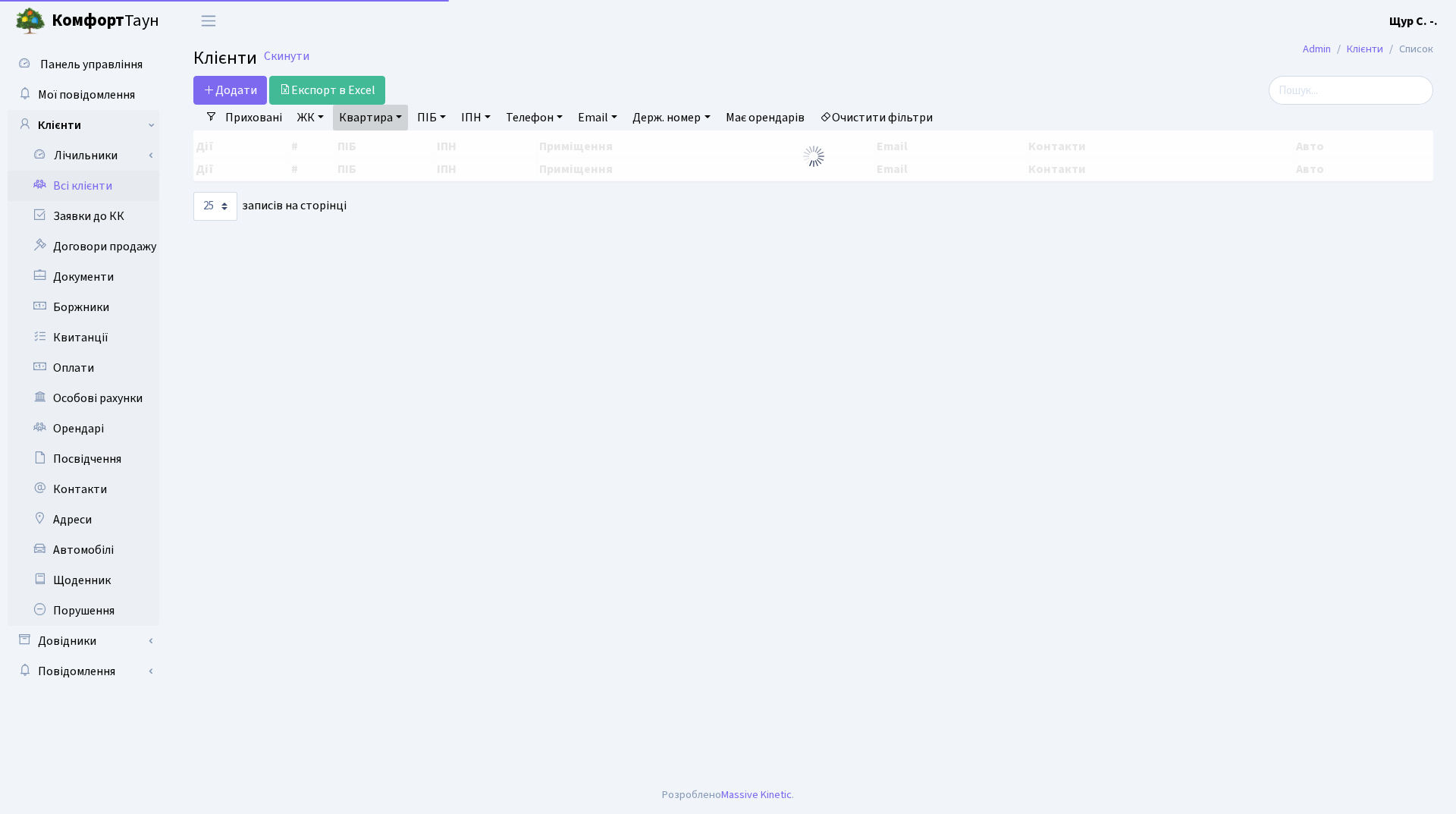
select select "25"
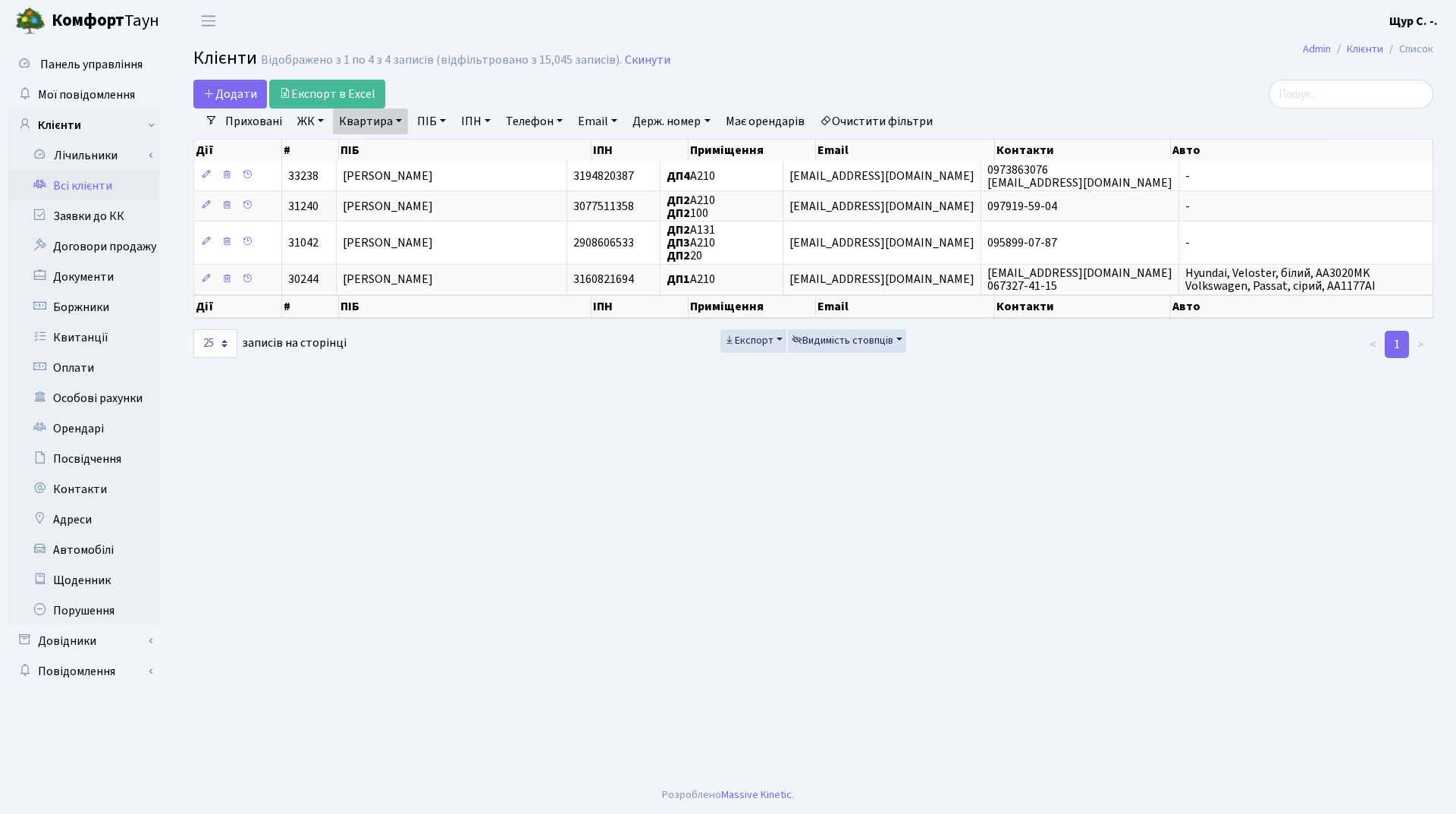
click at [395, 124] on link "Квартира" at bounding box center [370, 121] width 75 height 25
click at [430, 152] on link at bounding box center [438, 151] width 32 height 29
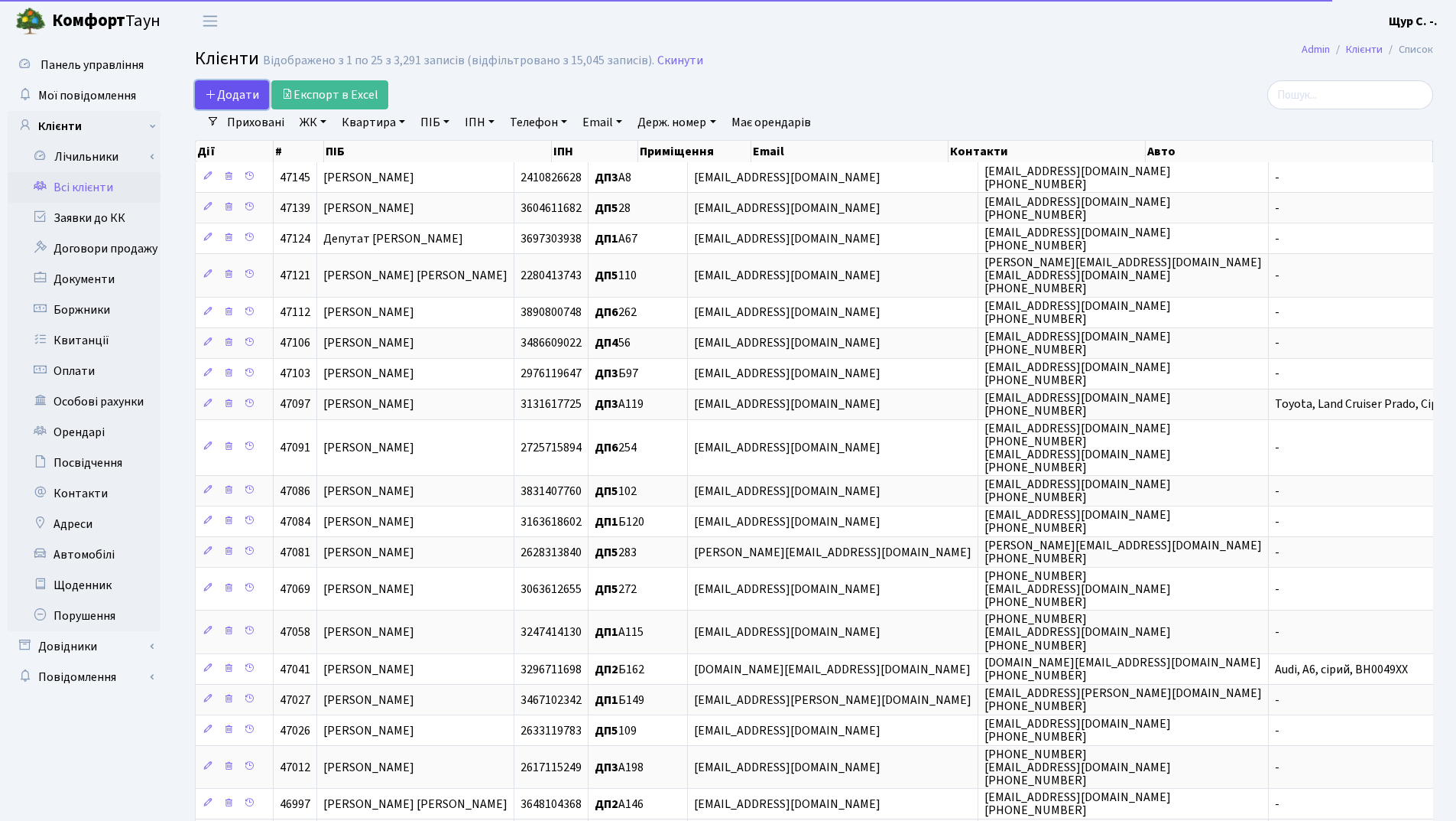
click at [233, 81] on link "Додати" at bounding box center [232, 95] width 74 height 29
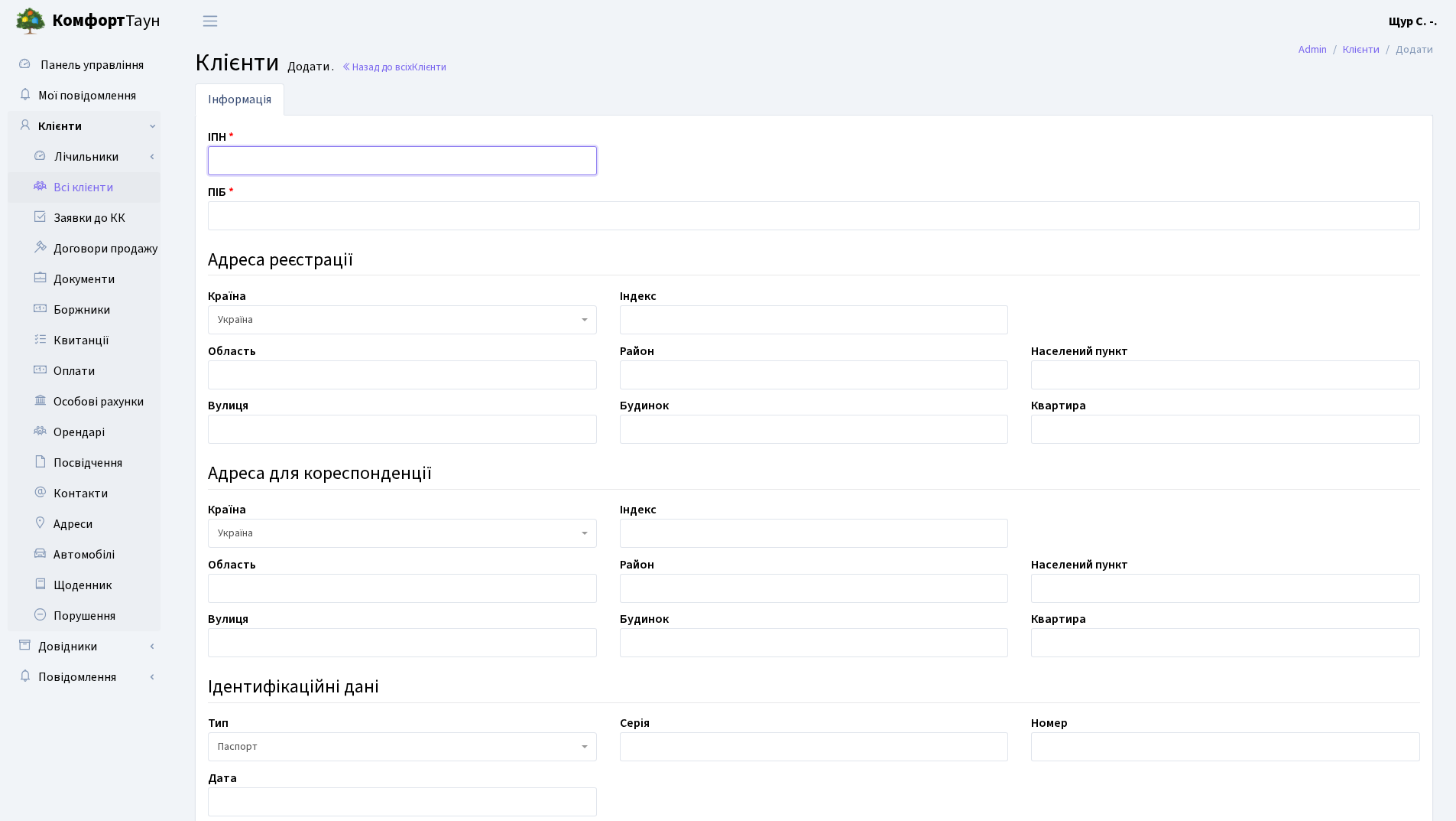
click at [249, 159] on input "text" at bounding box center [403, 161] width 389 height 29
type input "2714010028"
click at [253, 217] on input "text" at bounding box center [814, 216] width 1213 height 29
type input "[PERSON_NAME]"
click at [241, 368] on input "text" at bounding box center [403, 374] width 389 height 29
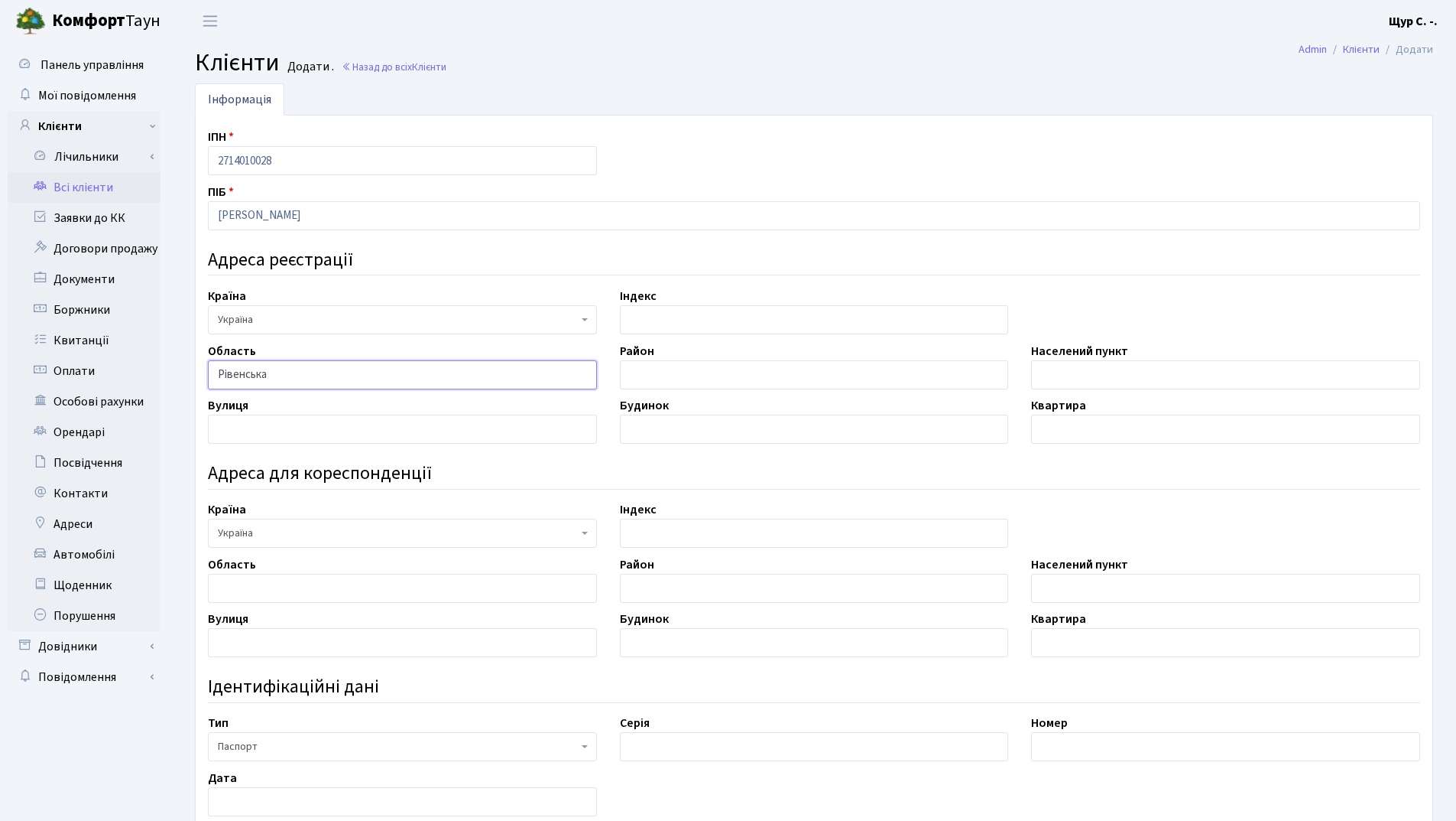
type input "Рівенська"
click at [1069, 372] on input "text" at bounding box center [1226, 374] width 389 height 29
type input "Вараш"
click at [267, 430] on input "text" at bounding box center [403, 429] width 389 height 29
type input "м-н Перемоги"
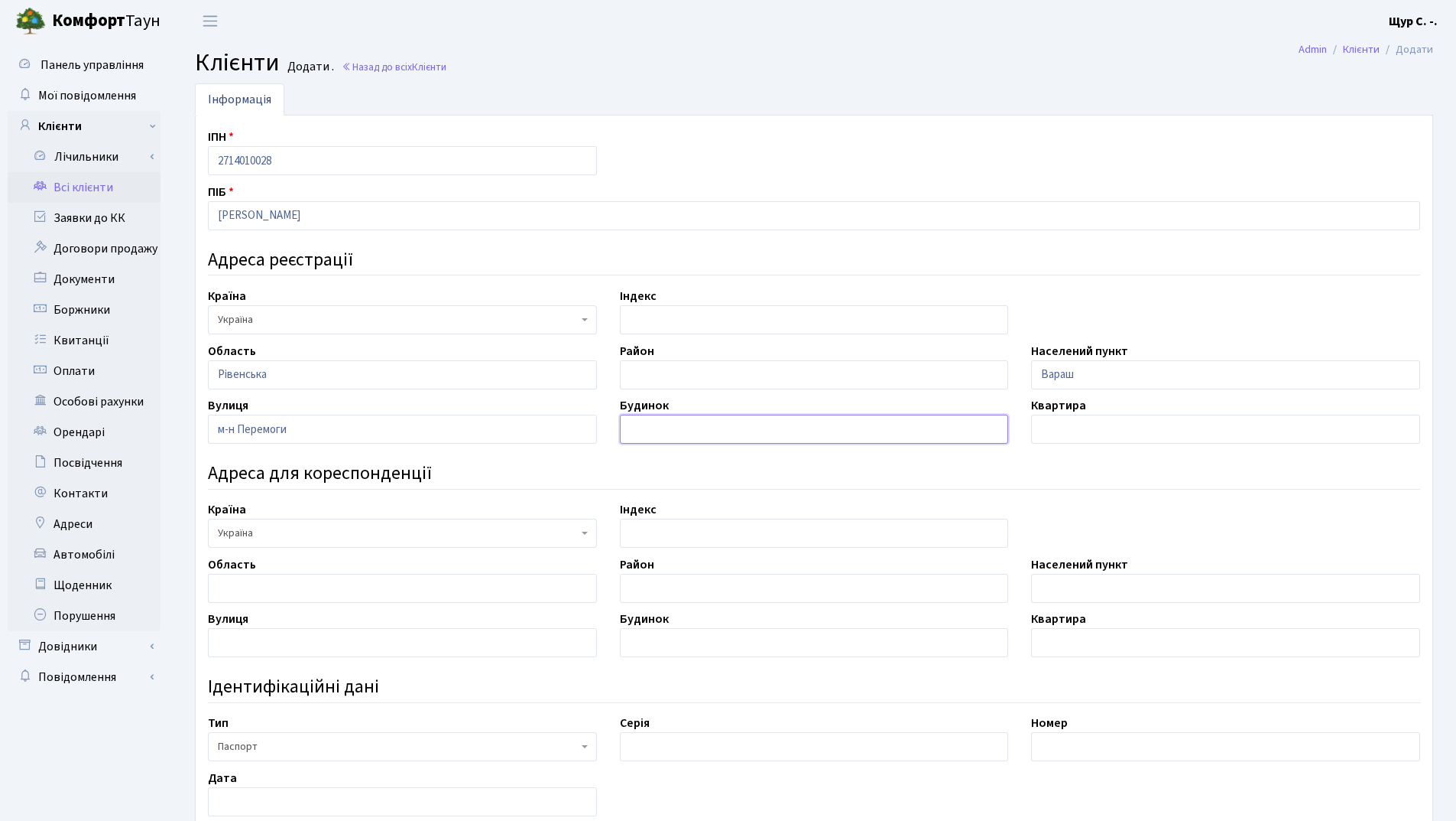
click at [698, 434] on input "text" at bounding box center [815, 429] width 389 height 29
type input "50А"
click at [1111, 426] on input "text" at bounding box center [1226, 429] width 389 height 29
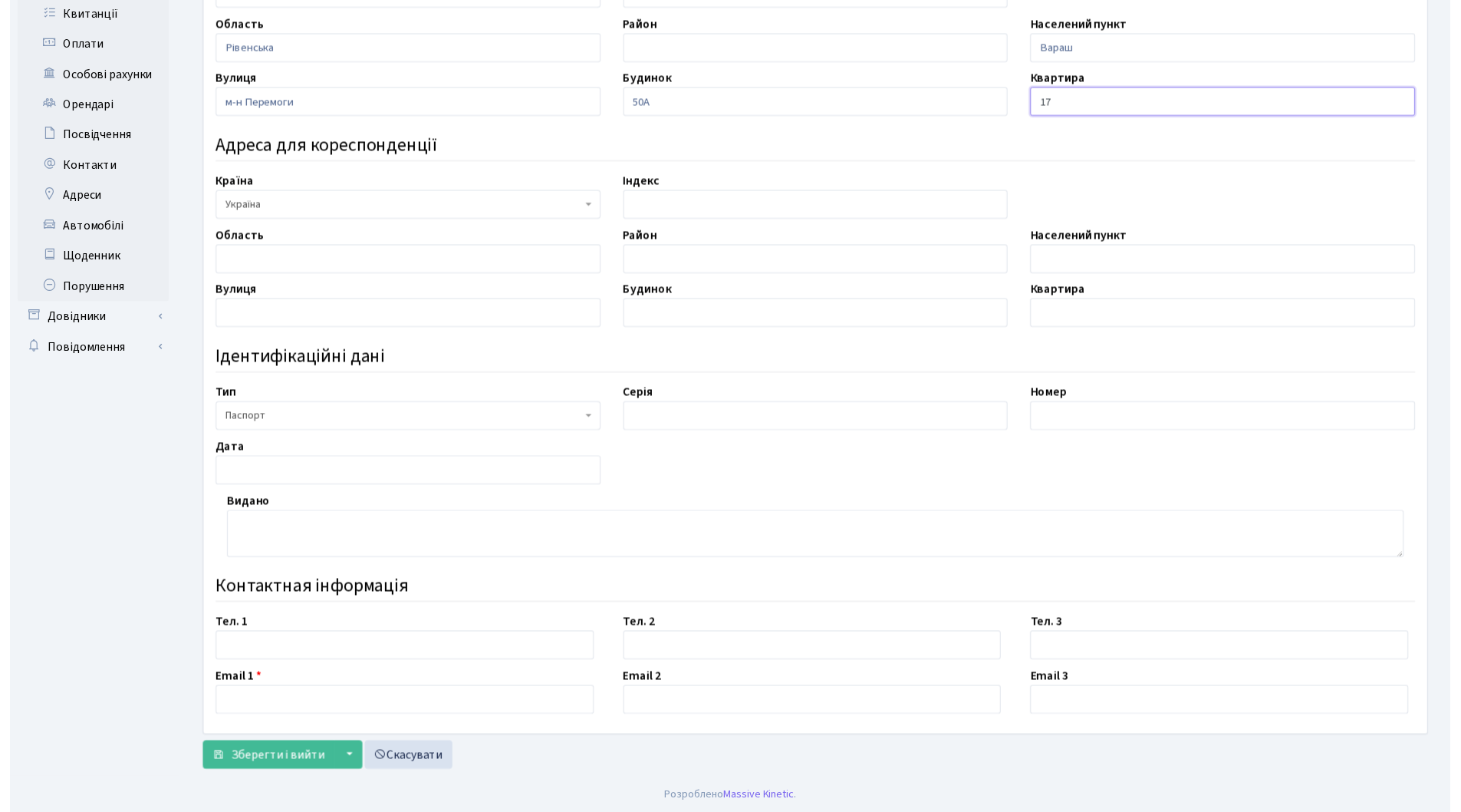
scroll to position [329, 0]
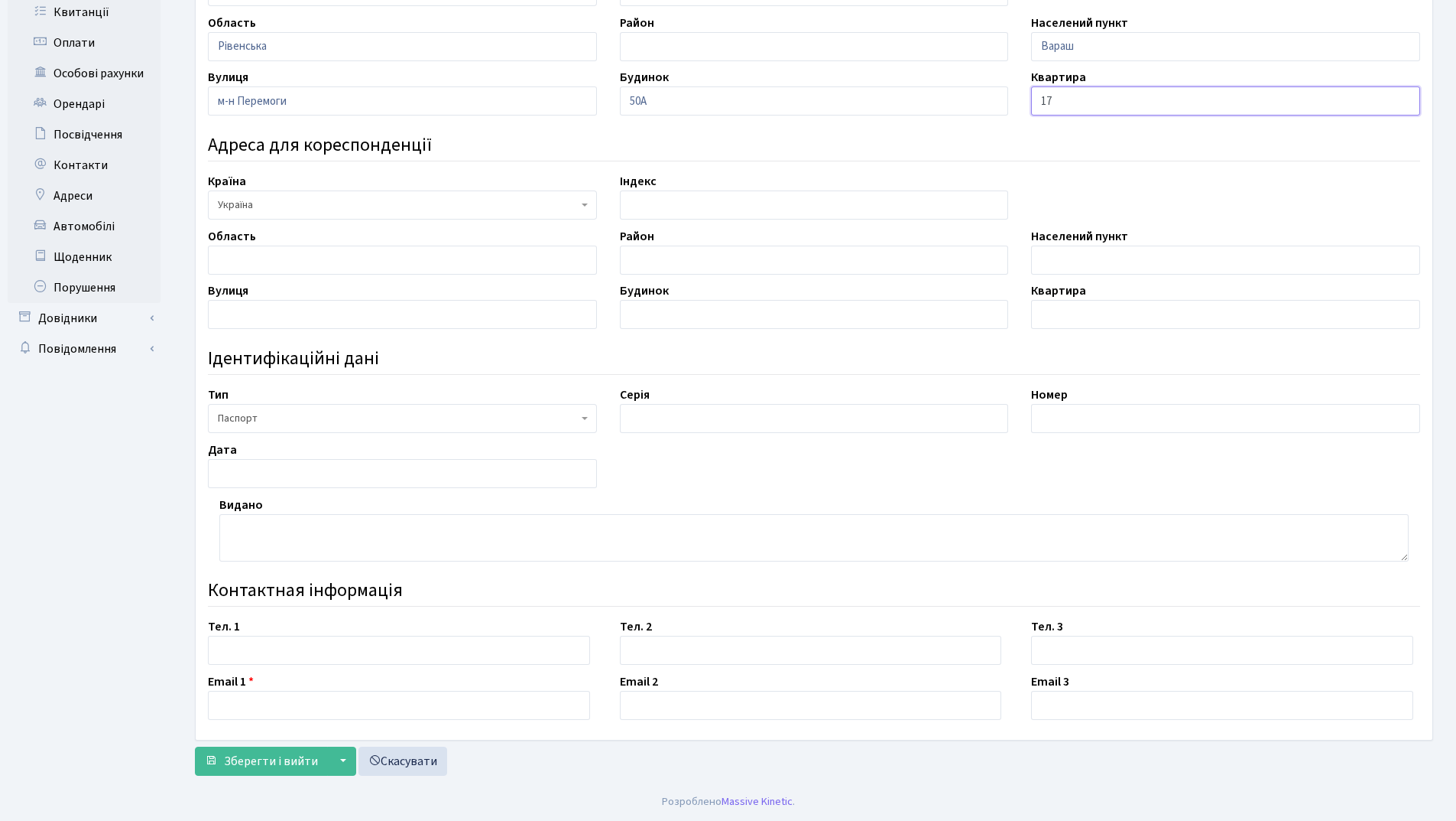
type input "17"
click at [448, 422] on span "Паспорт" at bounding box center [397, 418] width 360 height 15
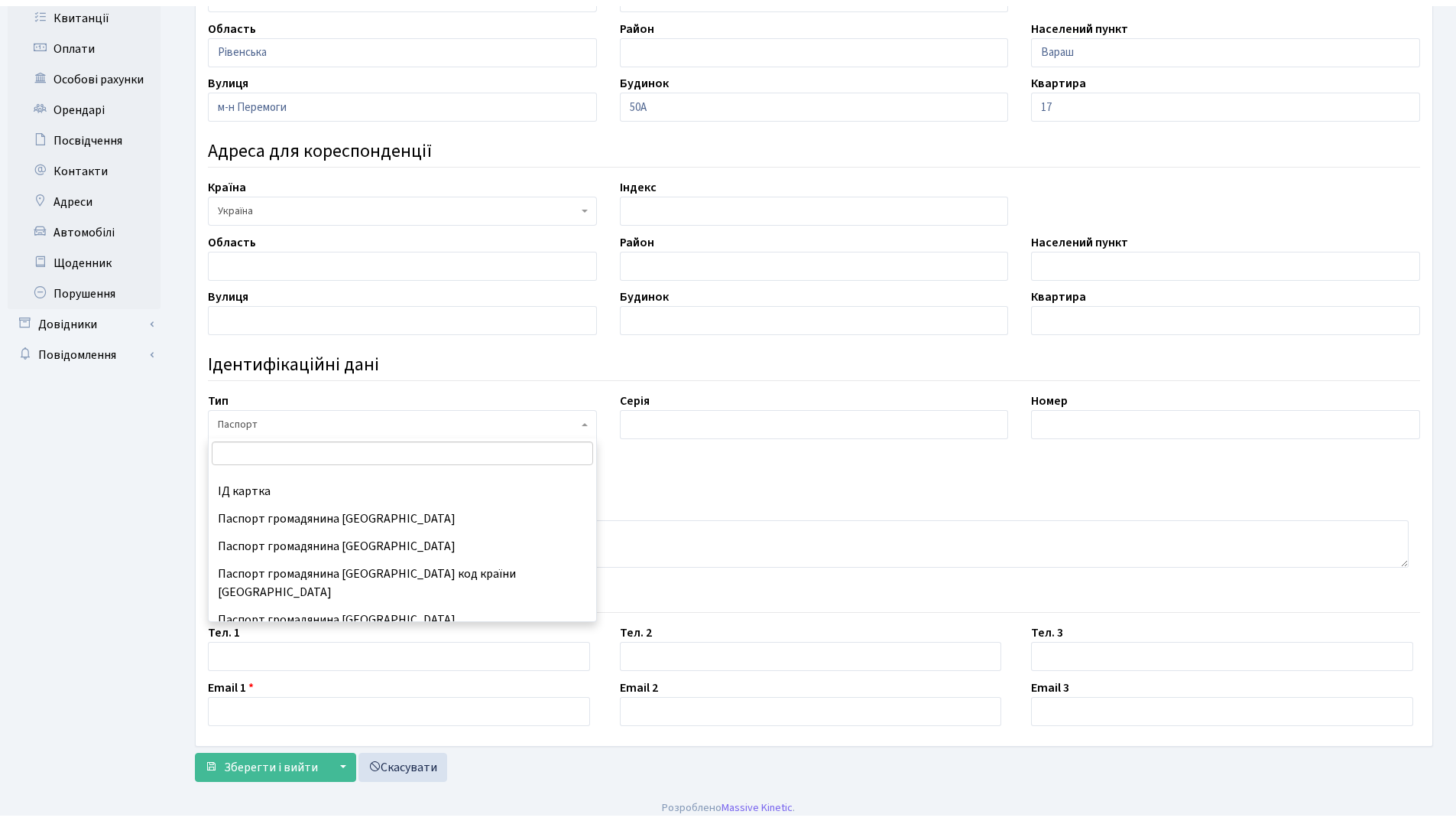
scroll to position [201, 0]
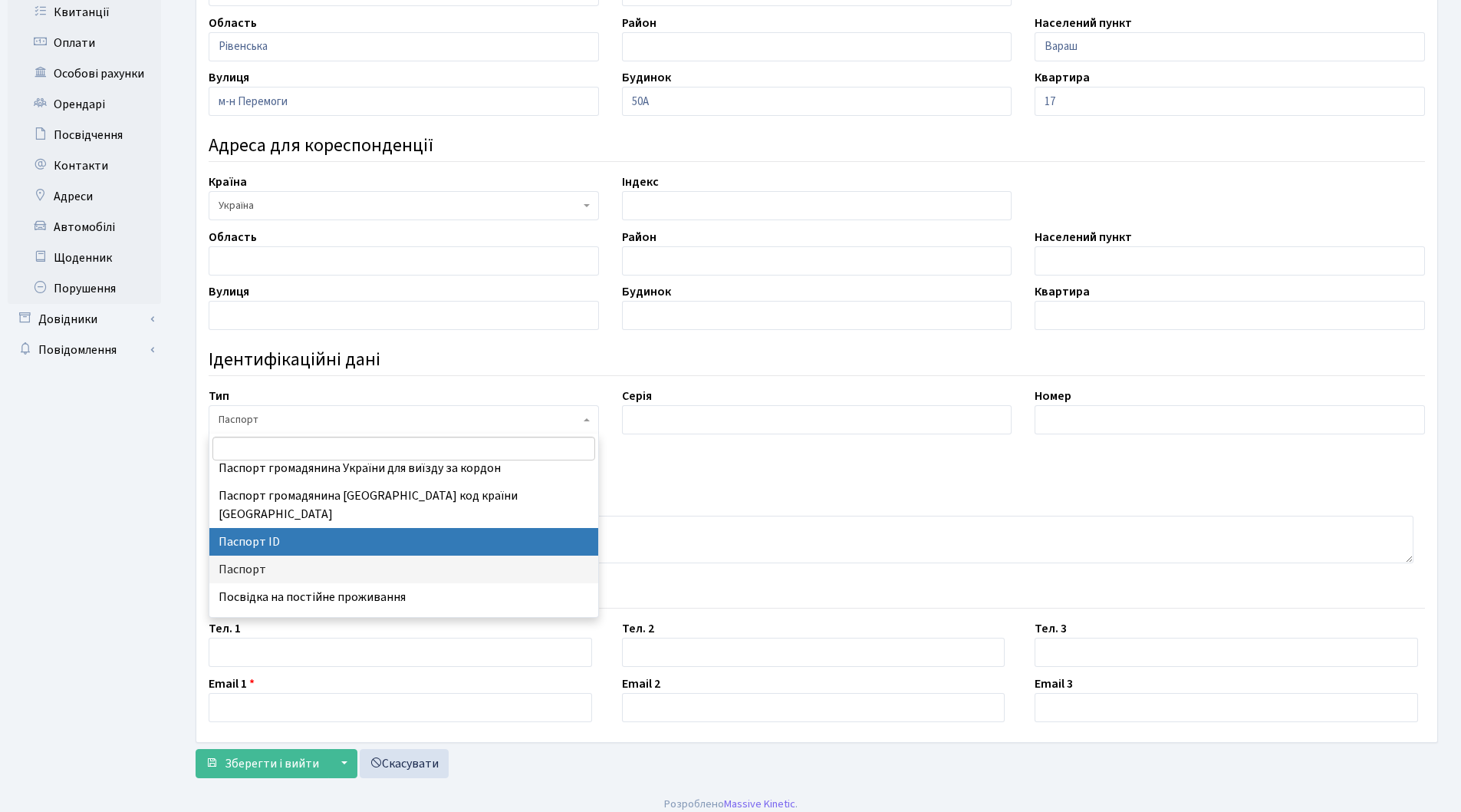
select select "34"
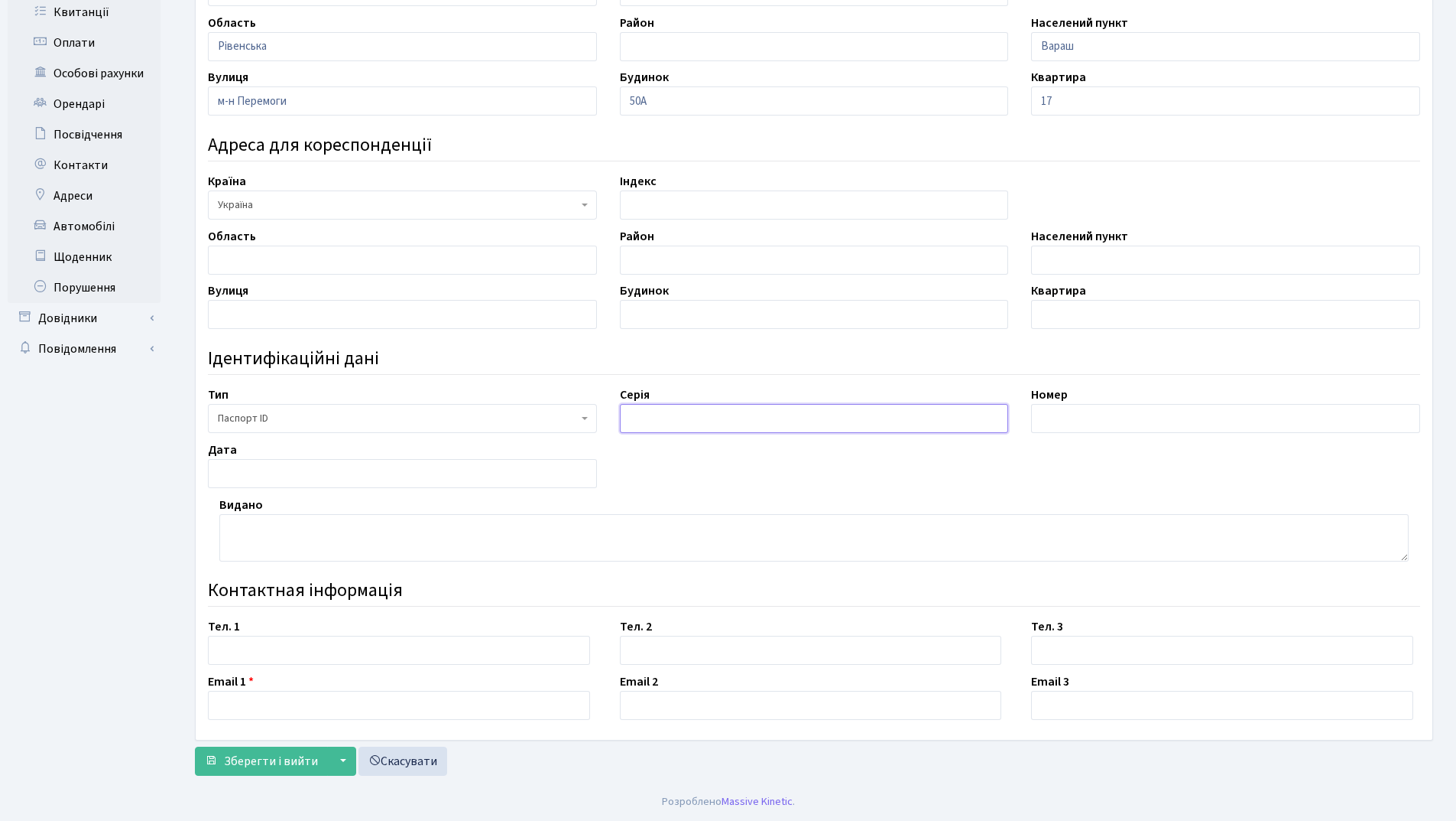
click at [698, 411] on input "text" at bounding box center [815, 418] width 389 height 29
type input "запис №19740422-03004"
click at [1087, 419] on input "text" at bounding box center [1226, 418] width 389 height 29
type input "003447184"
click at [289, 464] on input "text" at bounding box center [403, 473] width 389 height 29
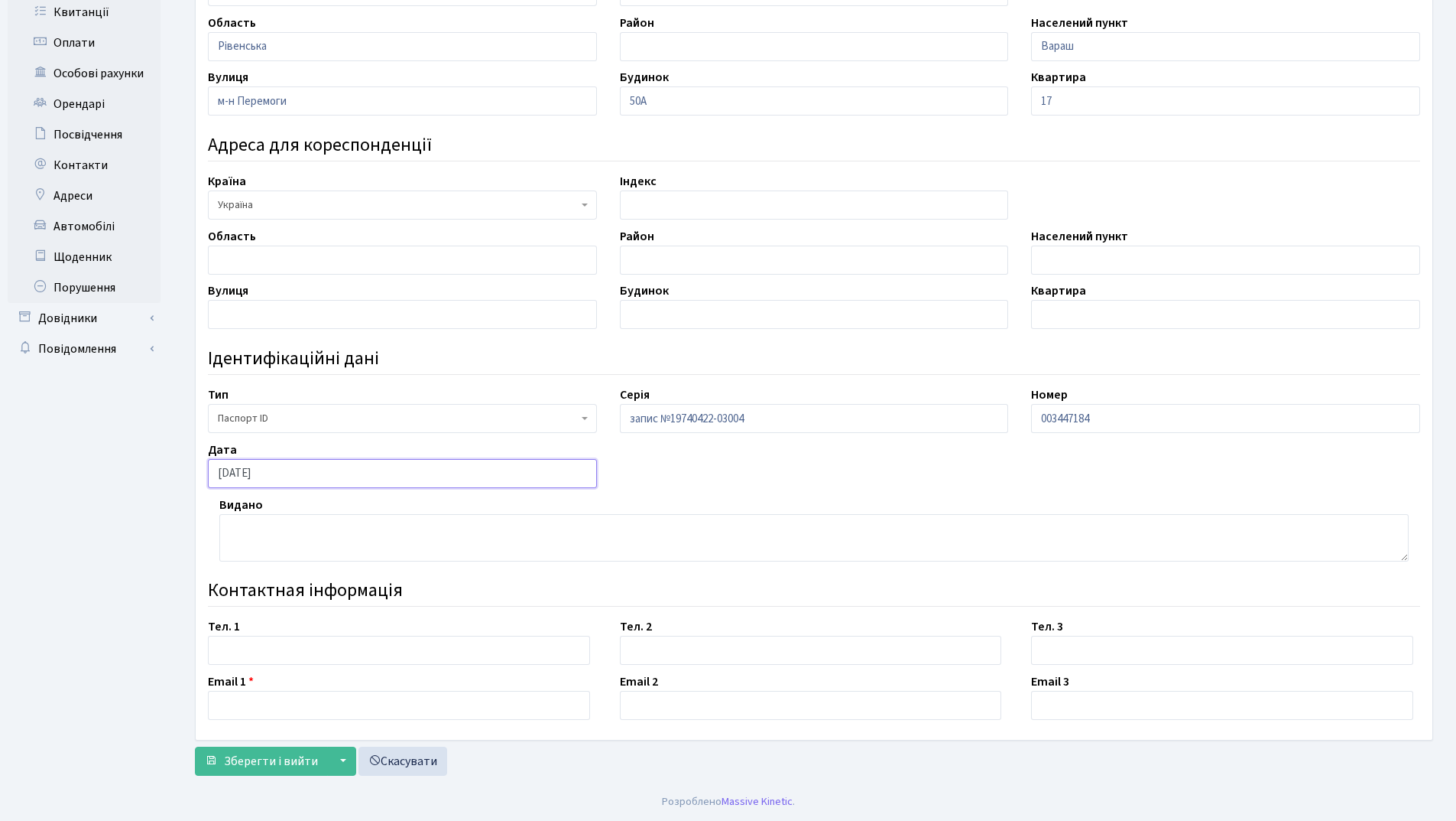
type input "06.06.2019"
click at [273, 521] on textarea at bounding box center [814, 538] width 1189 height 48
click at [231, 528] on textarea "5611" at bounding box center [814, 538] width 1189 height 48
type textarea "органом 5611"
click at [254, 651] on input "text" at bounding box center [399, 650] width 382 height 29
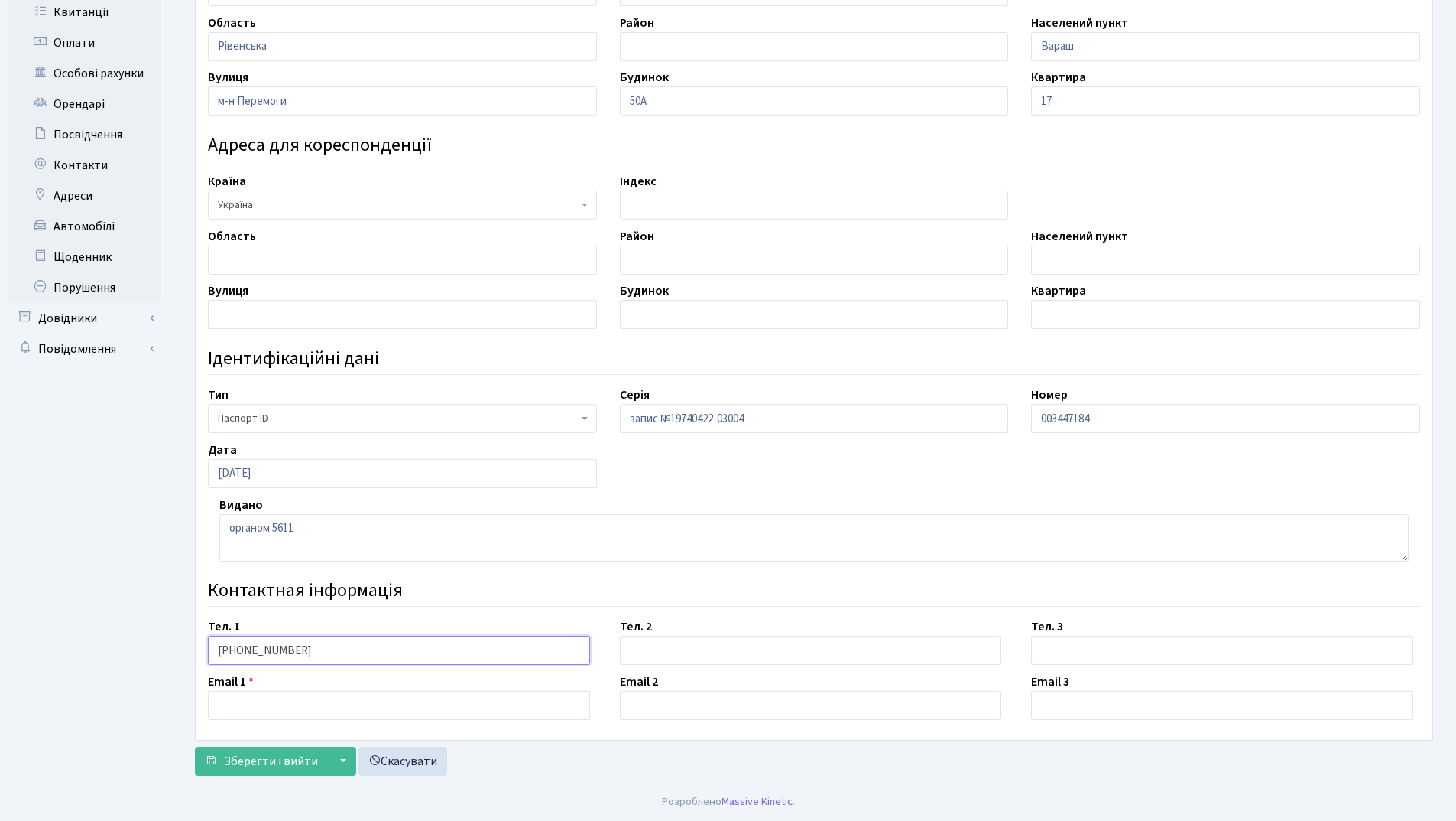
type input "[PHONE_NUMBER]"
click at [236, 696] on input "text" at bounding box center [399, 705] width 382 height 29
type input "[EMAIL_ADDRESS][DOMAIN_NAME]"
click at [262, 770] on button "Зберегти і вийти" at bounding box center [261, 761] width 133 height 29
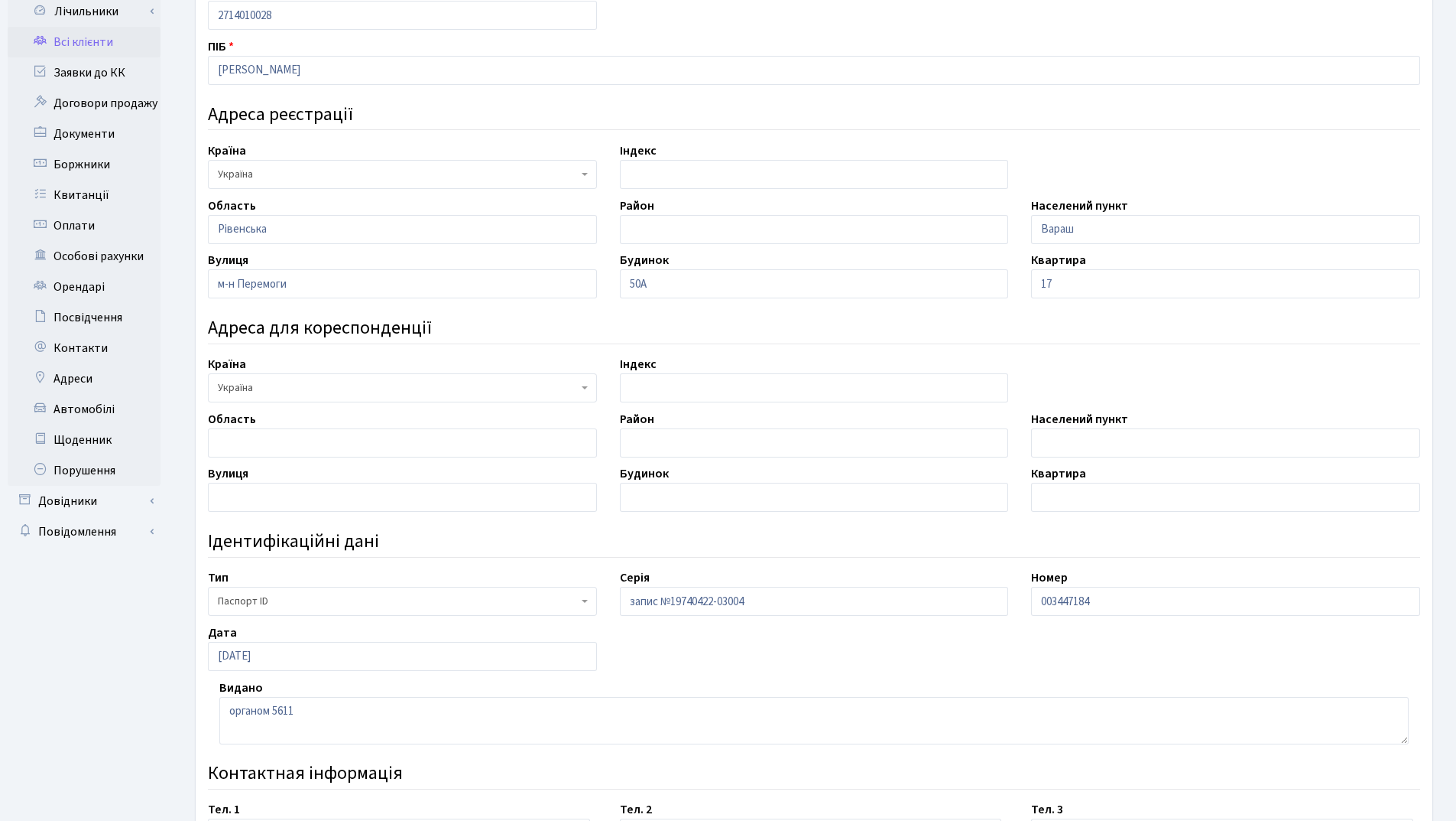
scroll to position [346, 0]
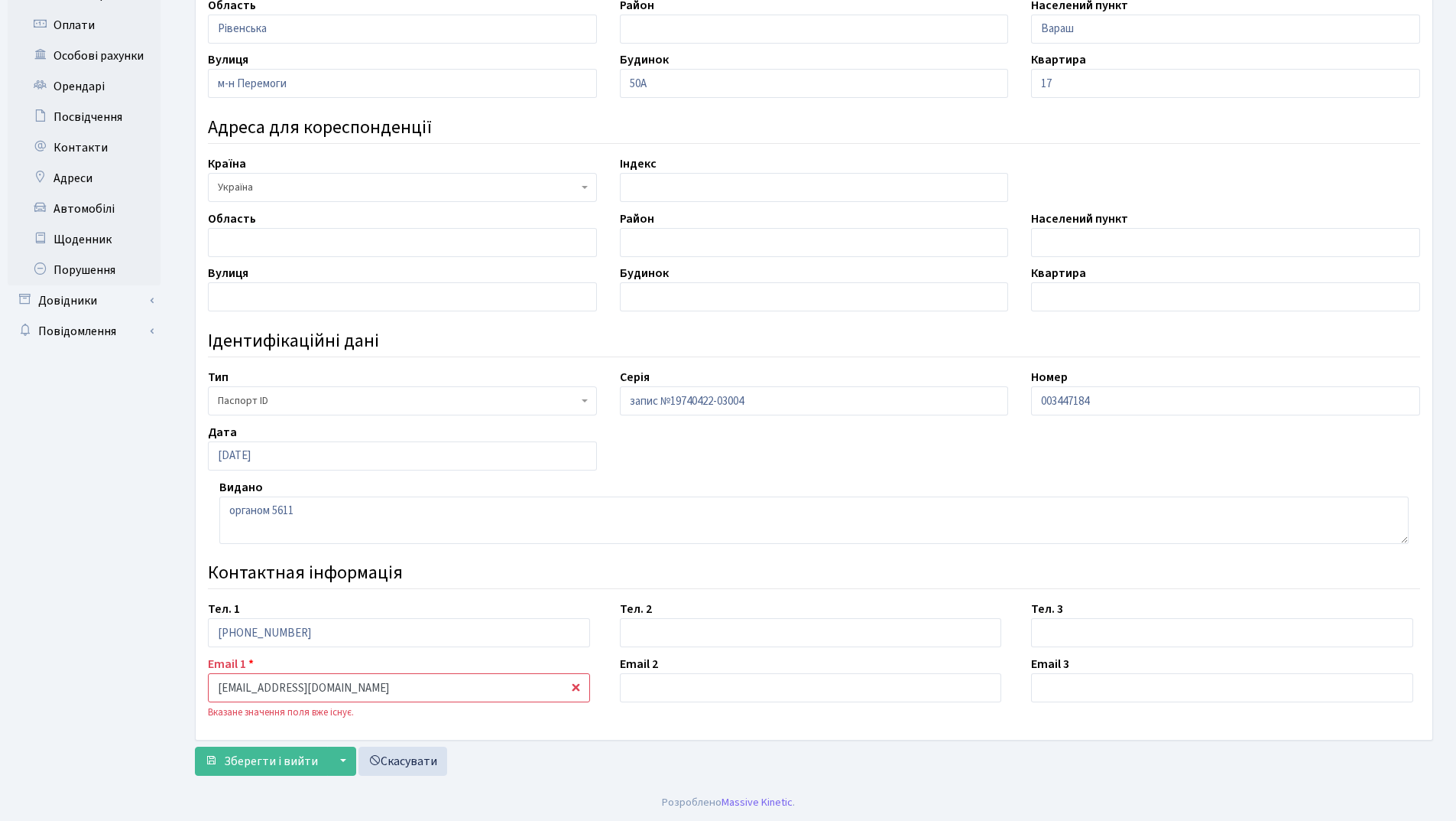
click at [374, 694] on input "pasichnyky@meta.ua" at bounding box center [399, 687] width 382 height 29
click at [271, 687] on input "[EMAIL_ADDRESS][DOMAIN_NAME]" at bounding box center [399, 687] width 382 height 29
type input "[EMAIL_ADDRESS][DOMAIN_NAME]"
click at [256, 754] on span "Зберегти і вийти" at bounding box center [271, 761] width 94 height 17
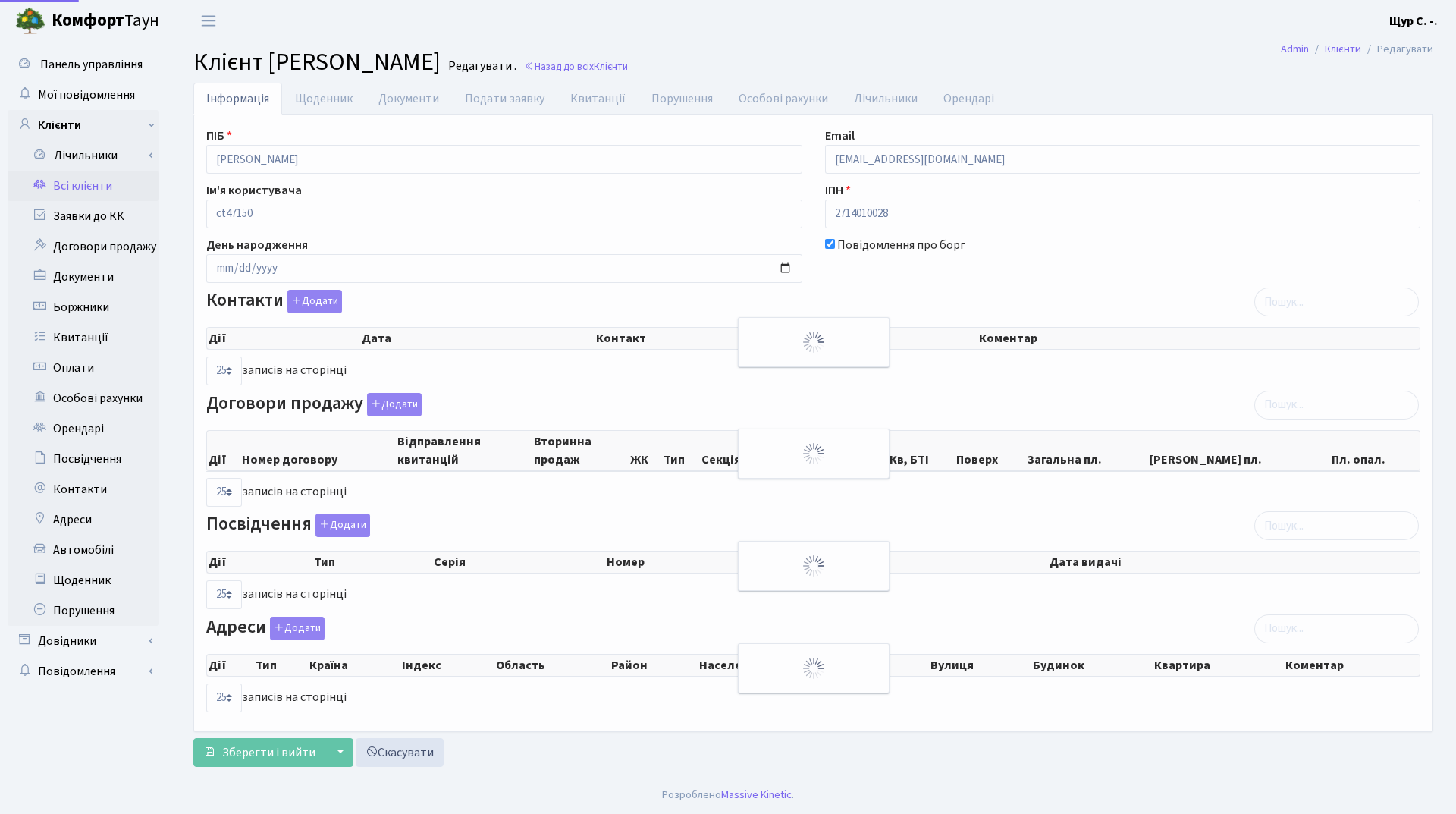
select select "25"
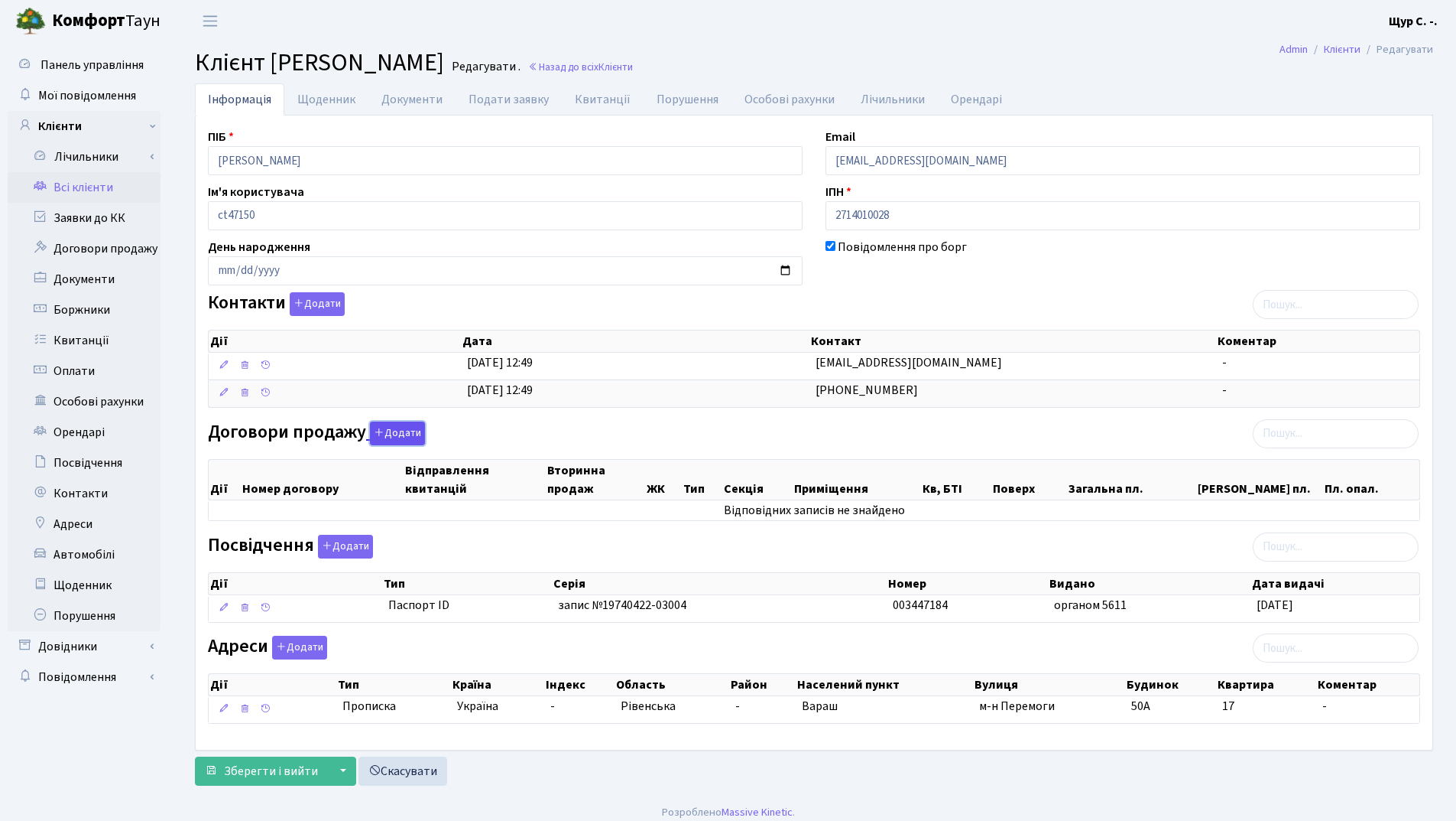
click at [399, 433] on button "Додати" at bounding box center [398, 433] width 55 height 24
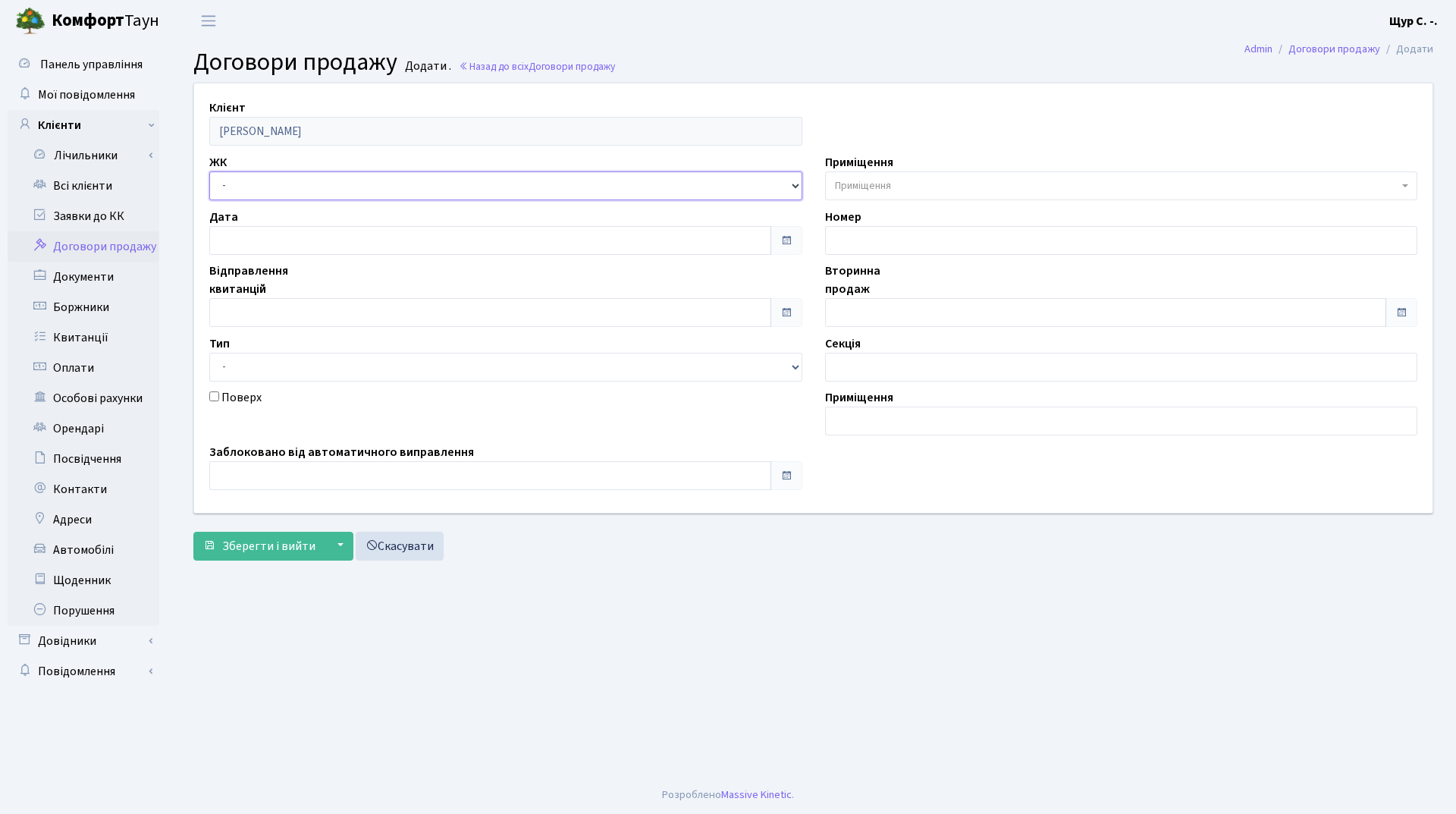
click at [296, 192] on select "- ДП1, вул. [PERSON_NAME][STREET_ADDRESS]. [PERSON_NAME][STREET_ADDRESS]. [PERS…" at bounding box center [505, 186] width 593 height 29
select select "341"
click at [209, 171] on select "- ДП1, вул. [PERSON_NAME][STREET_ADDRESS]. [PERSON_NAME][STREET_ADDRESS]. [PERS…" at bounding box center [505, 186] width 593 height 29
select select
click at [276, 308] on input "text" at bounding box center [490, 312] width 562 height 29
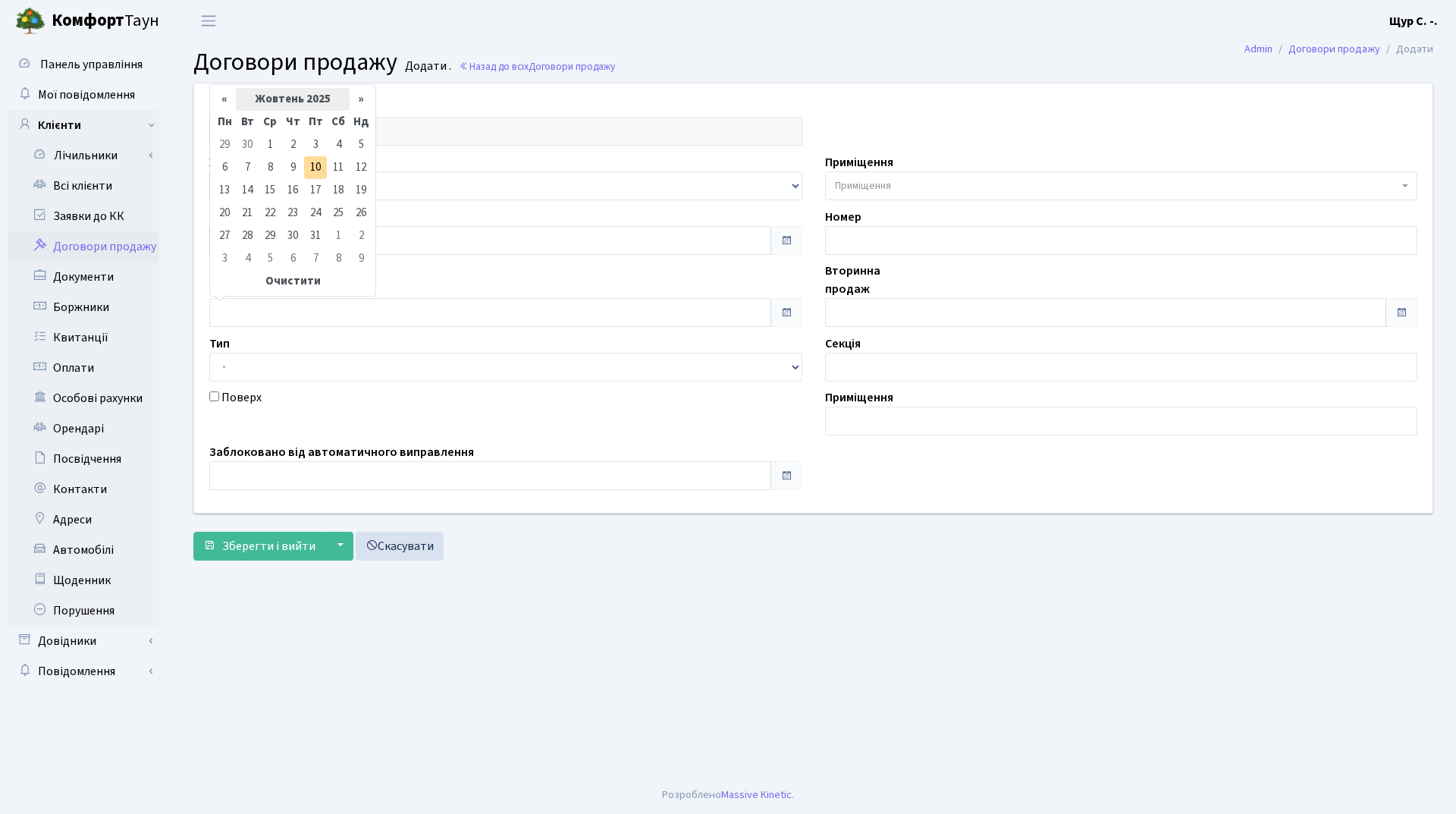
click at [299, 106] on th "Жовтень 2025" at bounding box center [292, 99] width 114 height 23
click at [349, 166] on span "Кві" at bounding box center [349, 158] width 36 height 41
click at [251, 145] on td "1" at bounding box center [247, 145] width 23 height 23
type input "[DATE]"
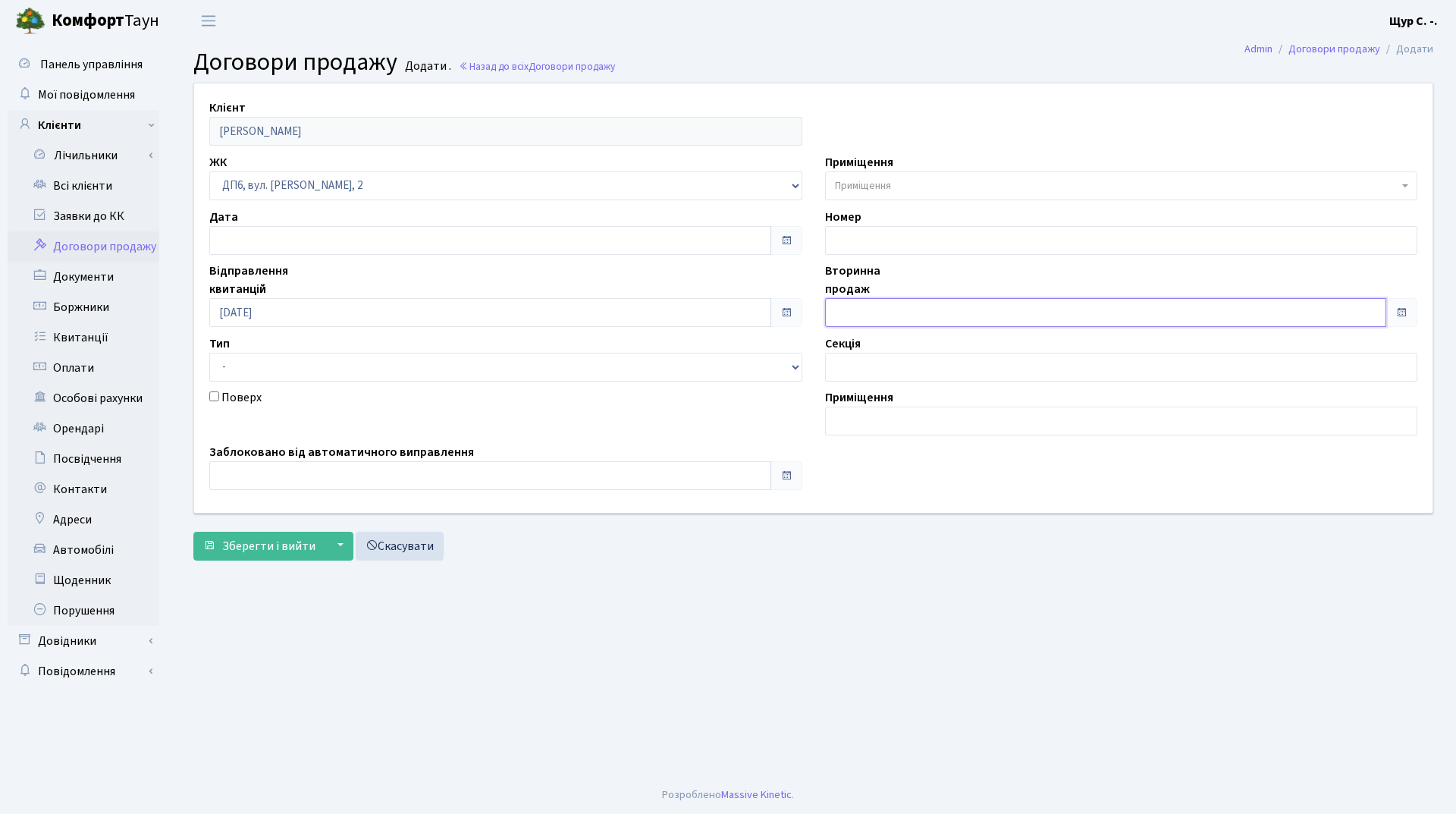
click at [887, 318] on input "text" at bounding box center [1106, 312] width 562 height 29
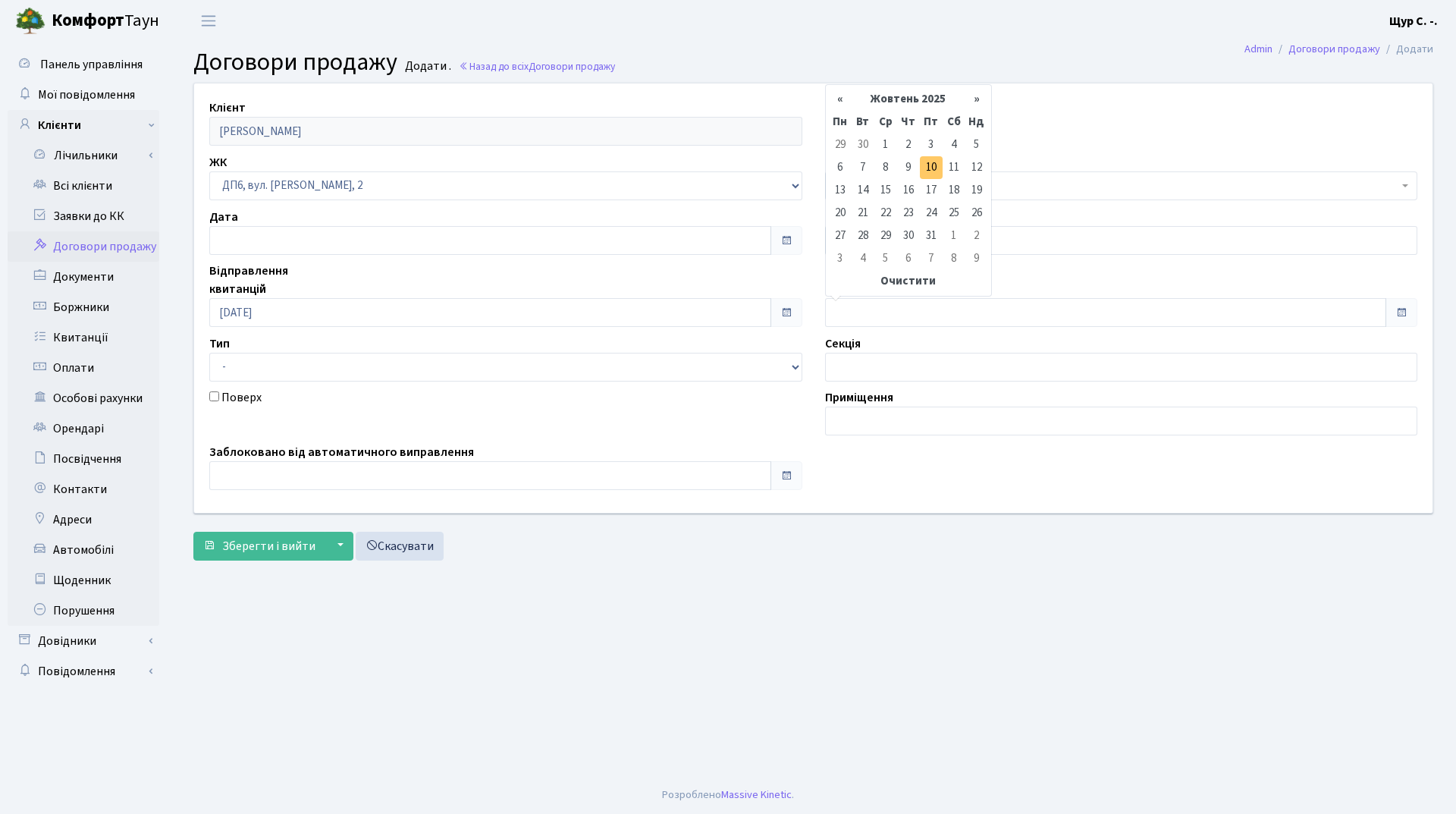
click at [933, 165] on td "10" at bounding box center [931, 168] width 23 height 23
type input "[DATE]"
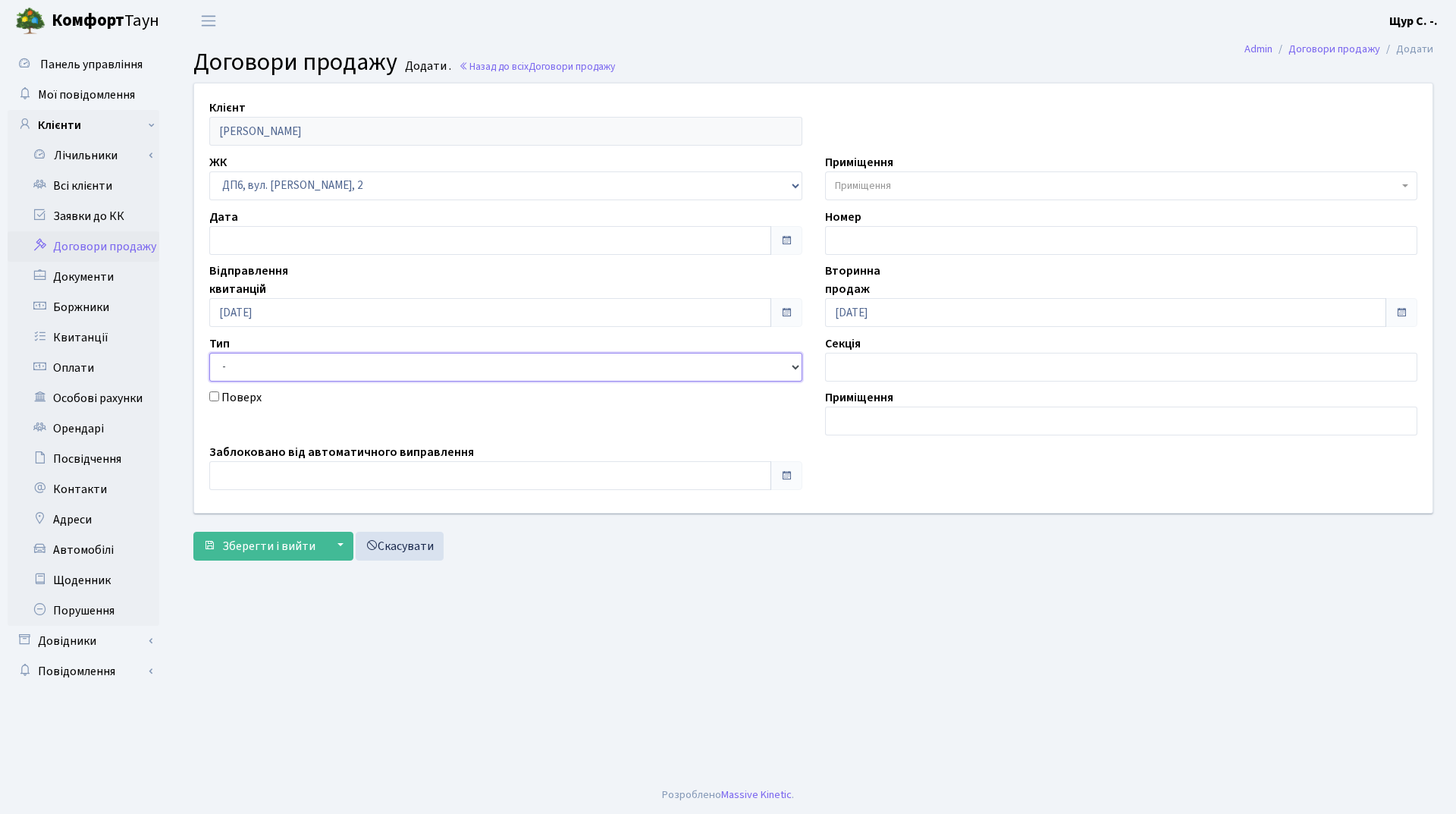
click at [398, 364] on select "- Квартира Комерція Нежитлове Паркінг П1001" at bounding box center [505, 366] width 593 height 29
select select "269"
click at [209, 352] on select "- Квартира Комерція Нежитлове Паркінг П1001" at bounding box center [505, 366] width 593 height 29
click at [878, 194] on span "Приміщення" at bounding box center [1121, 186] width 593 height 29
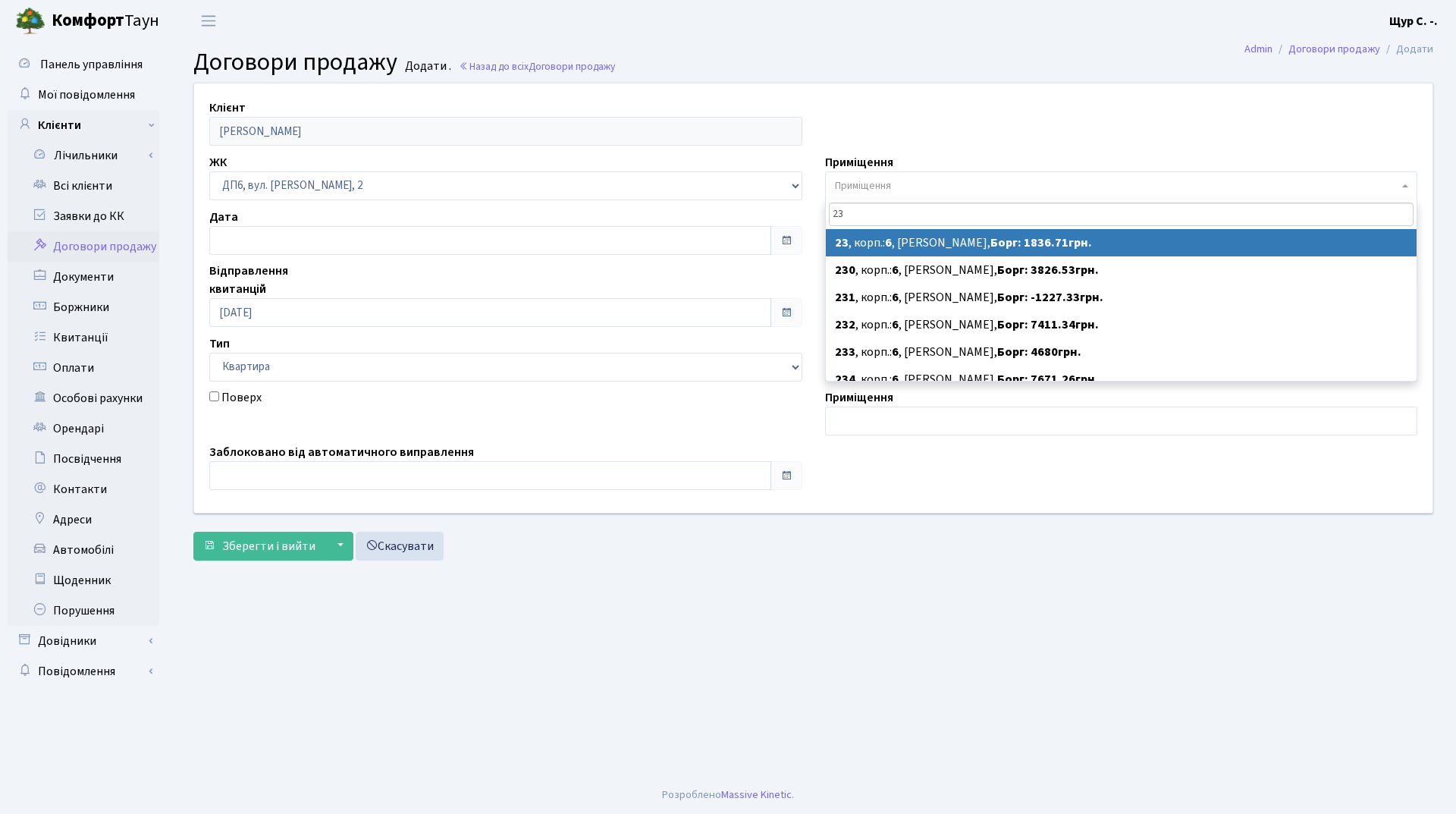
type input "23"
select select "46518"
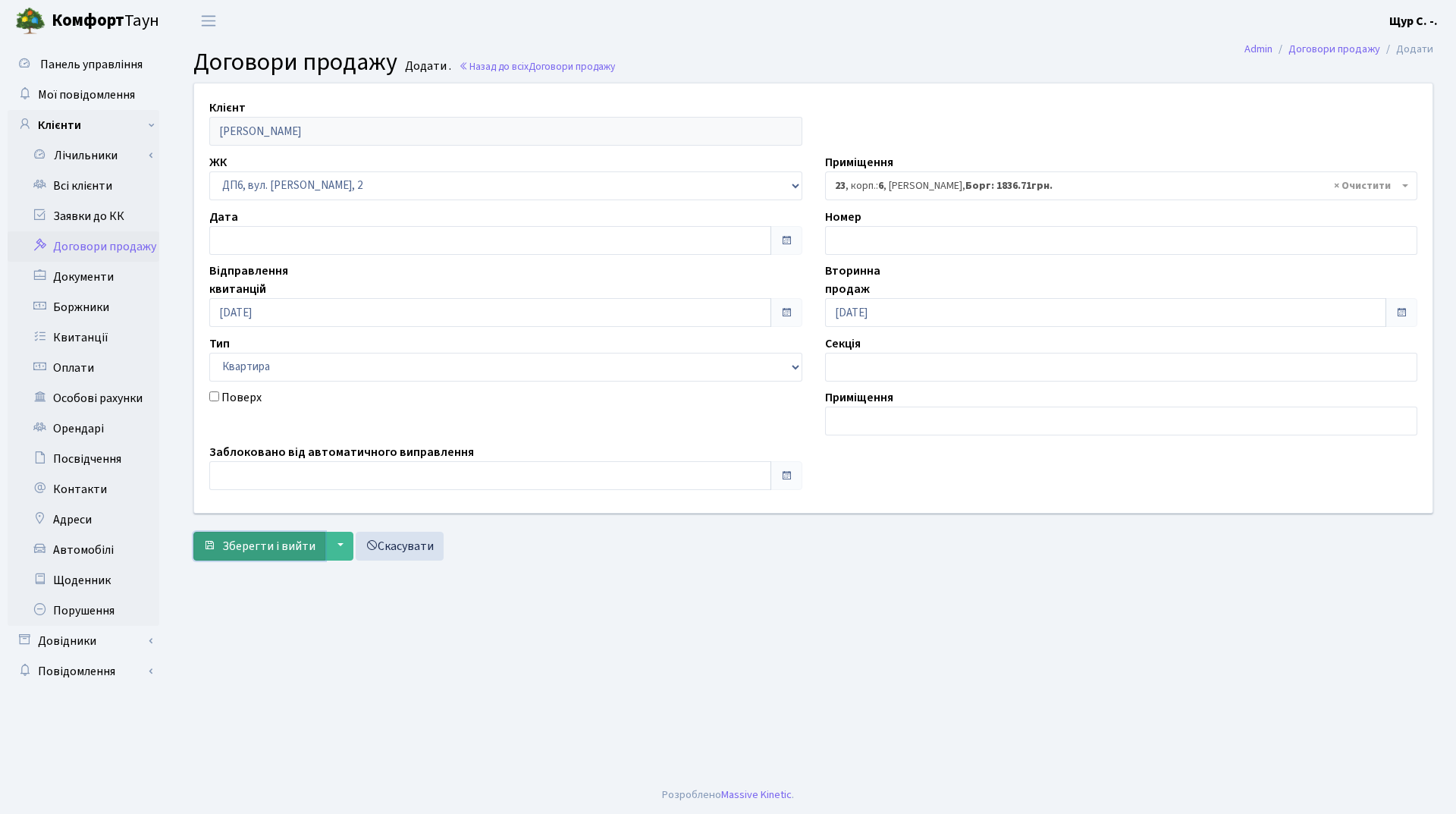
click at [273, 546] on span "Зберегти і вийти" at bounding box center [269, 546] width 93 height 17
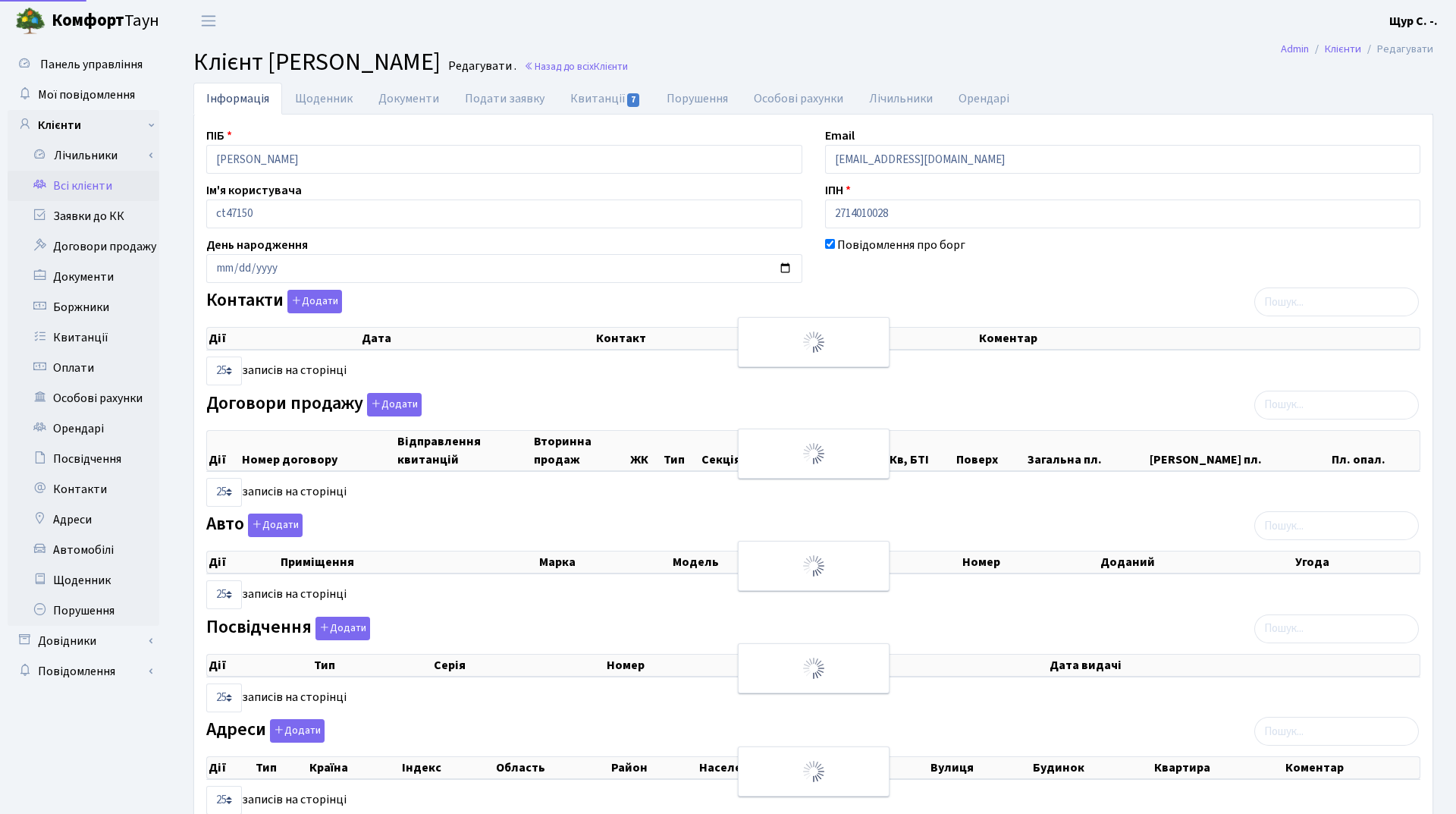
select select "25"
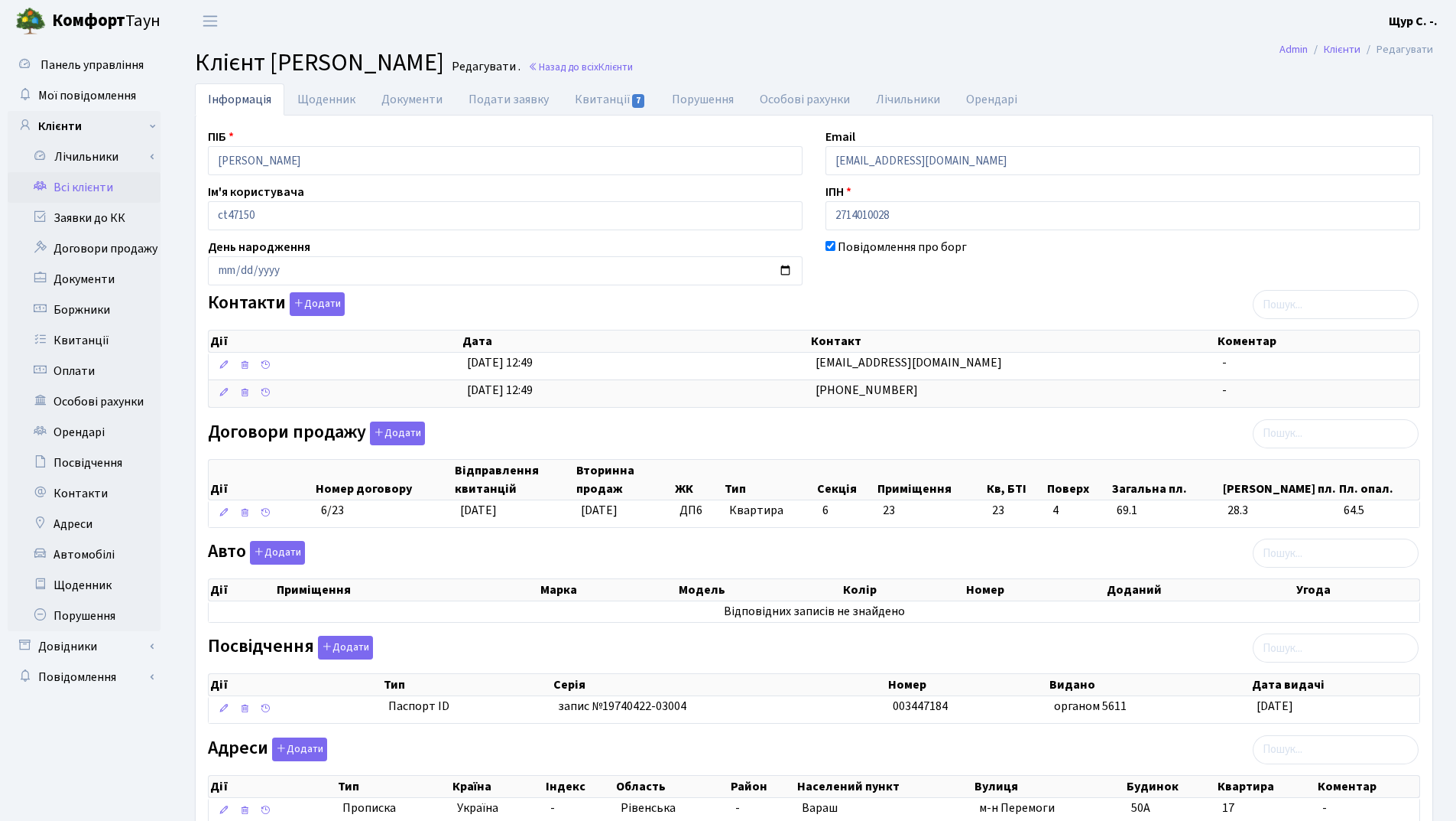
click at [100, 188] on link "Всі клієнти" at bounding box center [84, 187] width 153 height 30
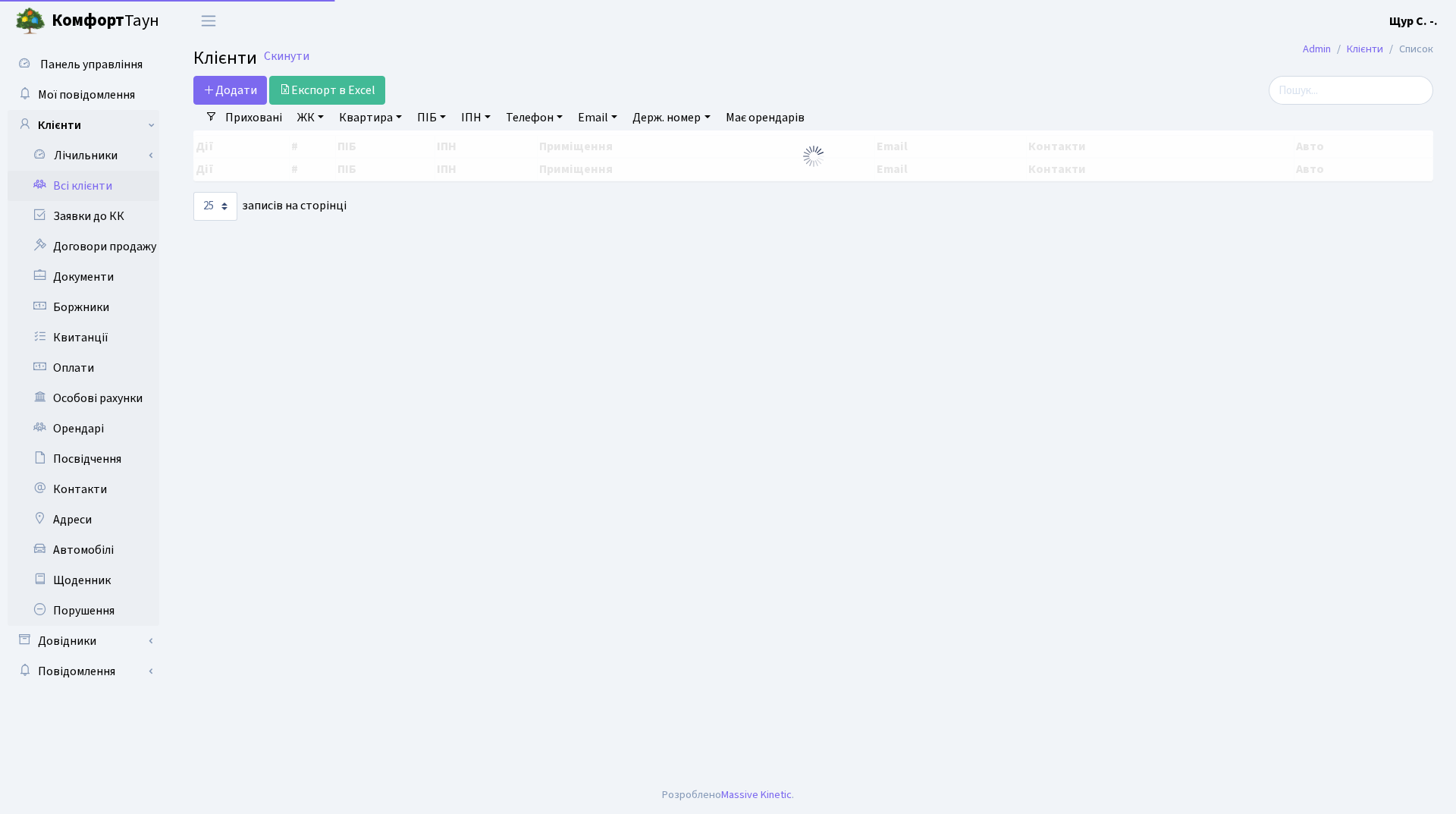
select select "25"
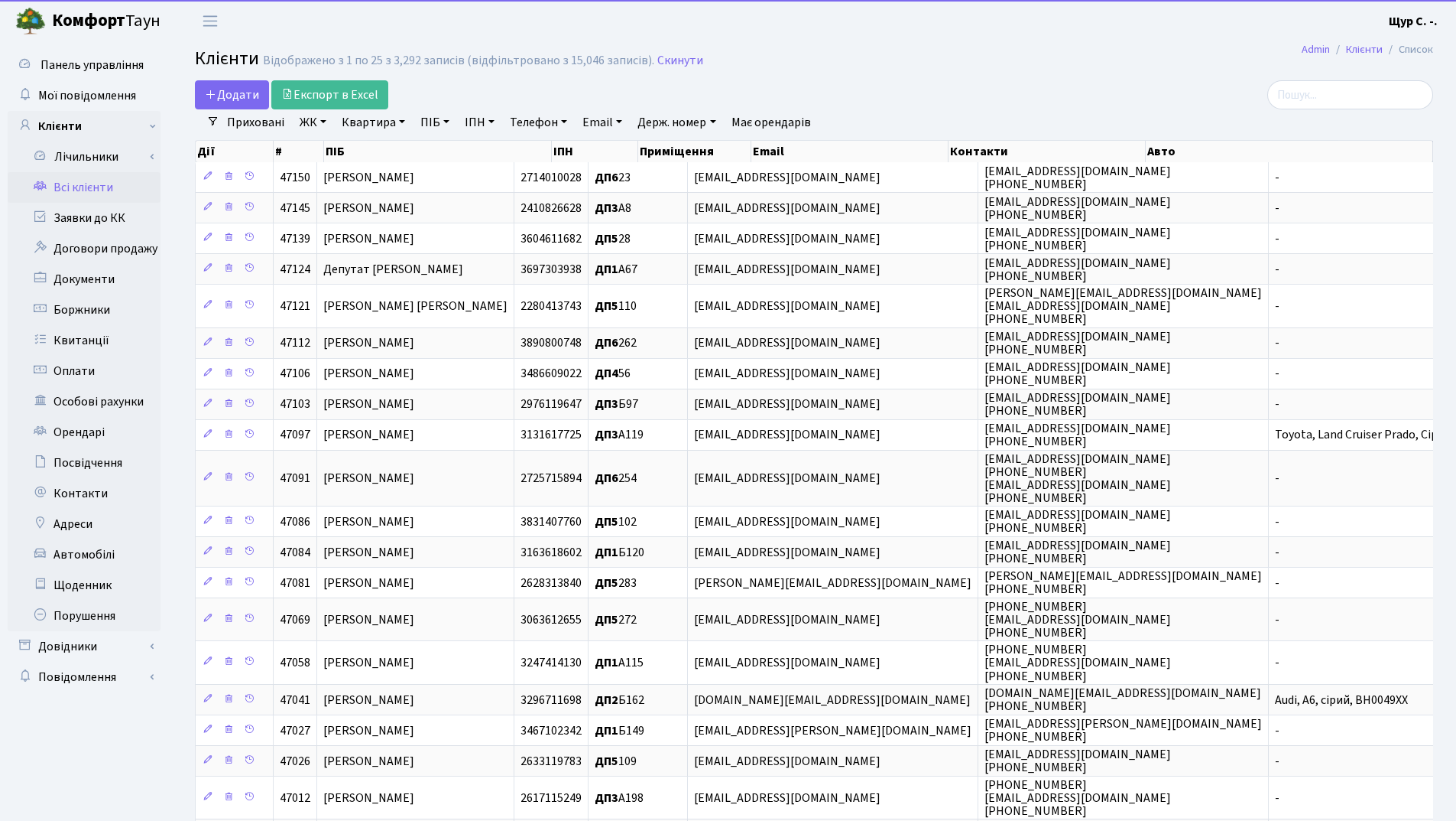
click at [377, 124] on link "Квартира" at bounding box center [373, 122] width 76 height 26
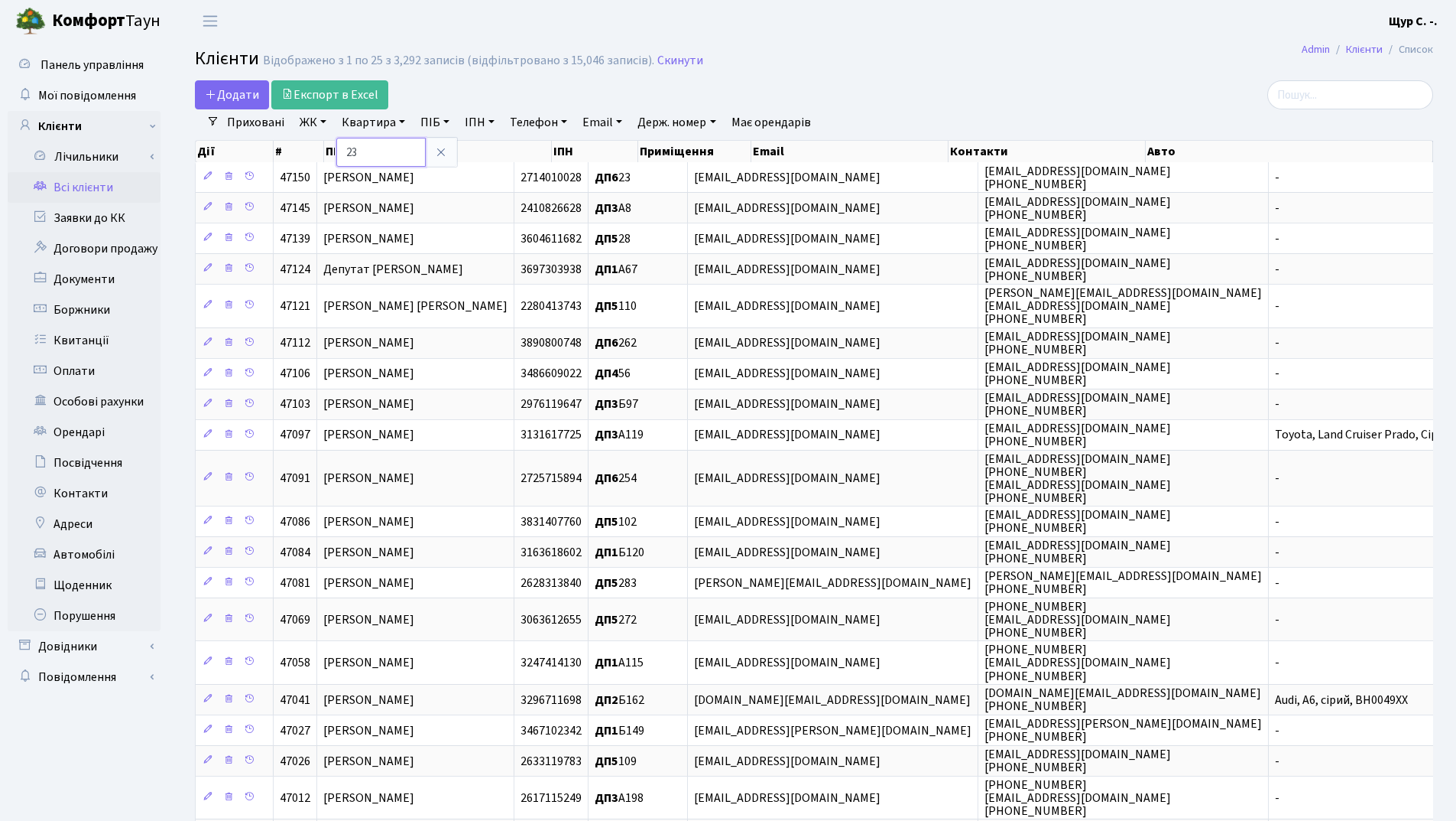
type input "23"
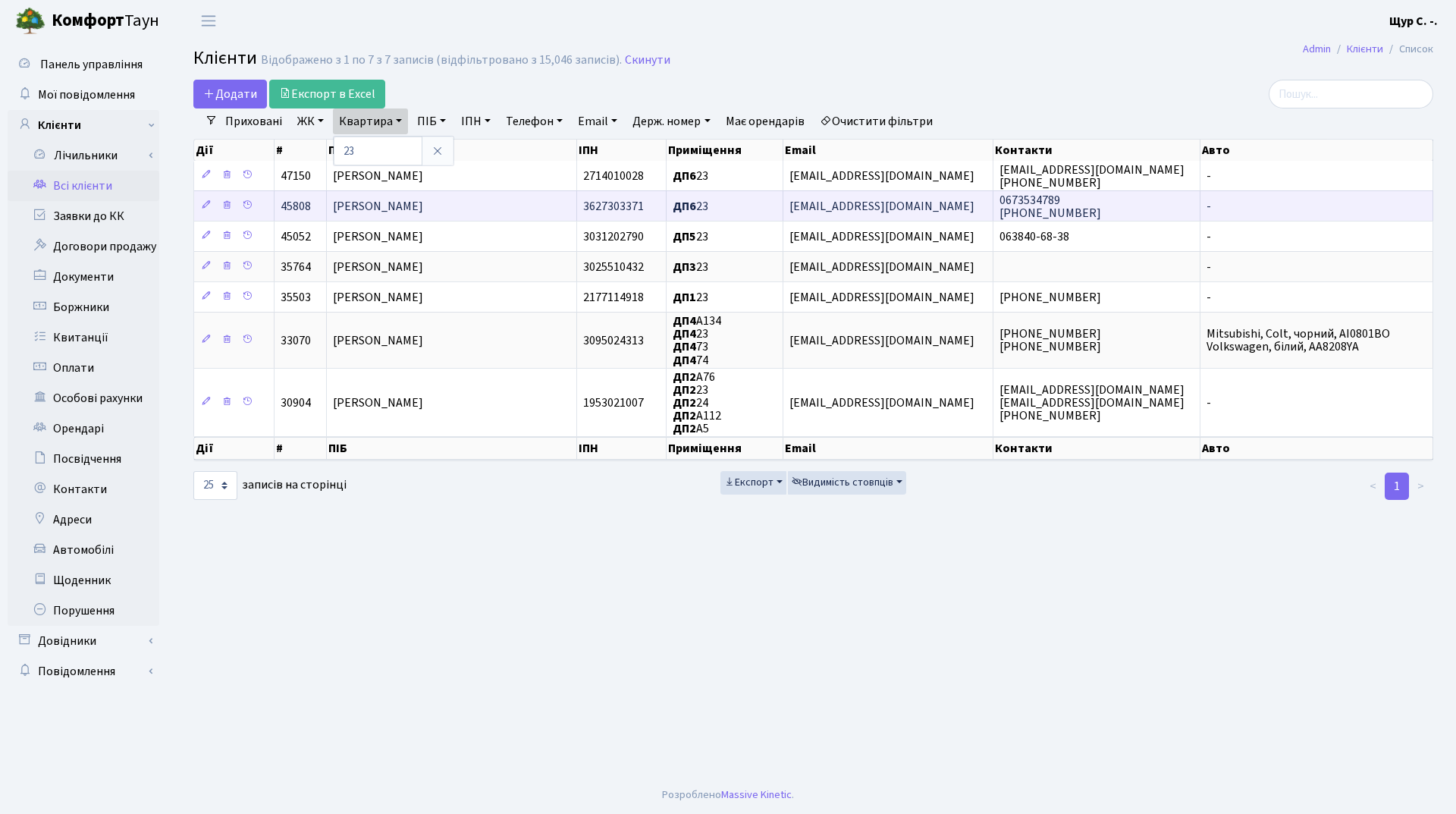
click at [400, 209] on span "[PERSON_NAME]" at bounding box center [378, 206] width 90 height 17
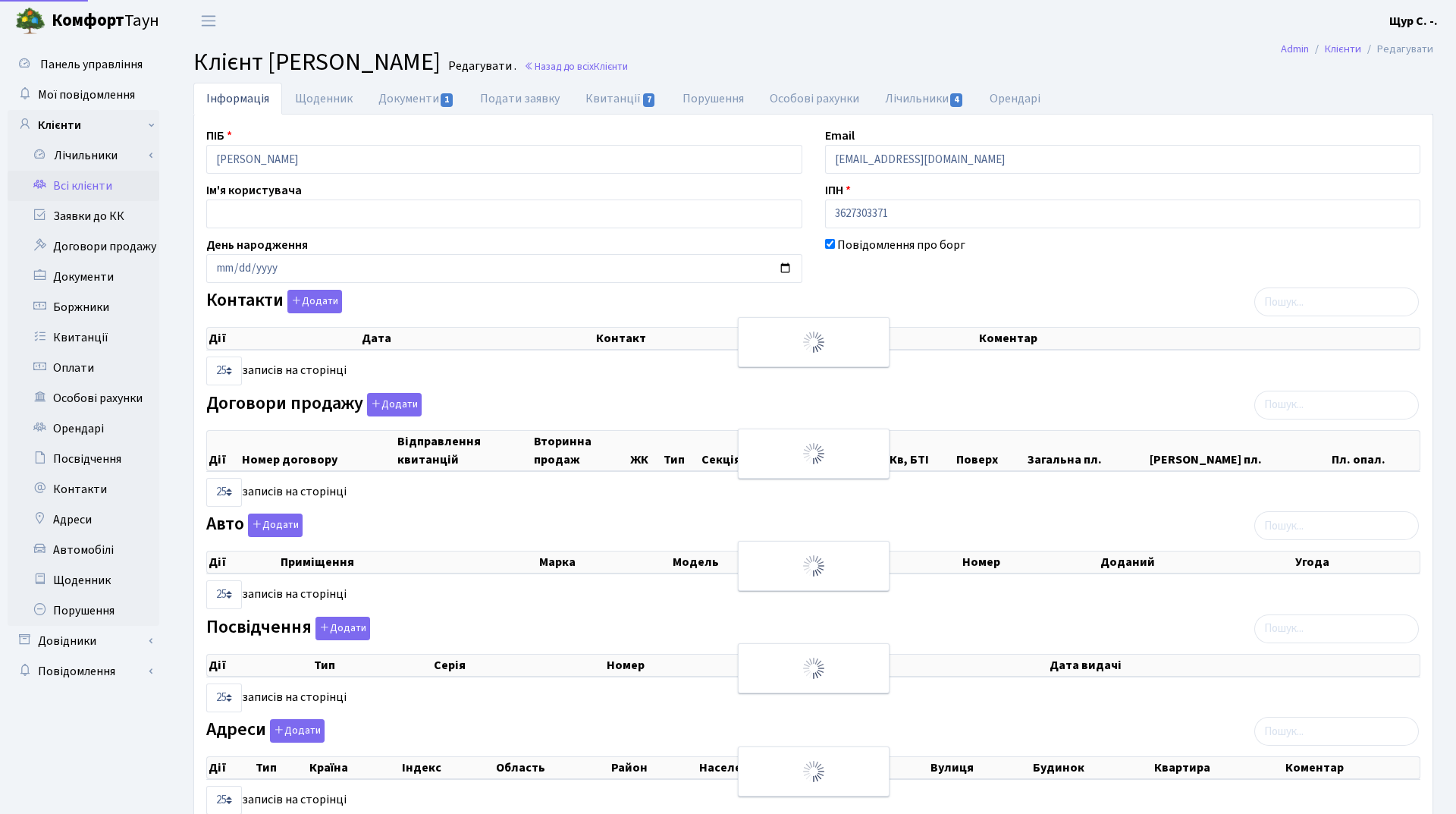
select select "25"
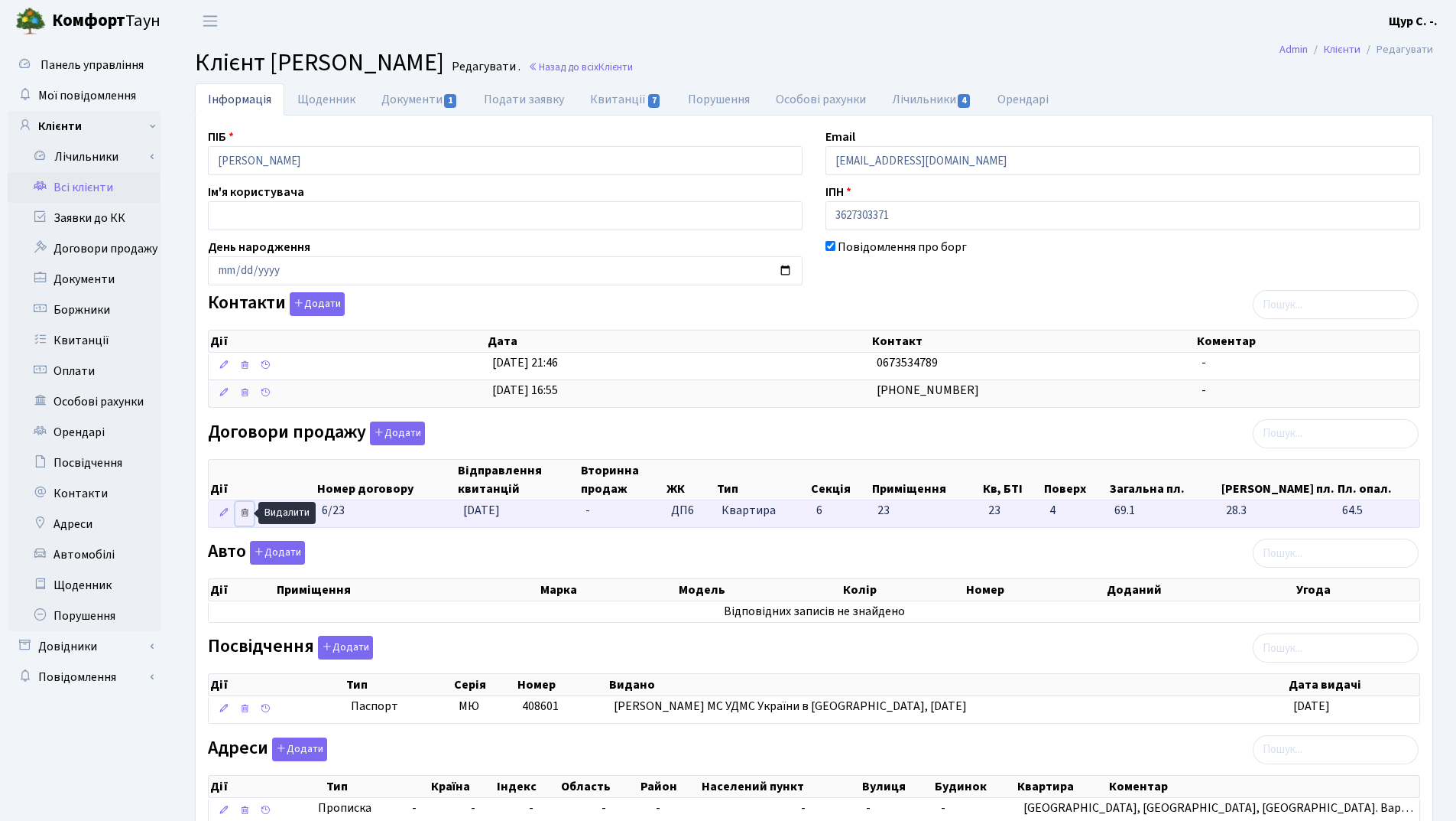
click at [243, 512] on icon at bounding box center [244, 512] width 10 height 10
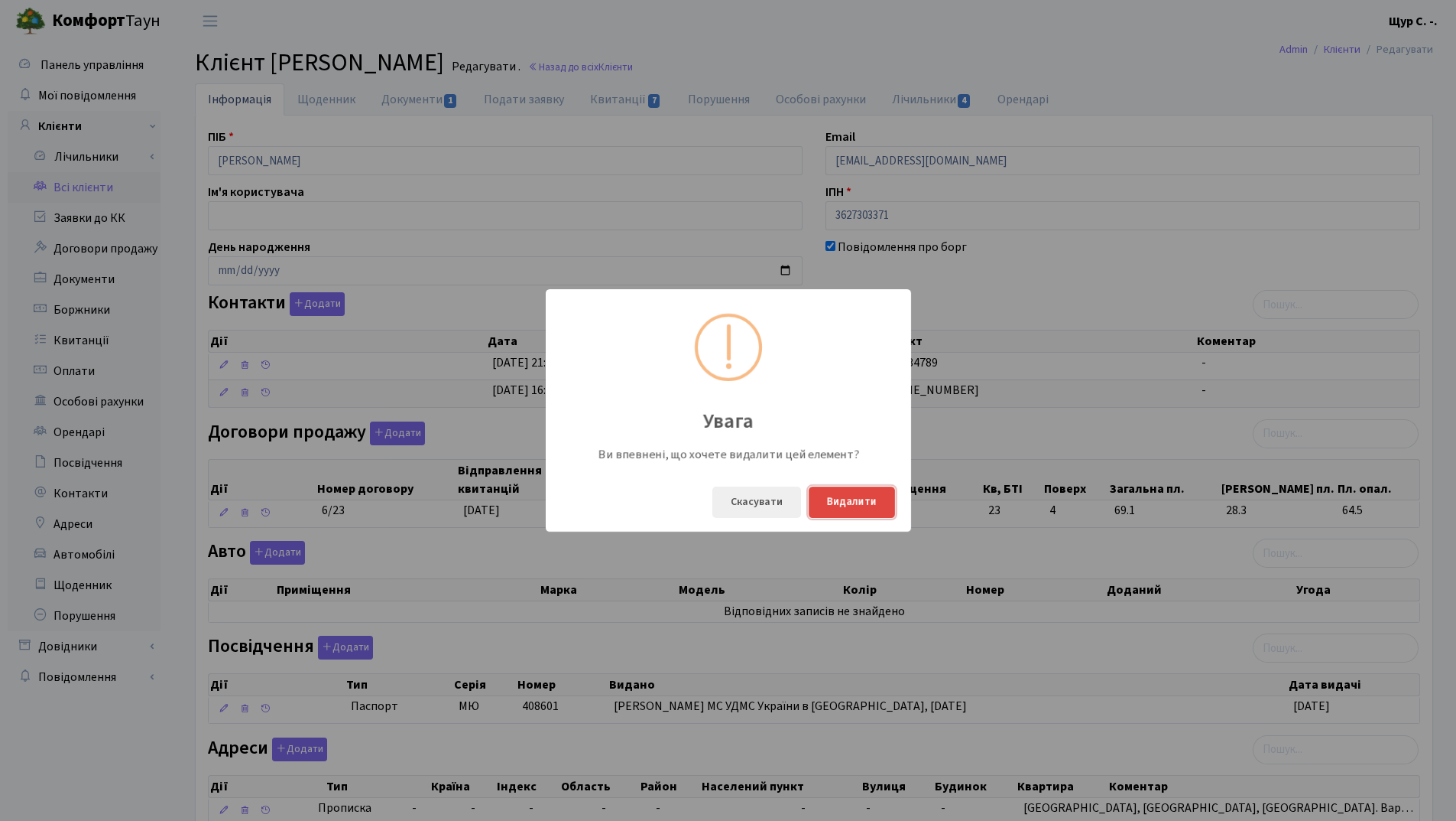
click at [837, 506] on button "Видалити" at bounding box center [852, 502] width 86 height 31
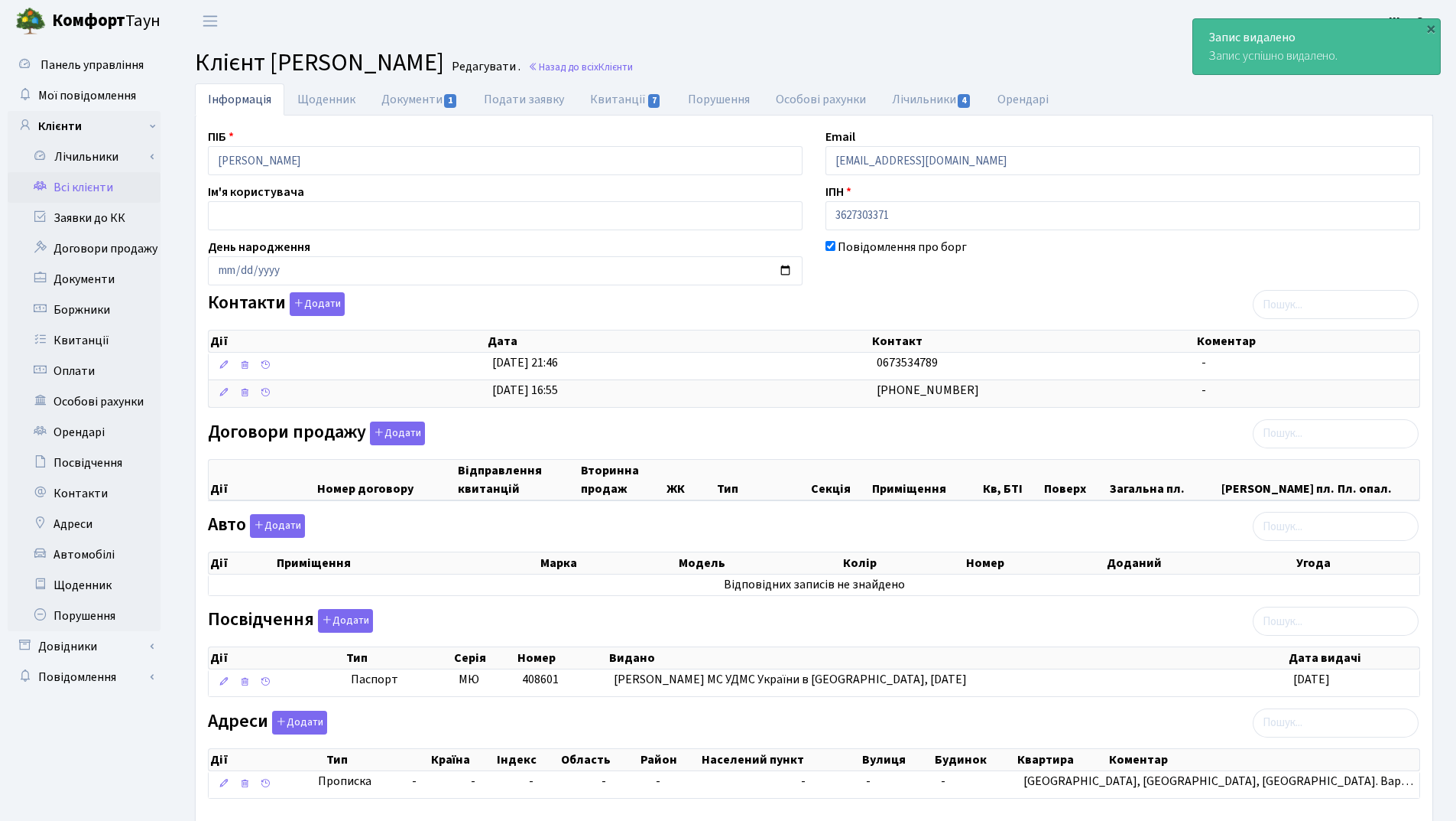
click at [107, 181] on link "Всі клієнти" at bounding box center [84, 187] width 153 height 30
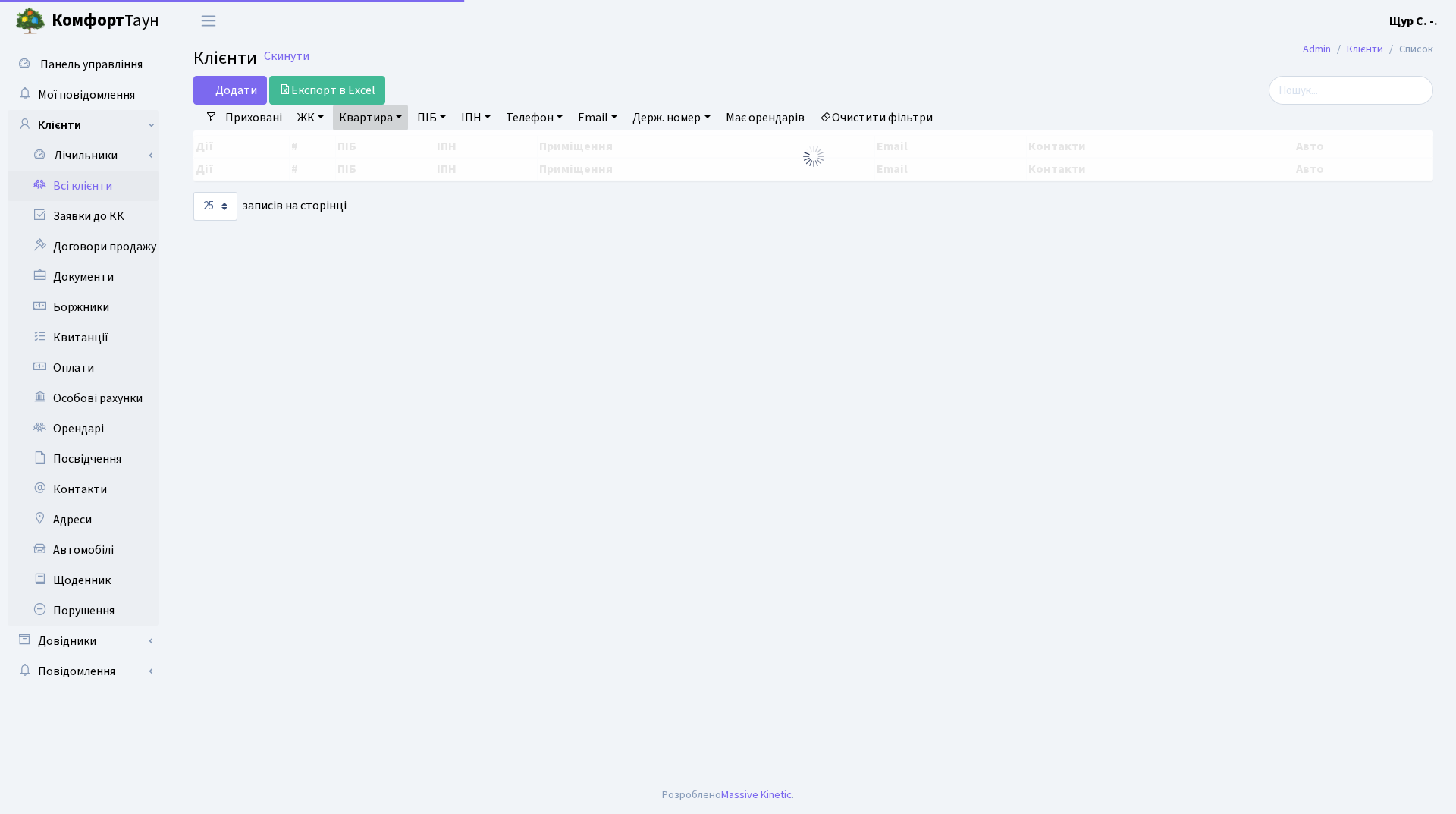
select select "25"
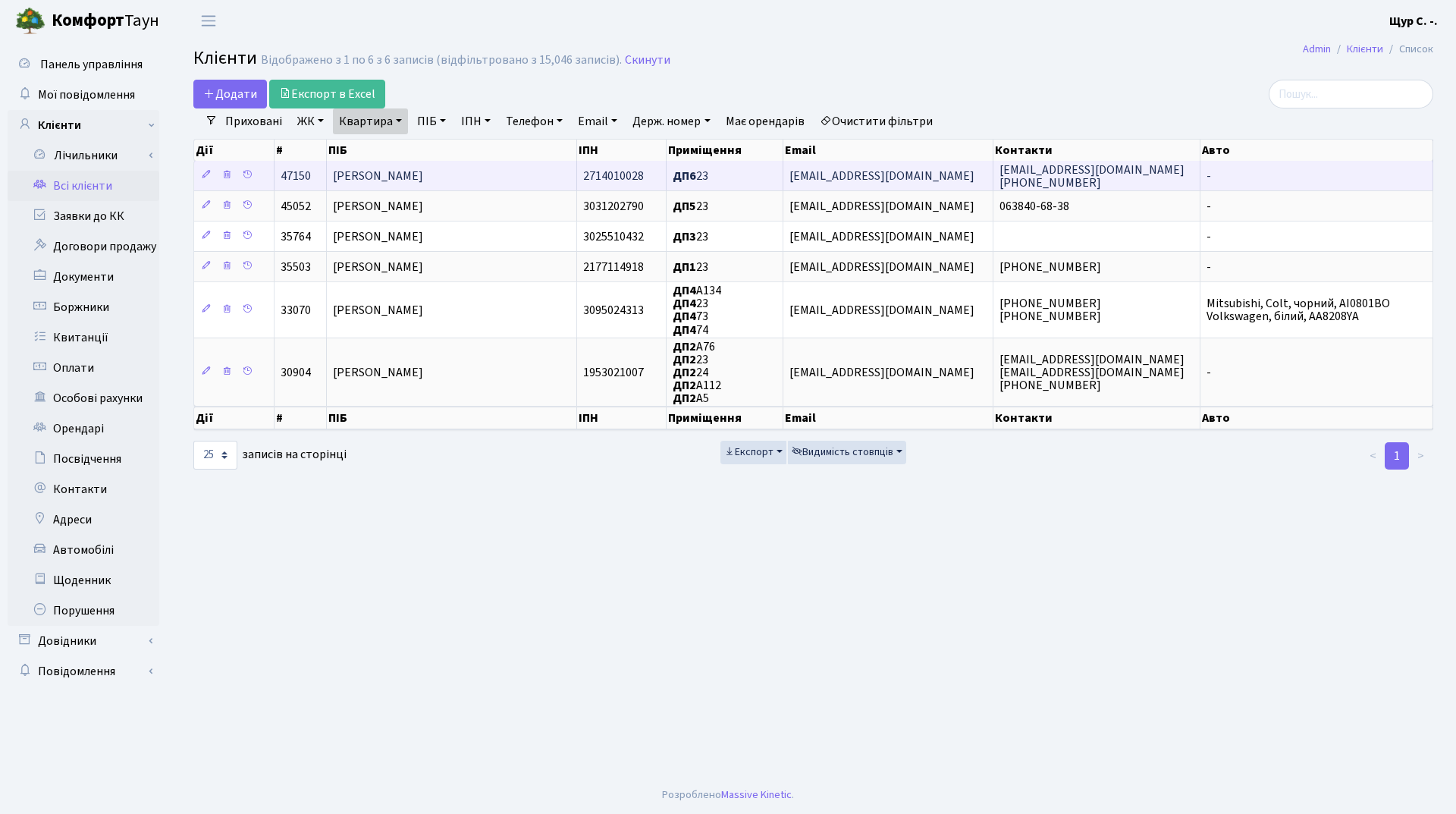
click at [400, 178] on span "[PERSON_NAME]" at bounding box center [378, 176] width 90 height 17
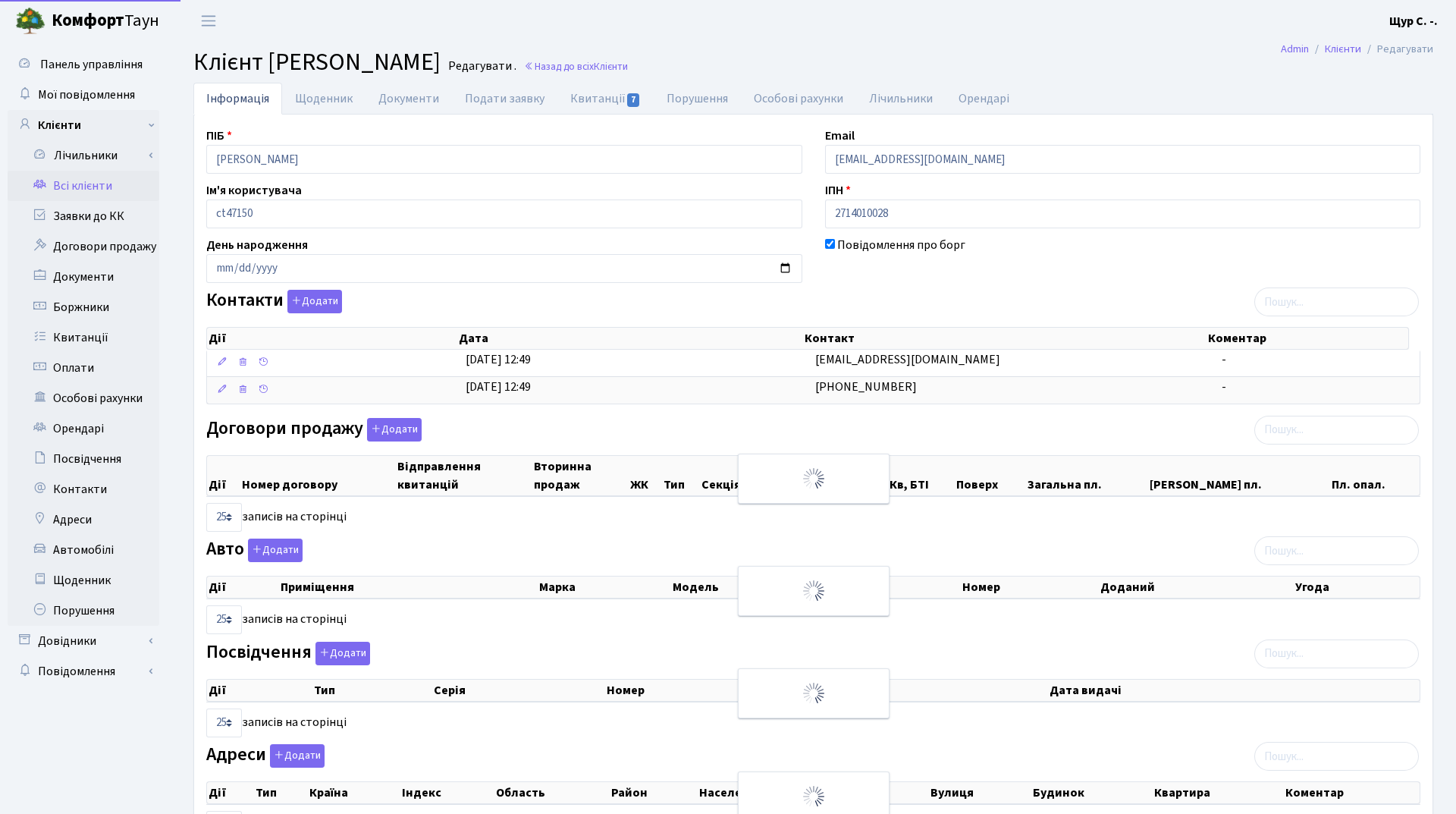
select select "25"
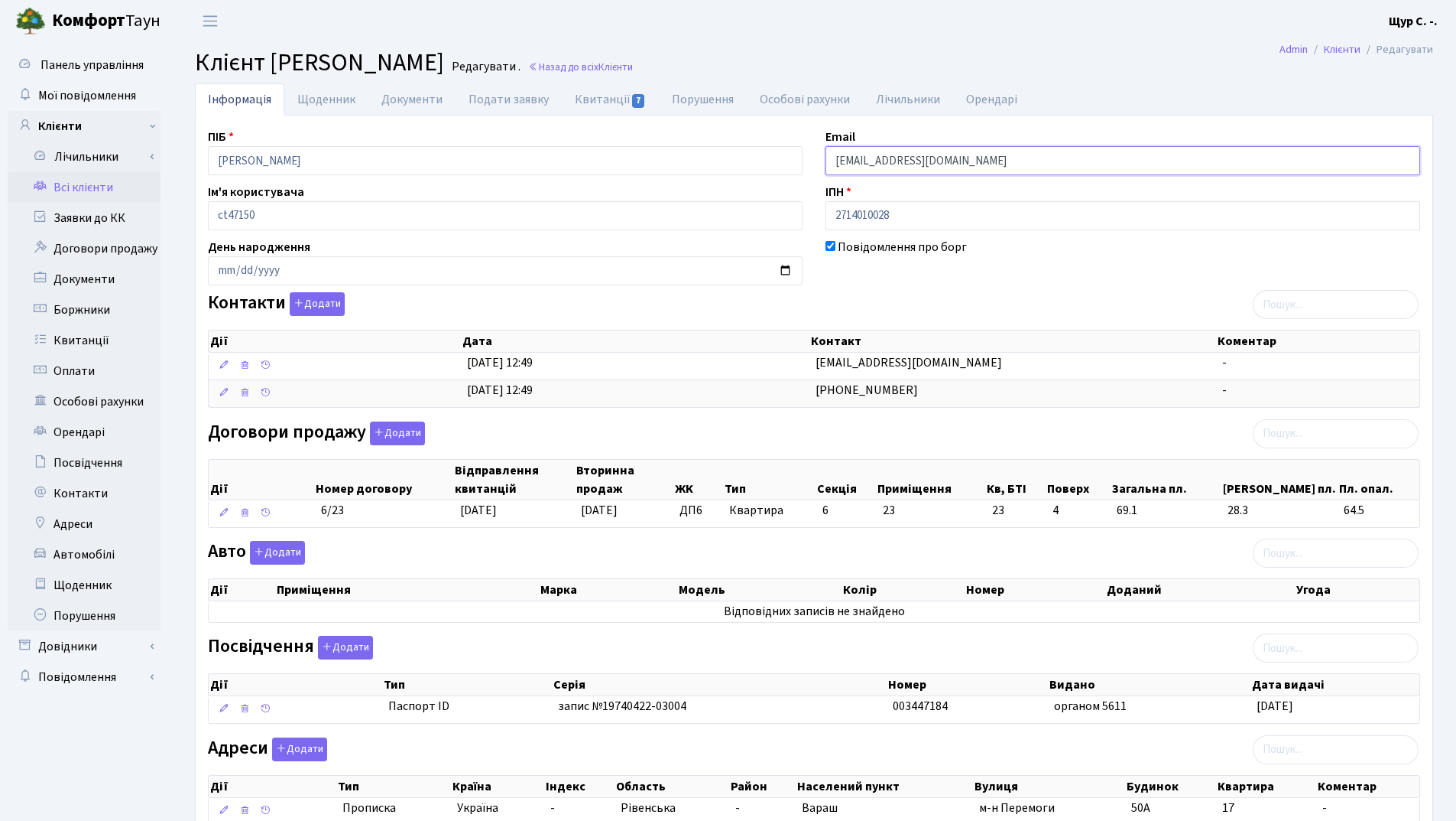
click at [883, 159] on input "pasichnyk@meta.ua" at bounding box center [1123, 161] width 595 height 29
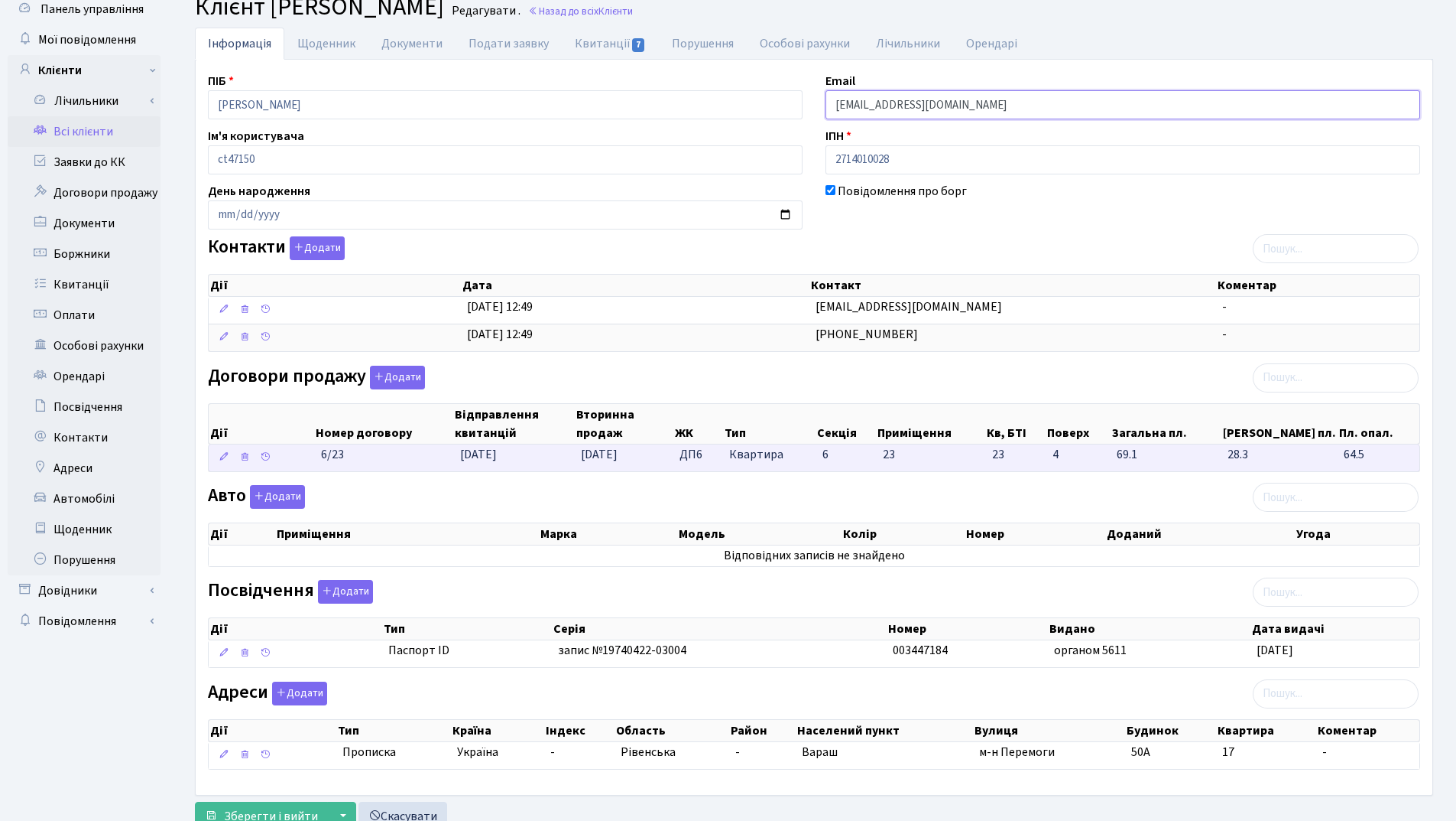
scroll to position [112, 0]
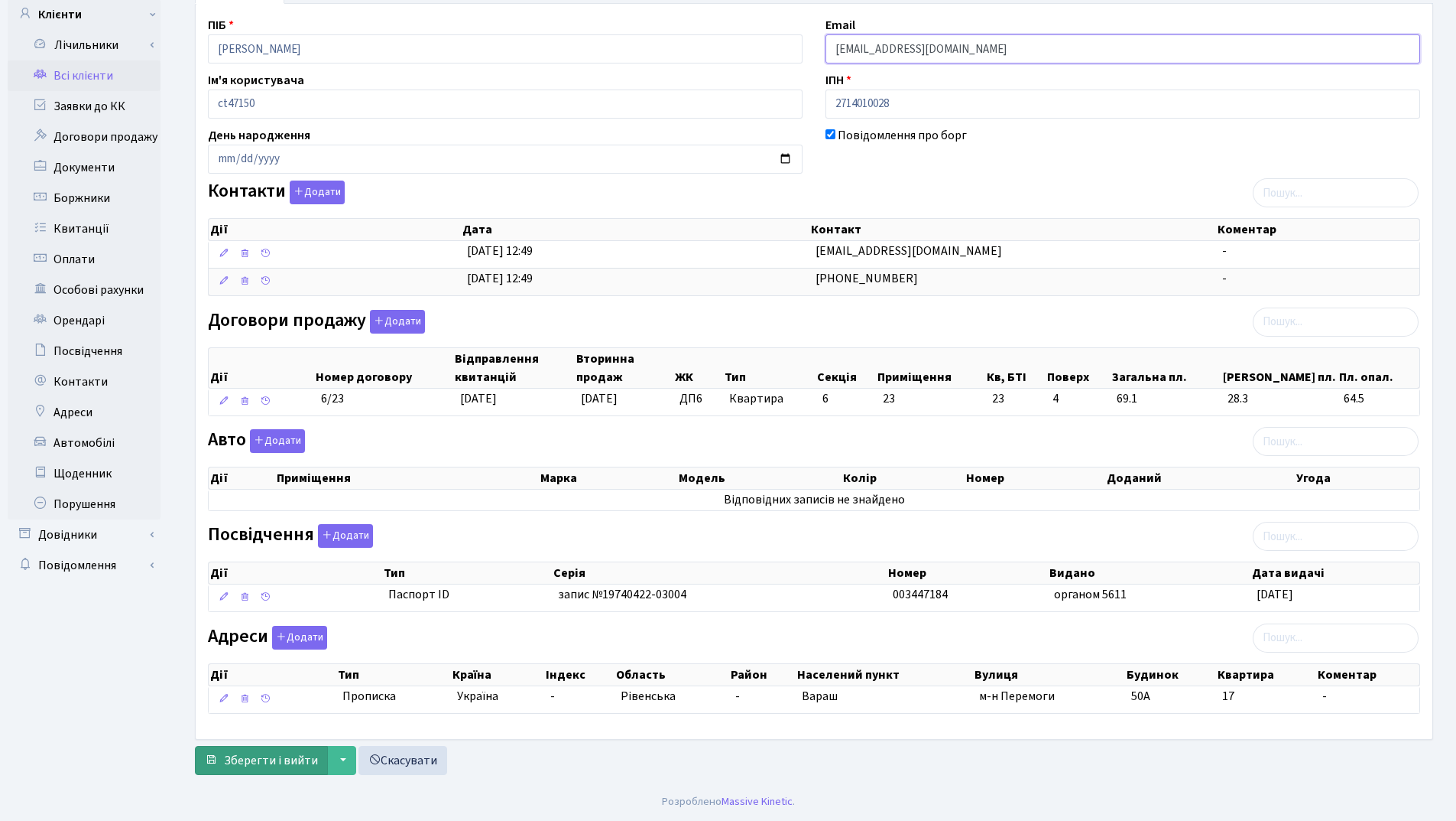
type input "pasichnyky@meta.ua"
click at [280, 759] on span "Зберегти і вийти" at bounding box center [271, 760] width 94 height 17
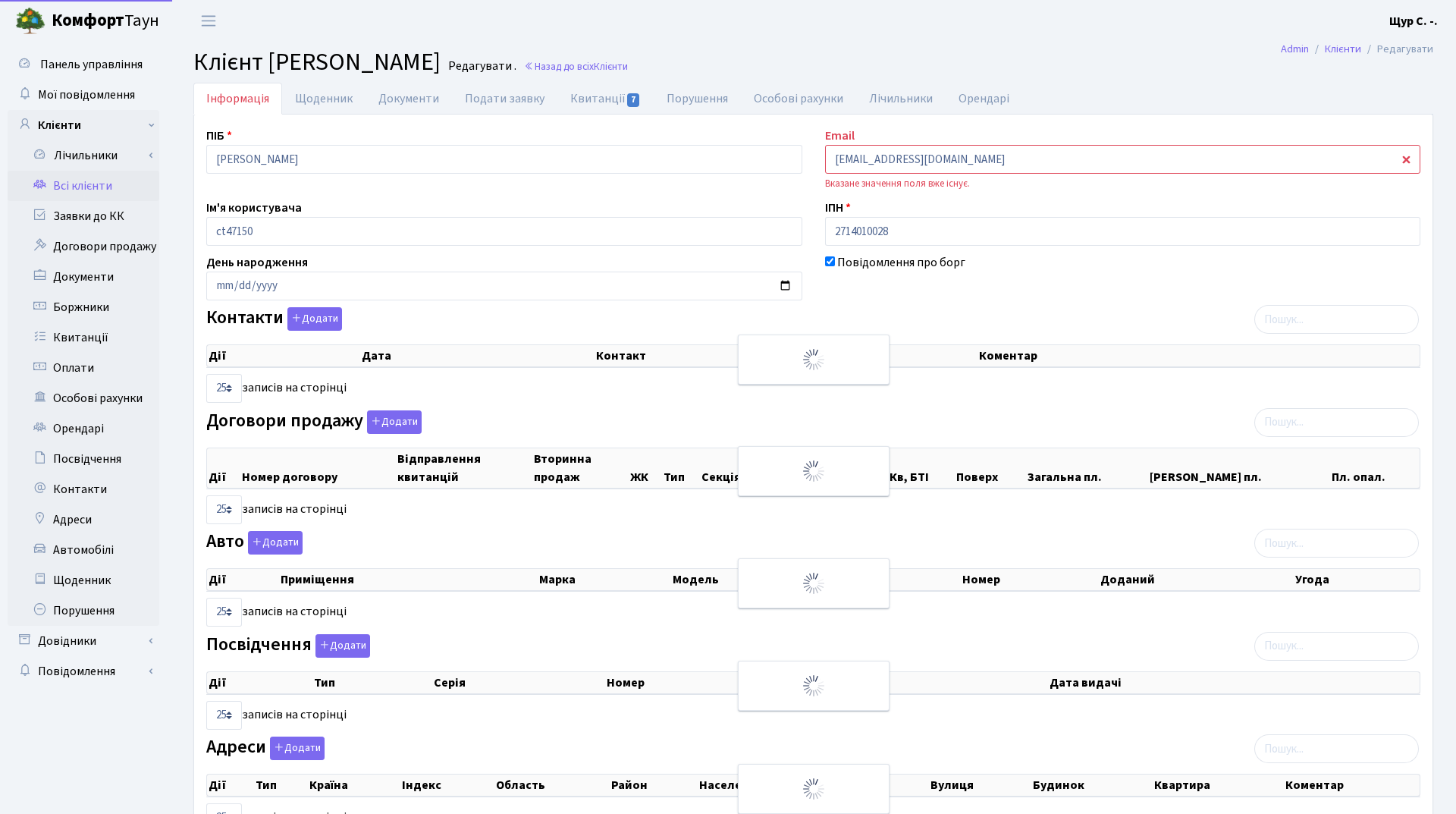
select select "25"
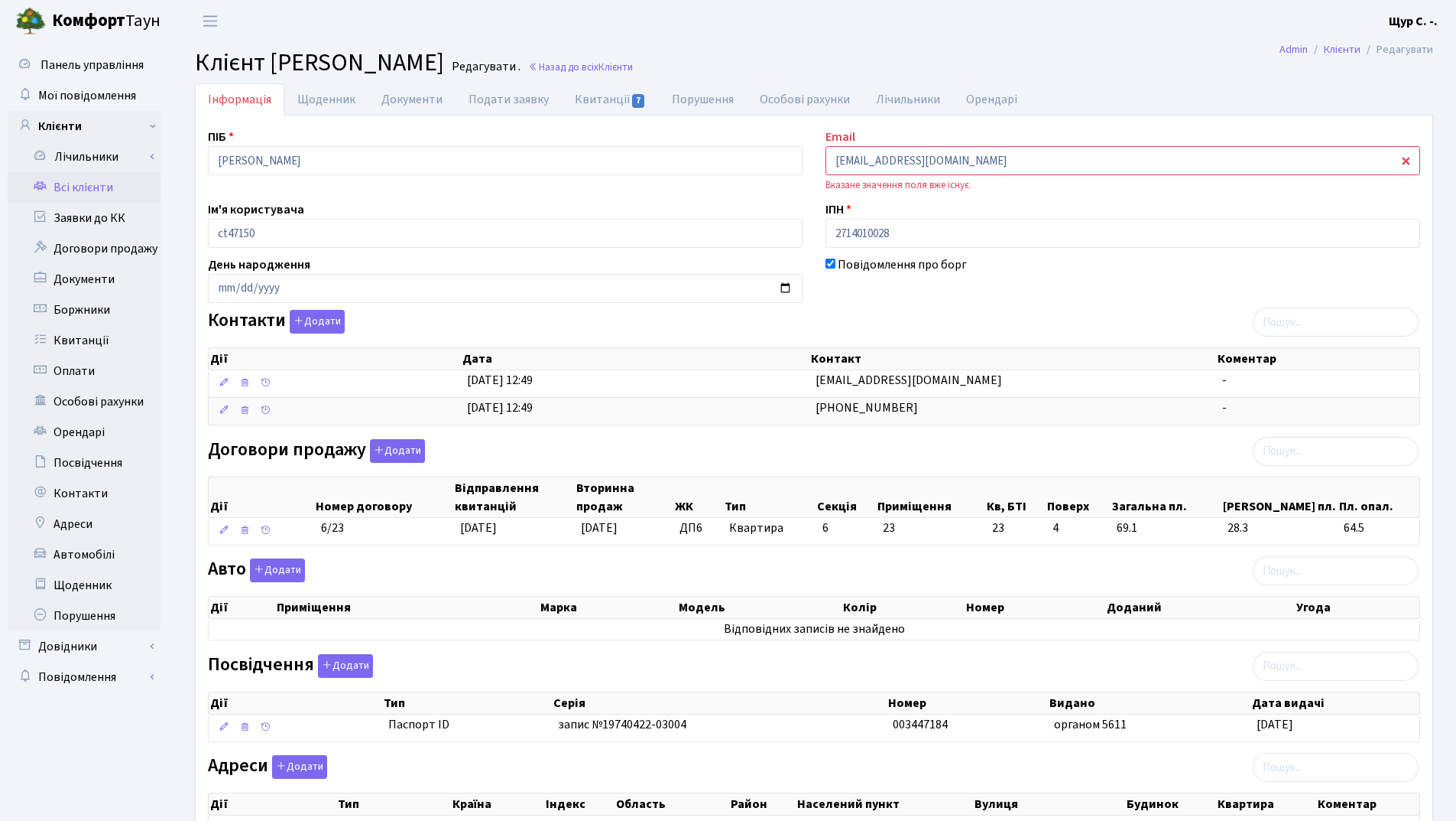
click at [81, 190] on link "Всі клієнти" at bounding box center [84, 187] width 153 height 30
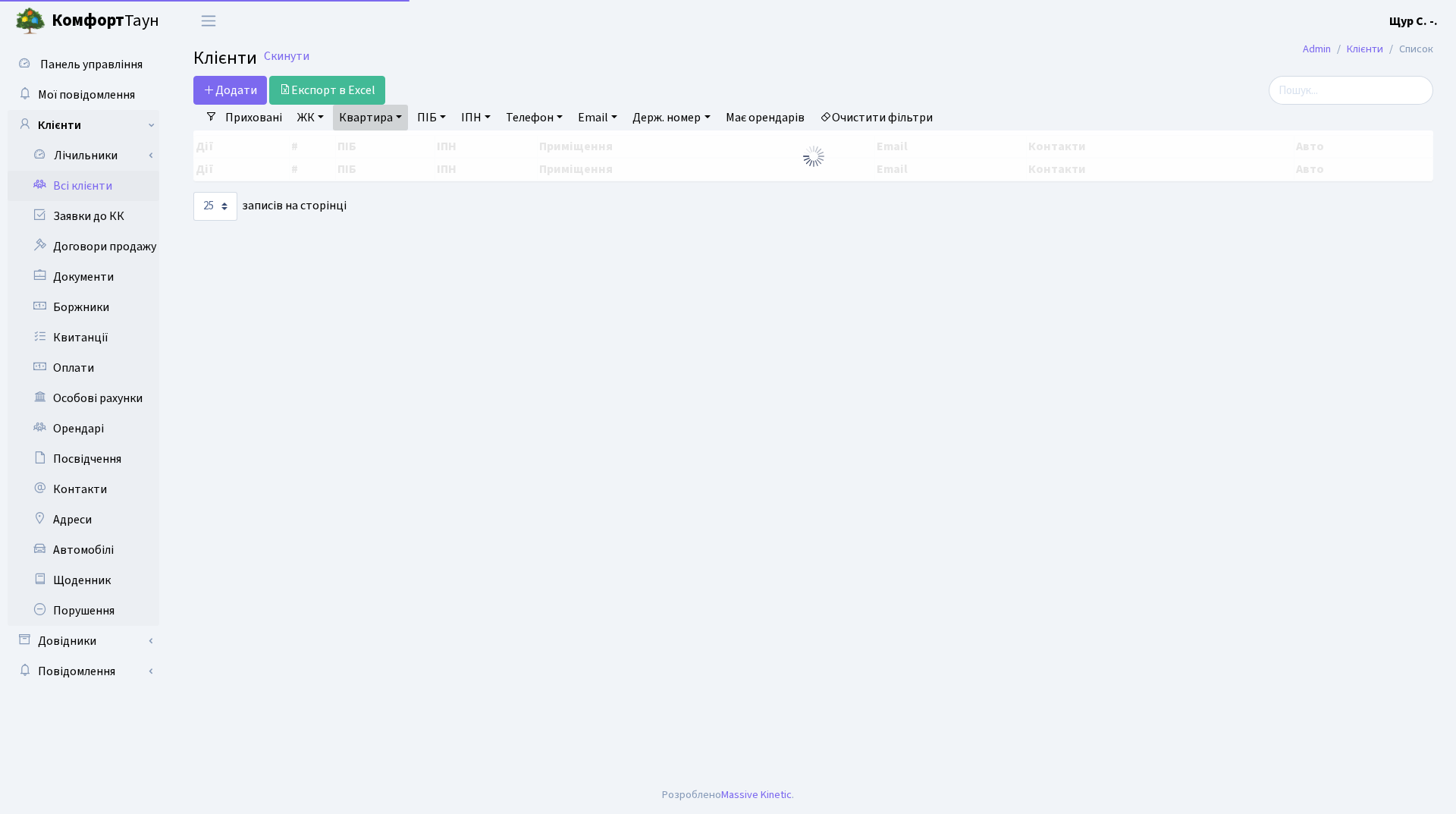
select select "25"
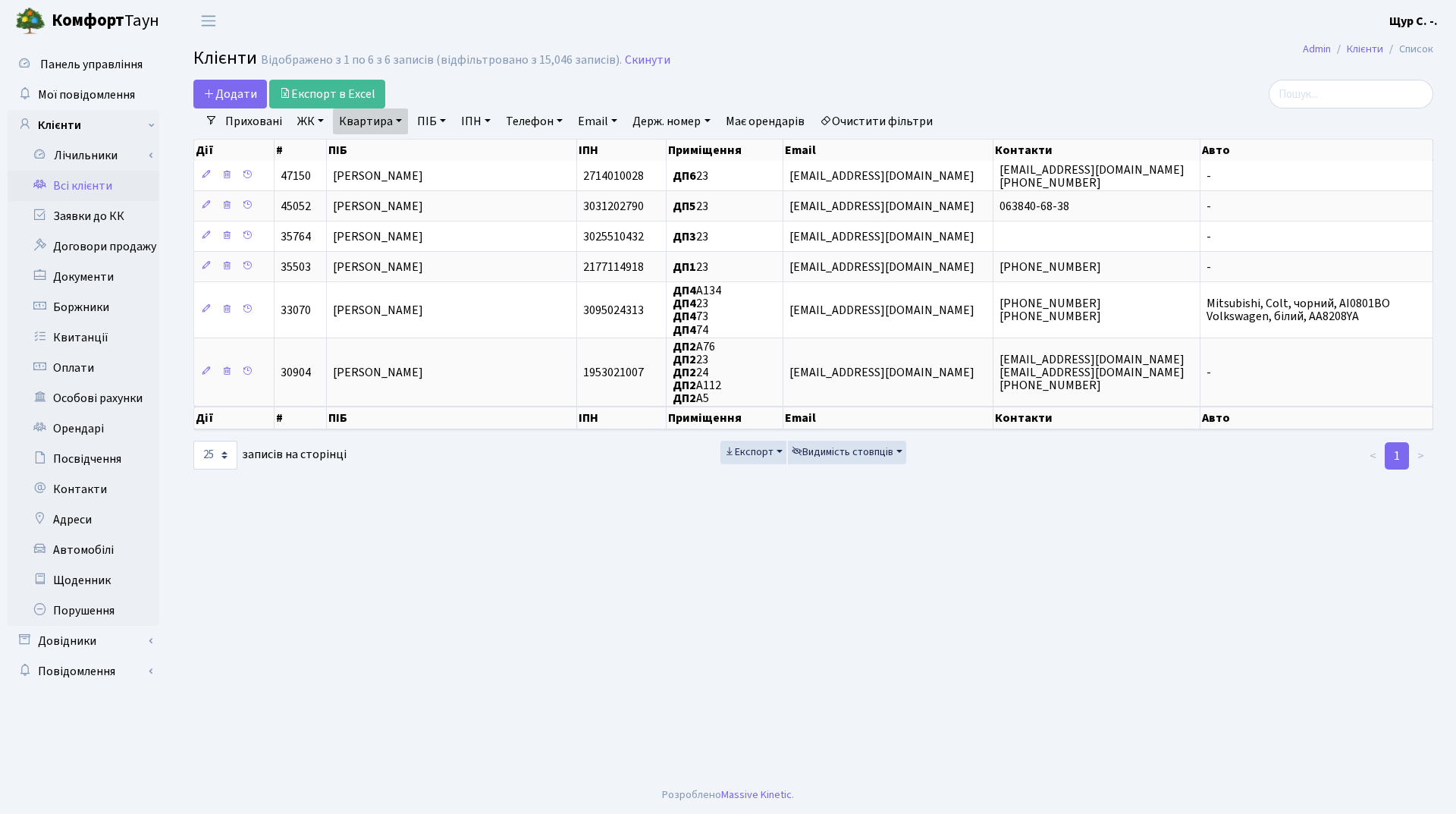
click at [249, 119] on link "Приховані" at bounding box center [254, 121] width 69 height 25
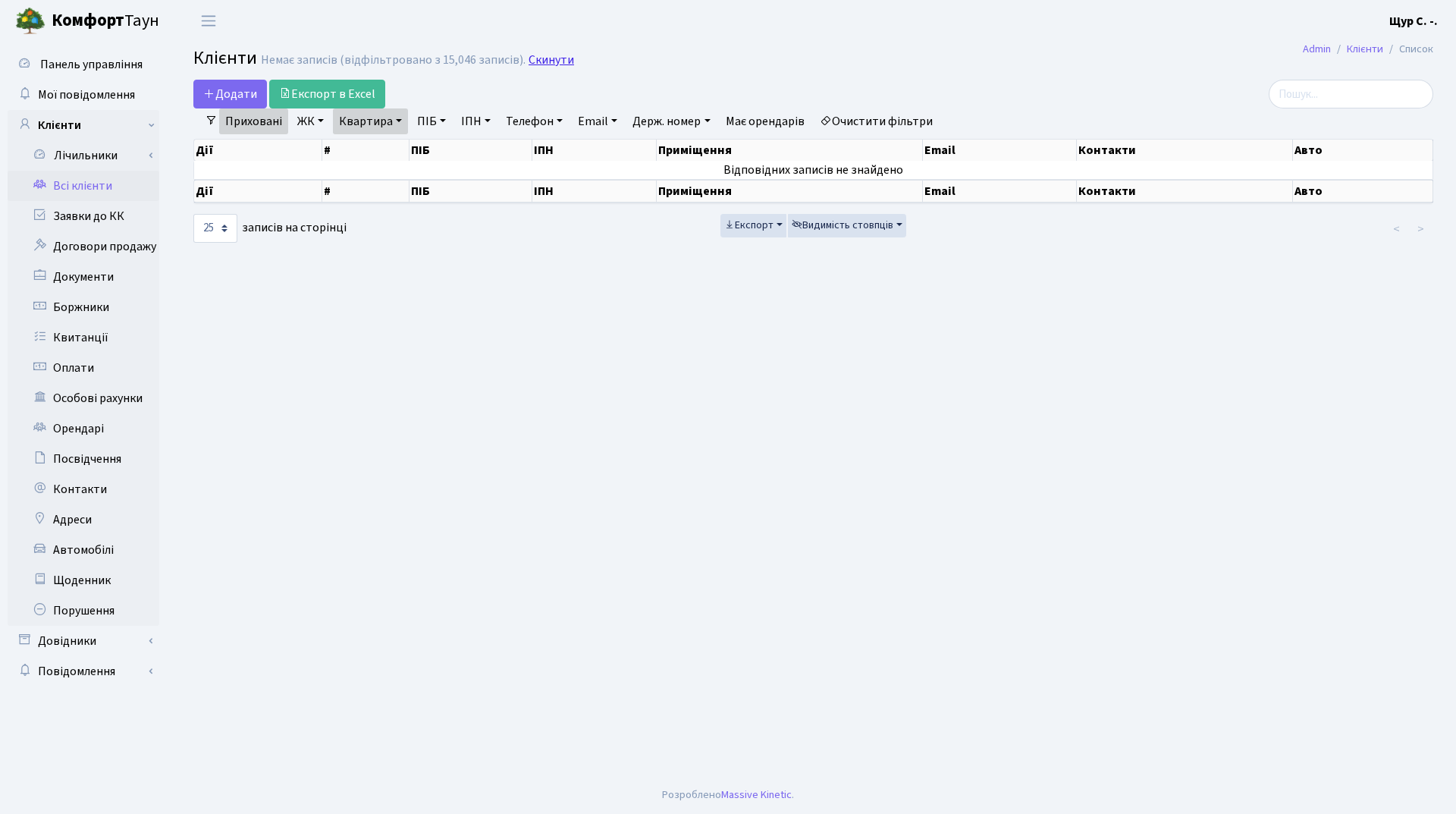
click at [531, 60] on link "Скинути" at bounding box center [551, 59] width 45 height 14
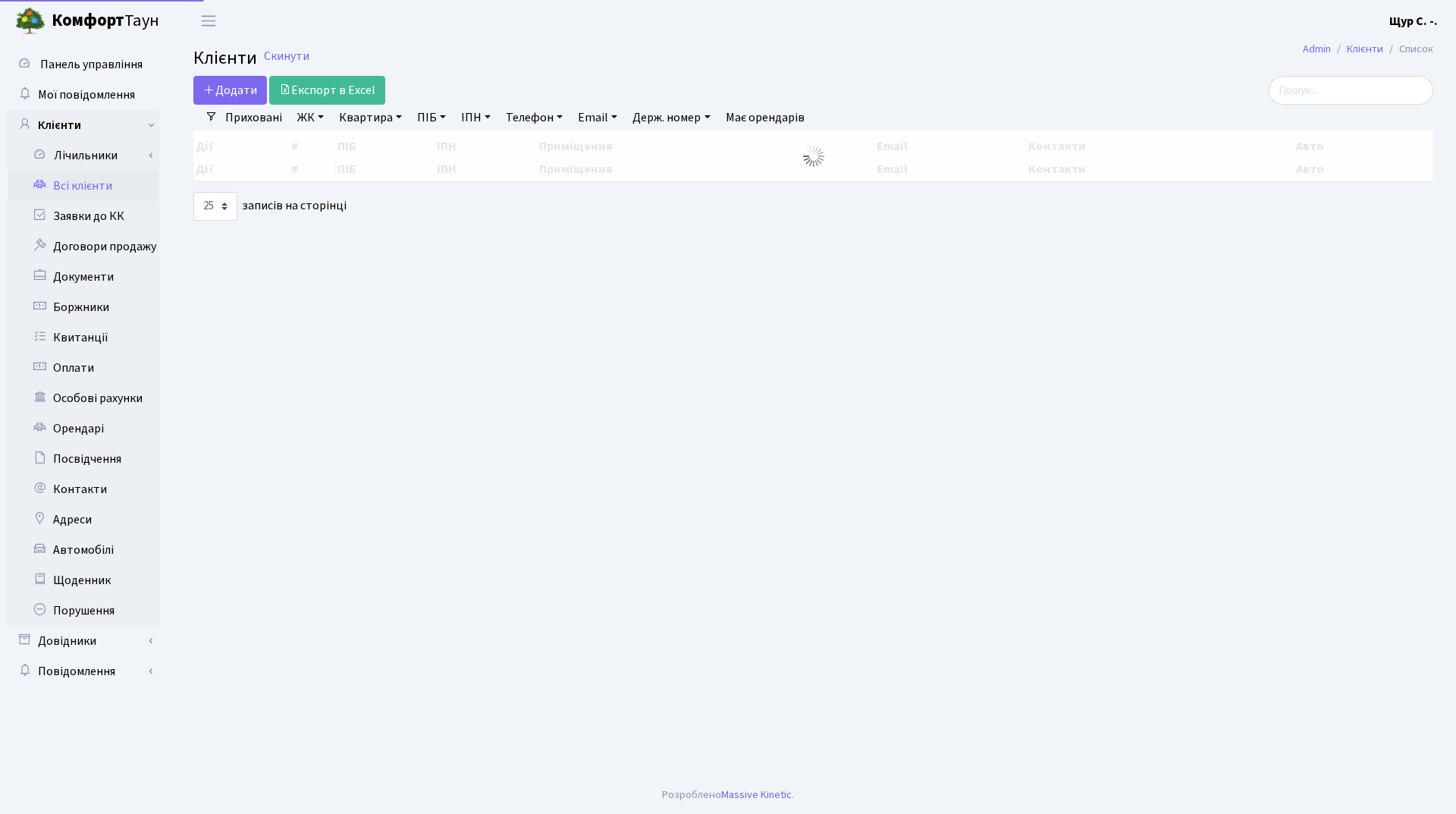
select select "25"
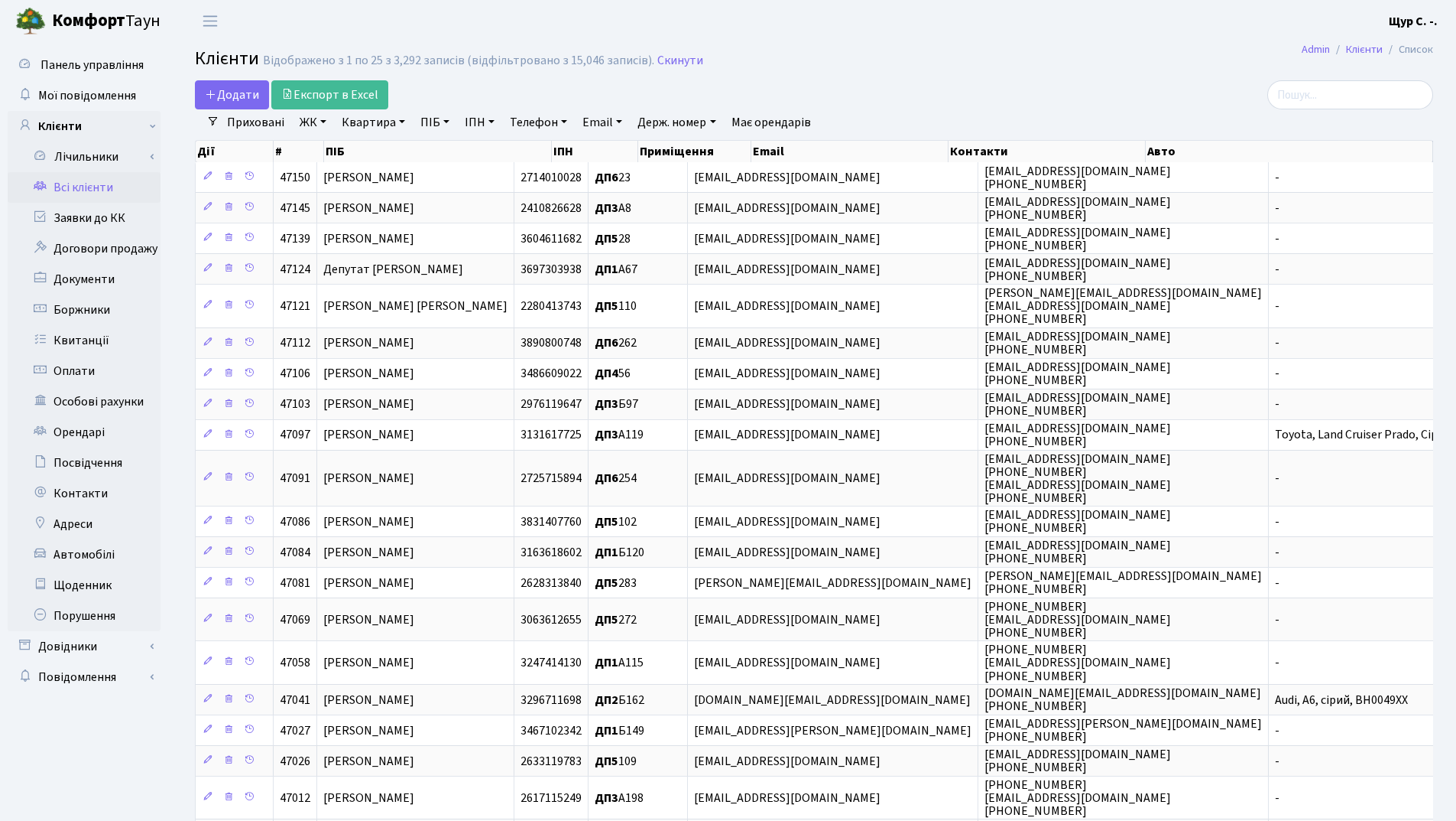
click at [265, 120] on link "Приховані" at bounding box center [255, 122] width 69 height 26
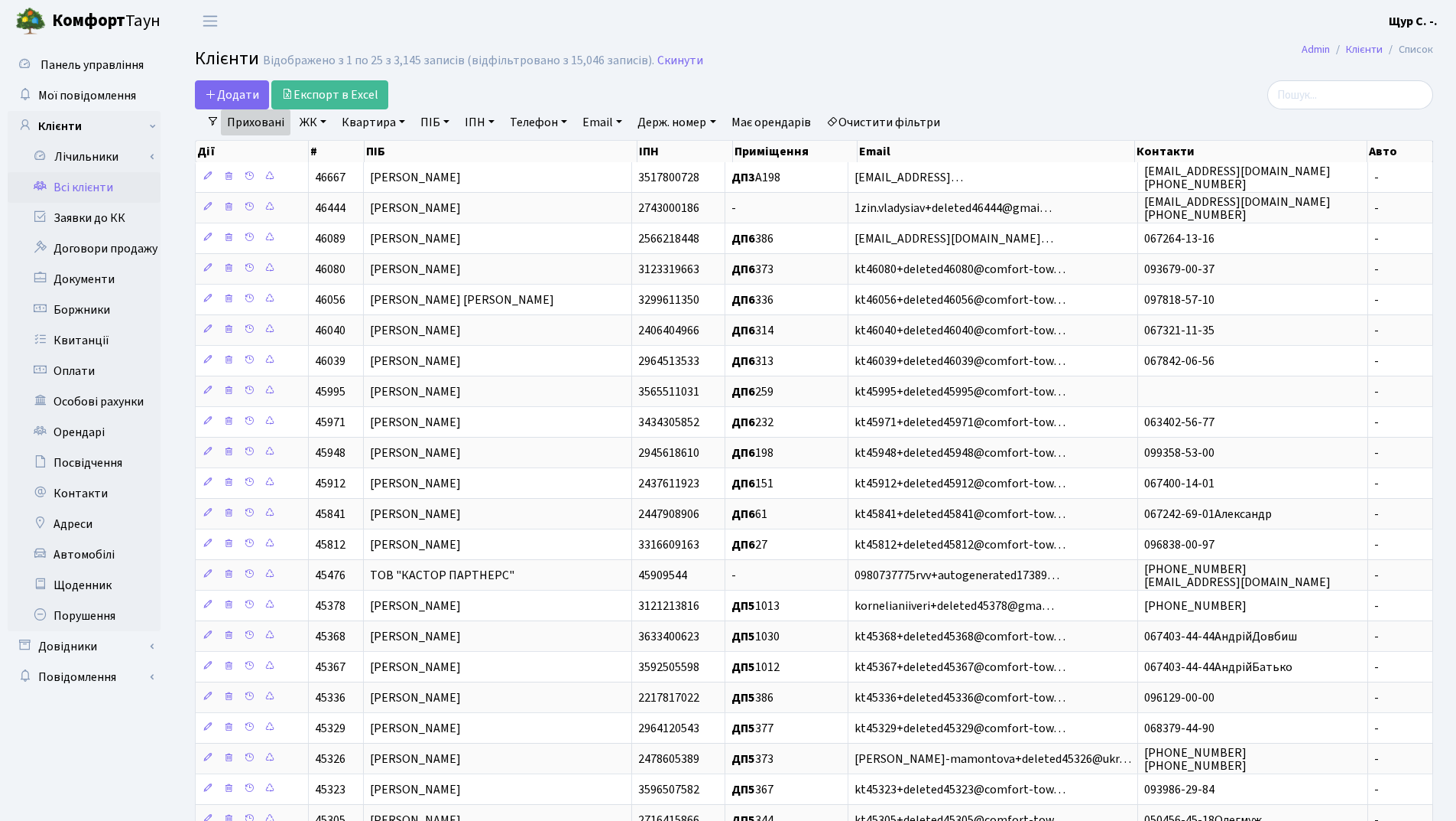
click at [433, 121] on link "ПІБ" at bounding box center [434, 122] width 41 height 26
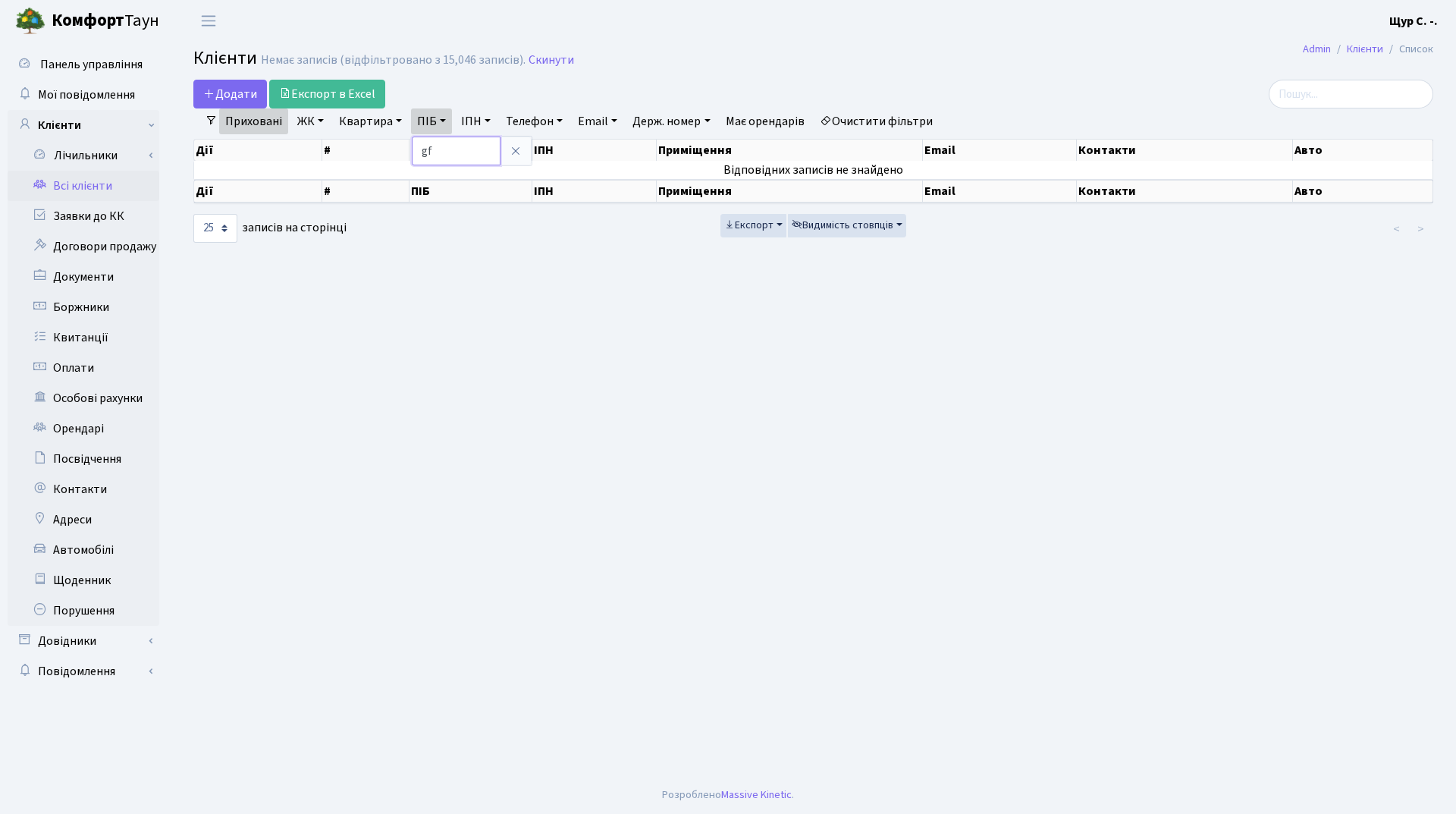
type input "g"
type input "пасічник"
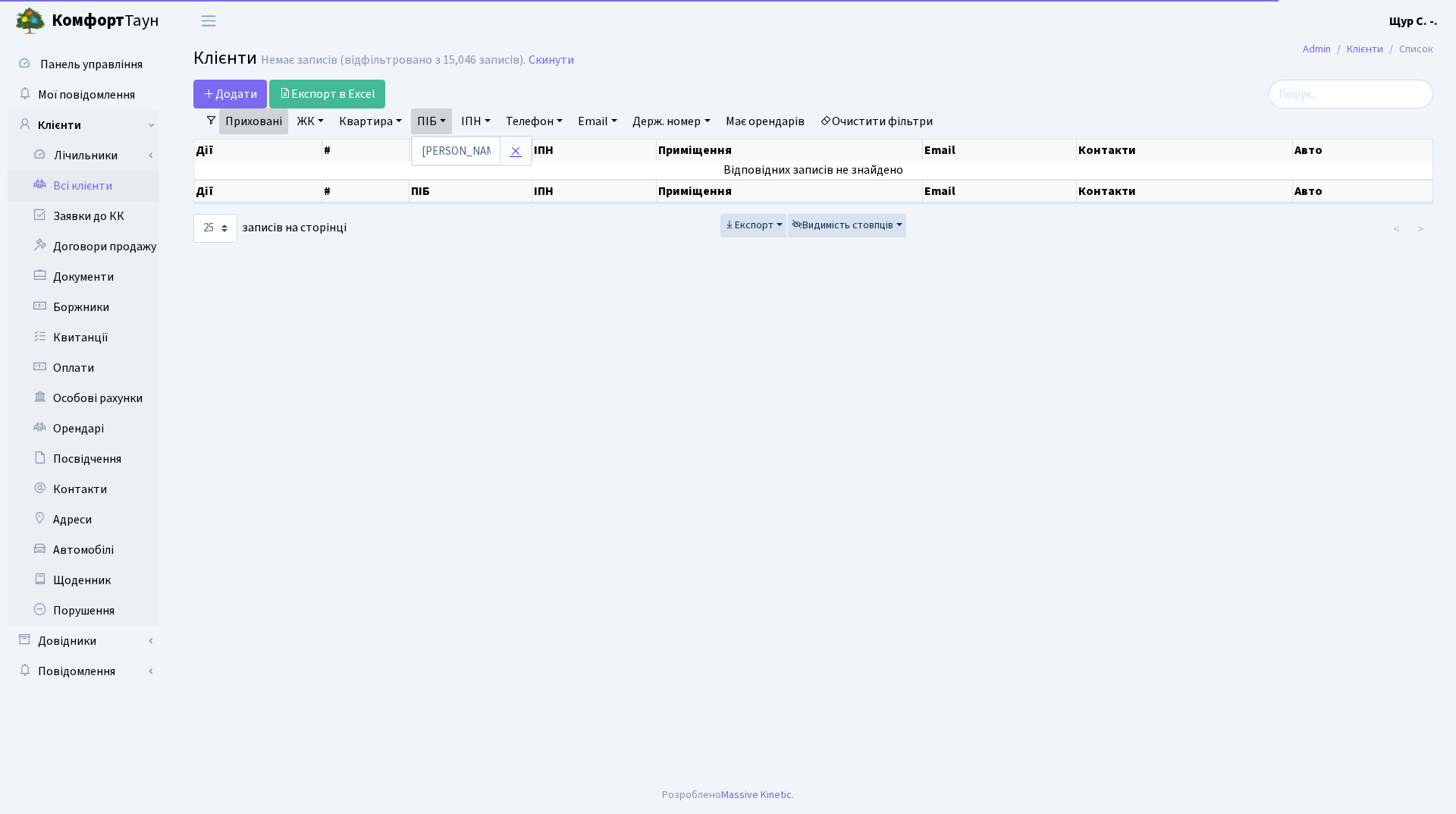
click at [518, 146] on icon at bounding box center [515, 151] width 12 height 12
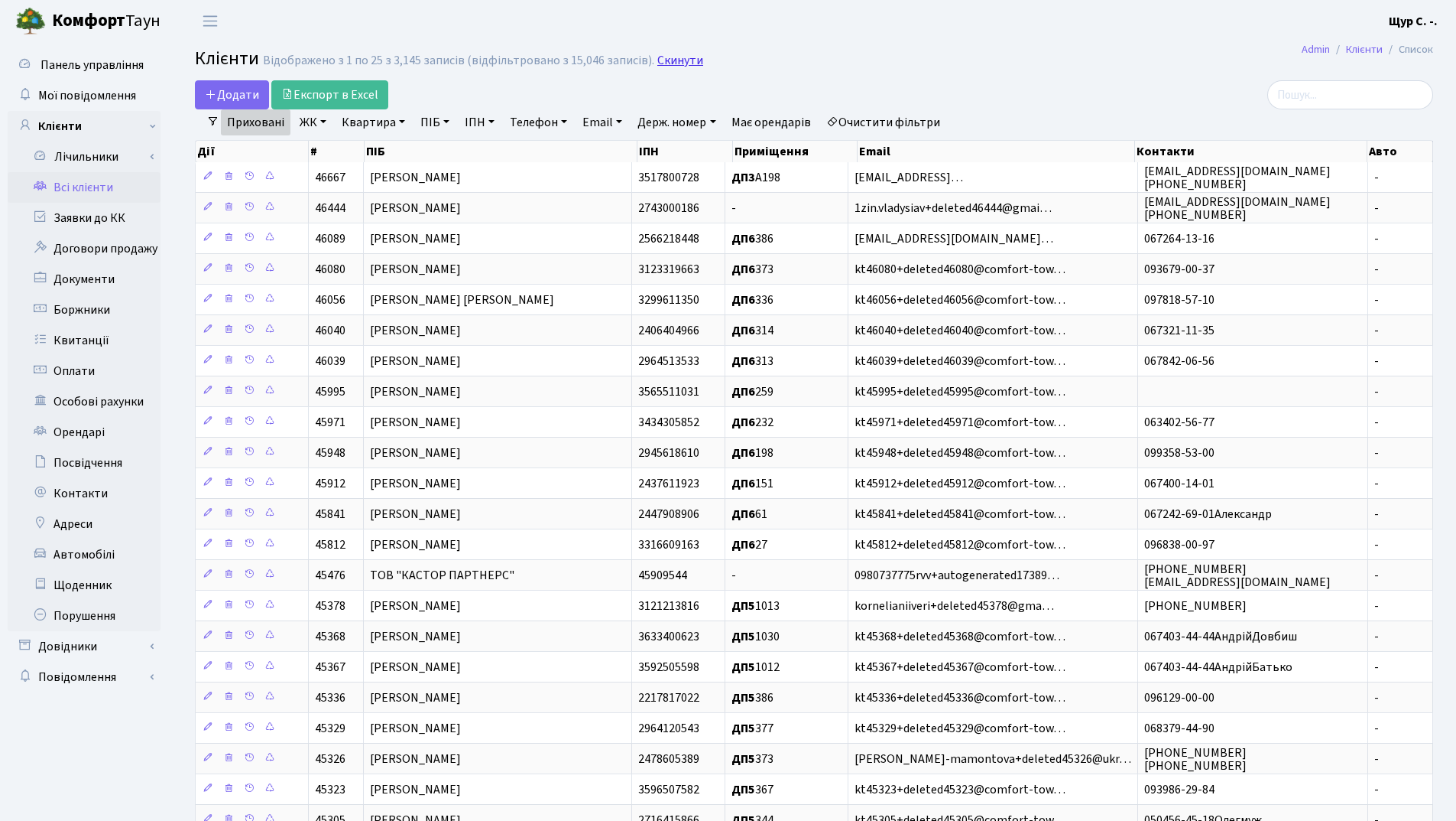
click at [680, 57] on link "Скинути" at bounding box center [680, 60] width 46 height 14
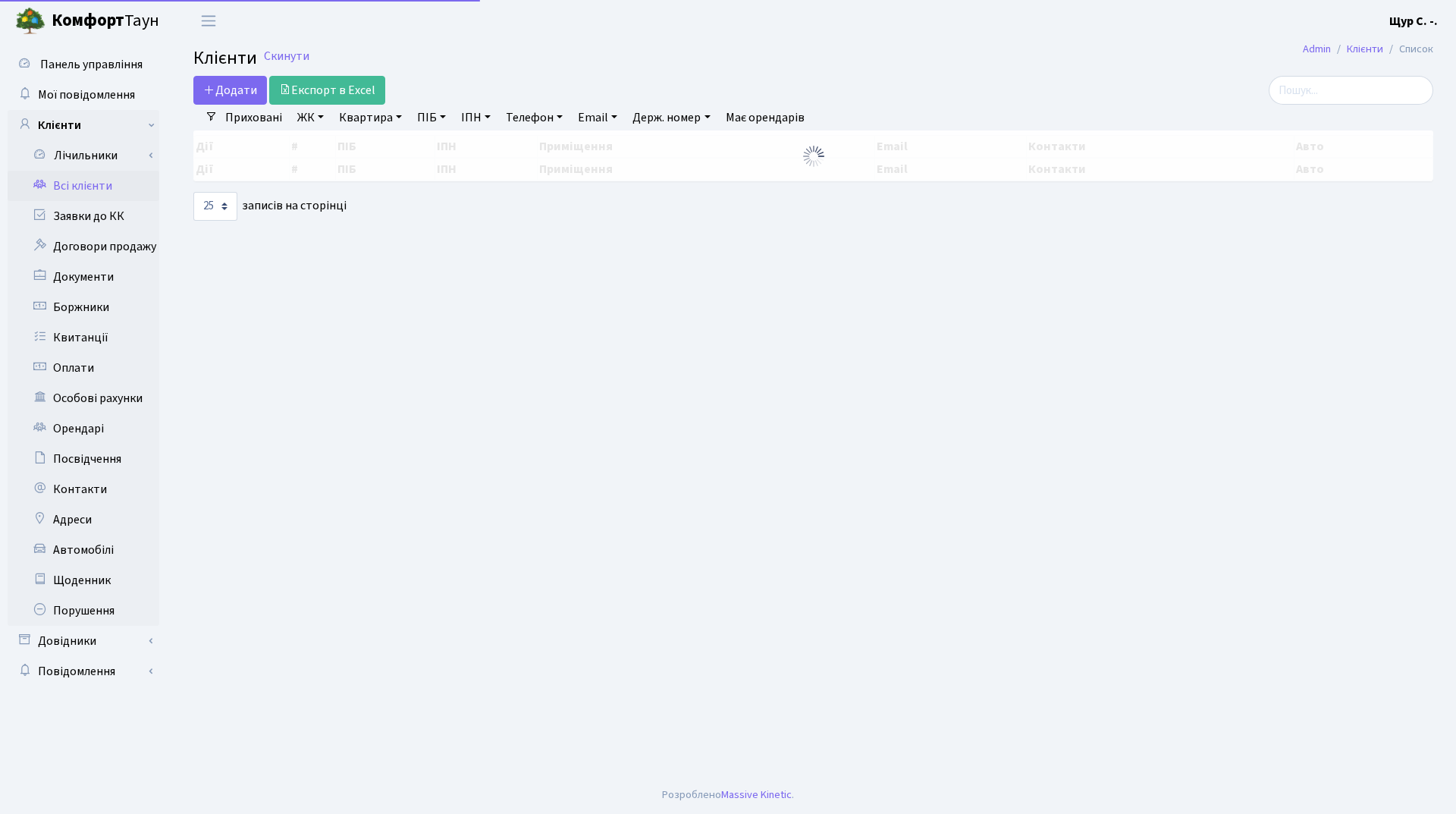
select select "25"
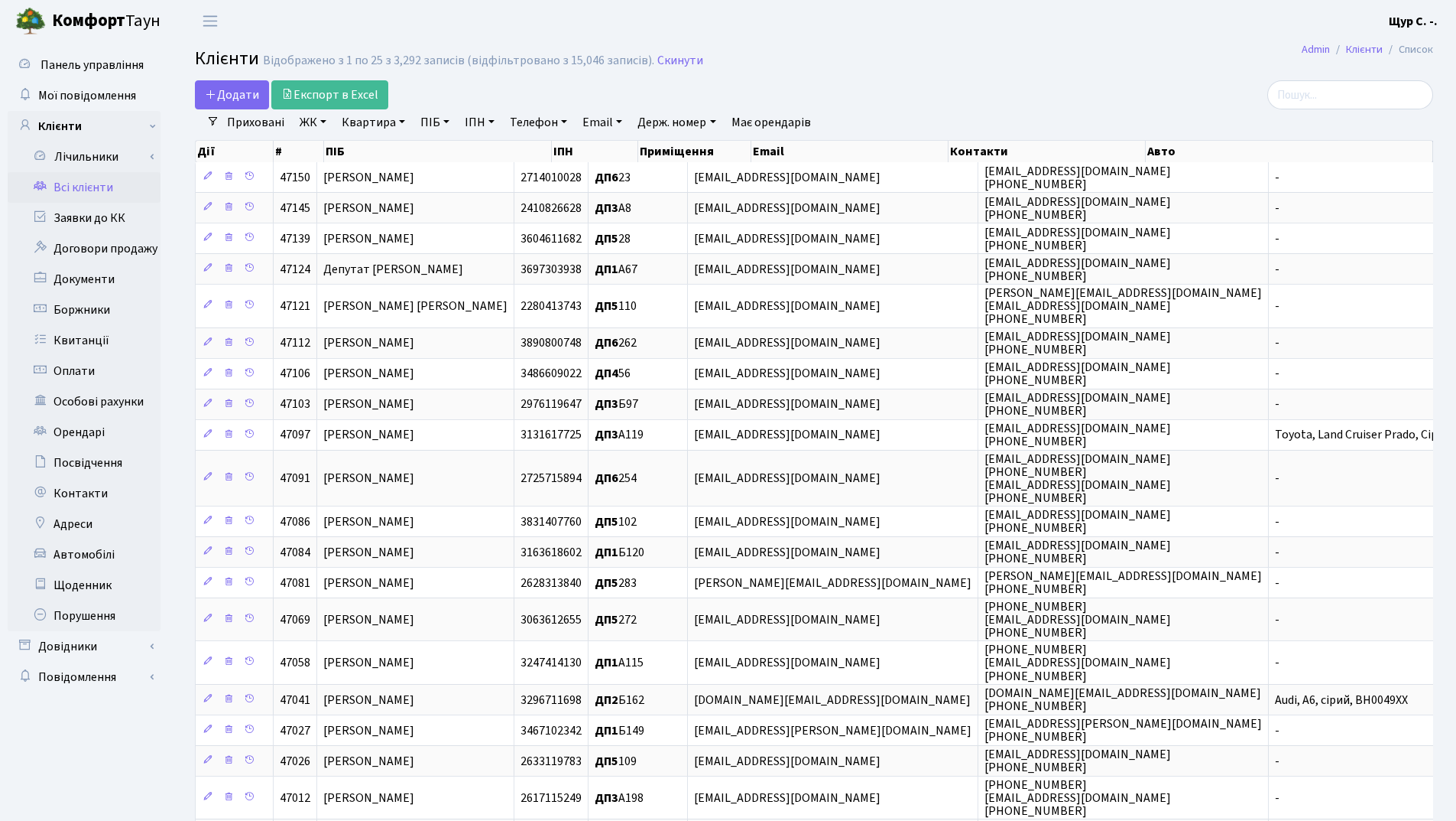
click at [437, 124] on link "ПІБ" at bounding box center [434, 122] width 41 height 26
type input "пасічник"
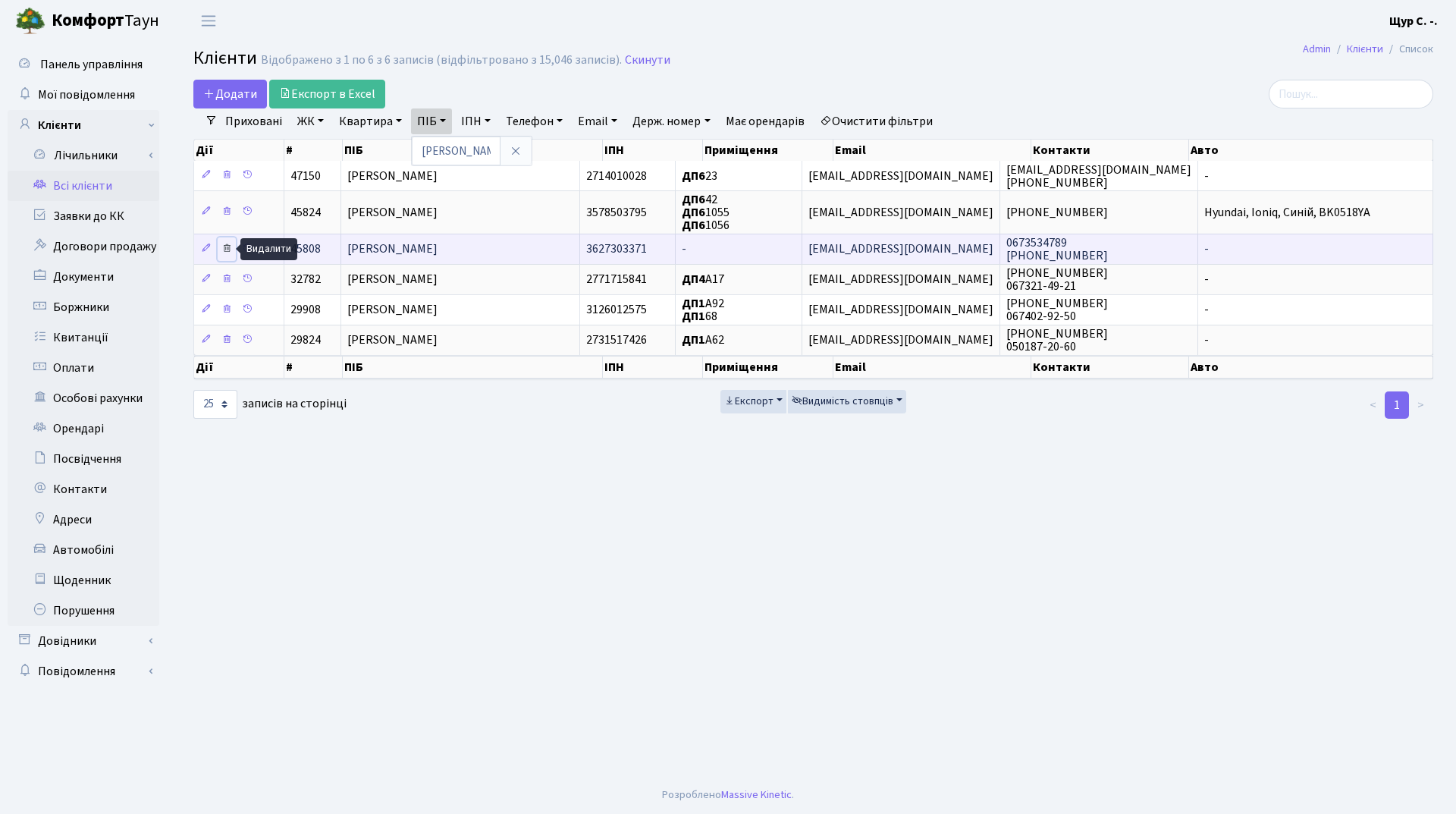
click at [228, 247] on icon at bounding box center [226, 248] width 10 height 10
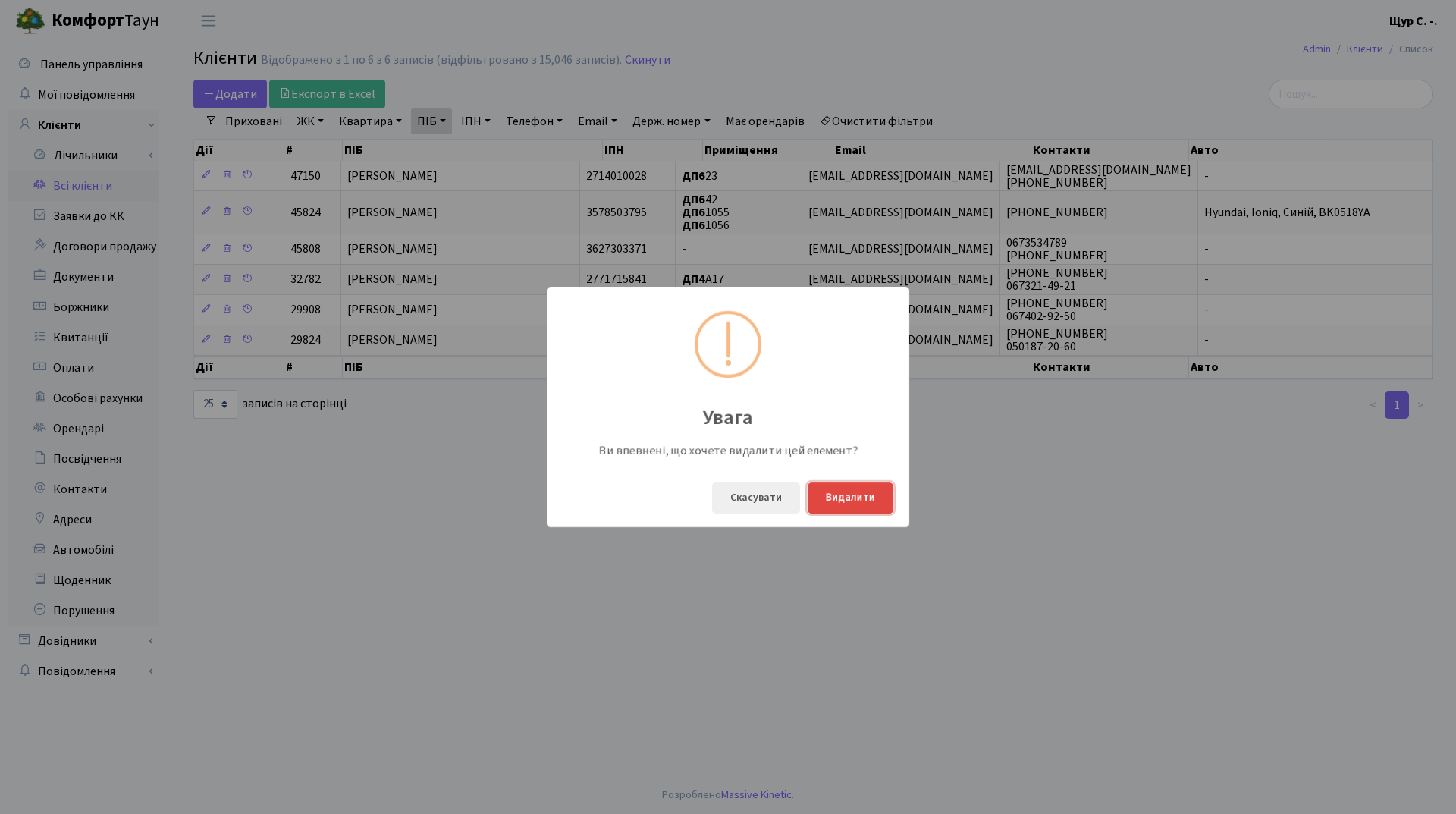
click at [874, 511] on button "Видалити" at bounding box center [850, 497] width 86 height 31
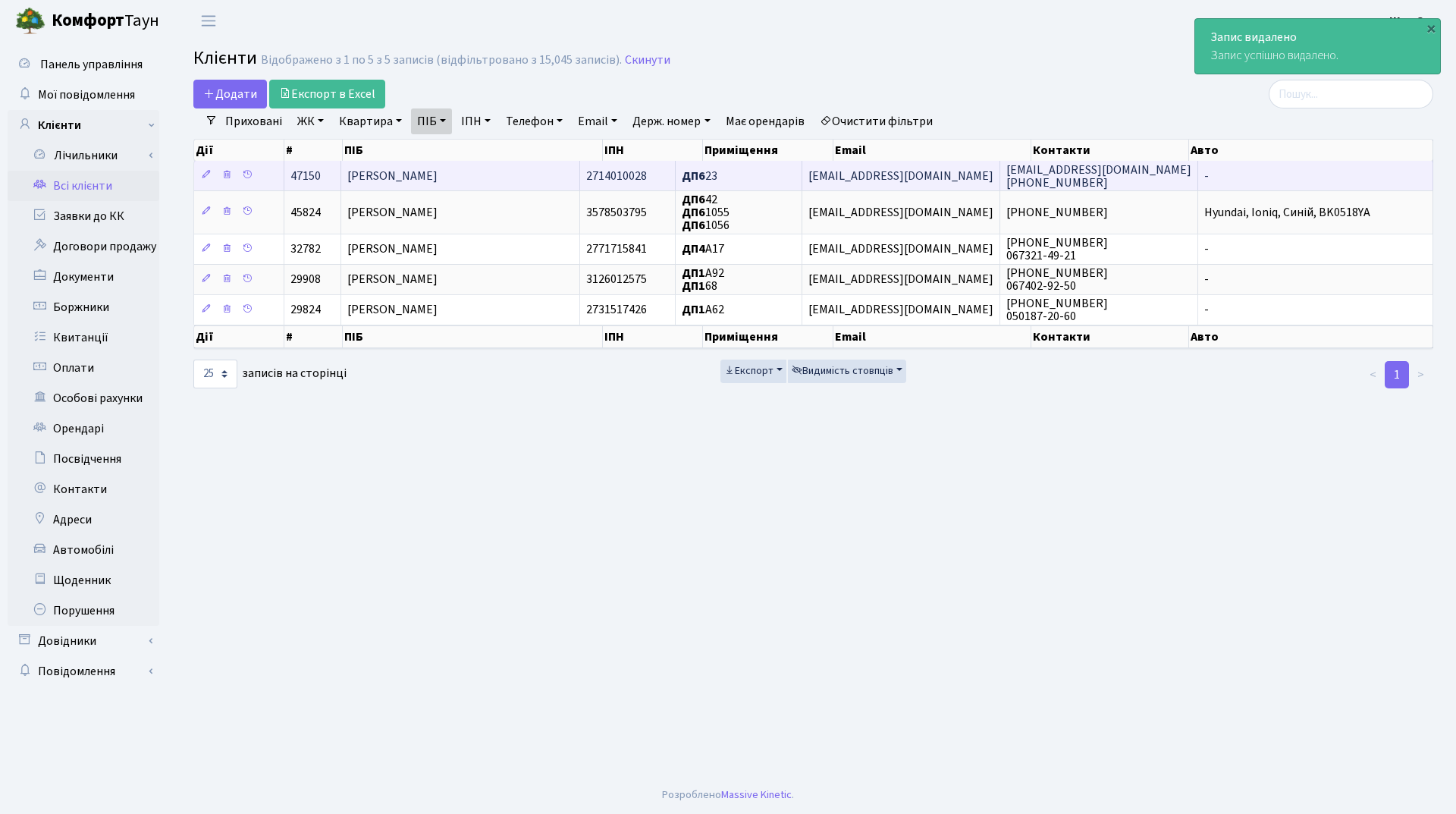
click at [437, 173] on span "[PERSON_NAME]" at bounding box center [393, 176] width 90 height 17
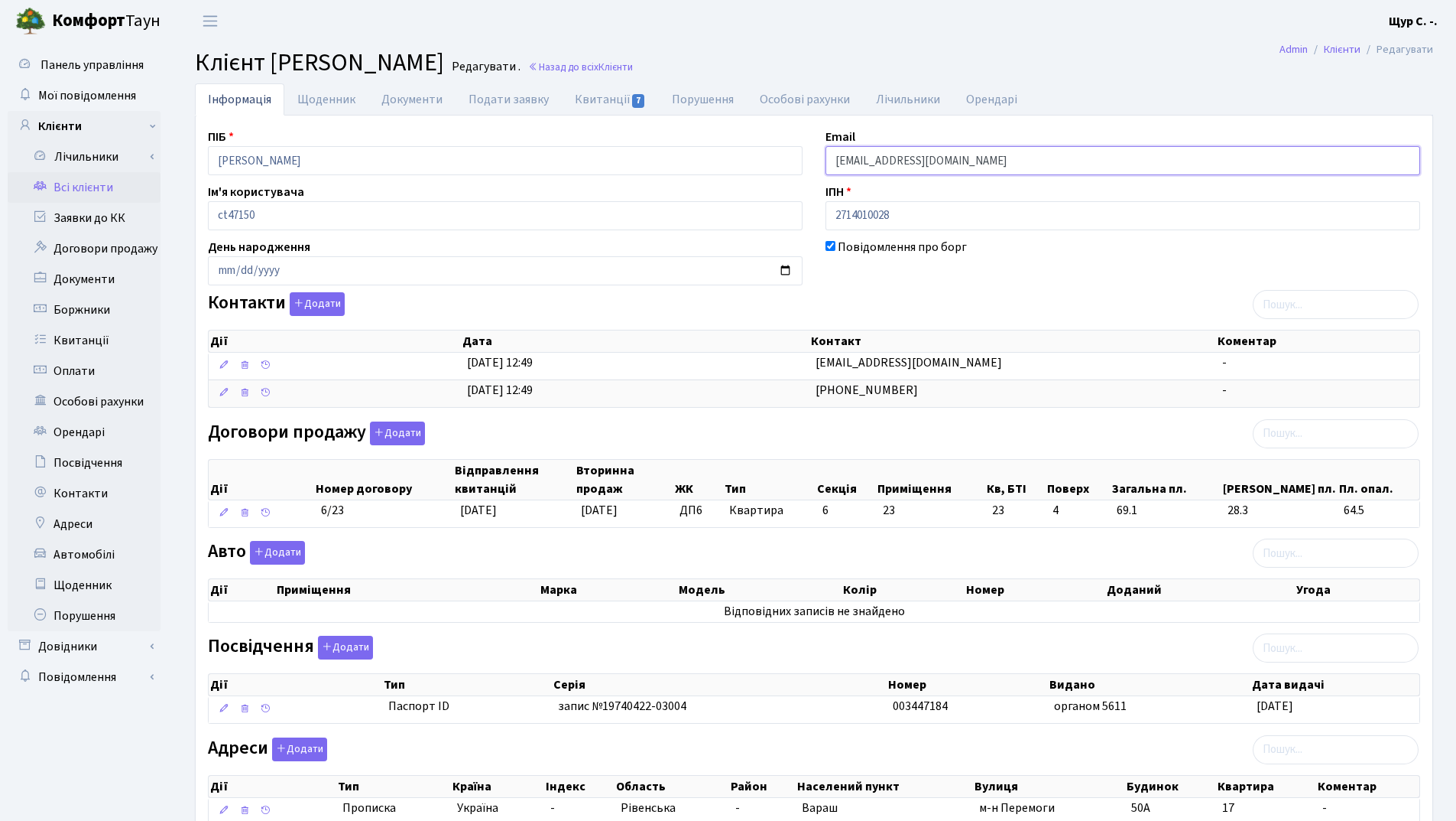
click at [882, 160] on input "[EMAIL_ADDRESS][DOMAIN_NAME]" at bounding box center [1123, 161] width 595 height 29
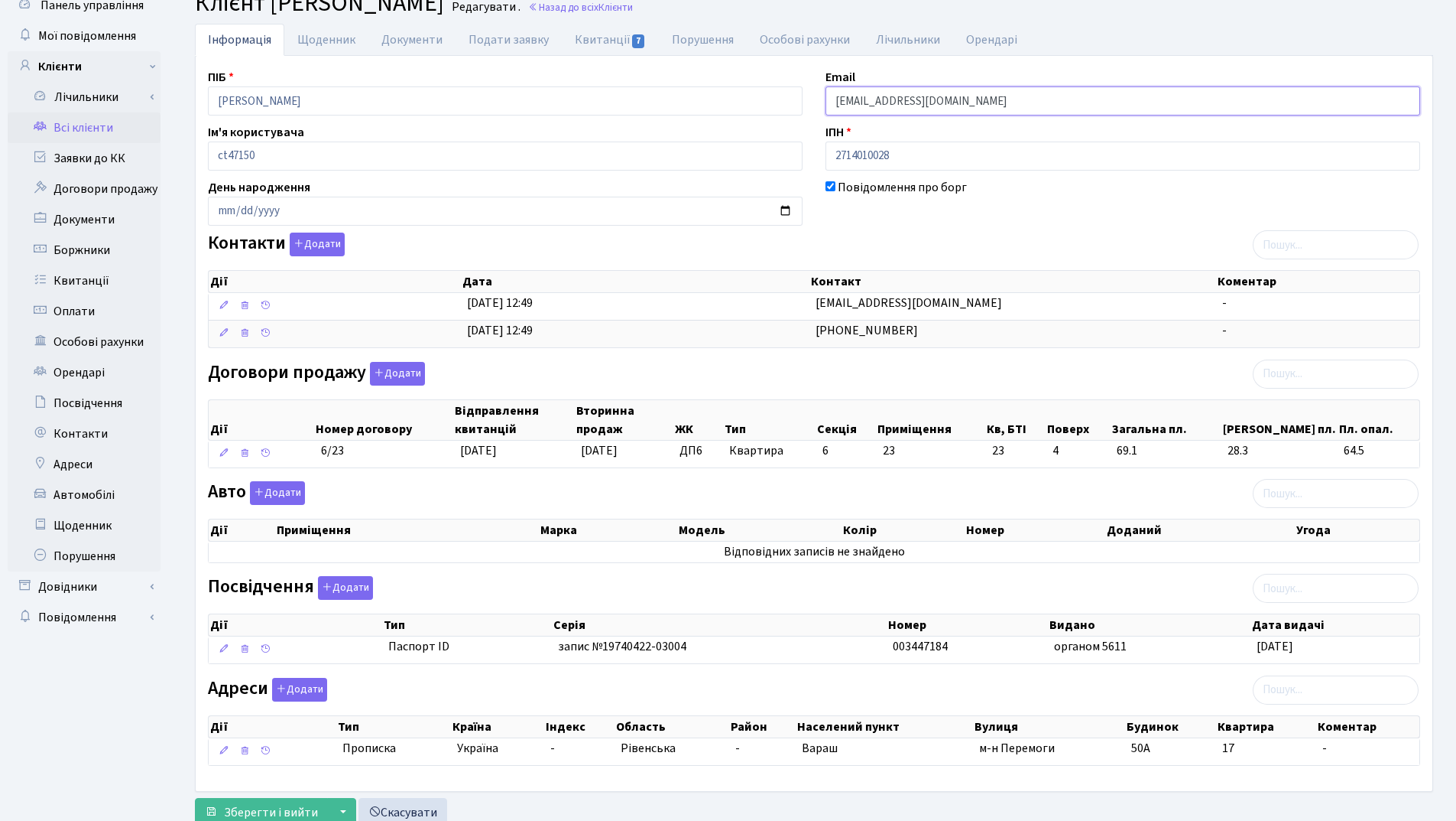
scroll to position [112, 0]
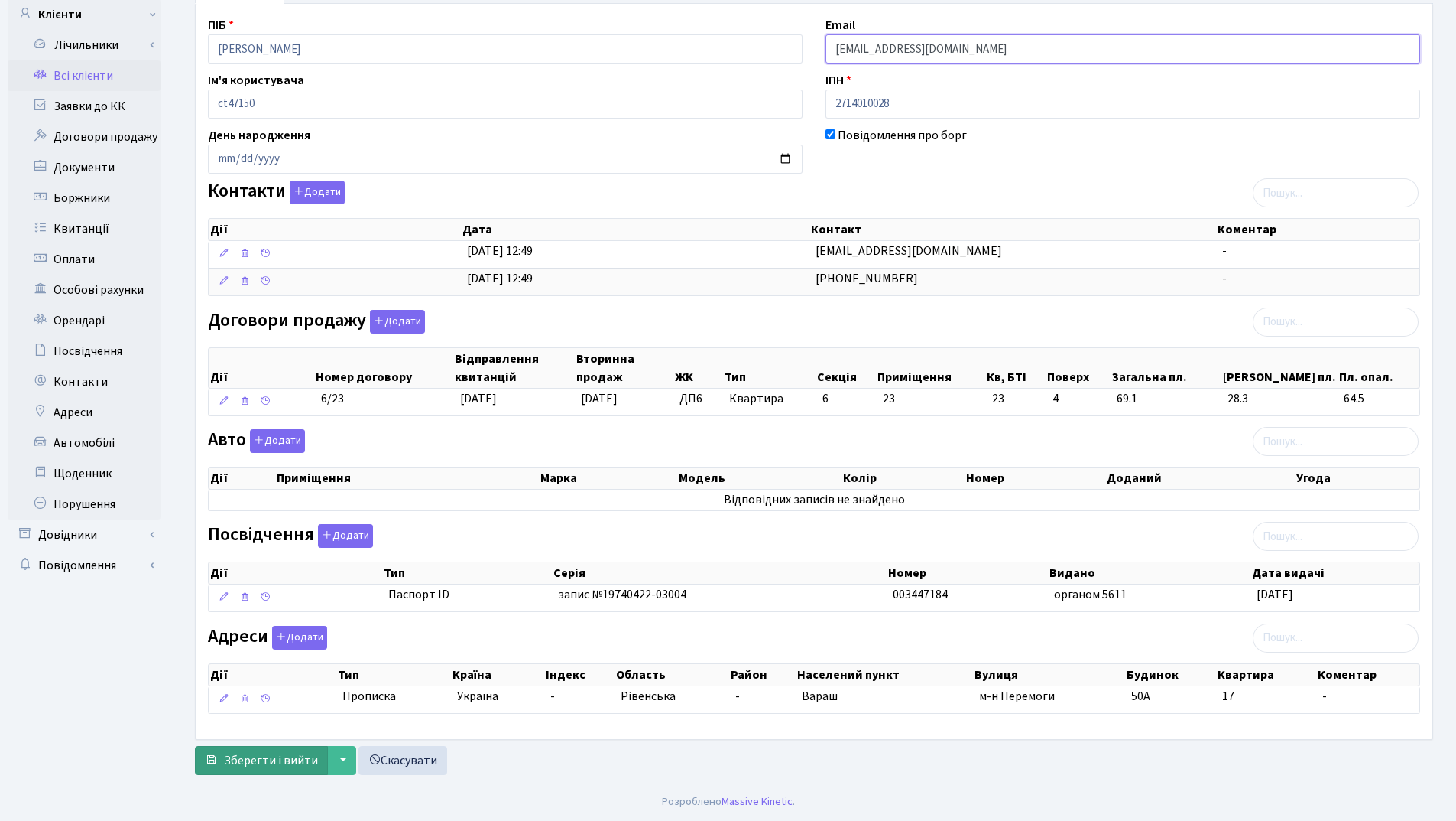
type input "[EMAIL_ADDRESS][DOMAIN_NAME]"
click at [283, 757] on span "Зберегти і вийти" at bounding box center [271, 760] width 94 height 17
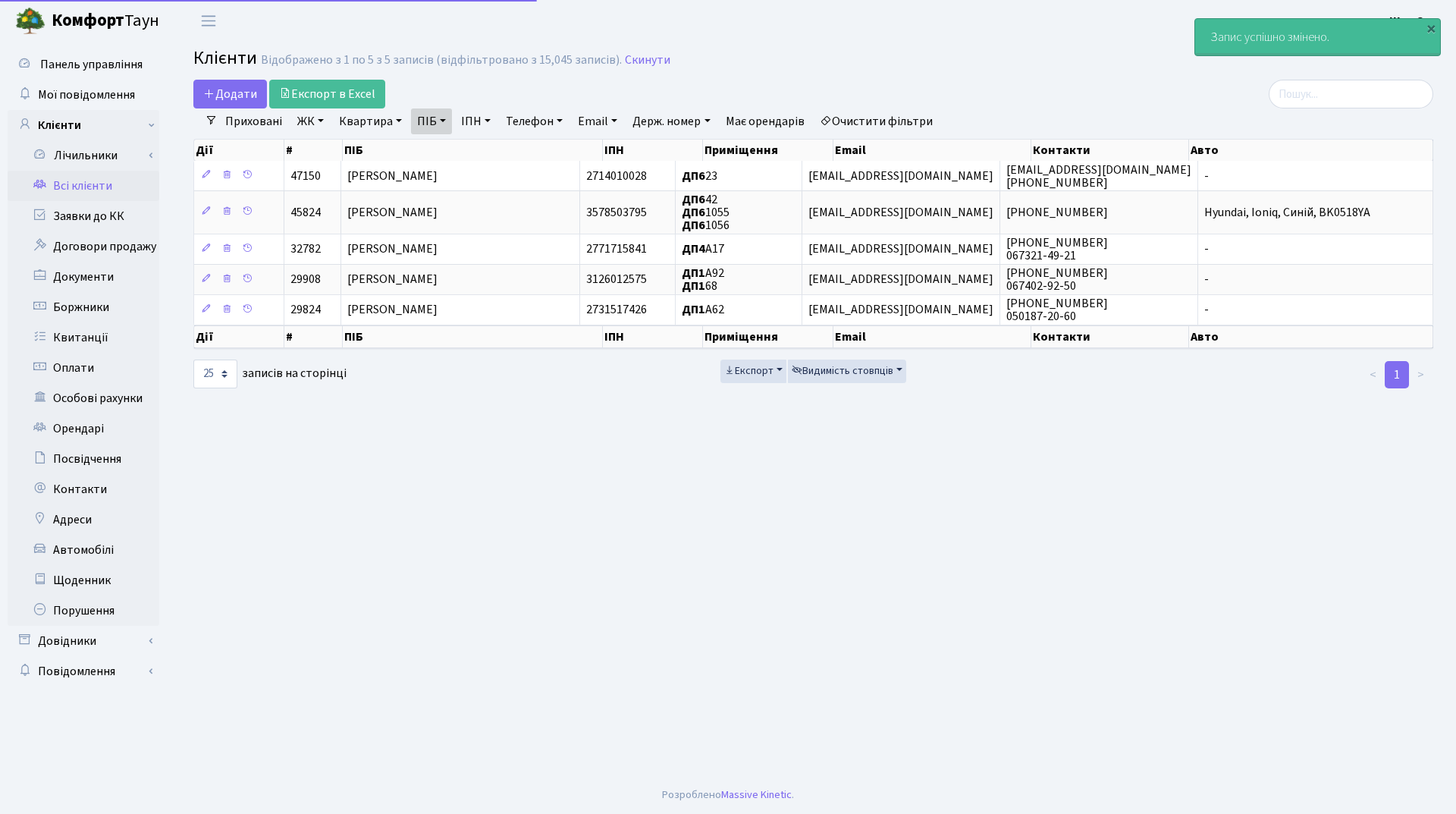
select select "25"
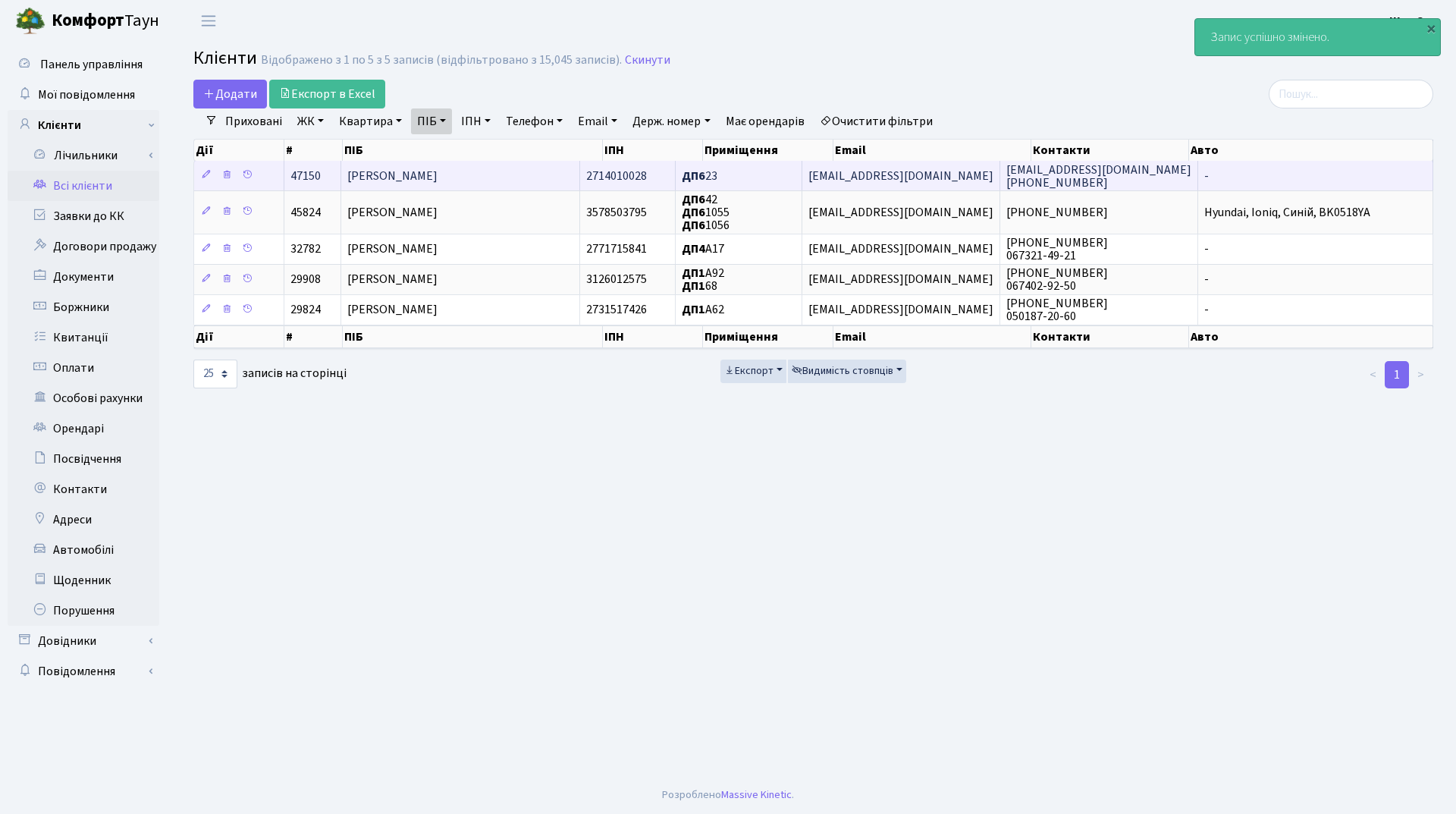
click at [437, 175] on span "[PERSON_NAME]" at bounding box center [393, 176] width 90 height 17
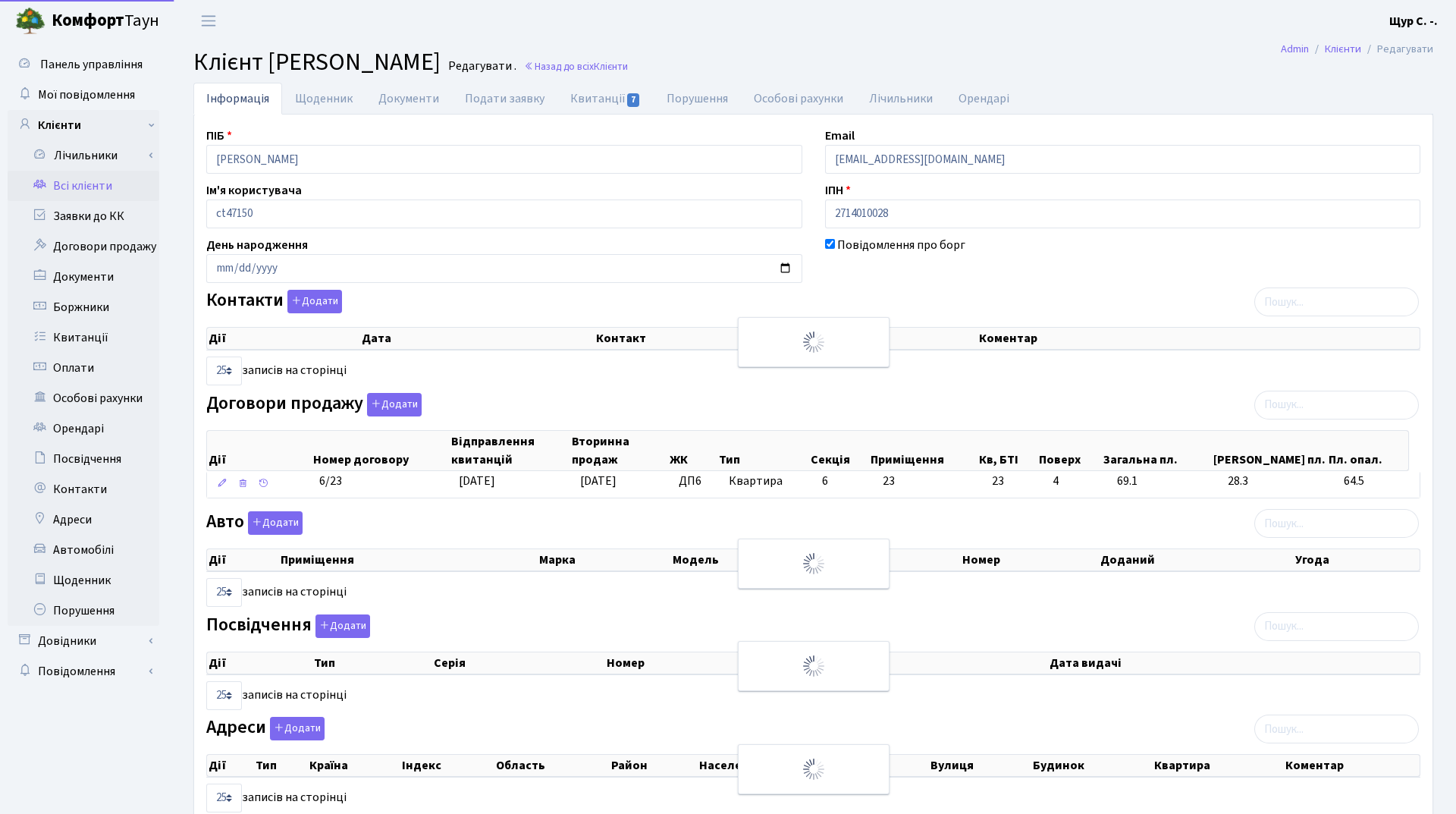
select select "25"
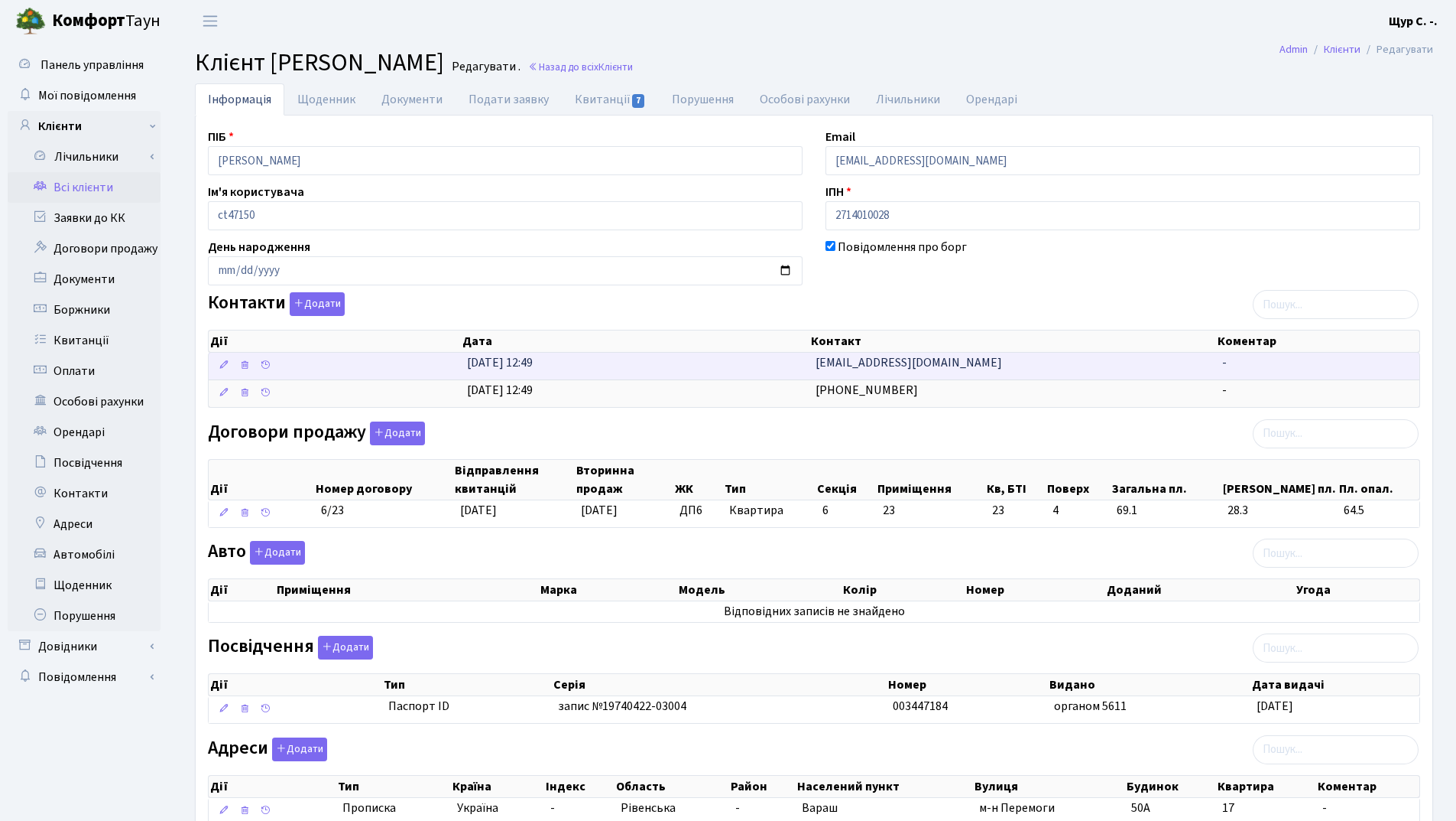
click at [830, 364] on span "[EMAIL_ADDRESS][DOMAIN_NAME]" at bounding box center [909, 363] width 186 height 17
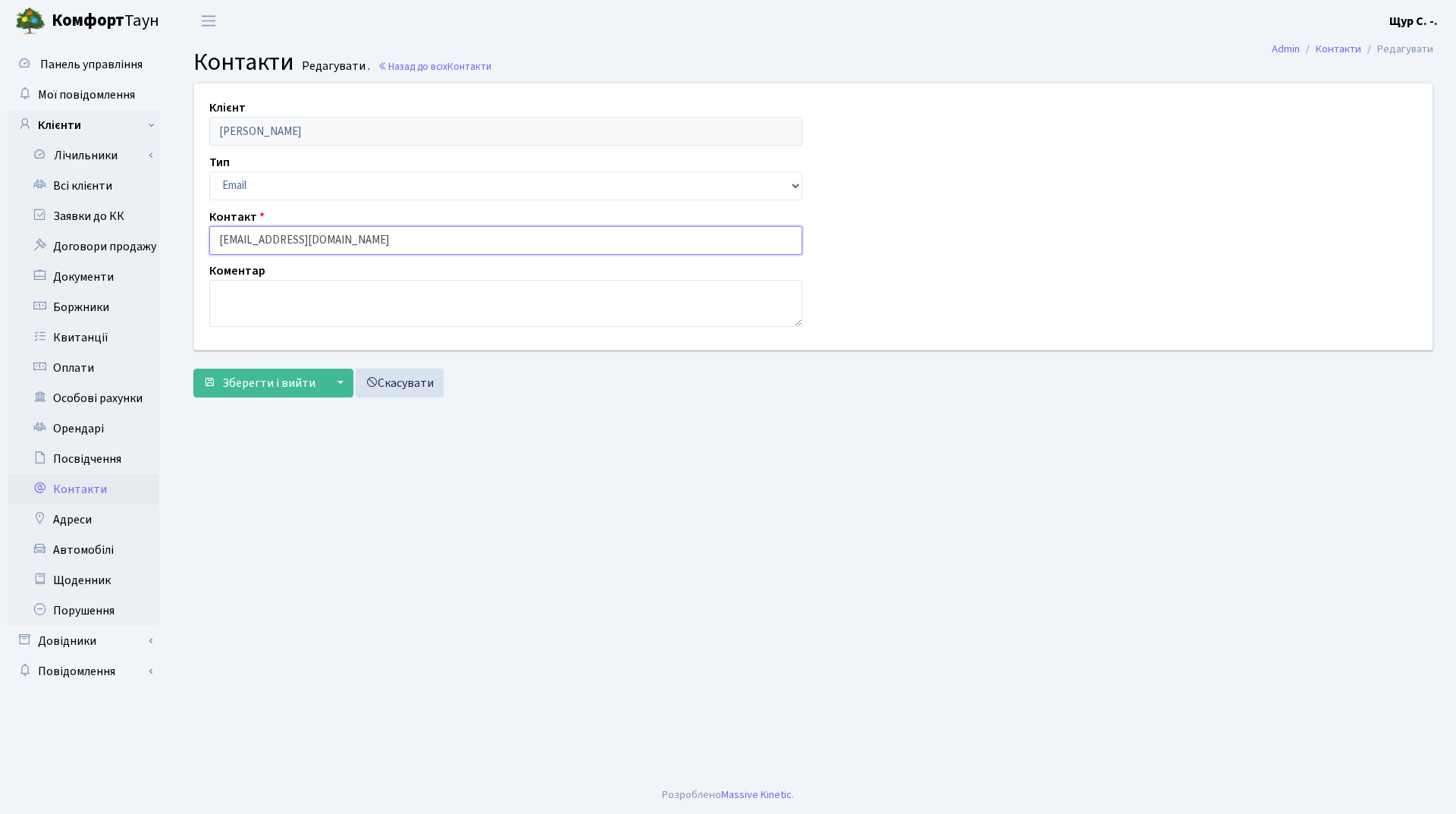
click at [266, 239] on input "[EMAIL_ADDRESS][DOMAIN_NAME]" at bounding box center [505, 240] width 593 height 29
type input "[EMAIL_ADDRESS][DOMAIN_NAME]"
click at [268, 383] on span "Зберегти і вийти" at bounding box center [269, 383] width 93 height 17
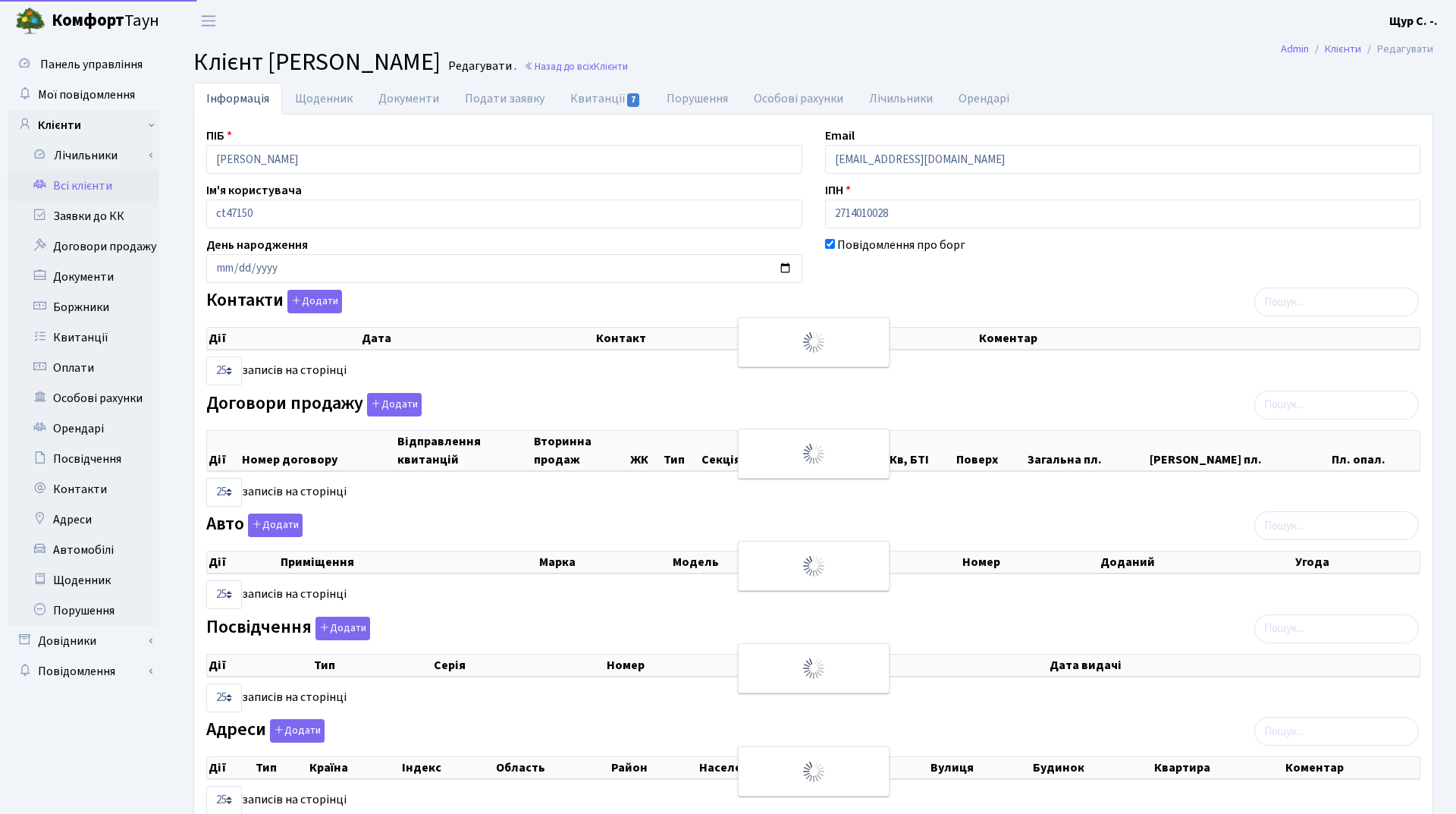
select select "25"
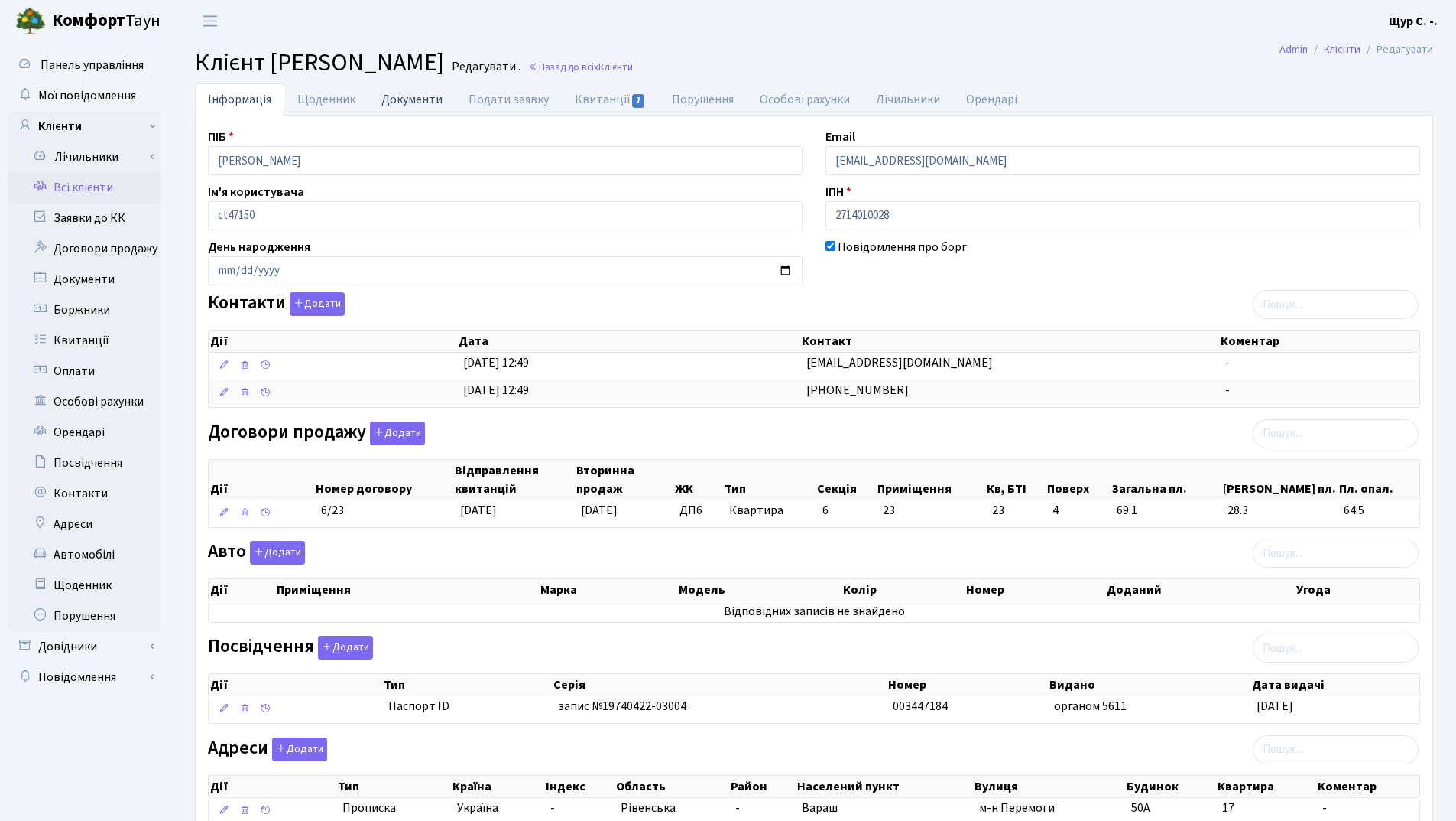
click at [407, 109] on link "Документи" at bounding box center [412, 99] width 87 height 31
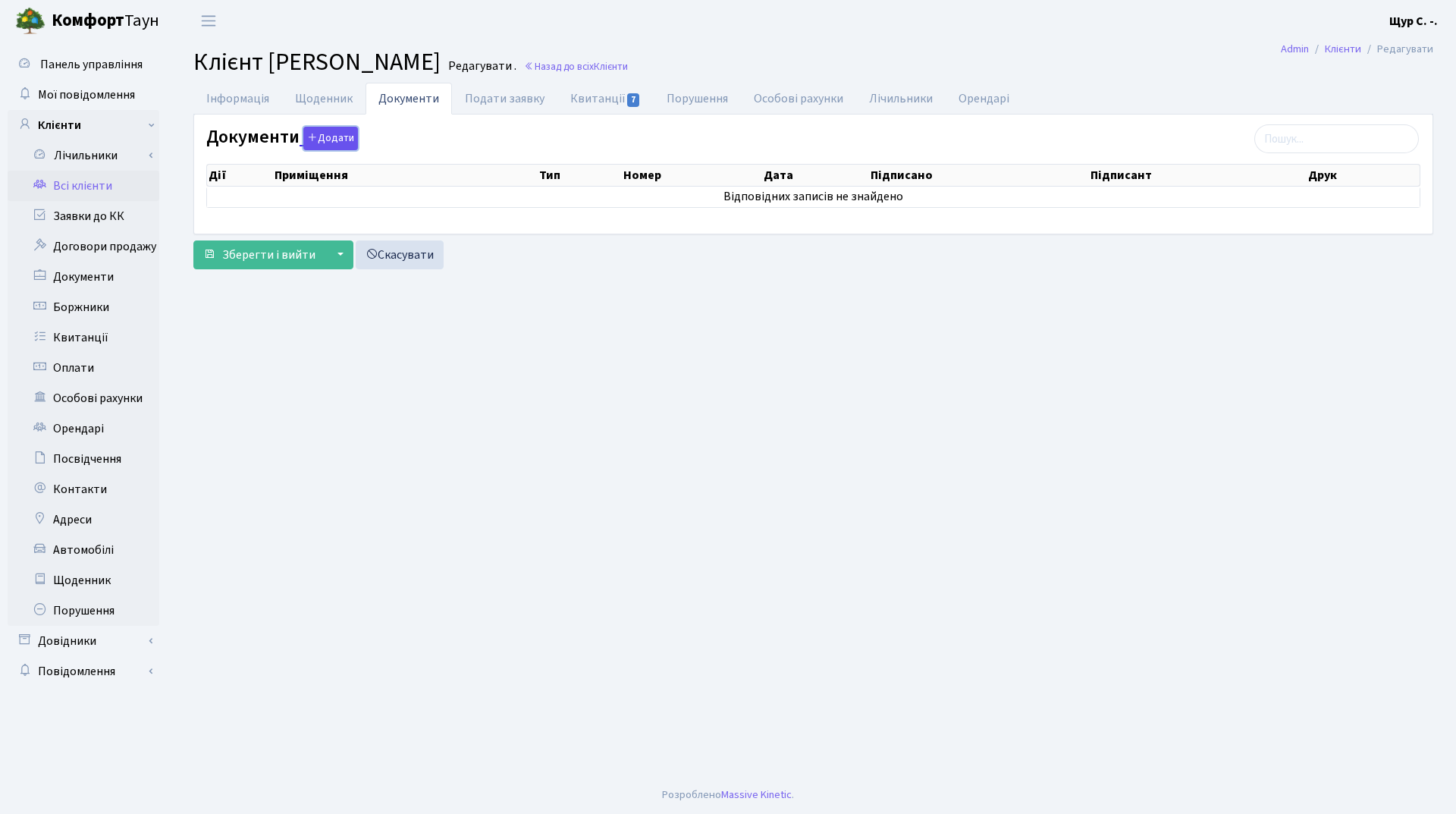
click at [322, 142] on button "Додати" at bounding box center [331, 138] width 55 height 24
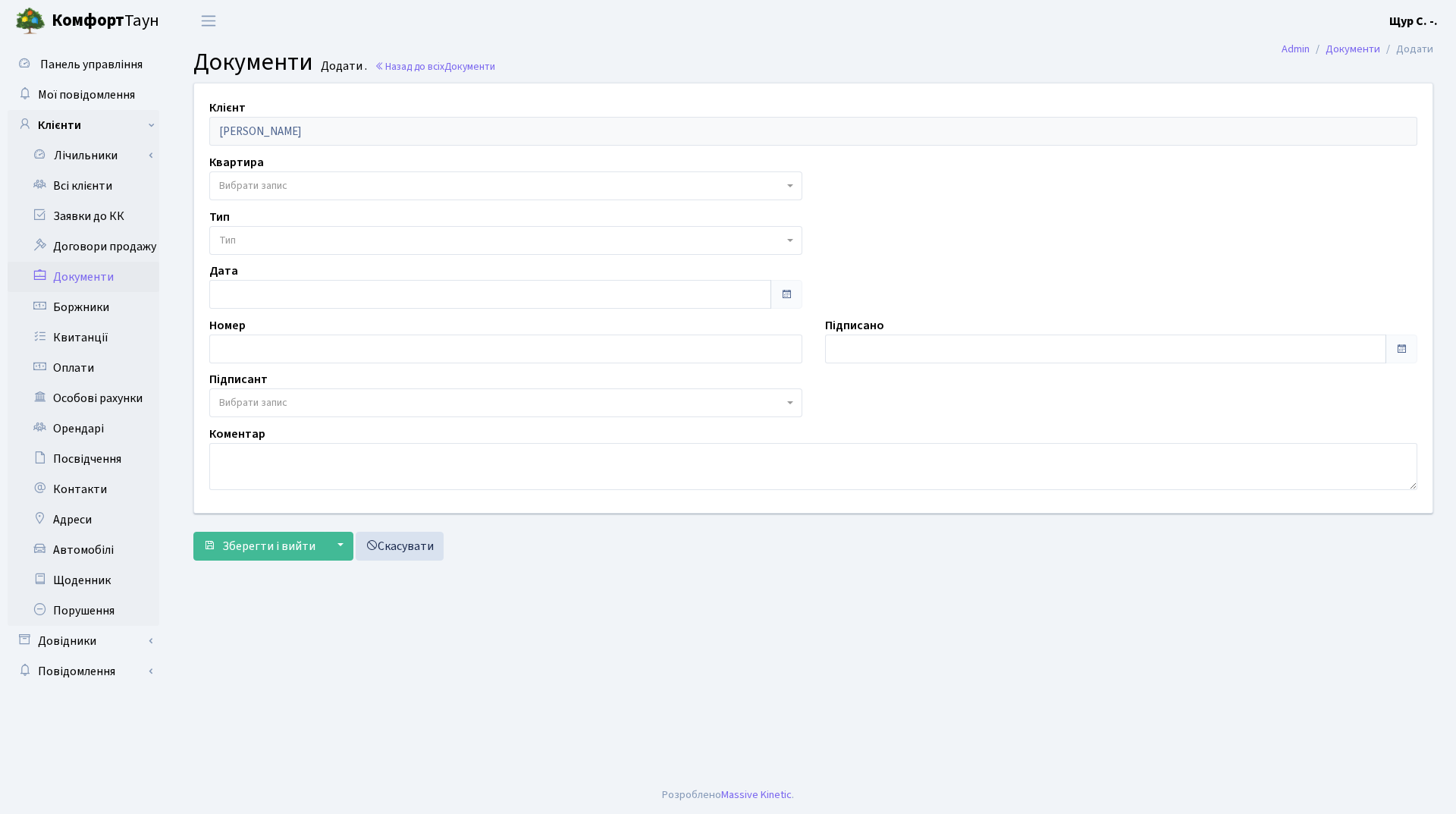
click at [317, 186] on span "Вибрати запис" at bounding box center [501, 186] width 564 height 15
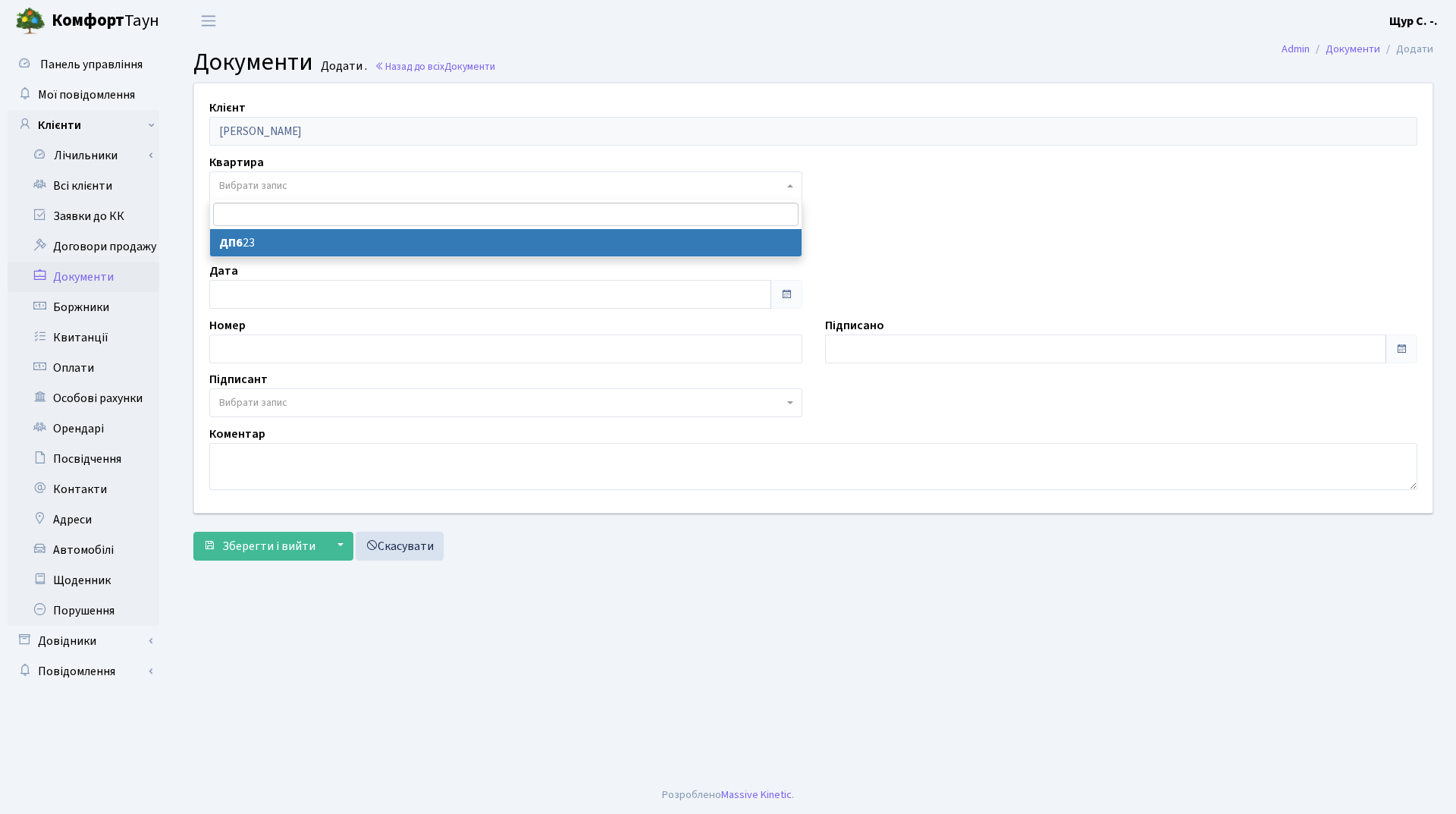
select select "178790"
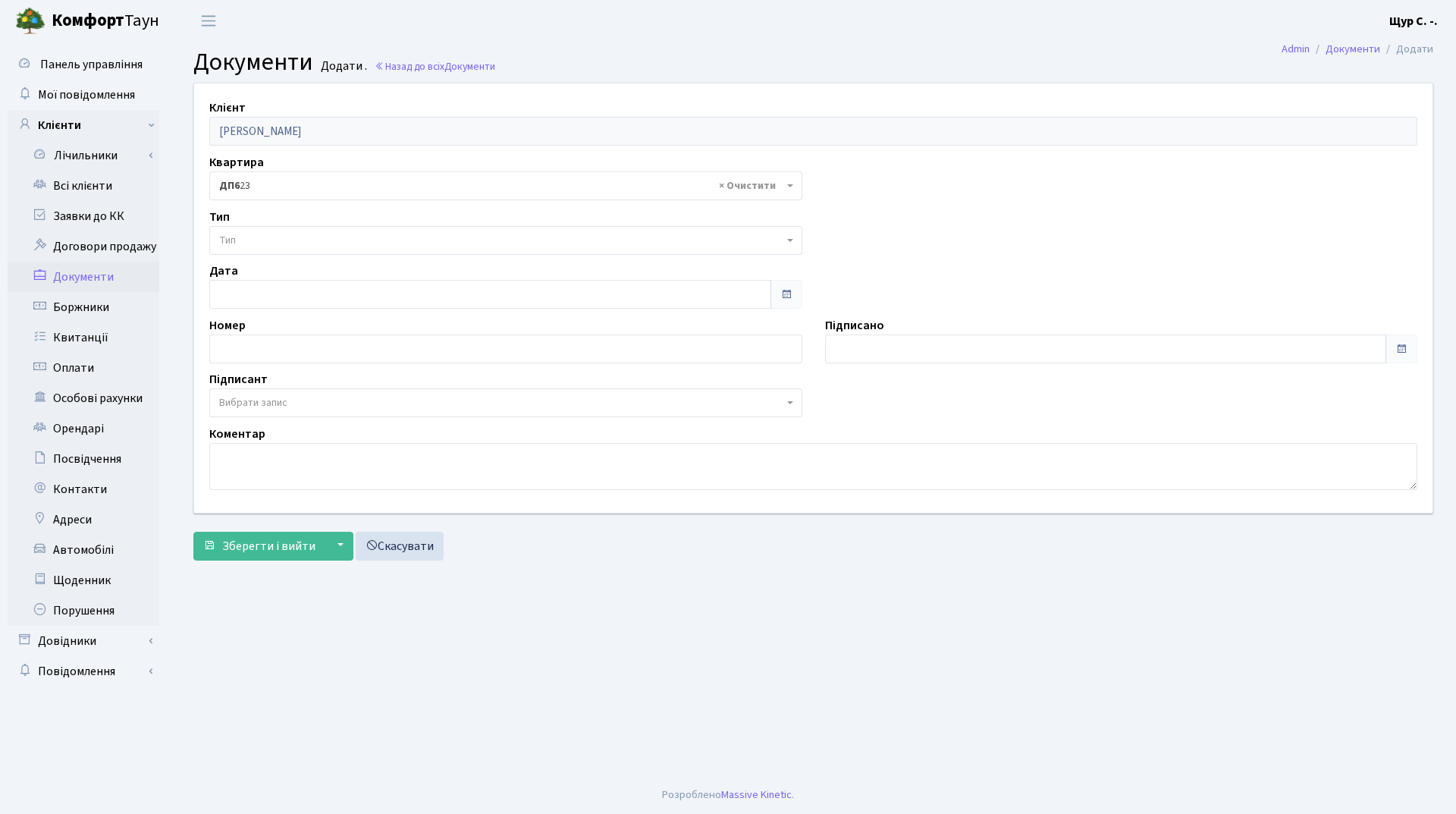
click at [308, 239] on span "Тип" at bounding box center [501, 240] width 564 height 15
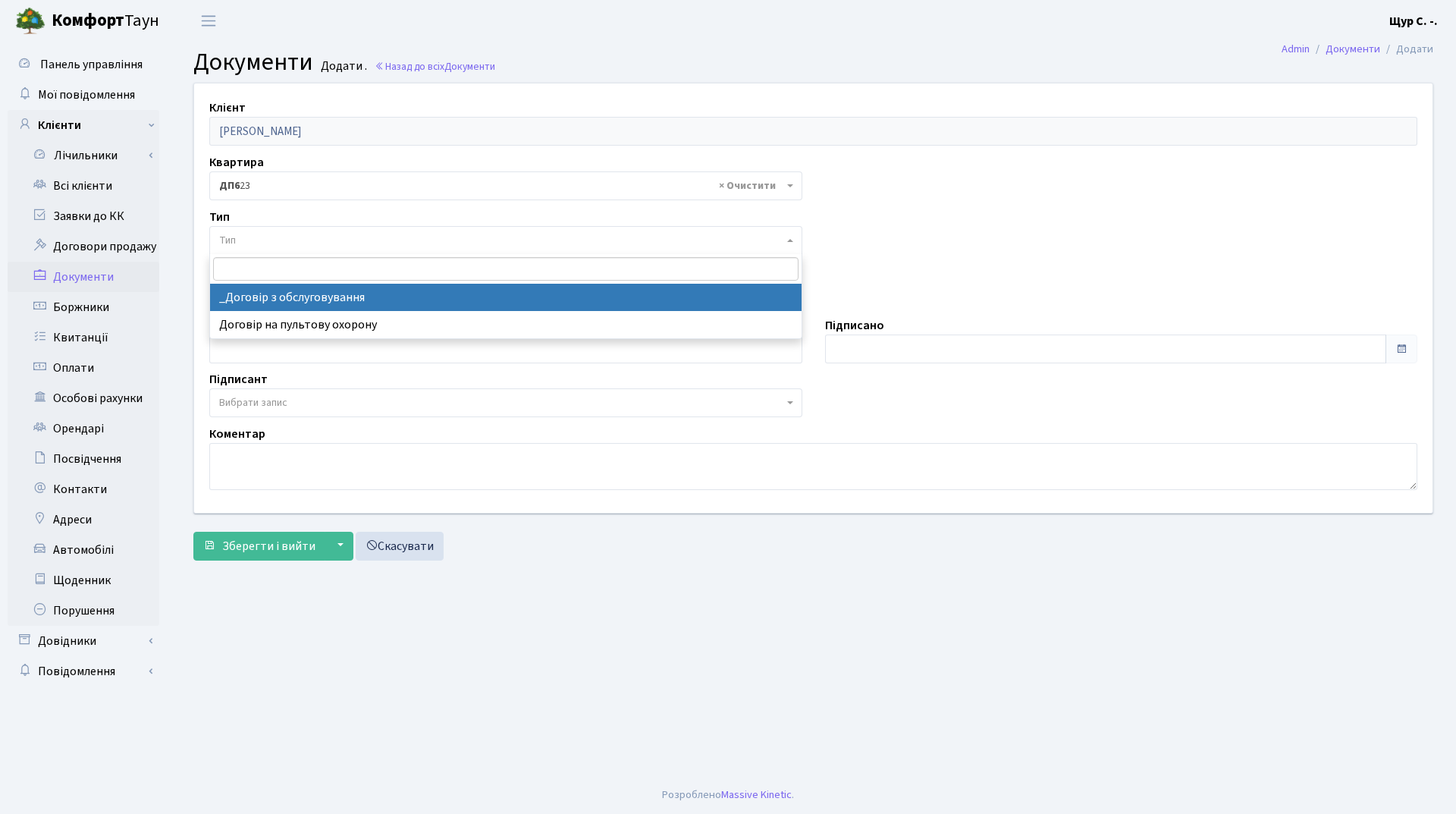
select select "289"
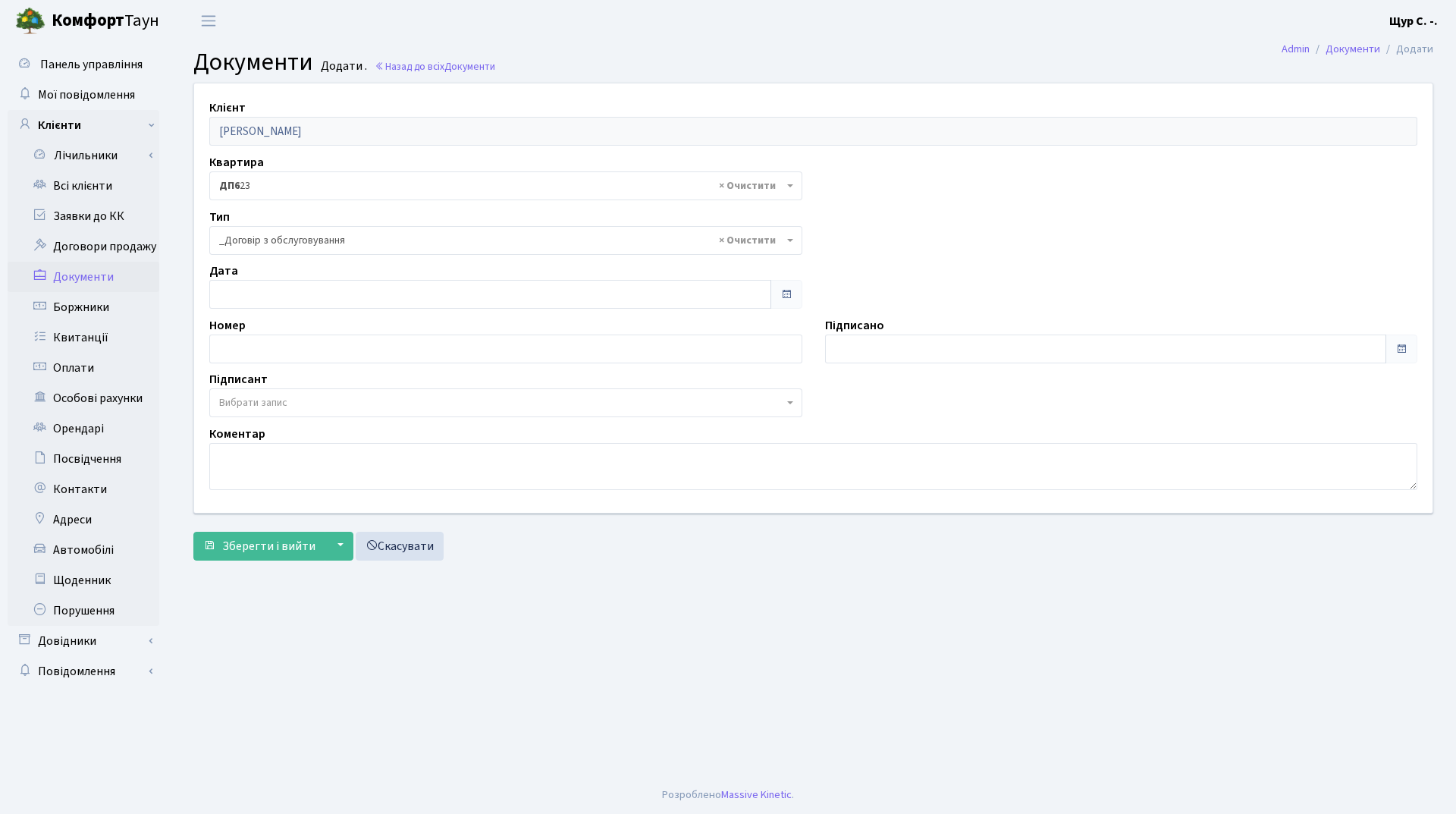
click at [286, 399] on span "Вибрати запис" at bounding box center [254, 402] width 68 height 15
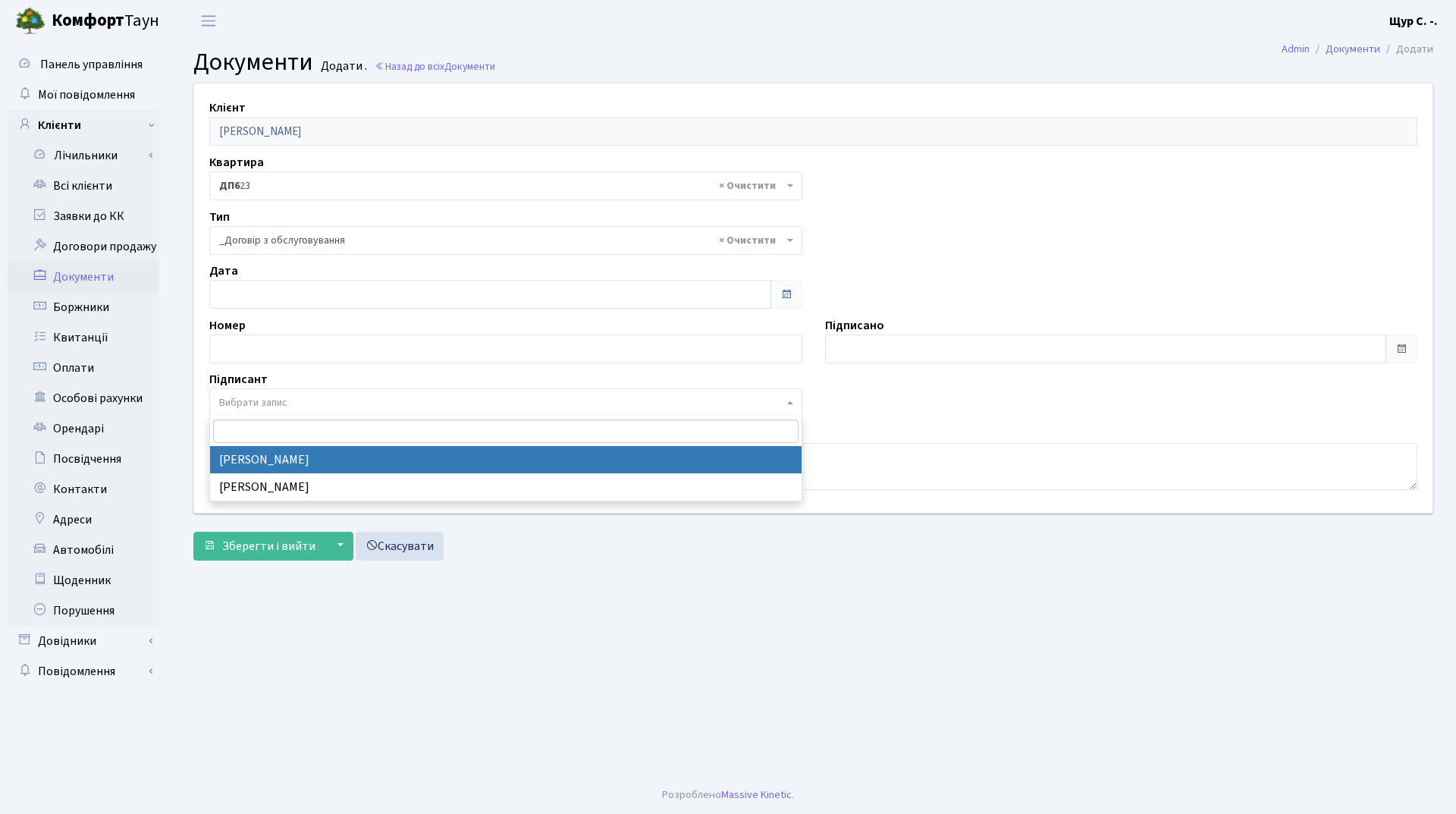
select select "74"
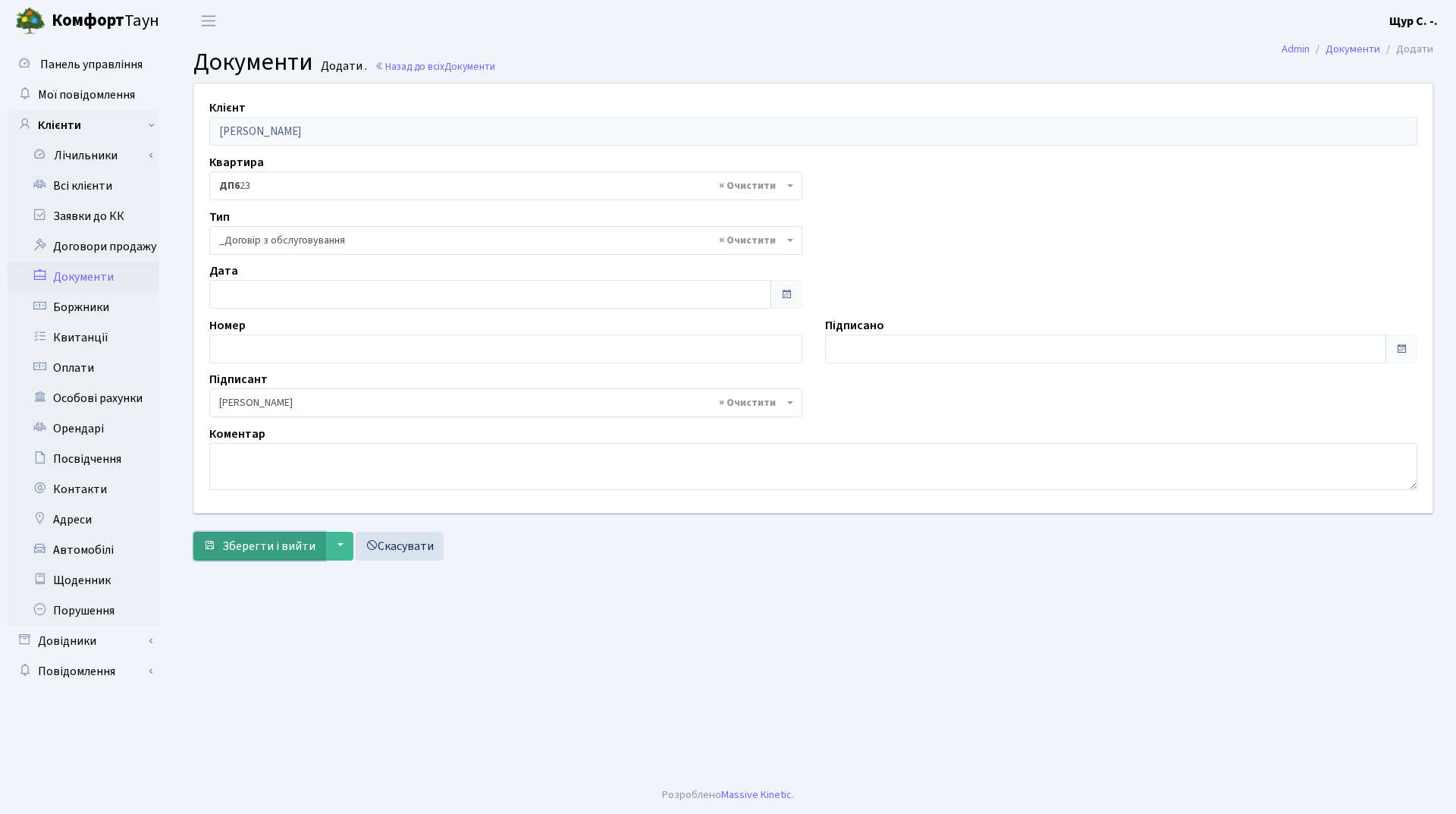
click at [263, 552] on span "Зберегти і вийти" at bounding box center [269, 546] width 93 height 17
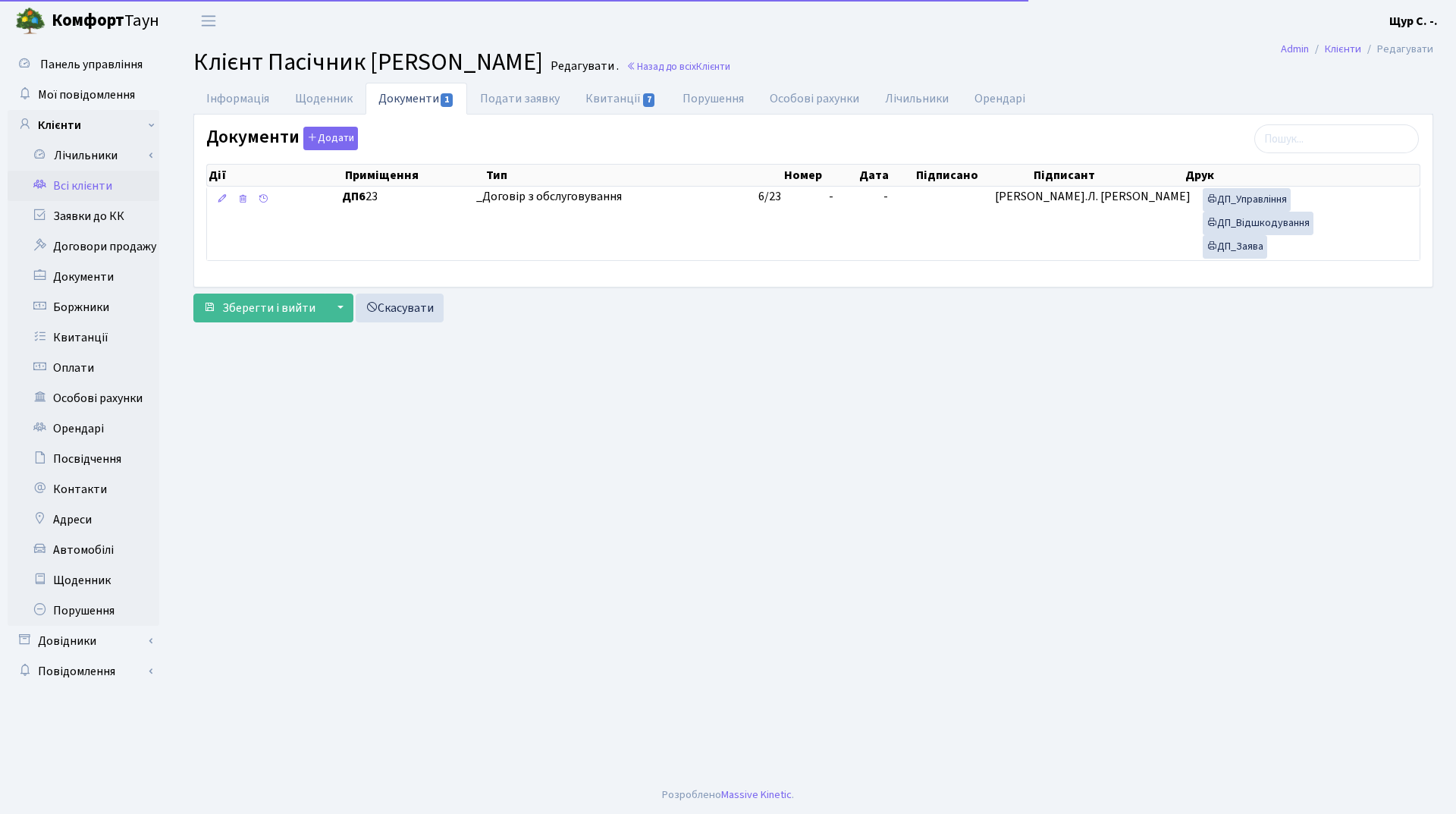
click at [250, 79] on span "Клієнт Пасічник Любов Миколаївна" at bounding box center [368, 61] width 350 height 35
click at [247, 95] on link "Інформація" at bounding box center [237, 98] width 89 height 31
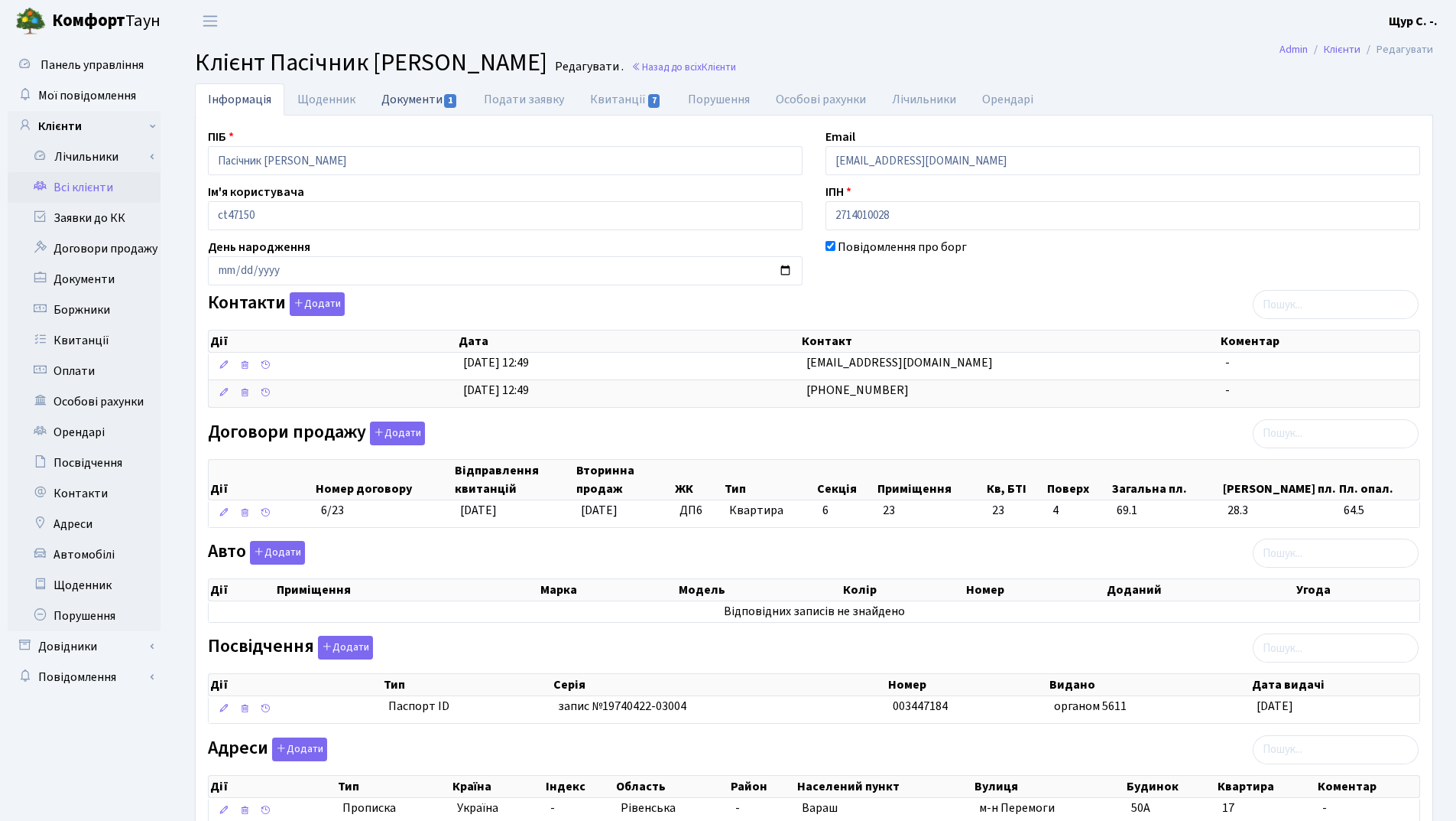
click at [407, 95] on link "Документи 1" at bounding box center [420, 99] width 103 height 31
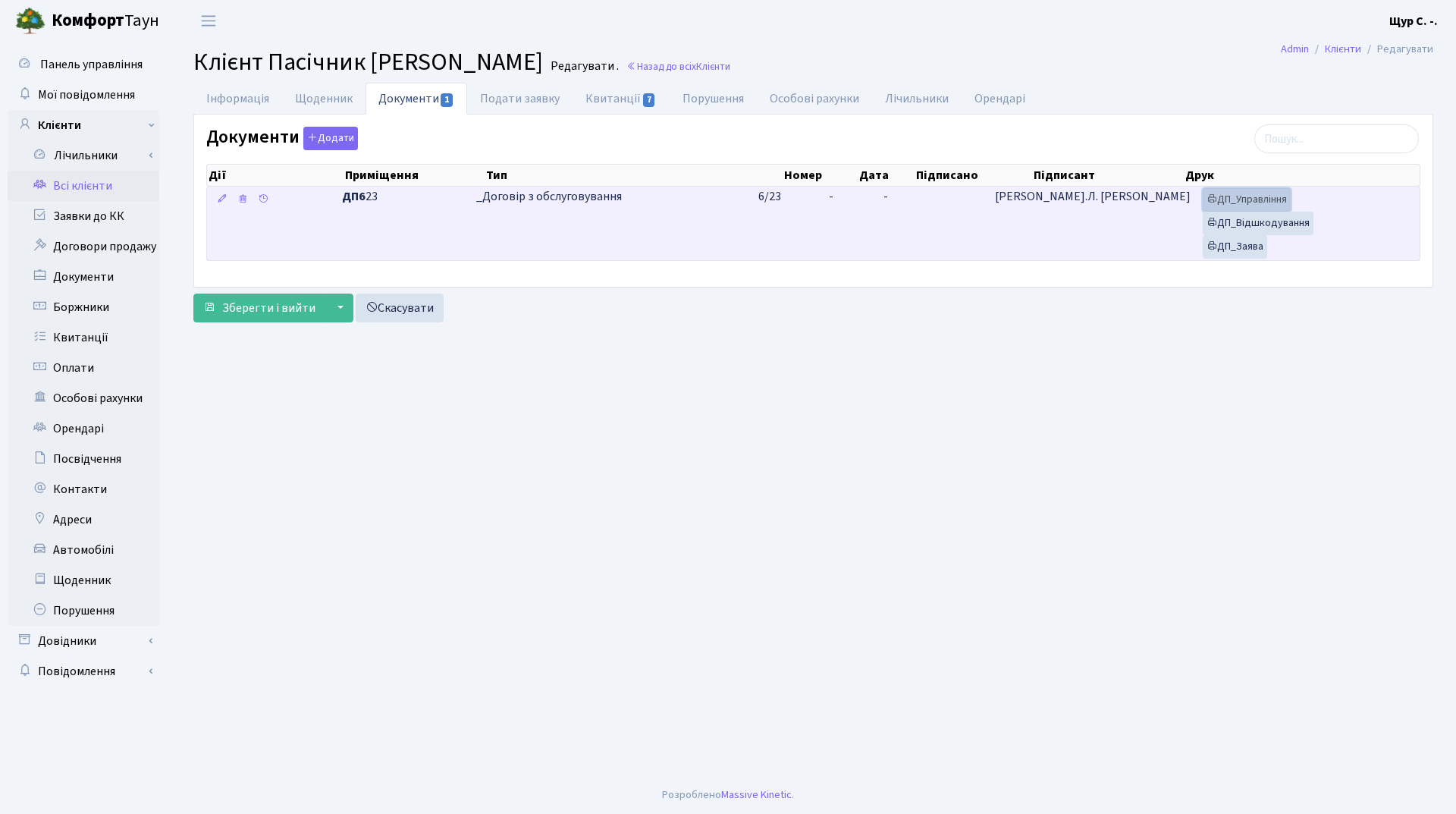
click at [1262, 201] on link "ДП_Управління" at bounding box center [1247, 200] width 88 height 24
click at [1245, 215] on link "ДП_Відшкодування" at bounding box center [1259, 223] width 111 height 24
click at [1252, 246] on link "ДП_Заява" at bounding box center [1235, 247] width 64 height 24
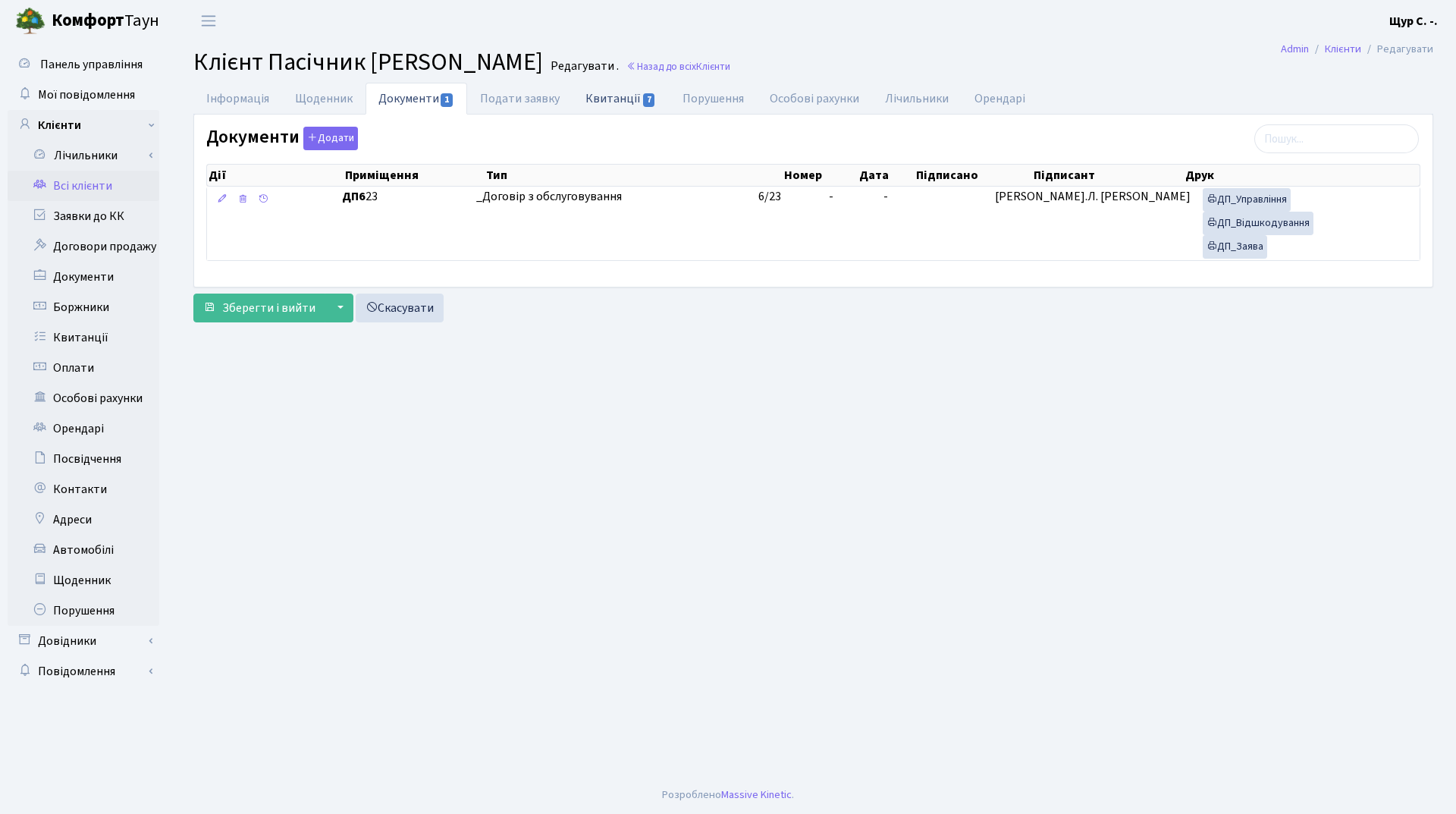
click at [614, 100] on link "Квитанції 7" at bounding box center [621, 98] width 96 height 31
select select "25"
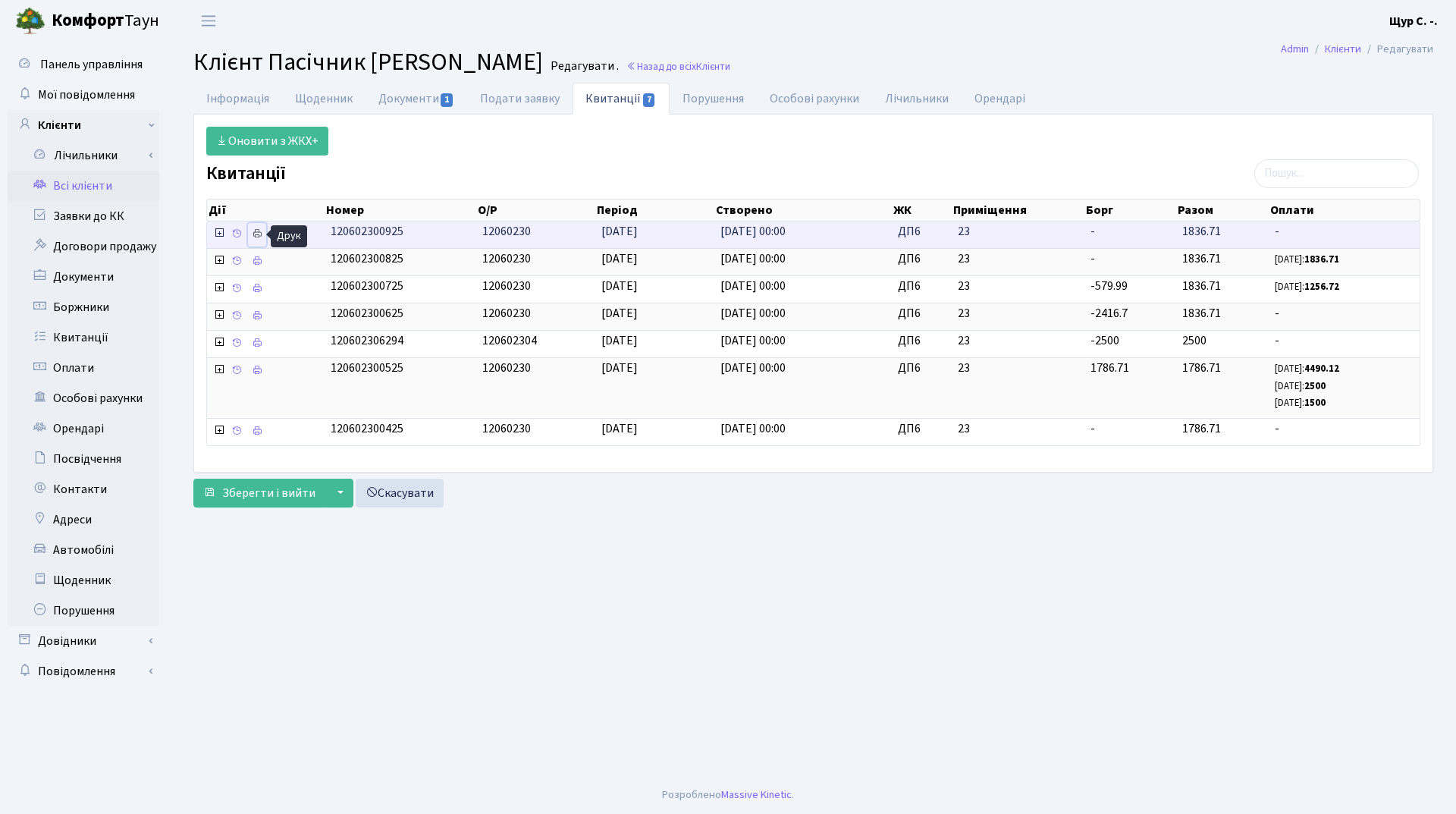
click at [258, 236] on icon at bounding box center [256, 233] width 10 height 10
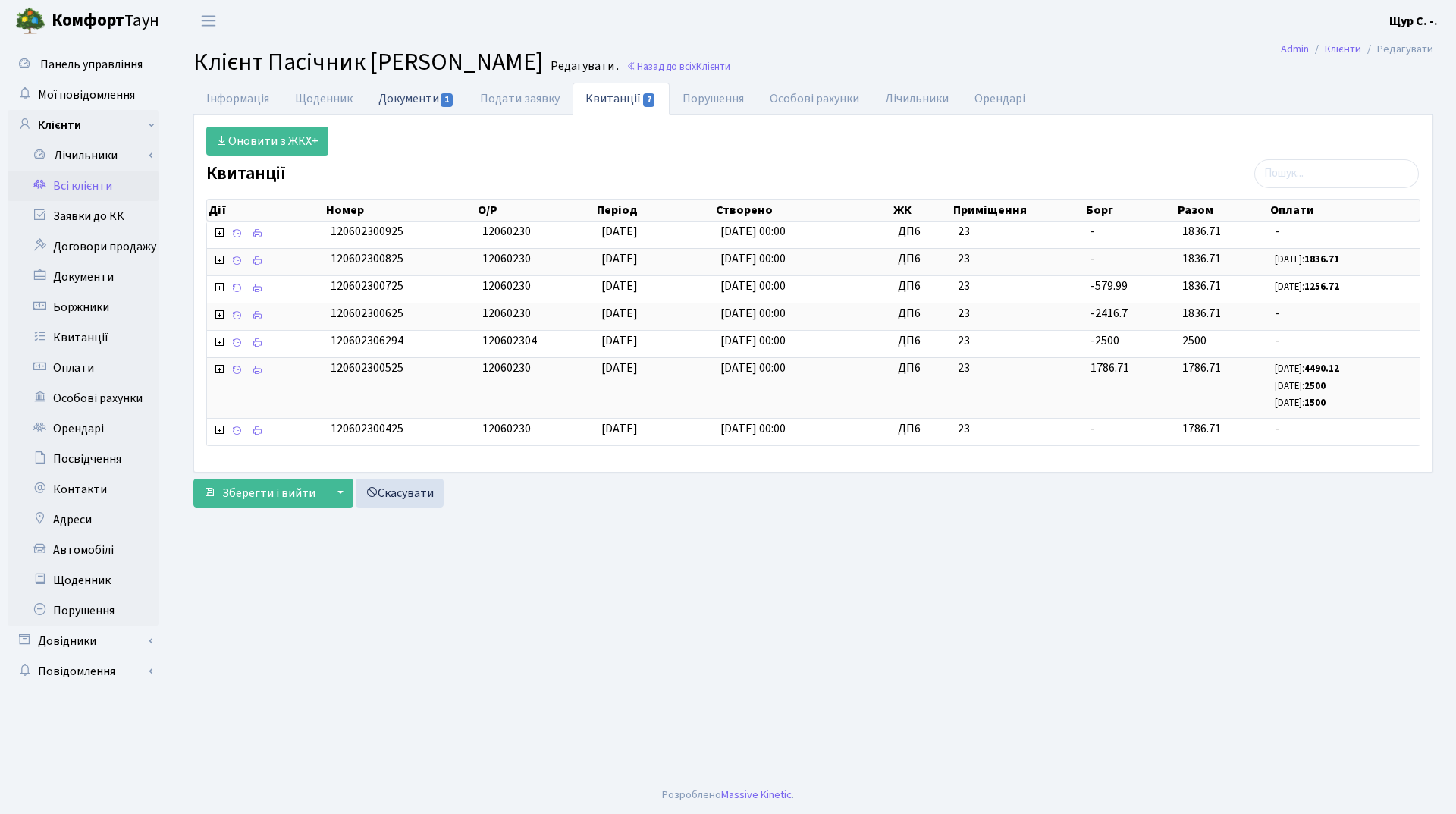
click at [402, 104] on link "Документи 1" at bounding box center [417, 98] width 102 height 31
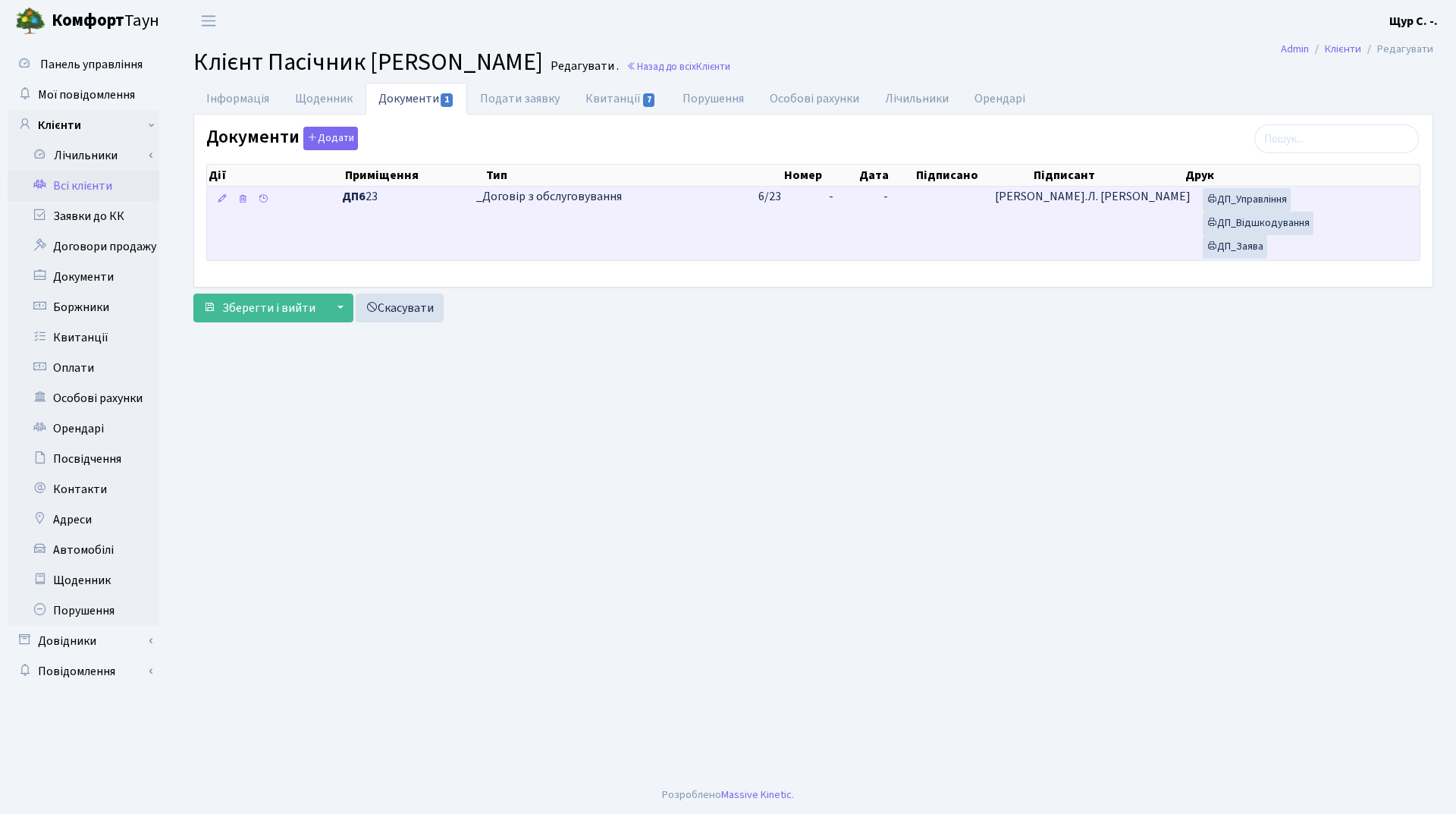
click at [694, 230] on td "_Договір з обслуговування" at bounding box center [611, 223] width 282 height 73
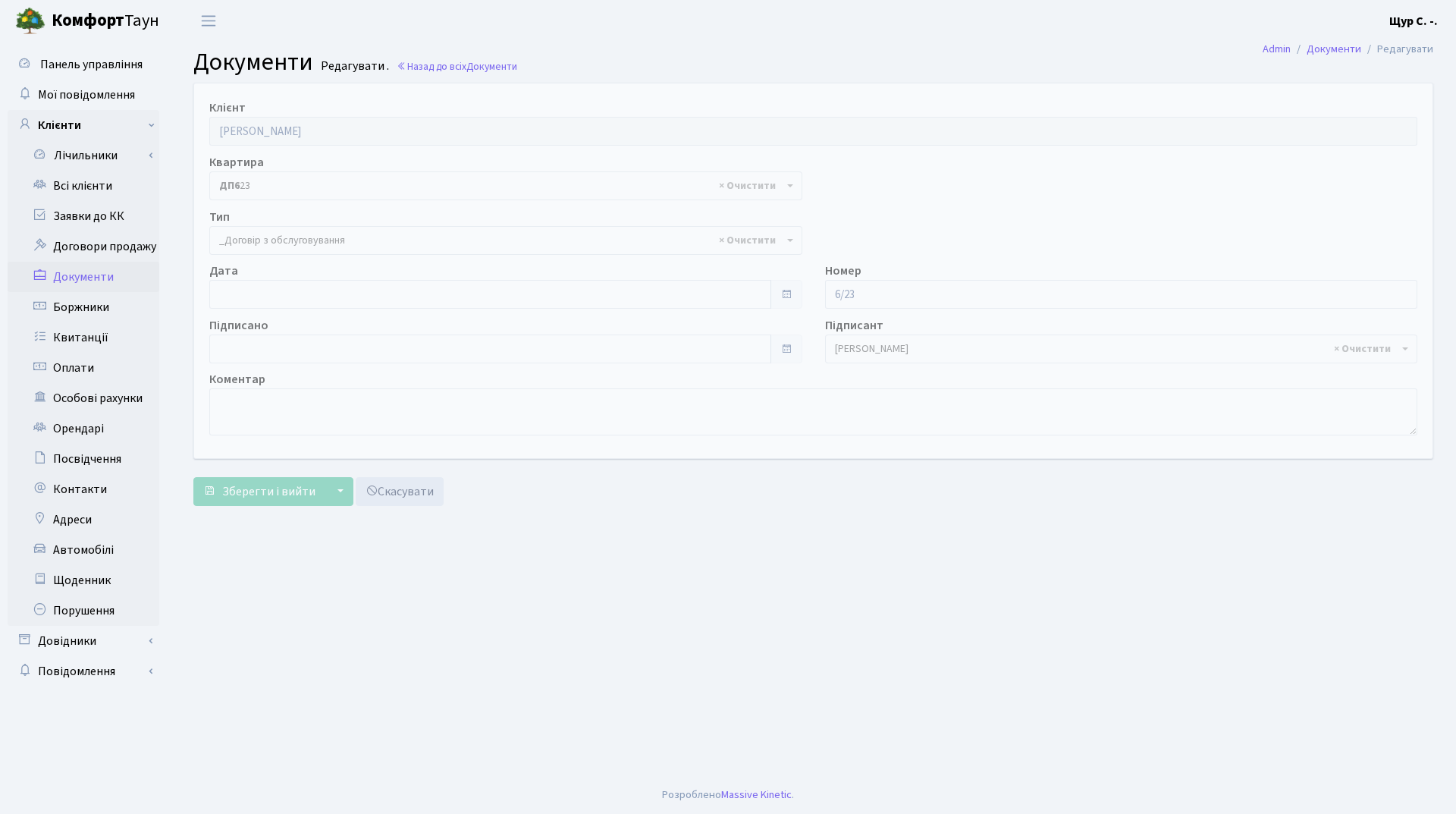
select select "289"
type input "[DATE]"
click at [383, 296] on input "[DATE]" at bounding box center [490, 294] width 562 height 29
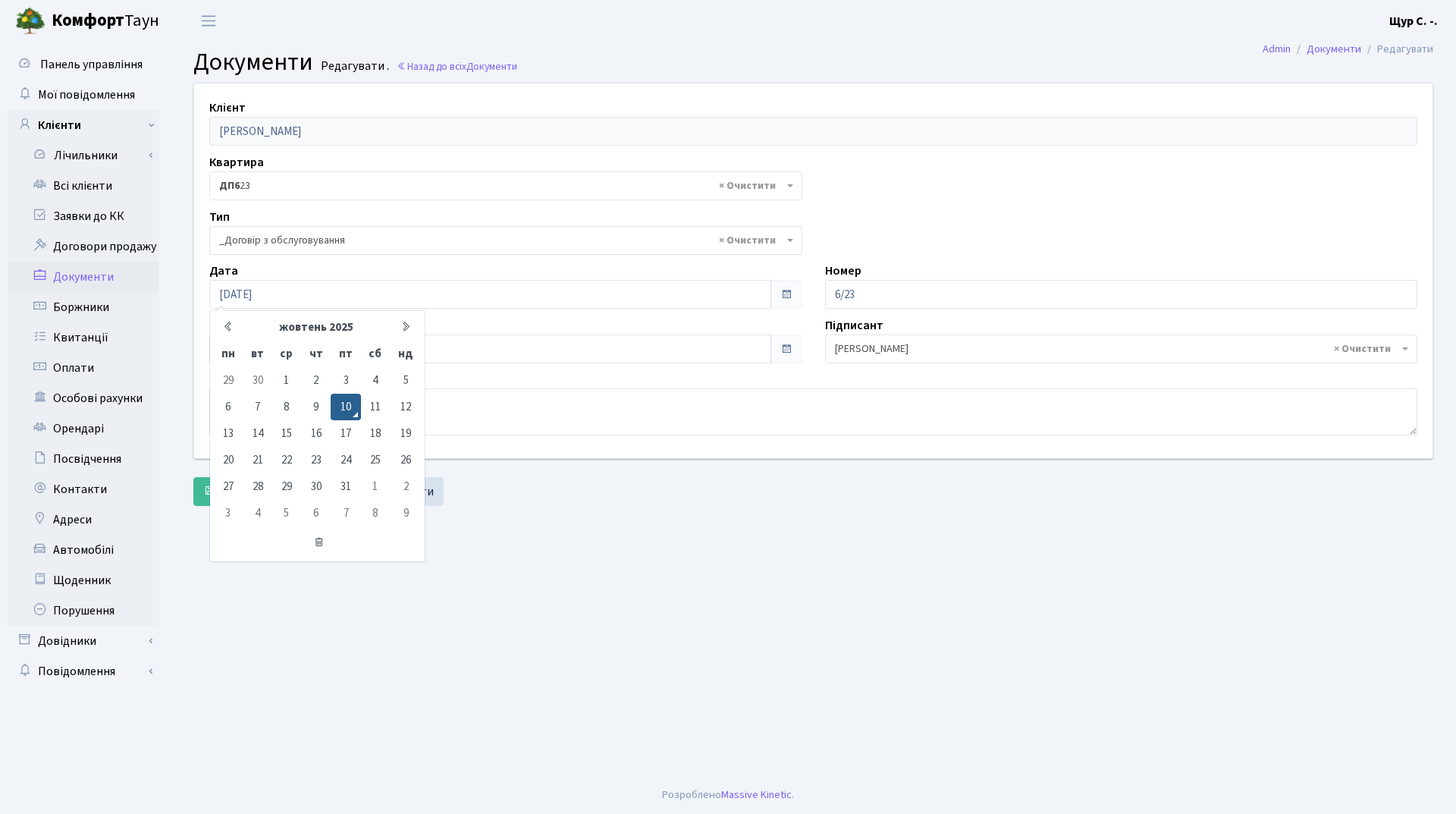
click at [597, 530] on main "Admin Документи Редагувати Документи Редагувати . Назад до всіх Документи Клієн…" at bounding box center [813, 408] width 1285 height 734
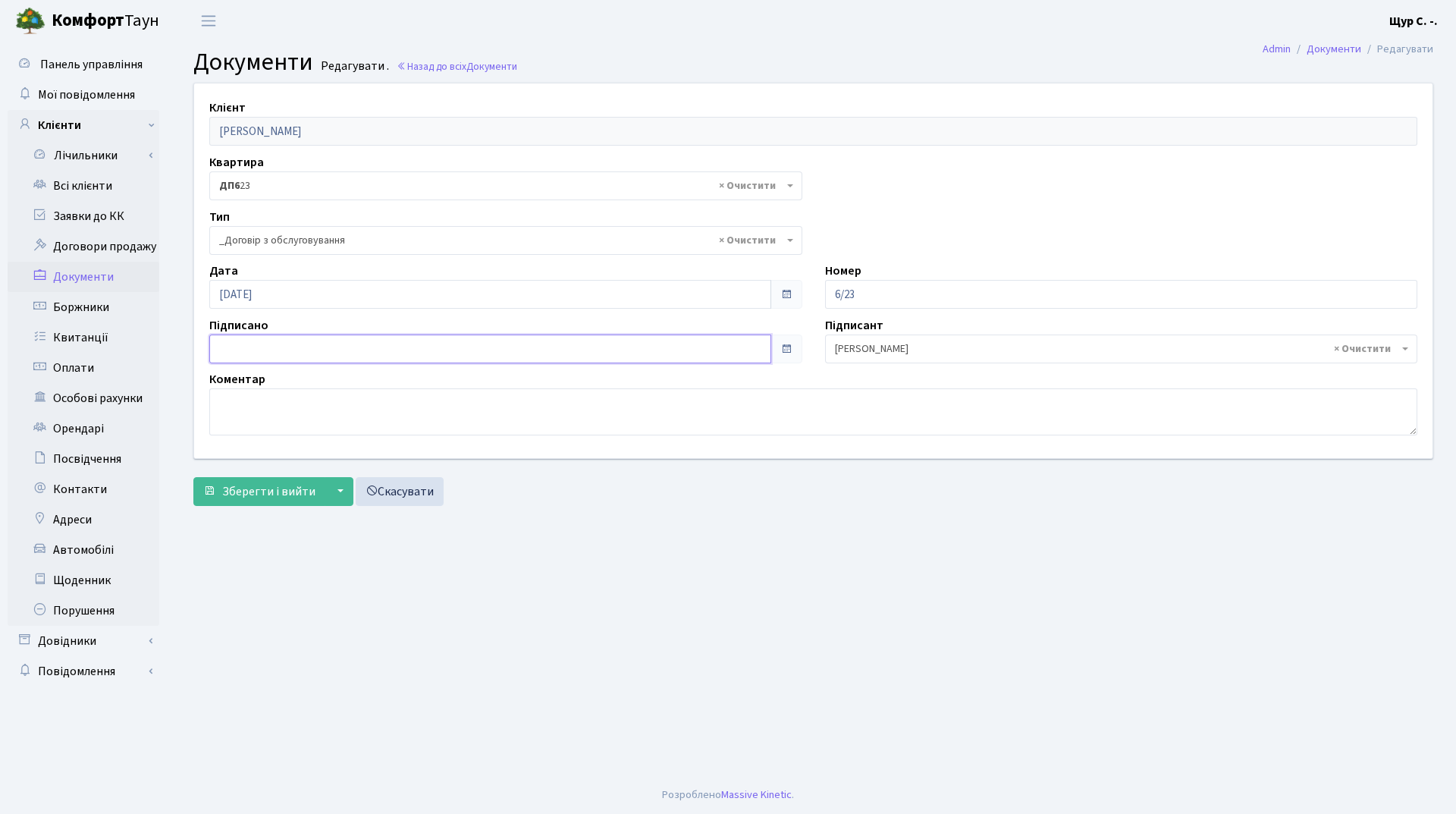
type input "[DATE]"
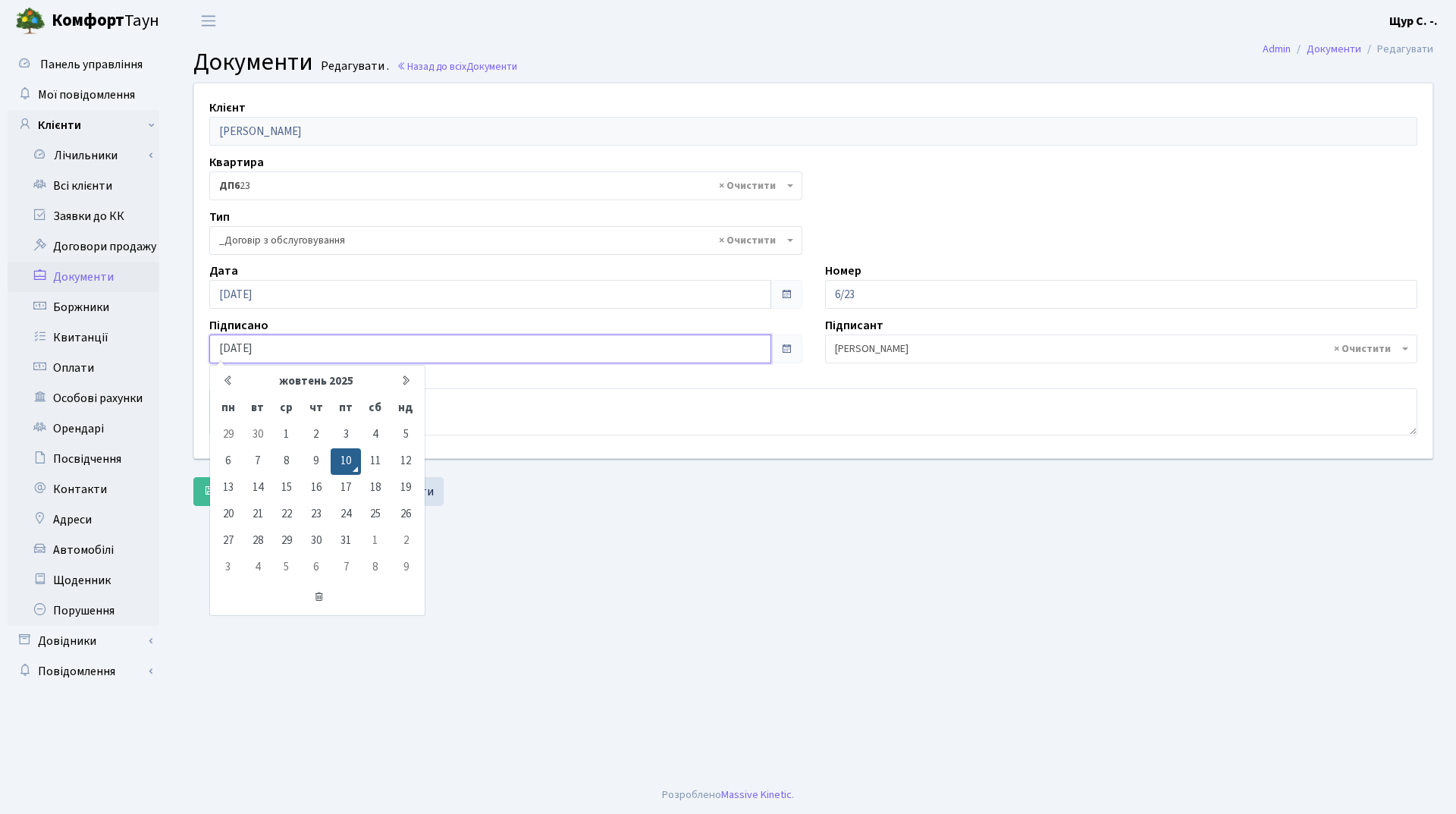
click at [409, 352] on input "[DATE]" at bounding box center [490, 349] width 562 height 29
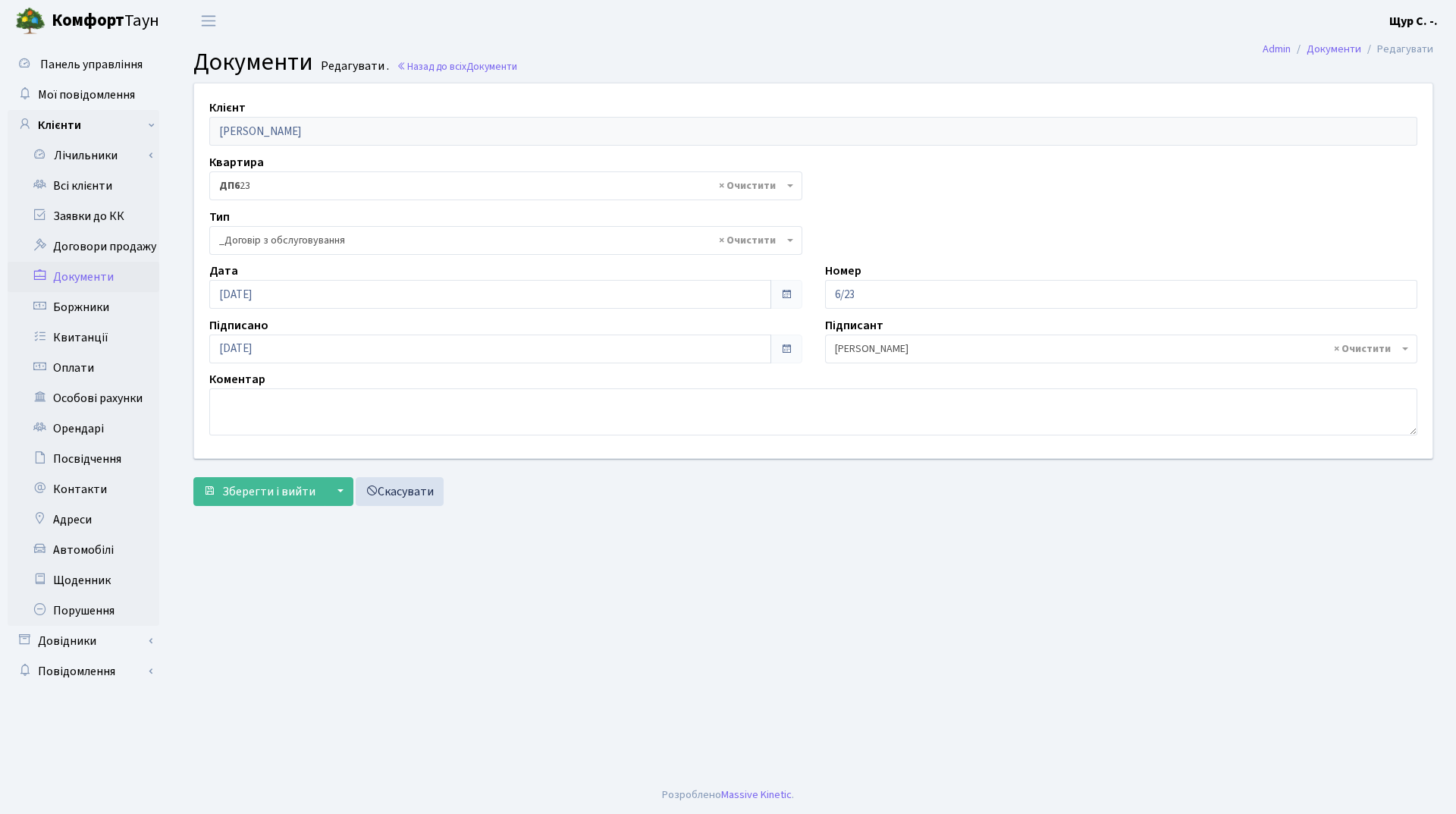
click at [569, 530] on main "Admin Документи Редагувати Документи Редагувати . Назад до всіх Документи Клієн…" at bounding box center [813, 408] width 1285 height 734
click at [254, 492] on span "Зберегти і вийти" at bounding box center [269, 492] width 93 height 17
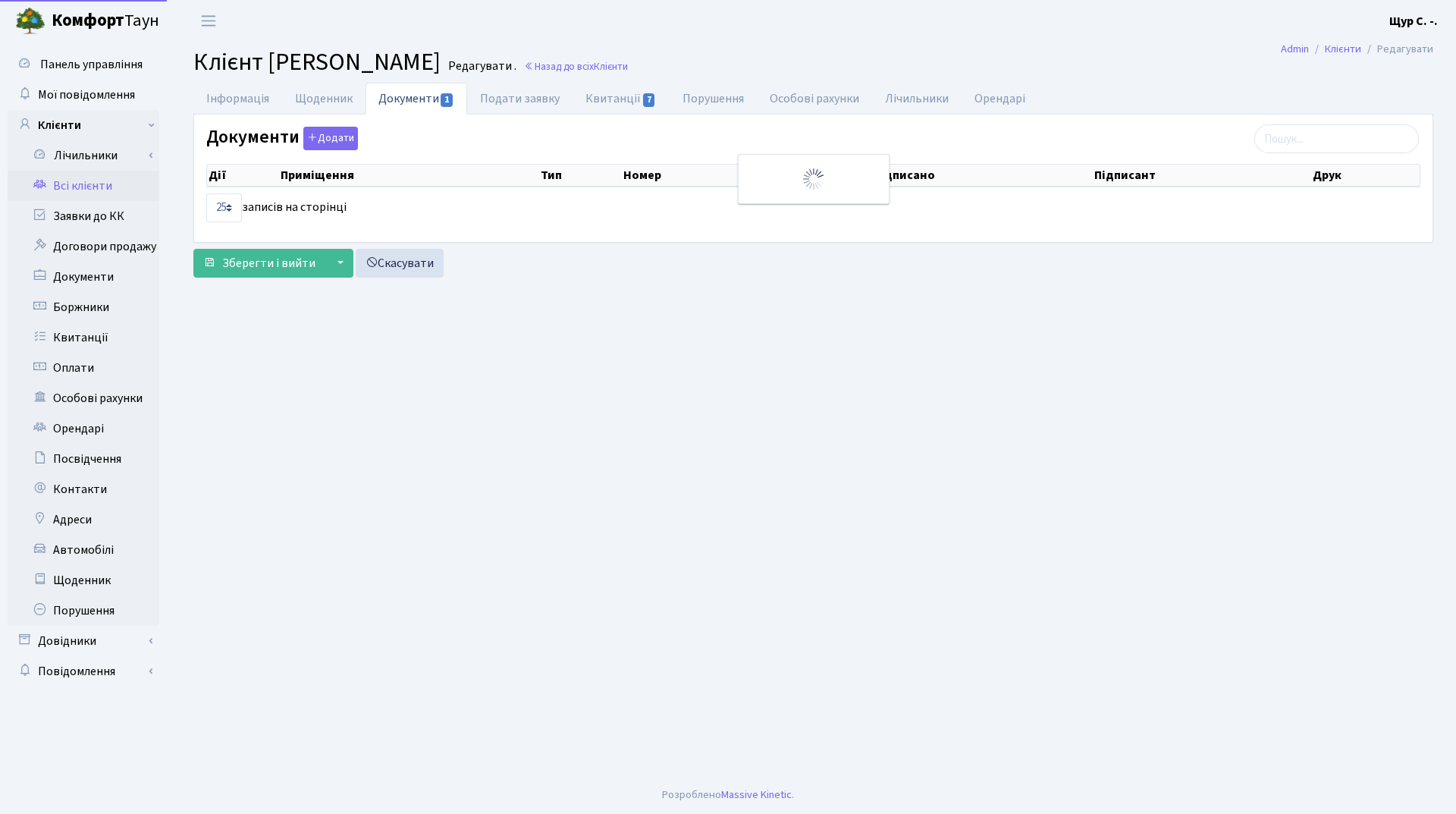
select select "25"
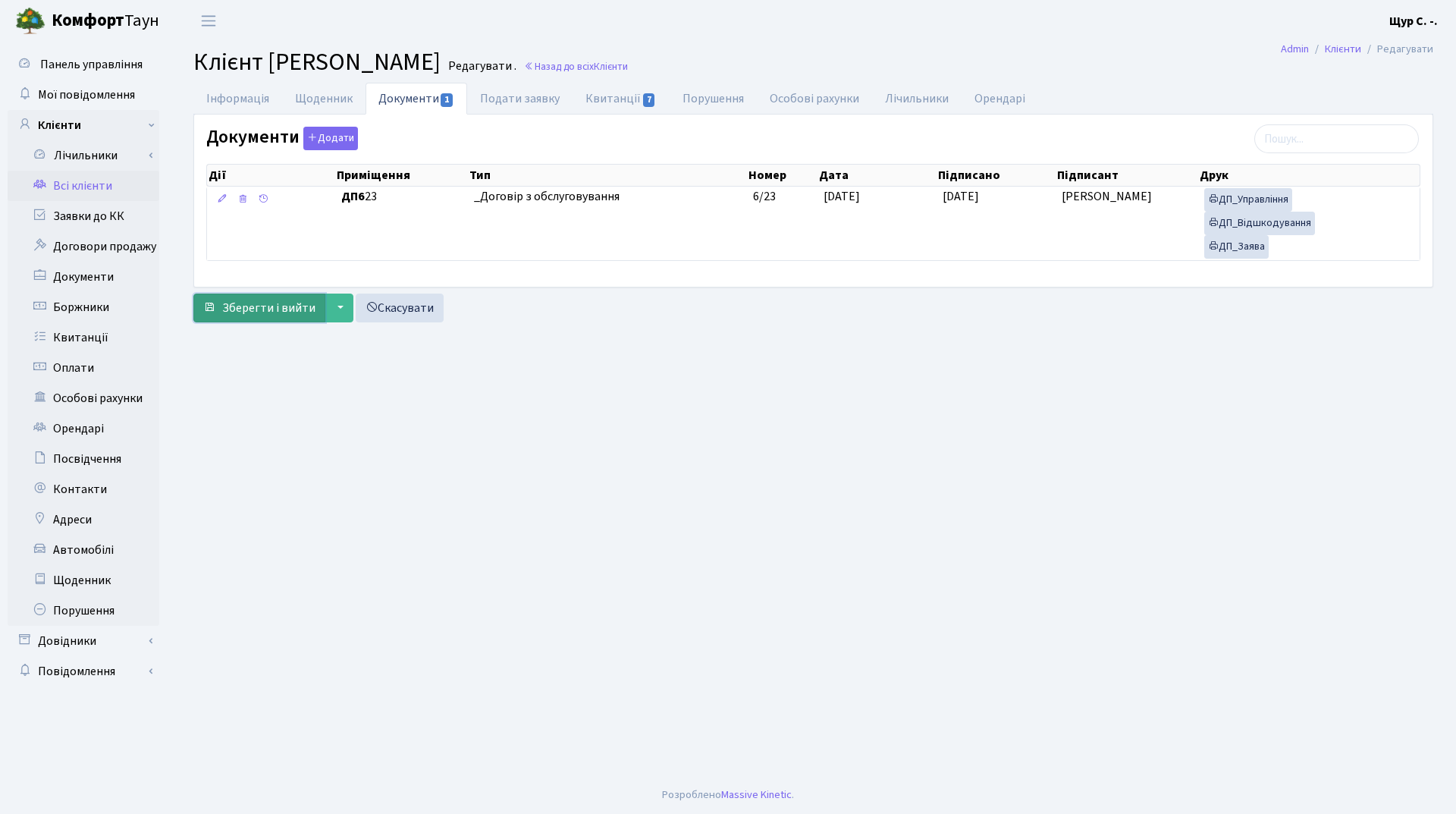
click at [254, 311] on span "Зберегти і вийти" at bounding box center [269, 308] width 93 height 17
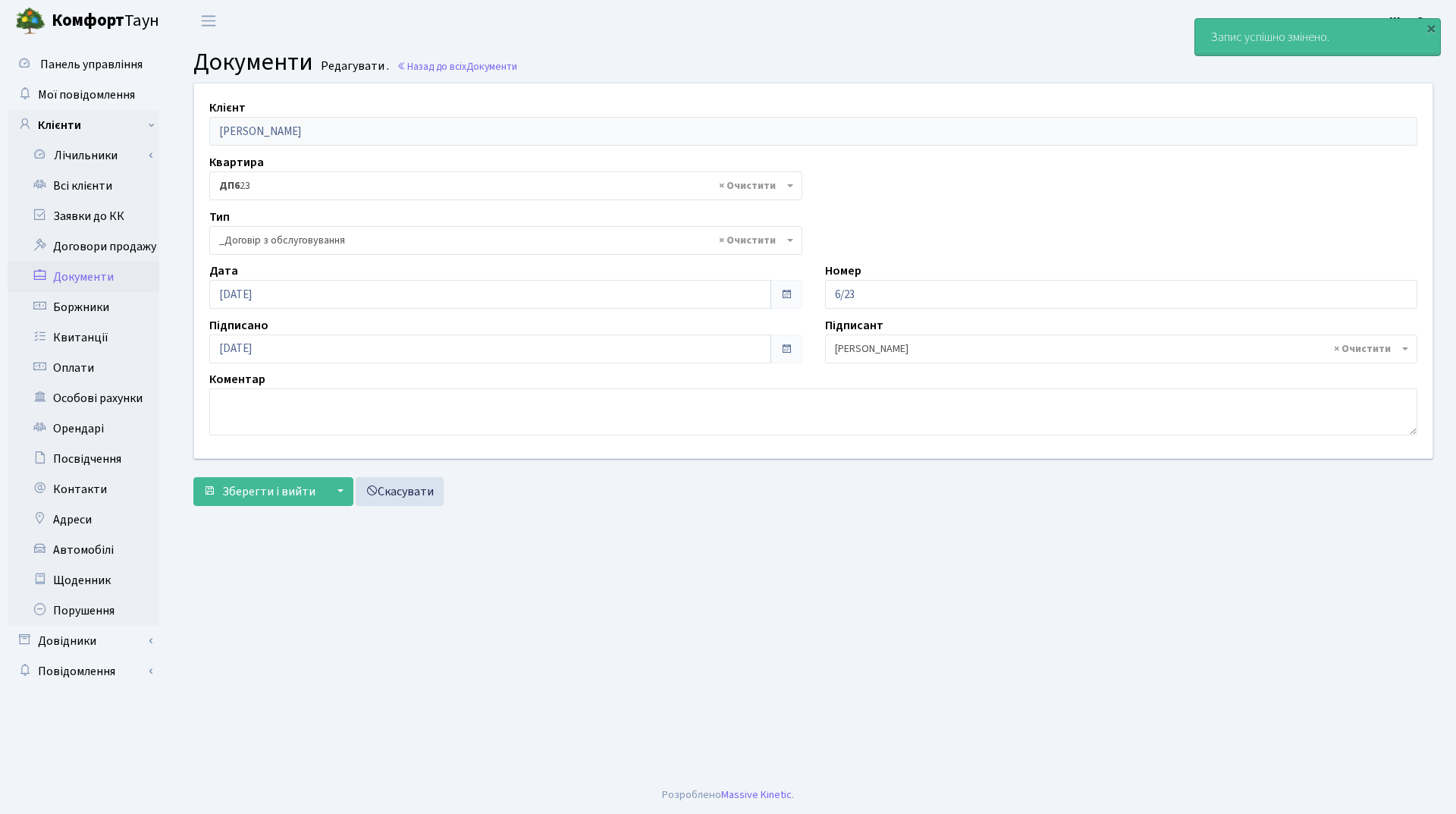
select select "289"
click at [82, 187] on link "Всі клієнти" at bounding box center [83, 186] width 152 height 30
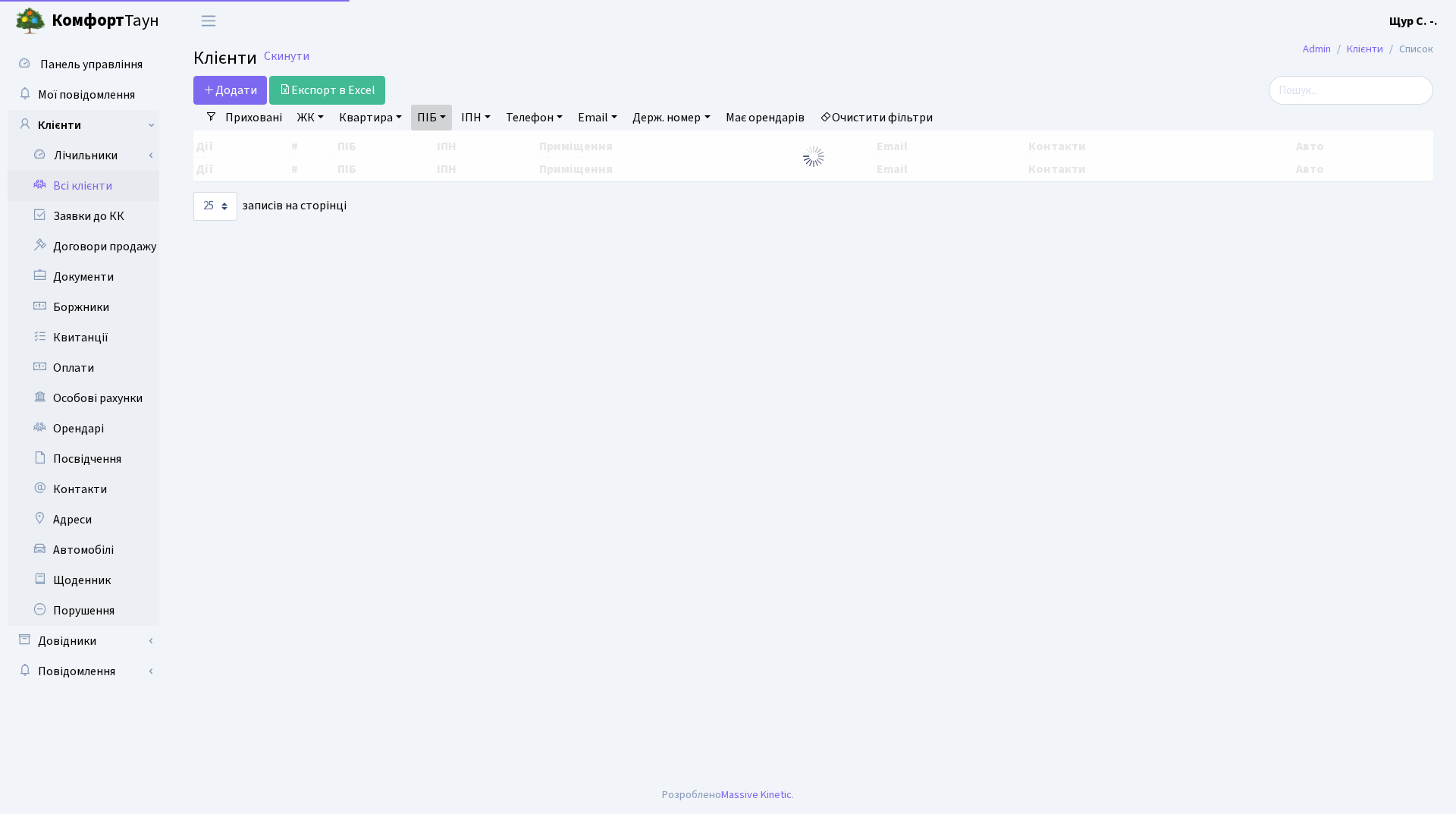
select select "25"
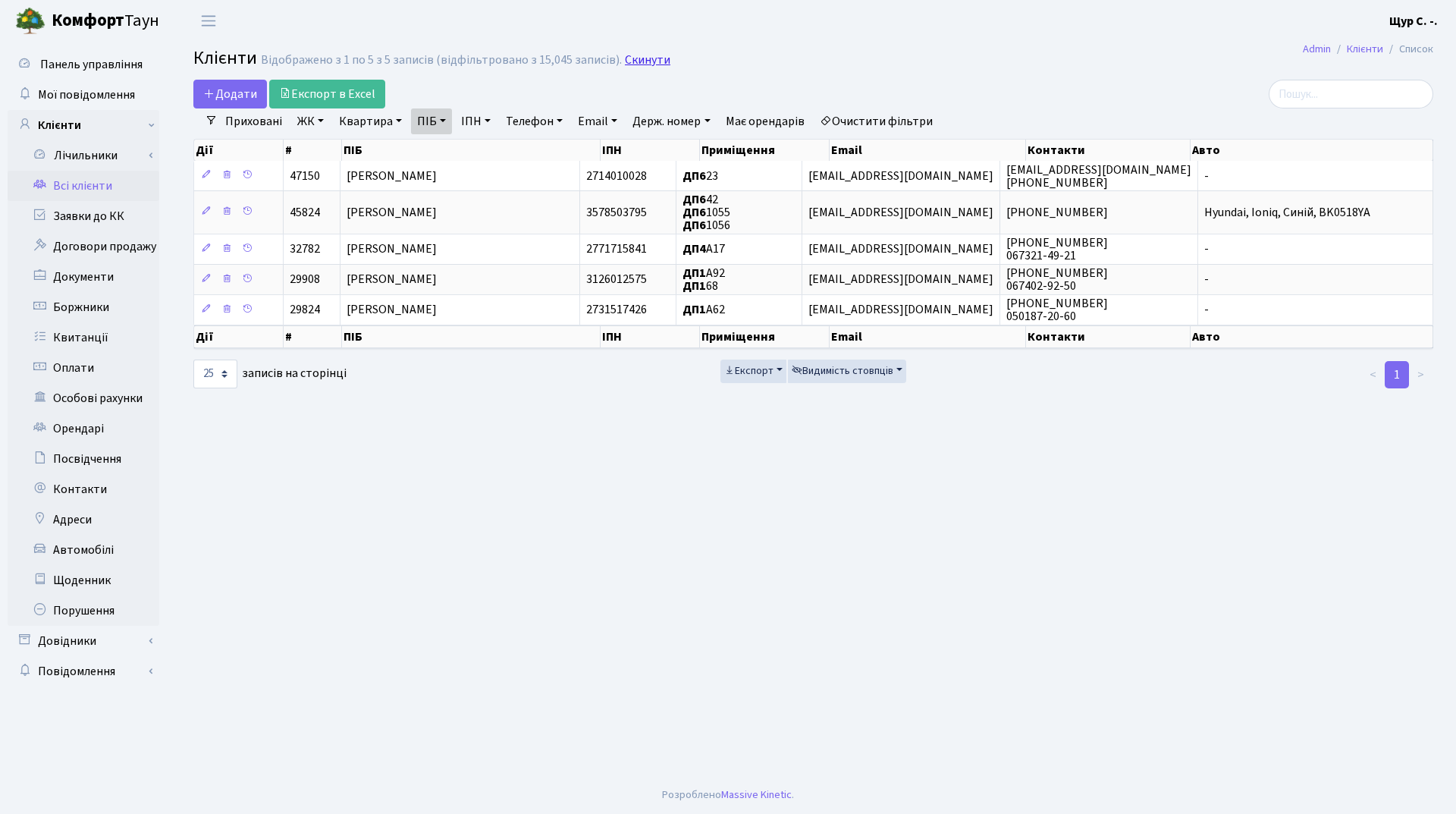
click at [625, 64] on link "Скинути" at bounding box center [647, 59] width 45 height 14
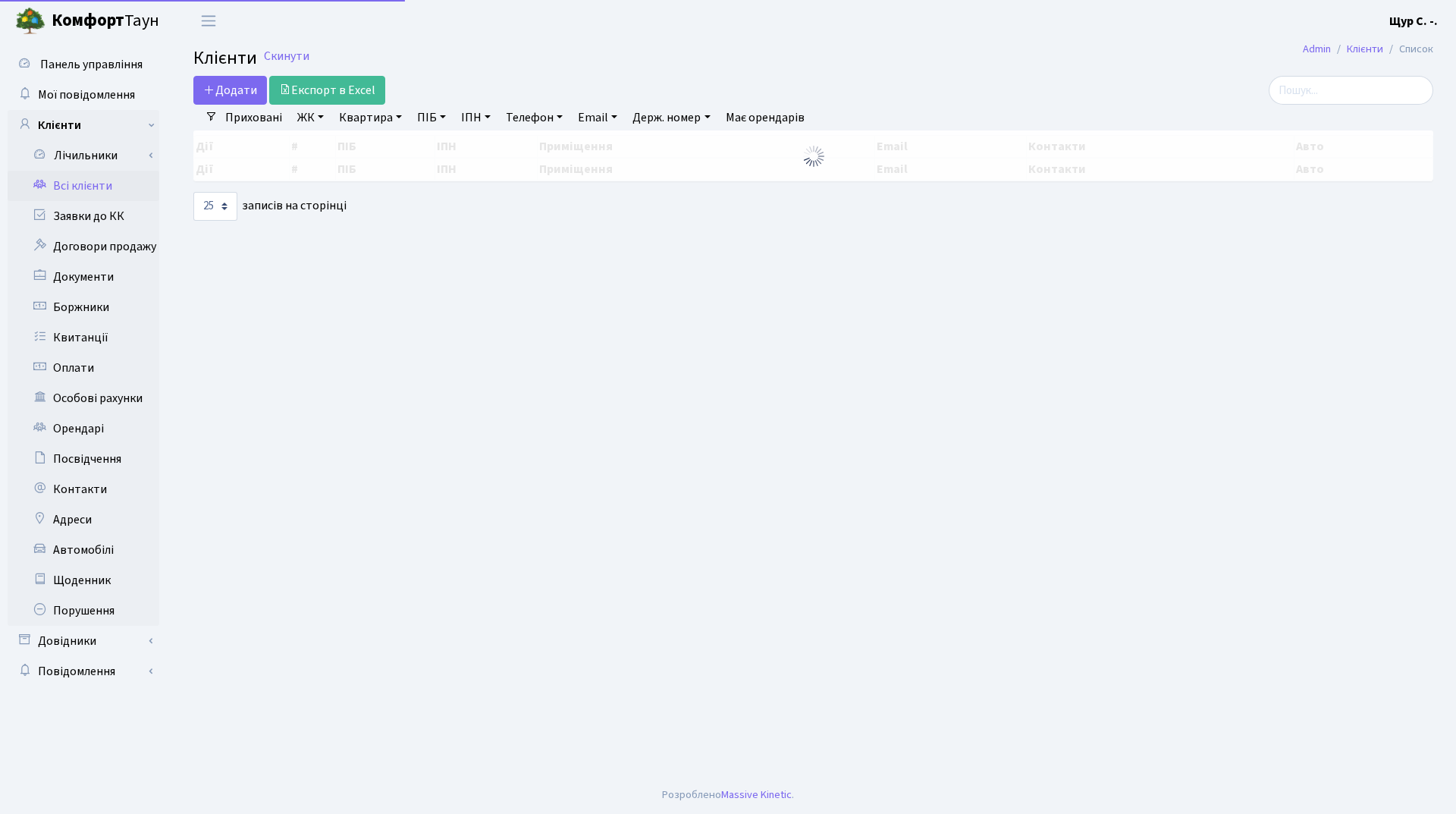
select select "25"
